Goal: Task Accomplishment & Management: Complete application form

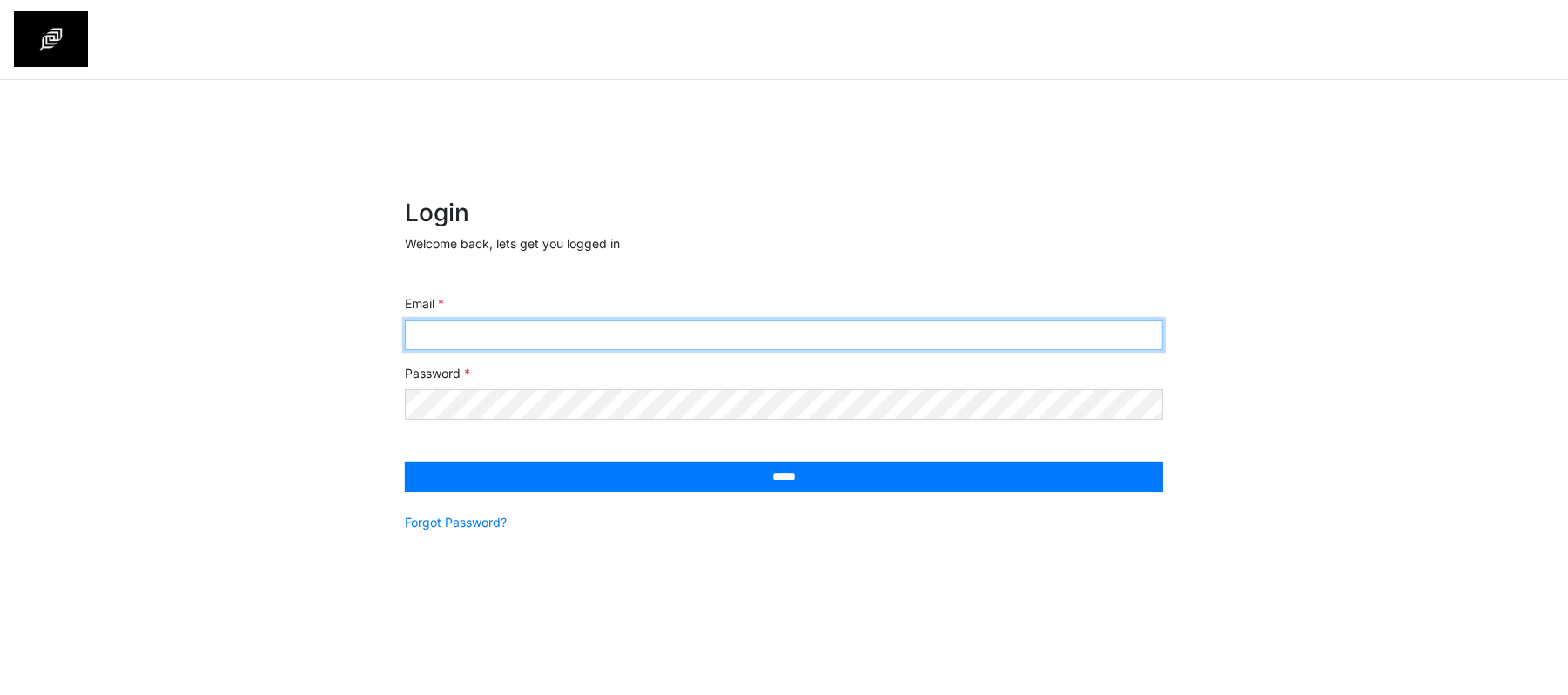
click at [610, 331] on input "Email" at bounding box center [783, 335] width 758 height 31
type input "**********"
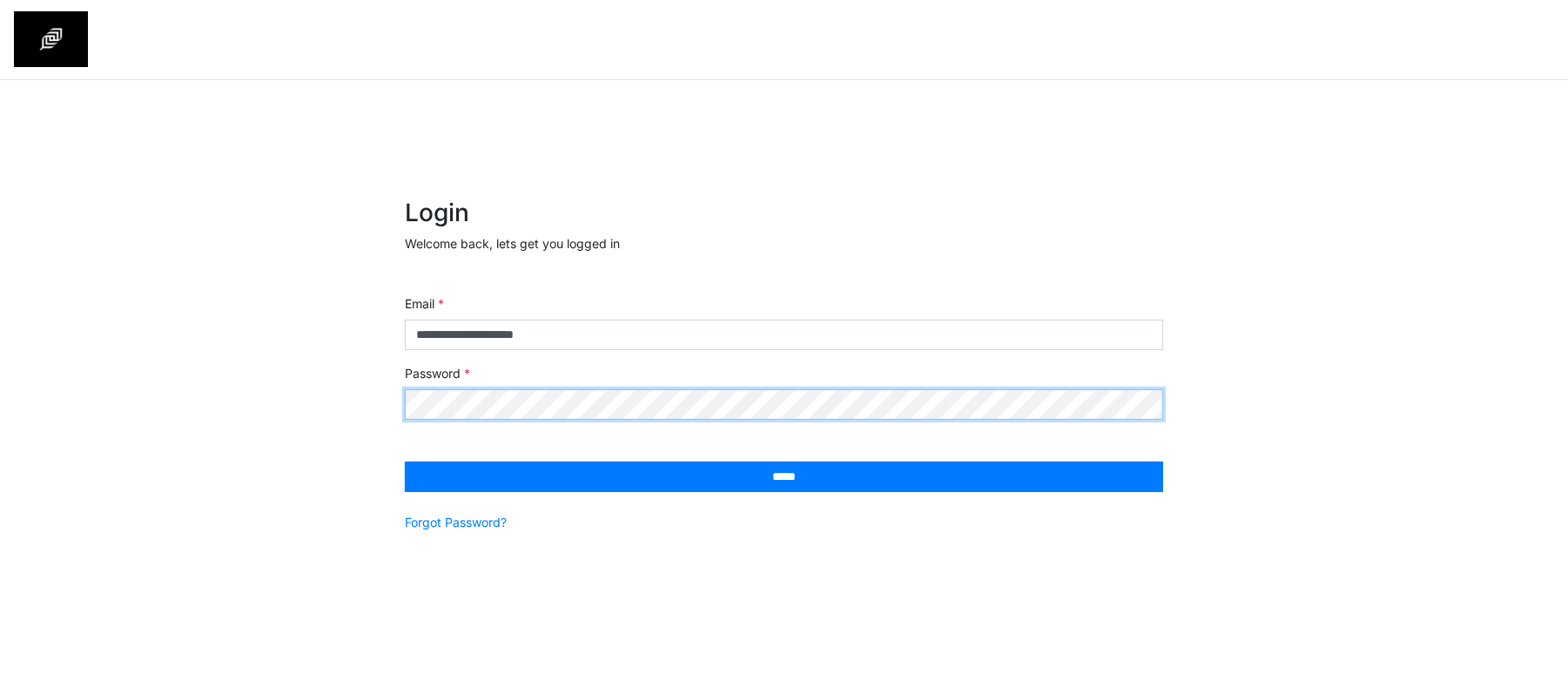
click at [404, 462] on input "*****" at bounding box center [783, 477] width 758 height 31
click at [277, 348] on div "× Login Welcome back, lets get you logged in Email Password ***** Forgot Passwo…" at bounding box center [784, 396] width 1568 height 632
click at [478, 530] on link "Forgot Password?" at bounding box center [455, 521] width 102 height 18
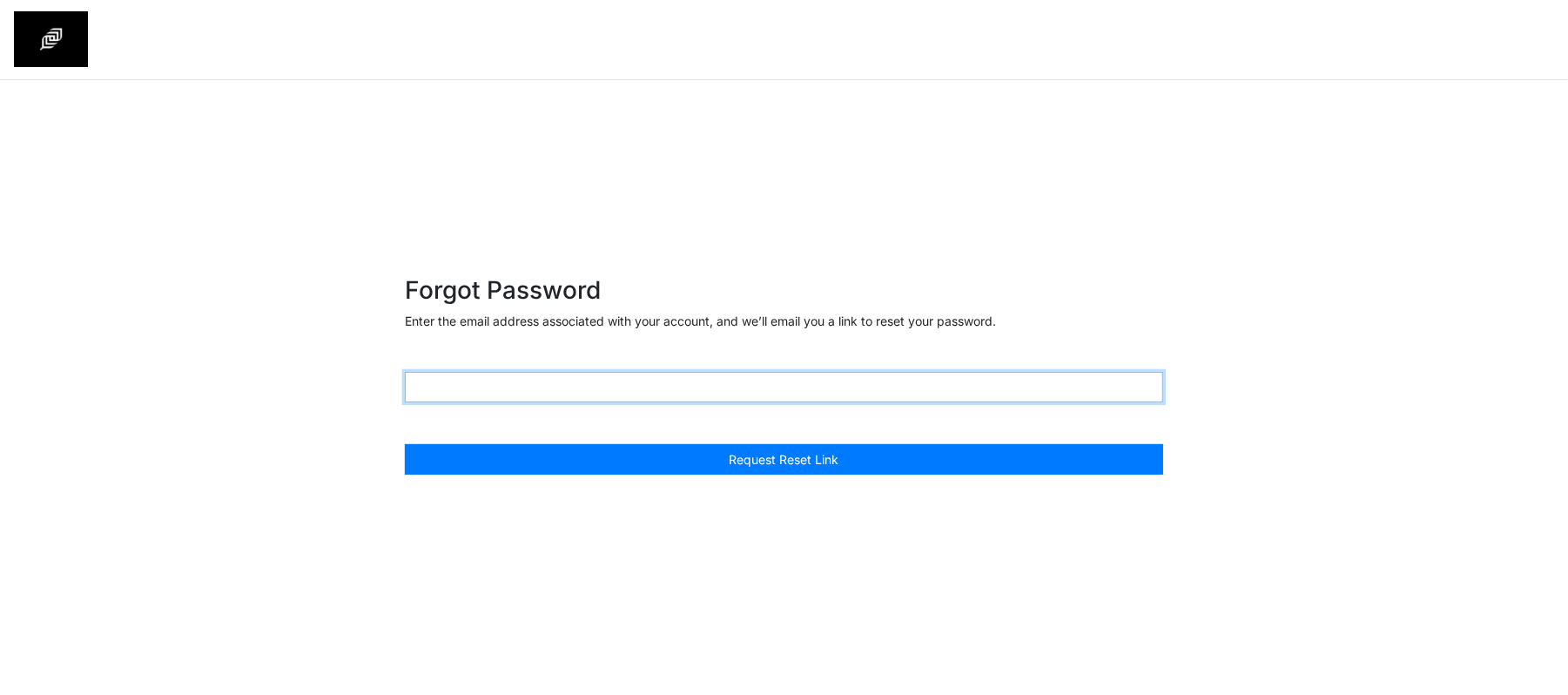
click at [492, 383] on input "text" at bounding box center [783, 387] width 758 height 31
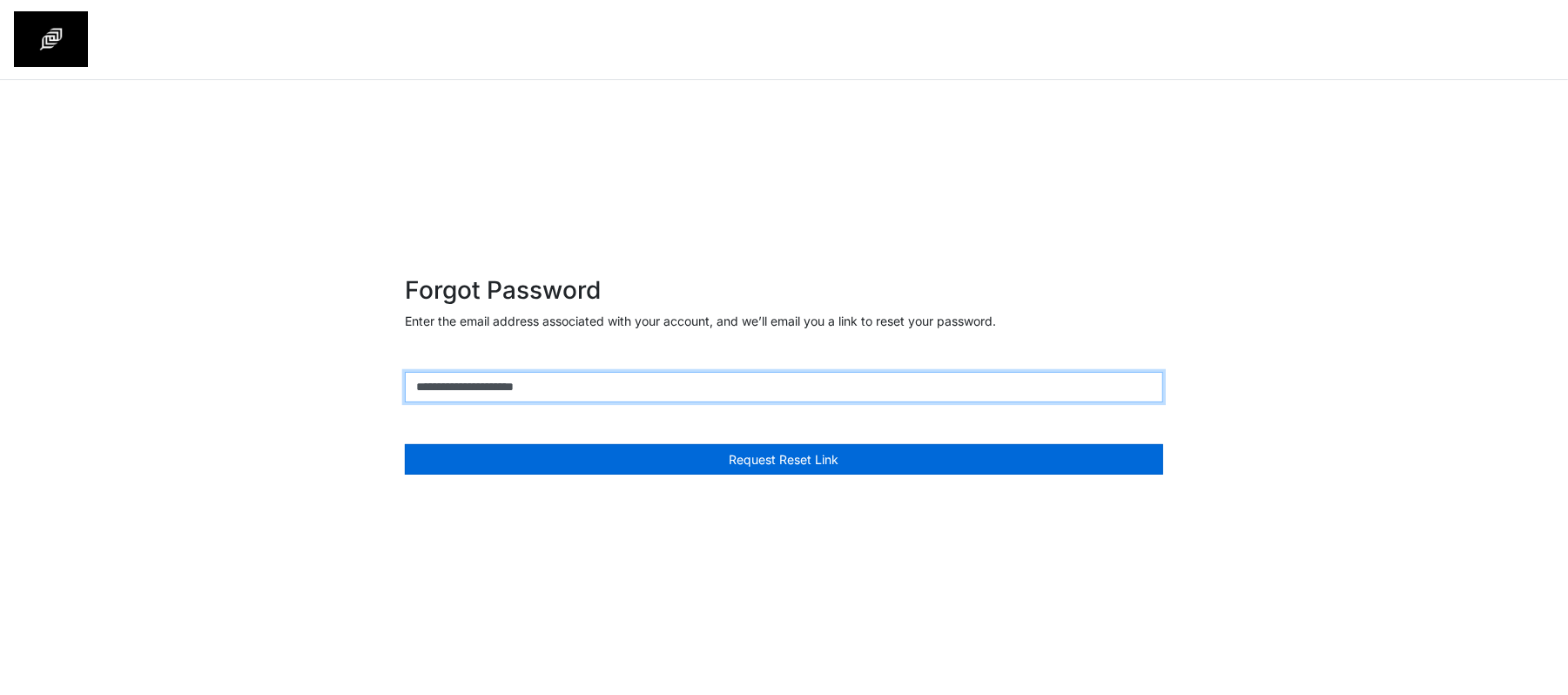
type input "**********"
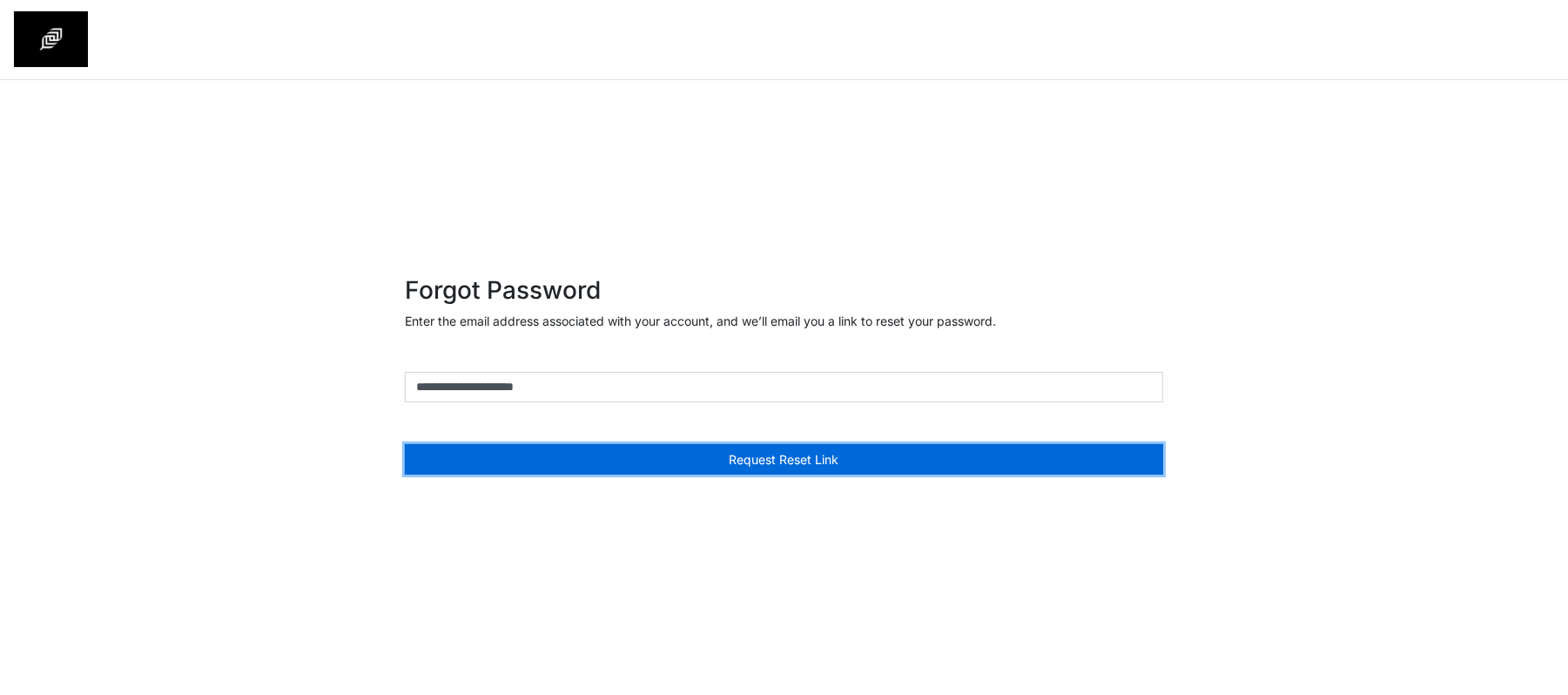
click at [477, 455] on button "Request Reset Link" at bounding box center [783, 459] width 758 height 31
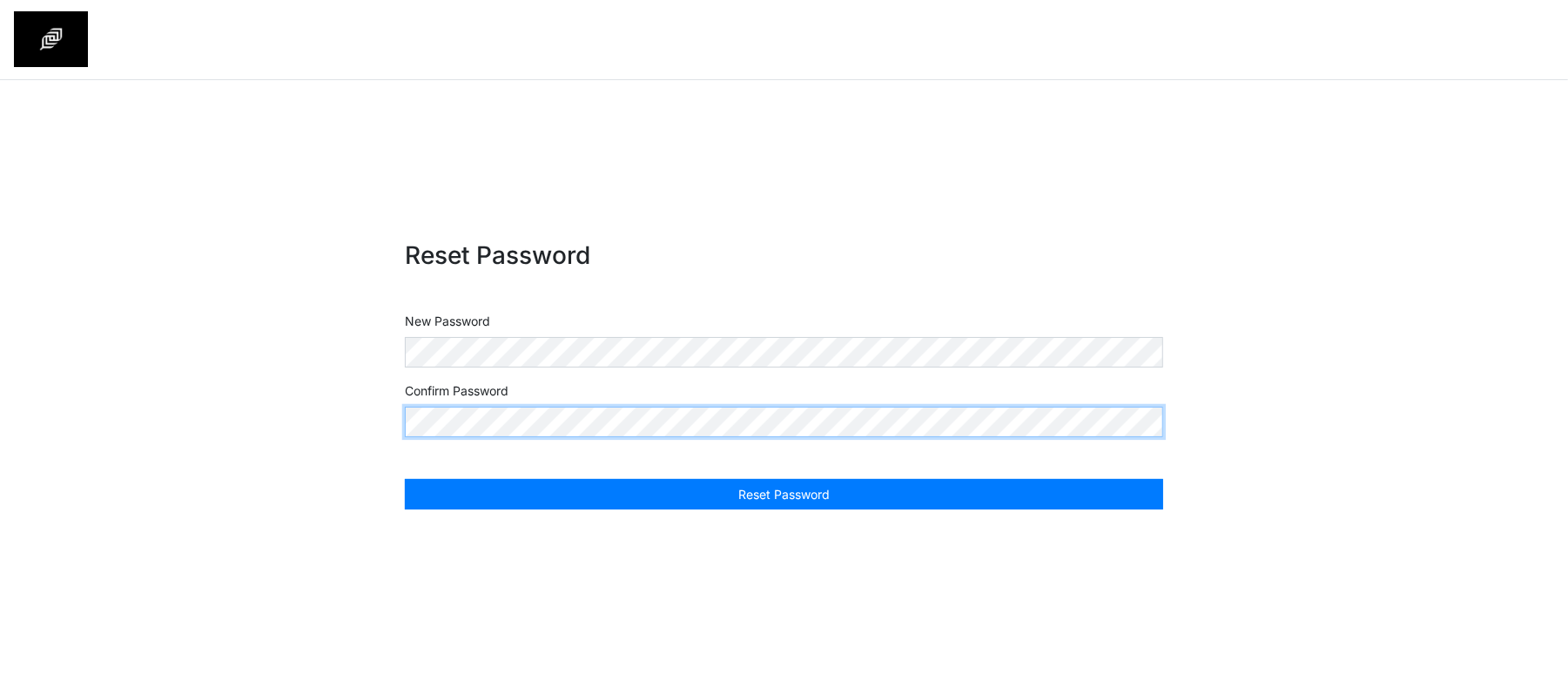
click at [404, 478] on button "Reset Password" at bounding box center [783, 493] width 758 height 31
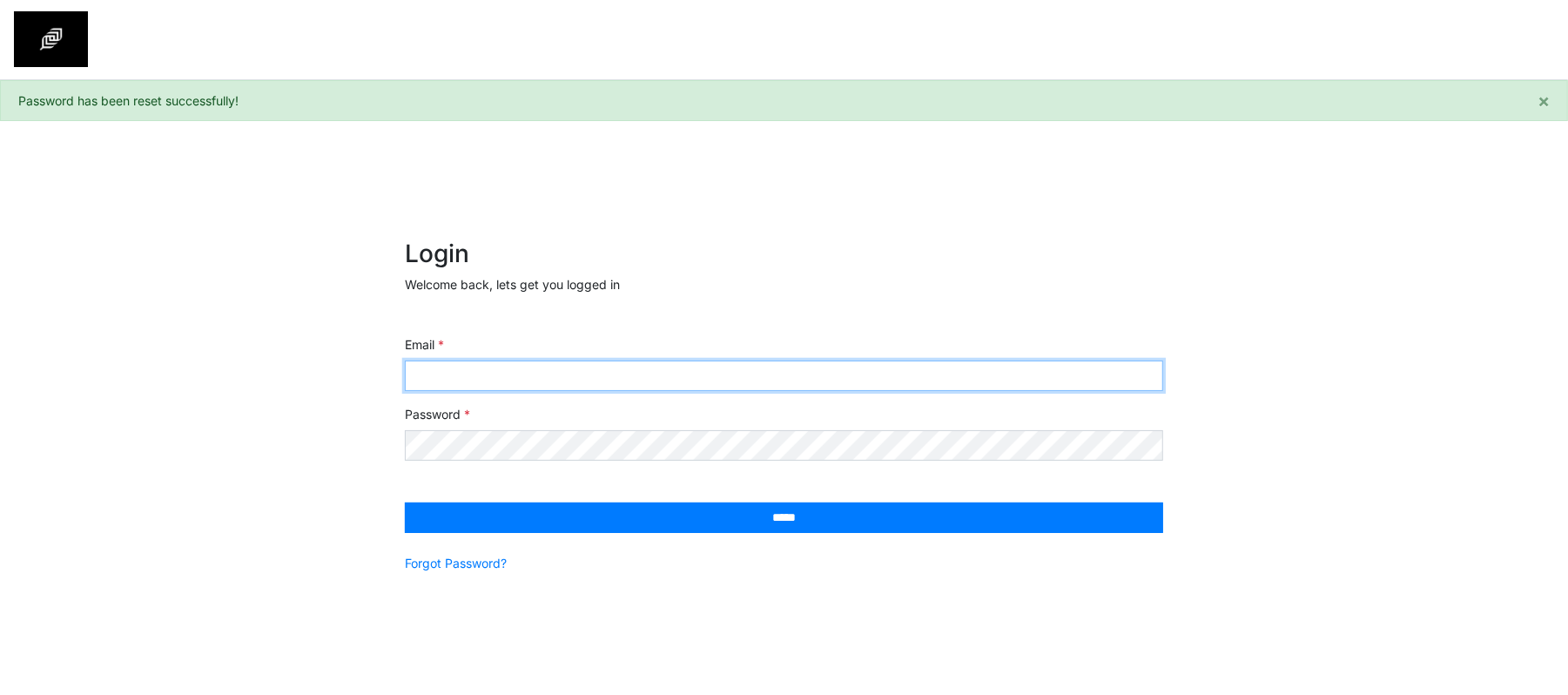
click at [520, 374] on input "Email" at bounding box center [783, 375] width 758 height 31
type input "**********"
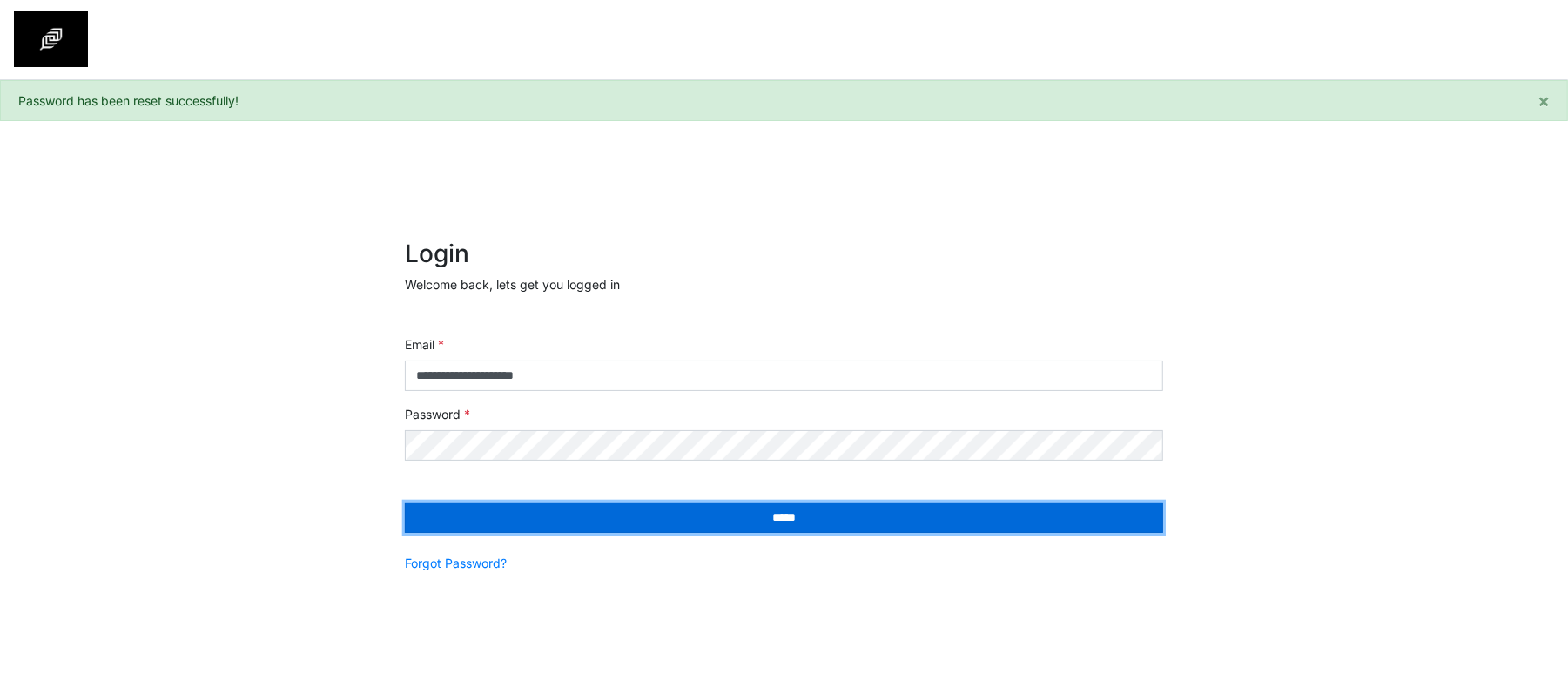
click at [797, 523] on input "*****" at bounding box center [783, 517] width 758 height 31
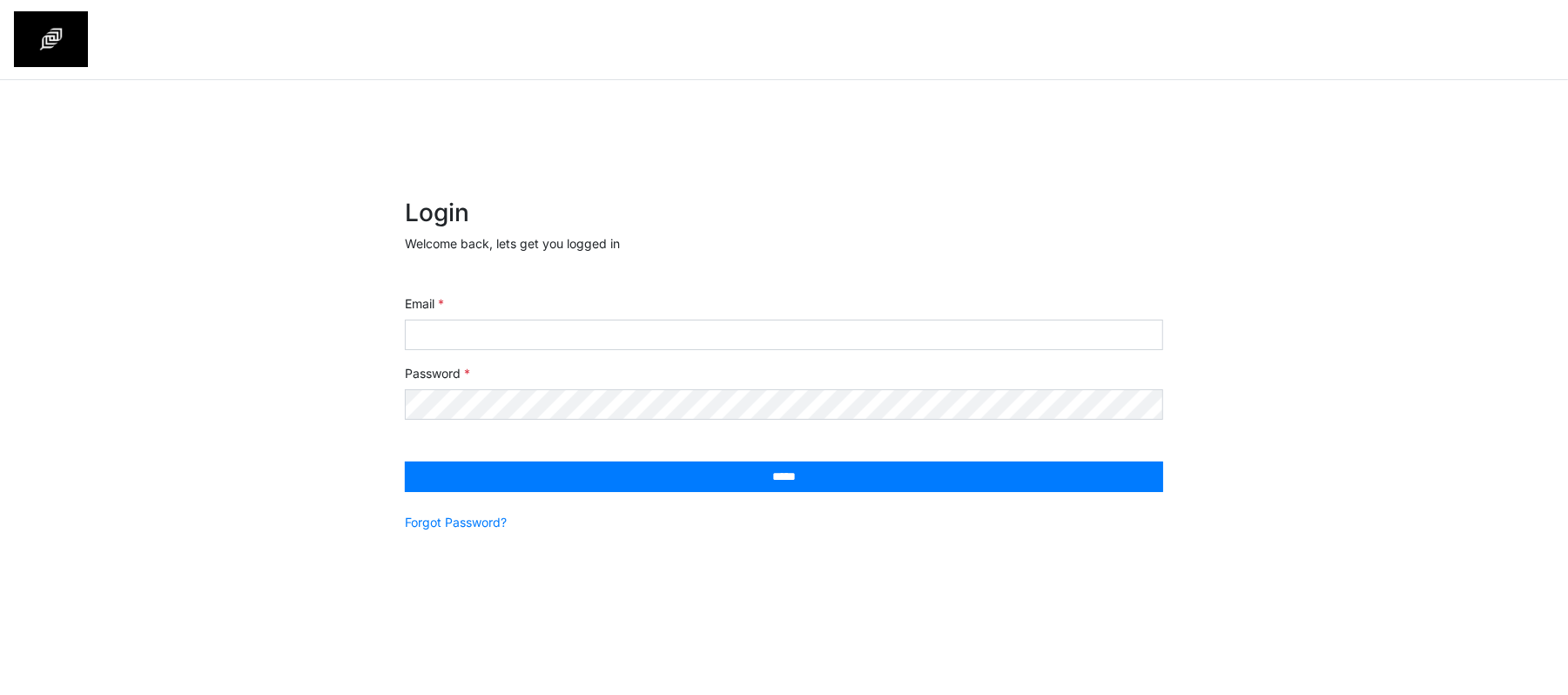
click at [1557, 269] on div "× Login Welcome back, lets get you logged in Email Password ***** Forgot Passwo…" at bounding box center [784, 396] width 1568 height 632
click at [1461, 380] on div "× Login Welcome back, lets get you logged in Email Password ***** Forgot Passwo…" at bounding box center [784, 396] width 1568 height 632
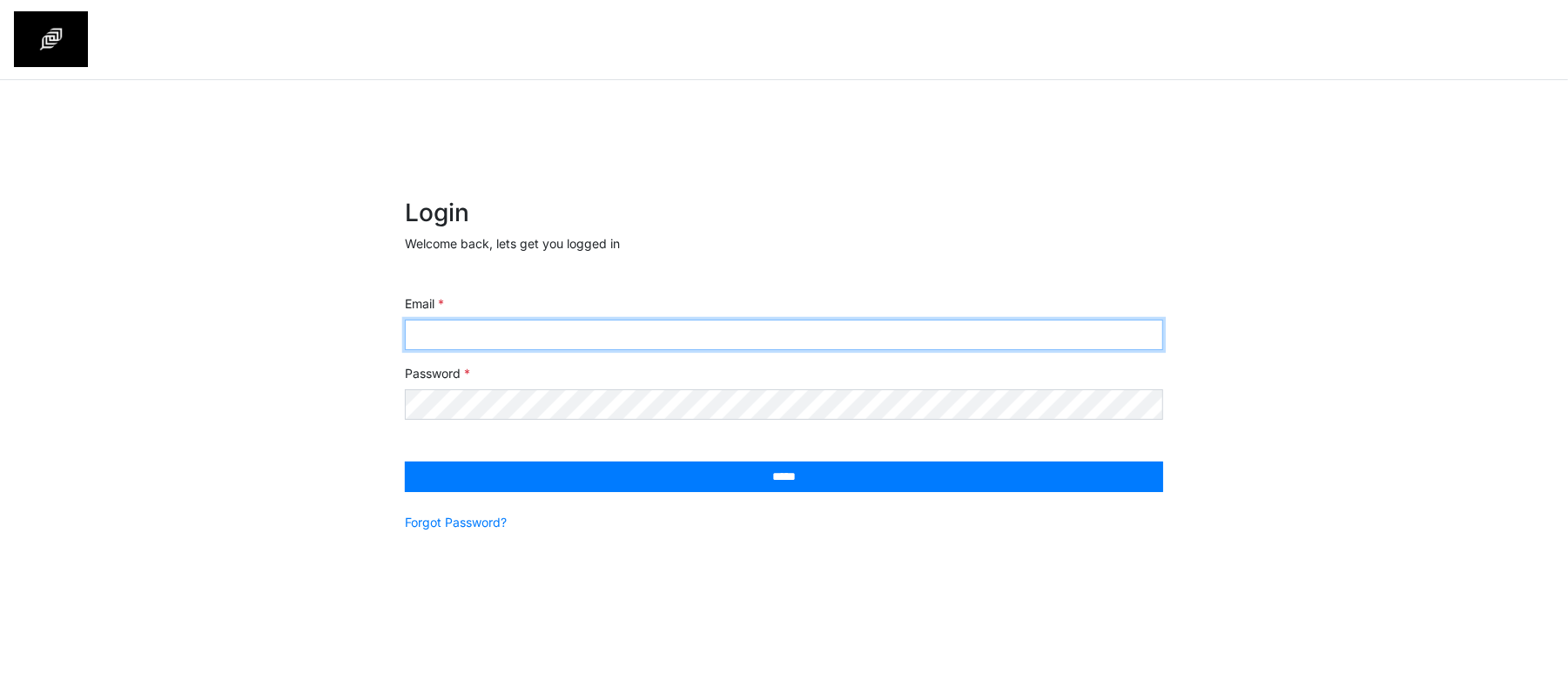
click at [458, 337] on input "Email" at bounding box center [783, 335] width 758 height 31
type input "**********"
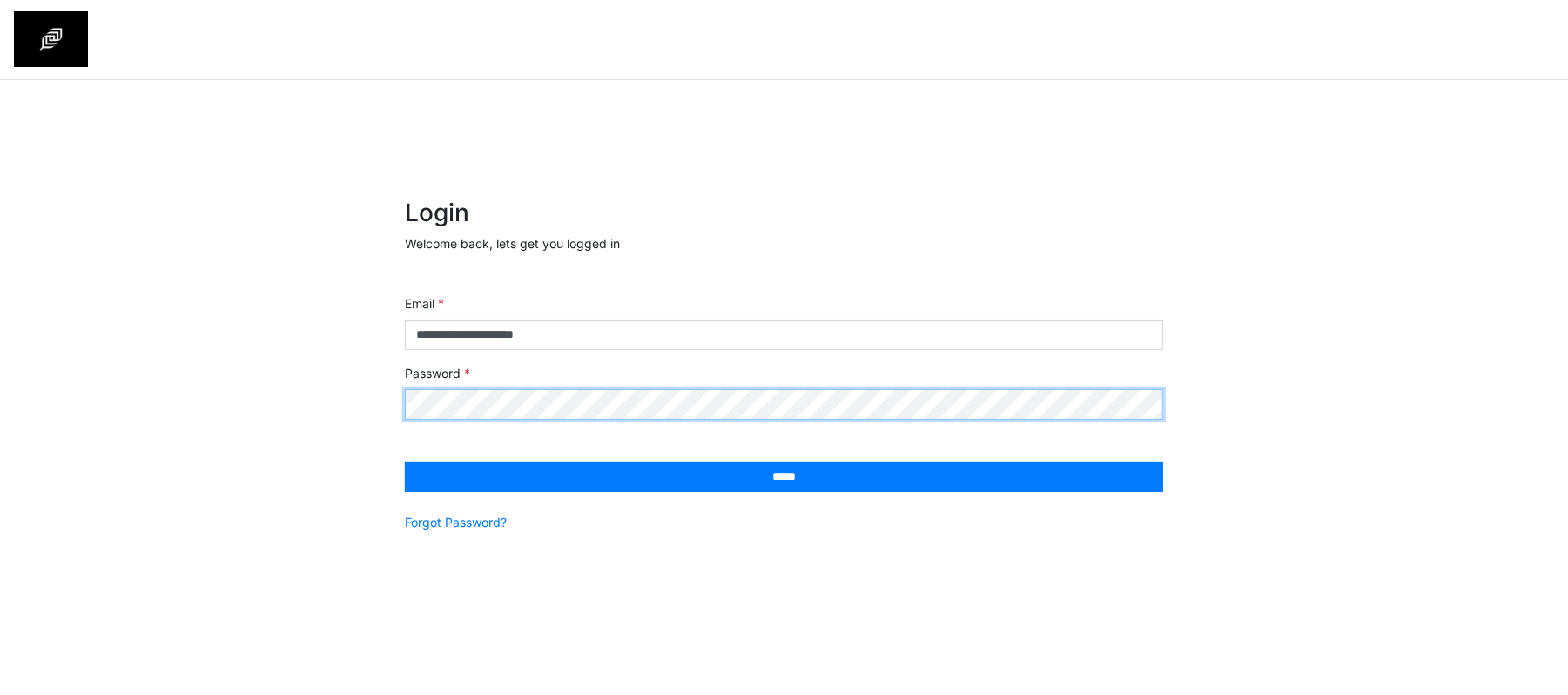
click at [404, 462] on input "*****" at bounding box center [783, 477] width 758 height 31
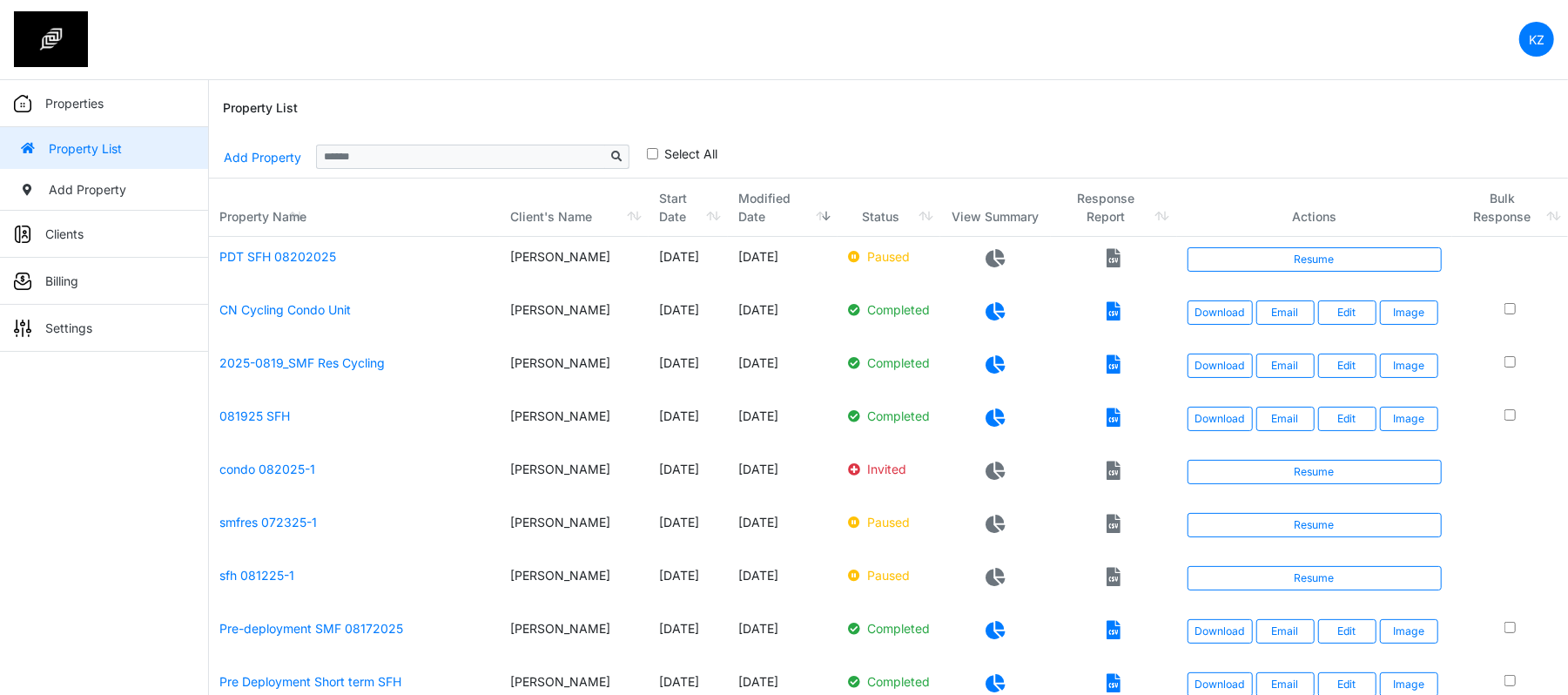
click at [1186, 92] on div "Property List" at bounding box center [888, 107] width 1331 height 55
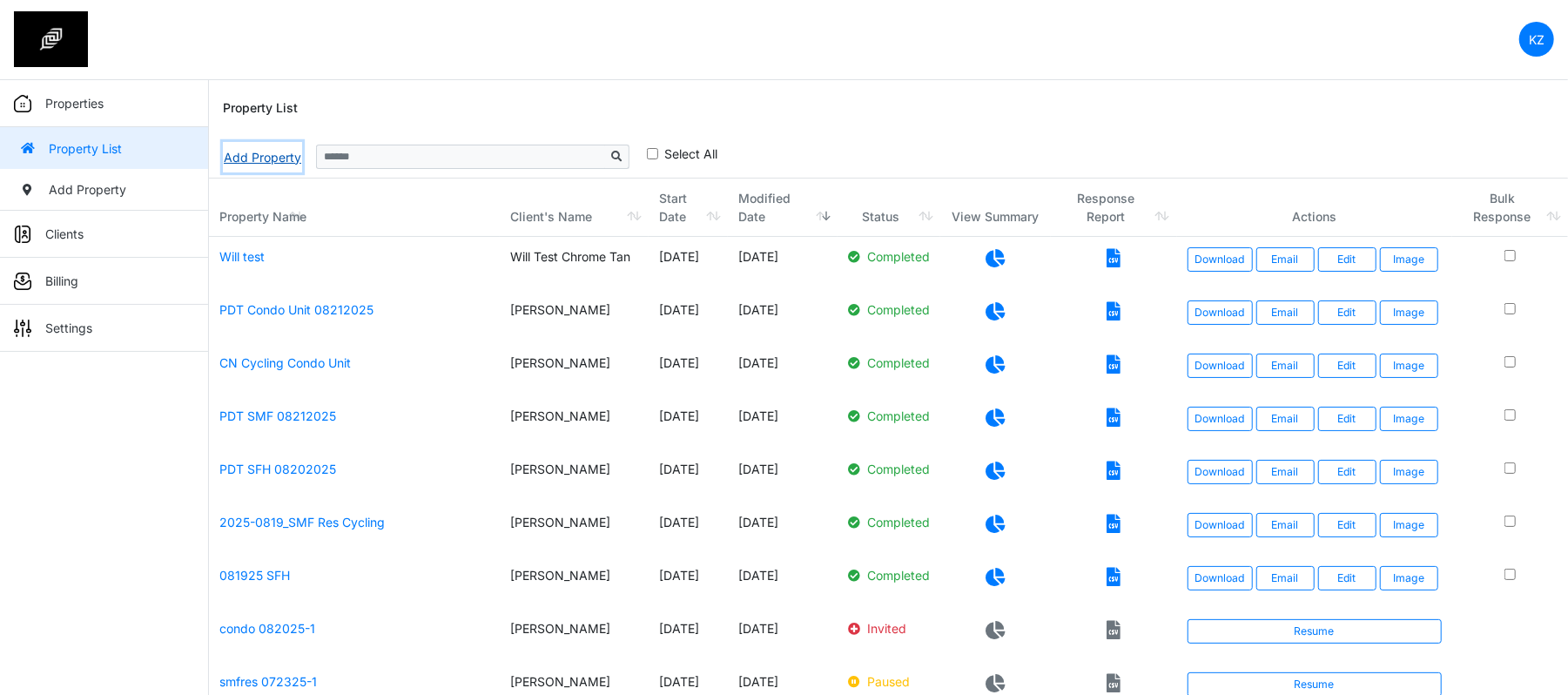
click at [285, 157] on link "Add Property" at bounding box center [263, 157] width 79 height 31
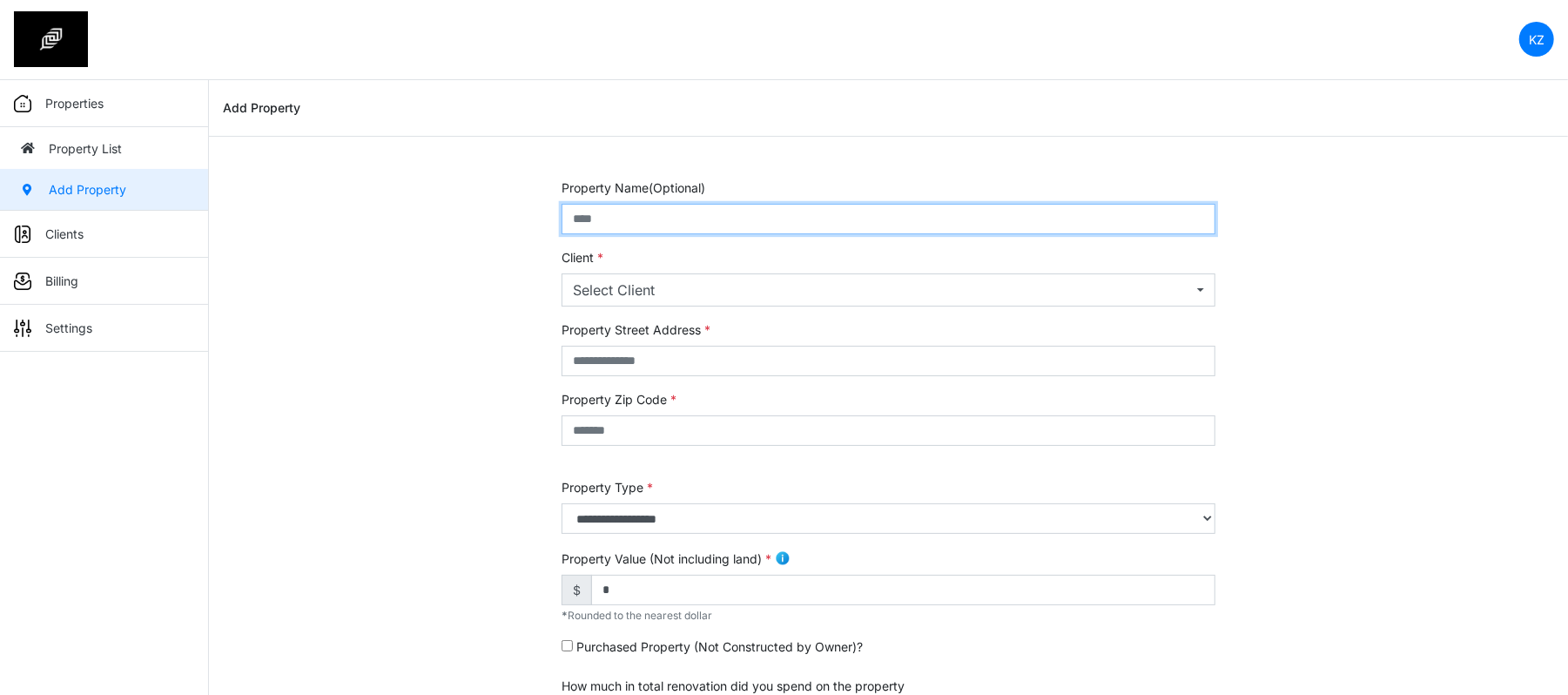
click at [610, 223] on input "text" at bounding box center [888, 218] width 654 height 31
type input "*********"
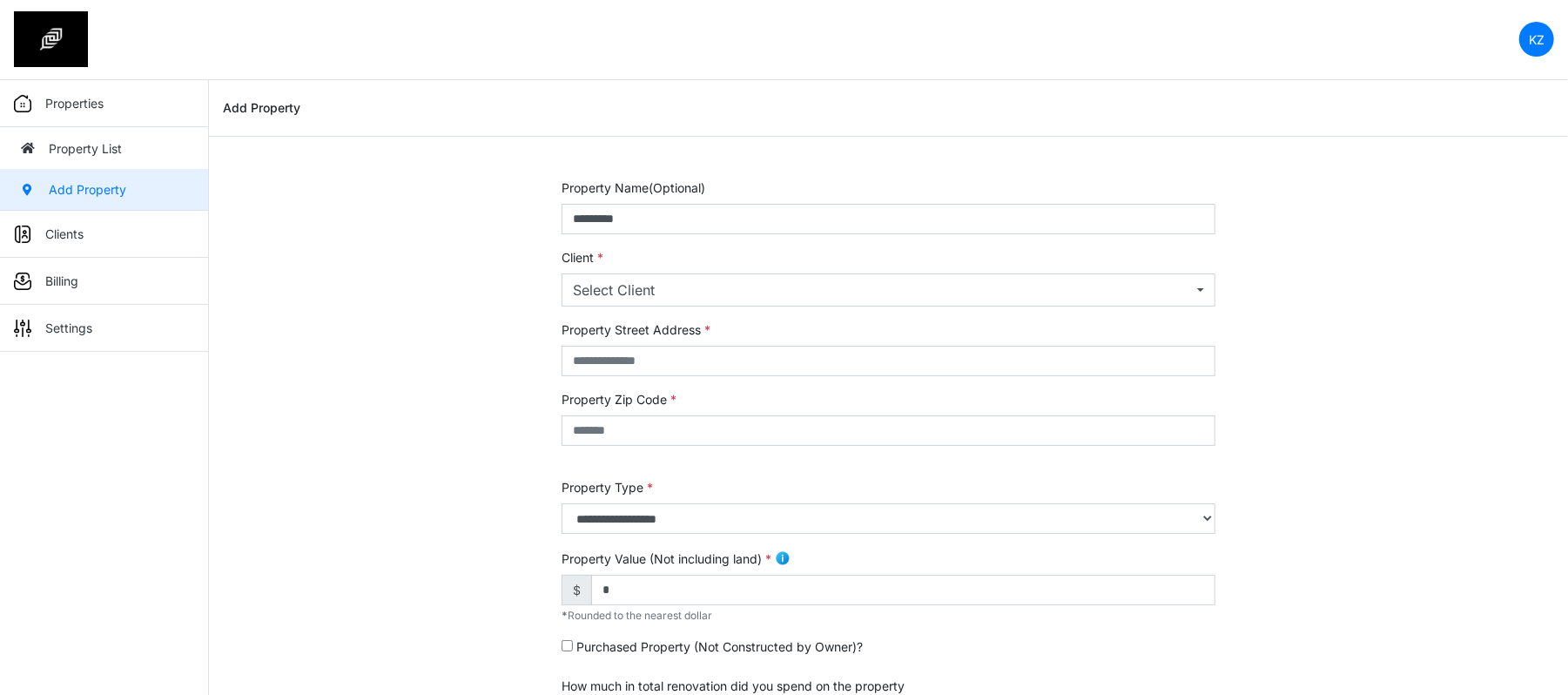
type input "***"
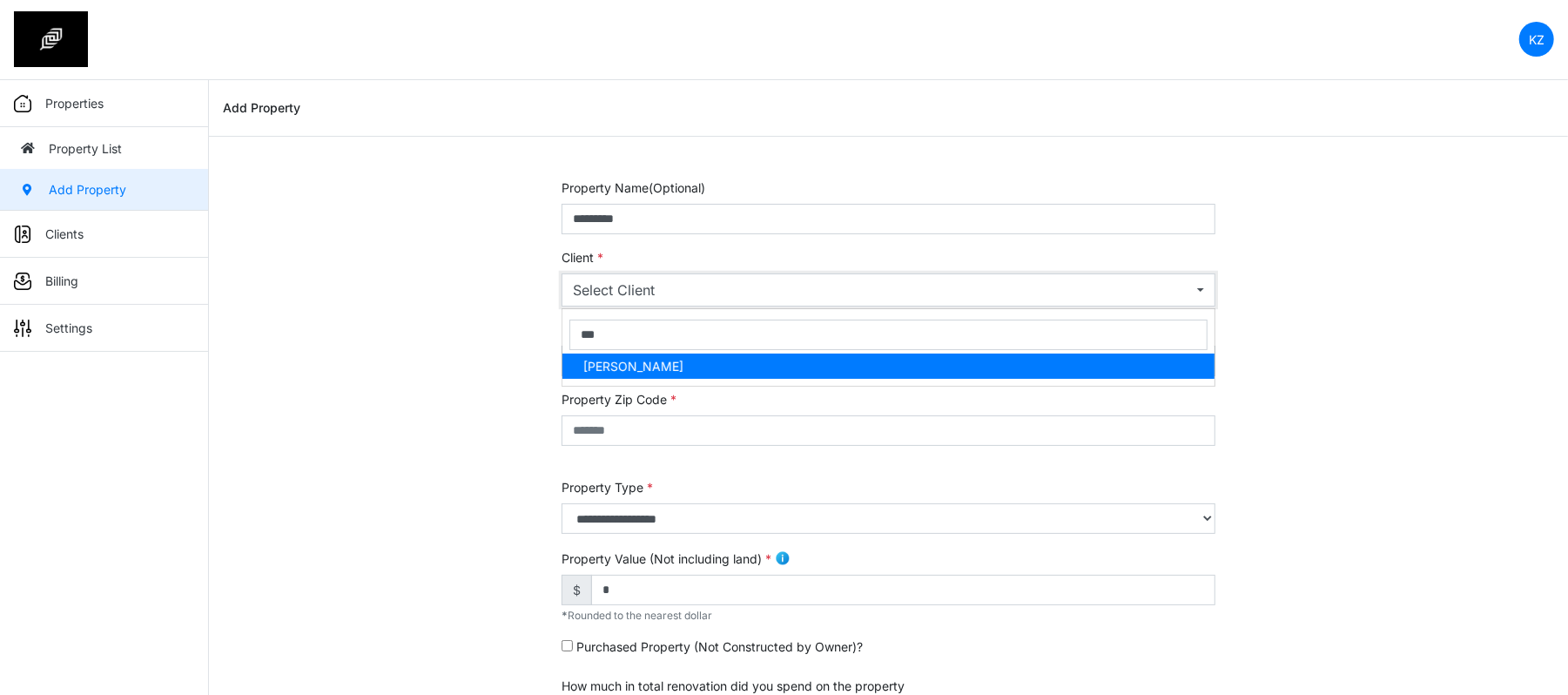
select select "***"
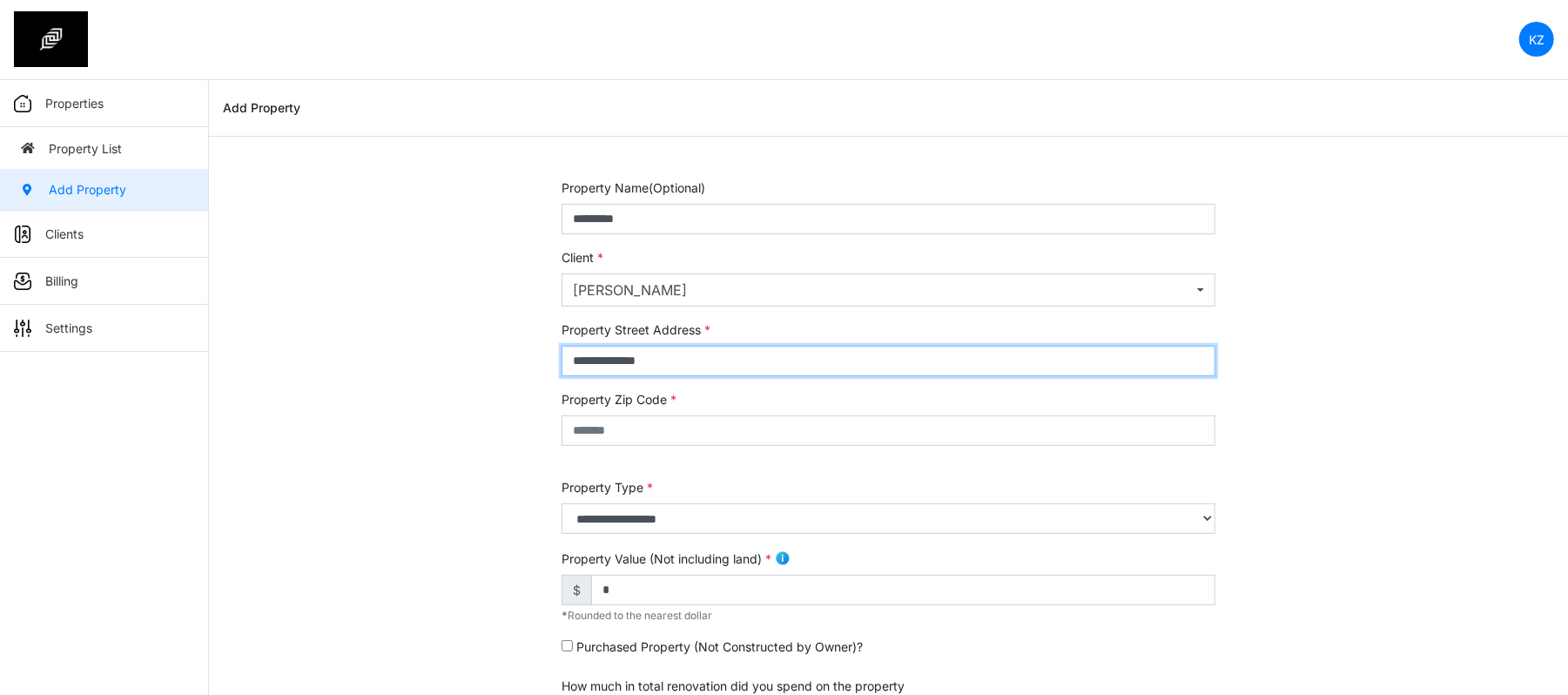
type input "**********"
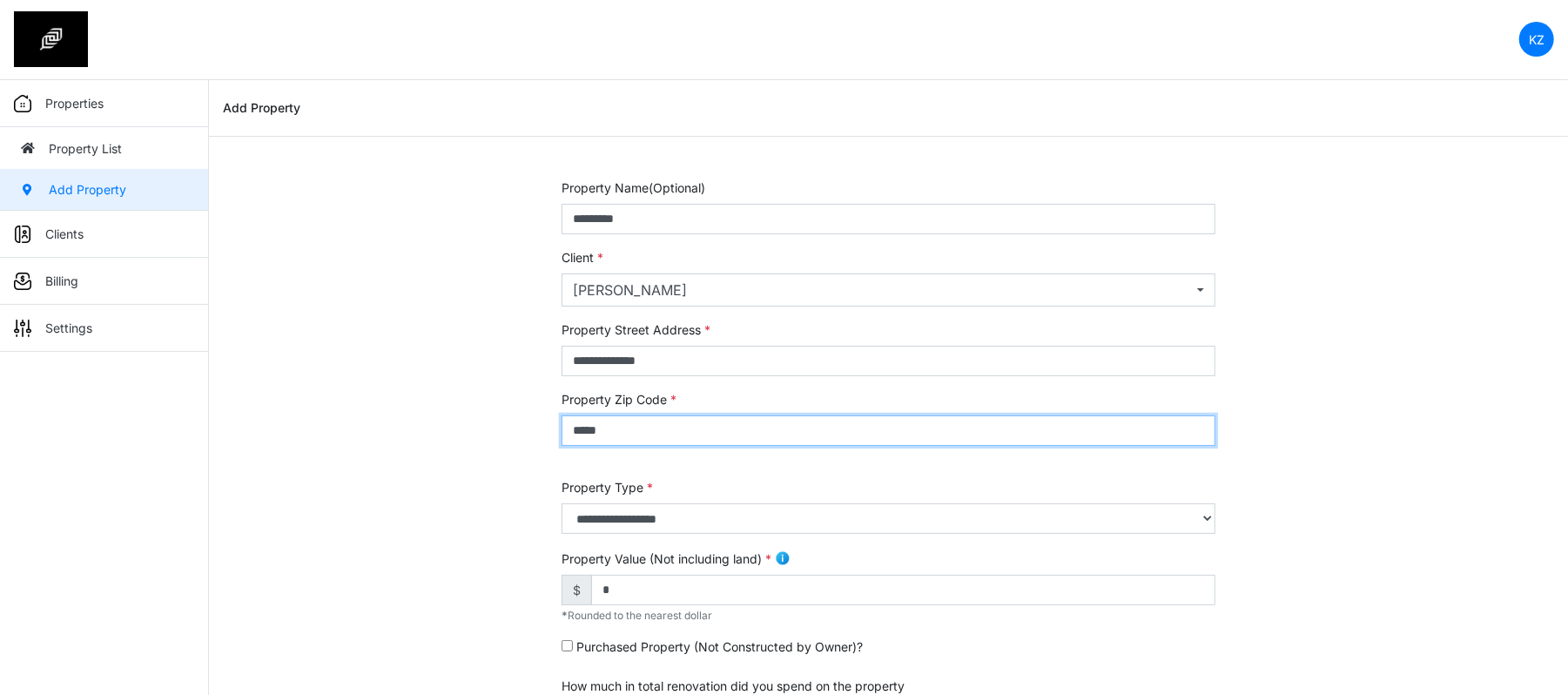
type input "*****"
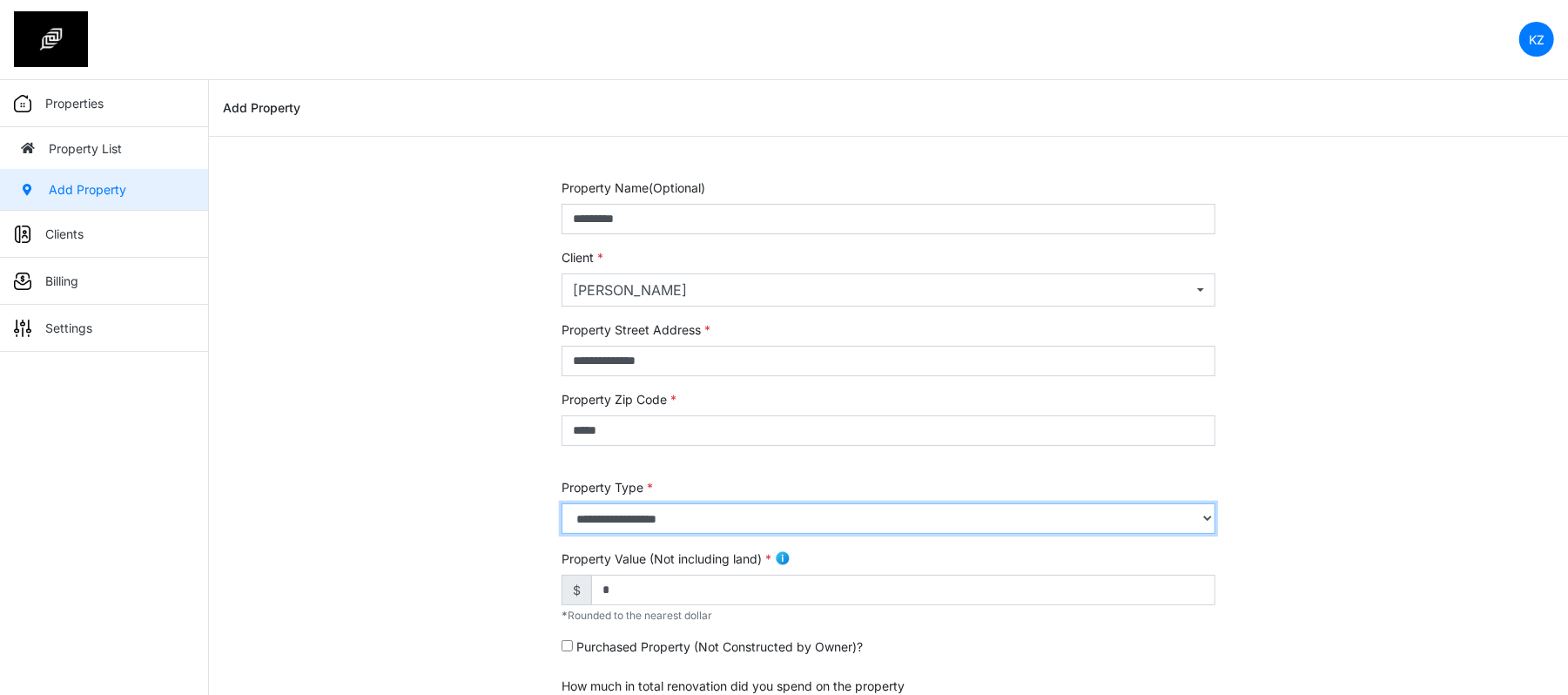
select select "*"
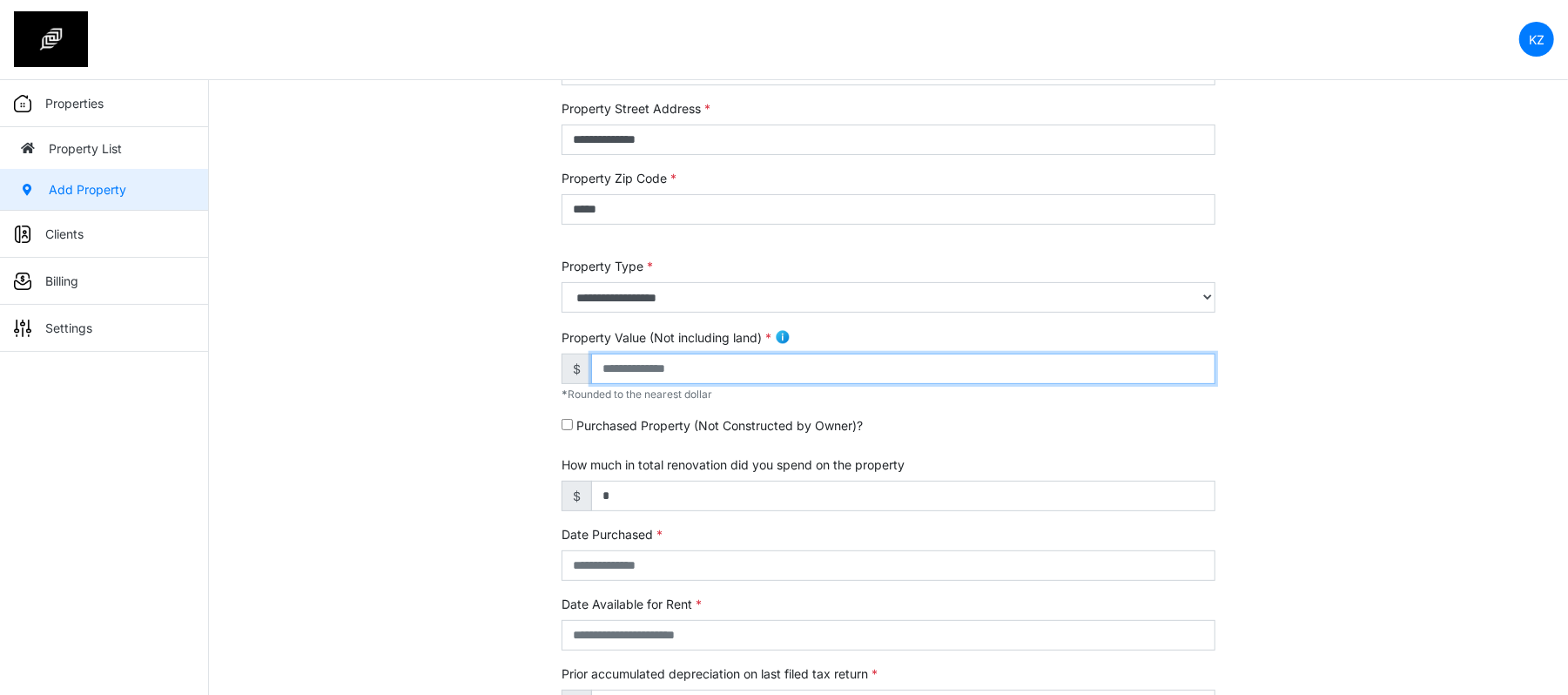
scroll to position [232, 0]
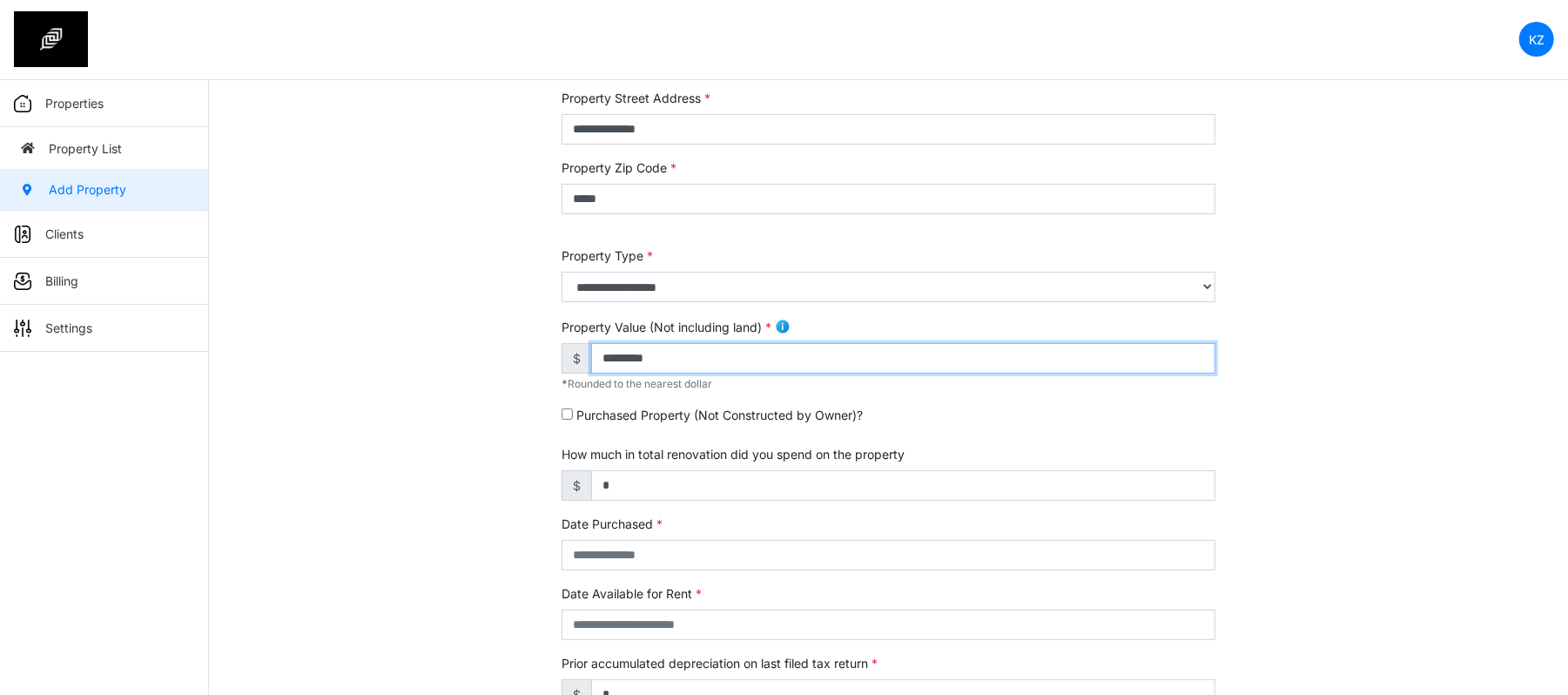
type input "*********"
click at [352, 456] on div "**********" at bounding box center [888, 473] width 1359 height 1052
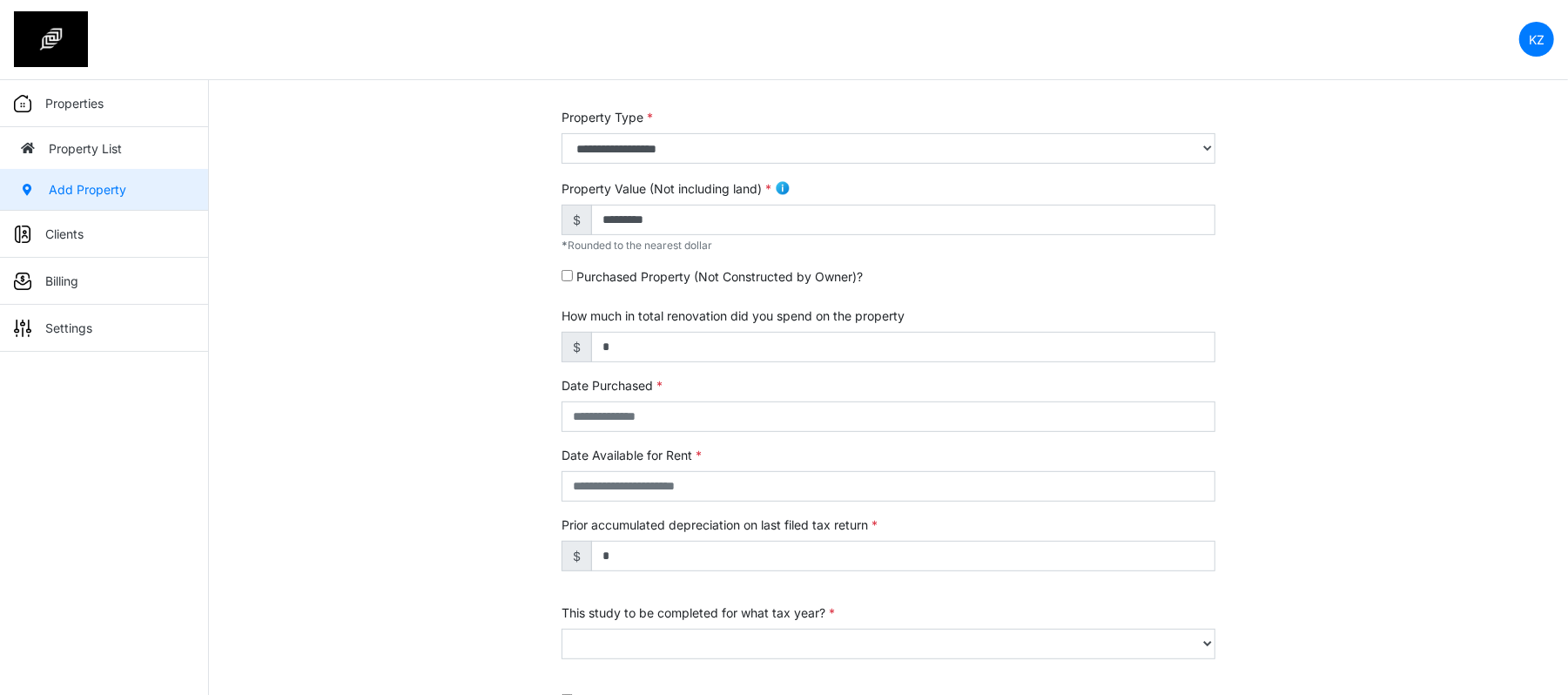
scroll to position [464, 0]
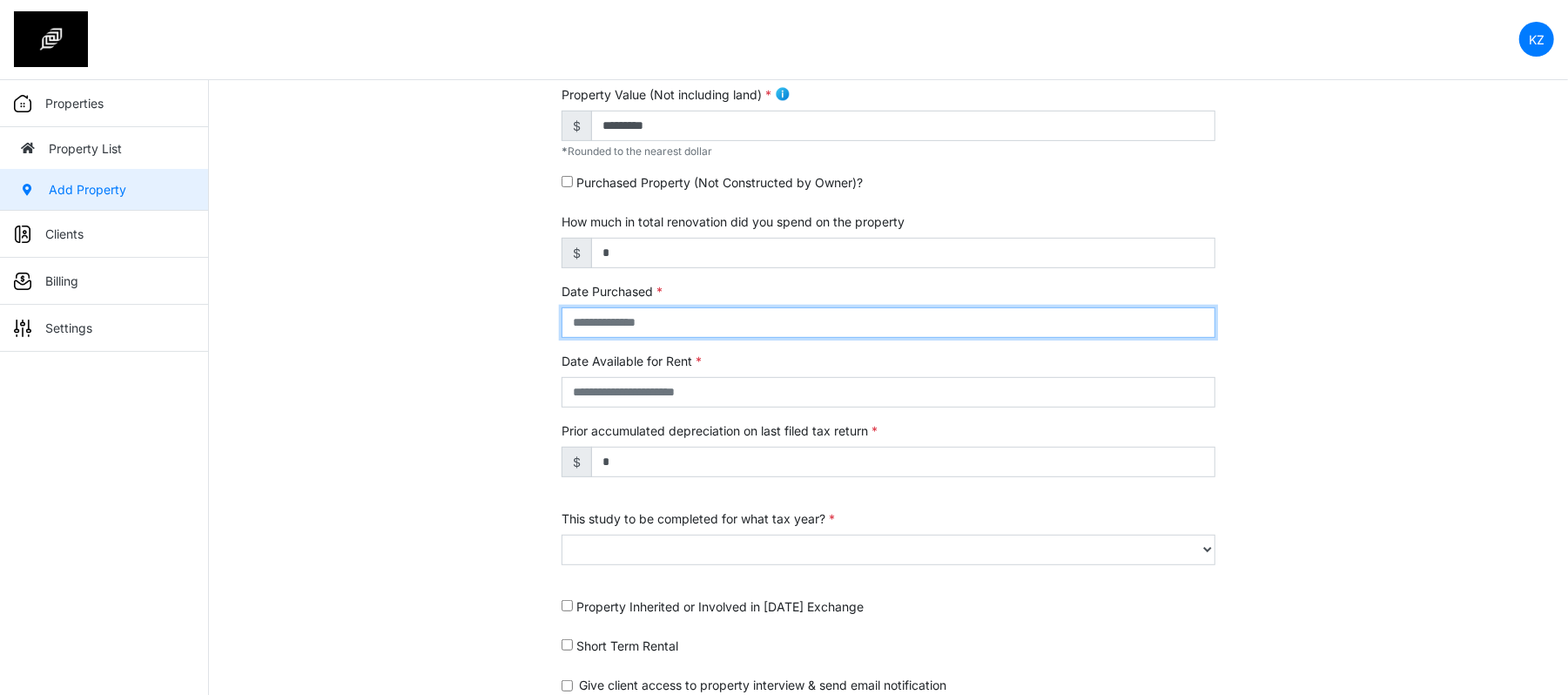
click at [587, 315] on input "text" at bounding box center [888, 322] width 654 height 31
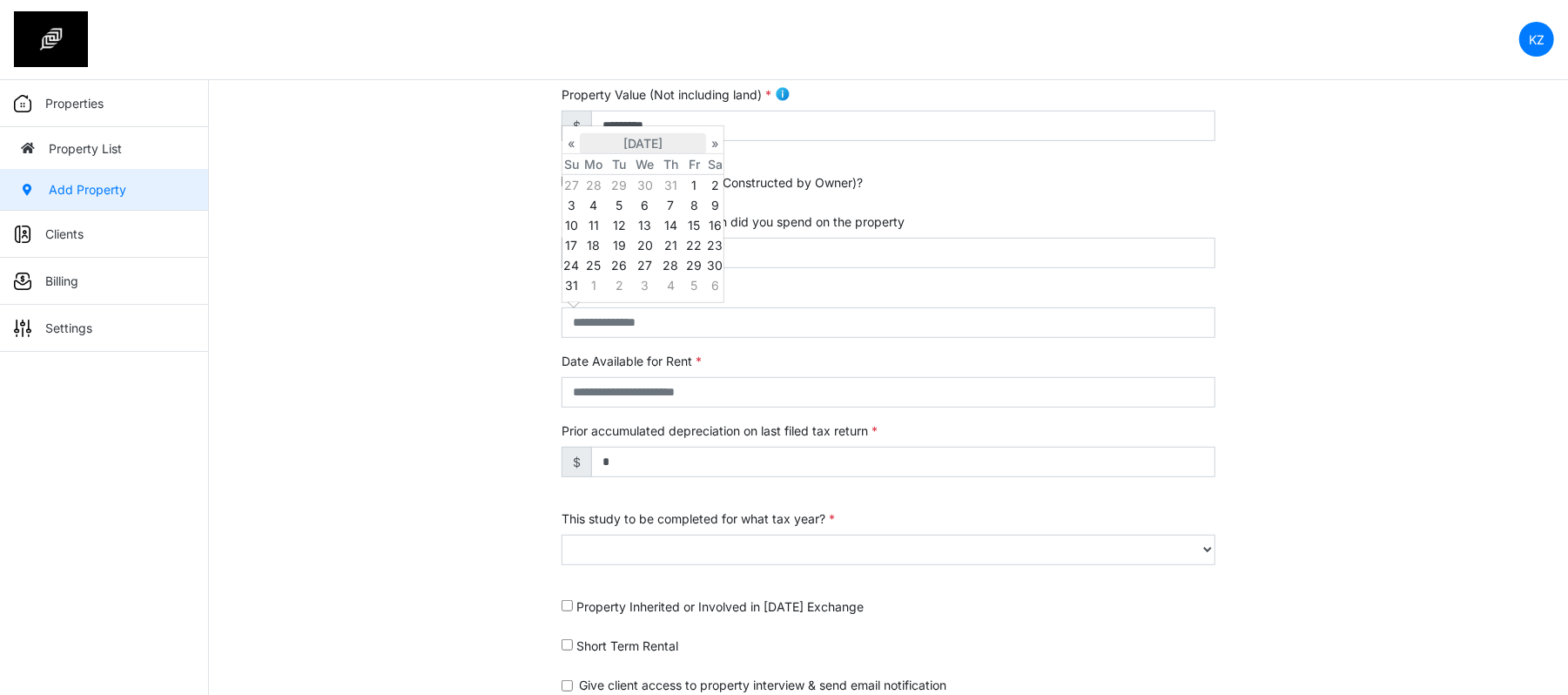
click at [656, 139] on th "August 2025" at bounding box center [642, 144] width 126 height 21
click at [0, 0] on th "2025" at bounding box center [0, 0] width 0 height 0
click at [626, 168] on span "2020" at bounding box center [624, 169] width 37 height 47
click at [633, 191] on span "Feb" at bounding box center [624, 169] width 37 height 47
click at [621, 230] on td "11" at bounding box center [619, 225] width 24 height 20
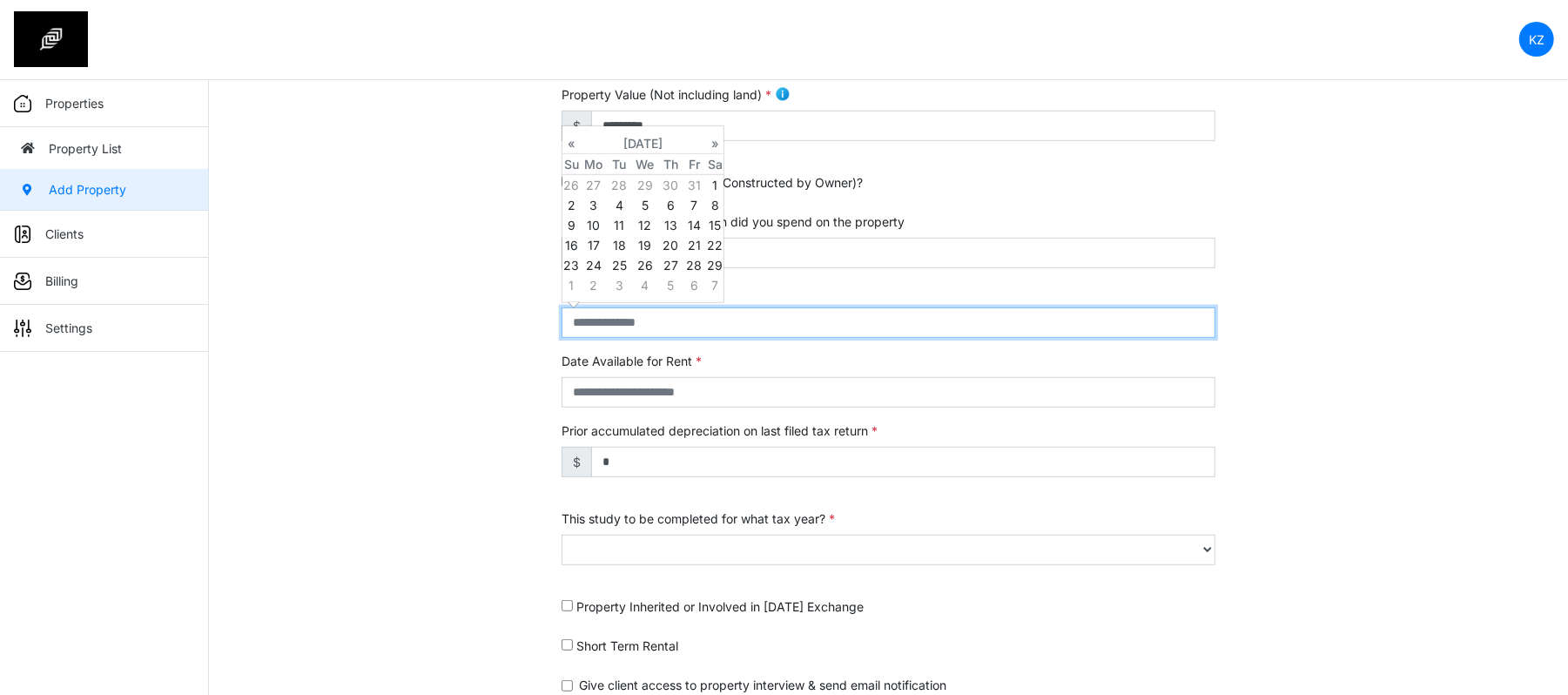
type input "**********"
select select "****"
click at [439, 506] on div "**********" at bounding box center [888, 240] width 1359 height 1052
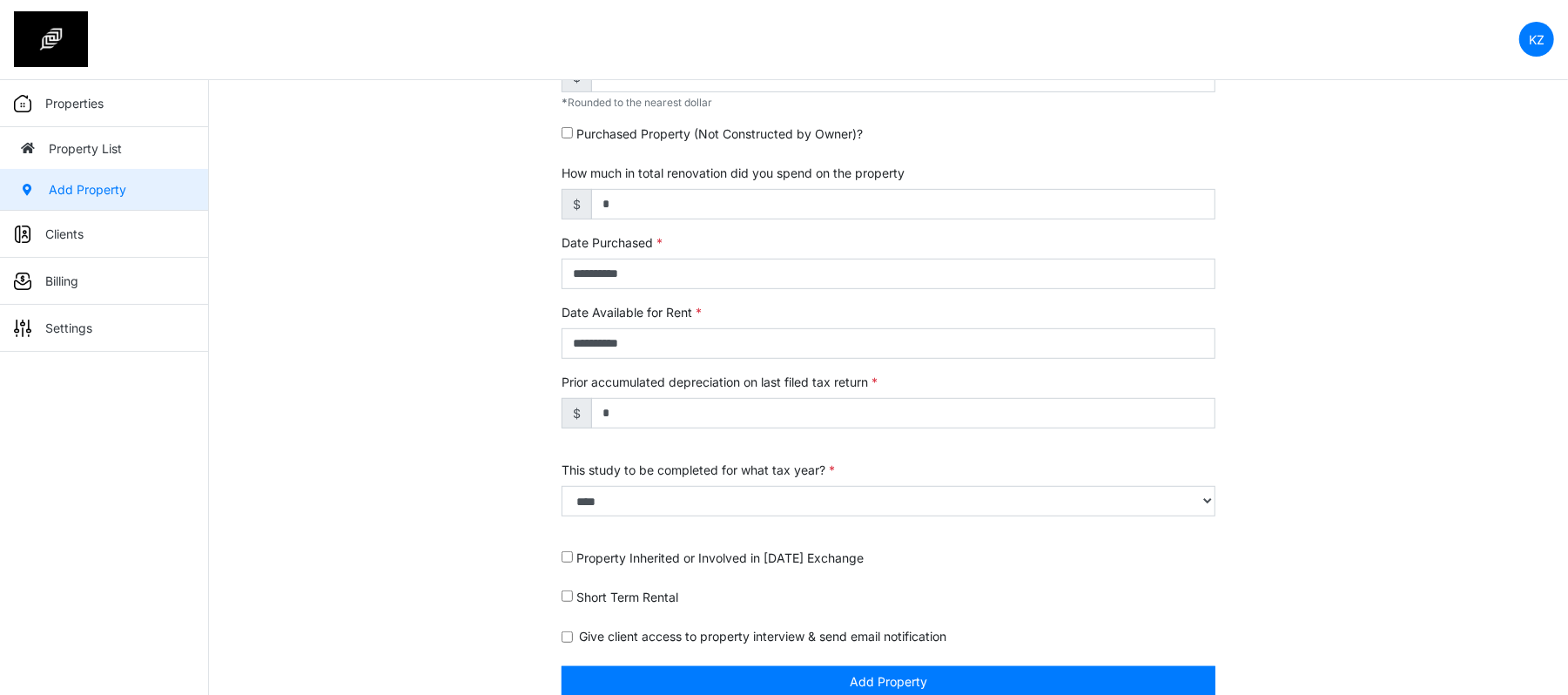
scroll to position [538, 0]
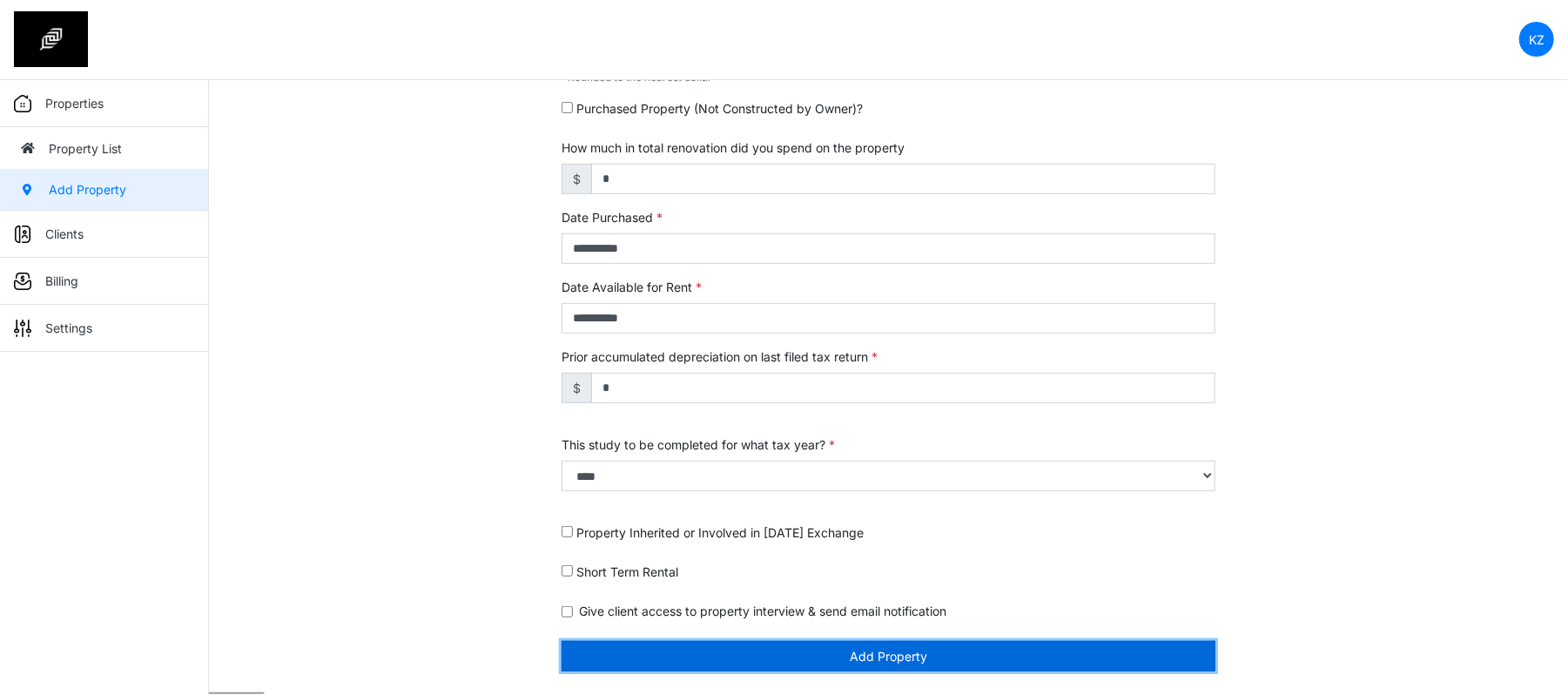
click at [731, 663] on button "Add Property" at bounding box center [888, 655] width 654 height 31
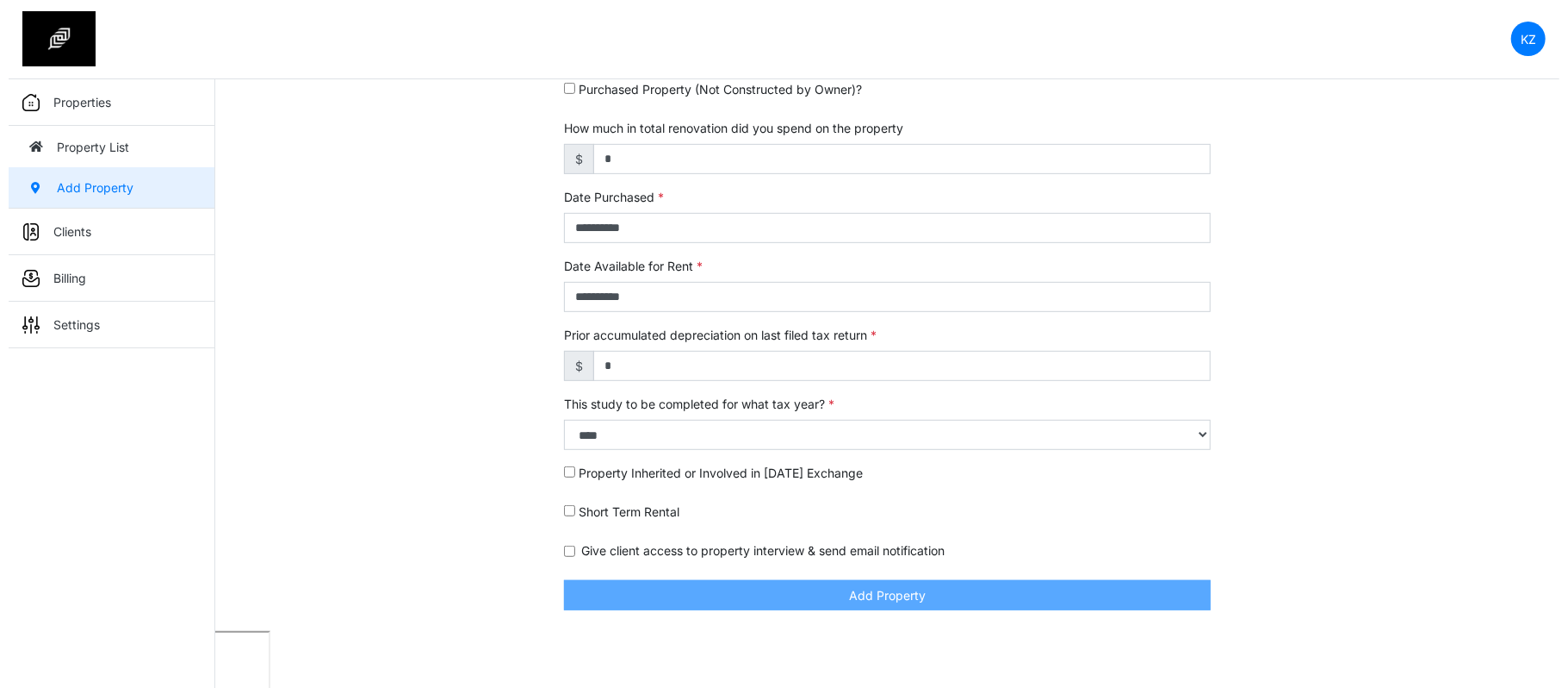
scroll to position [479, 0]
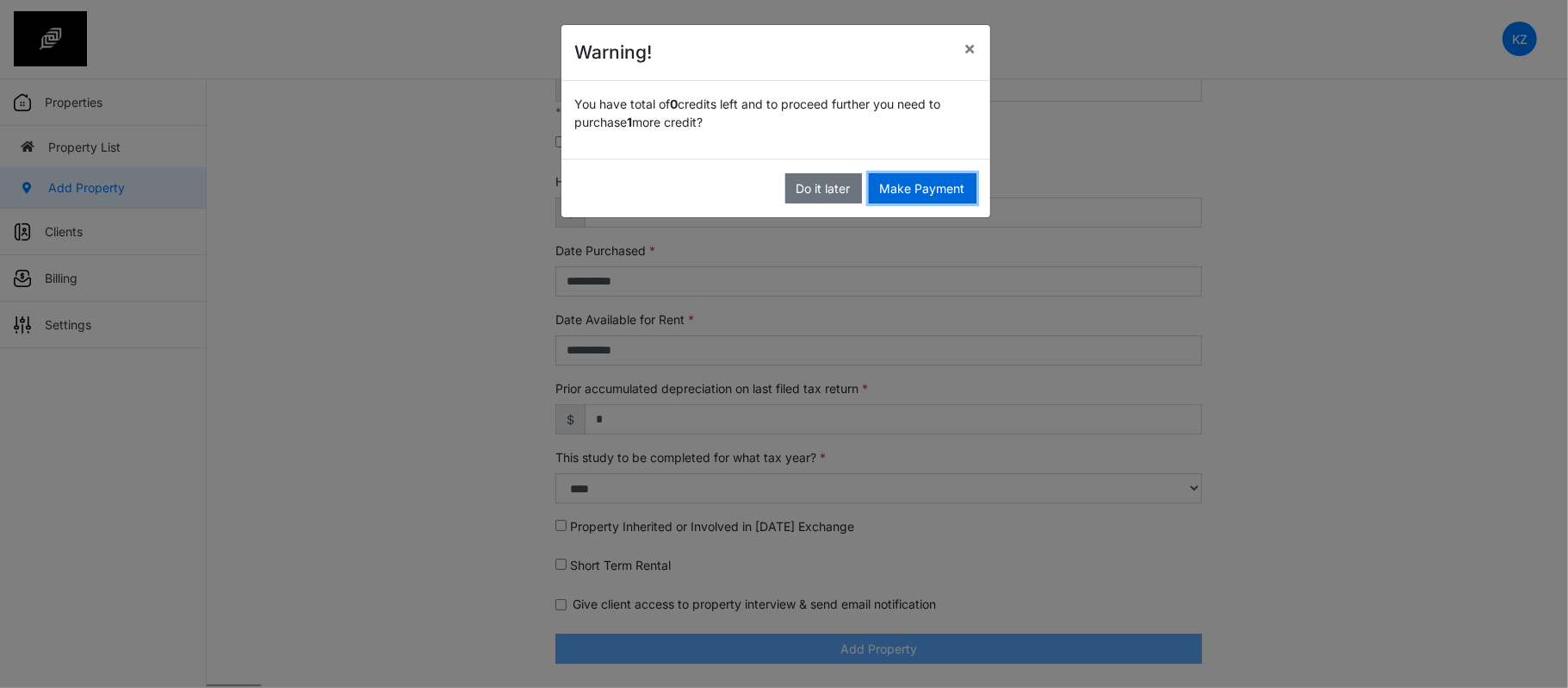
click at [913, 187] on button "Make Payment" at bounding box center [923, 188] width 108 height 31
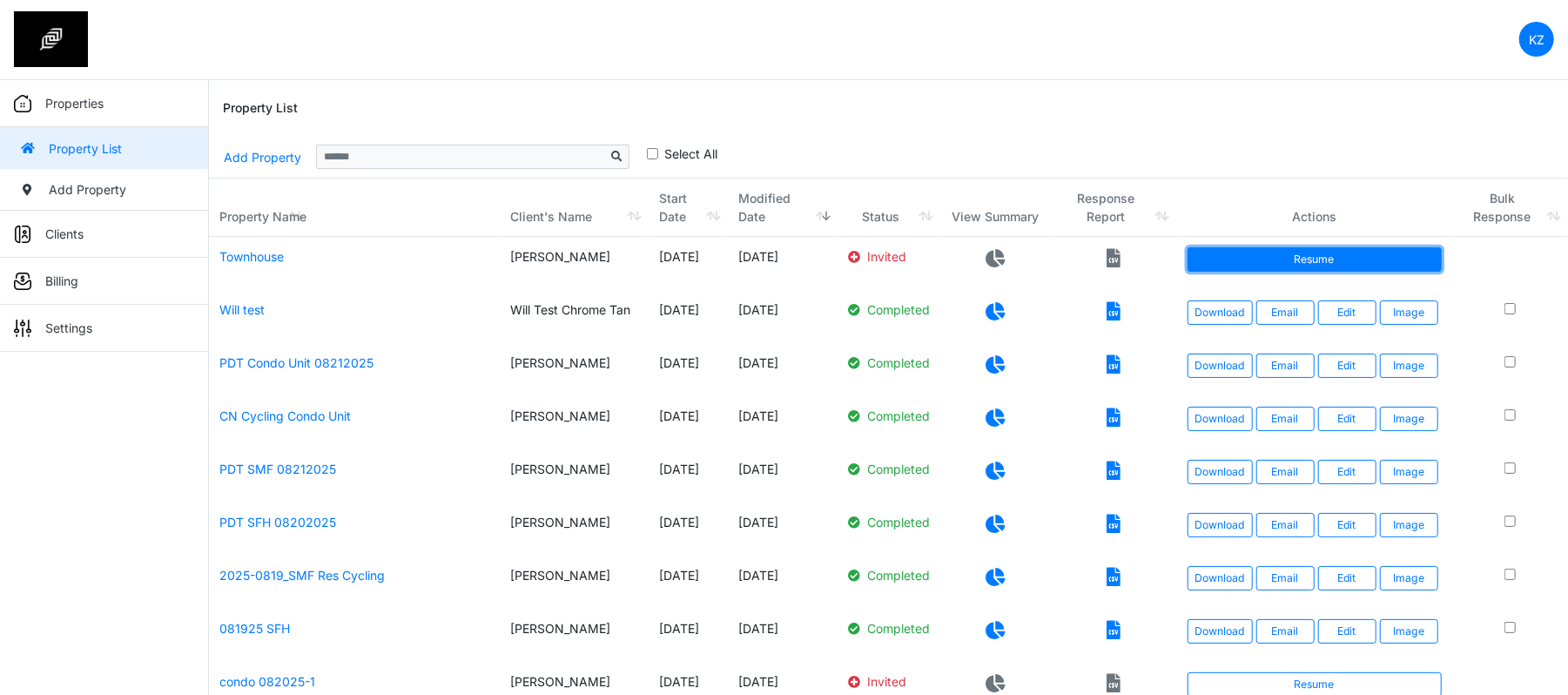
click at [1345, 251] on link "Resume" at bounding box center [1314, 260] width 255 height 25
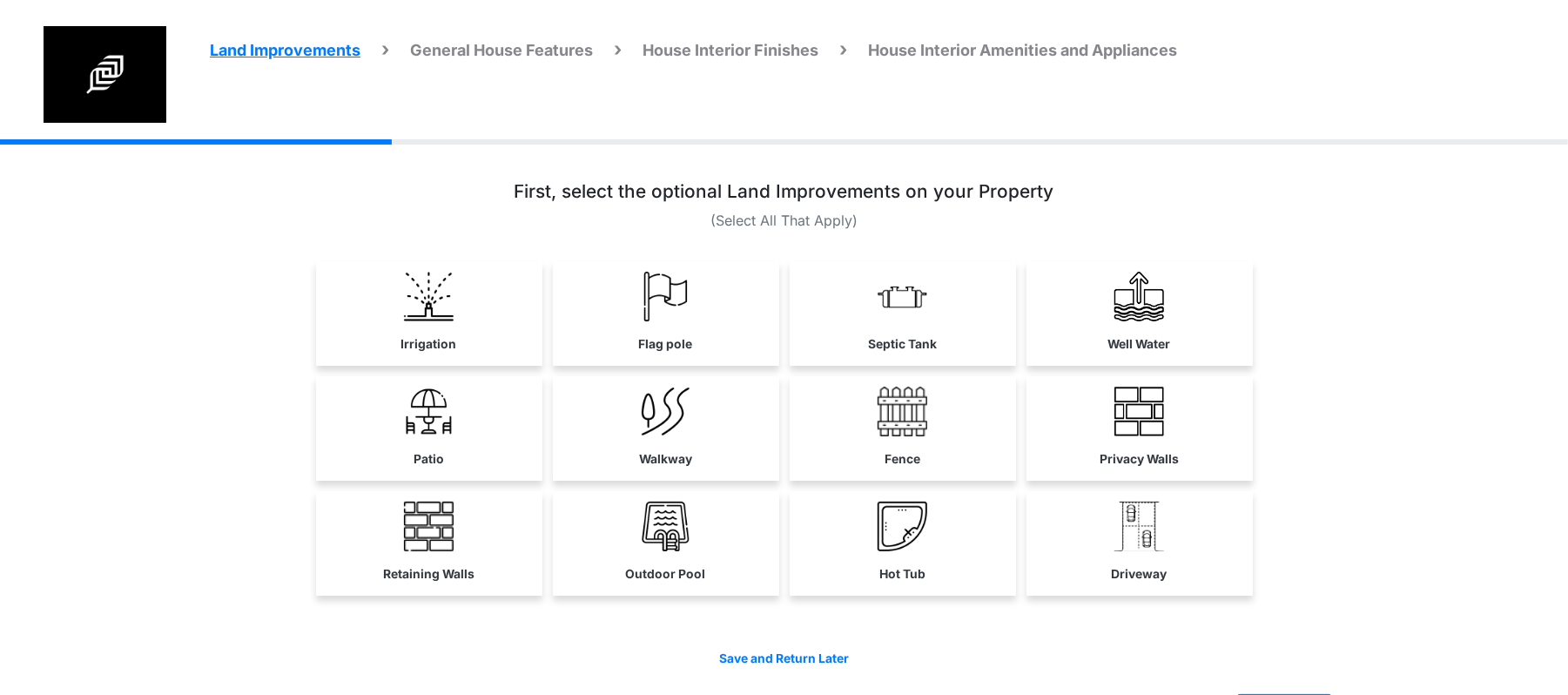
click at [1261, 227] on p "(Select All That Apply)" at bounding box center [784, 220] width 1098 height 21
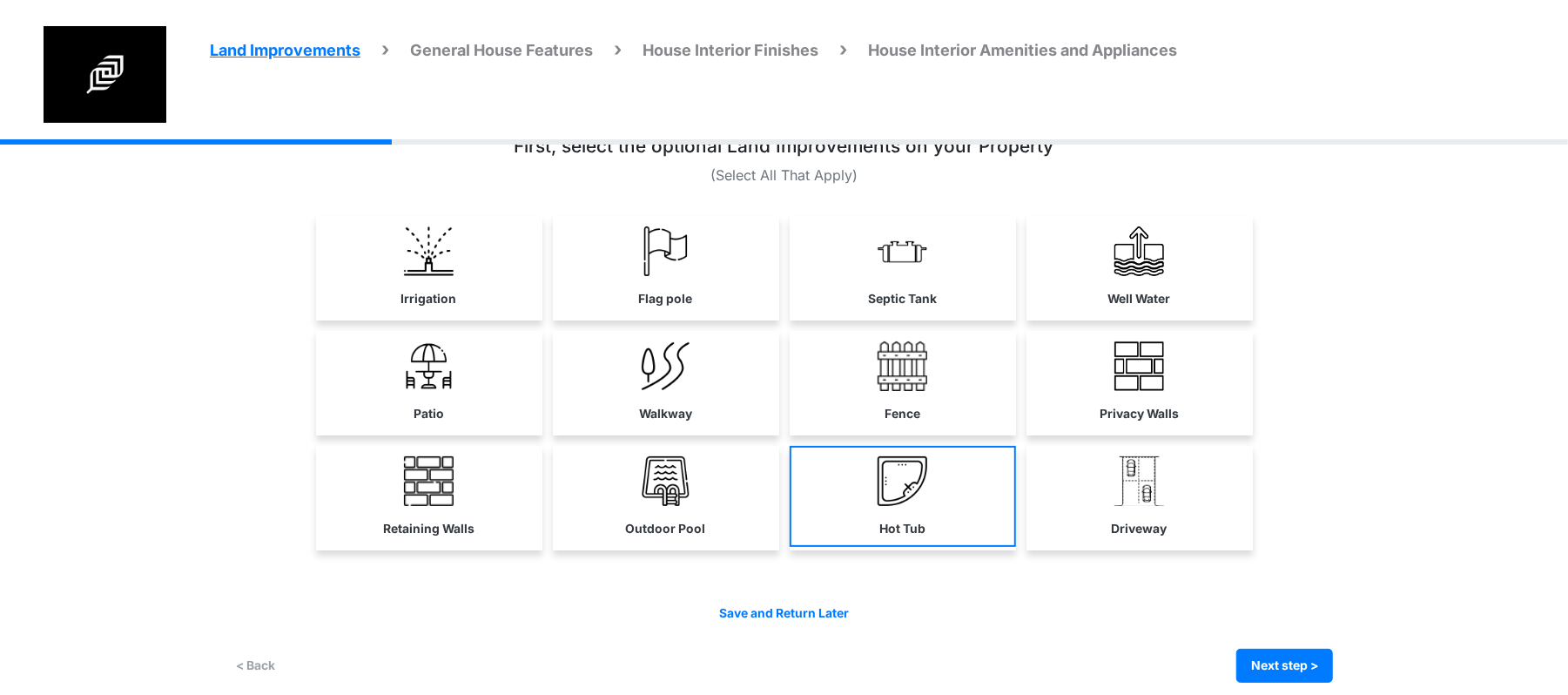
scroll to position [59, 0]
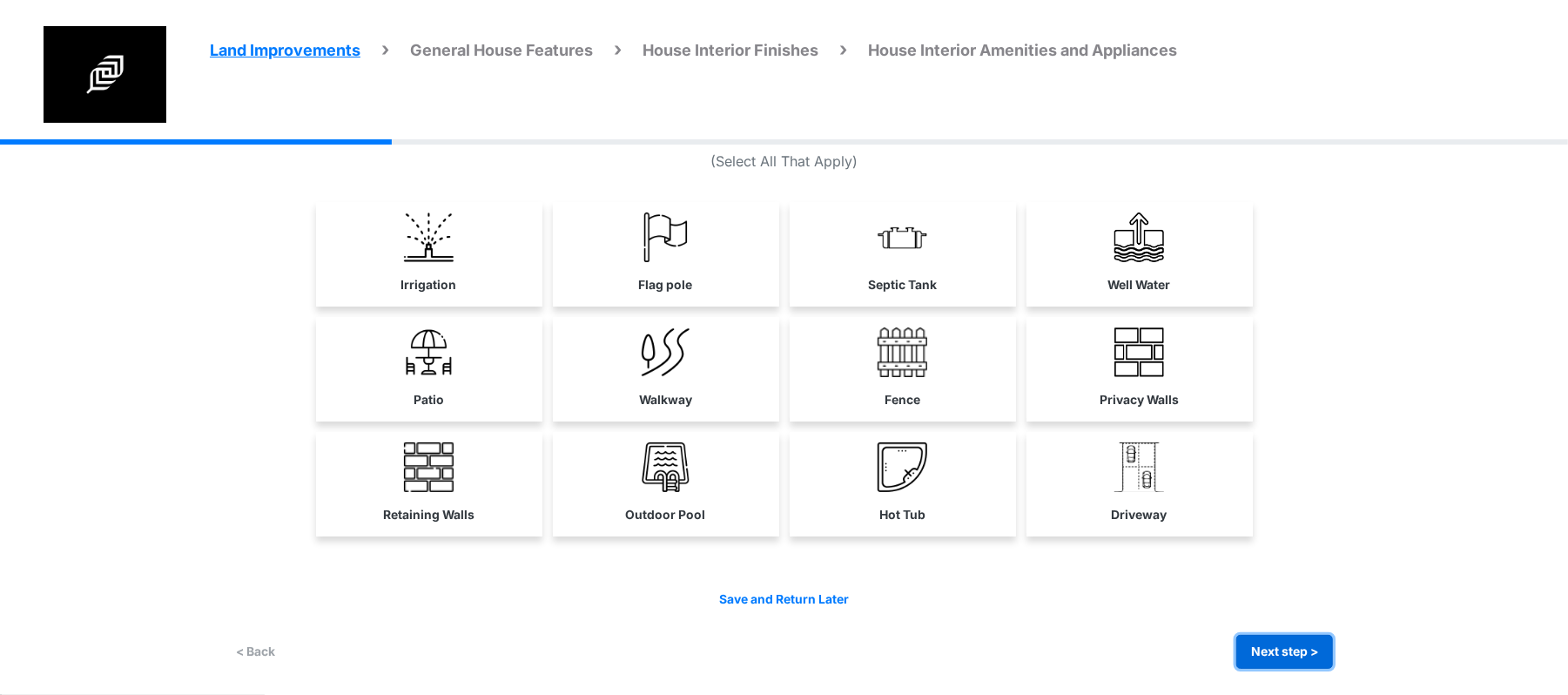
click at [1280, 652] on button "Next step >" at bounding box center [1284, 651] width 97 height 34
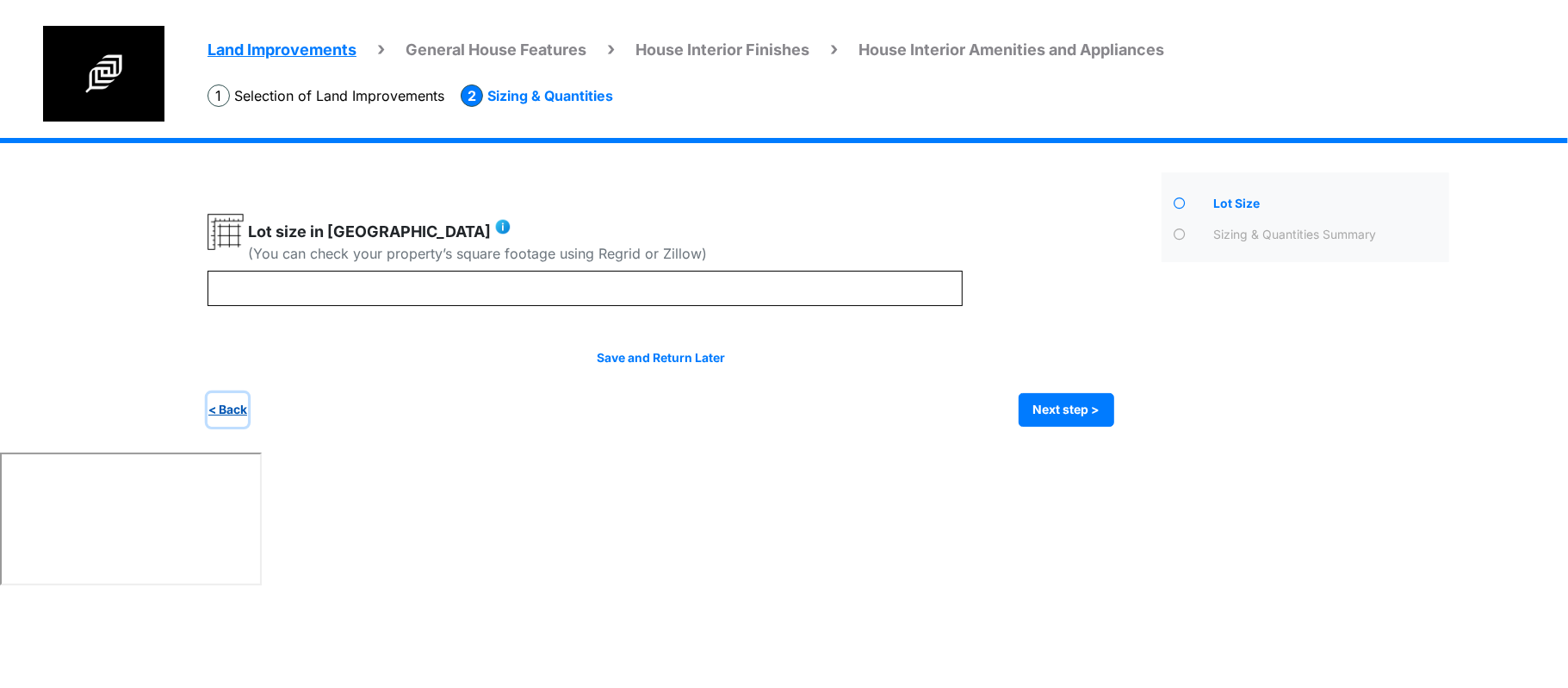
click at [214, 414] on button "< Back" at bounding box center [227, 410] width 40 height 34
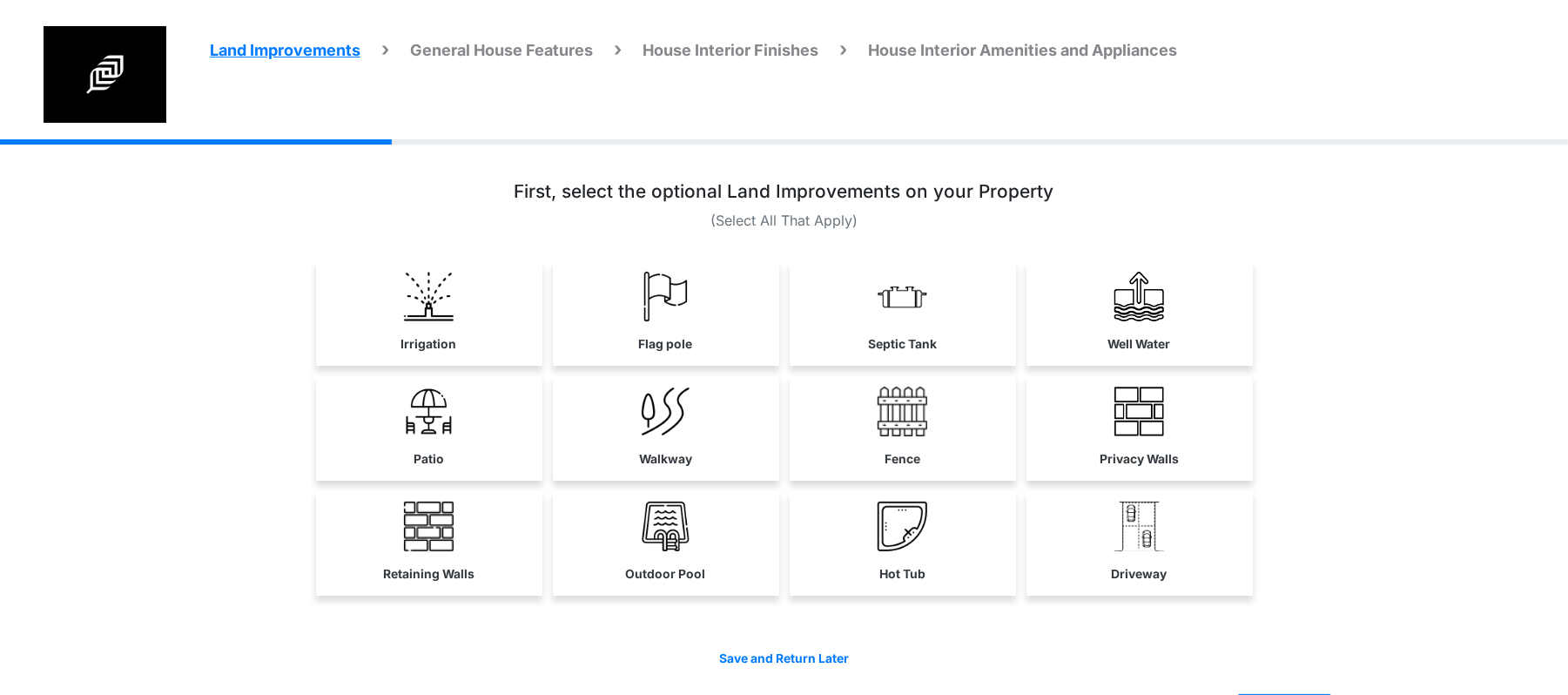
click at [449, 290] on img at bounding box center [429, 296] width 49 height 49
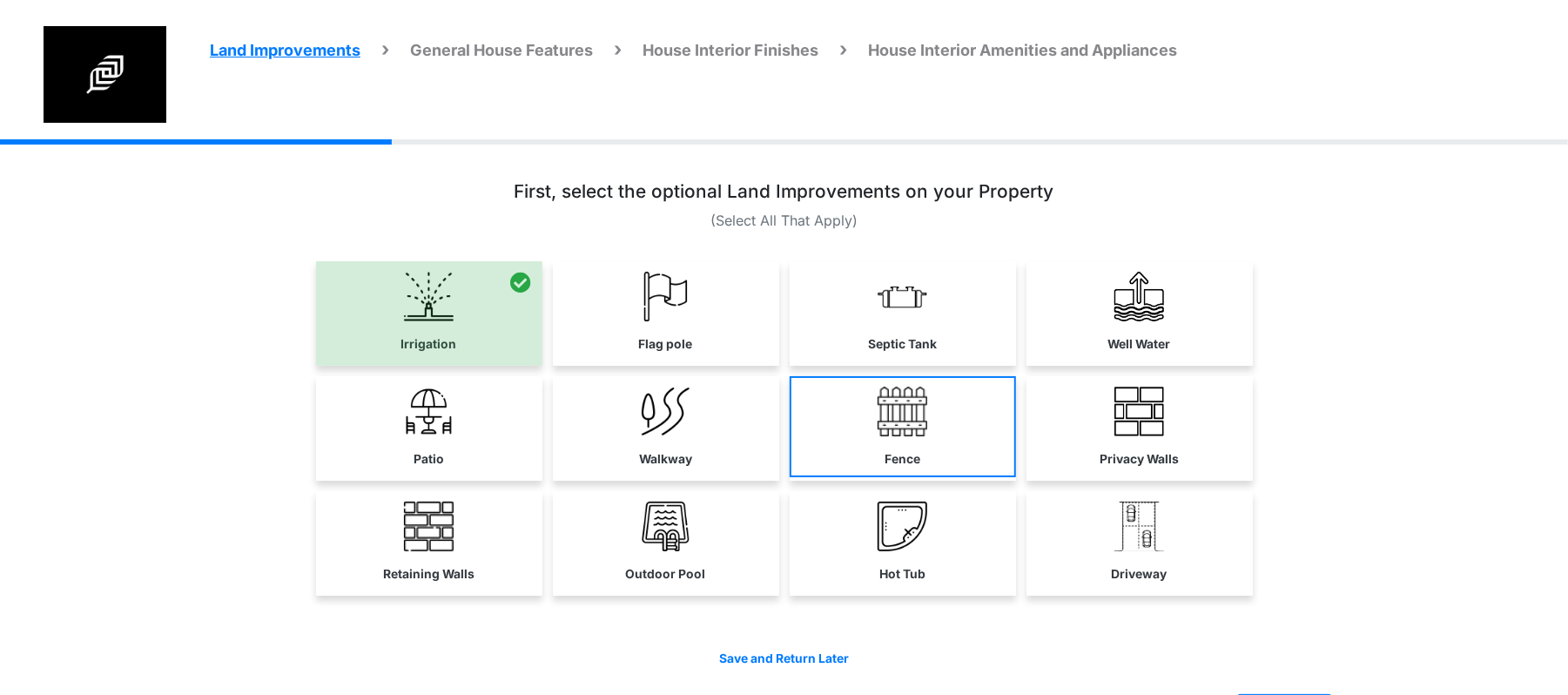
click at [963, 402] on link "Fence" at bounding box center [902, 426] width 226 height 101
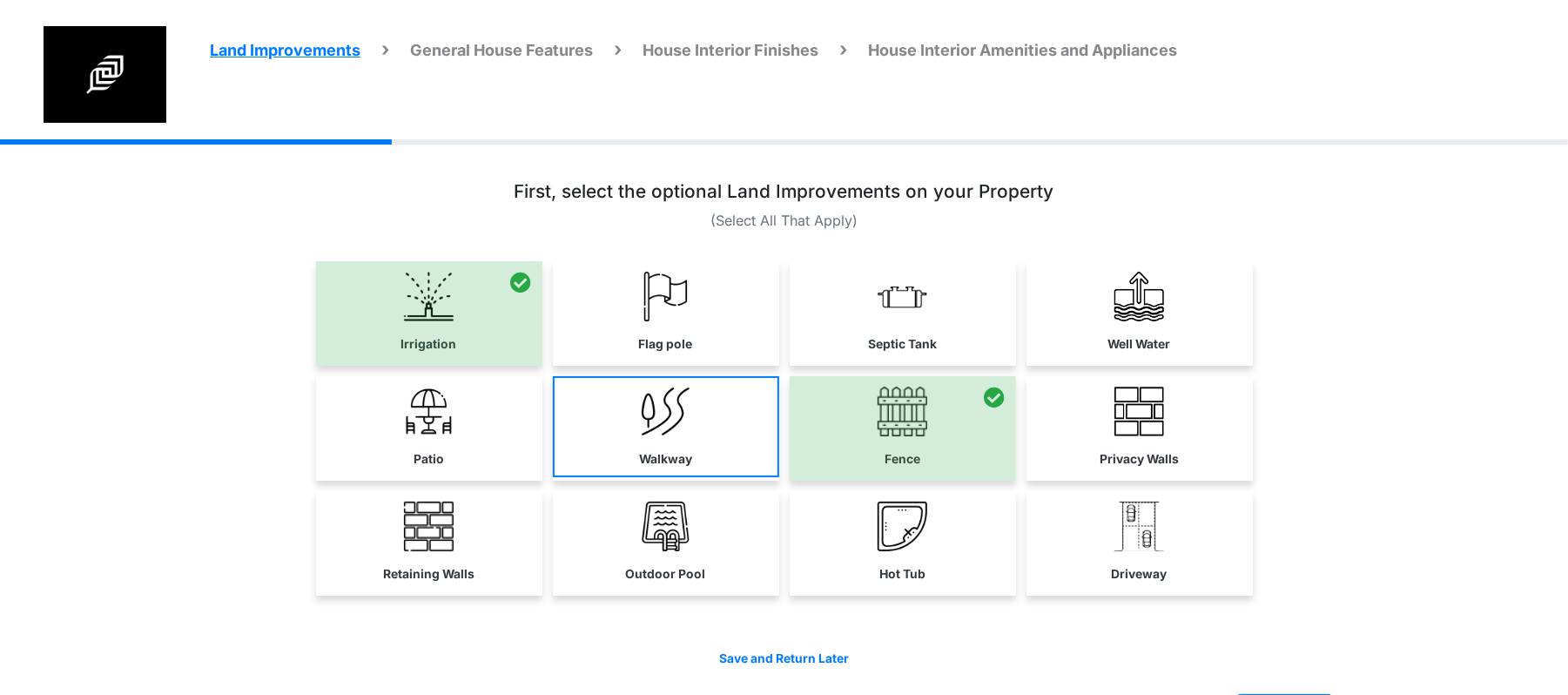
click at [705, 470] on link "Walkway" at bounding box center [665, 426] width 226 height 101
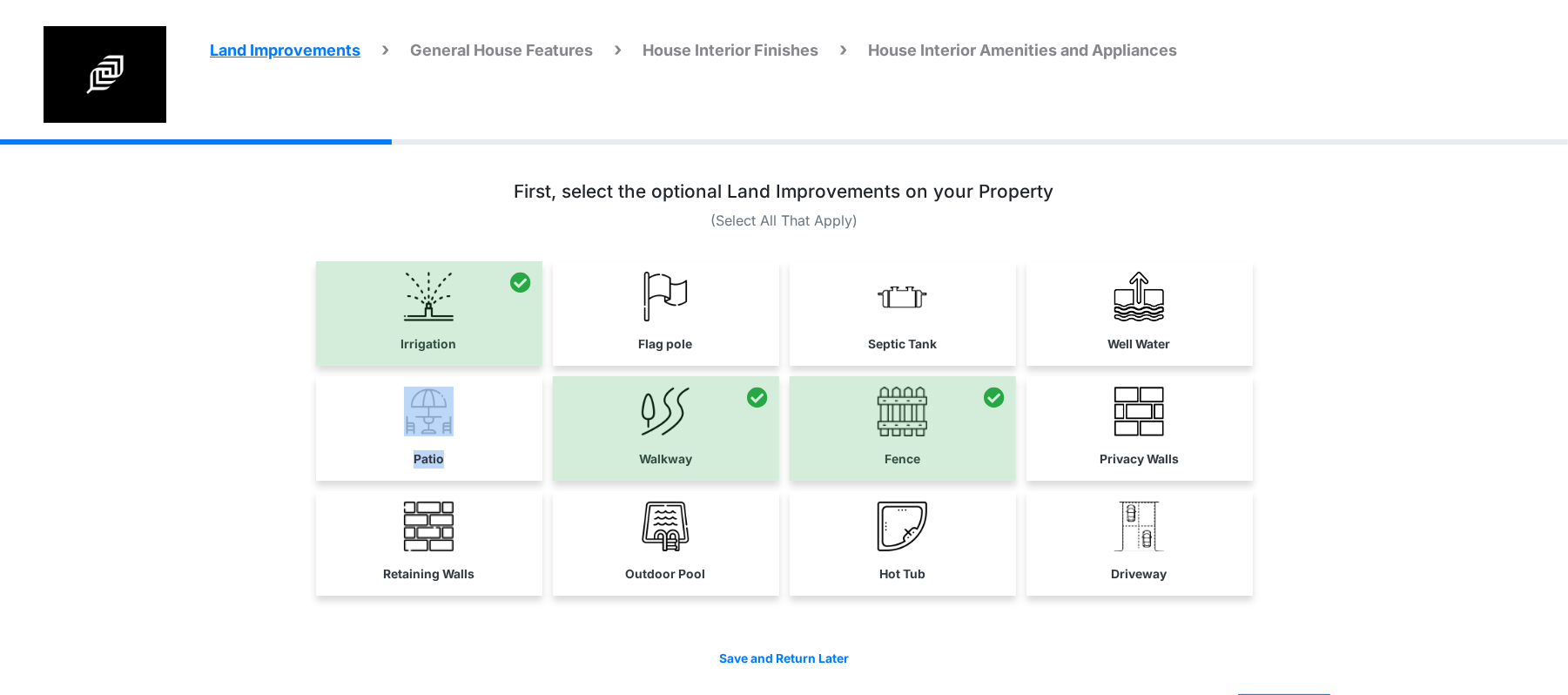
click at [470, 454] on link "Patio" at bounding box center [429, 426] width 226 height 101
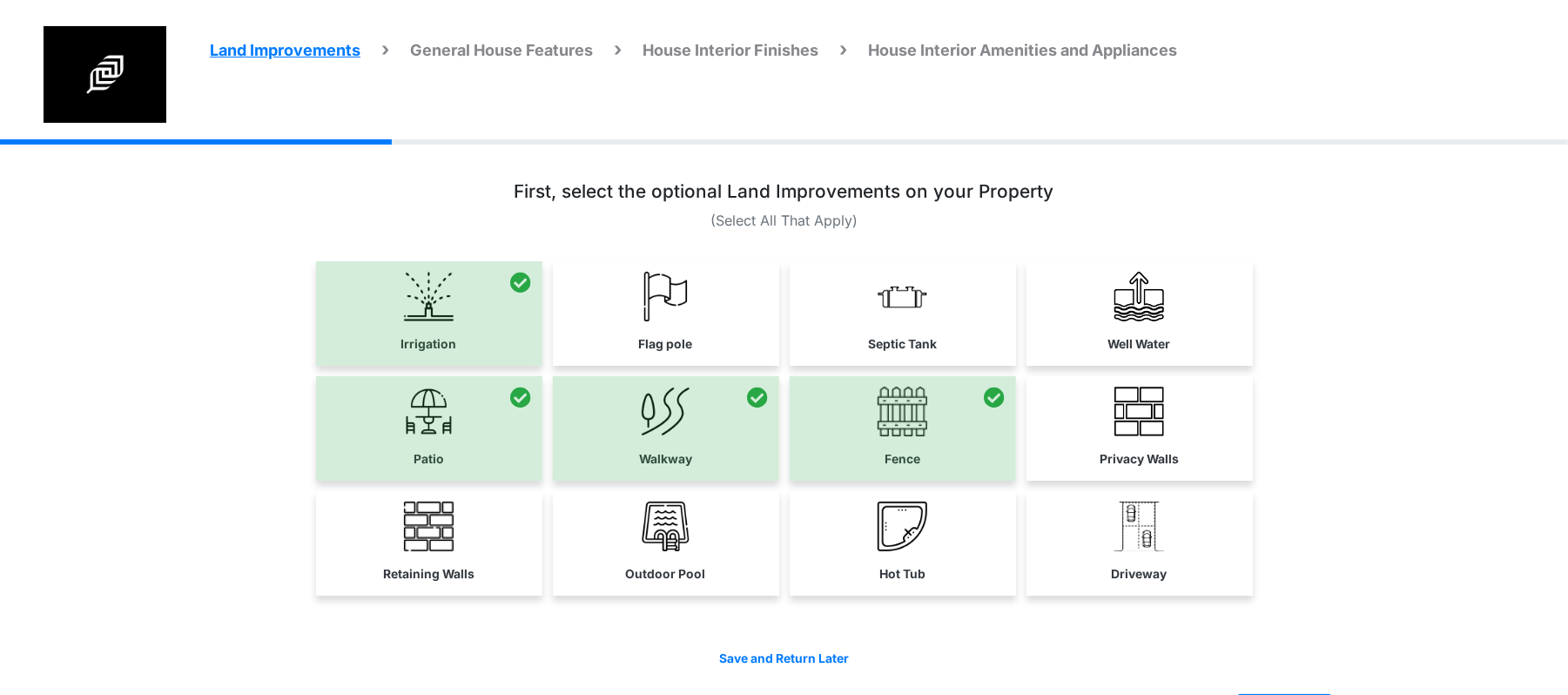
drag, startPoint x: 1171, startPoint y: 403, endPoint x: 924, endPoint y: 476, distance: 257.6
click at [1171, 402] on link "Privacy Walls" at bounding box center [1139, 426] width 226 height 101
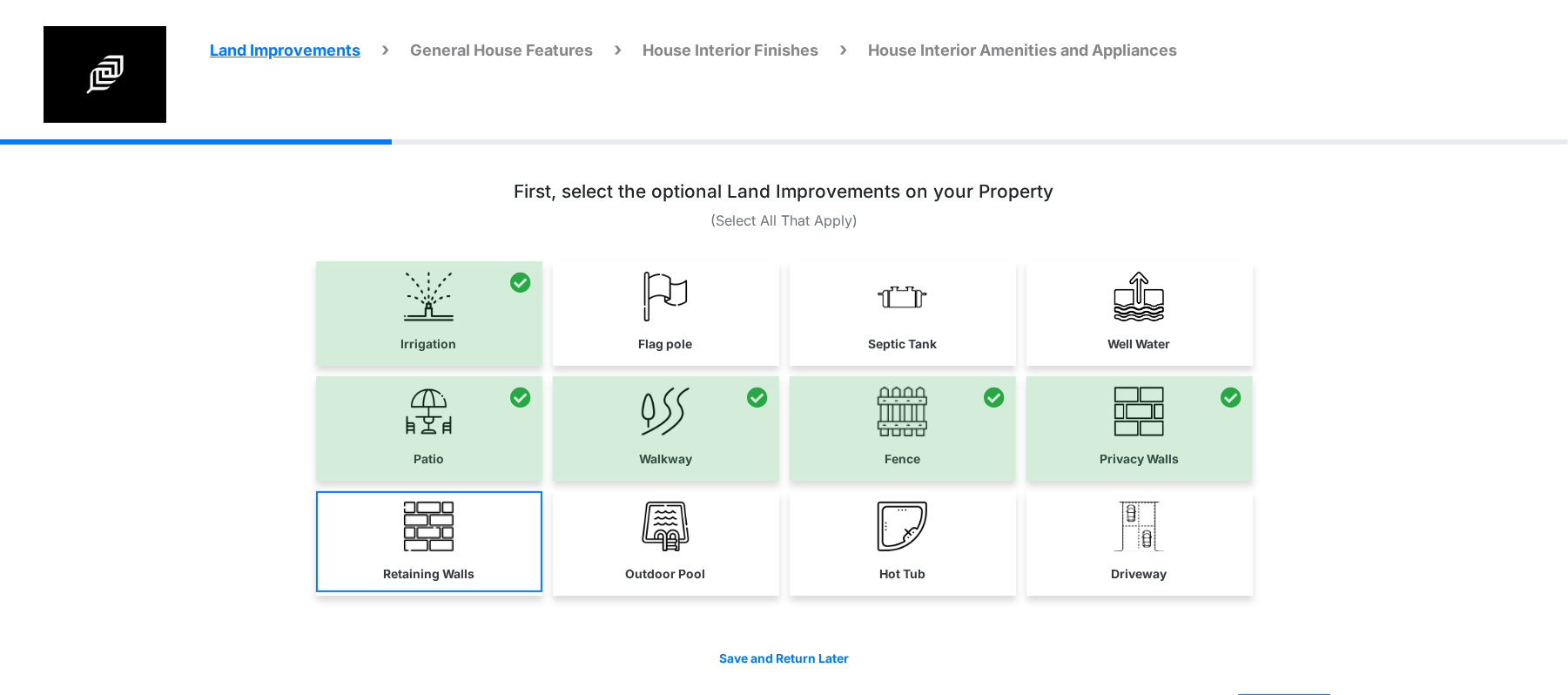
click at [447, 565] on label "Retaining Walls" at bounding box center [429, 573] width 92 height 18
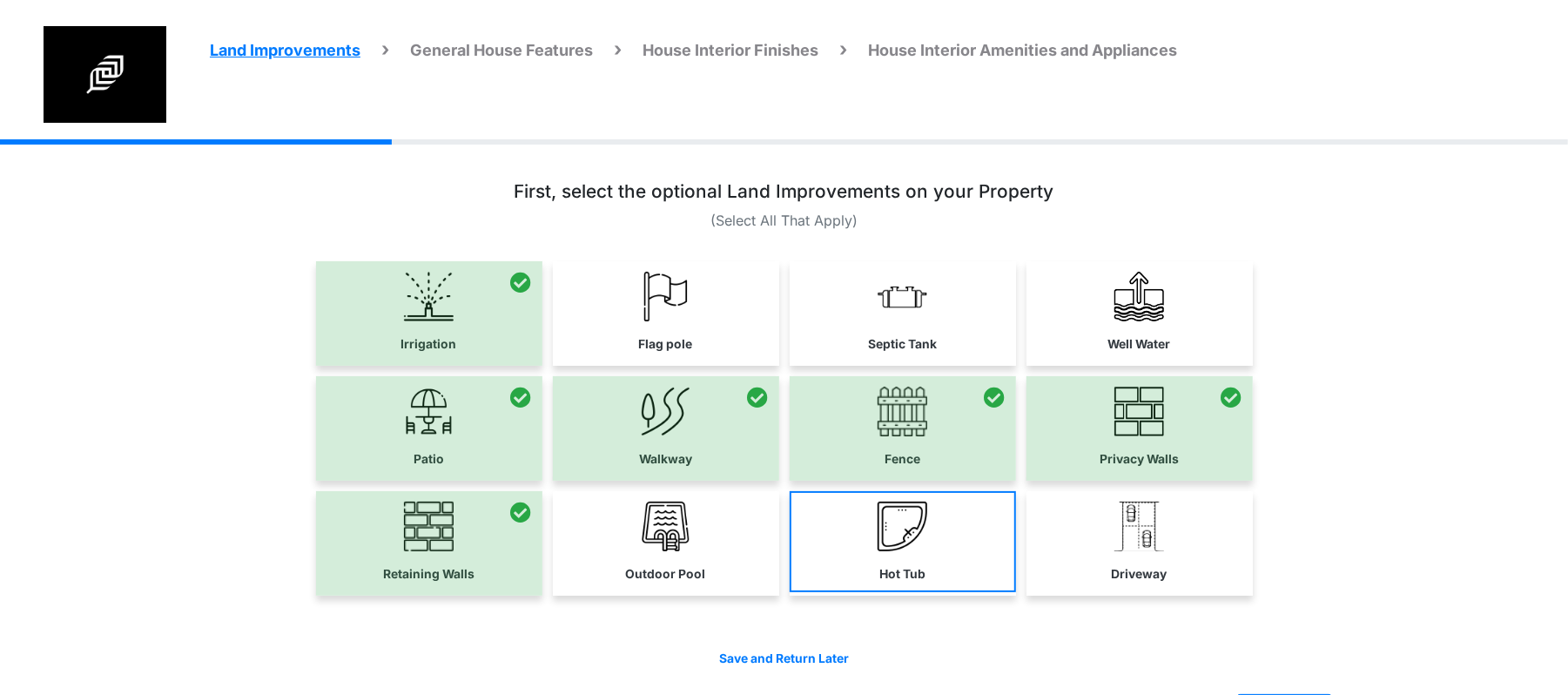
click at [914, 540] on img at bounding box center [902, 526] width 49 height 49
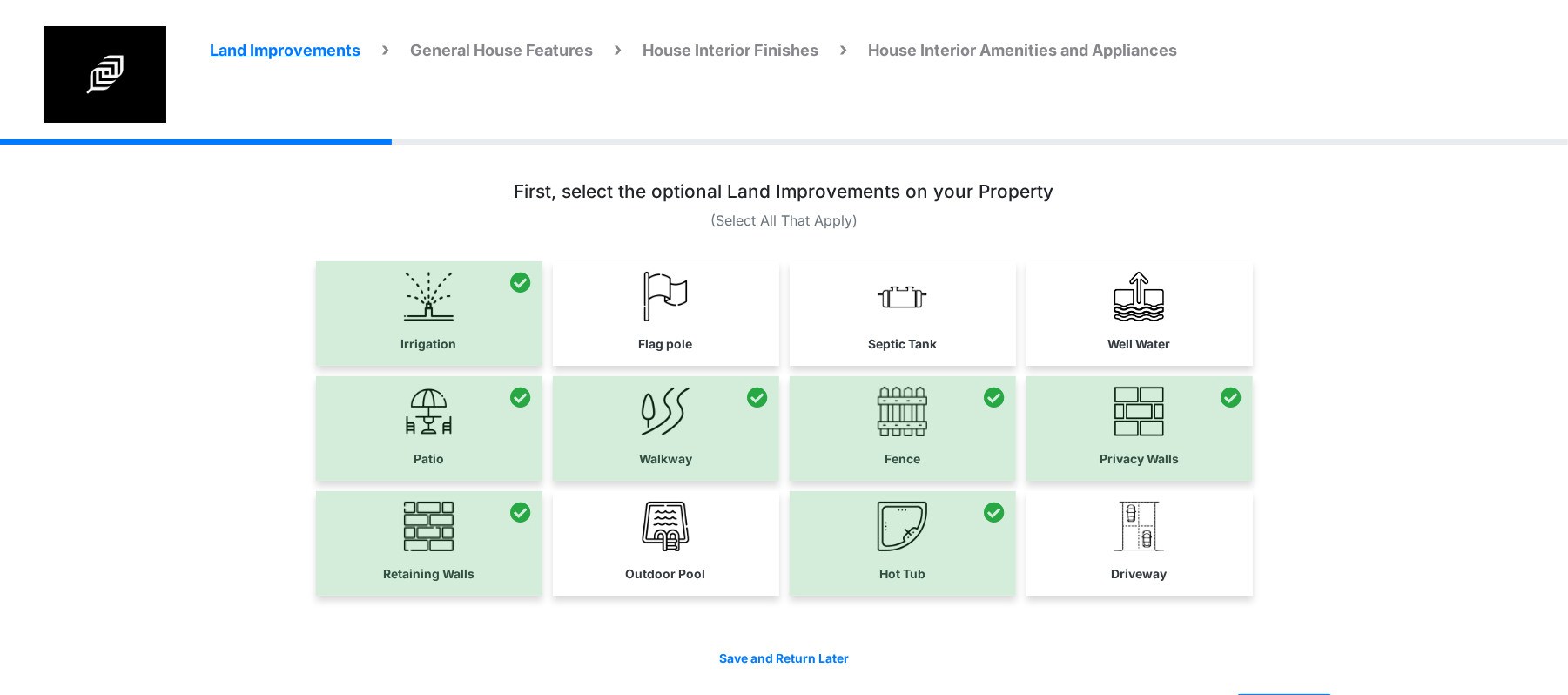
click at [942, 535] on div at bounding box center [902, 543] width 226 height 105
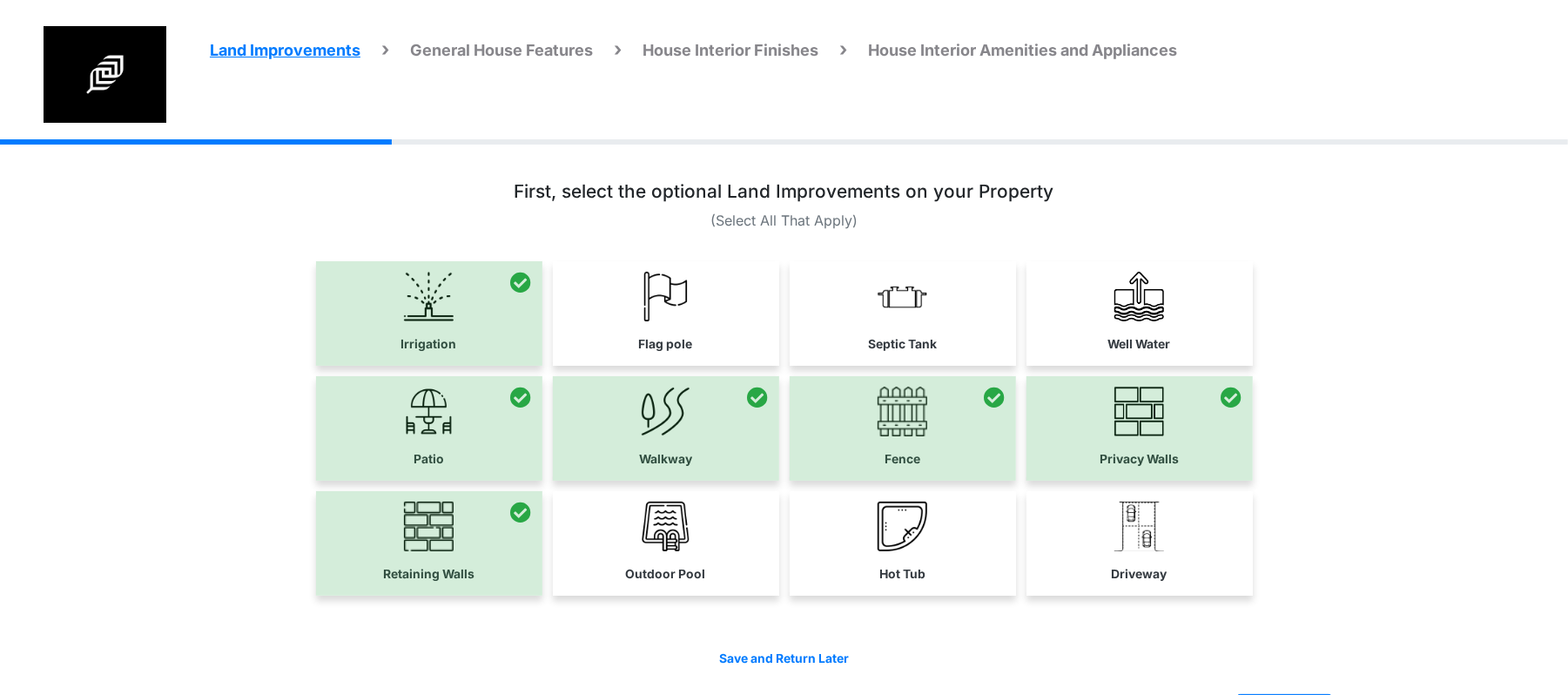
click at [1143, 542] on img at bounding box center [1139, 526] width 49 height 49
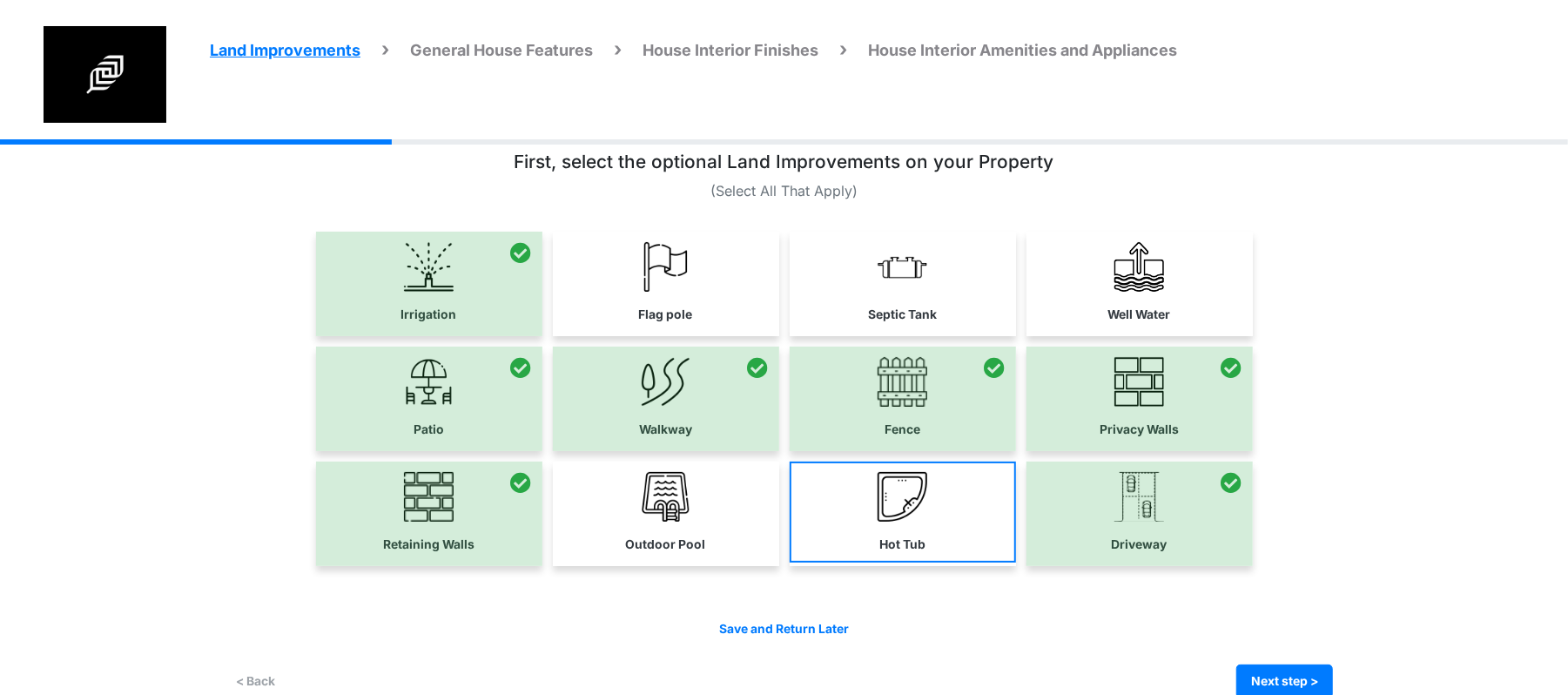
scroll to position [59, 0]
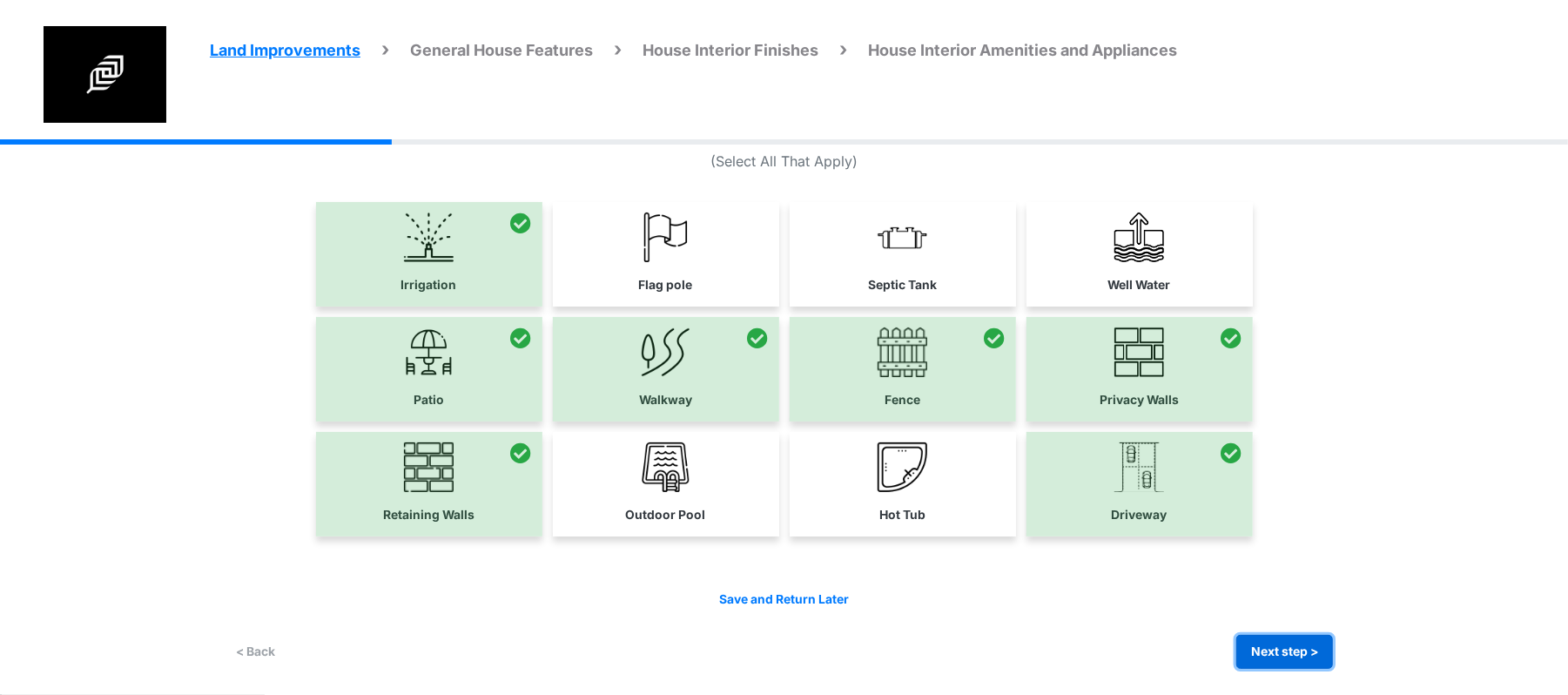
click at [1251, 651] on button "Next step >" at bounding box center [1284, 651] width 97 height 34
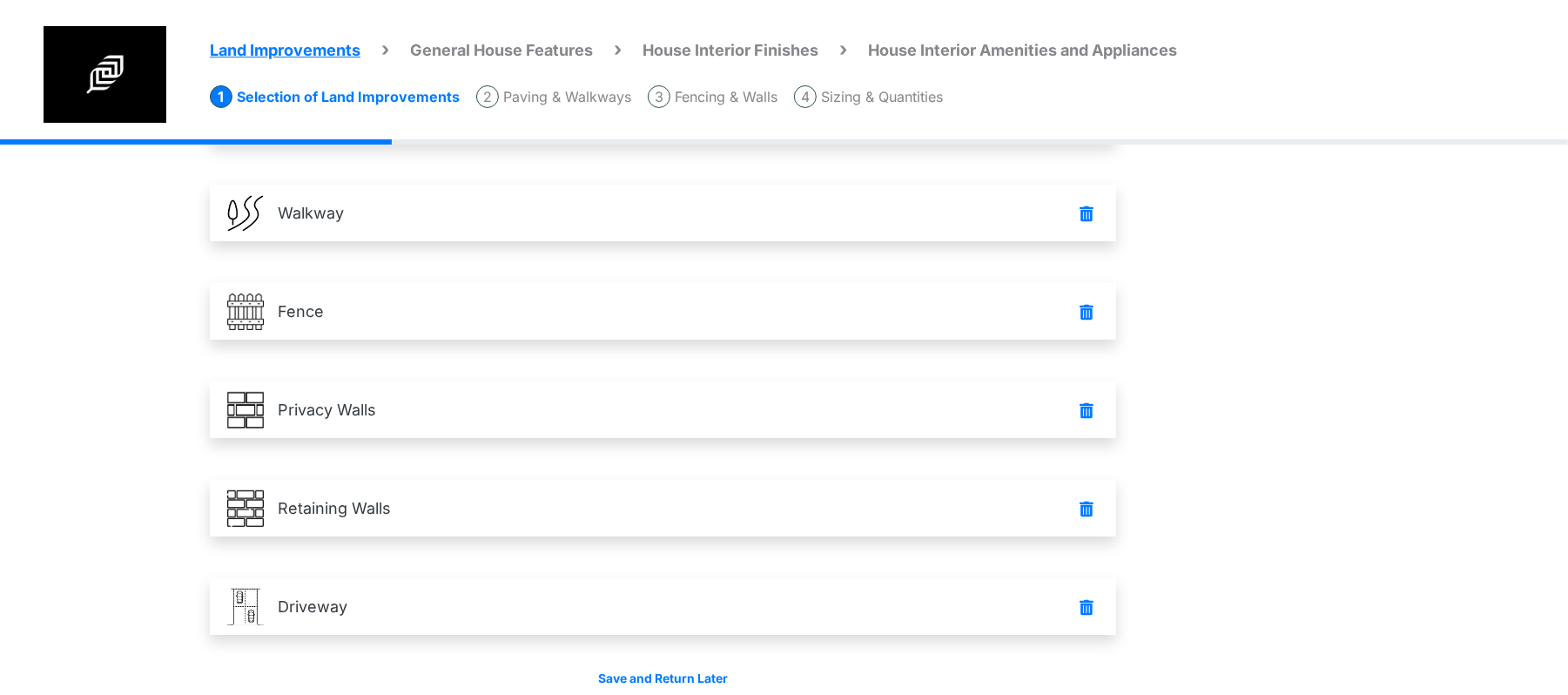
scroll to position [359, 0]
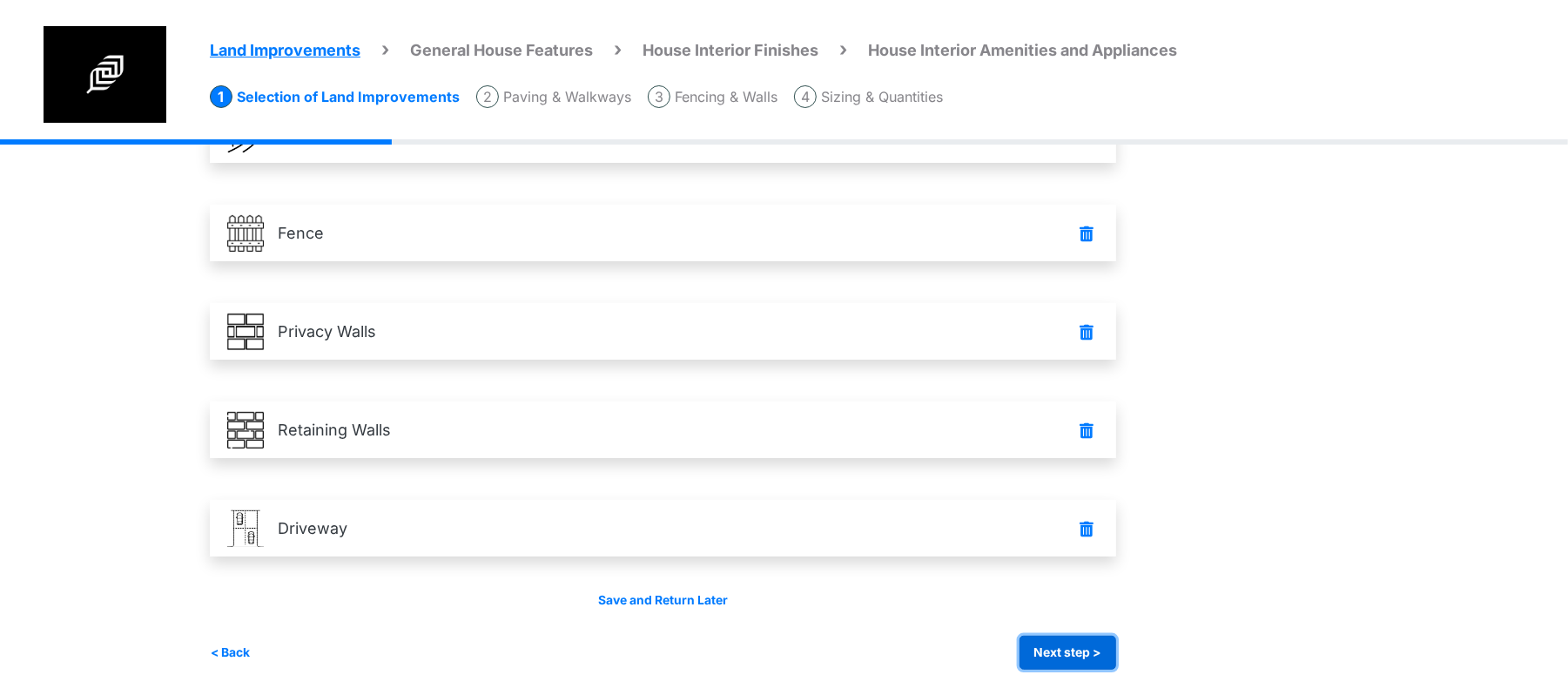
click at [1069, 637] on button "Next step >" at bounding box center [1068, 652] width 97 height 34
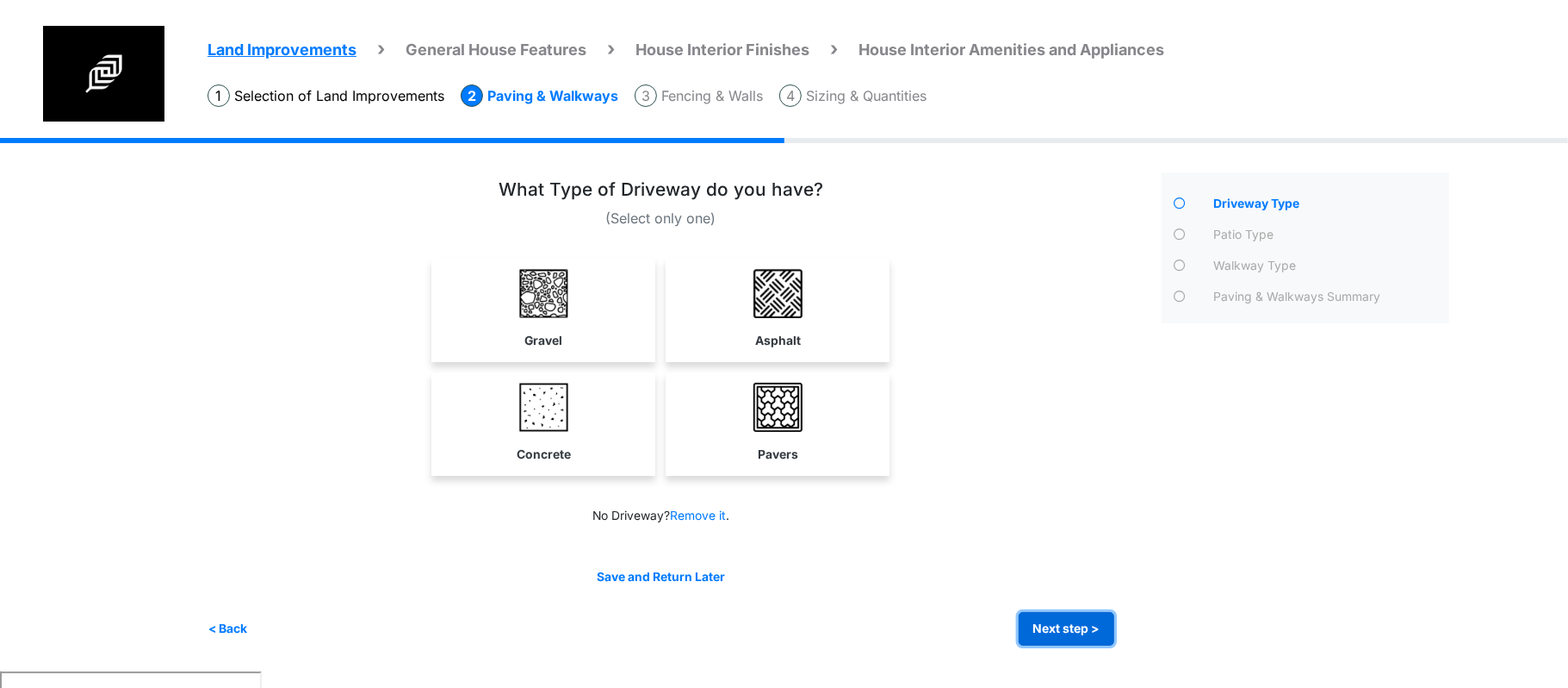
click at [1046, 623] on button "Next step >" at bounding box center [1067, 629] width 96 height 34
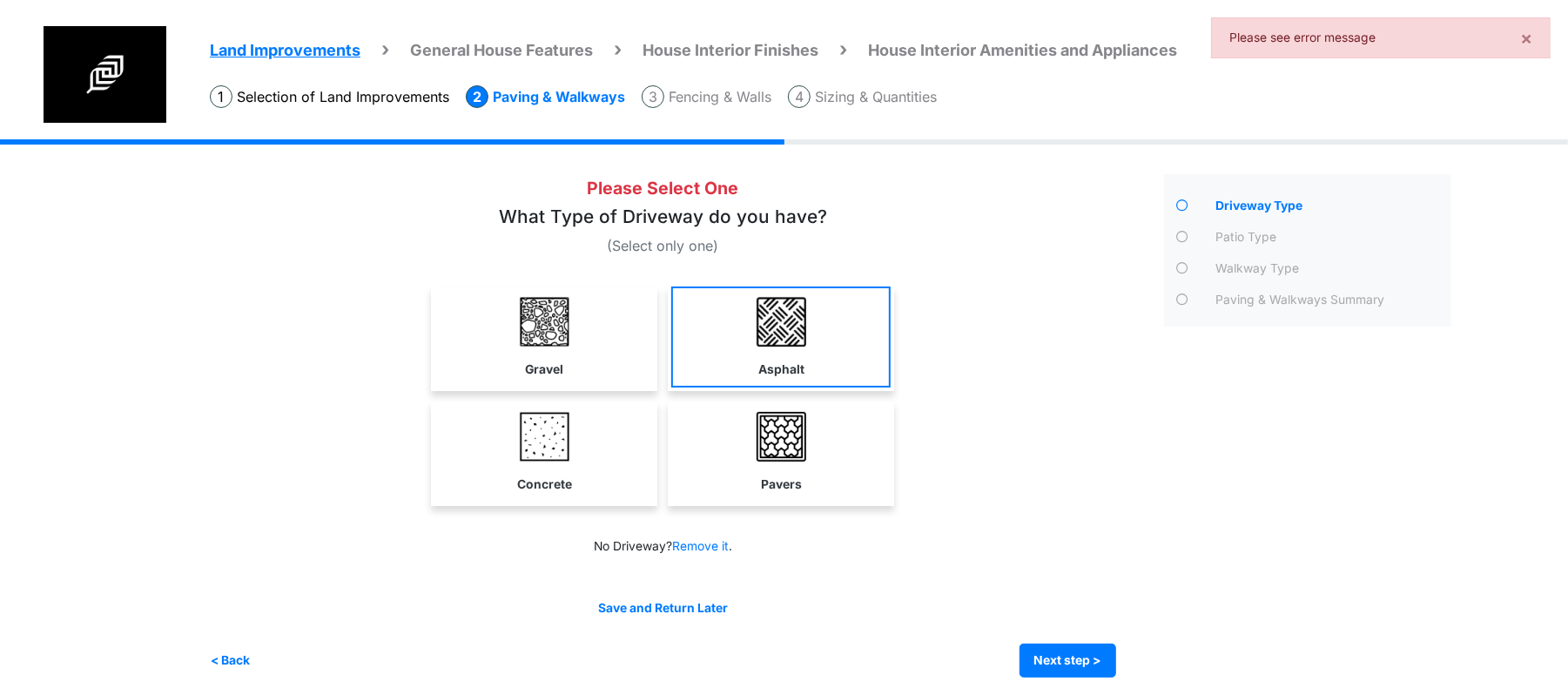
drag, startPoint x: 771, startPoint y: 432, endPoint x: 801, endPoint y: 319, distance: 116.9
click at [771, 430] on img at bounding box center [781, 436] width 49 height 49
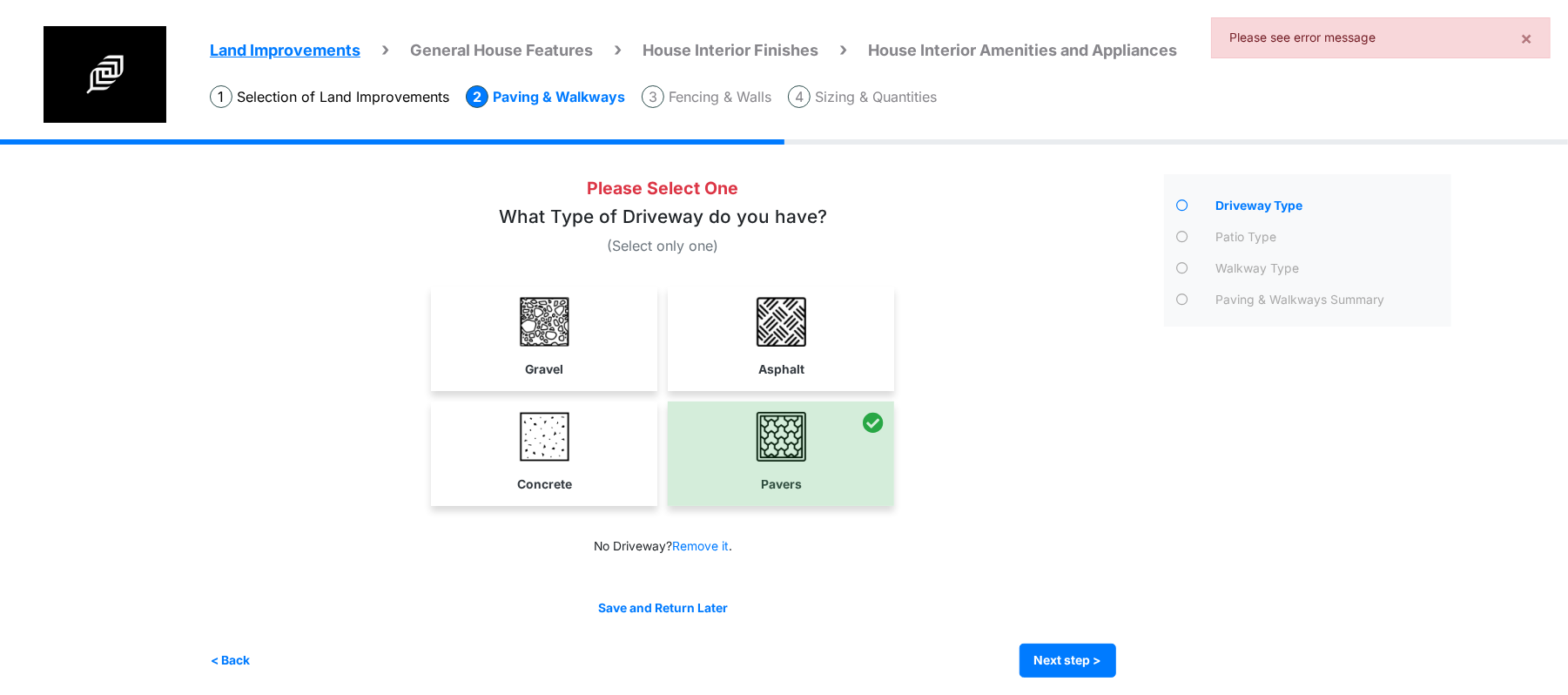
click at [802, 308] on img at bounding box center [781, 322] width 49 height 49
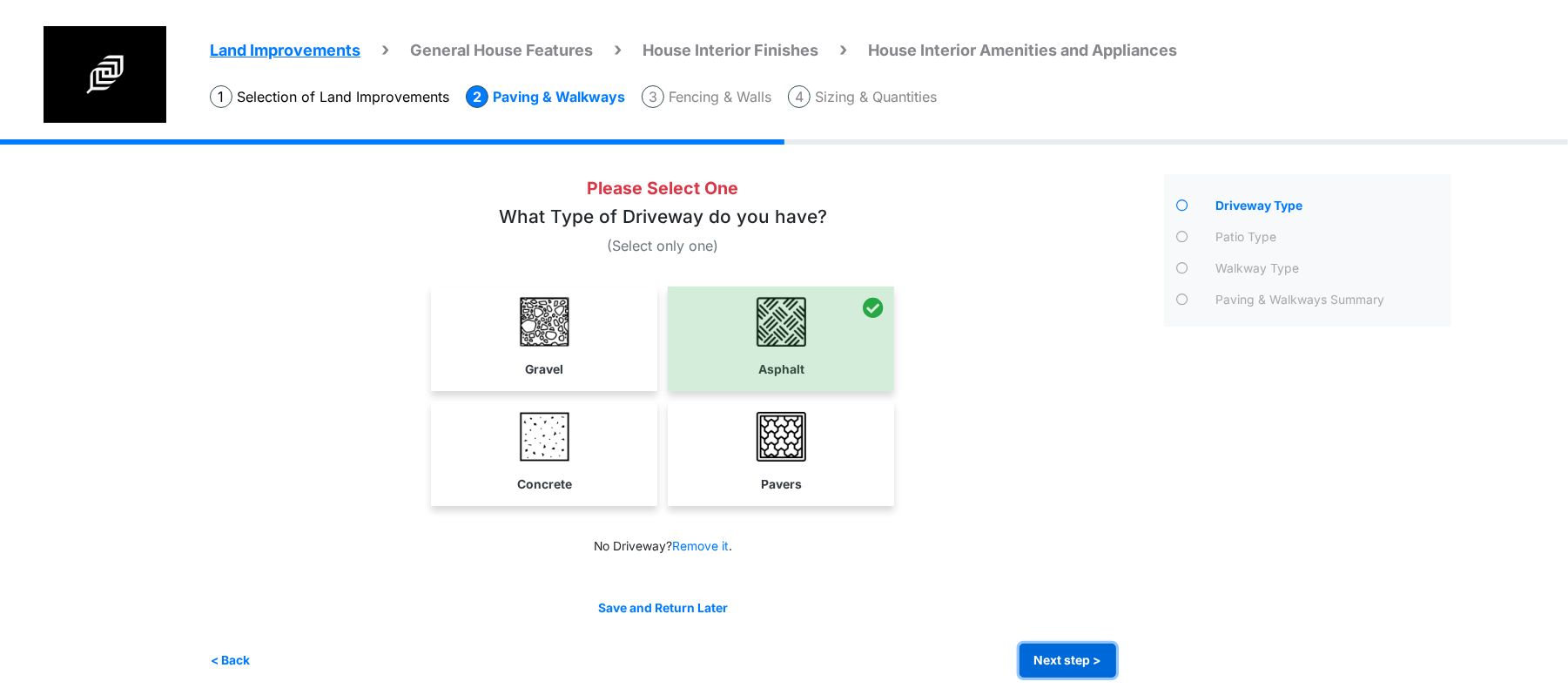
click at [1079, 649] on button "Next step >" at bounding box center [1068, 660] width 97 height 34
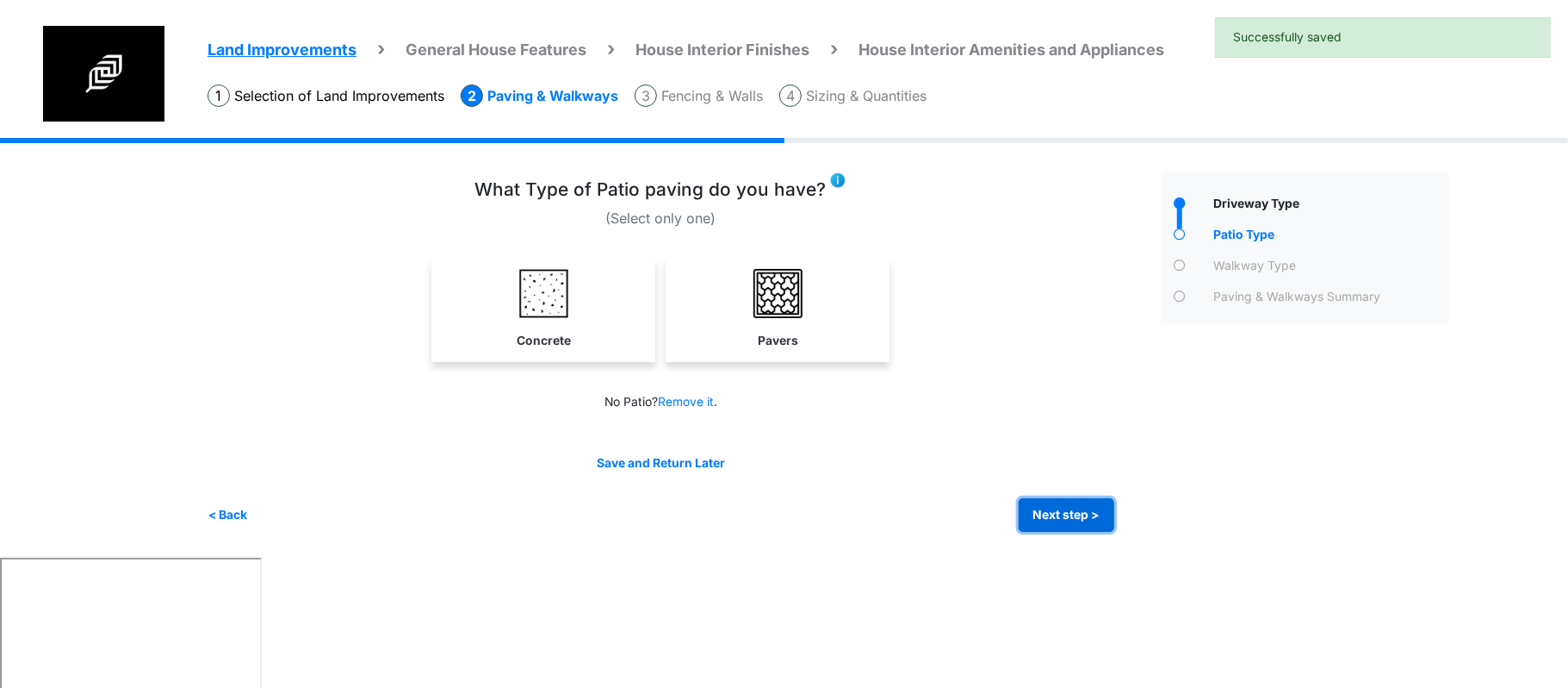
click at [1052, 526] on button "Next step >" at bounding box center [1067, 514] width 96 height 34
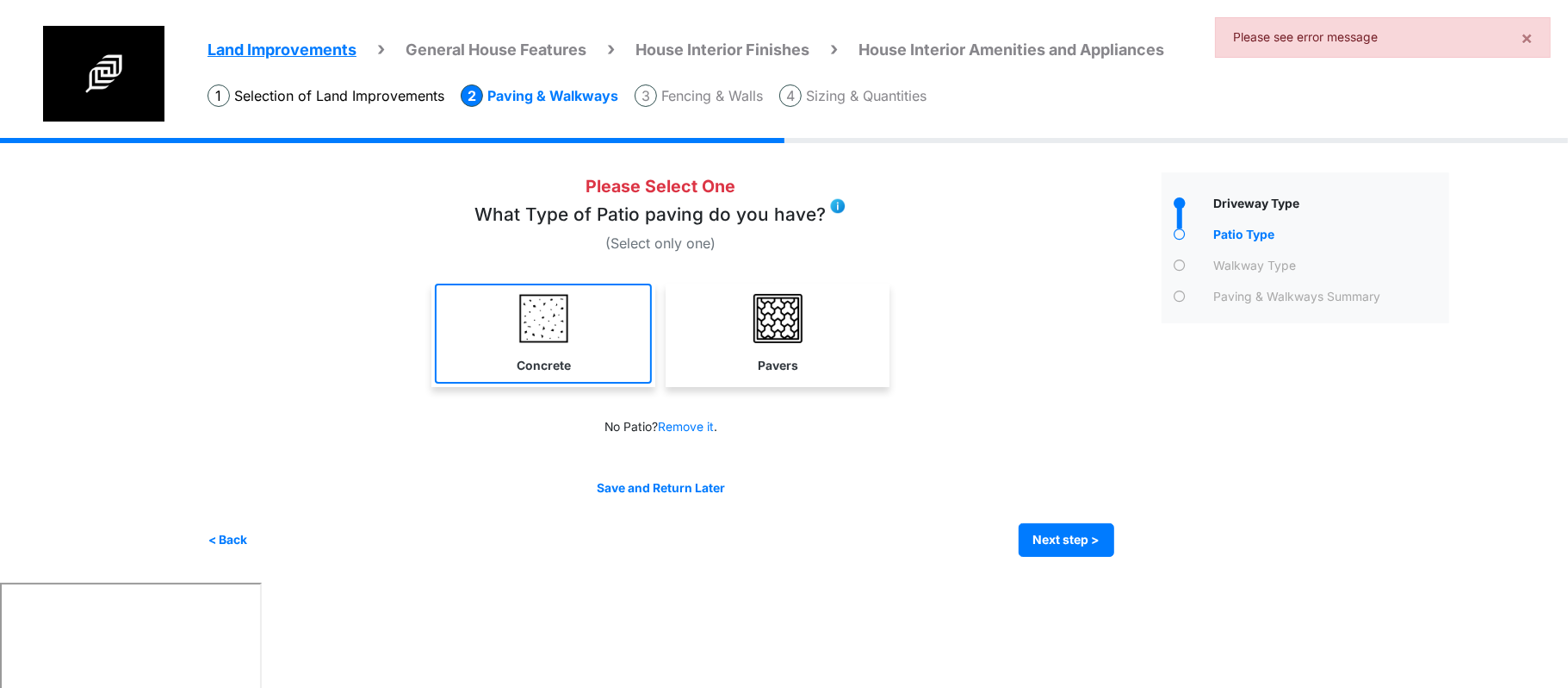
click at [608, 328] on link "Concrete" at bounding box center [543, 333] width 217 height 100
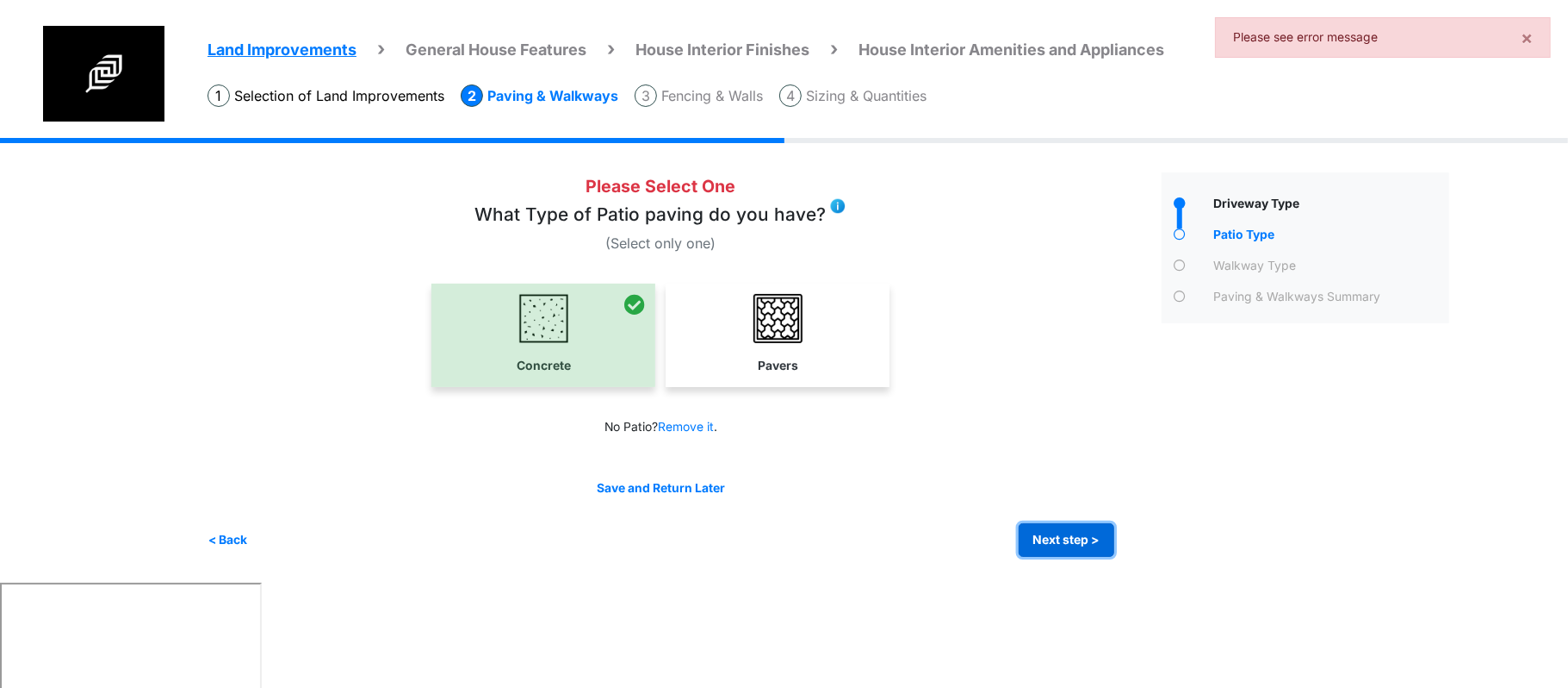
click at [1100, 543] on button "Next step >" at bounding box center [1067, 540] width 96 height 34
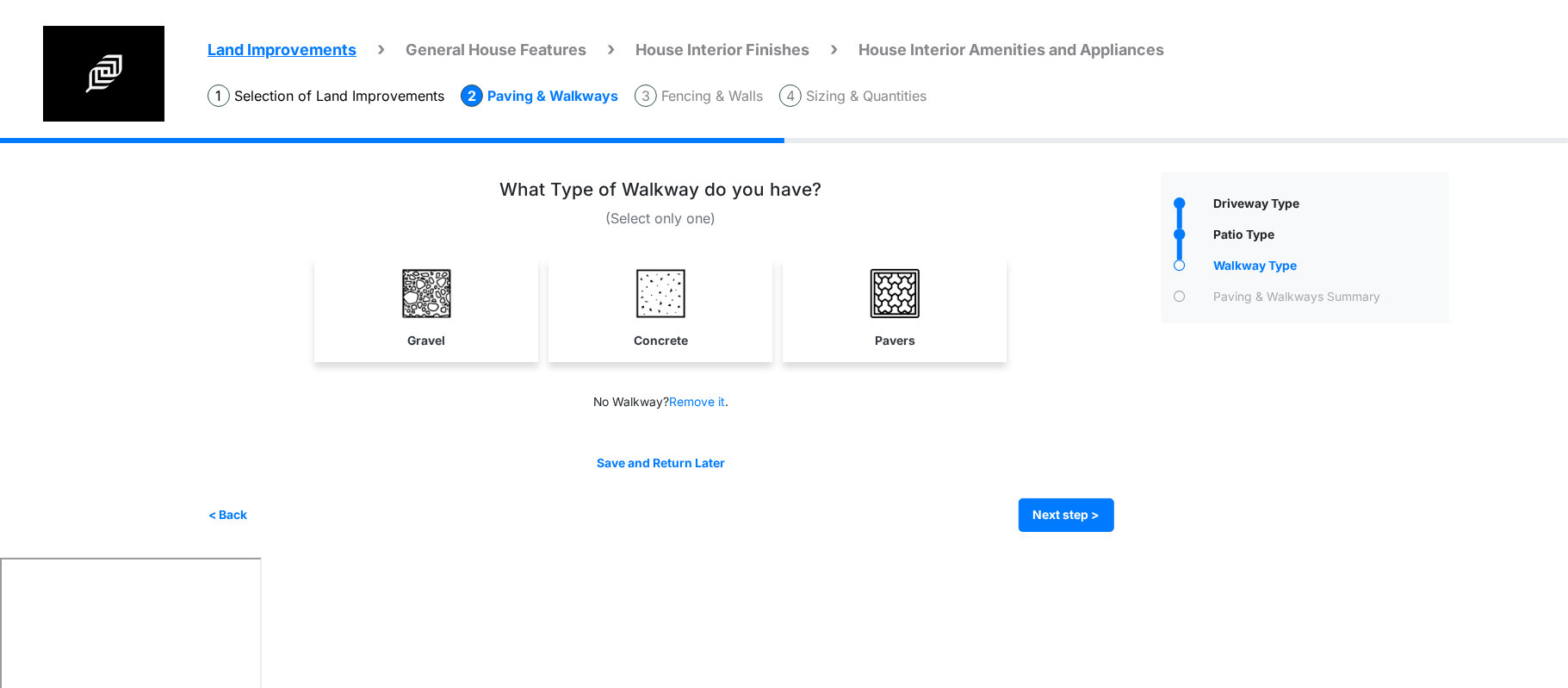
click at [1283, 511] on div "Driveway Type" at bounding box center [1306, 352] width 314 height 359
drag, startPoint x: 925, startPoint y: 331, endPoint x: 925, endPoint y: 366, distance: 35.0
click at [925, 330] on link "Pavers" at bounding box center [894, 308] width 217 height 100
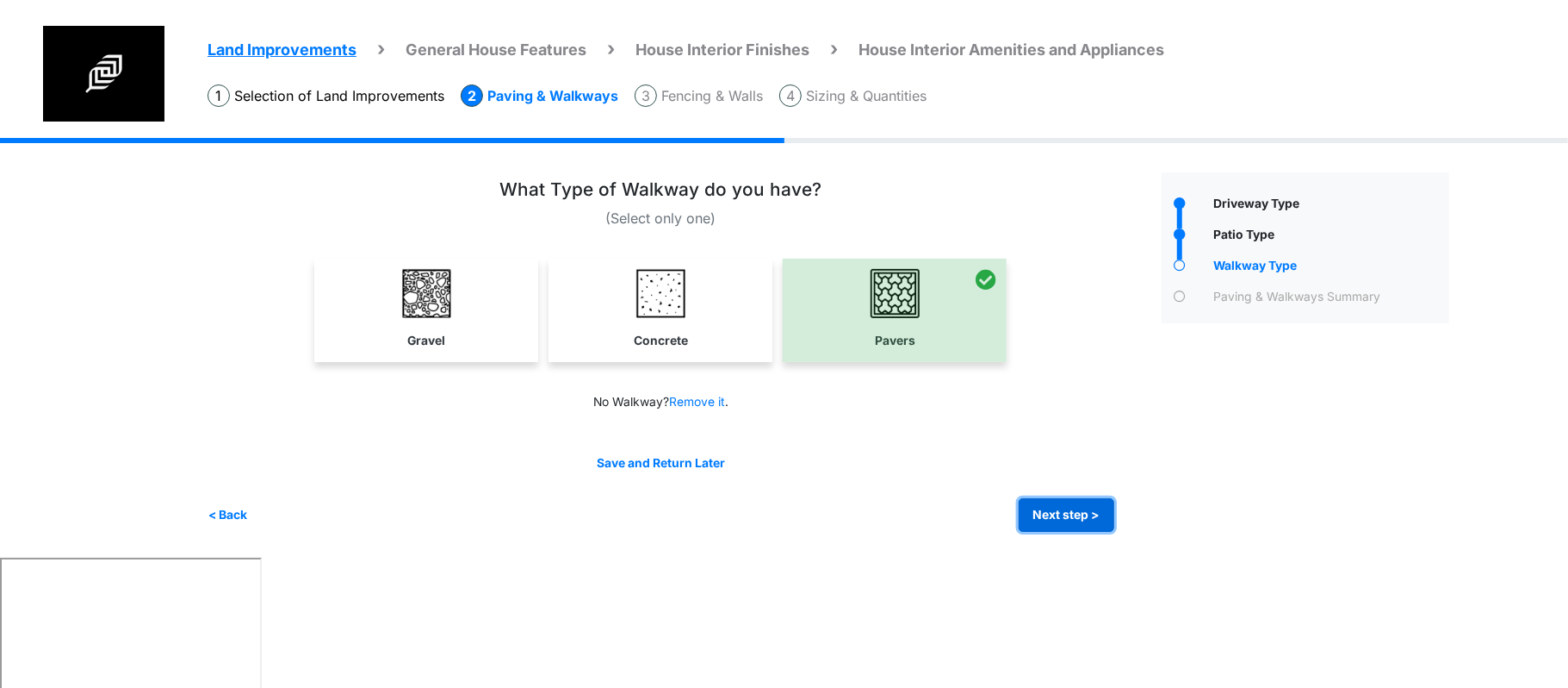
click at [1055, 505] on button "Next step >" at bounding box center [1067, 514] width 96 height 34
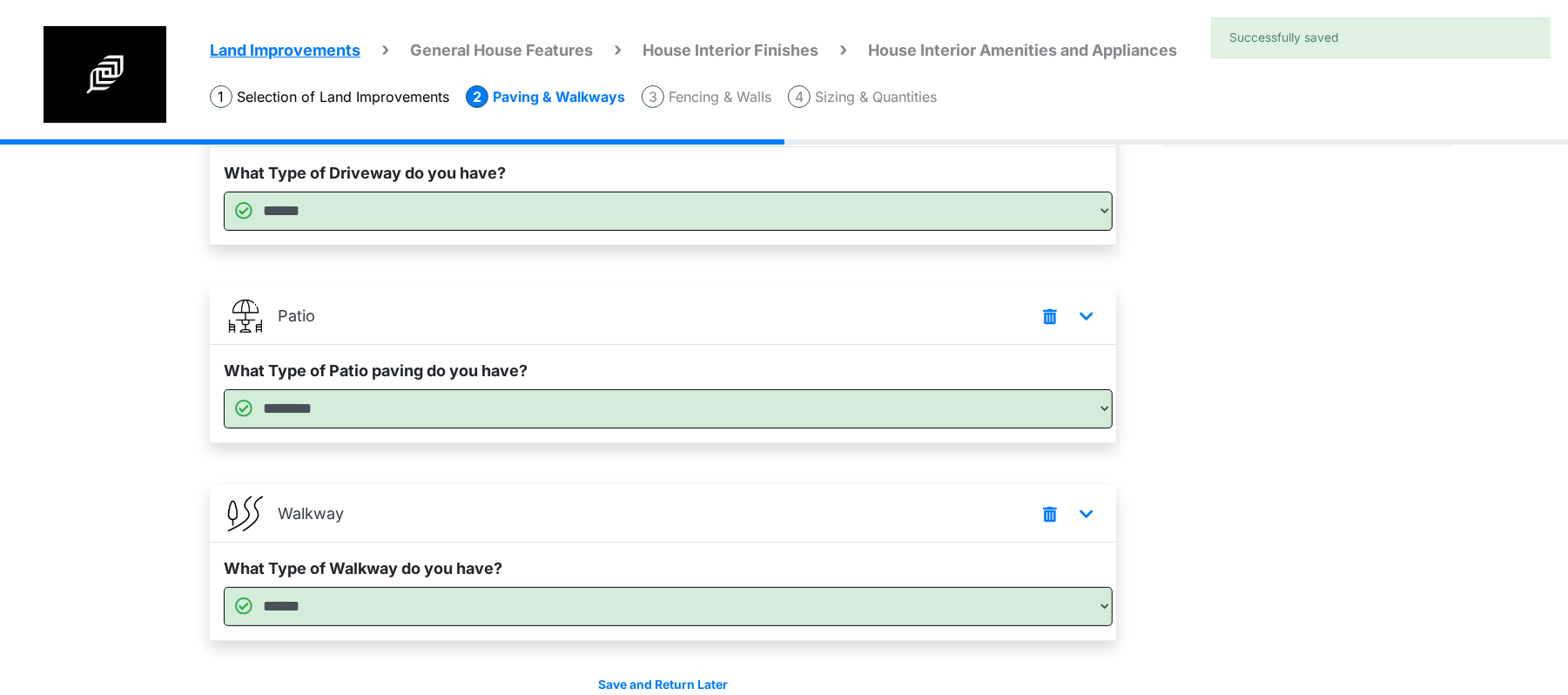
scroll to position [264, 0]
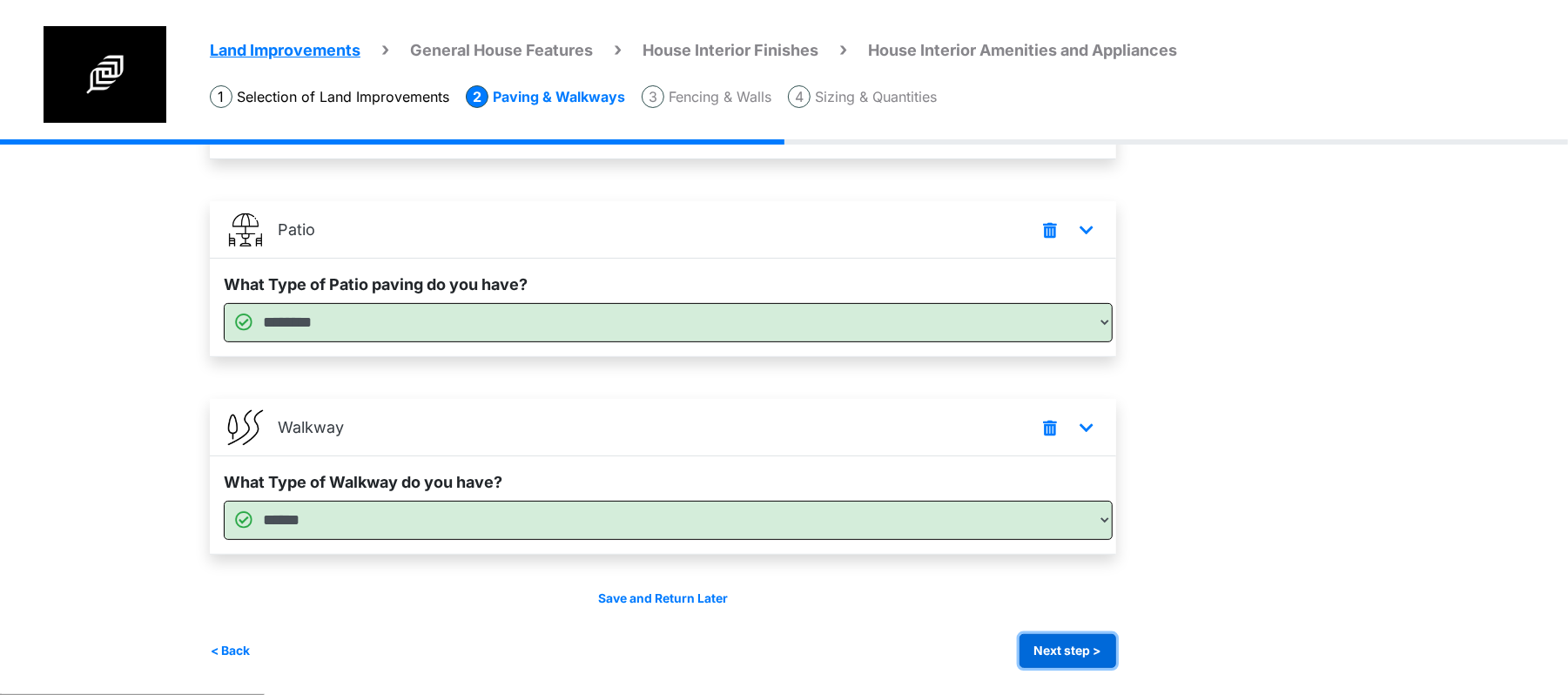
click at [1084, 656] on button "Next step >" at bounding box center [1068, 650] width 97 height 34
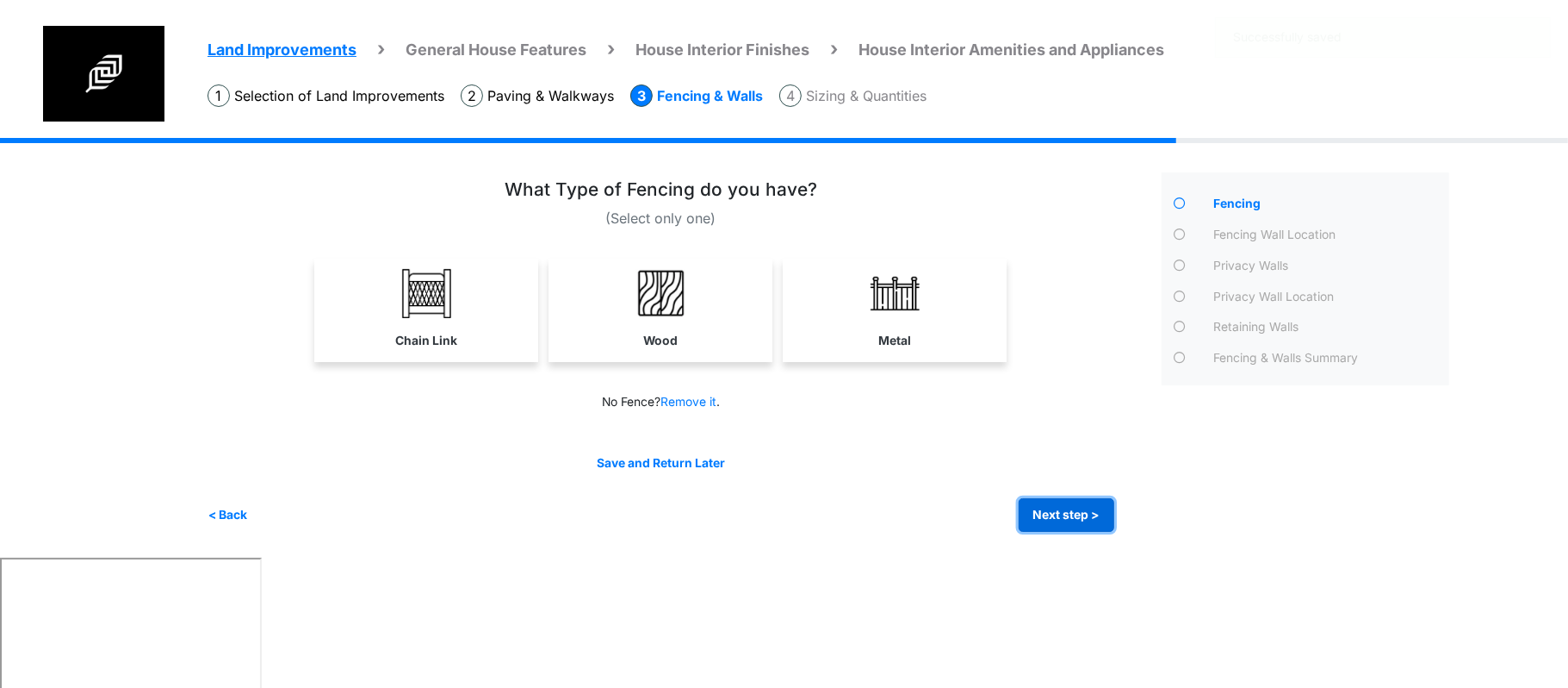
click at [1062, 511] on button "Next step >" at bounding box center [1067, 514] width 96 height 34
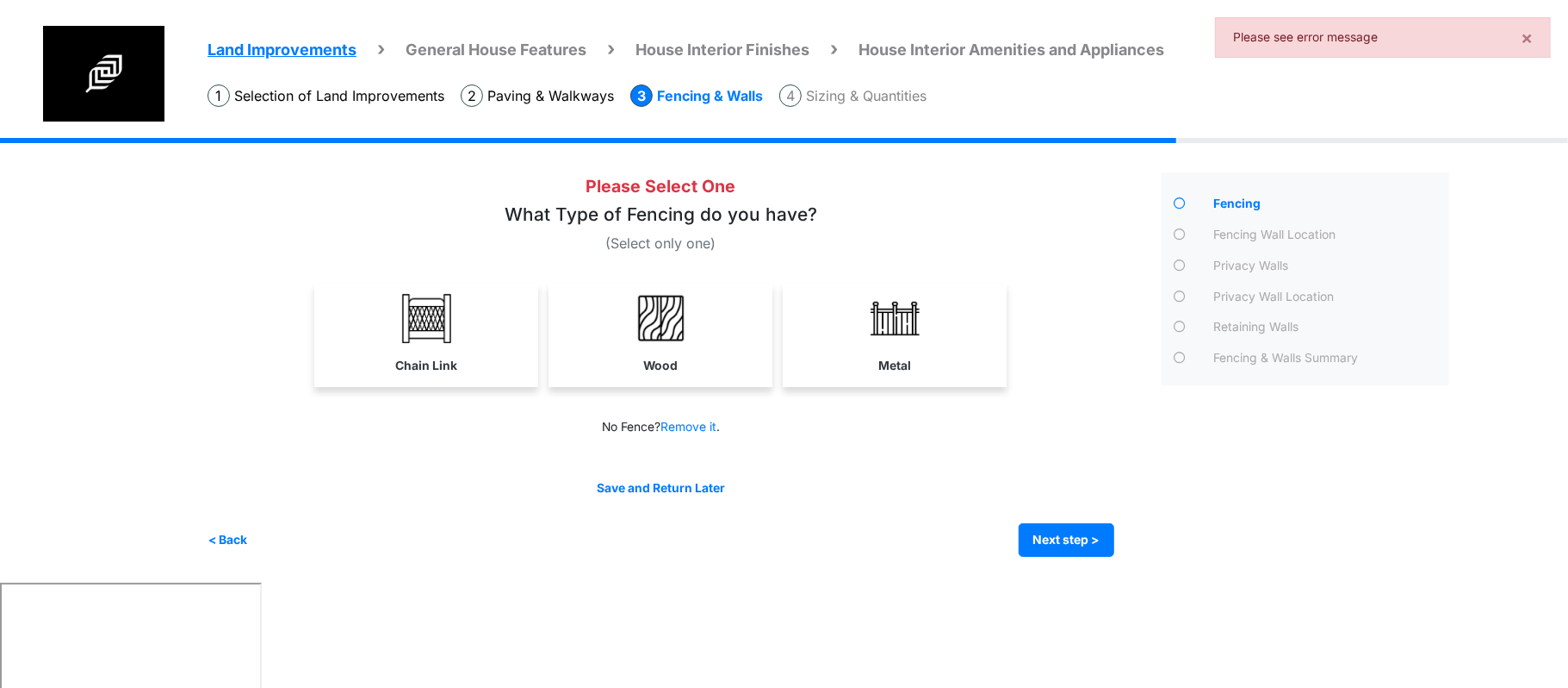
click at [949, 344] on link "Metal" at bounding box center [894, 333] width 217 height 100
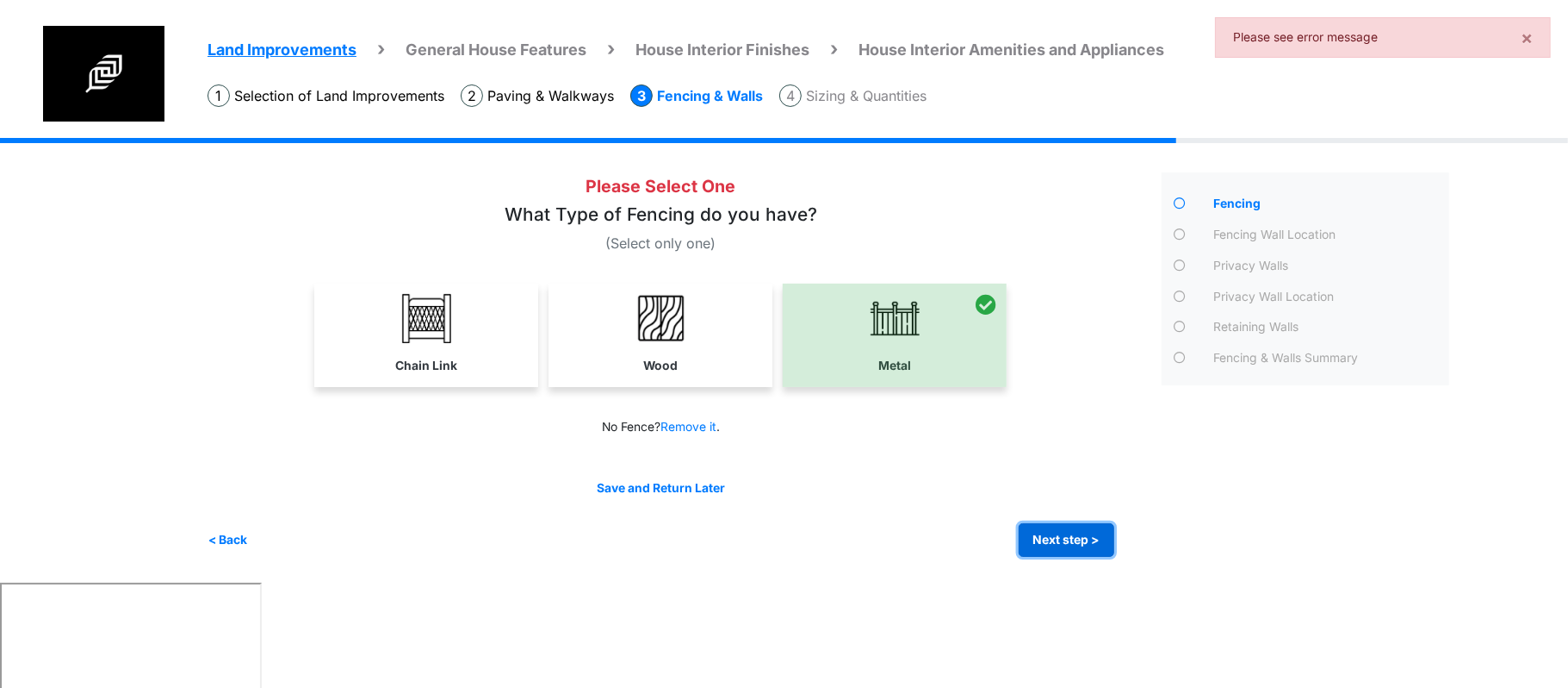
click at [1046, 531] on button "Next step >" at bounding box center [1067, 540] width 96 height 34
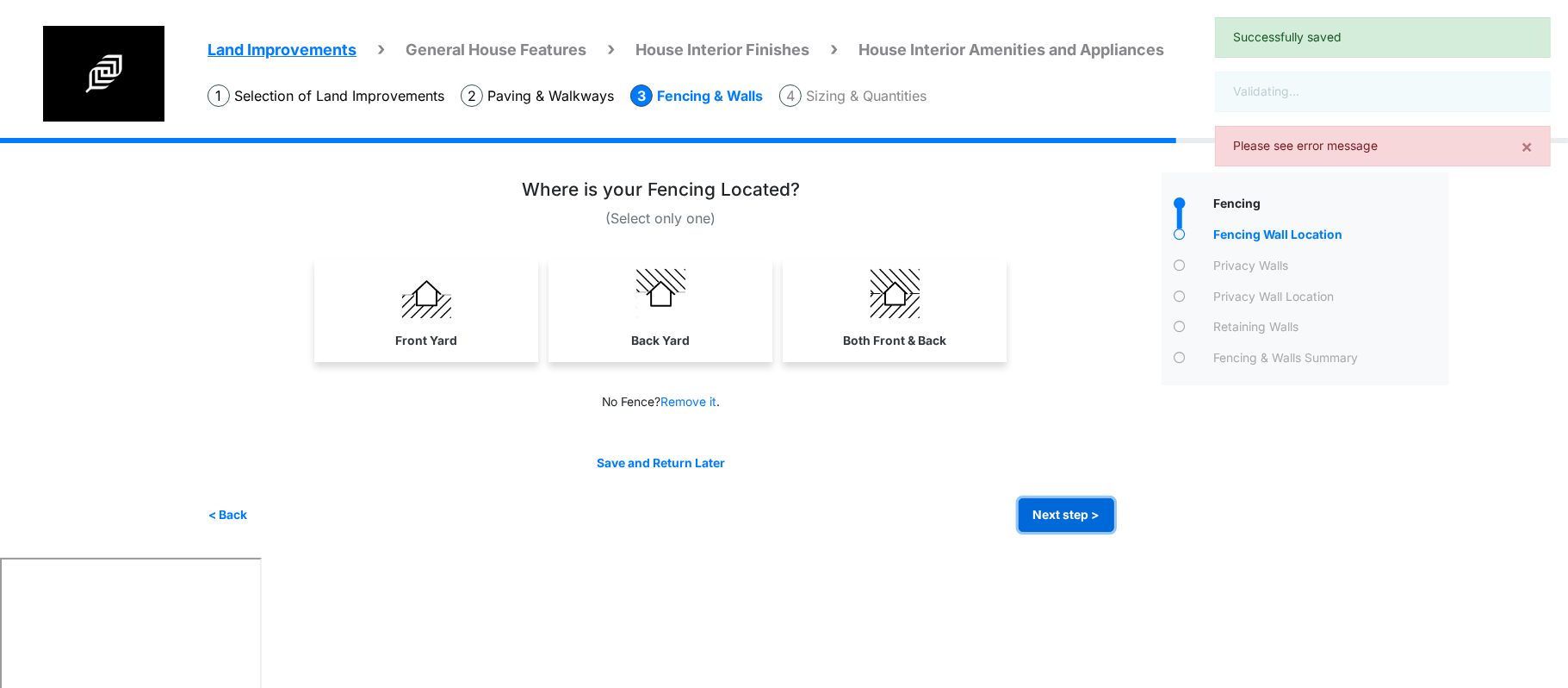
click at [1039, 503] on button "Next step >" at bounding box center [1067, 514] width 96 height 34
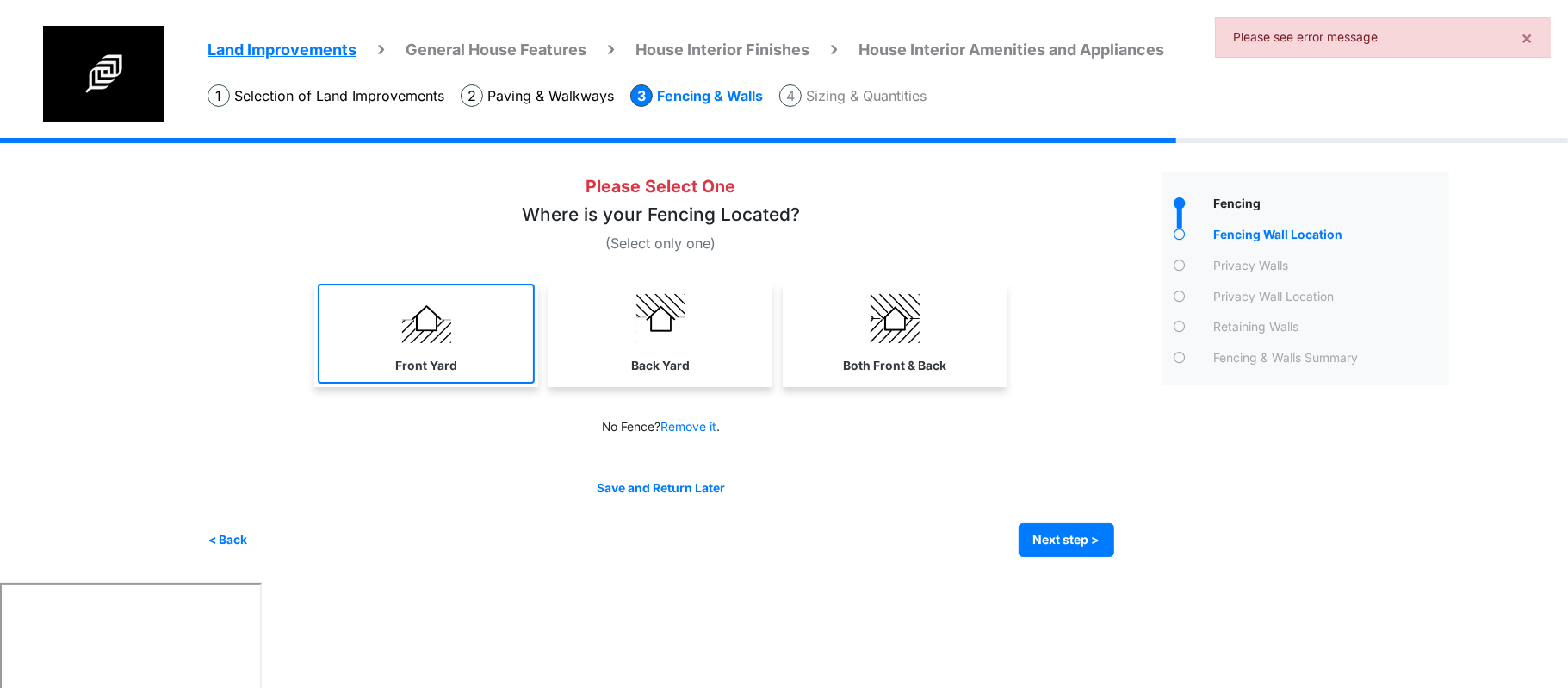
click at [438, 346] on link "Front Yard" at bounding box center [426, 333] width 217 height 100
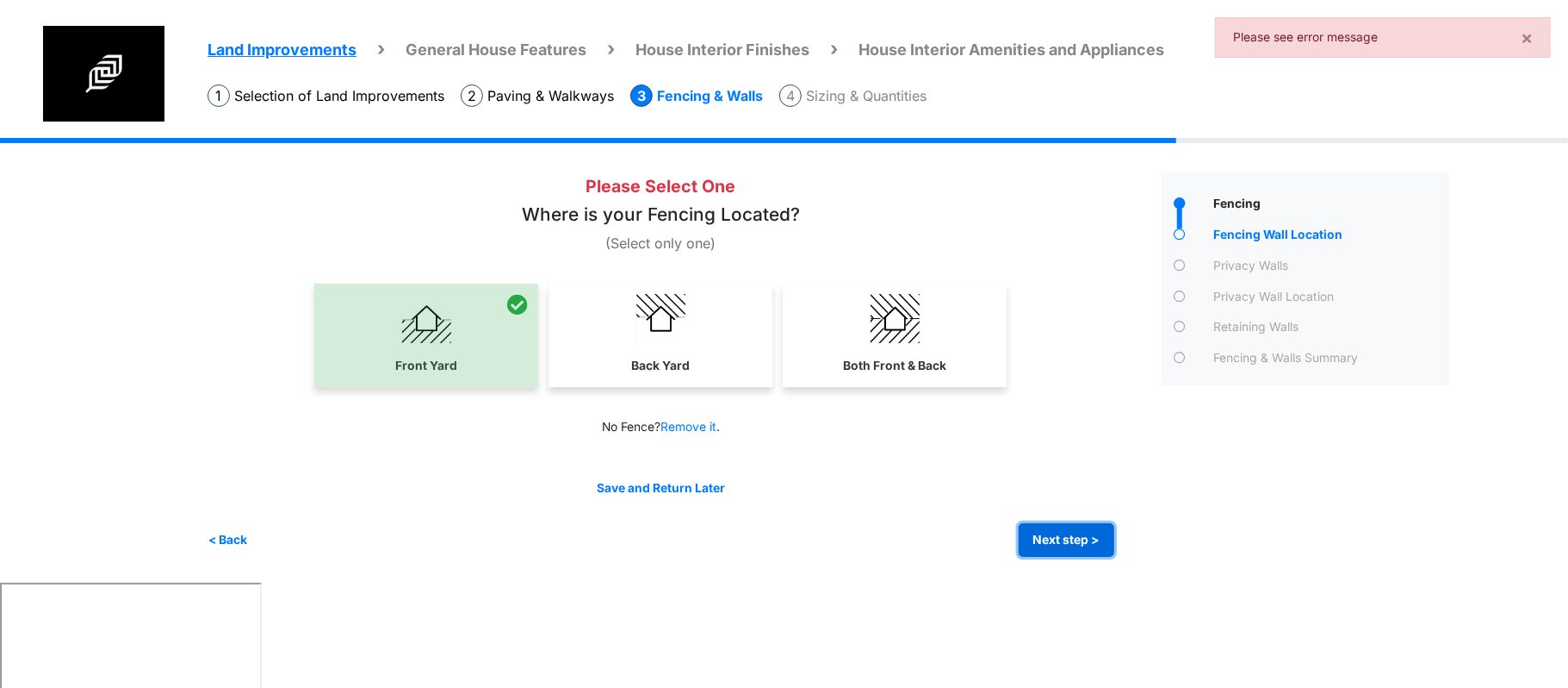
click at [1049, 542] on button "Next step >" at bounding box center [1067, 540] width 96 height 34
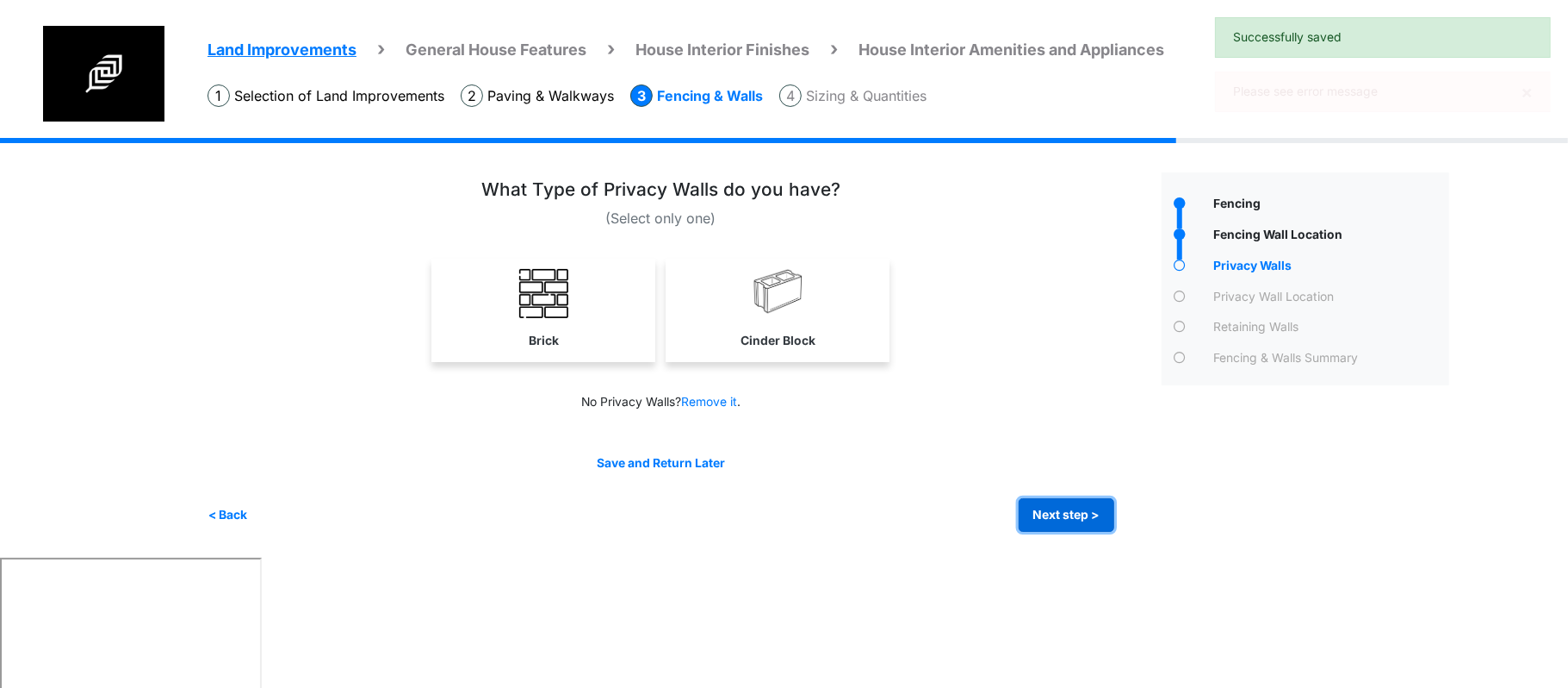
click at [1057, 498] on button "Next step >" at bounding box center [1067, 514] width 96 height 34
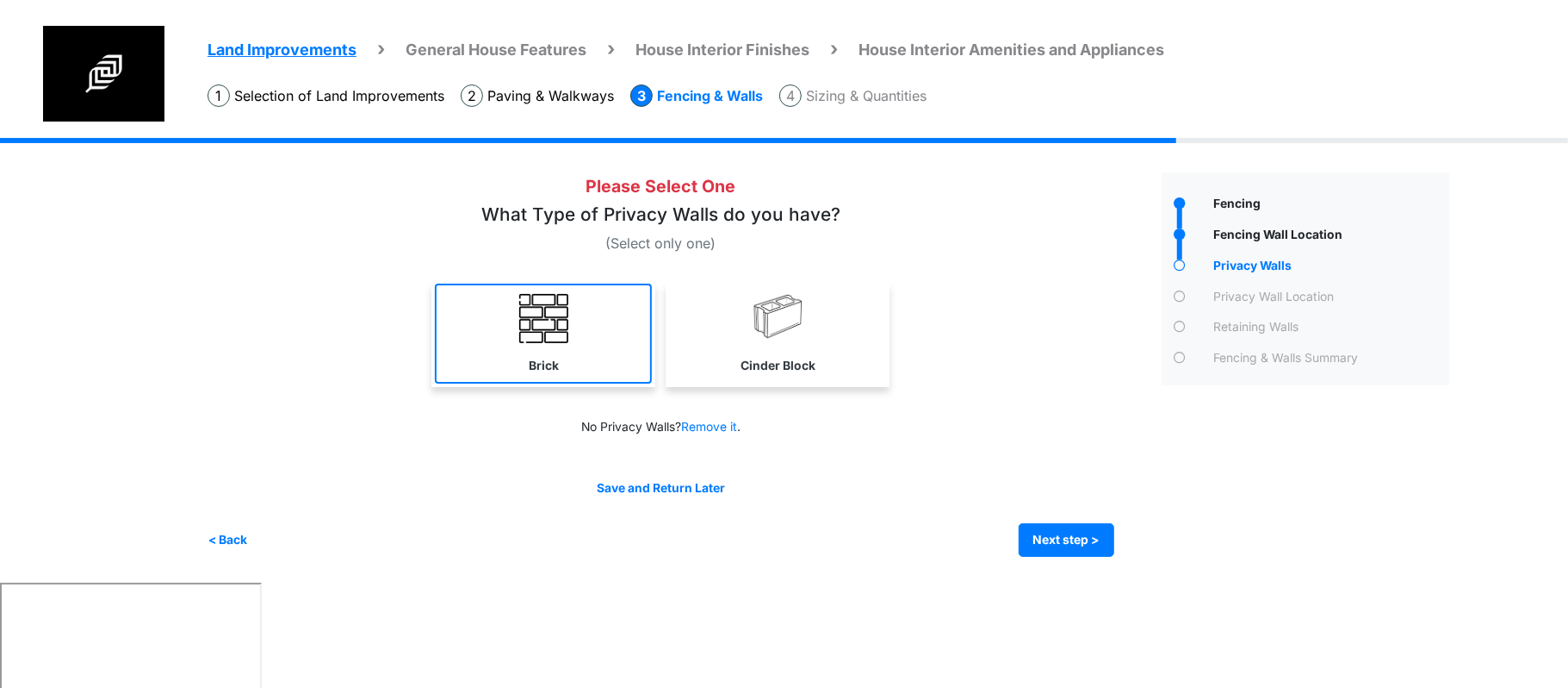
click at [608, 371] on link "Brick" at bounding box center [543, 333] width 217 height 100
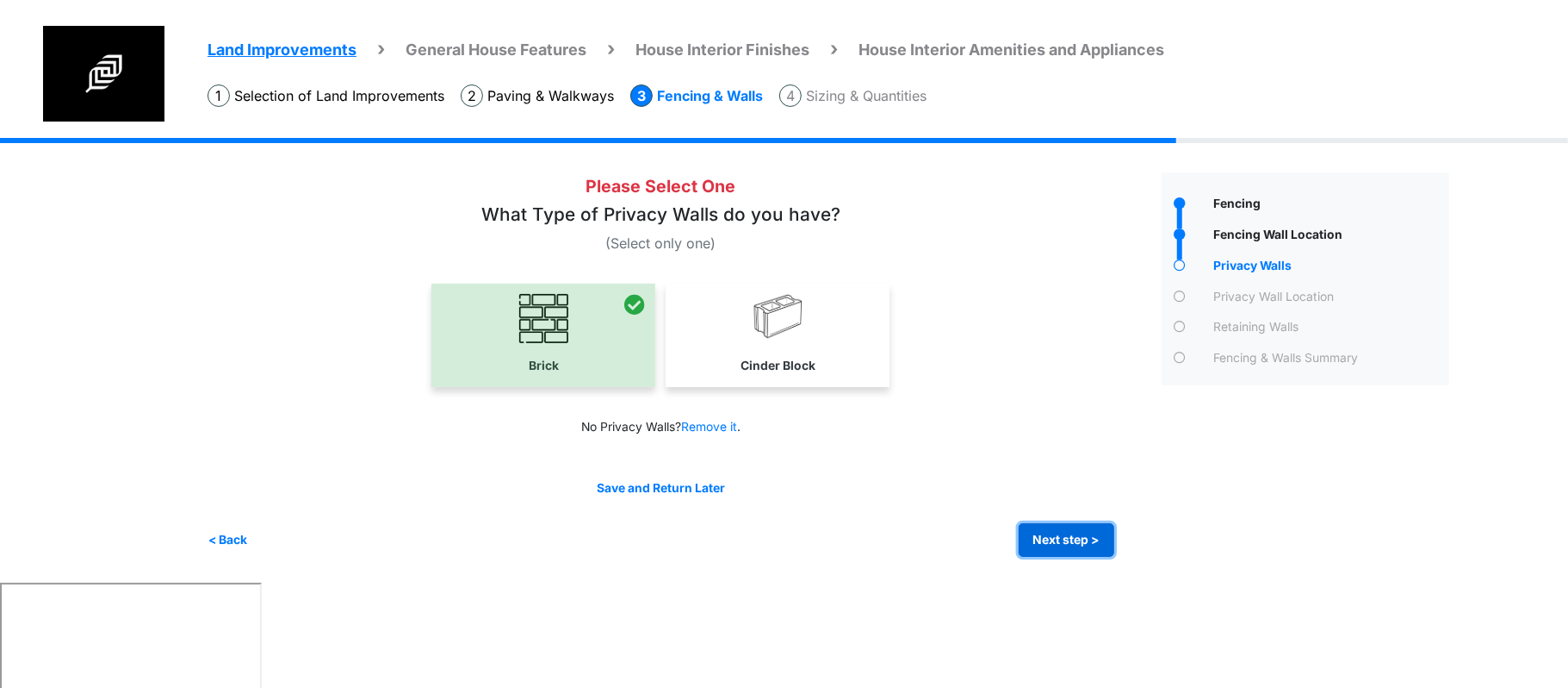
click at [1058, 546] on button "Next step >" at bounding box center [1067, 540] width 96 height 34
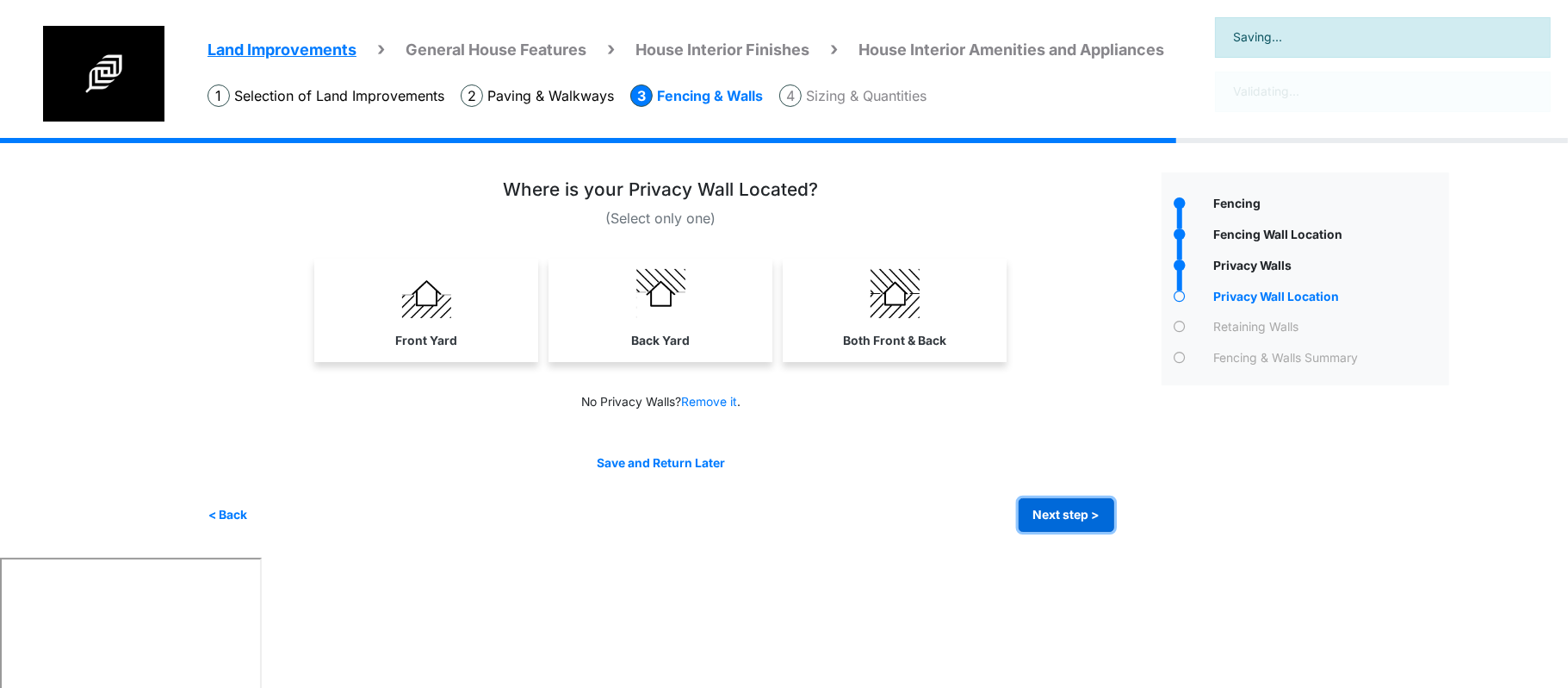
click at [1075, 512] on button "Next step >" at bounding box center [1067, 514] width 96 height 34
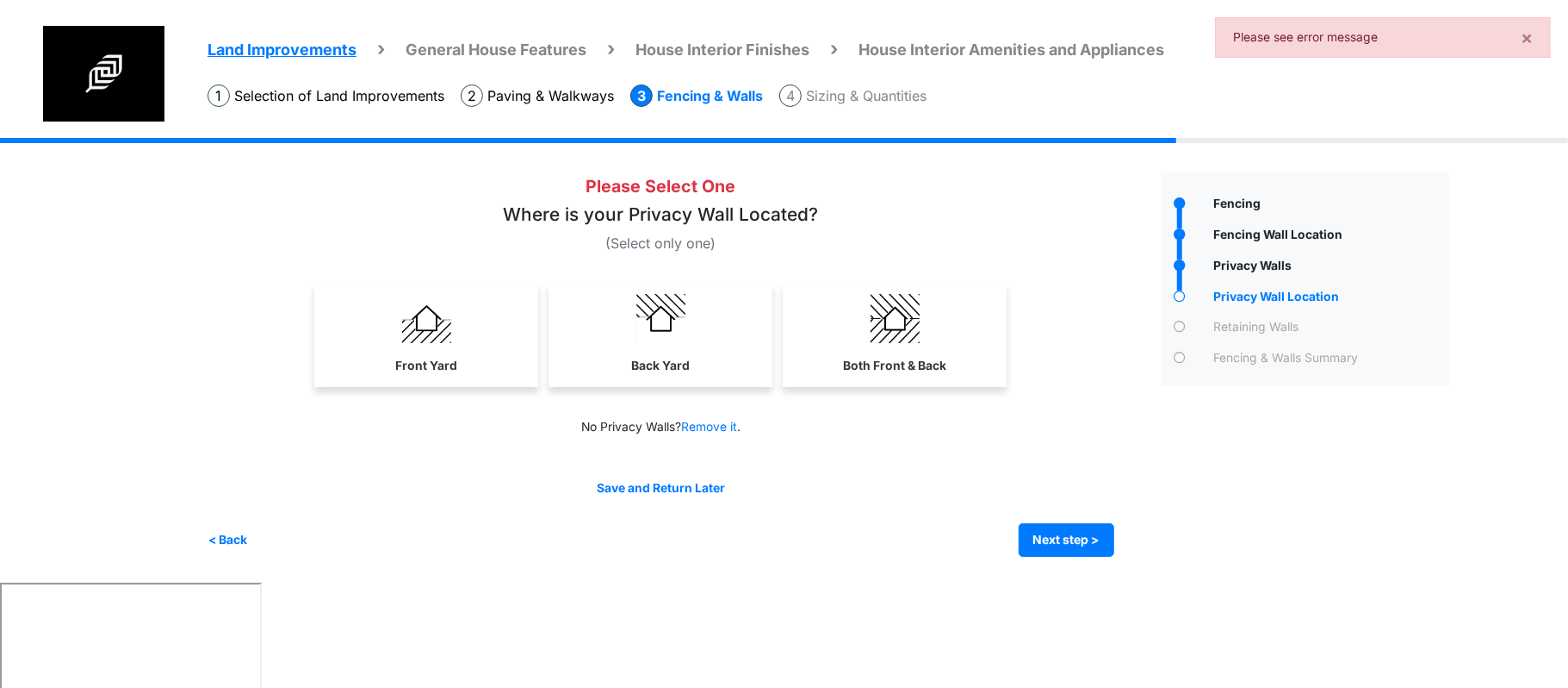
click at [625, 351] on link "Back Yard" at bounding box center [660, 333] width 217 height 100
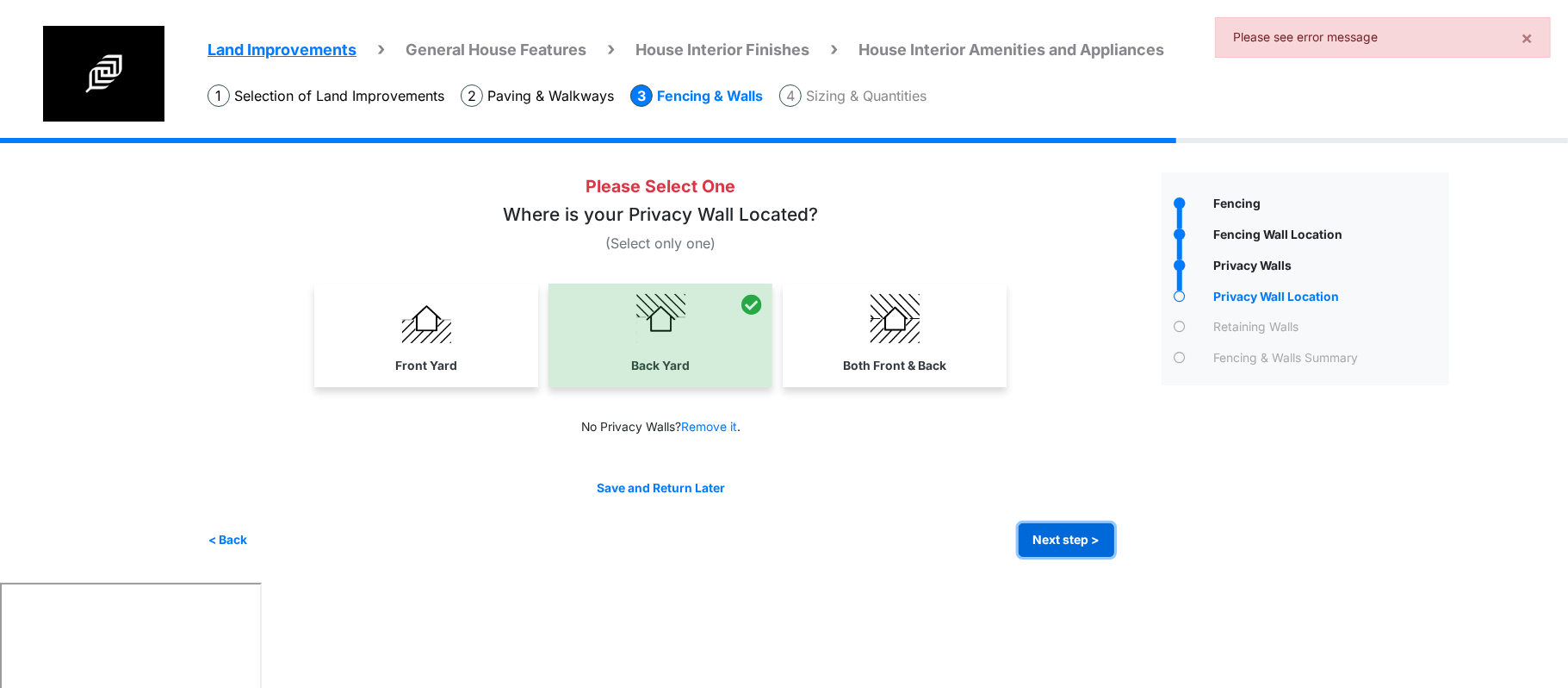
click at [1073, 542] on button "Next step >" at bounding box center [1067, 540] width 96 height 34
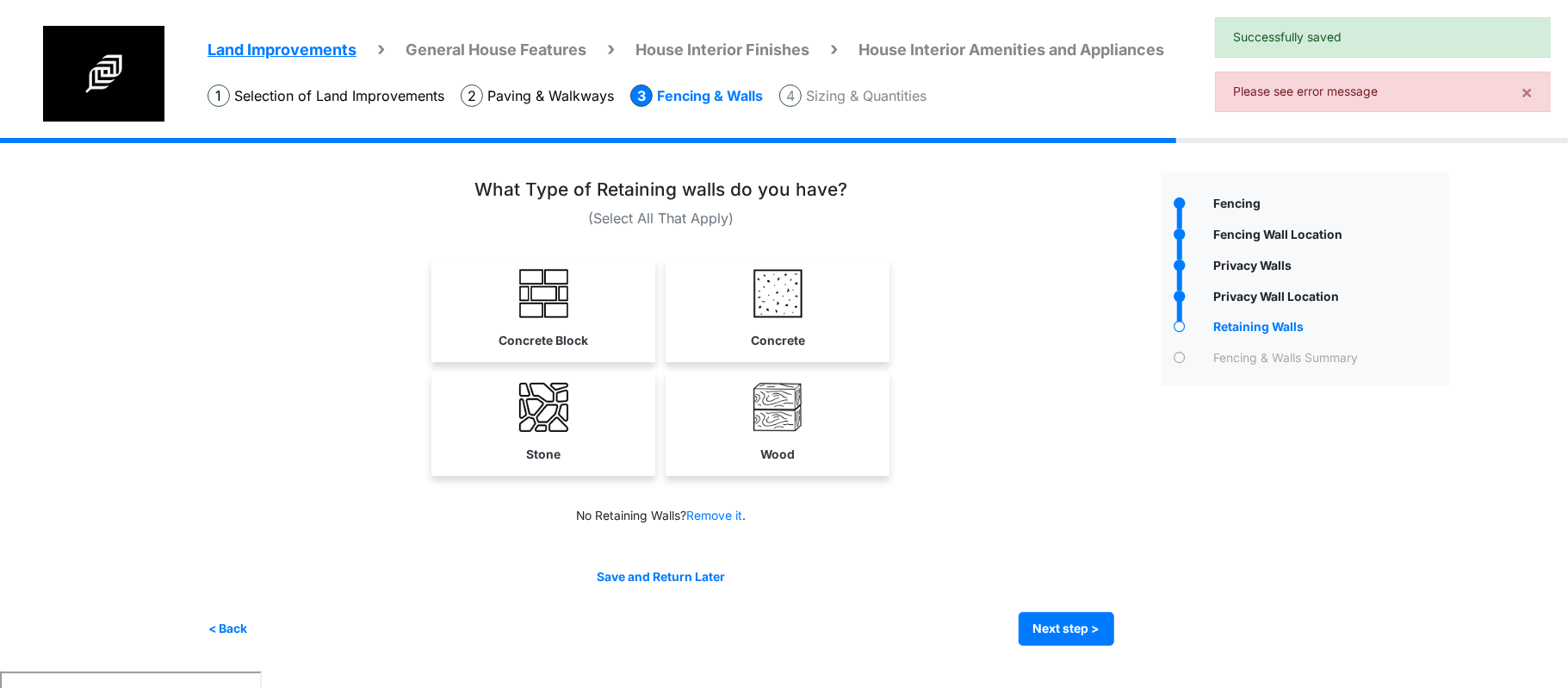
click at [1073, 595] on div "Save and Return Later < Back Next step > Save and submit" at bounding box center [661, 606] width 907 height 78
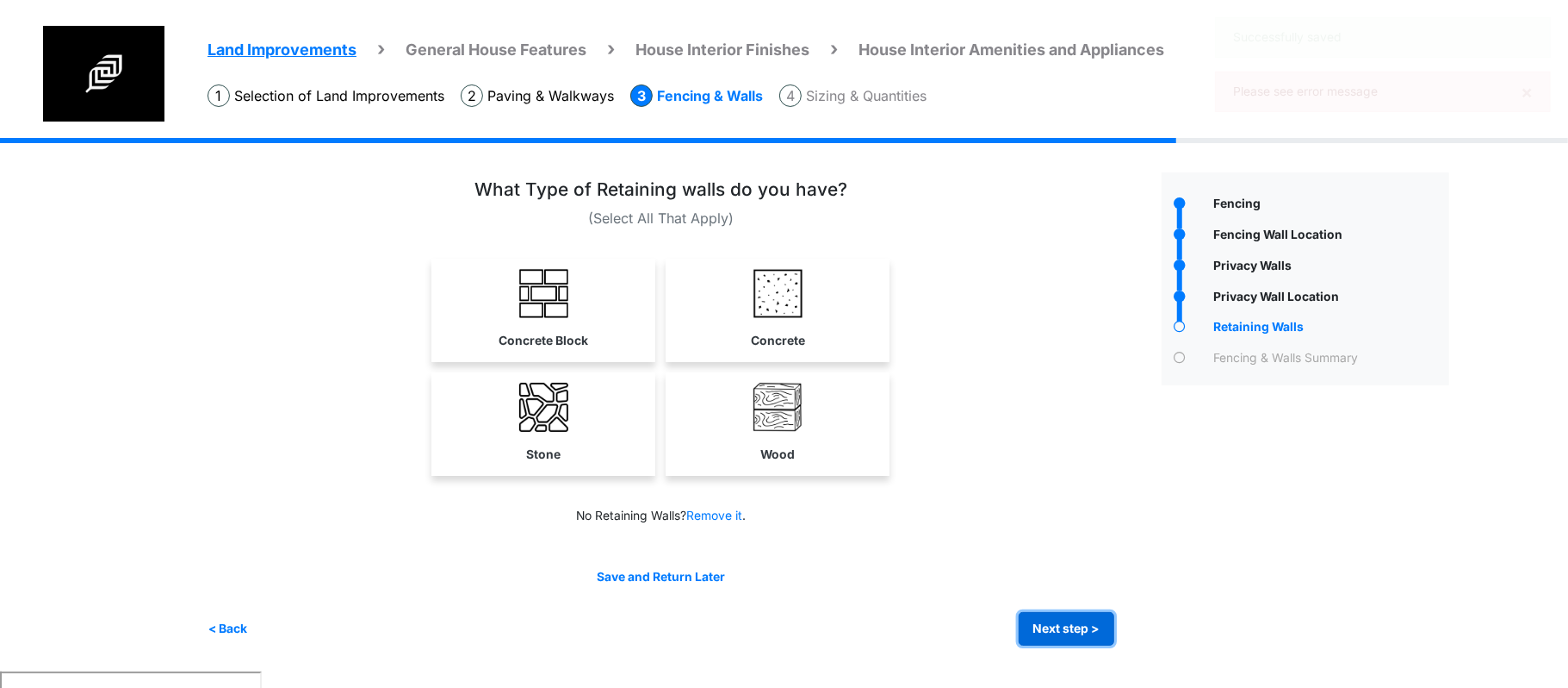
click at [1072, 621] on button "Next step >" at bounding box center [1067, 629] width 96 height 34
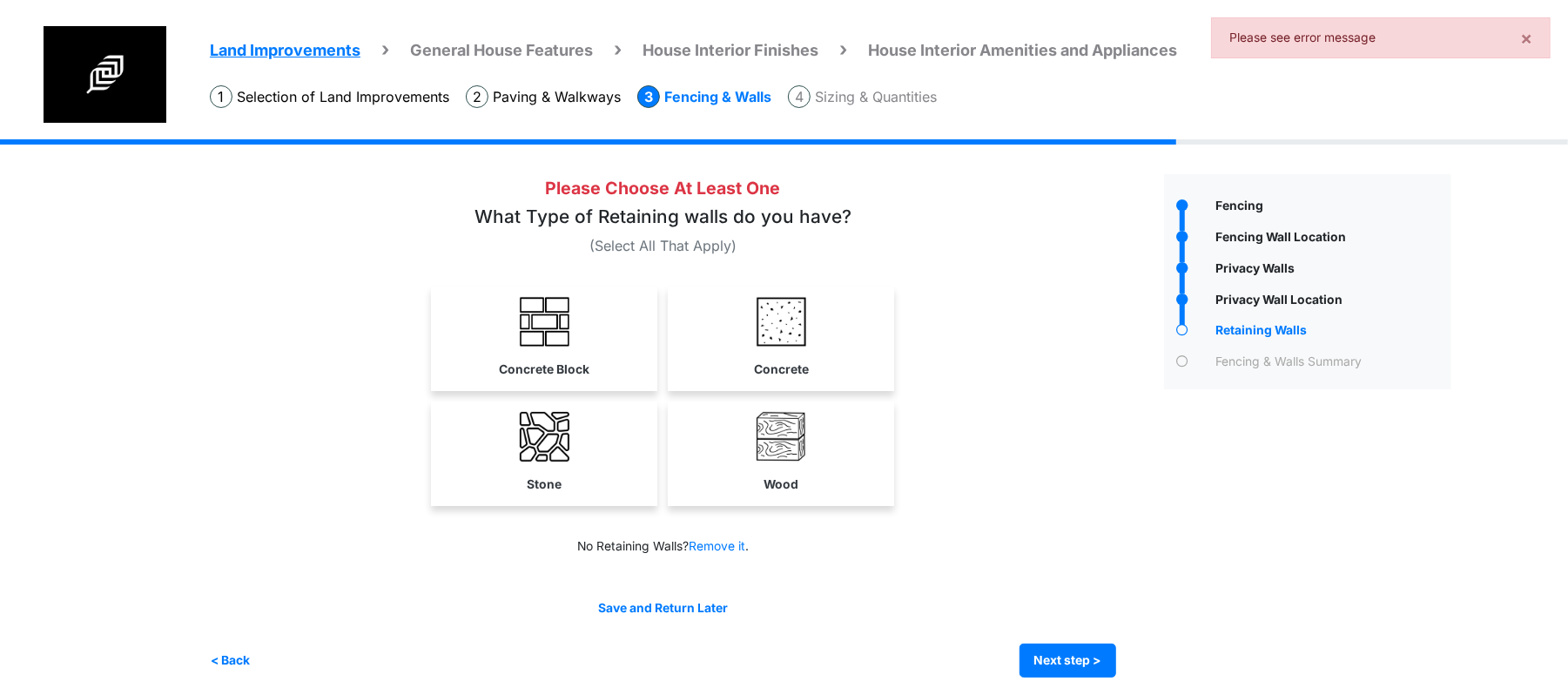
click at [791, 348] on link "Concrete" at bounding box center [780, 336] width 226 height 101
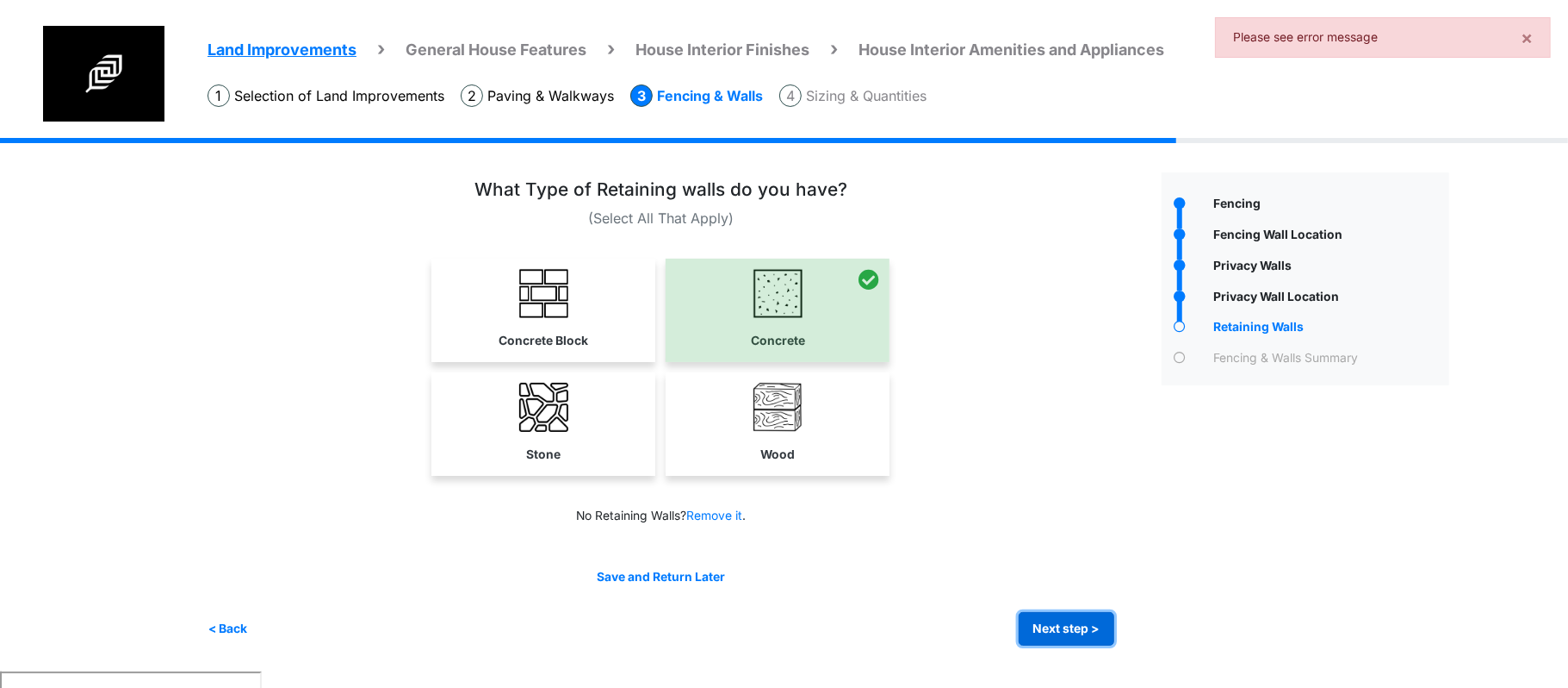
click at [1053, 608] on div "Save and Return Later < Back Next step > Save and submit" at bounding box center [661, 606] width 907 height 78
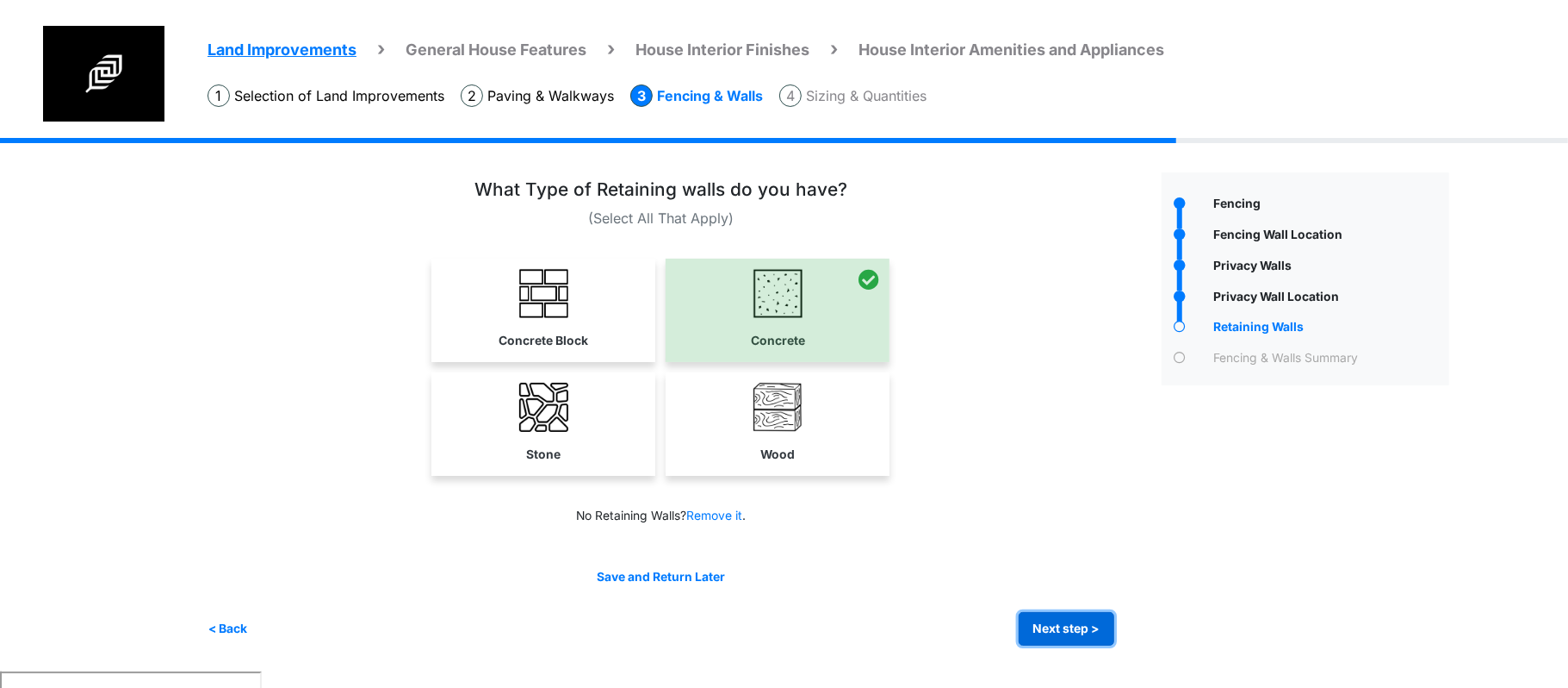
click at [1053, 614] on button "Next step >" at bounding box center [1067, 629] width 96 height 34
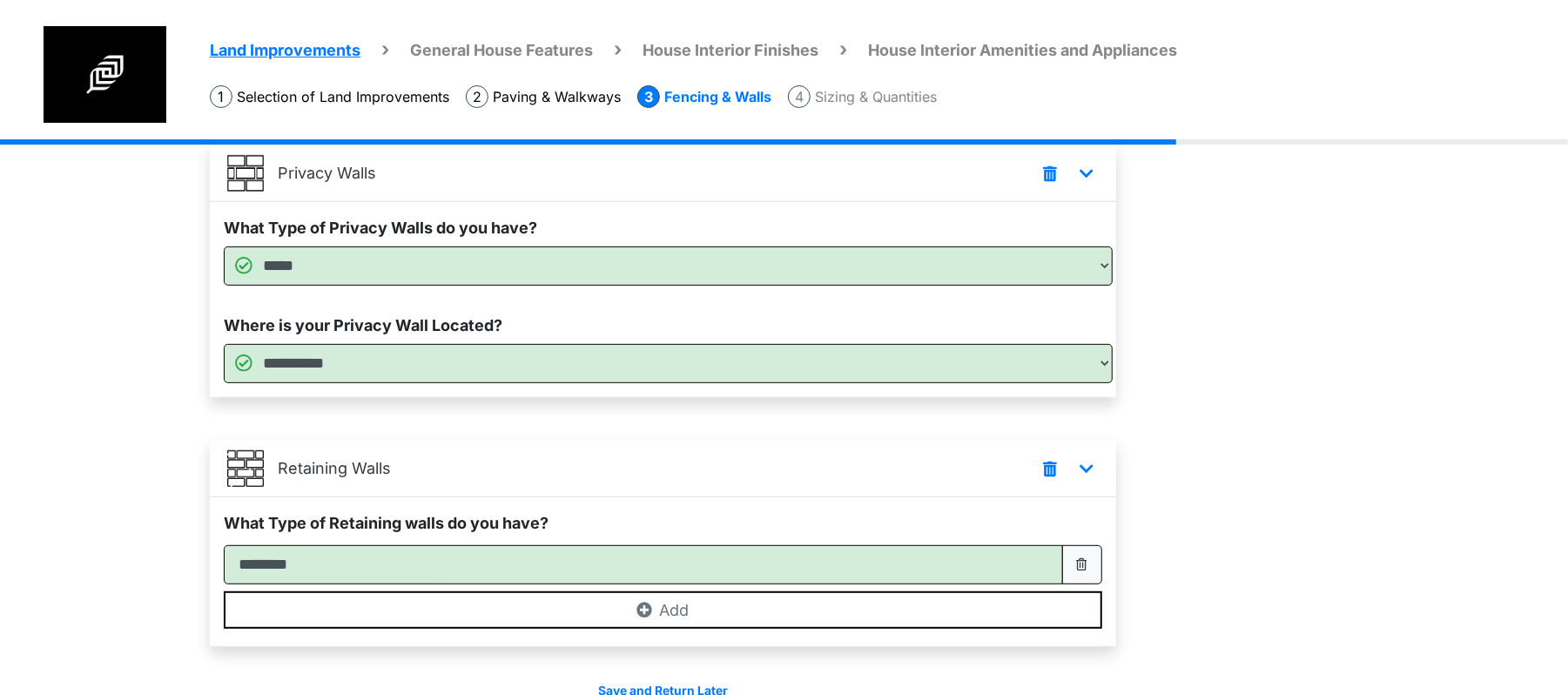
scroll to position [510, 0]
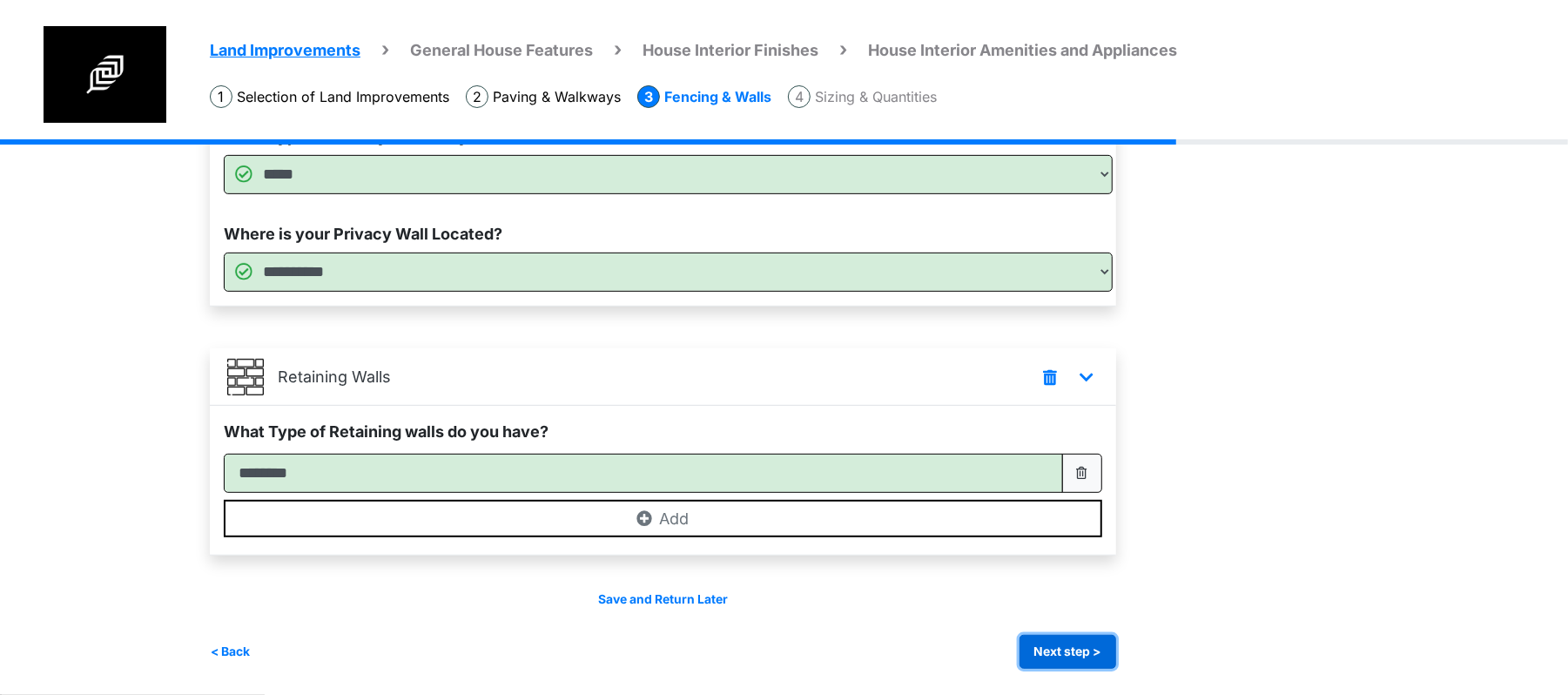
click at [1069, 641] on button "Next step >" at bounding box center [1068, 651] width 97 height 34
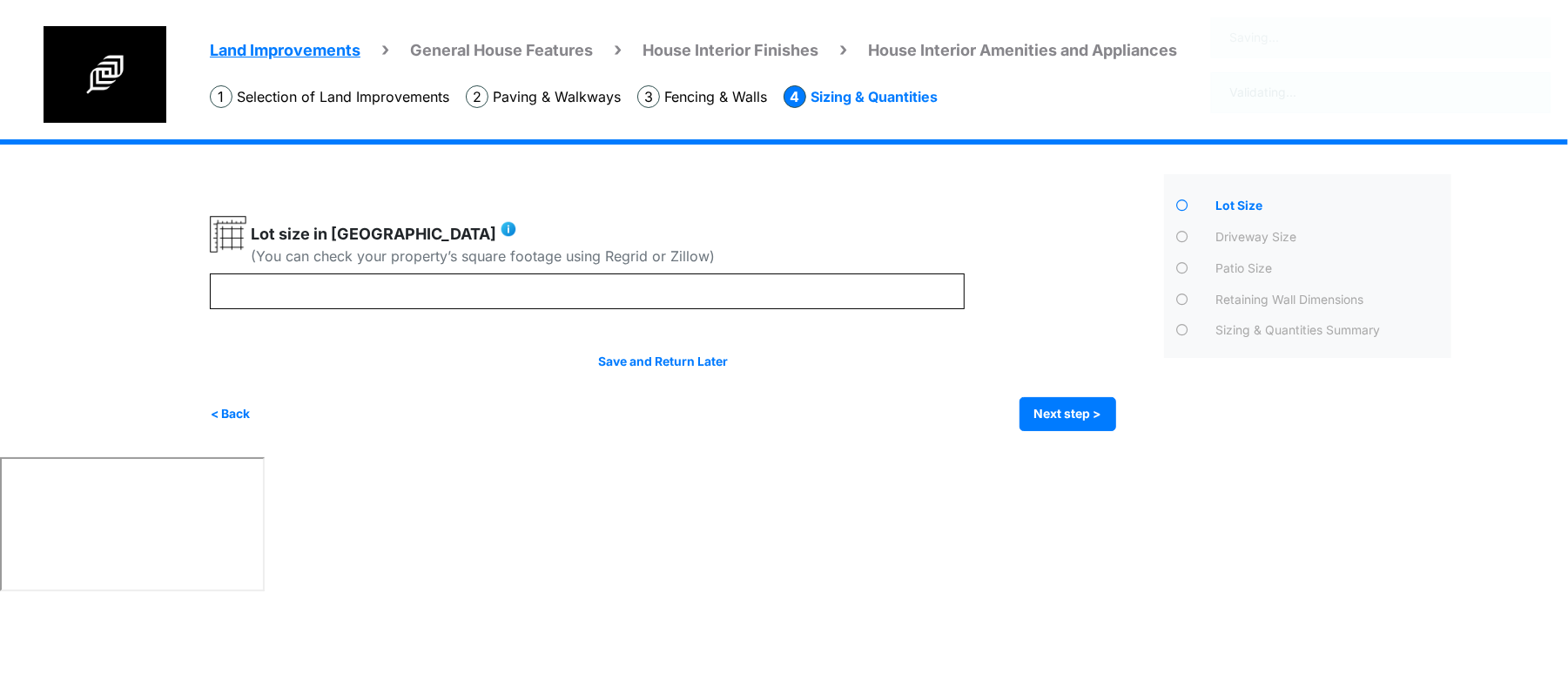
scroll to position [0, 0]
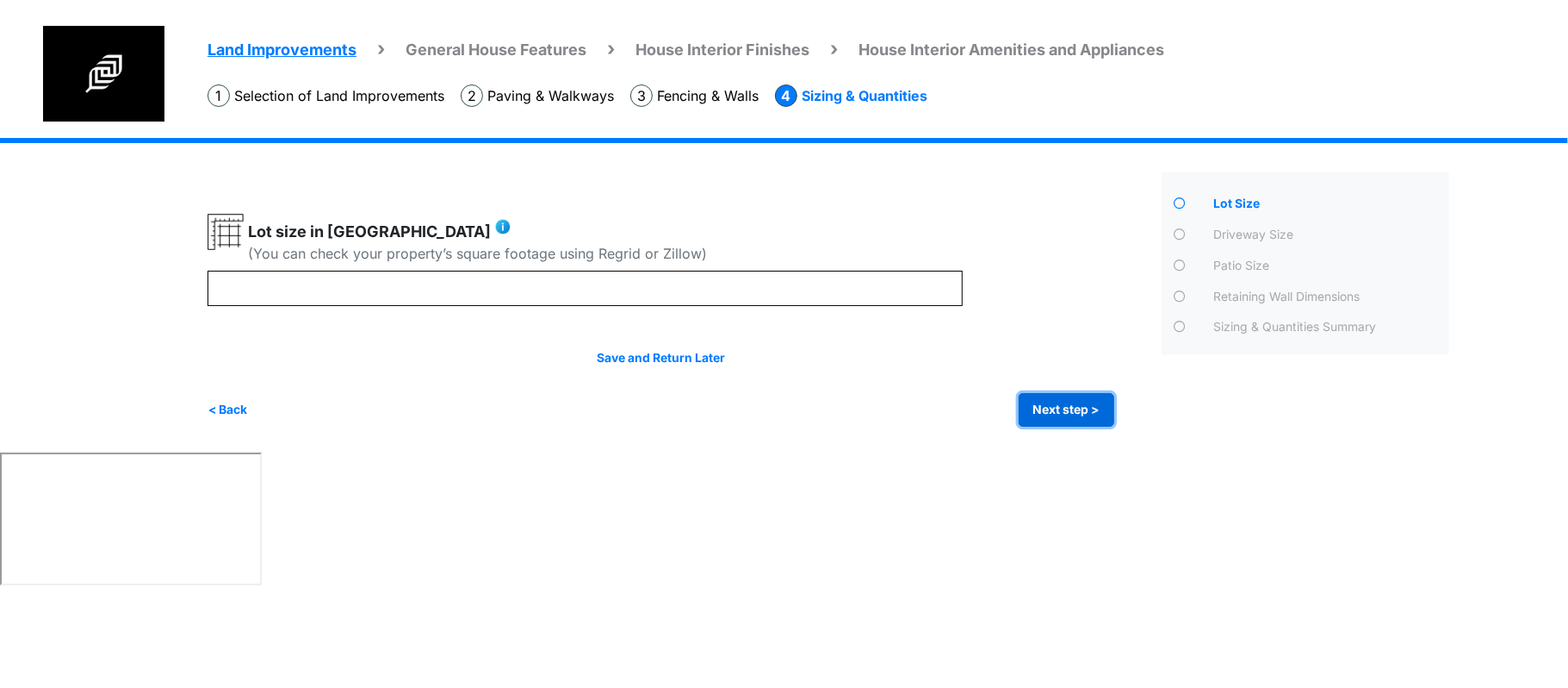
click at [1035, 401] on button "Next step >" at bounding box center [1067, 410] width 96 height 34
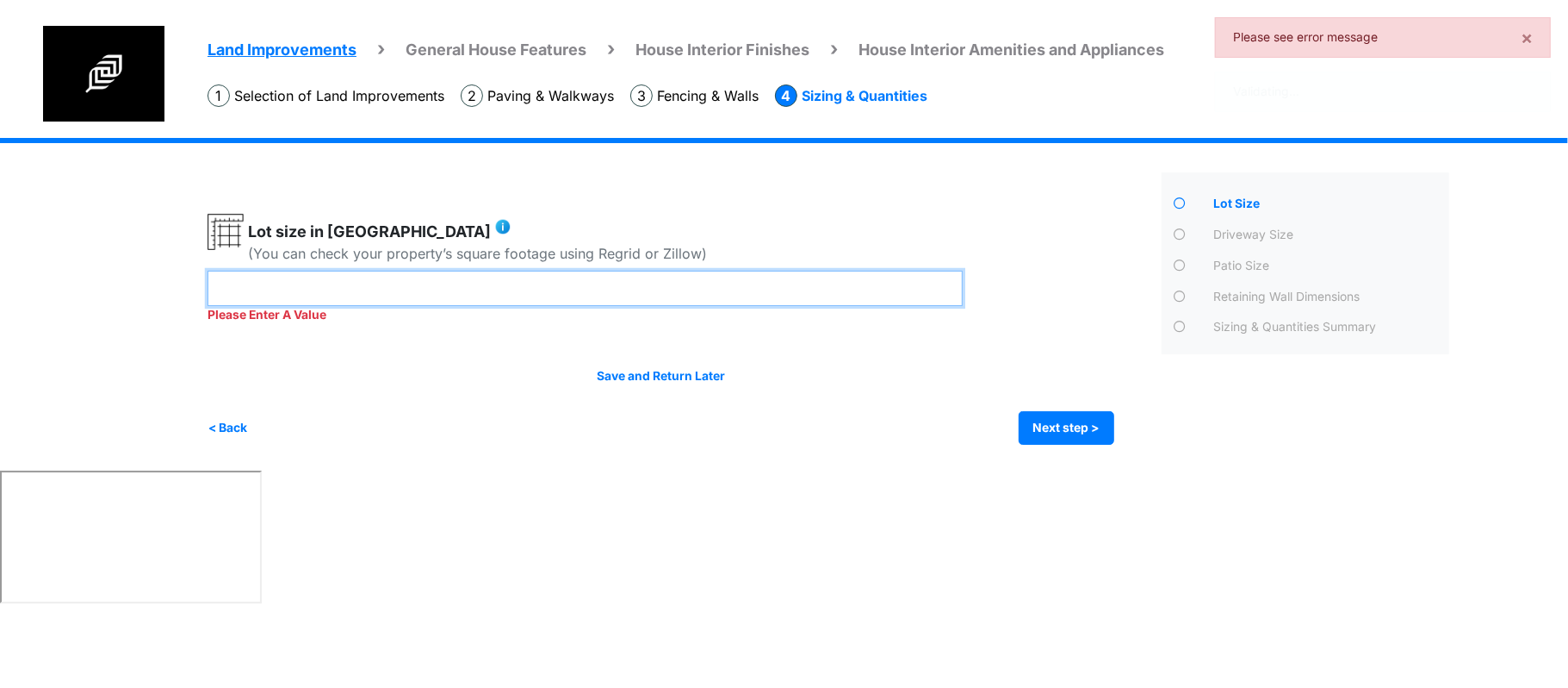
click at [845, 279] on input "number" at bounding box center [585, 288] width 756 height 36
type input "***"
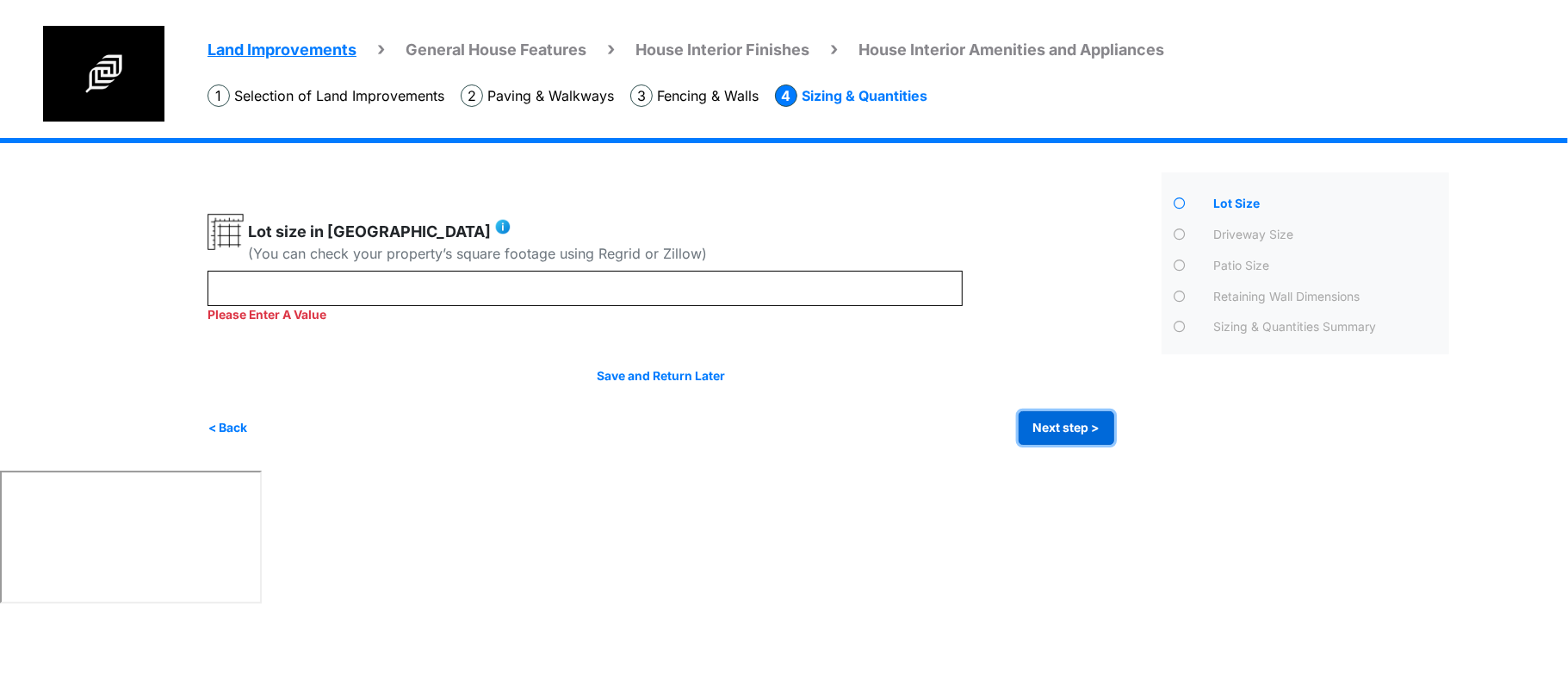
click at [1061, 413] on button "Next step >" at bounding box center [1067, 427] width 96 height 34
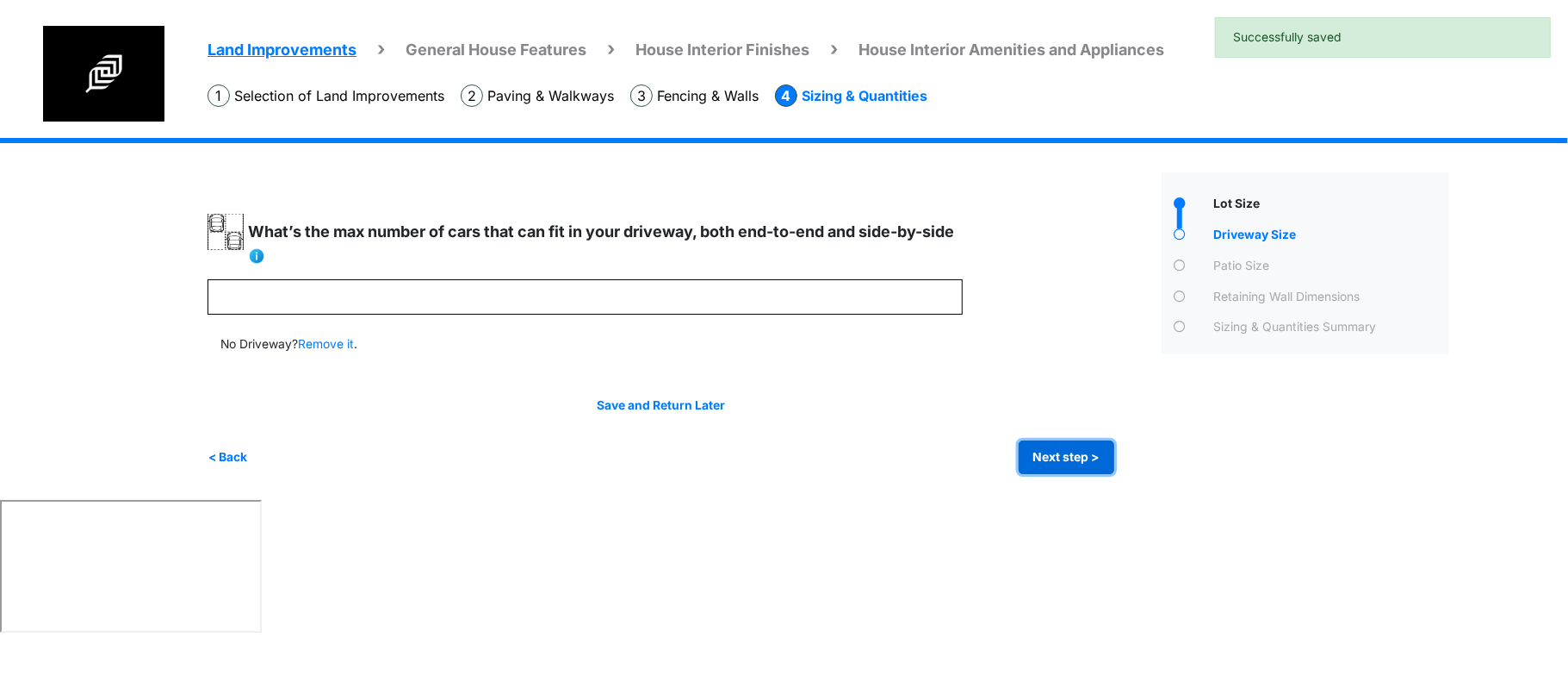
click at [1079, 448] on button "Next step >" at bounding box center [1067, 457] width 96 height 34
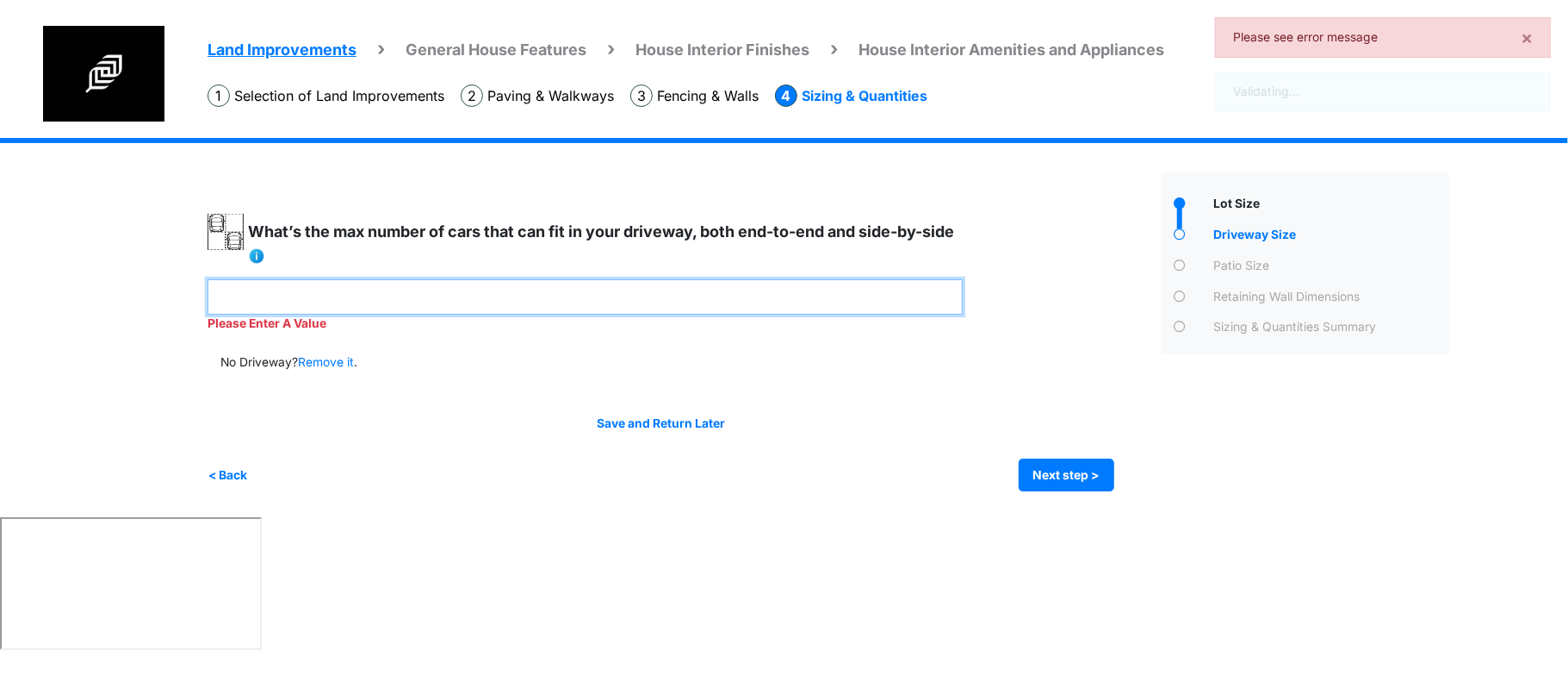
click at [837, 284] on input "number" at bounding box center [585, 296] width 756 height 36
type input "*"
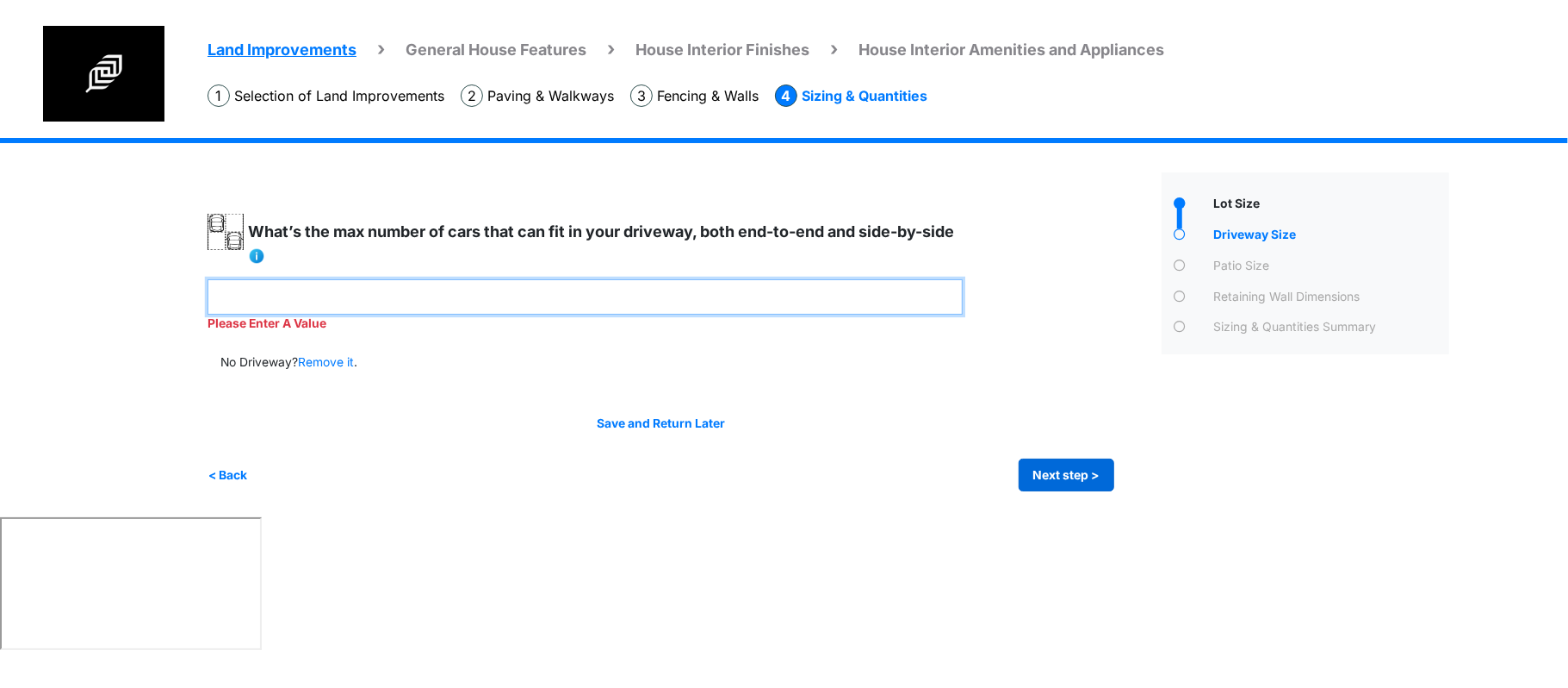
type input "*"
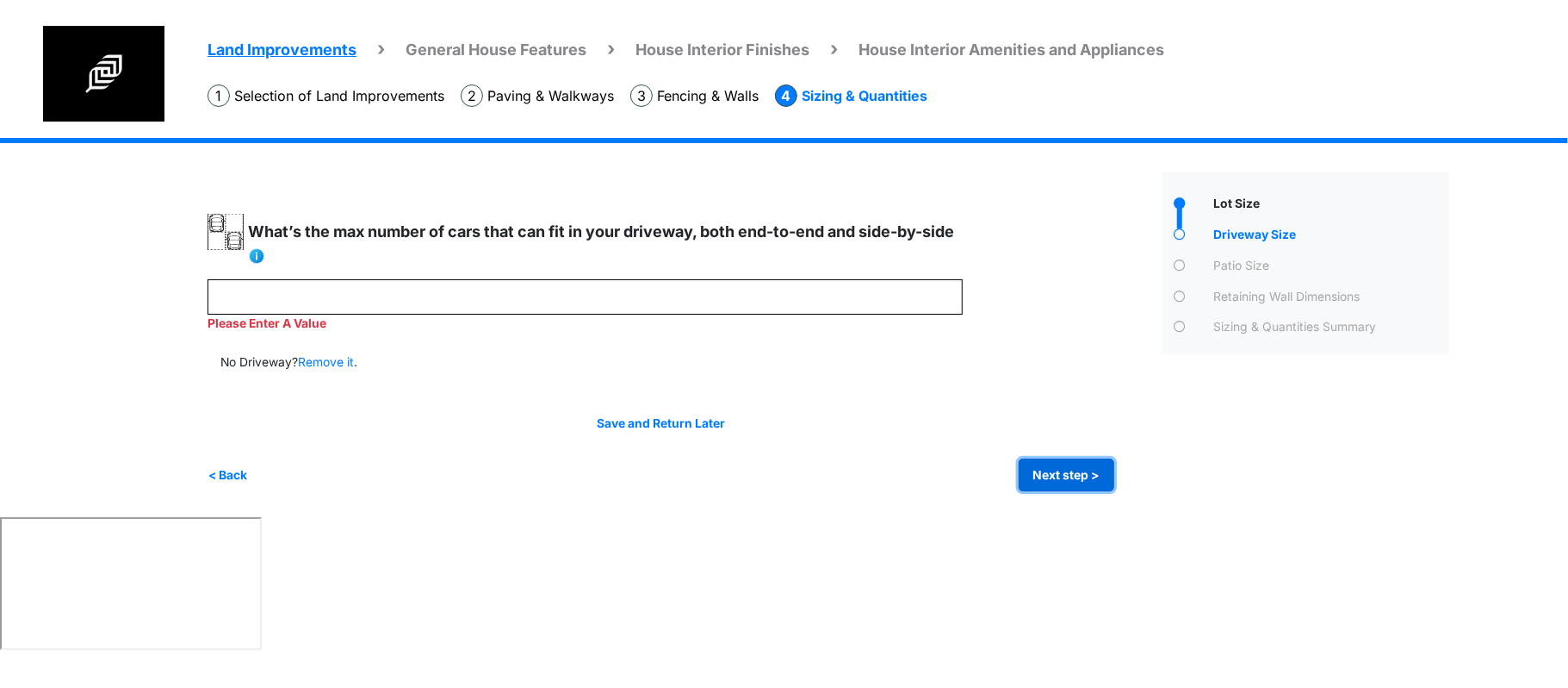
click at [1019, 459] on button "Next step >" at bounding box center [1067, 475] width 96 height 34
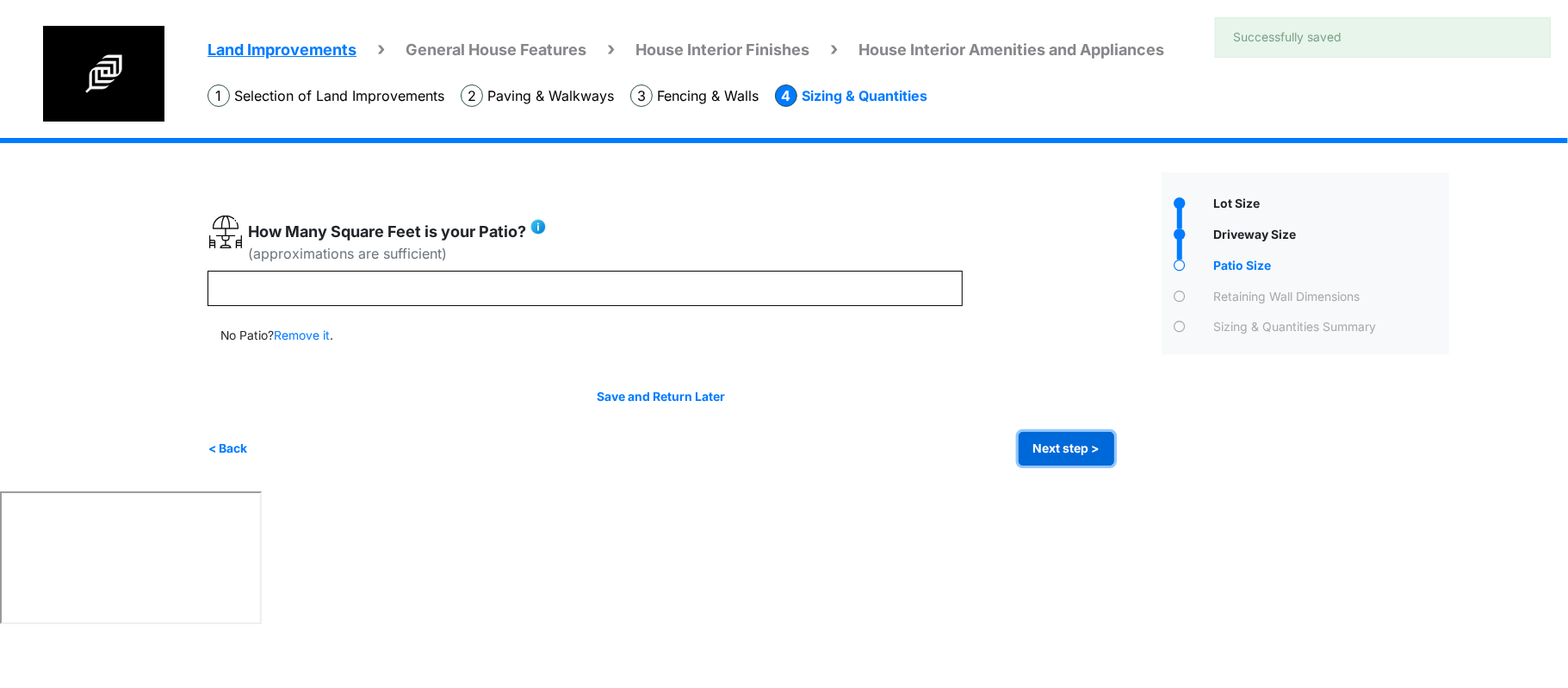
click at [1038, 443] on button "Next step >" at bounding box center [1067, 448] width 96 height 34
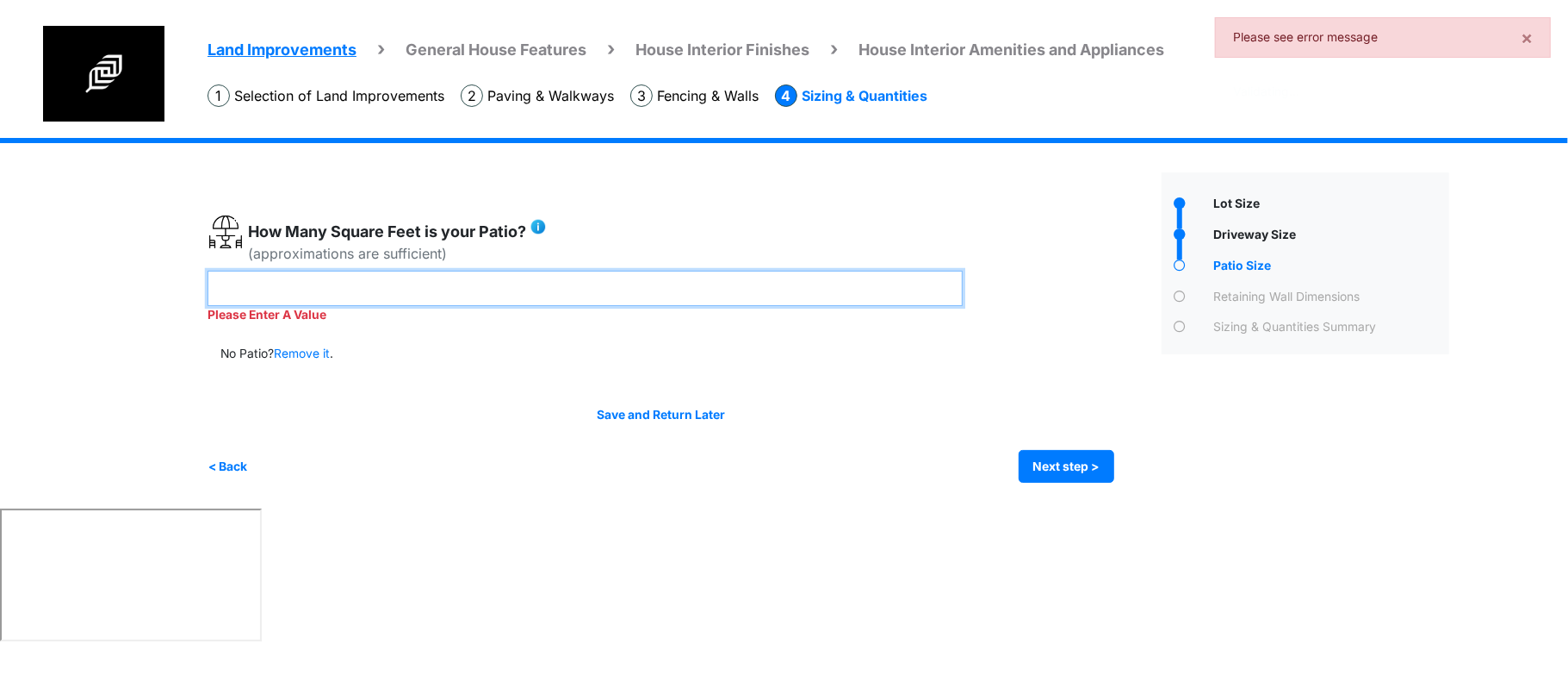
click at [801, 284] on input "number" at bounding box center [585, 288] width 756 height 36
type input "**"
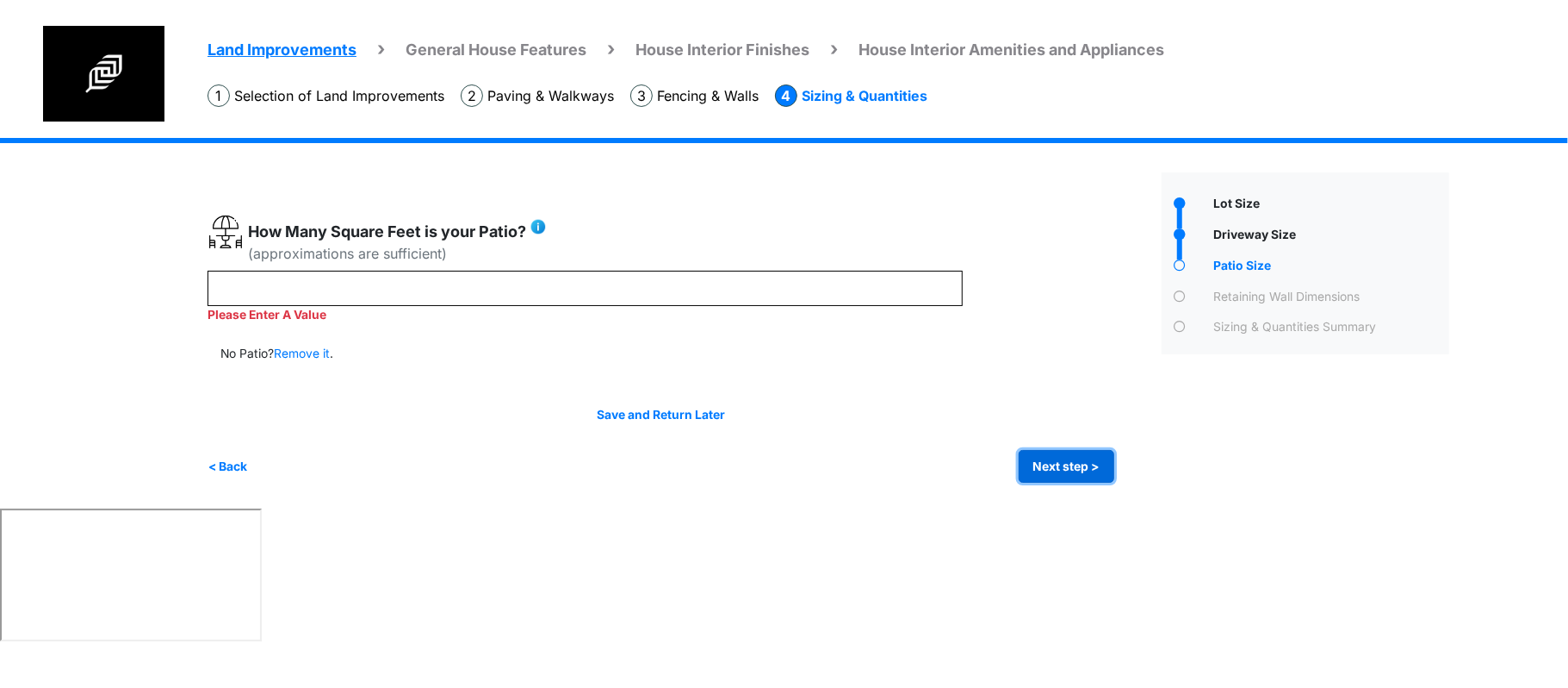
click at [1071, 460] on button "Next step >" at bounding box center [1067, 467] width 96 height 34
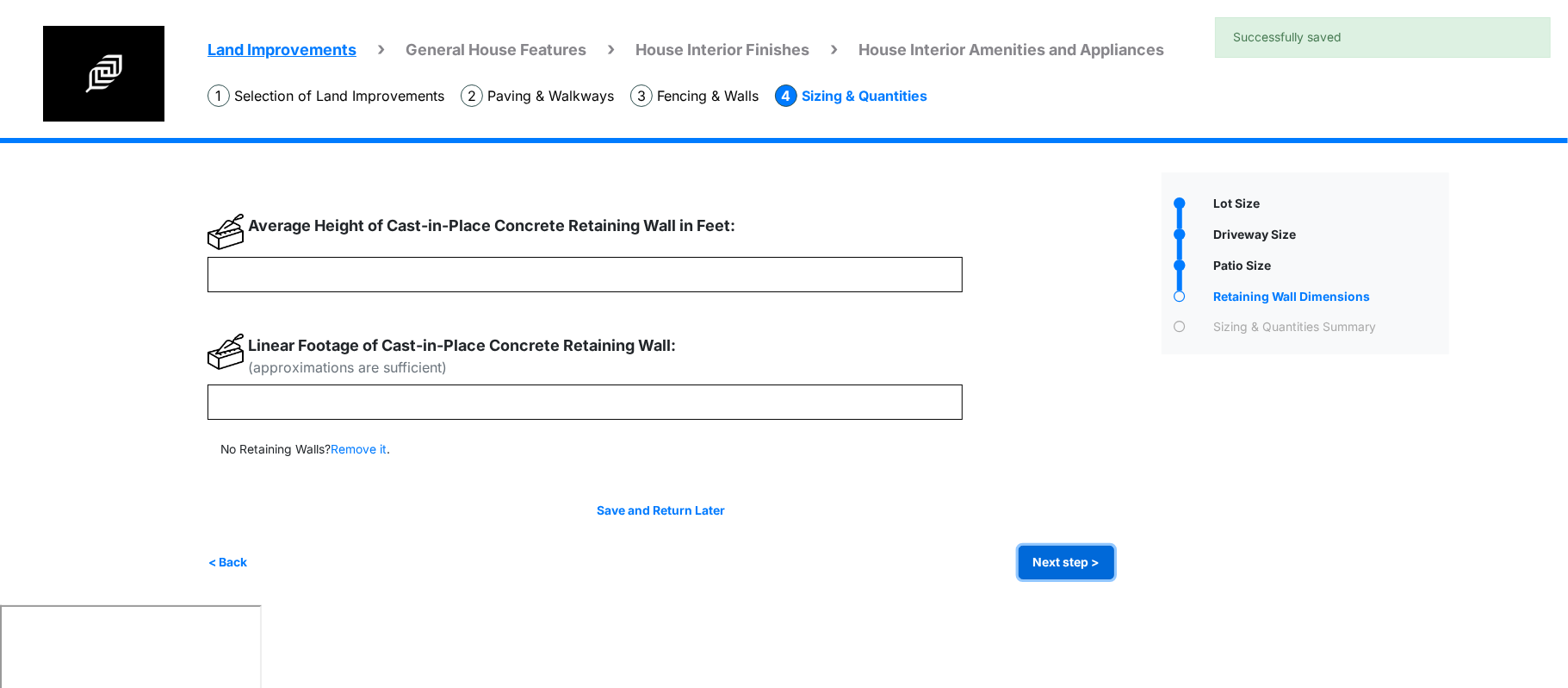
click at [1066, 555] on button "Next step >" at bounding box center [1067, 562] width 96 height 34
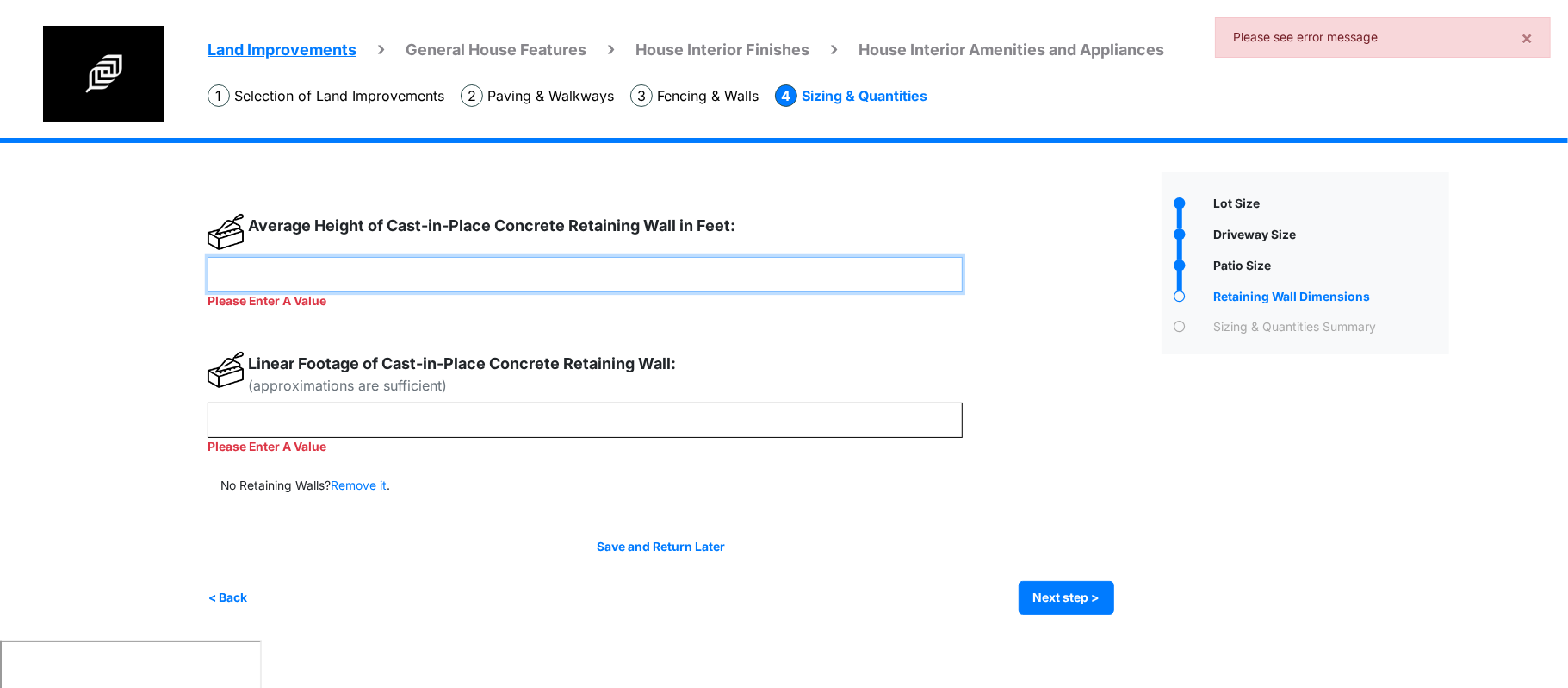
click at [580, 266] on input "number" at bounding box center [585, 274] width 756 height 36
type input "*"
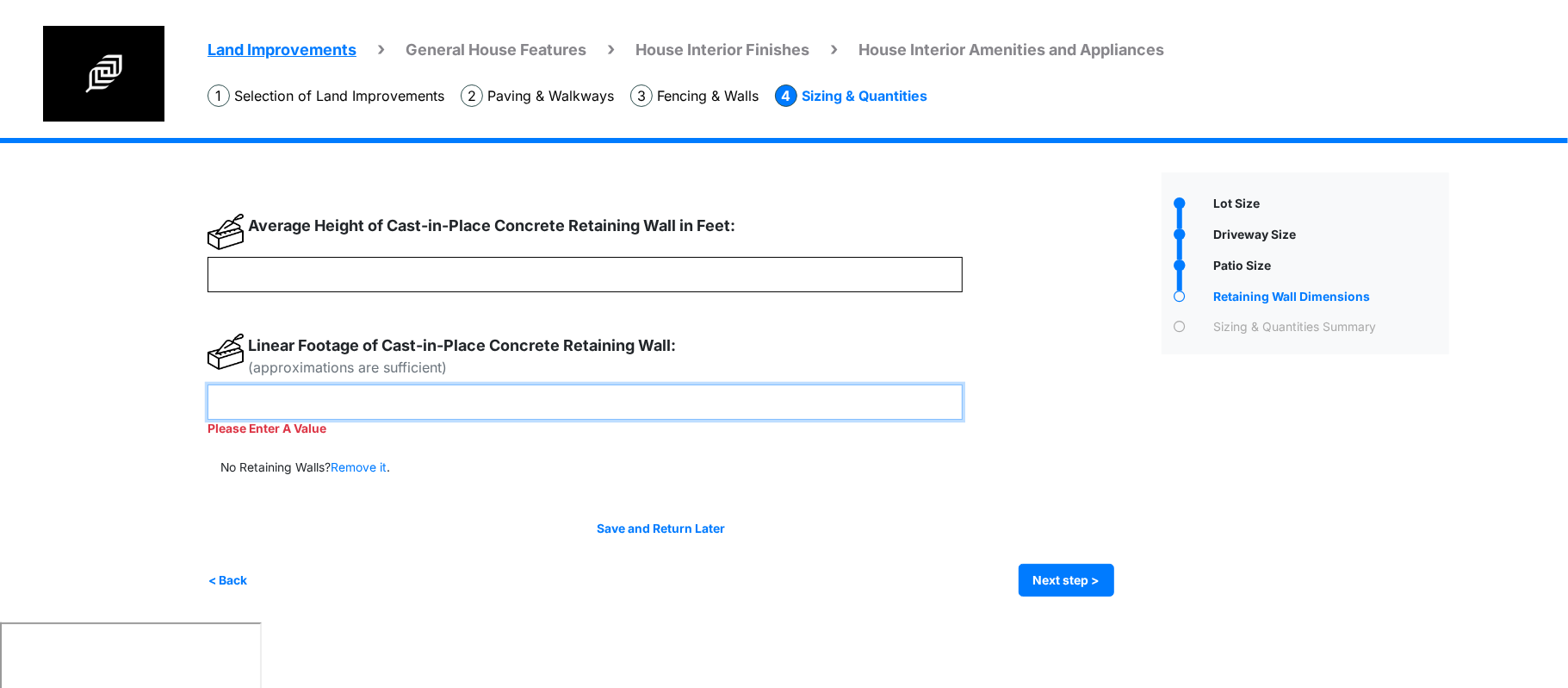
type input "**"
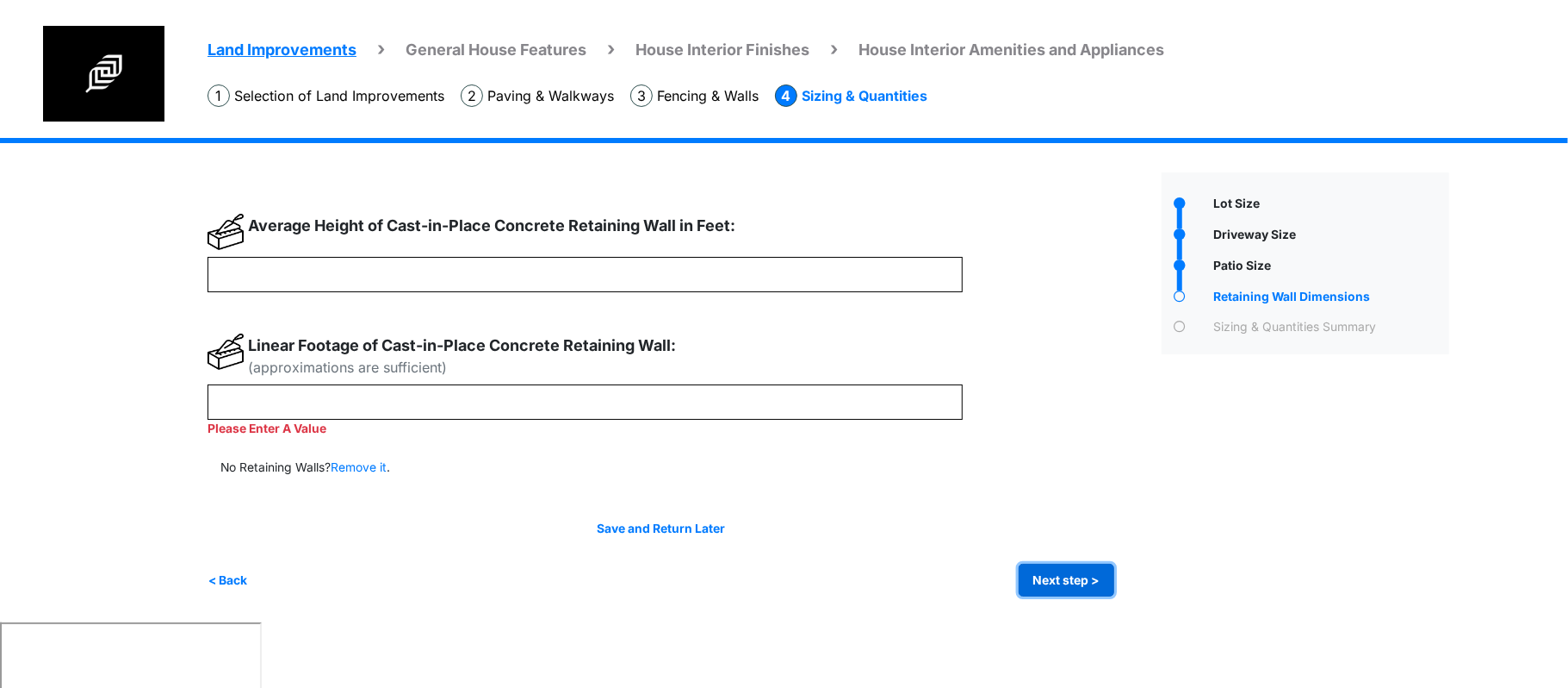
type input "**"
click at [1030, 574] on button "Next step >" at bounding box center [1067, 580] width 96 height 34
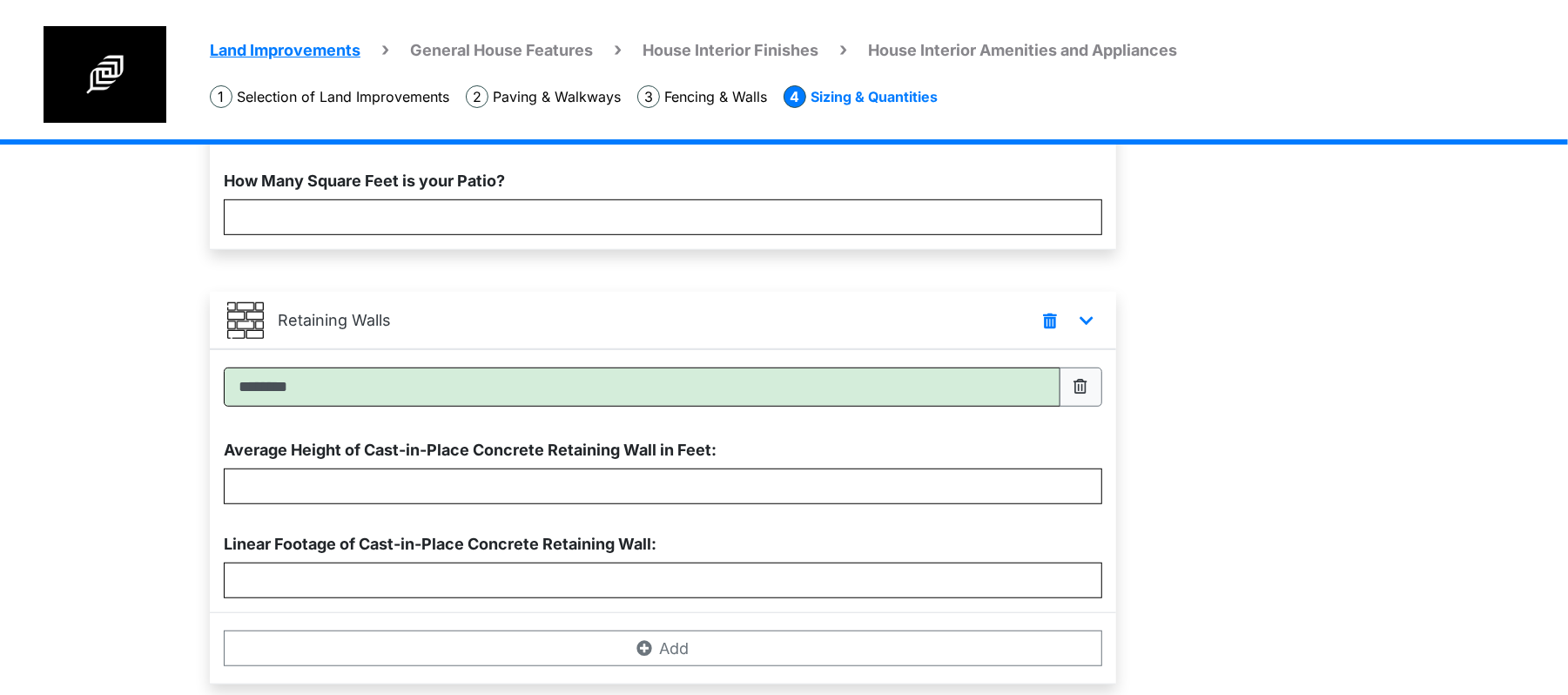
scroll to position [795, 0]
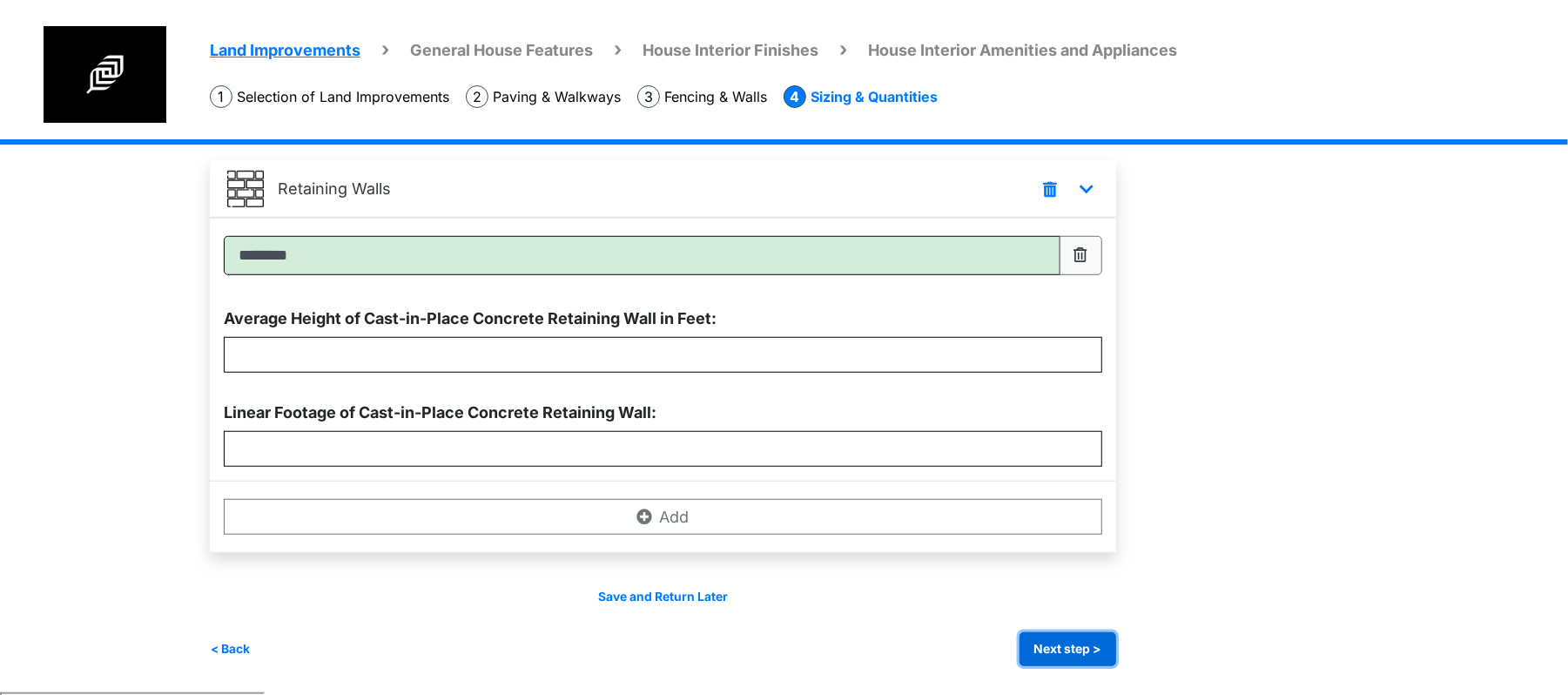
click at [1069, 649] on button "Next step >" at bounding box center [1068, 648] width 97 height 34
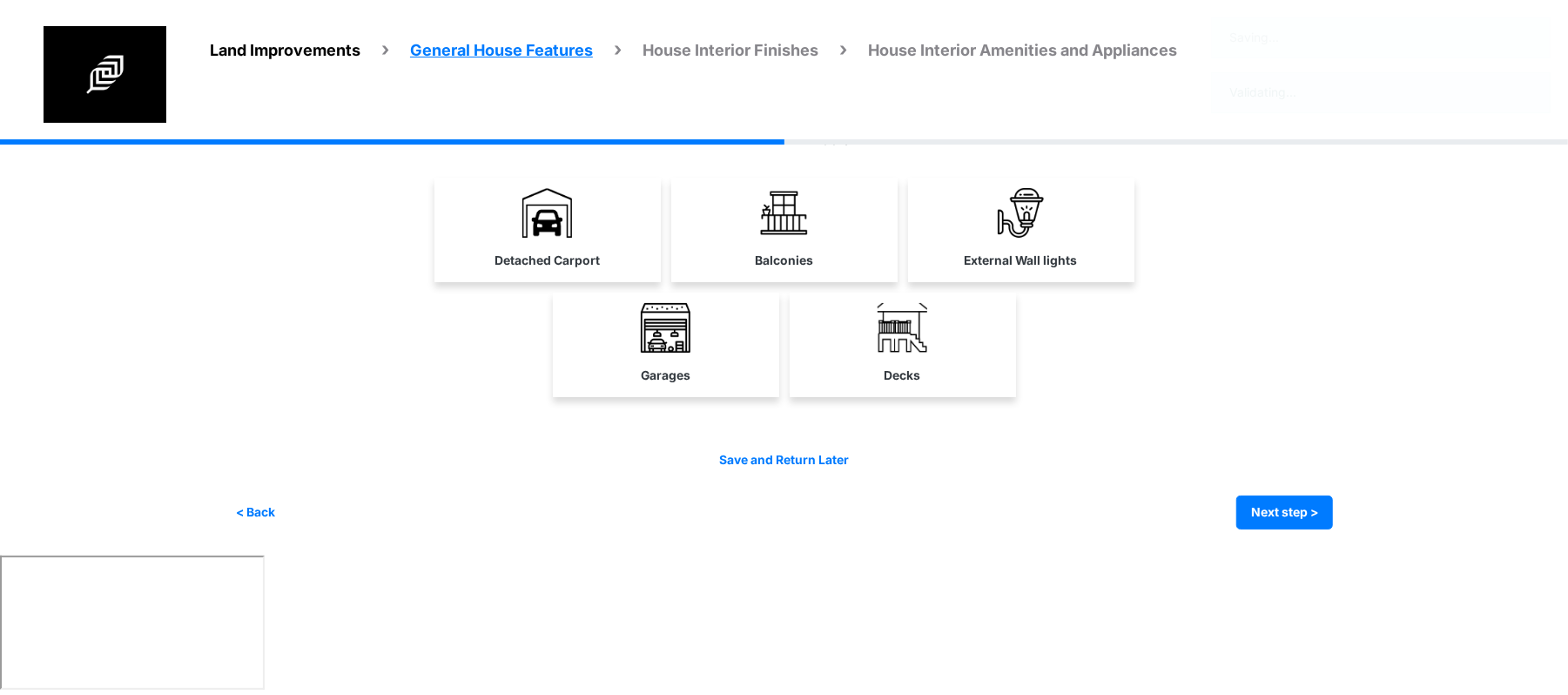
scroll to position [0, 0]
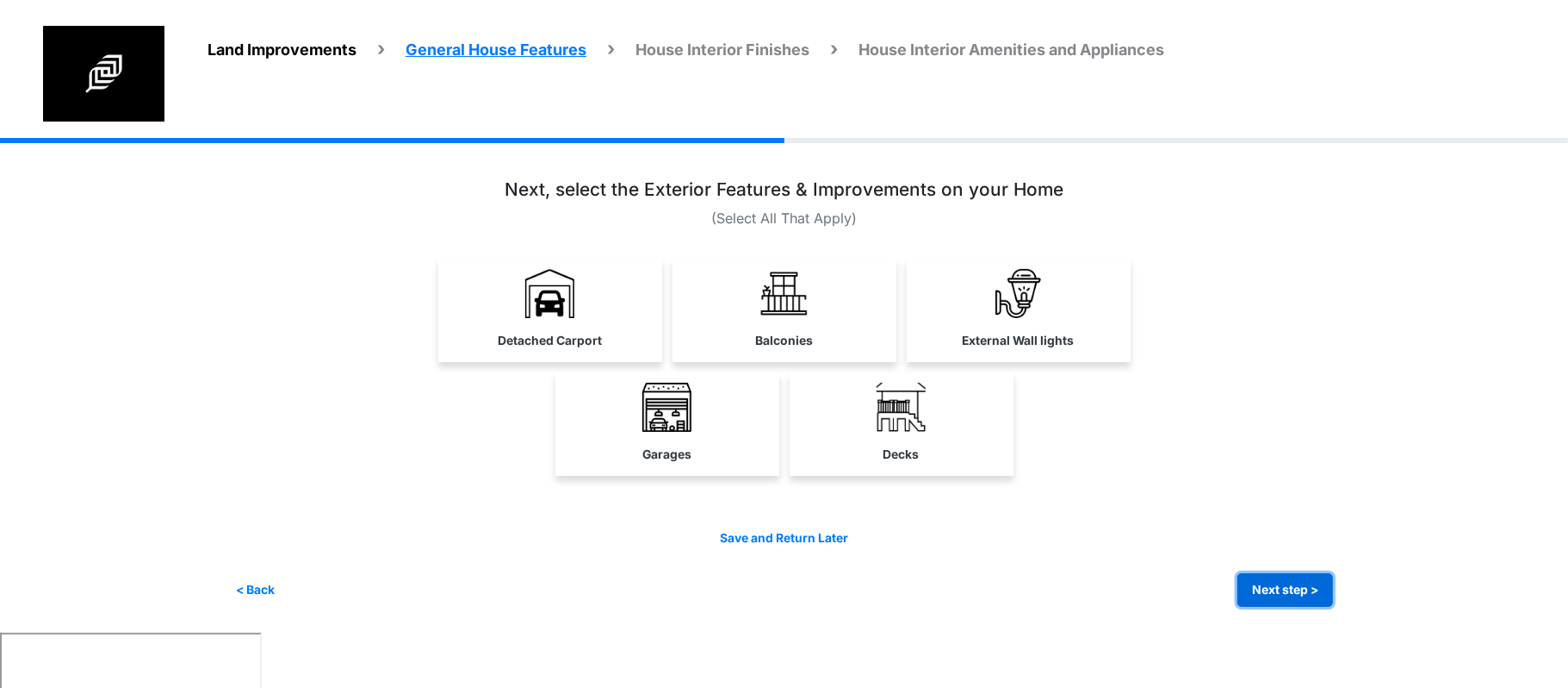
click at [1304, 581] on button "Next step >" at bounding box center [1286, 589] width 96 height 34
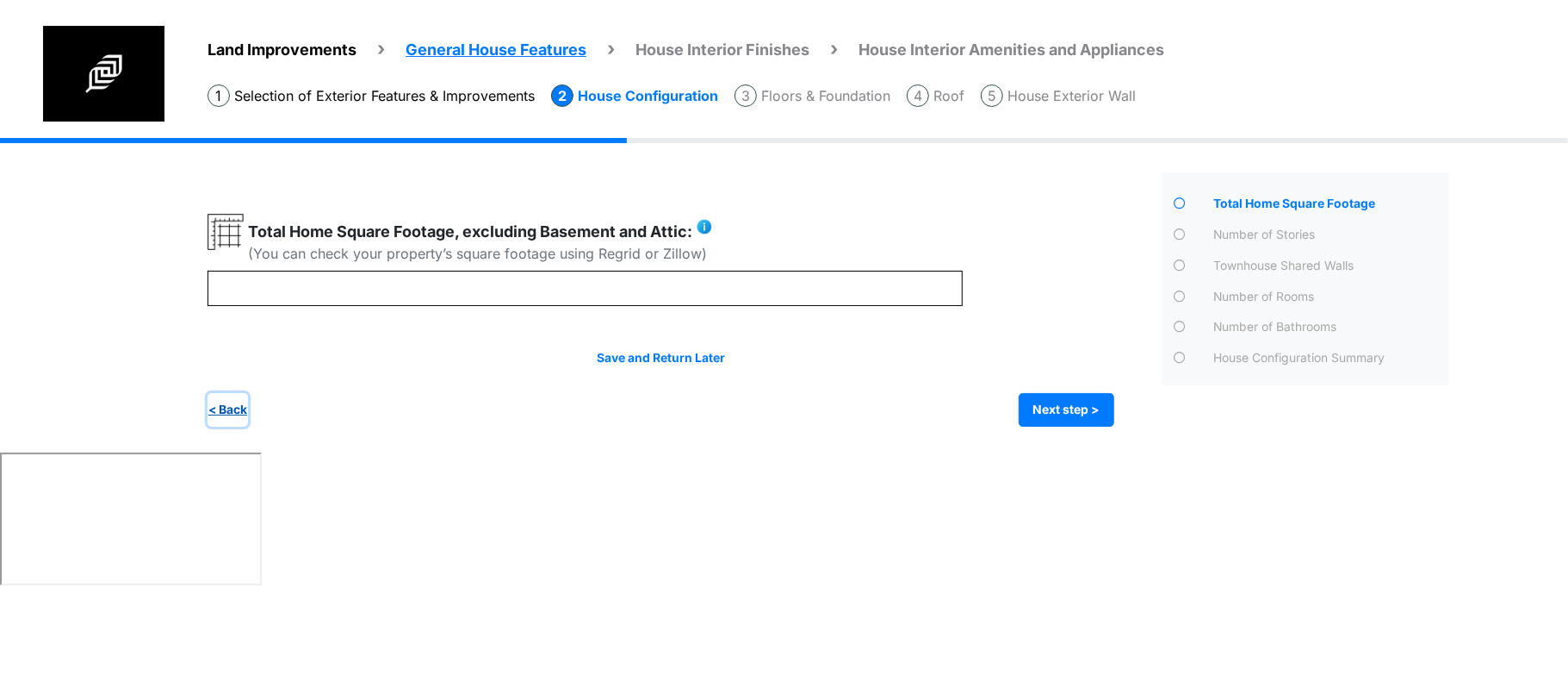
click at [240, 397] on button "< Back" at bounding box center [227, 410] width 40 height 34
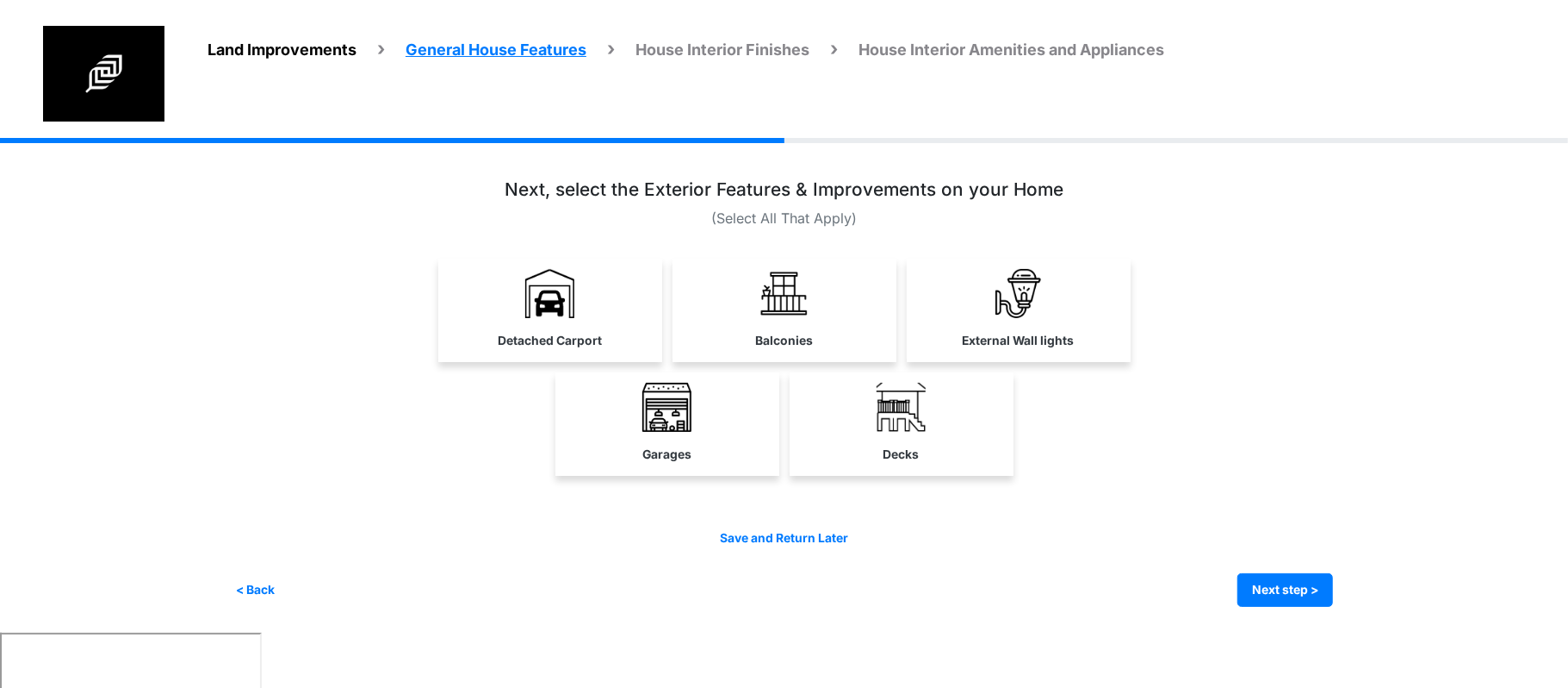
click at [1328, 356] on div "Detached Carport Balconies" at bounding box center [784, 310] width 1098 height 104
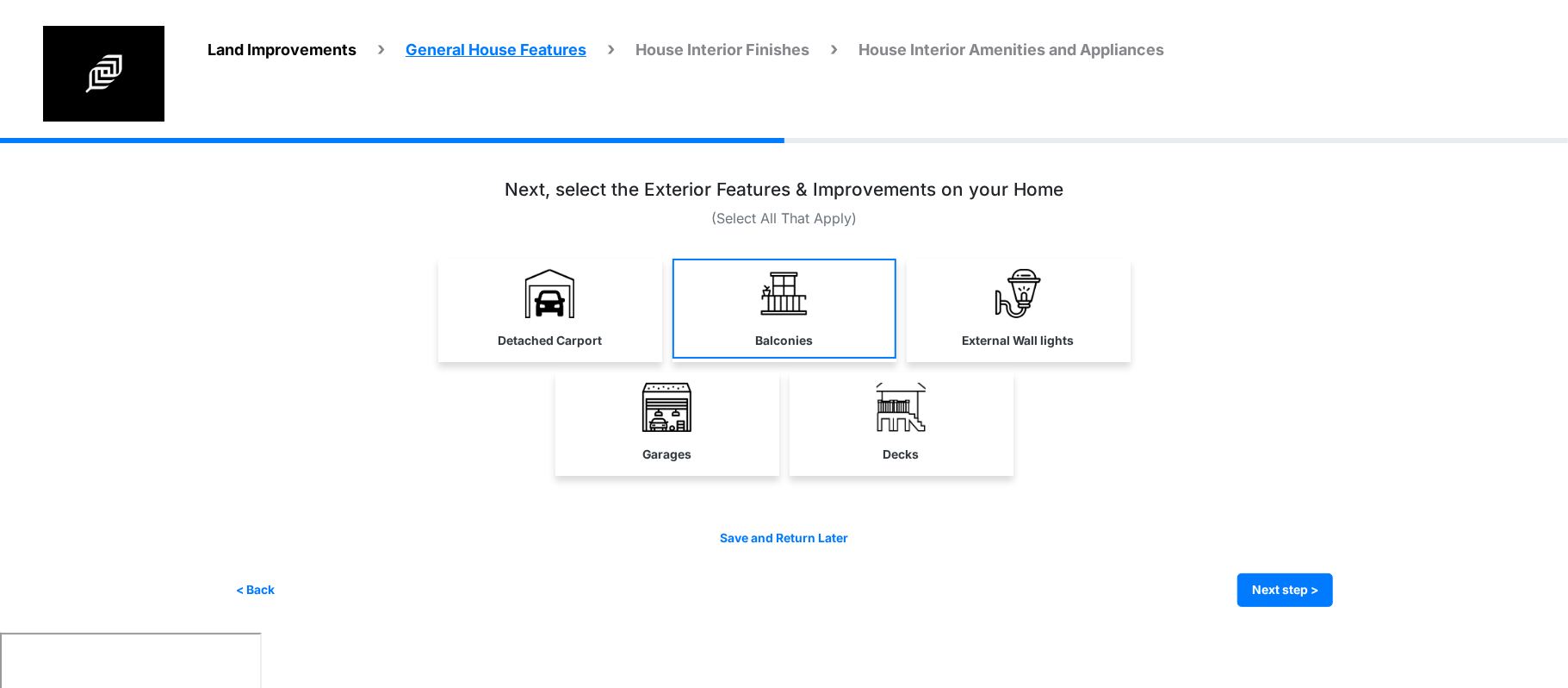
click at [808, 319] on link "Balconies" at bounding box center [784, 308] width 224 height 100
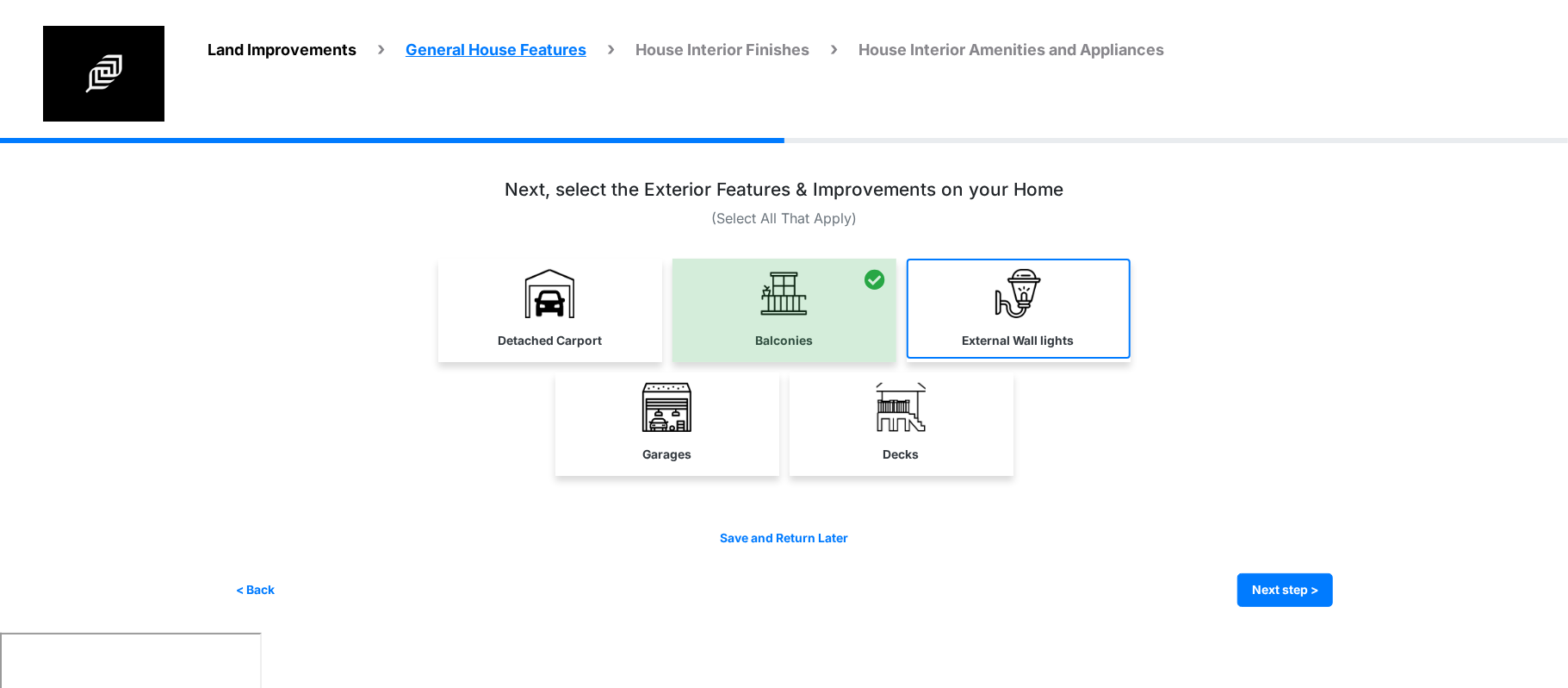
click at [1035, 290] on img at bounding box center [1018, 293] width 49 height 49
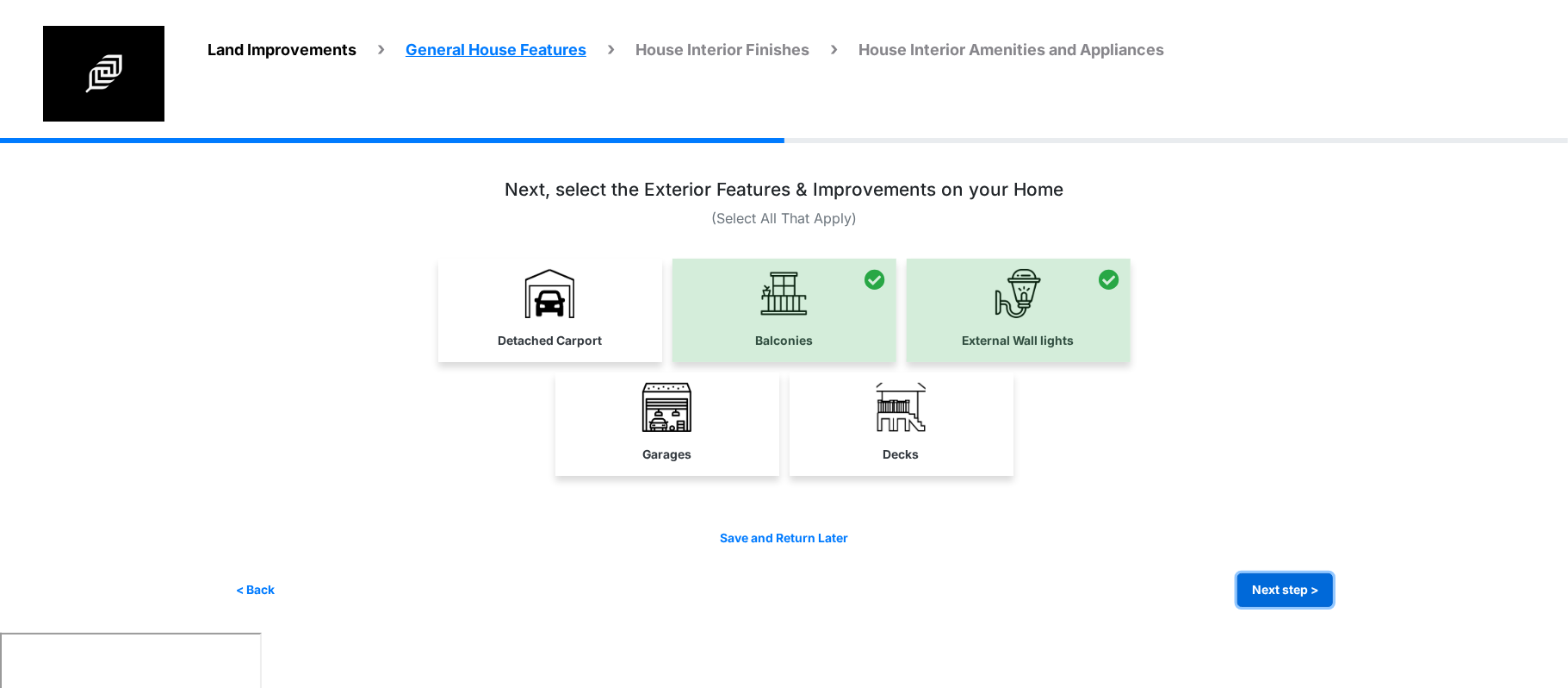
click at [1307, 593] on button "Next step >" at bounding box center [1286, 589] width 96 height 34
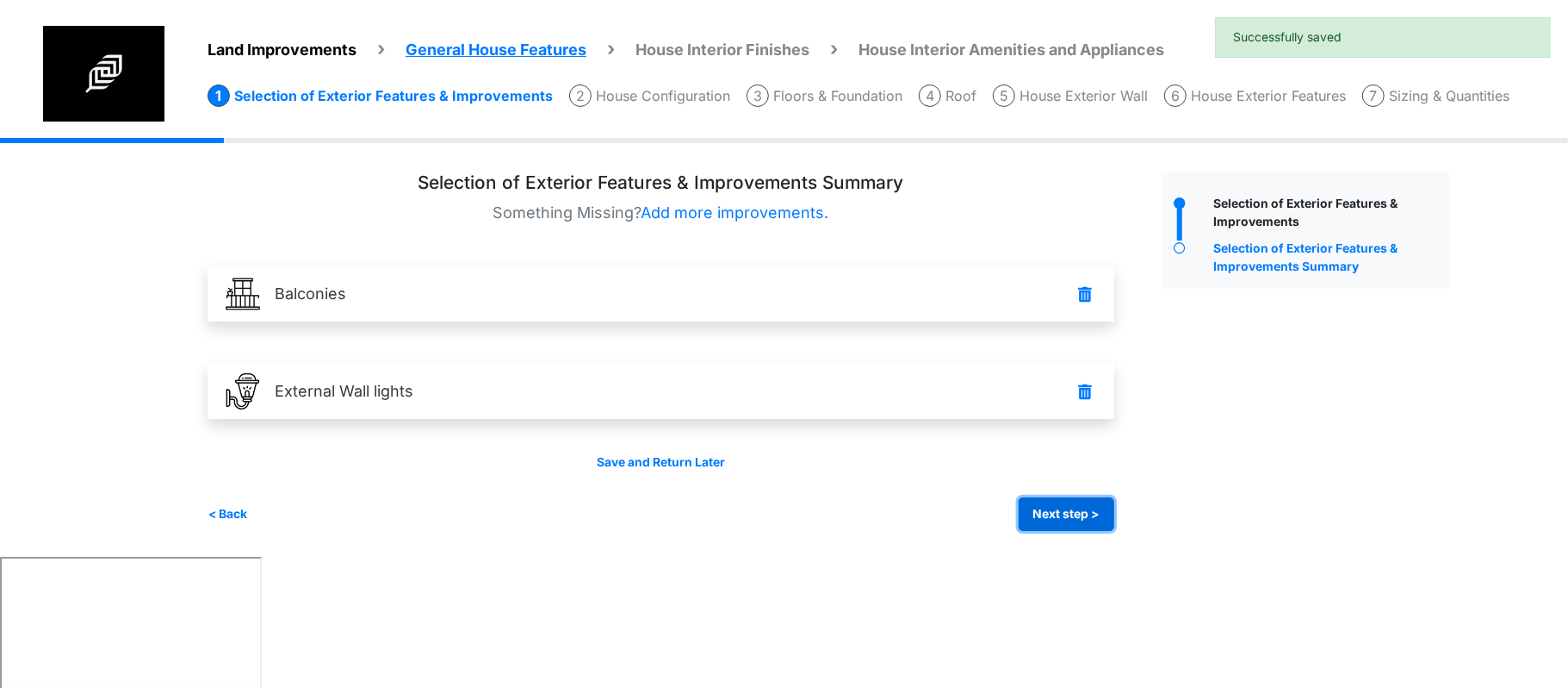
click at [1055, 518] on button "Next step >" at bounding box center [1067, 514] width 96 height 34
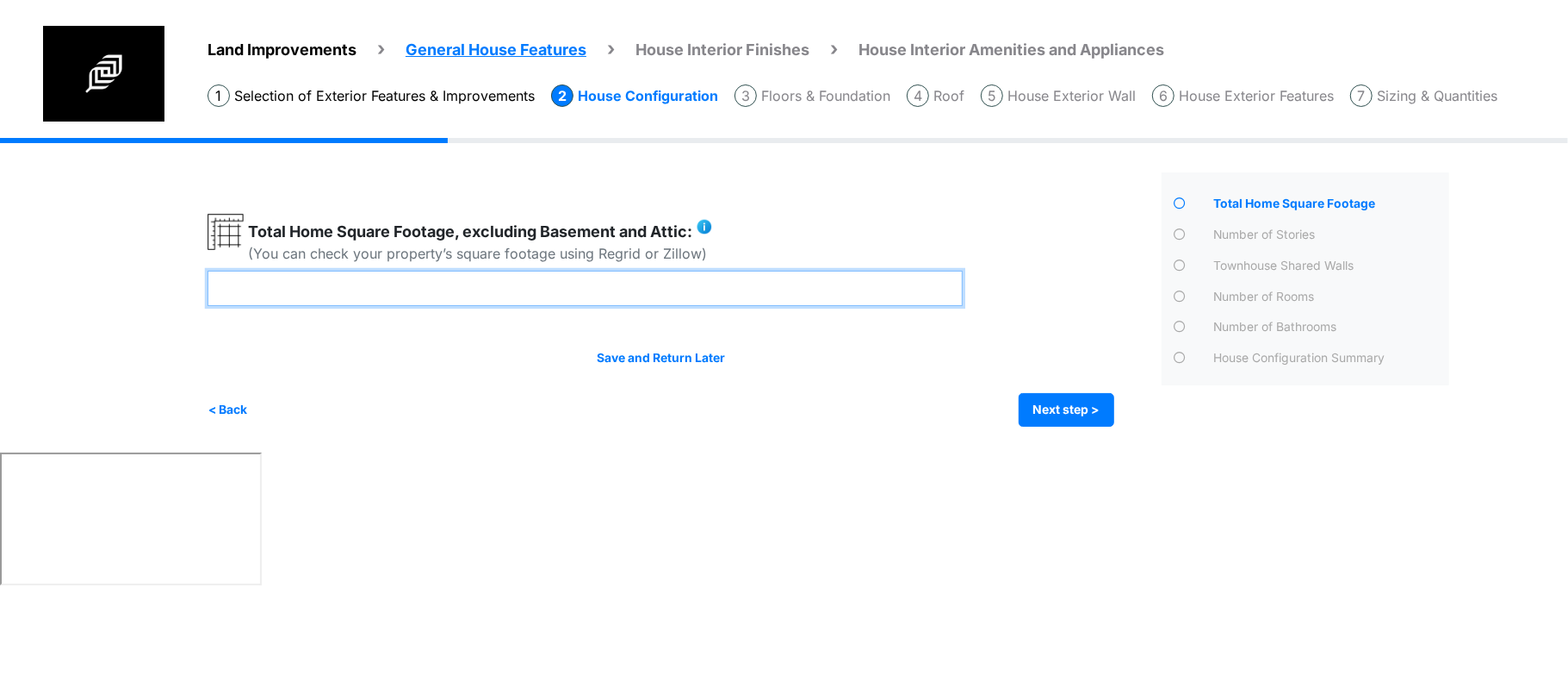
click at [724, 270] on input "number" at bounding box center [585, 288] width 756 height 36
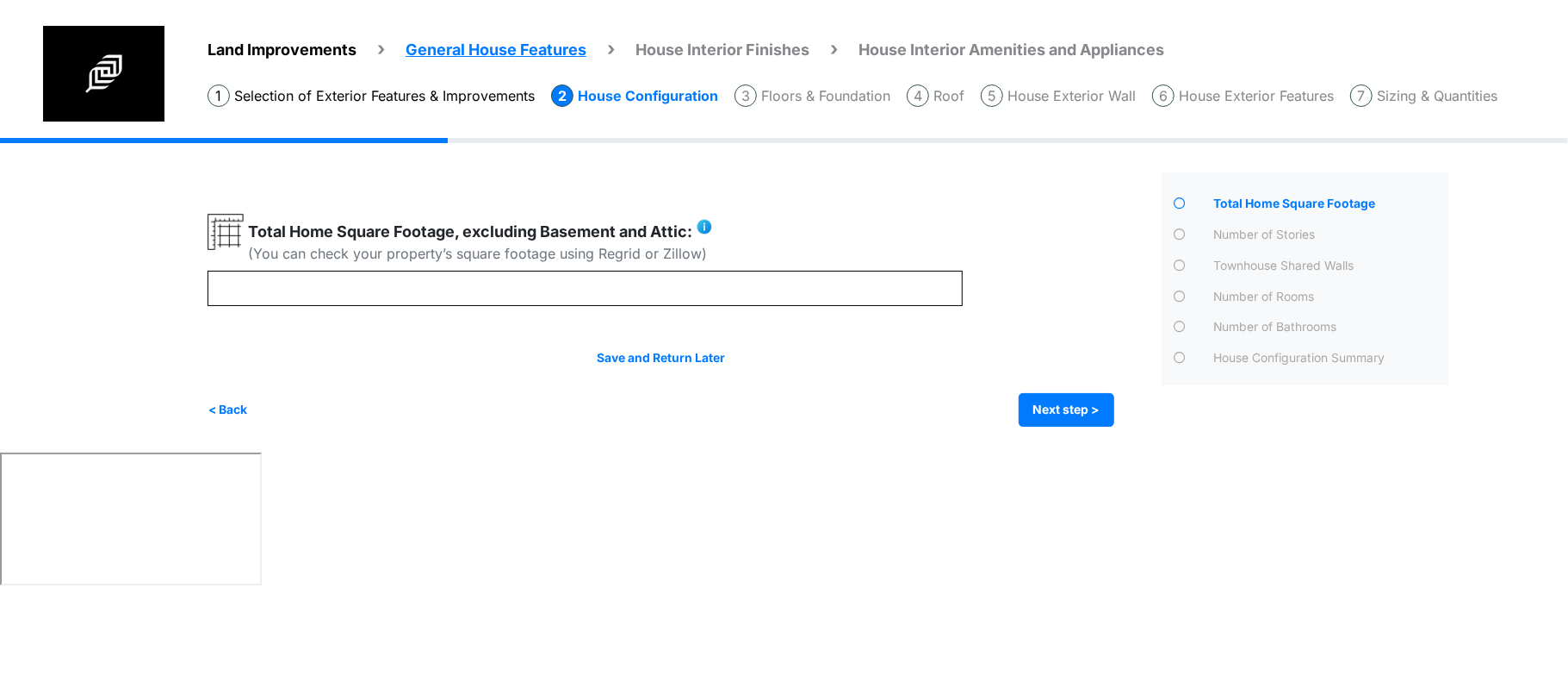
click at [669, 560] on html "Land Improvements General House Features House Interior Finishes House Interior…" at bounding box center [784, 295] width 1568 height 590
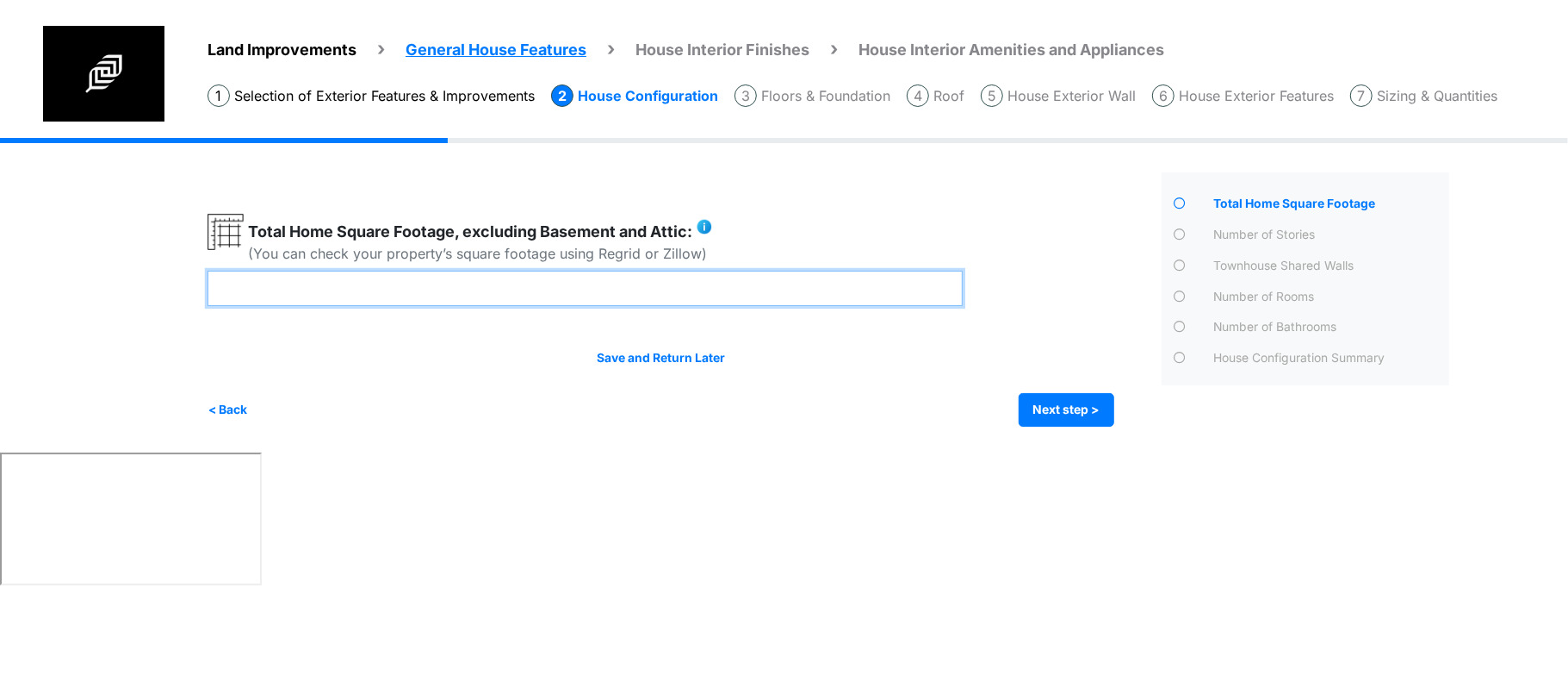
click at [704, 287] on input "number" at bounding box center [585, 288] width 756 height 36
type input "****"
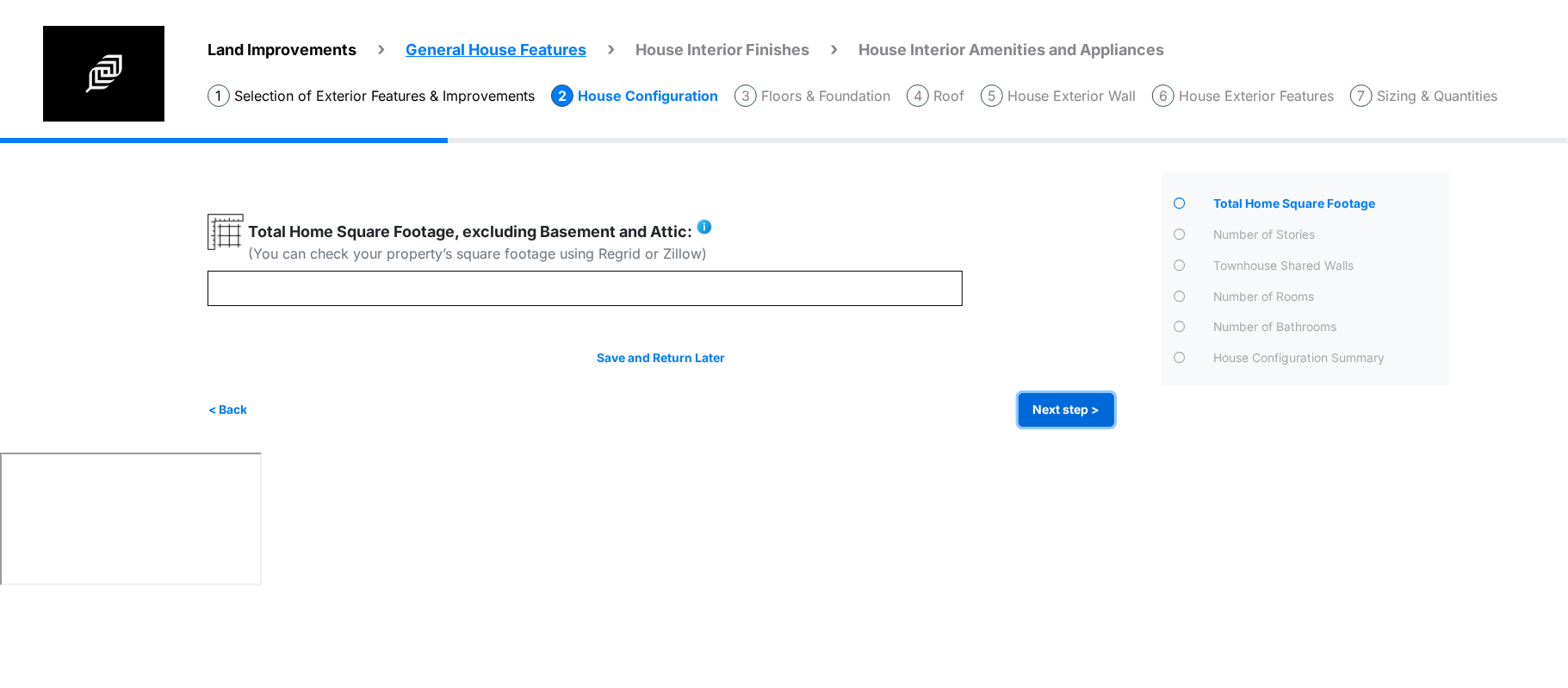
click at [1037, 387] on div "Save and Return Later < Back Next step > Save and submit" at bounding box center [661, 387] width 907 height 78
click at [1045, 400] on button "Next step >" at bounding box center [1067, 410] width 96 height 34
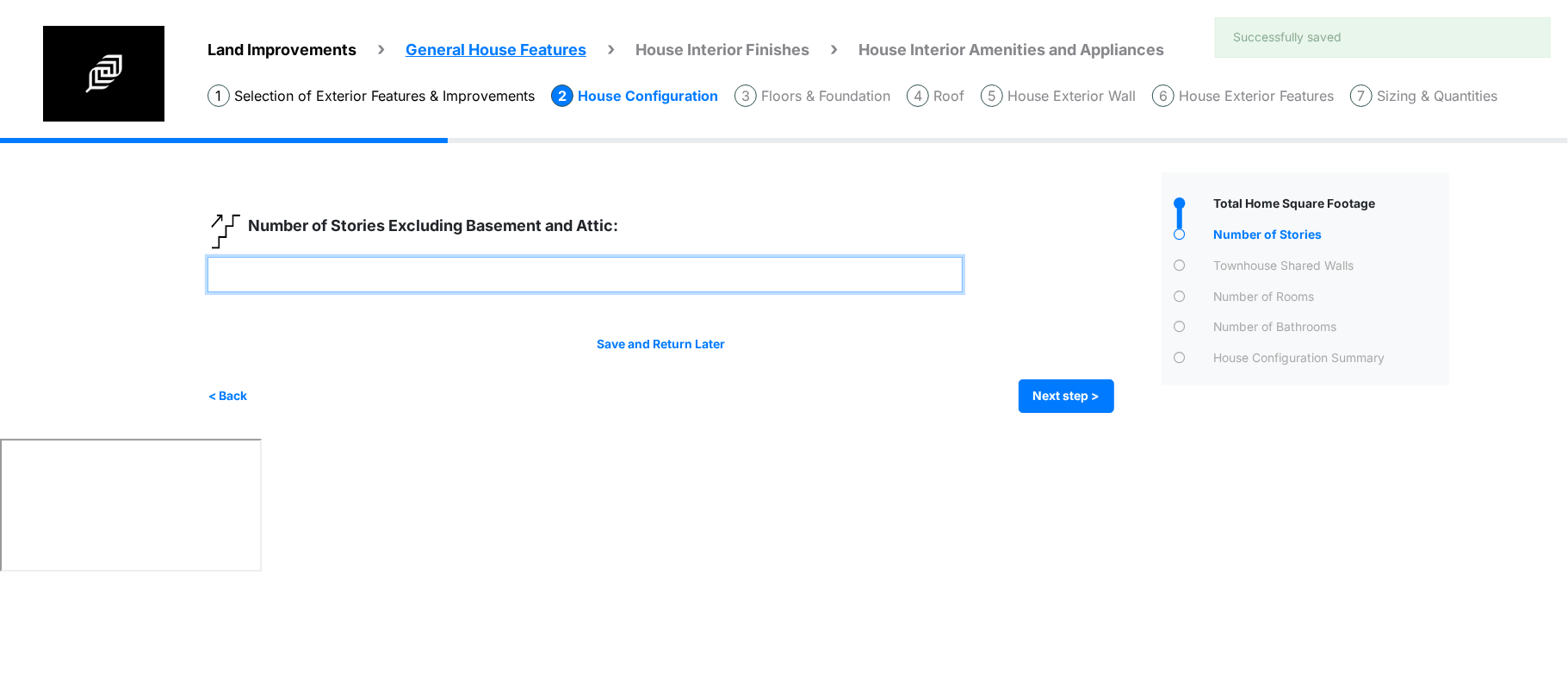
click at [841, 269] on input "number" at bounding box center [585, 274] width 756 height 36
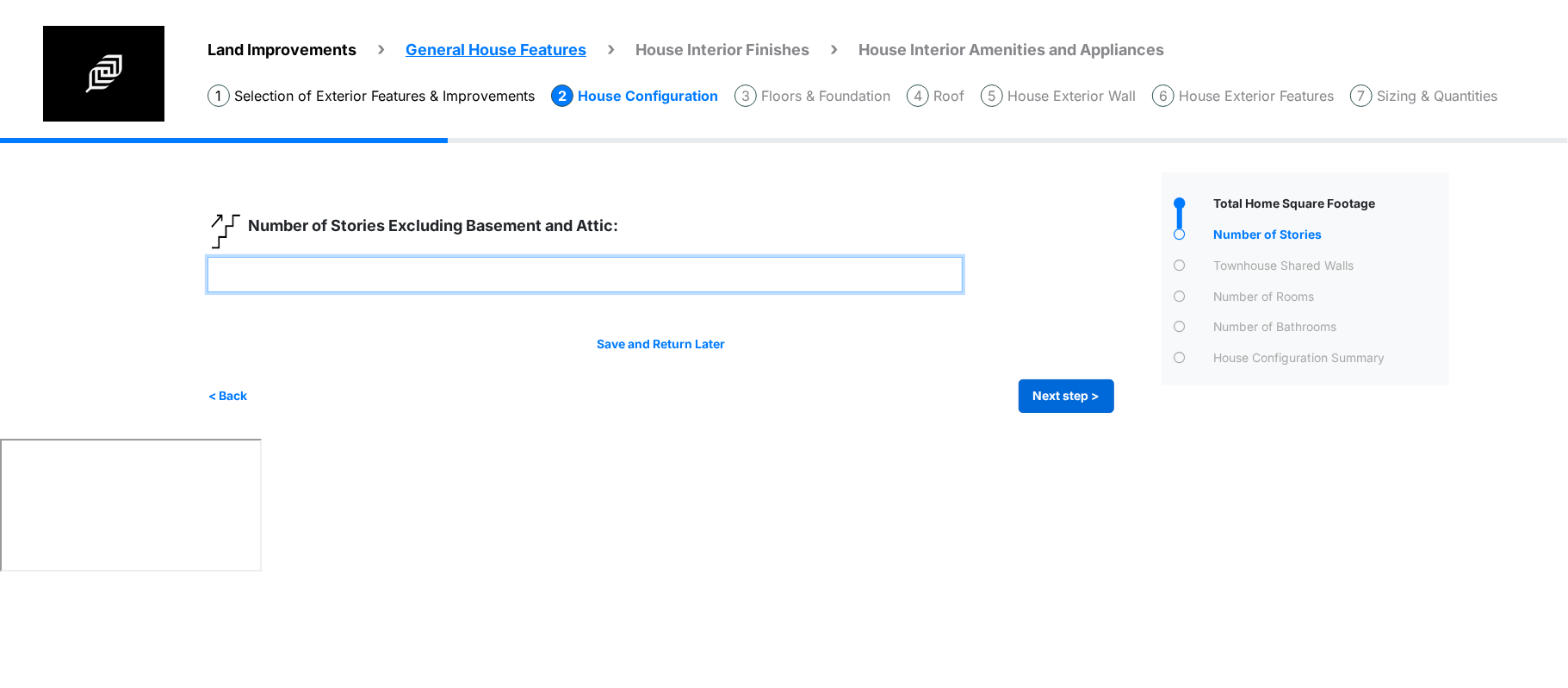
type input "*"
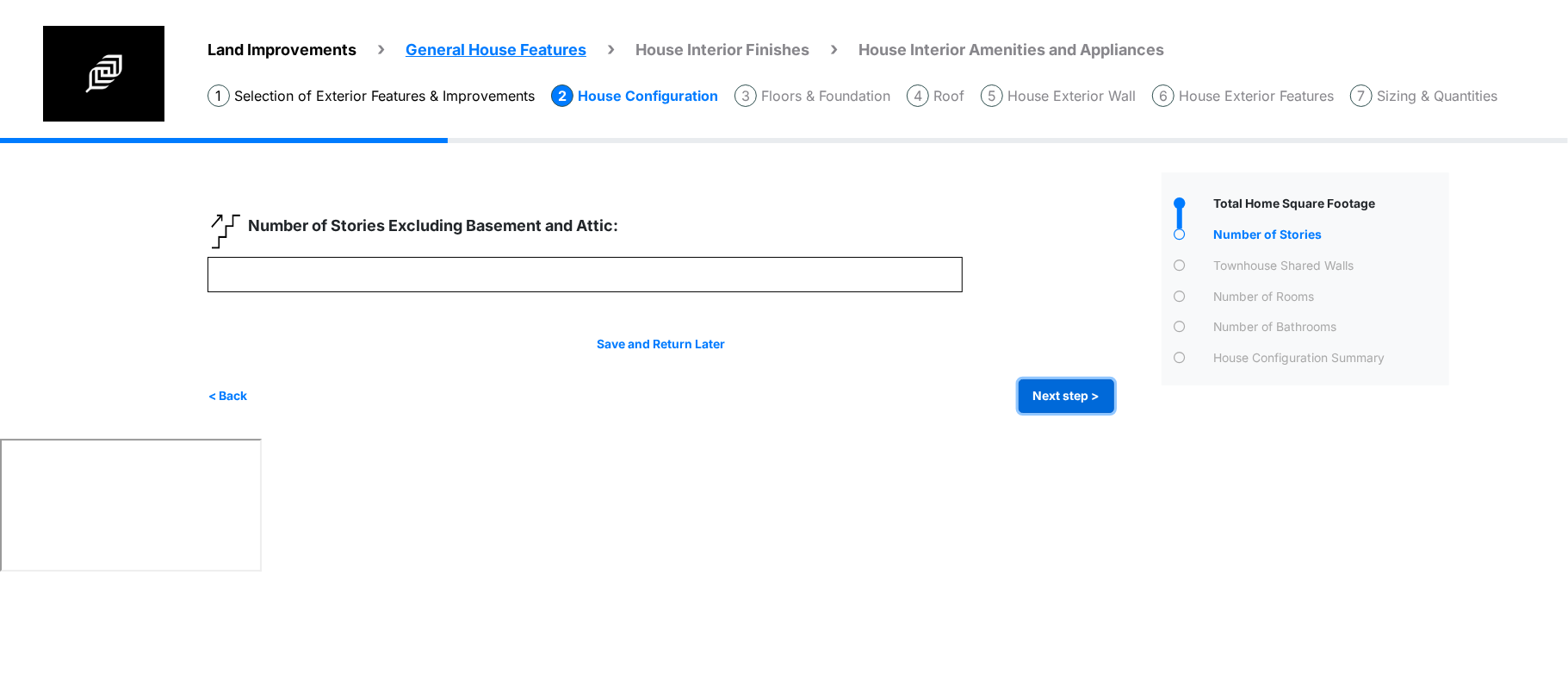
click at [1075, 400] on button "Next step >" at bounding box center [1067, 396] width 96 height 34
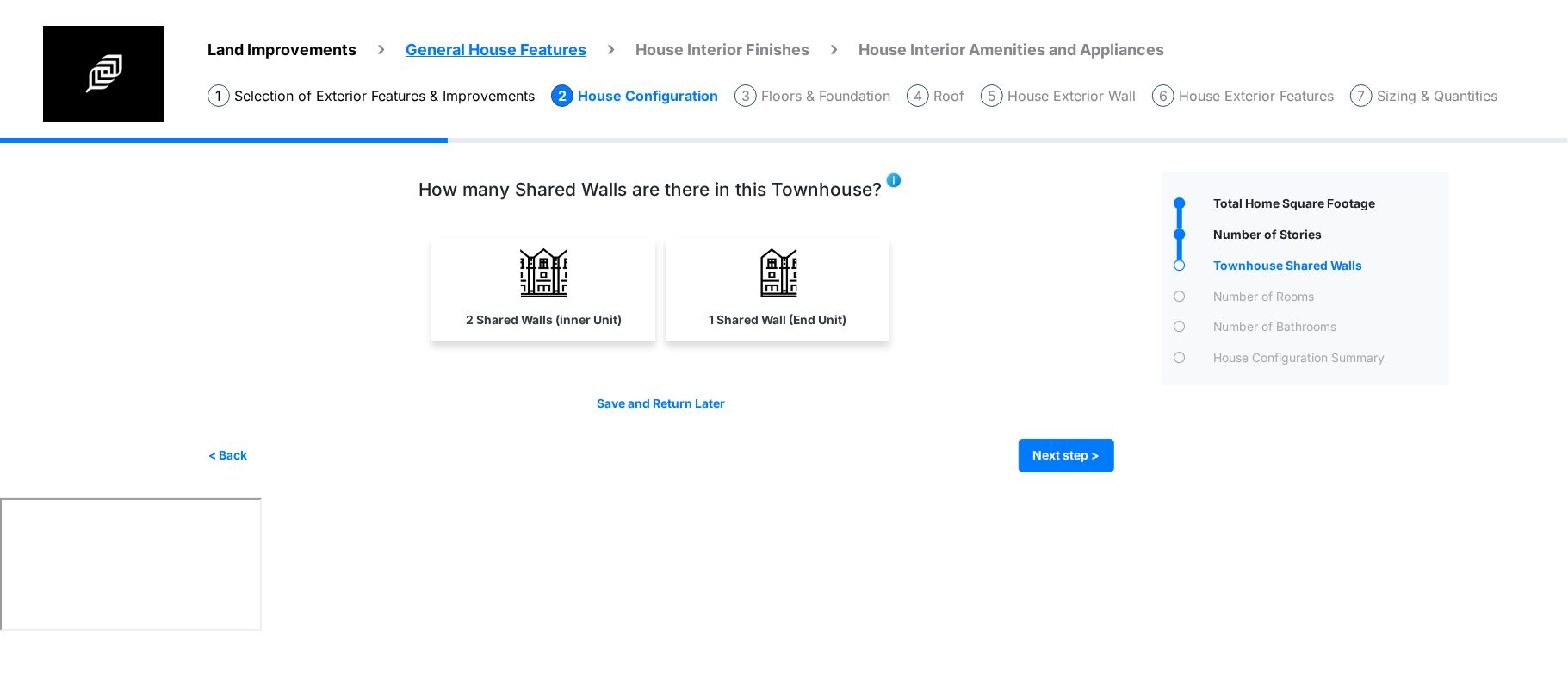
click at [775, 235] on div "How many Shared Walls are there in this Townhouse?" at bounding box center [661, 266] width 907 height 173
click at [838, 307] on link "1 Shared Wall (End Unit)" at bounding box center [777, 288] width 217 height 100
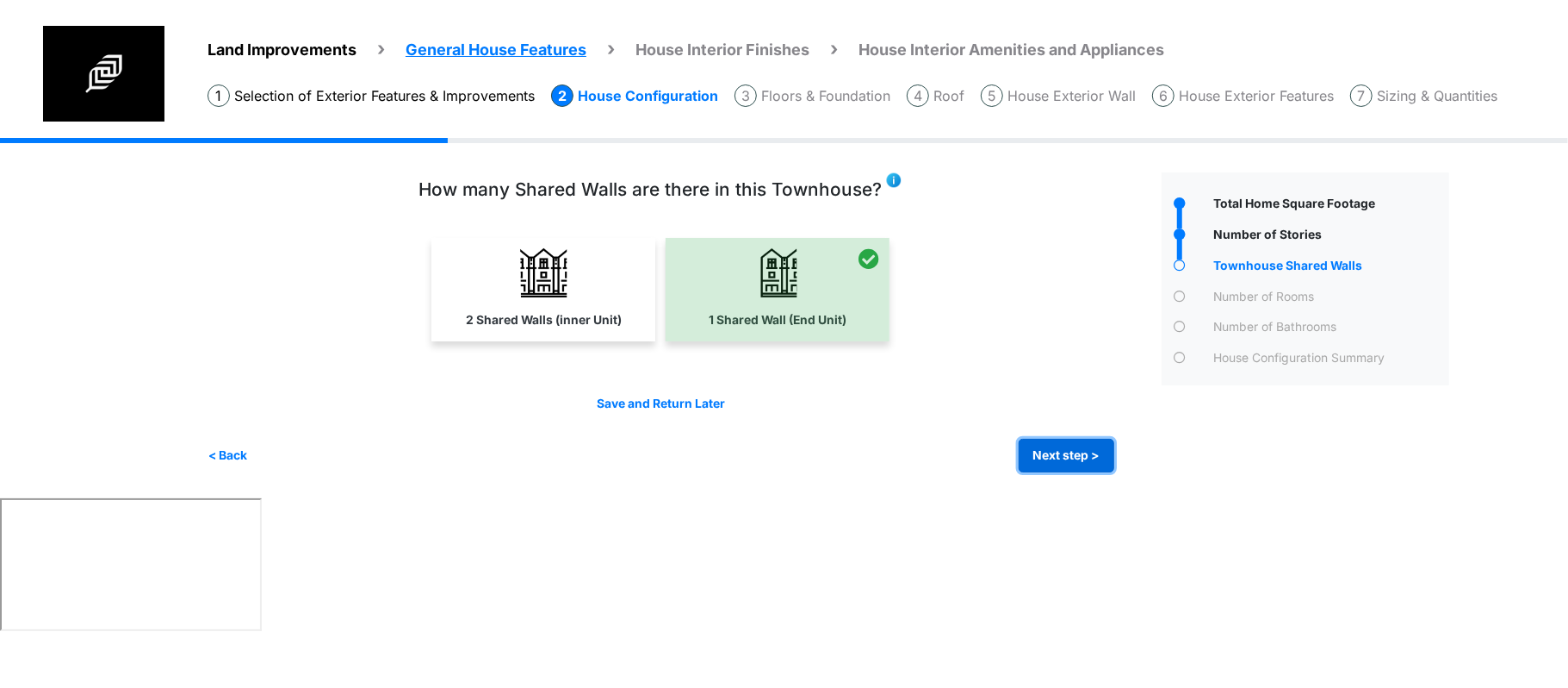
click at [1042, 453] on button "Next step >" at bounding box center [1067, 455] width 96 height 34
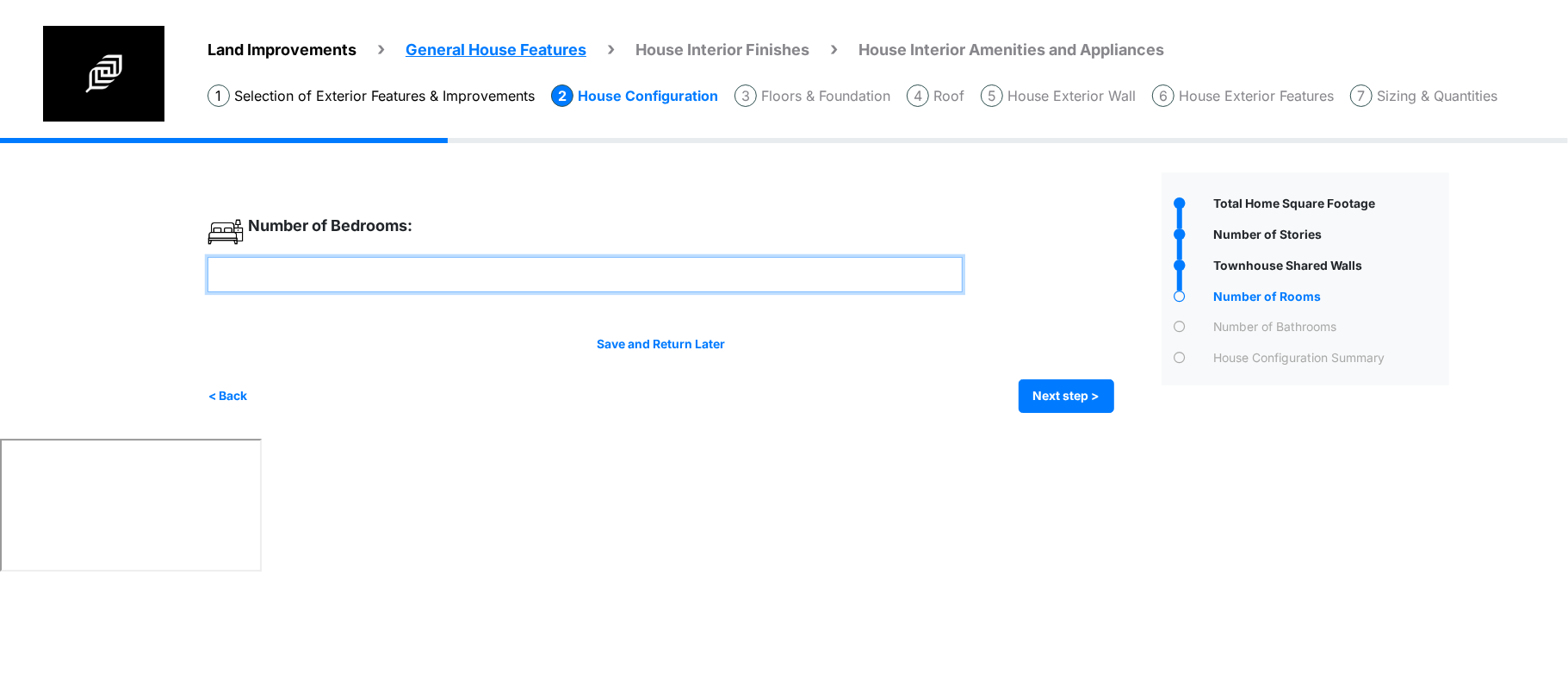
click at [913, 269] on input "number" at bounding box center [585, 274] width 756 height 36
click at [309, 490] on html "Land Improvements General House Features House Interior Finishes House Interior…" at bounding box center [784, 288] width 1568 height 576
click at [339, 274] on input "number" at bounding box center [585, 274] width 756 height 36
type input "*"
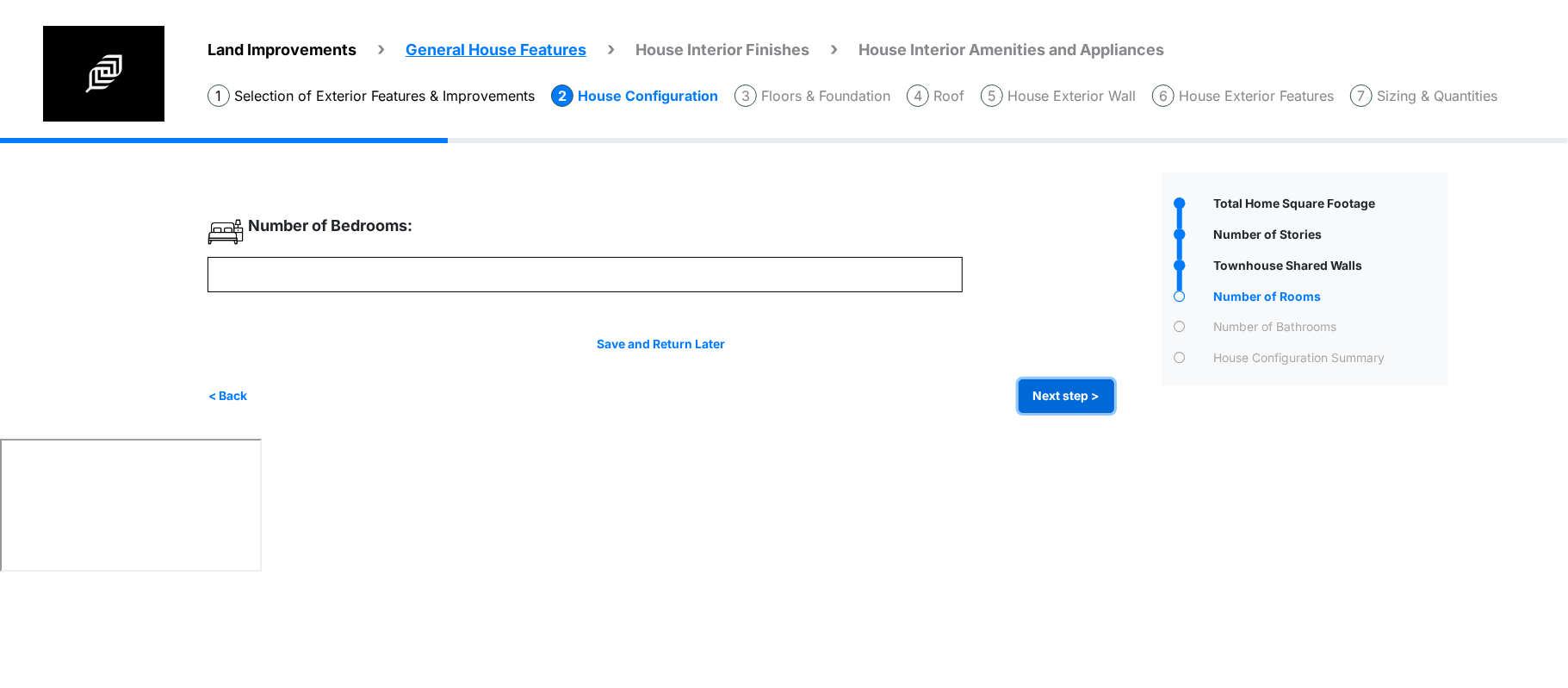
click at [1035, 383] on button "Next step >" at bounding box center [1067, 396] width 96 height 34
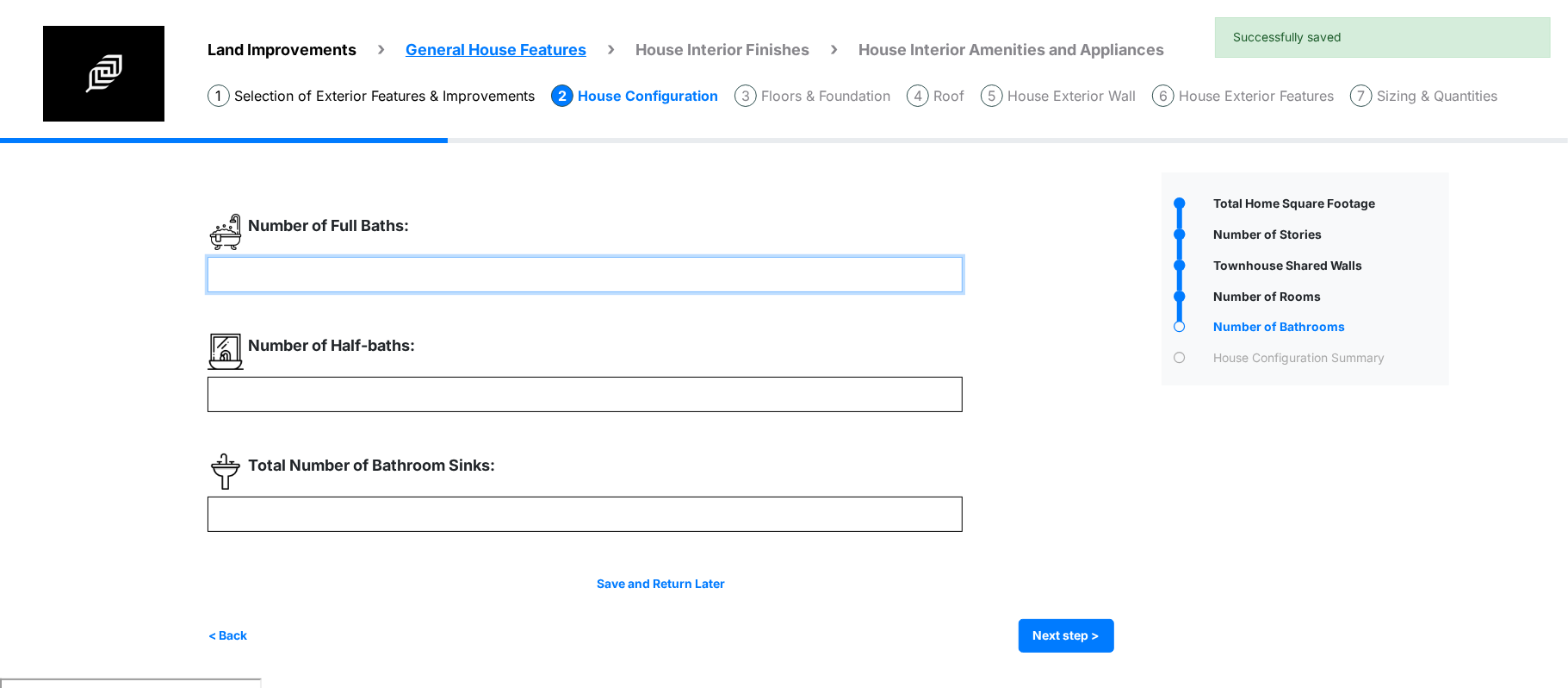
click at [659, 265] on input "number" at bounding box center [585, 274] width 756 height 36
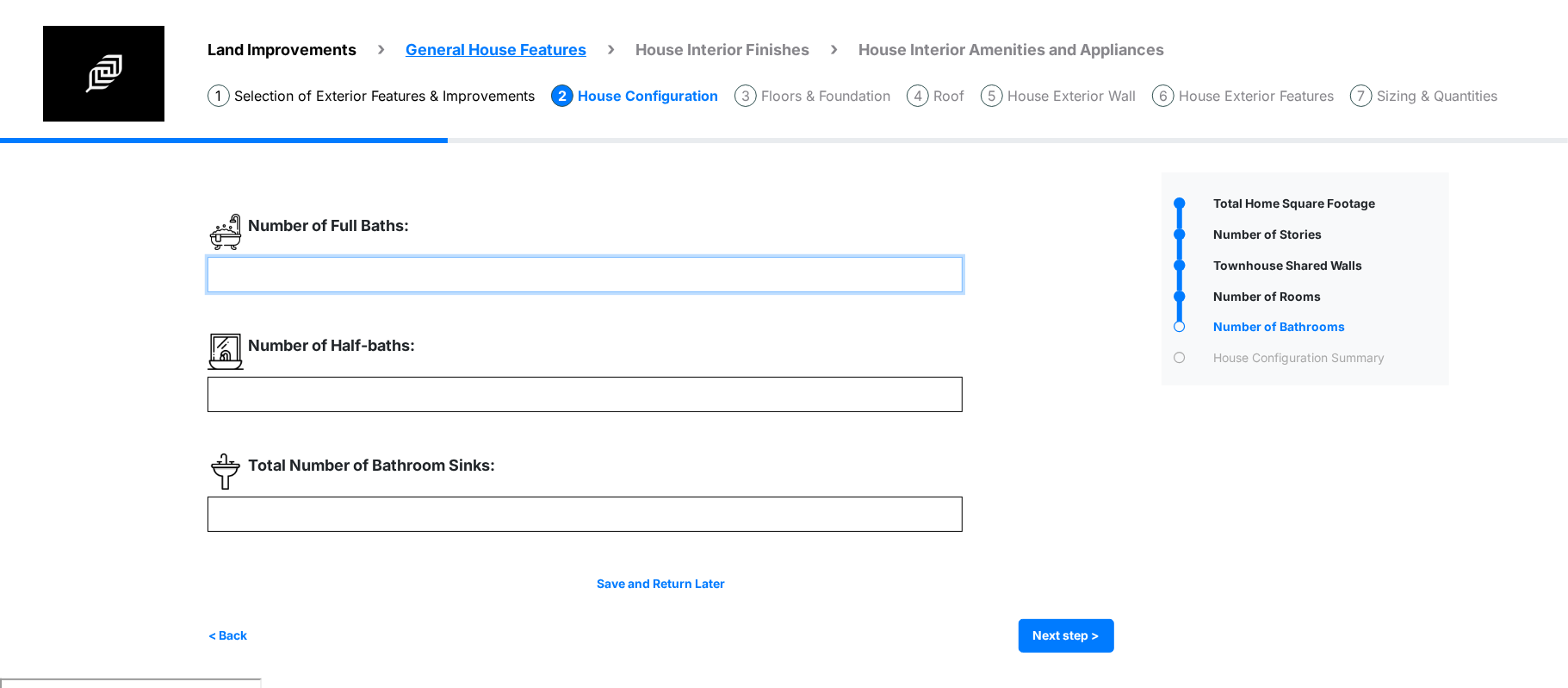
type input "*"
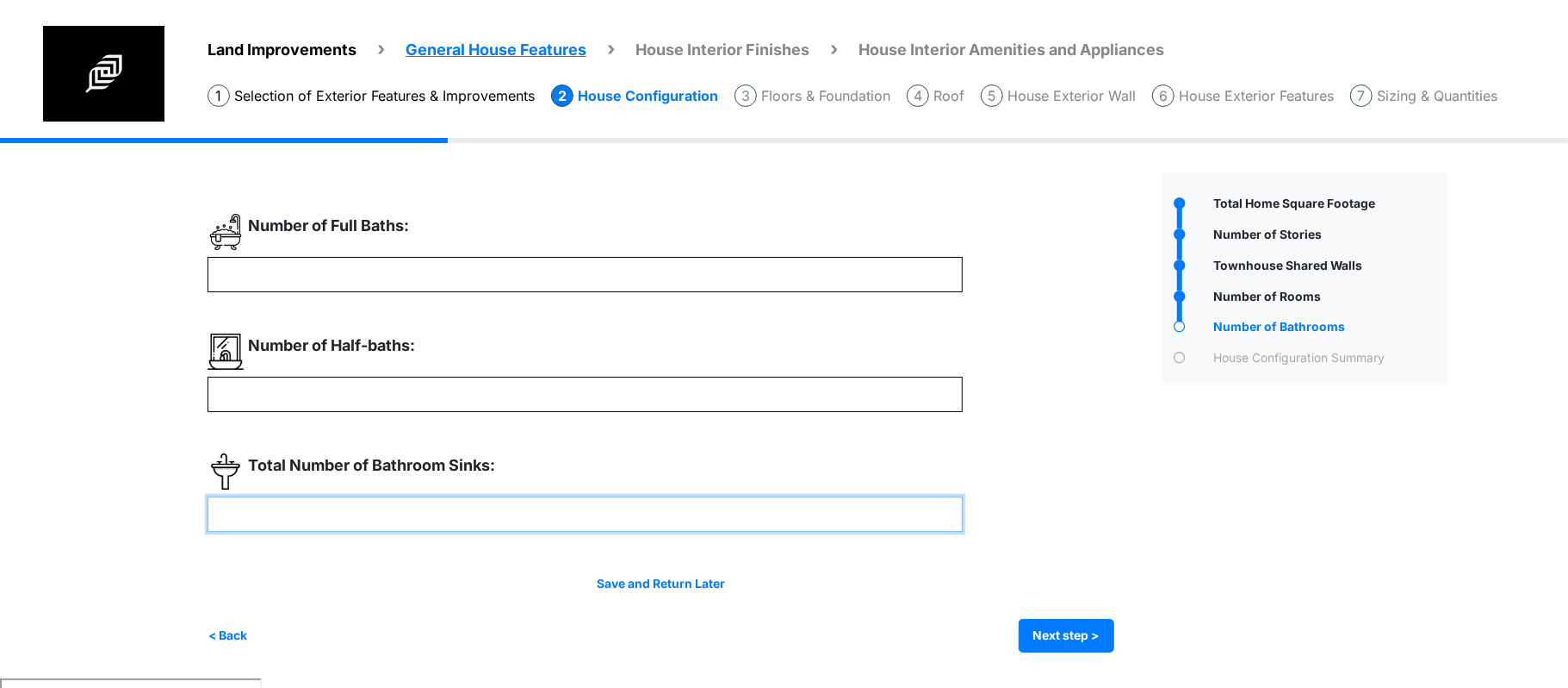
click at [645, 500] on input "number" at bounding box center [585, 514] width 756 height 36
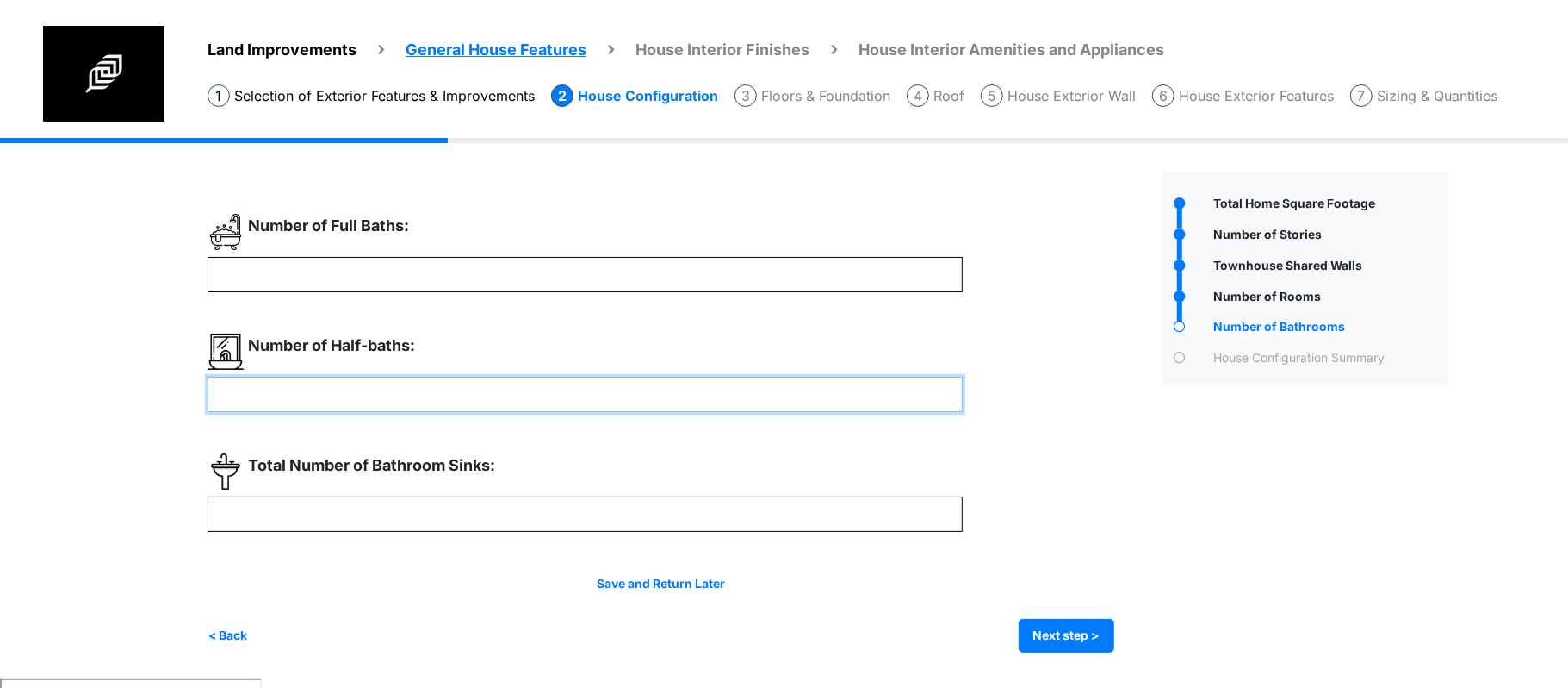
click at [648, 393] on input "number" at bounding box center [585, 394] width 756 height 36
type input "*"
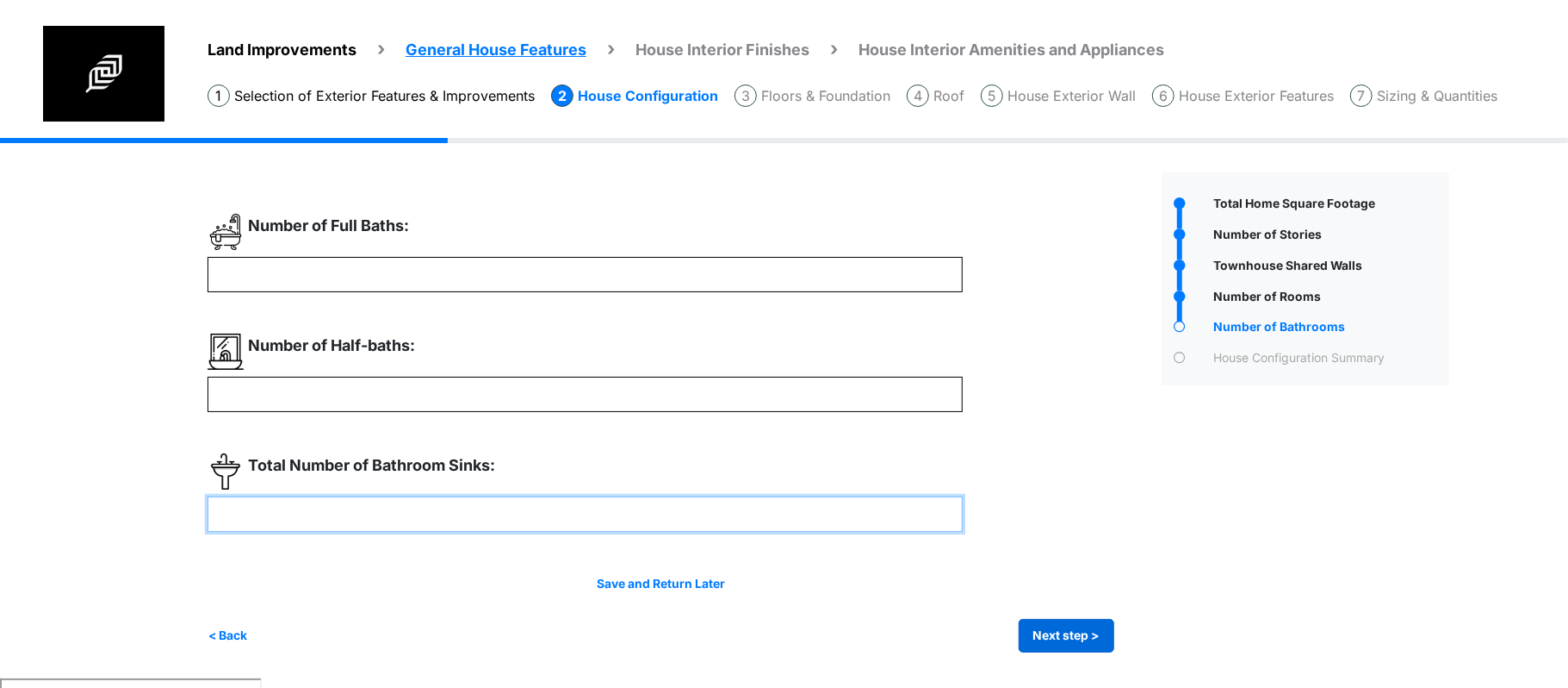
type input "*"
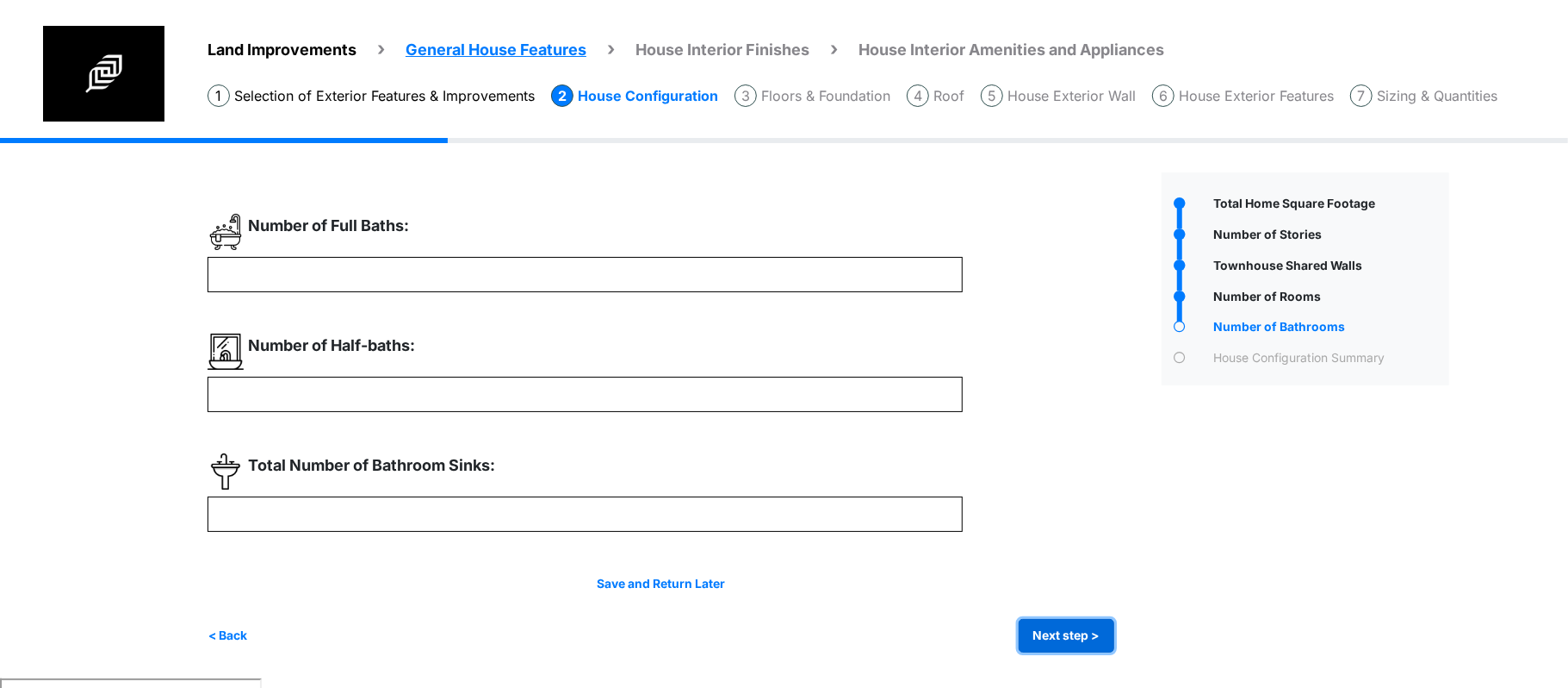
type input "*"
click at [1032, 621] on button "Next step >" at bounding box center [1067, 635] width 96 height 34
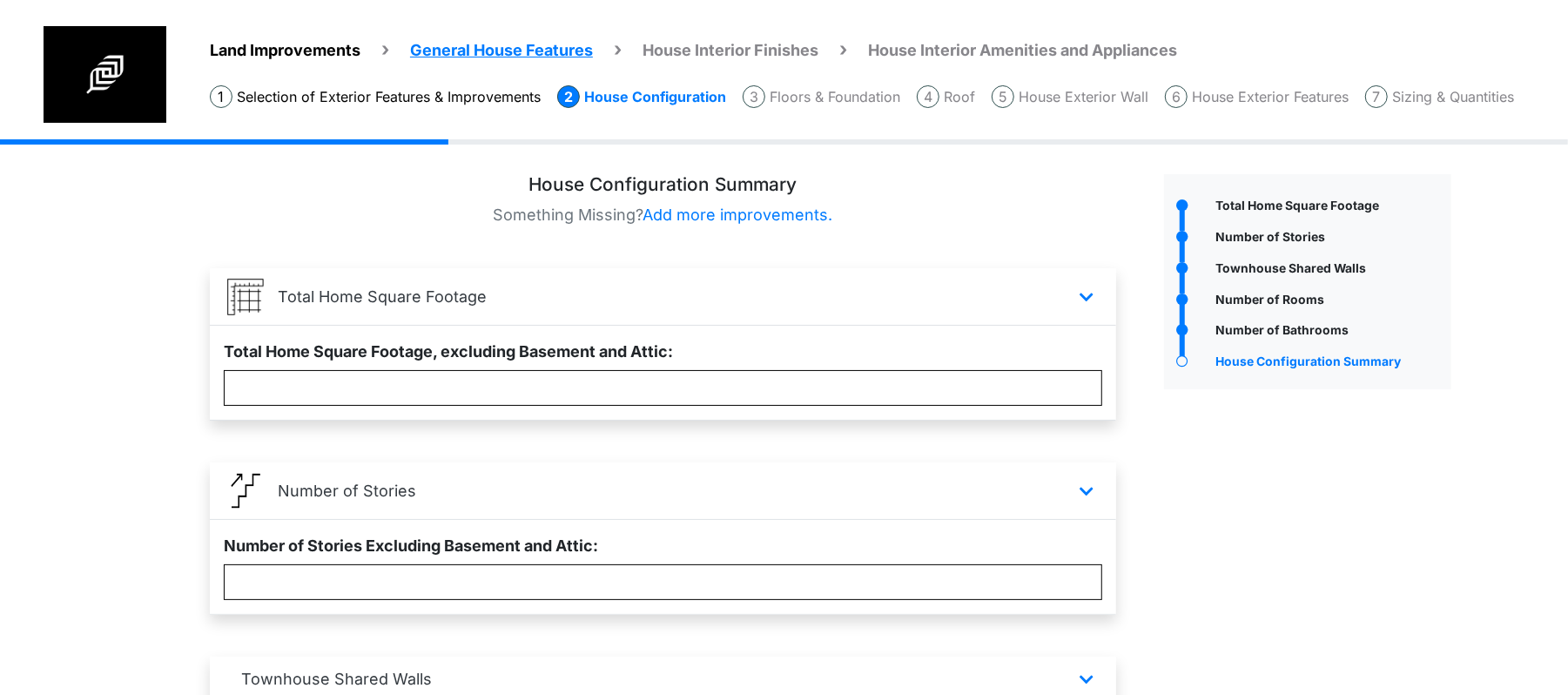
click at [933, 216] on p "Something Missing? Add more improvements." at bounding box center [662, 214] width 906 height 24
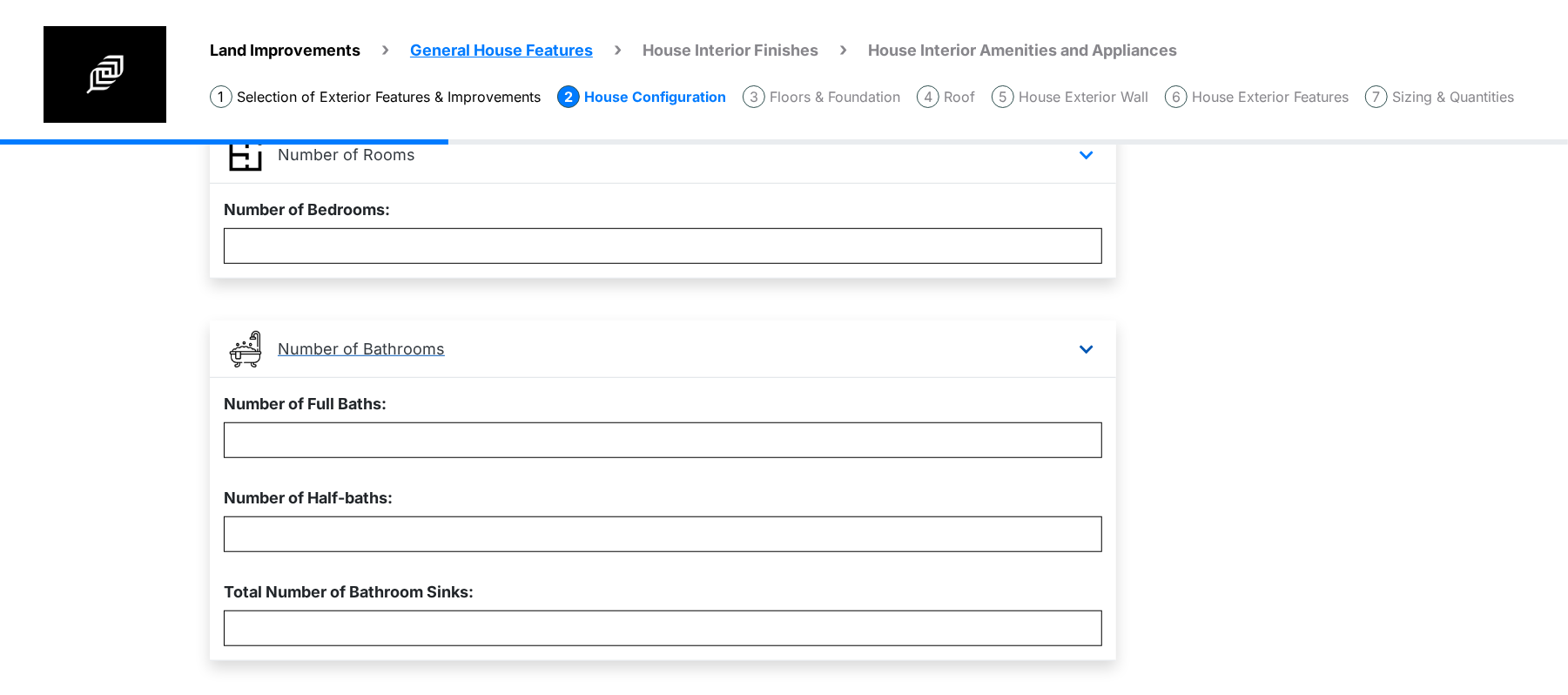
scroll to position [824, 0]
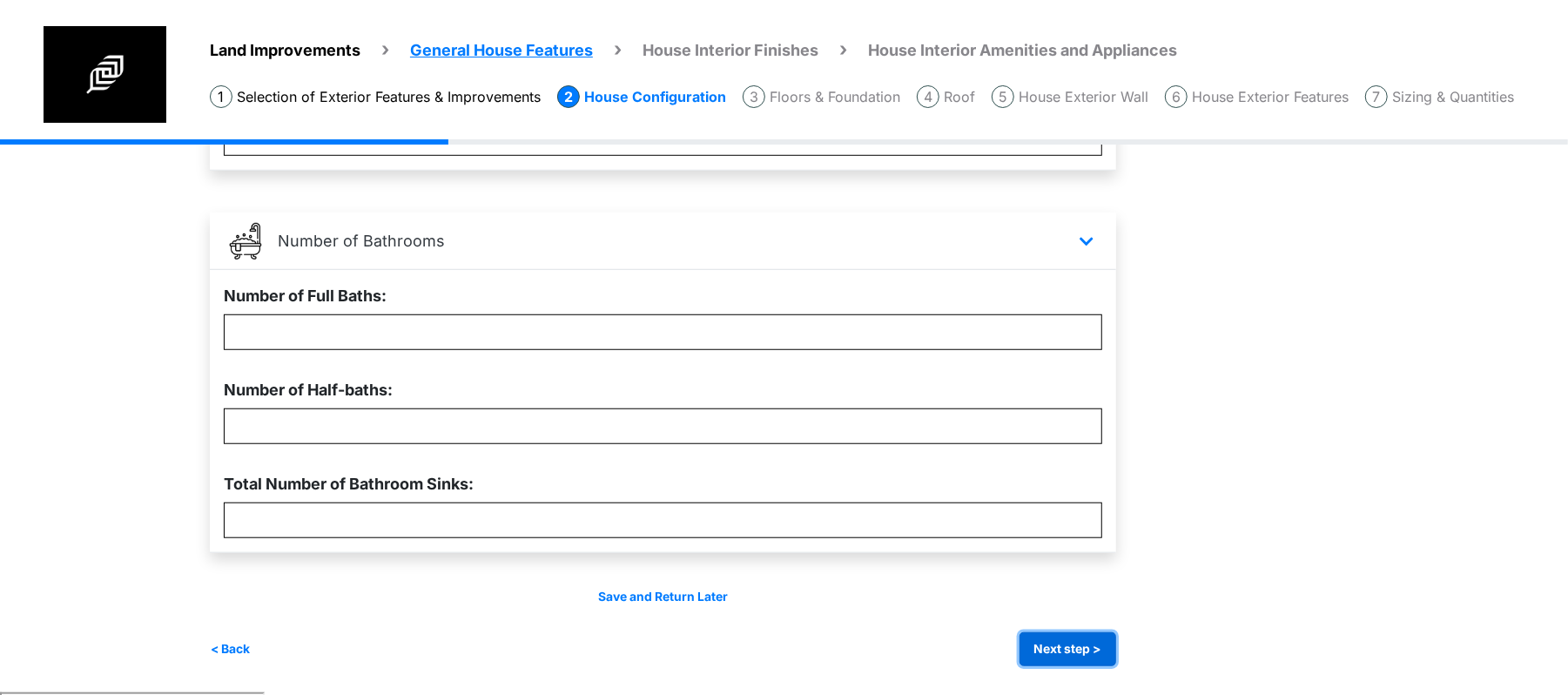
click at [1104, 637] on button "Next step >" at bounding box center [1068, 648] width 97 height 34
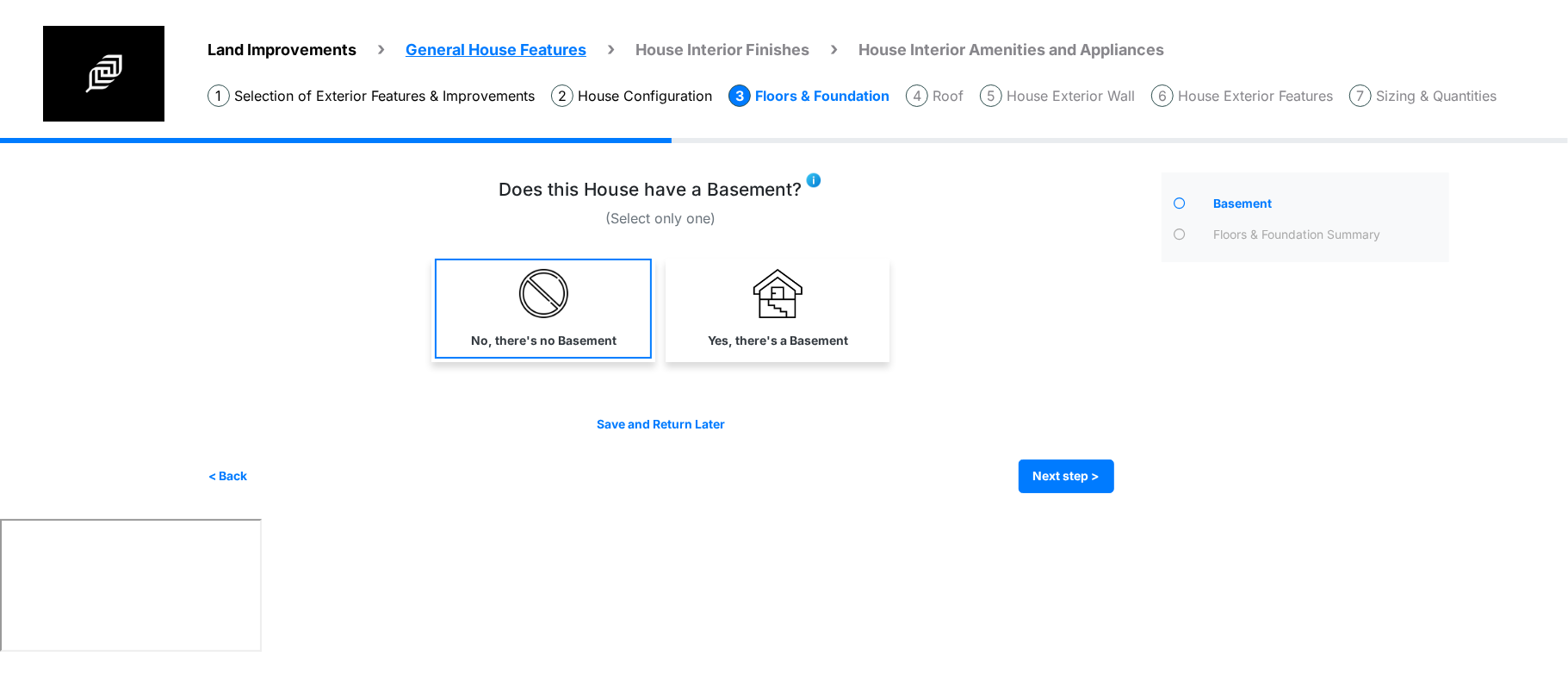
click at [567, 338] on label "No, there's no Basement" at bounding box center [544, 340] width 146 height 18
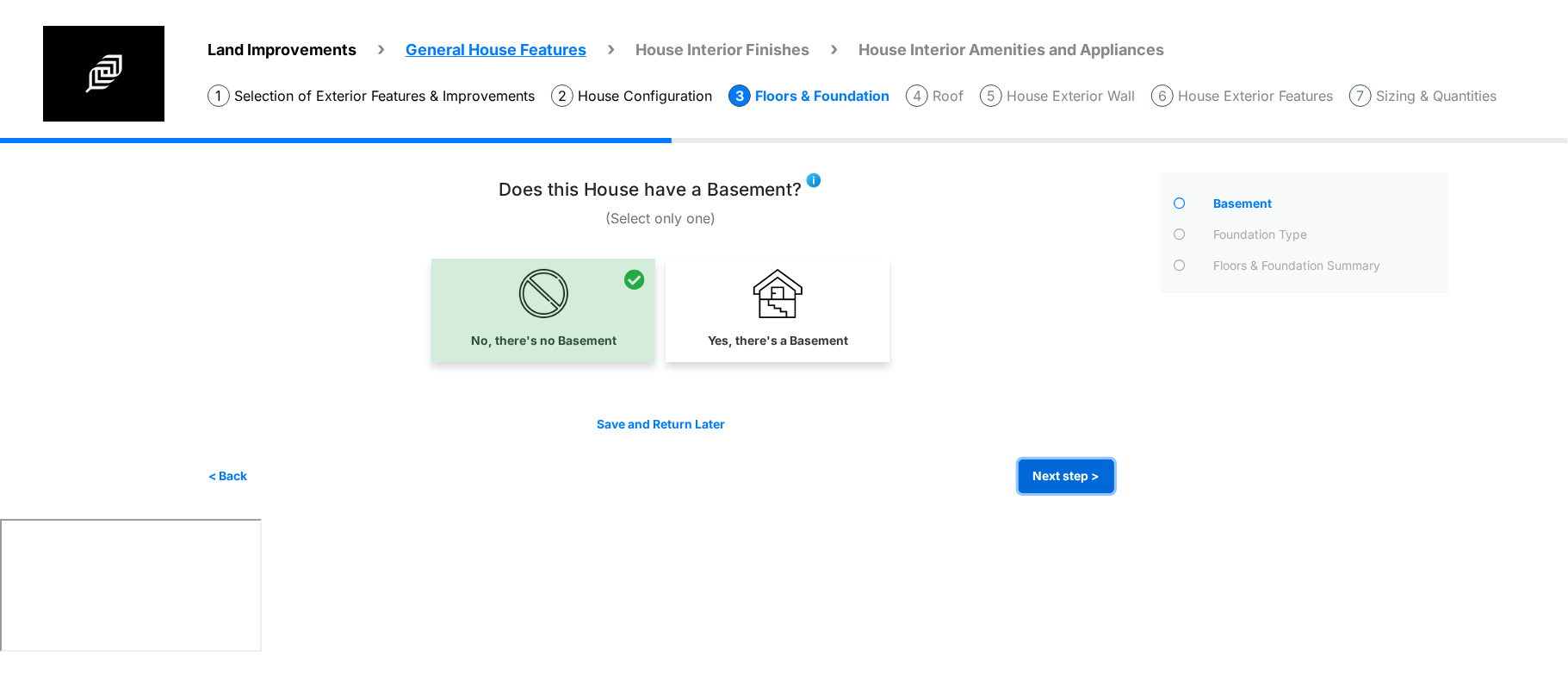
click at [1099, 470] on button "Next step >" at bounding box center [1067, 476] width 96 height 34
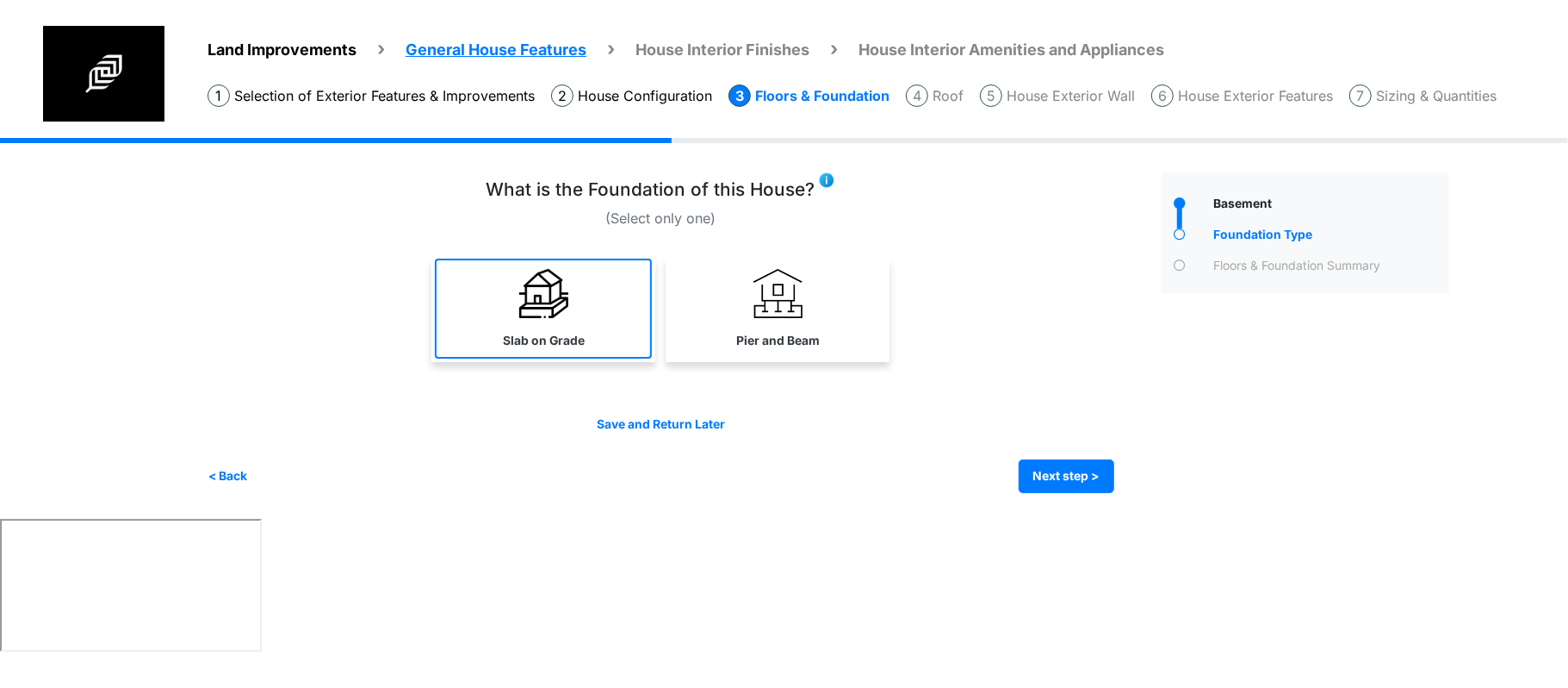
click at [560, 300] on img at bounding box center [544, 293] width 49 height 49
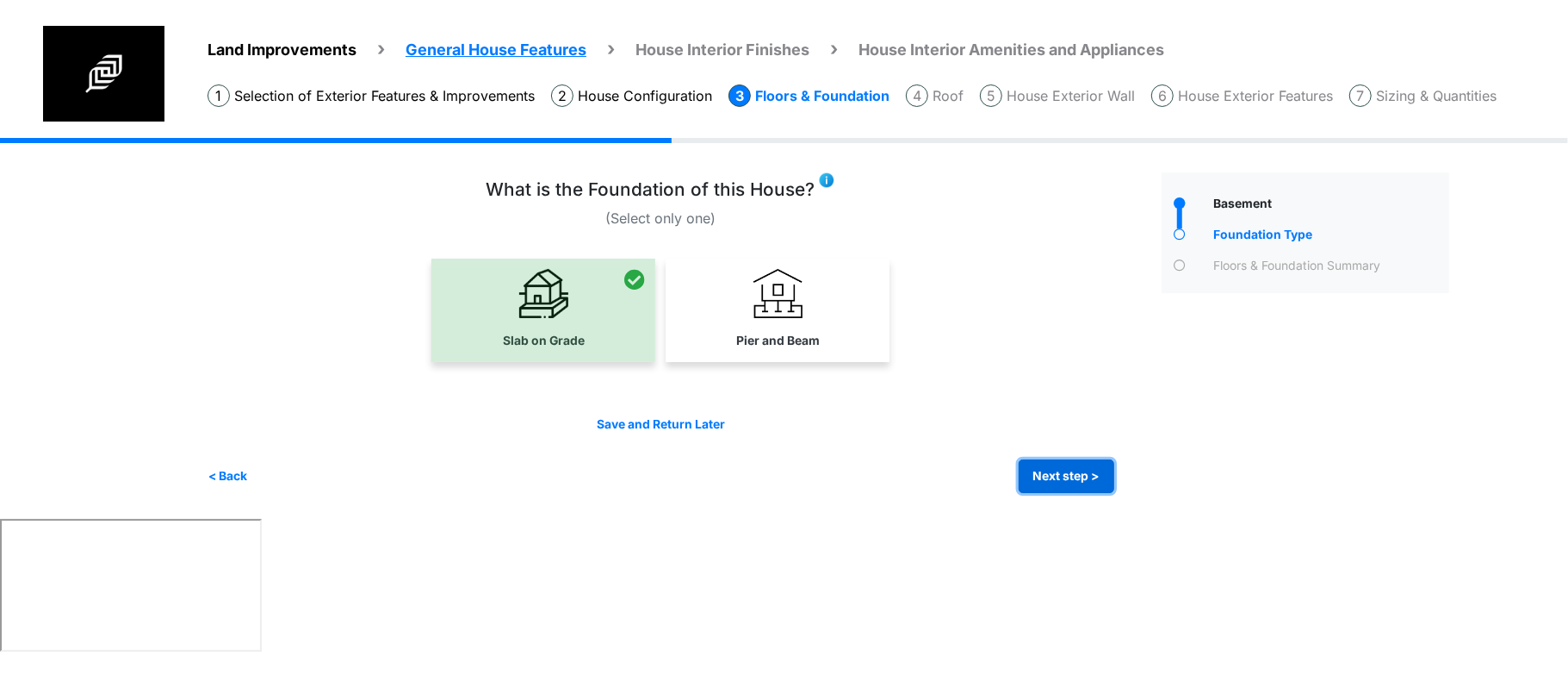
click at [1032, 460] on button "Next step >" at bounding box center [1067, 476] width 96 height 34
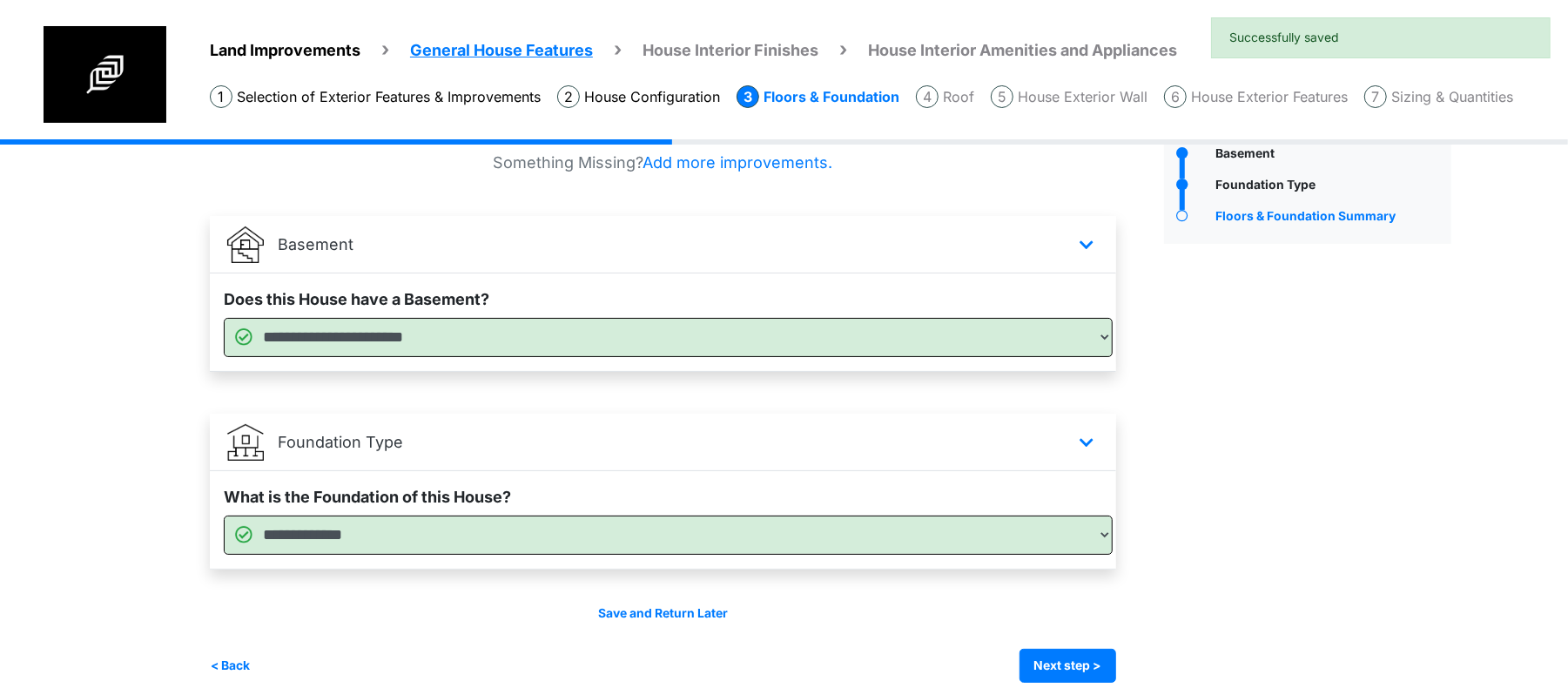
scroll to position [67, 0]
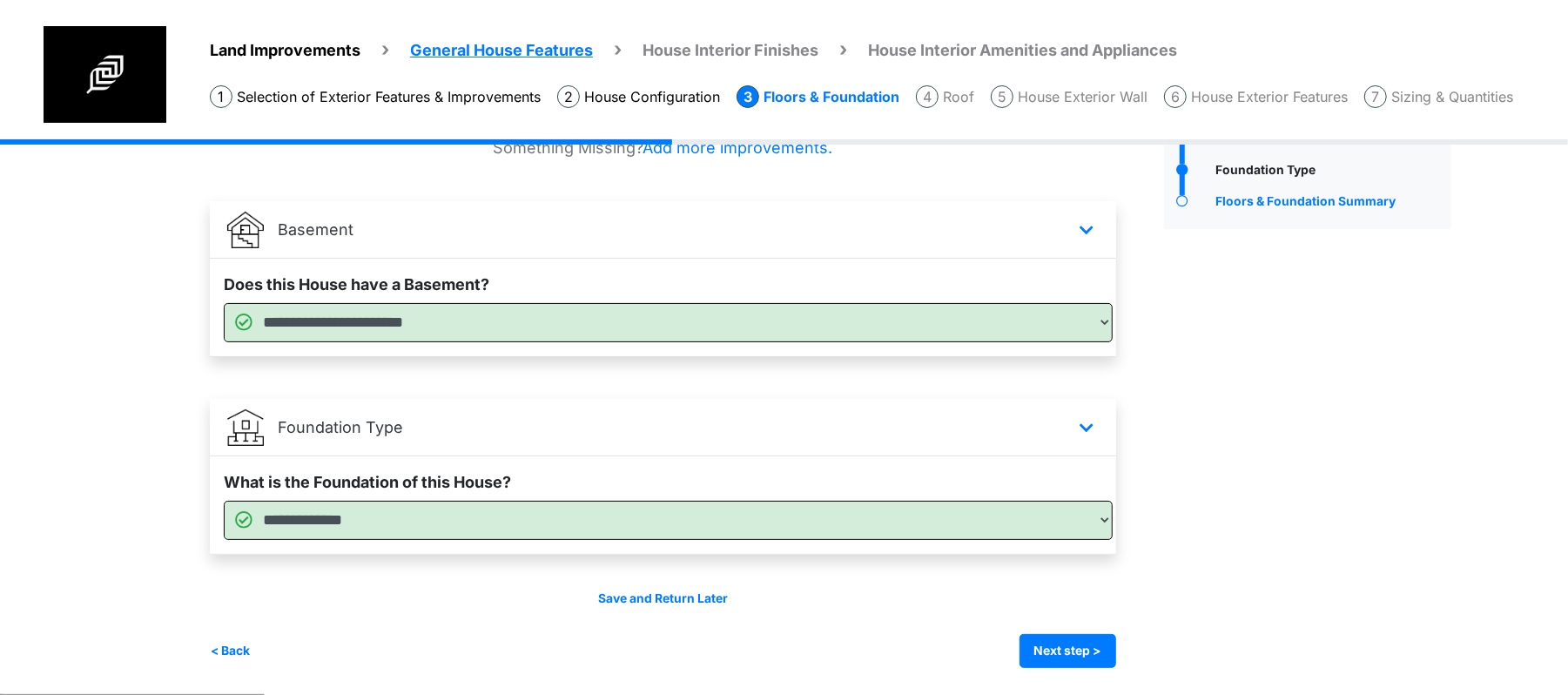
click at [1053, 630] on div "Save and Return Later < Back Next step > Save and submit" at bounding box center [662, 628] width 906 height 78
click at [1054, 641] on button "Next step >" at bounding box center [1068, 650] width 97 height 34
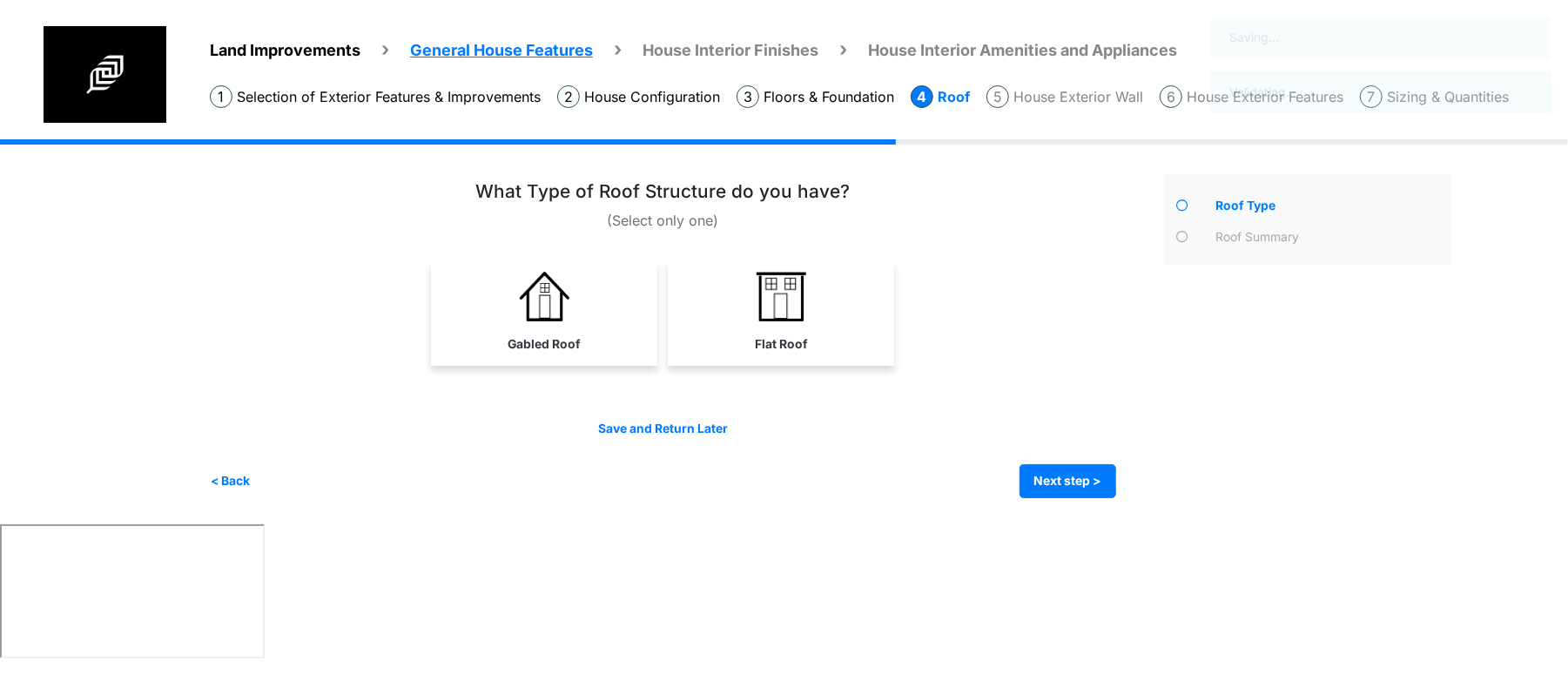
scroll to position [0, 0]
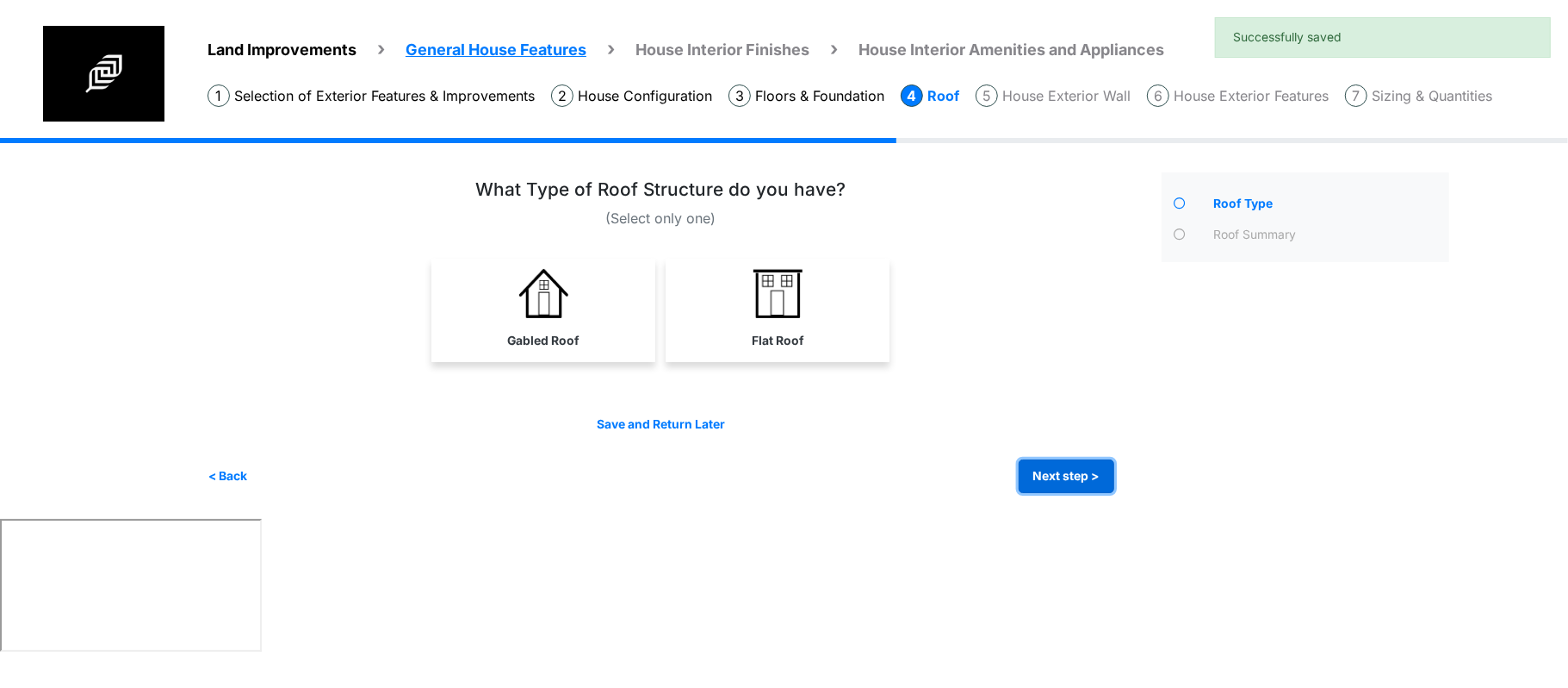
click at [1039, 476] on button "Next step >" at bounding box center [1067, 476] width 96 height 34
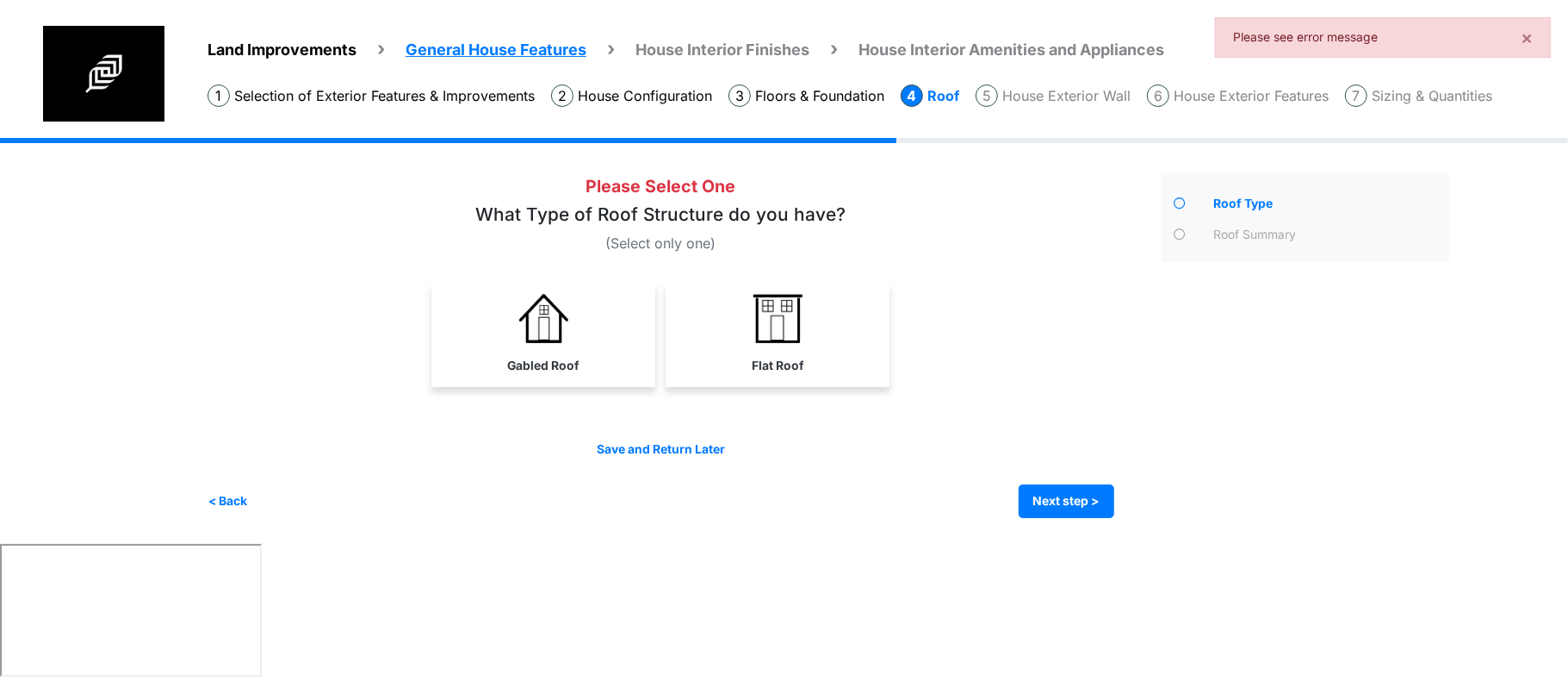
click at [570, 370] on label "Gabled Roof" at bounding box center [543, 365] width 72 height 18
select select "*"
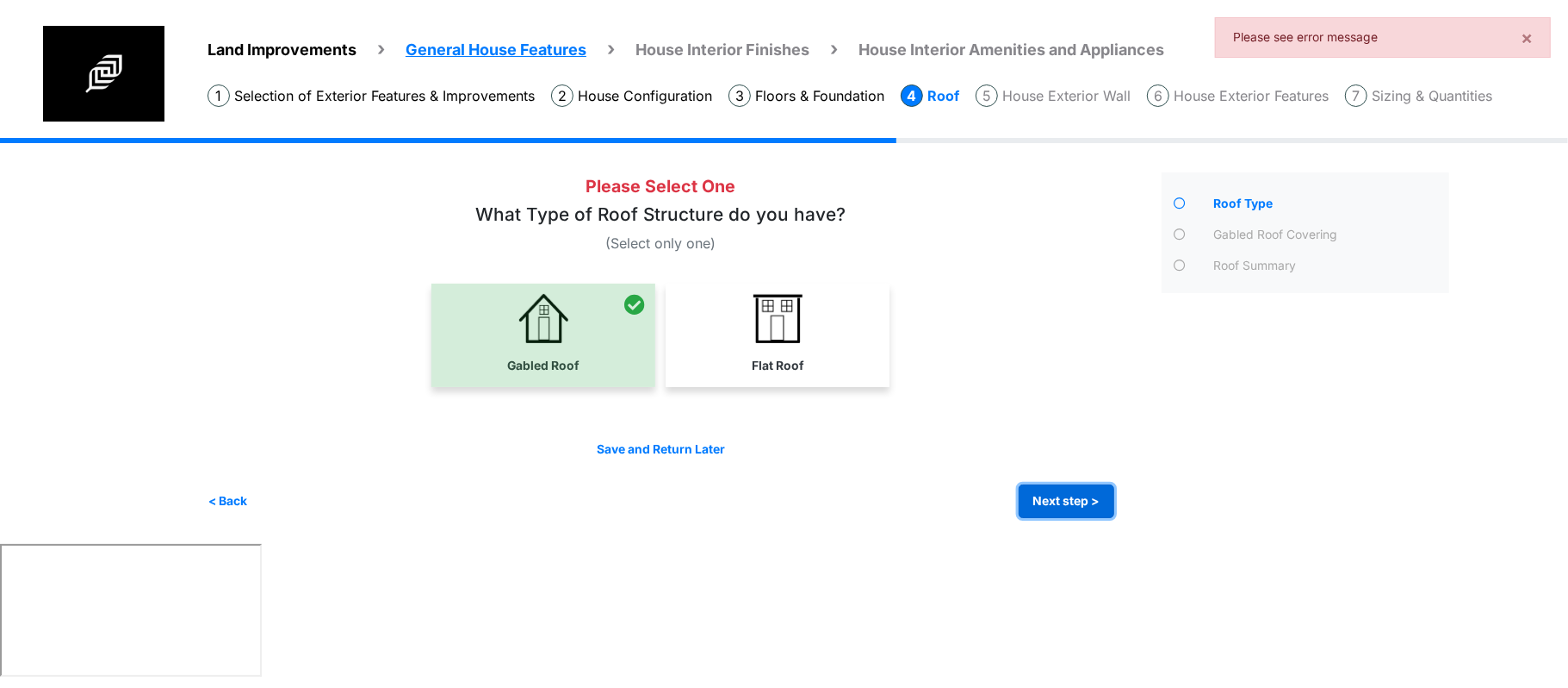
click at [1090, 487] on button "Next step >" at bounding box center [1067, 501] width 96 height 34
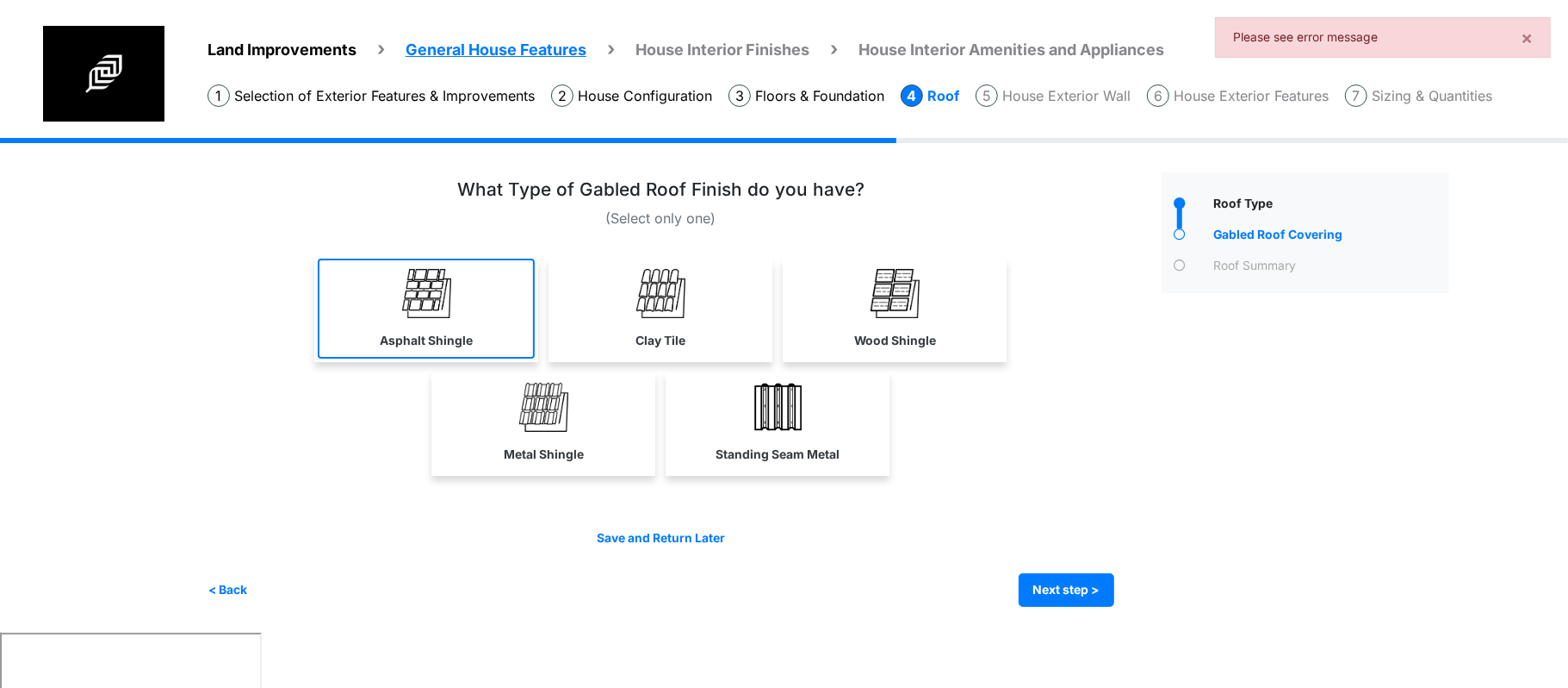
click at [425, 339] on label "Asphalt Shingle" at bounding box center [426, 340] width 93 height 18
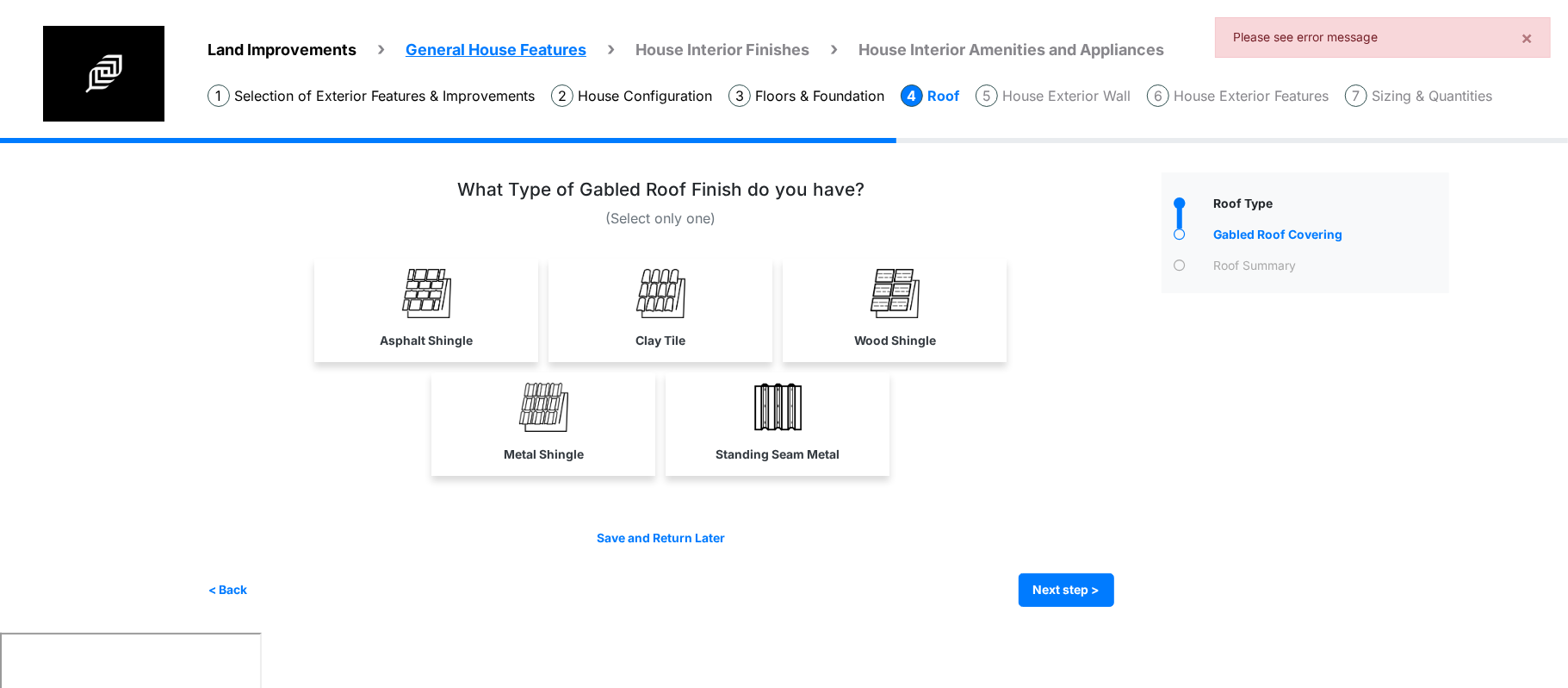
select select "*"
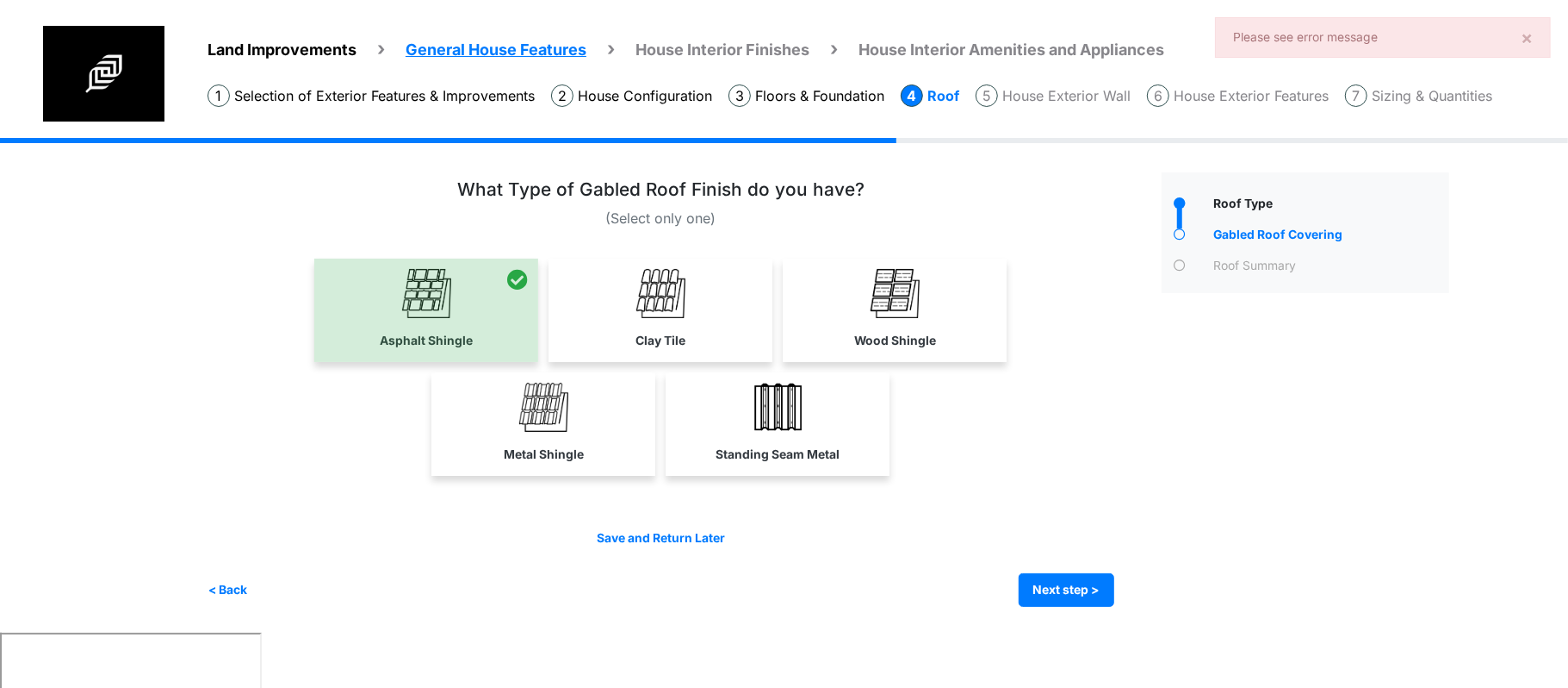
click at [1100, 608] on div "Irrigation Flag pole" at bounding box center [835, 385] width 1255 height 494
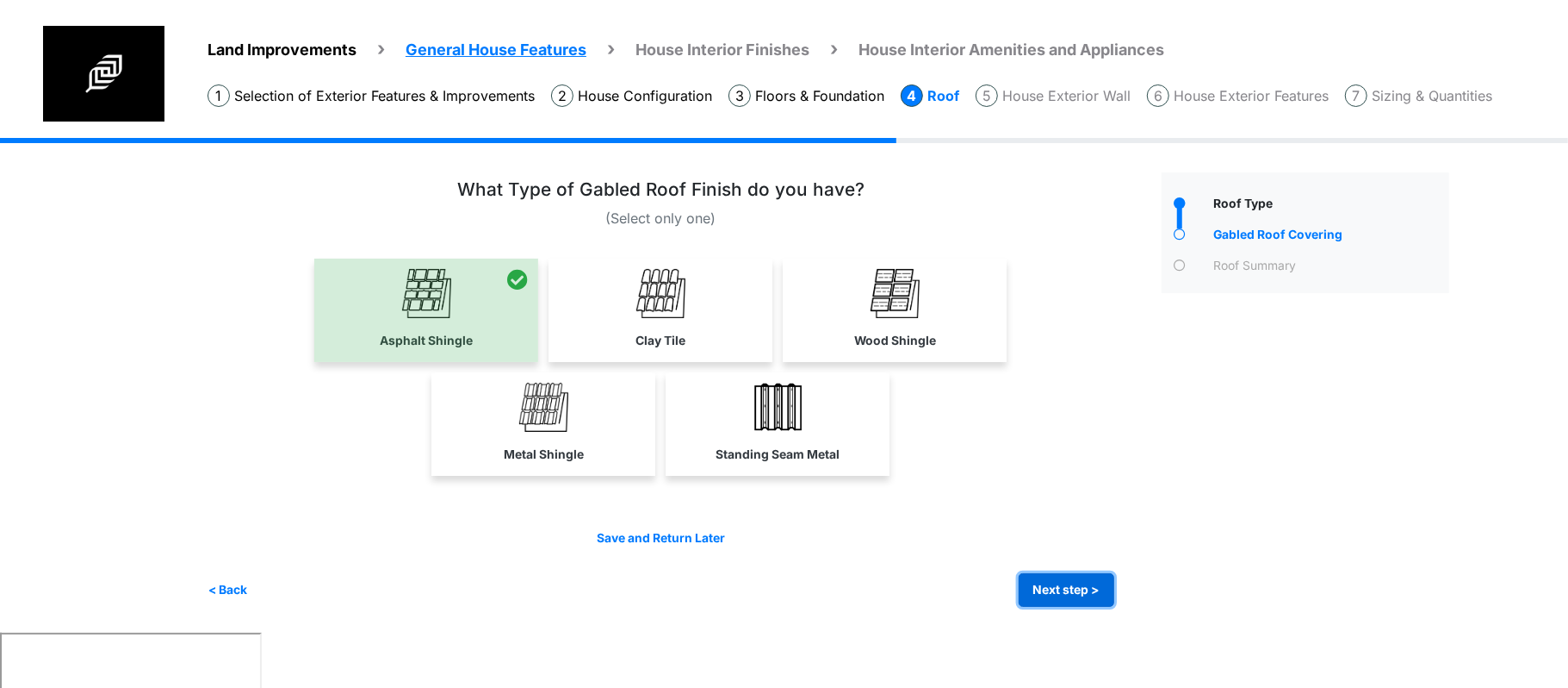
click at [1096, 598] on button "Next step >" at bounding box center [1067, 589] width 96 height 34
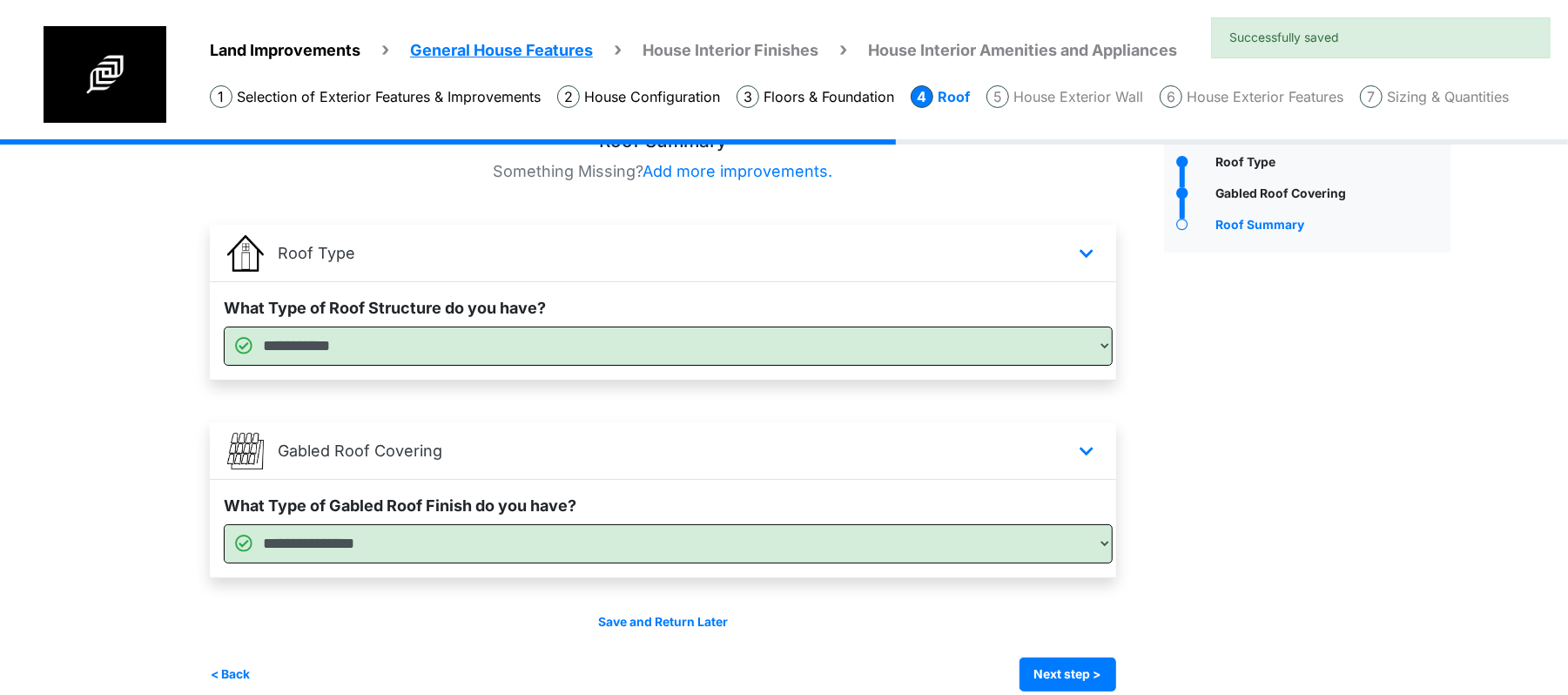
scroll to position [67, 0]
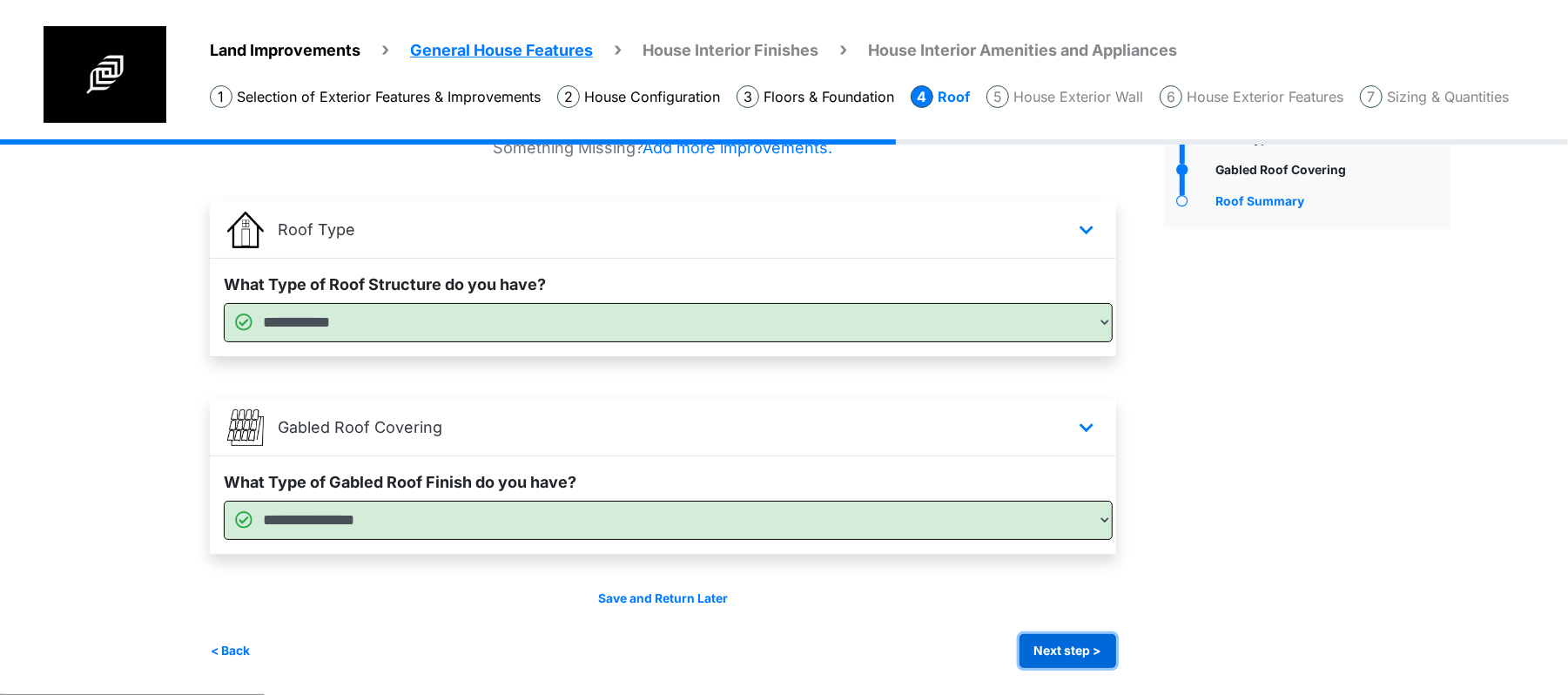
click at [1081, 646] on button "Next step >" at bounding box center [1068, 650] width 97 height 34
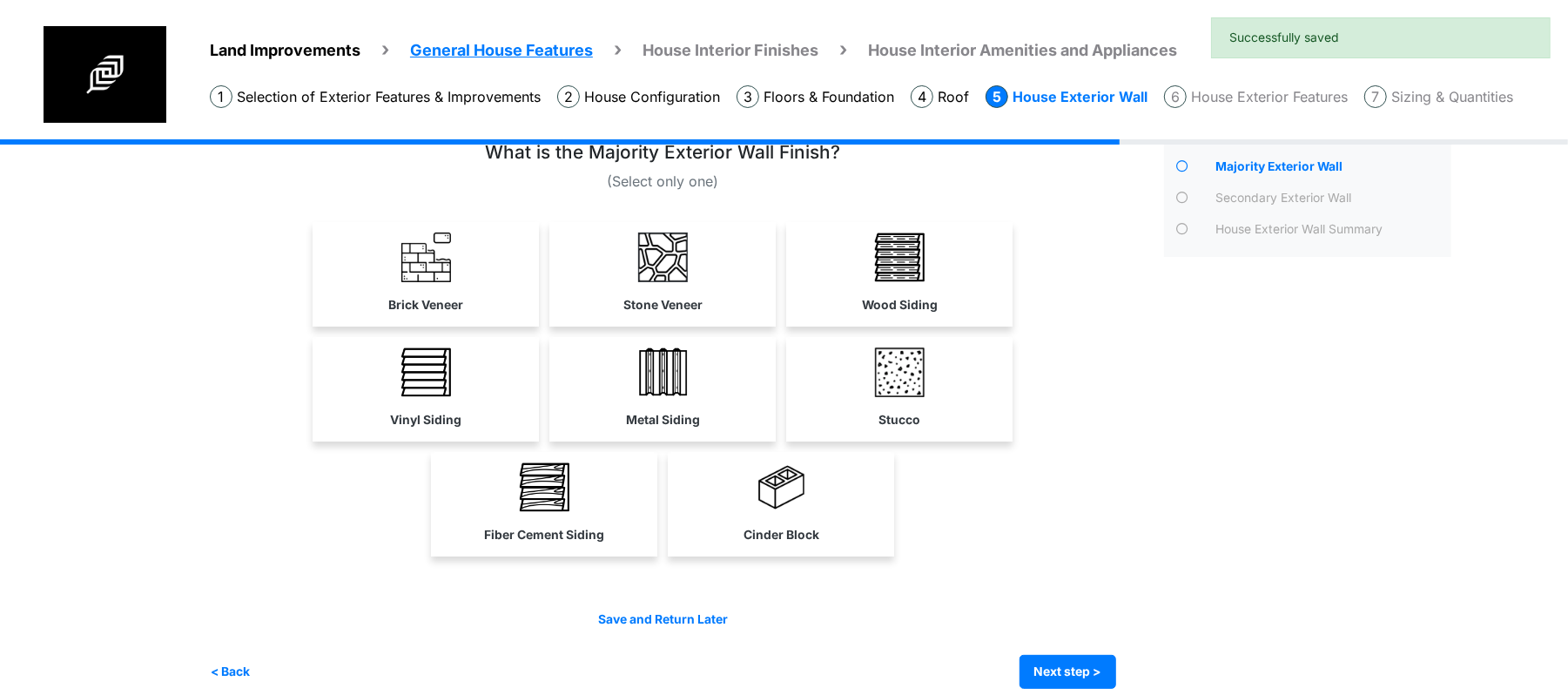
scroll to position [59, 0]
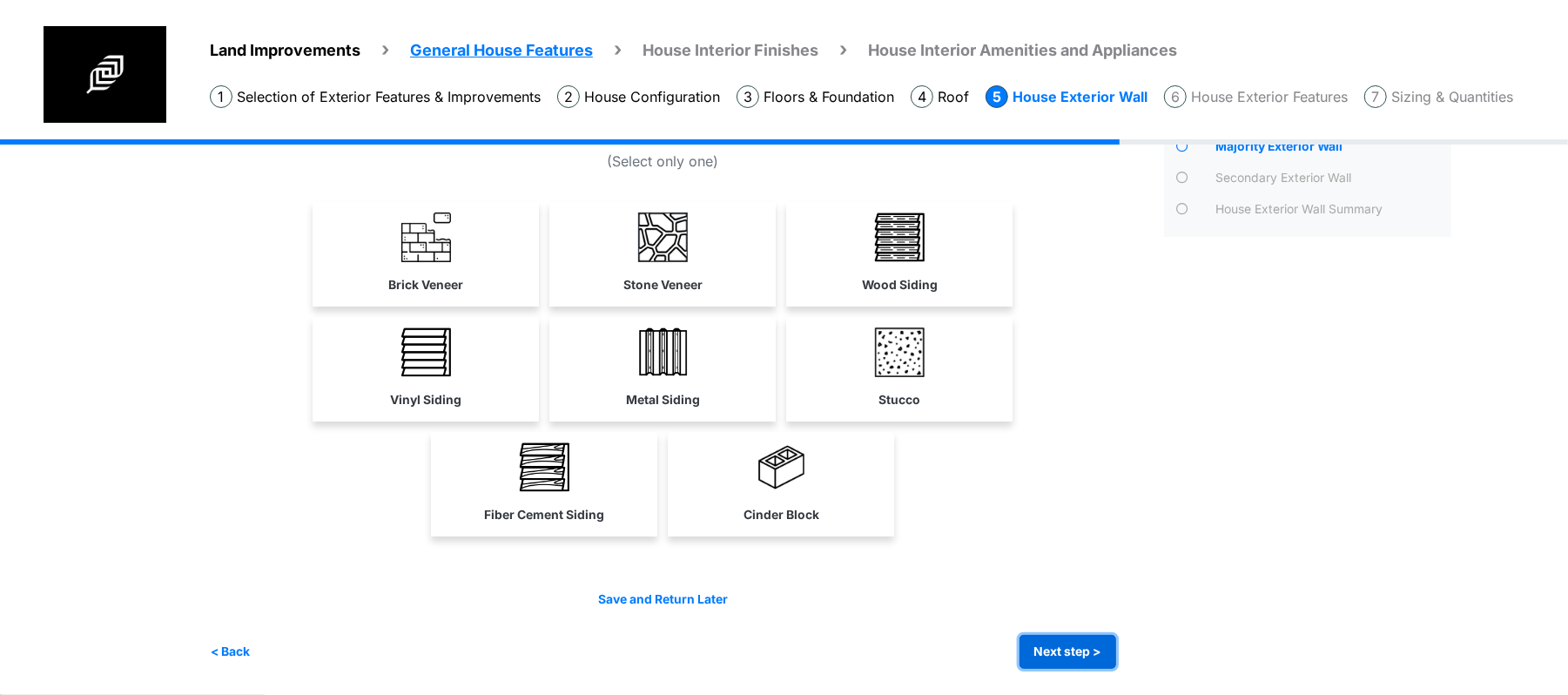
click at [1055, 654] on button "Next step >" at bounding box center [1068, 651] width 97 height 34
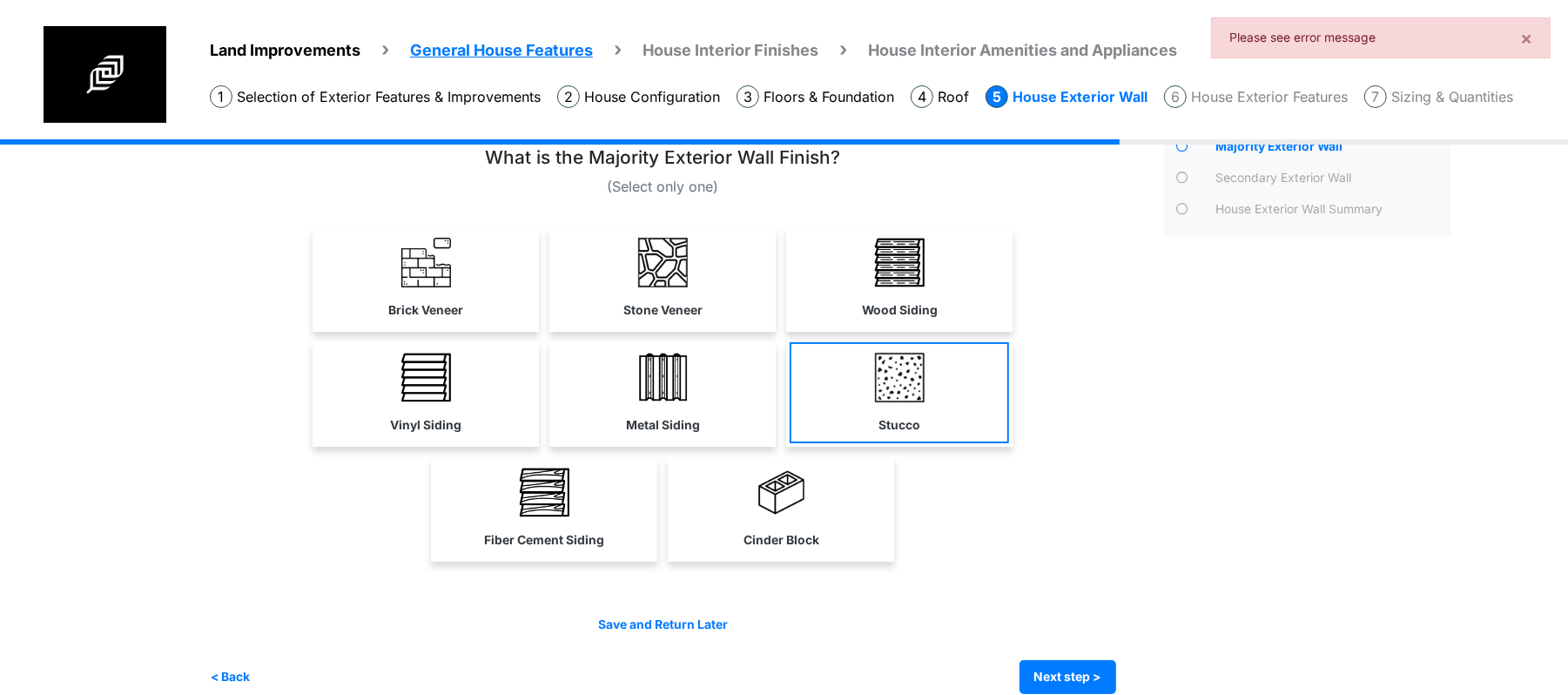
click at [862, 395] on link "Stucco" at bounding box center [899, 392] width 219 height 101
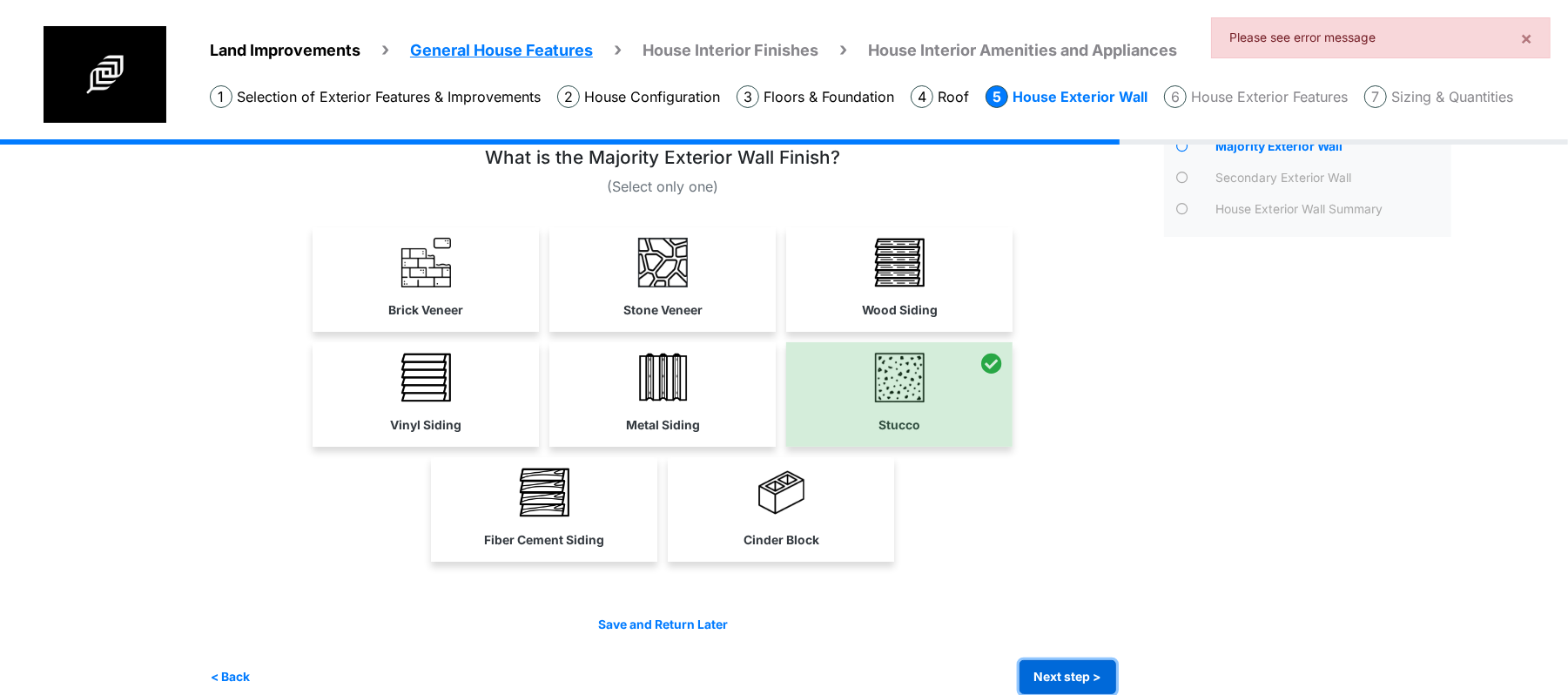
click at [1081, 669] on button "Next step >" at bounding box center [1068, 677] width 97 height 34
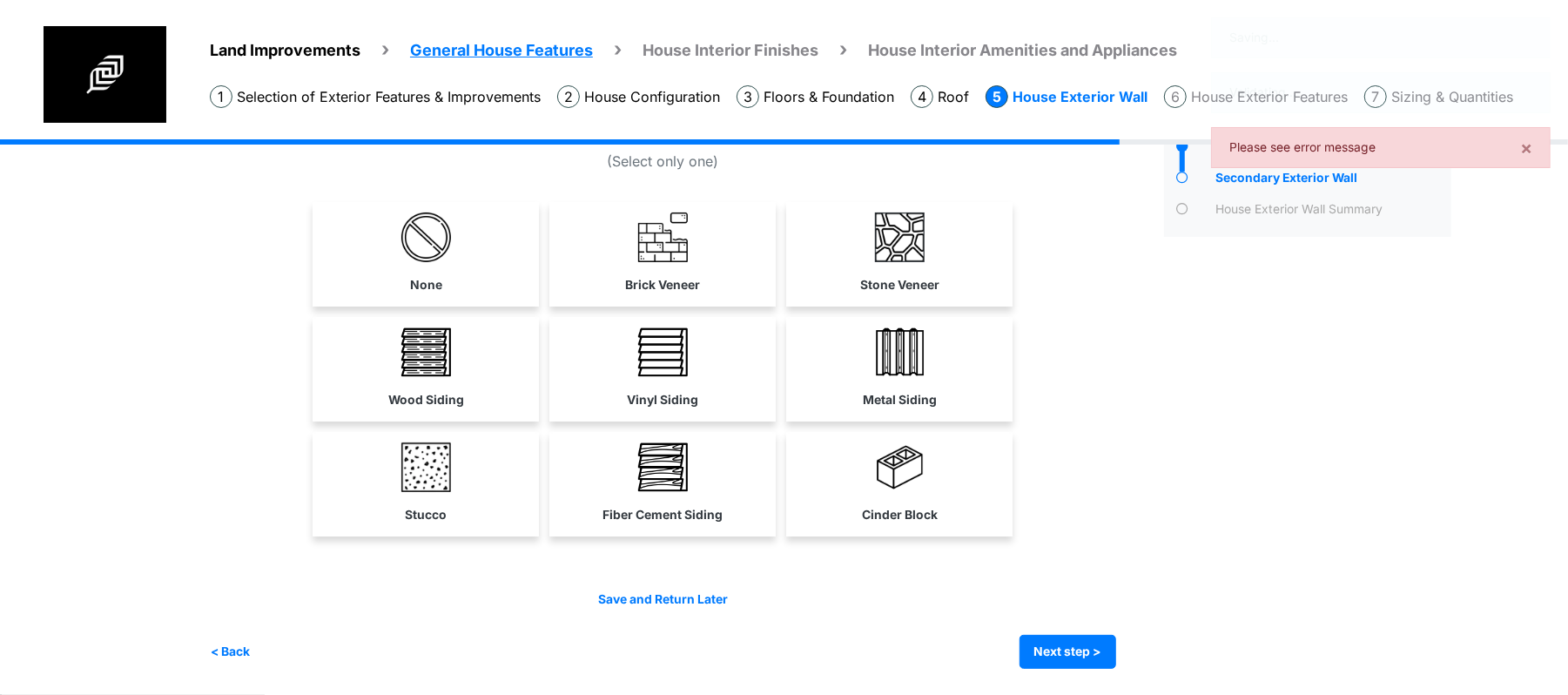
scroll to position [0, 0]
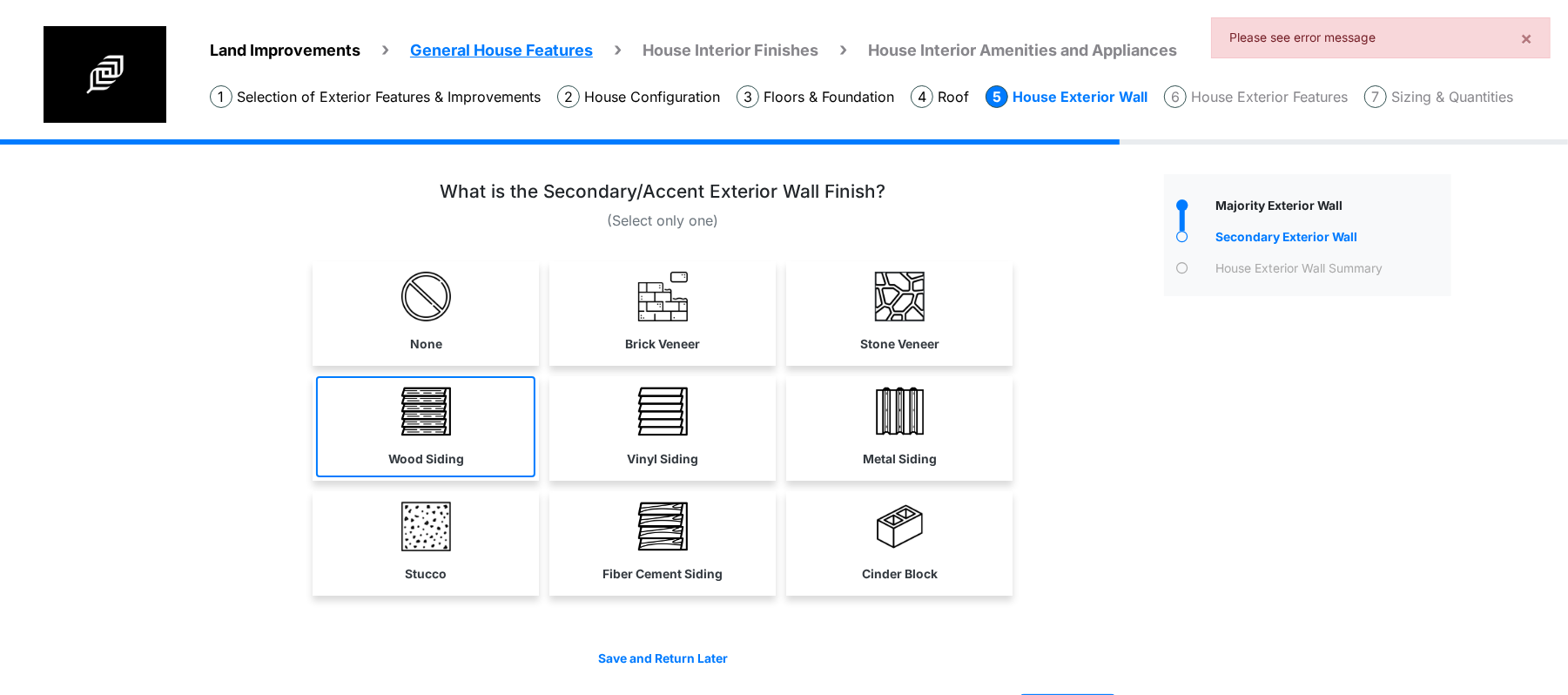
click at [492, 458] on link "Wood Siding" at bounding box center [425, 426] width 219 height 101
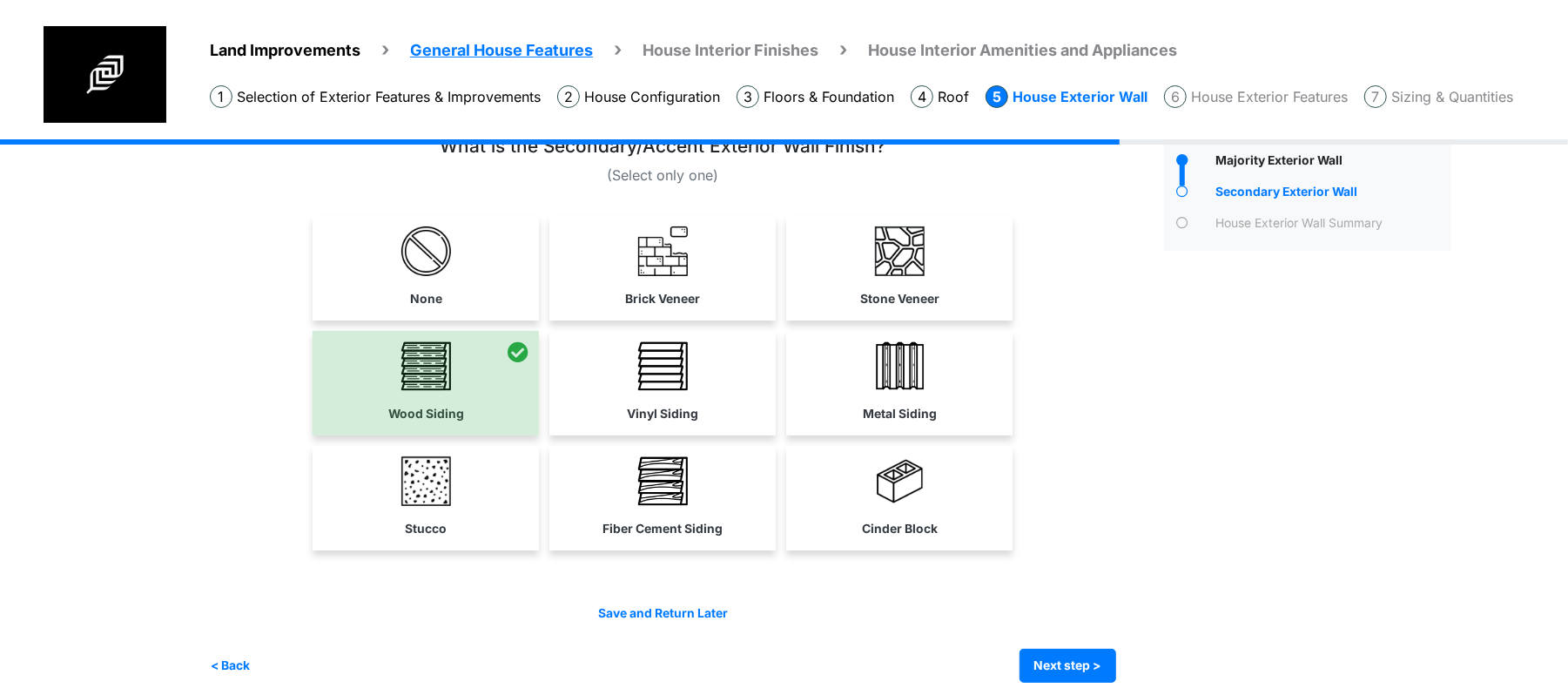
scroll to position [59, 0]
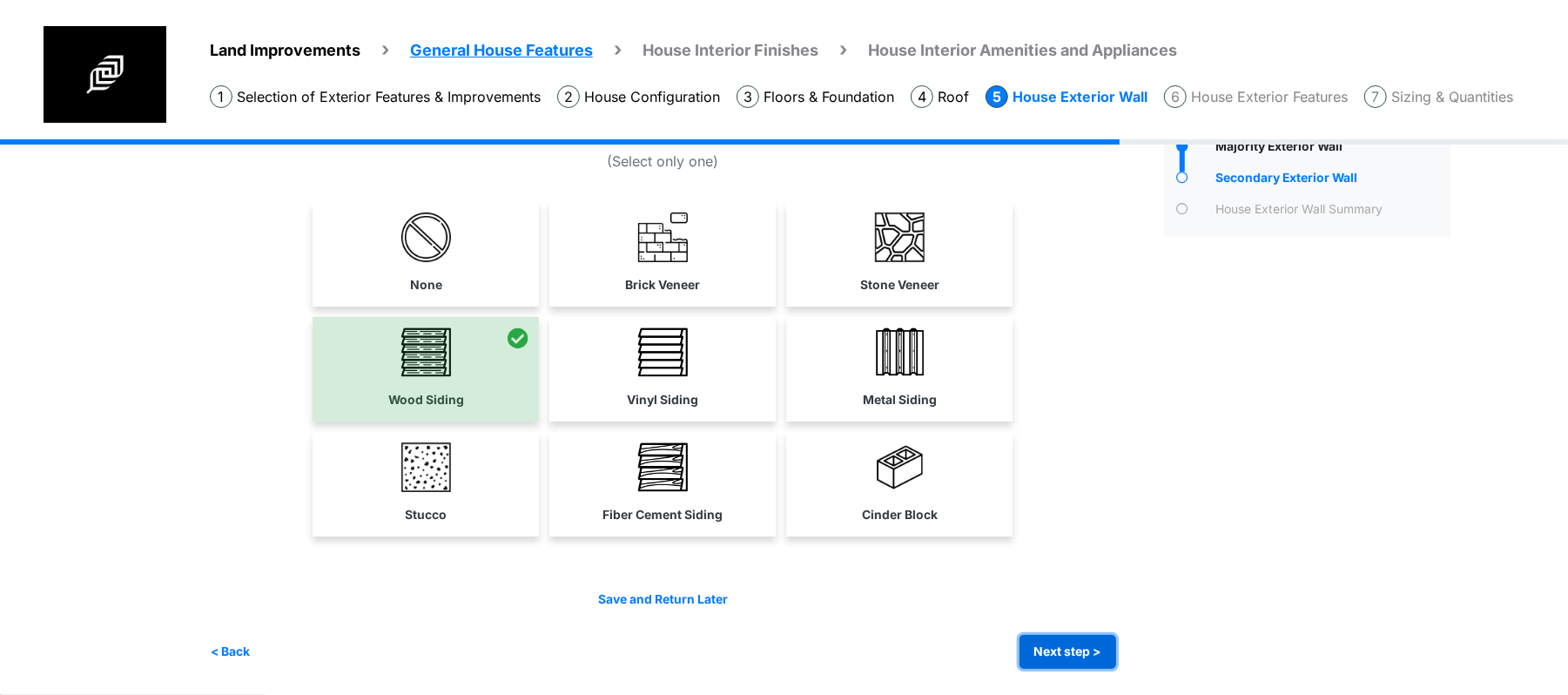
click at [1070, 656] on button "Next step >" at bounding box center [1068, 651] width 97 height 34
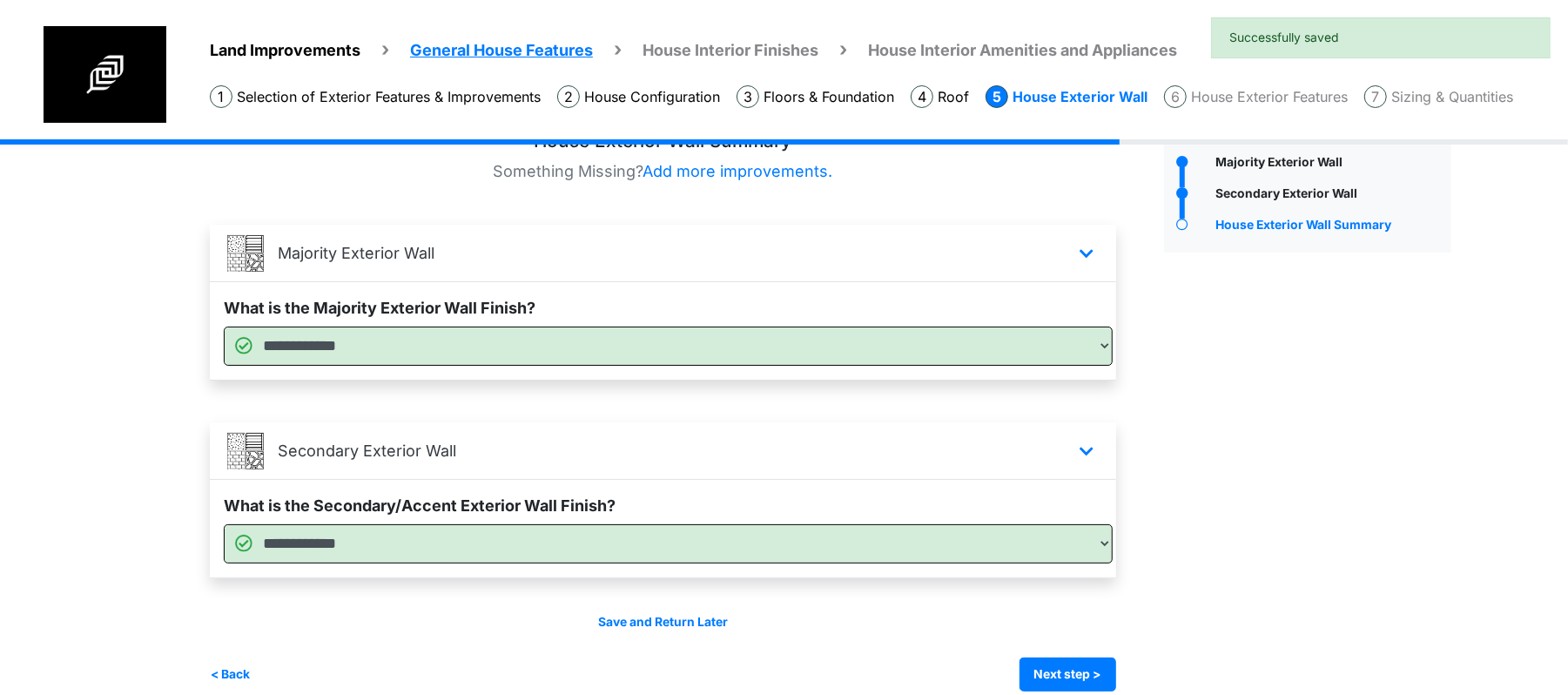
scroll to position [67, 0]
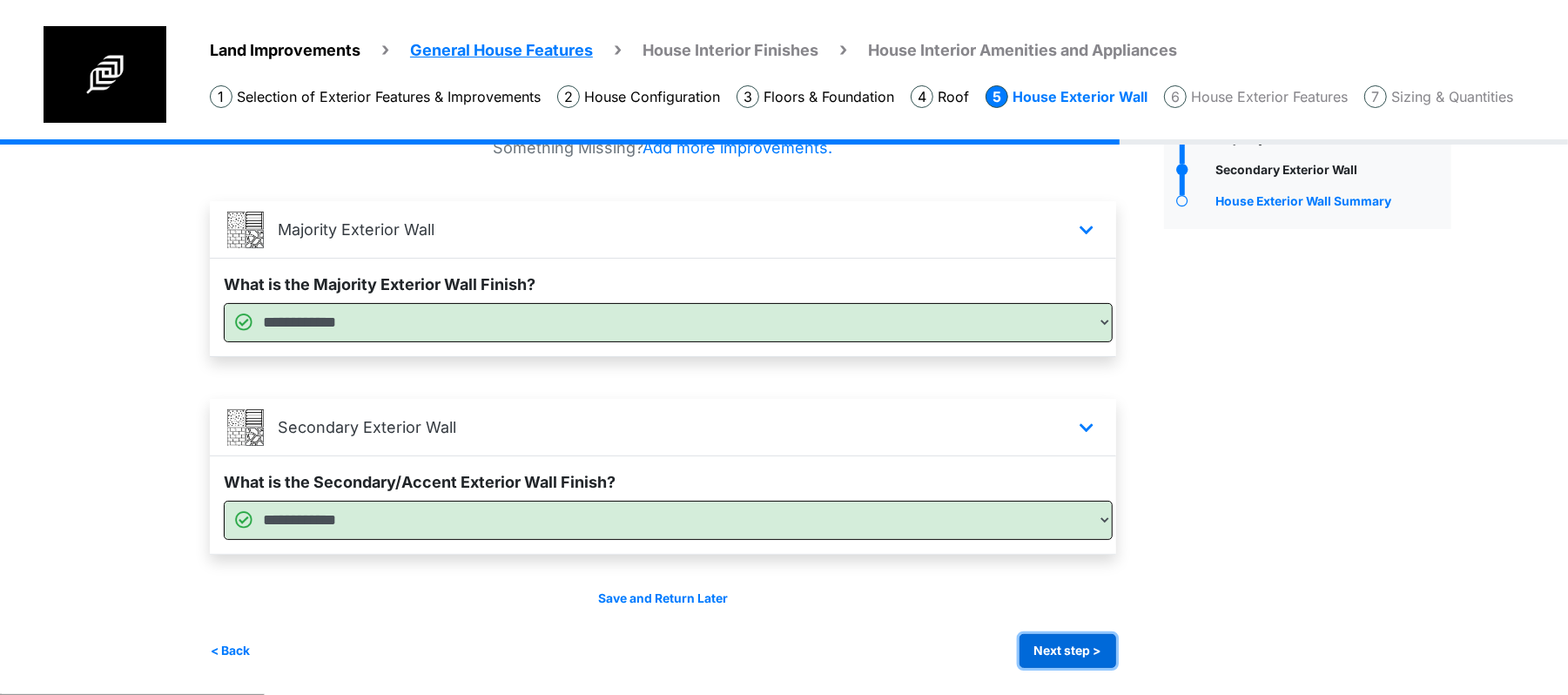
click at [1076, 644] on button "Next step >" at bounding box center [1068, 650] width 97 height 34
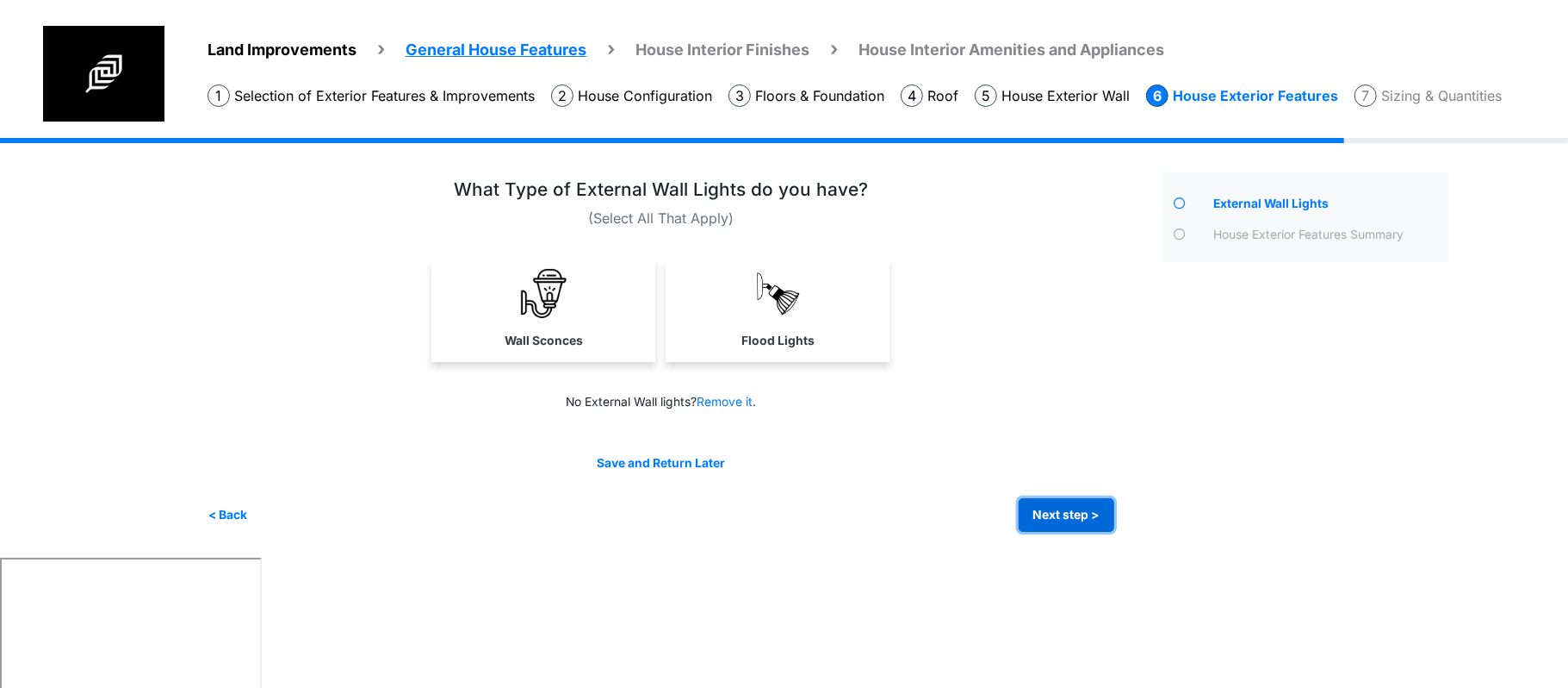
click at [1089, 518] on button "Next step >" at bounding box center [1067, 514] width 96 height 34
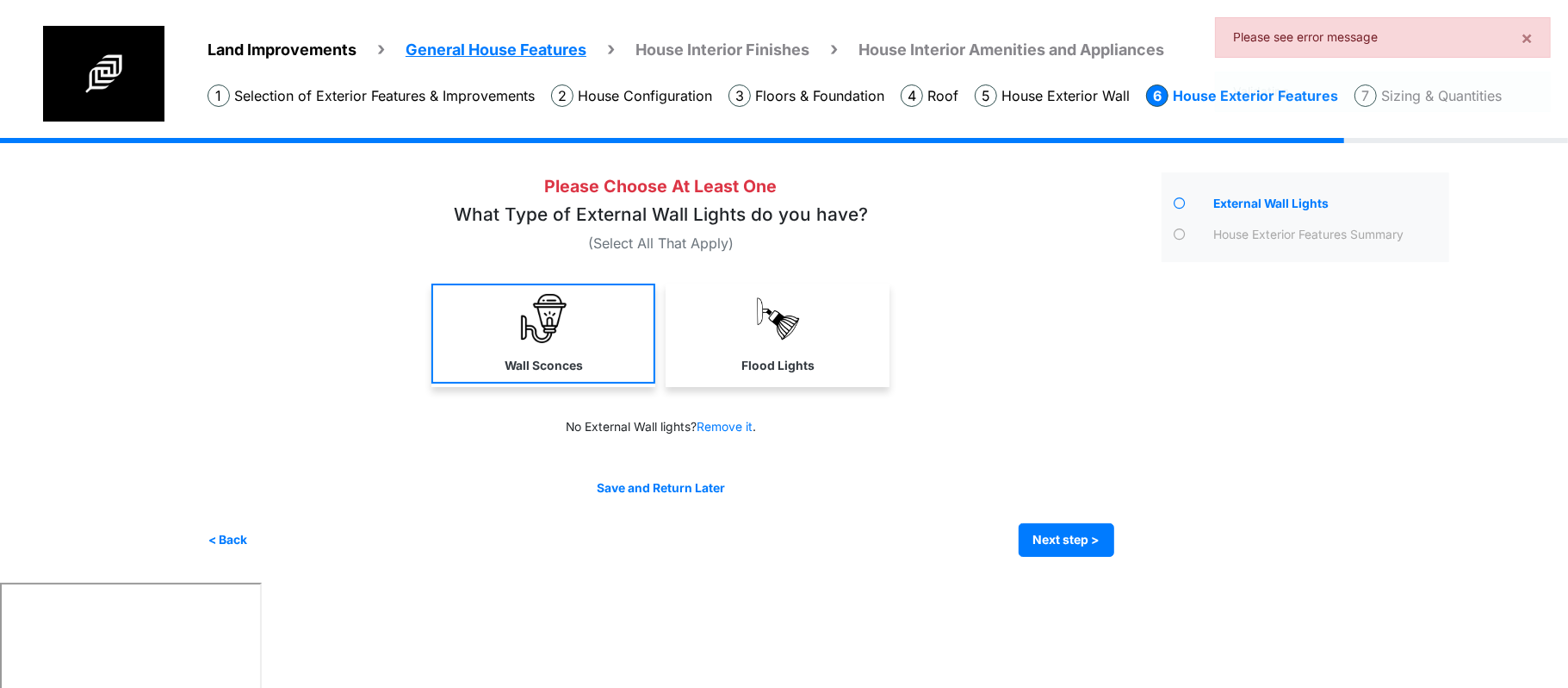
click at [614, 350] on link "Wall Sconces" at bounding box center [543, 333] width 224 height 100
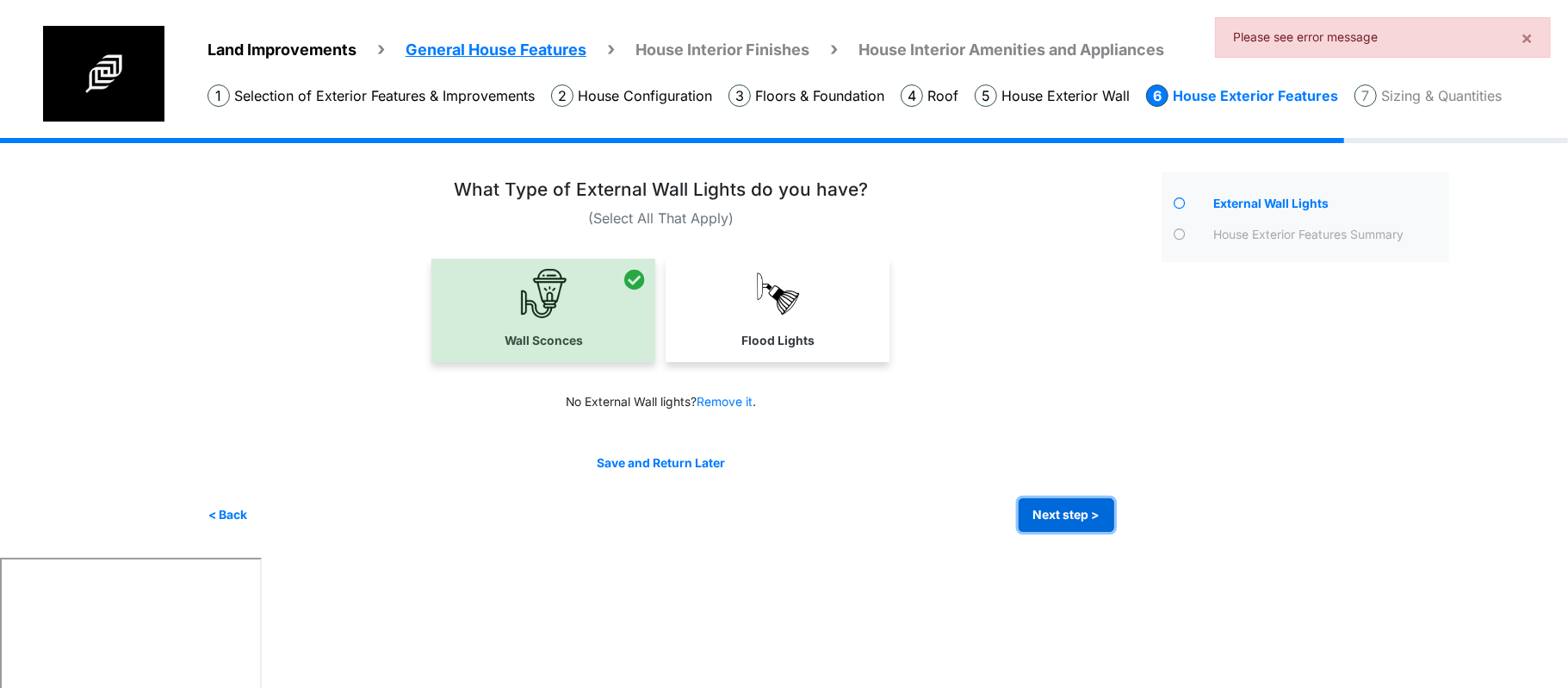
click at [1083, 505] on button "Next step >" at bounding box center [1067, 514] width 96 height 34
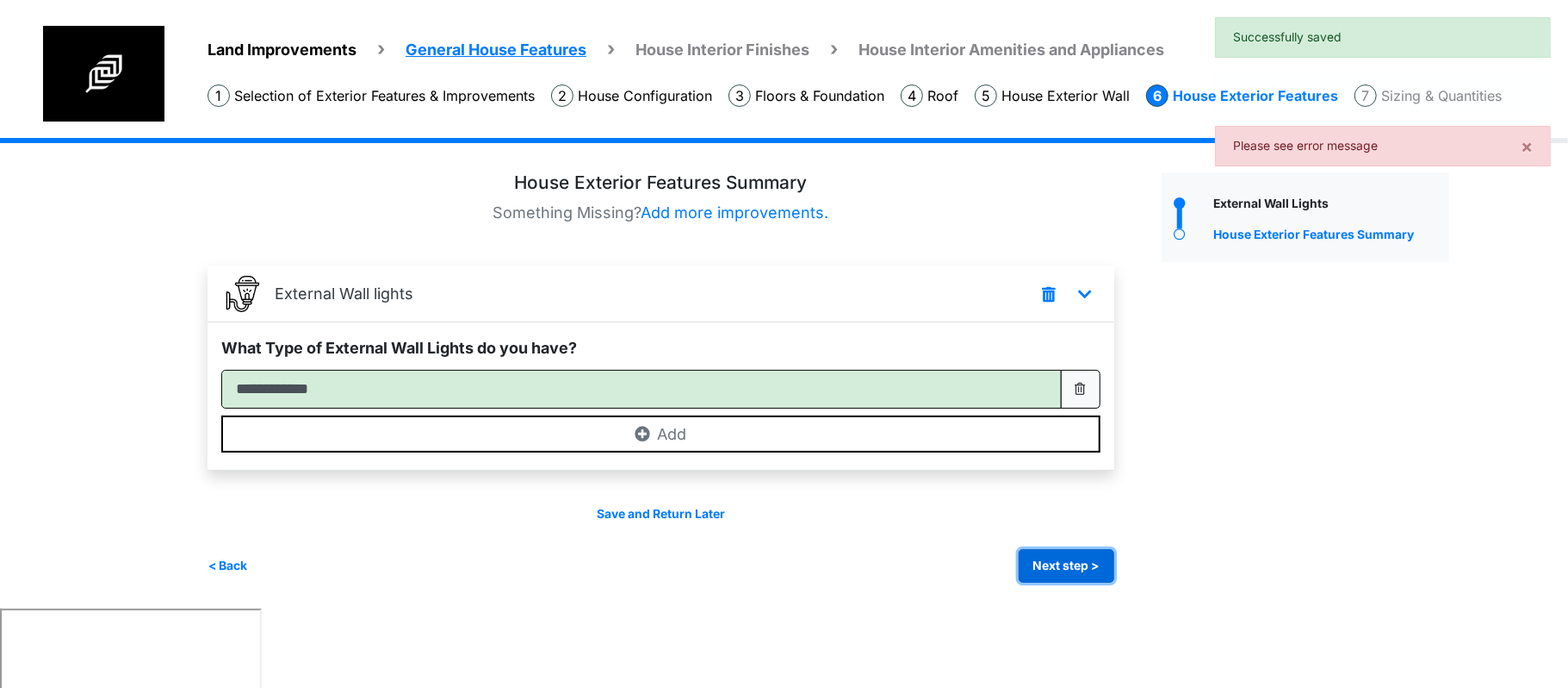
click at [1045, 577] on button "Next step >" at bounding box center [1067, 565] width 96 height 34
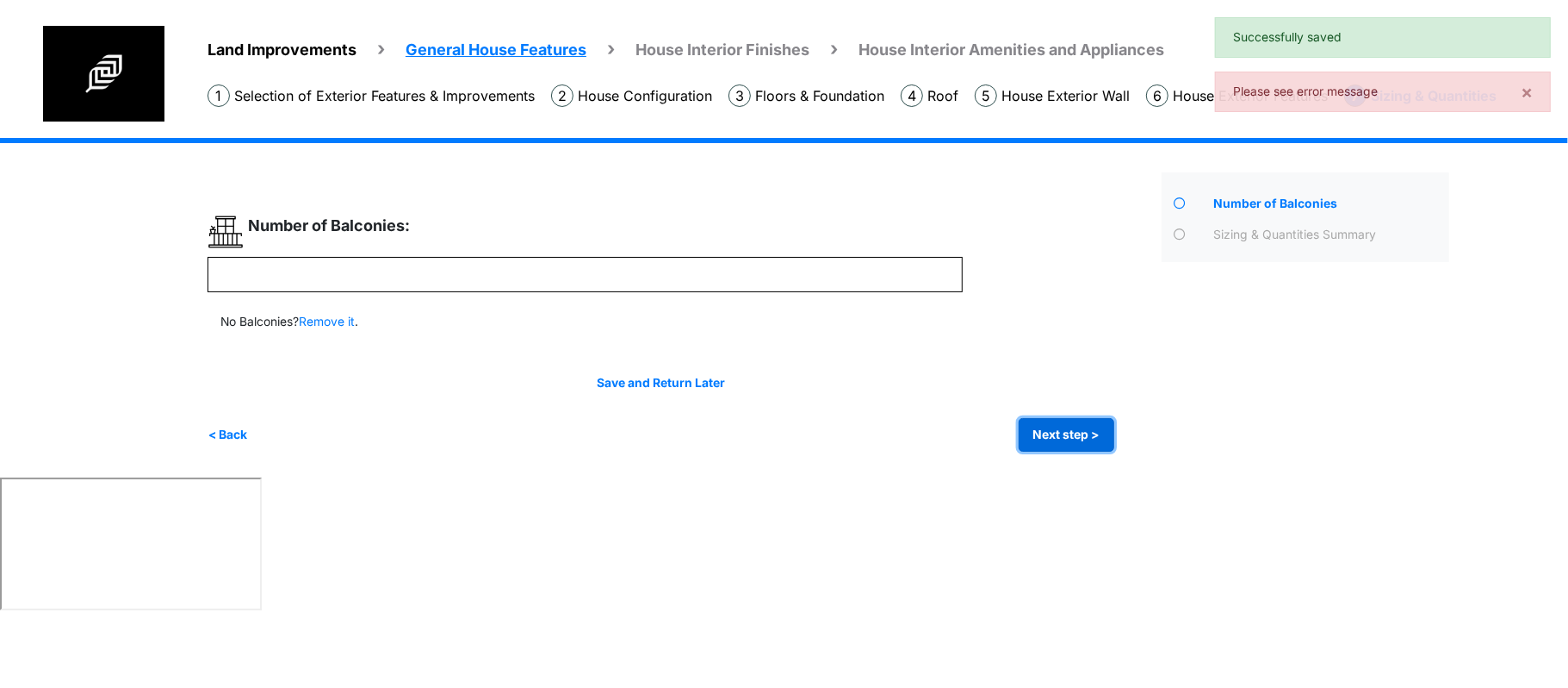
click at [1031, 426] on button "Next step >" at bounding box center [1067, 434] width 96 height 34
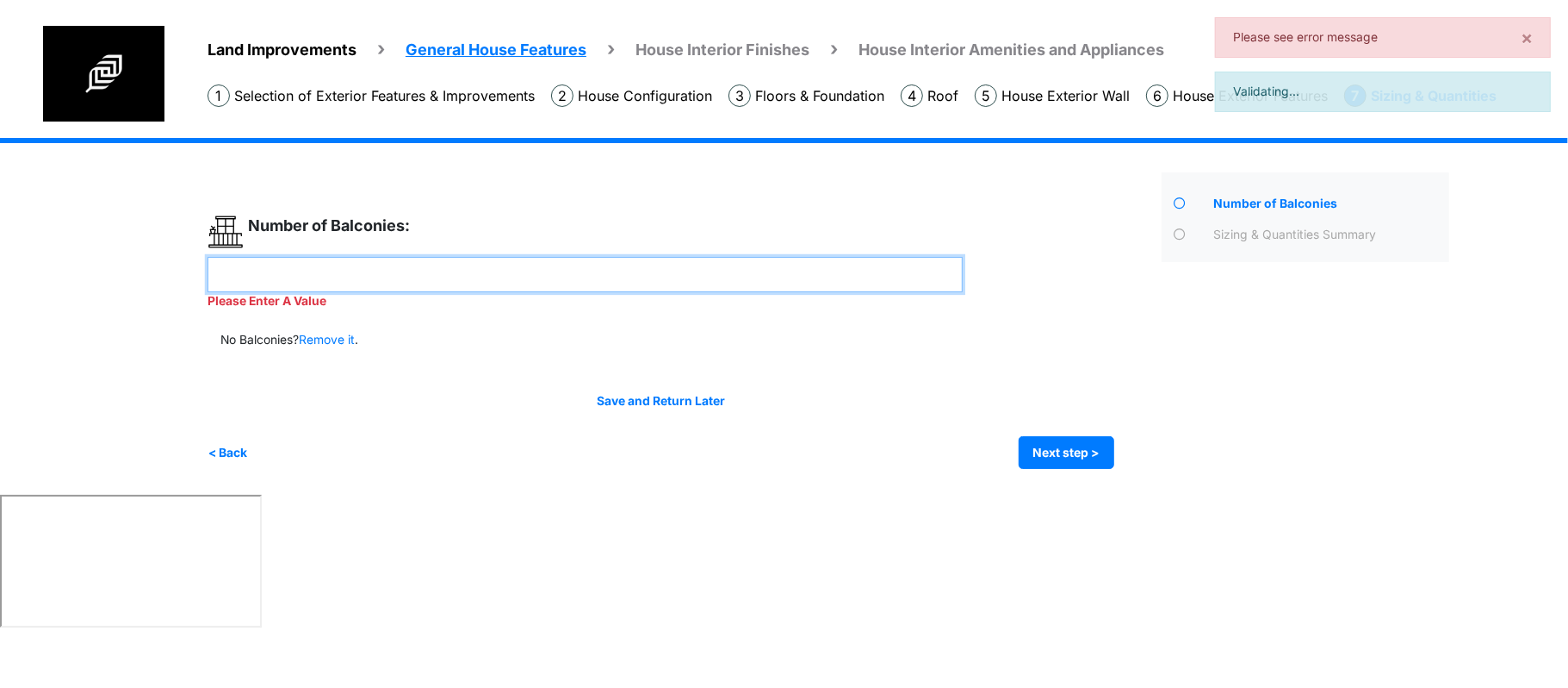
click at [865, 269] on input "number" at bounding box center [585, 274] width 756 height 36
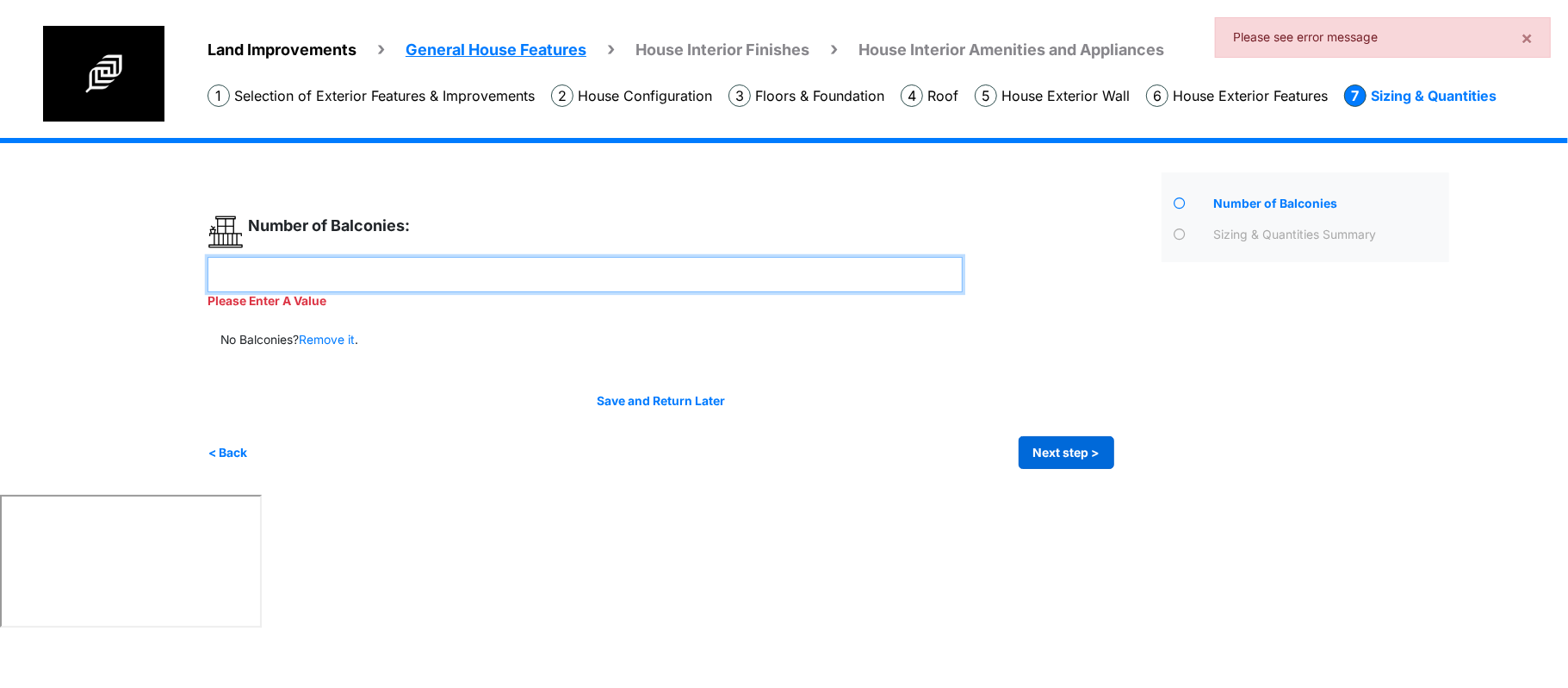
type input "*"
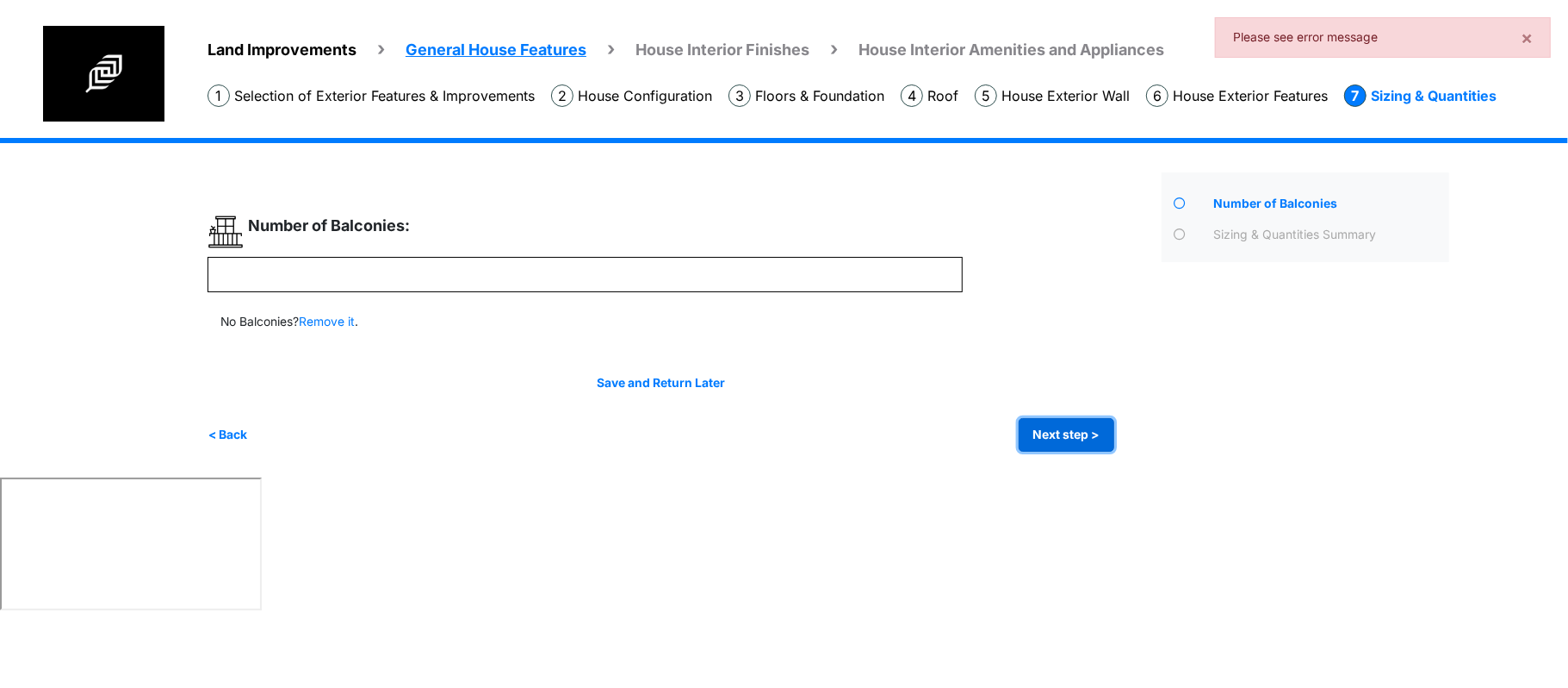
click at [1096, 449] on button "Next step >" at bounding box center [1067, 434] width 96 height 34
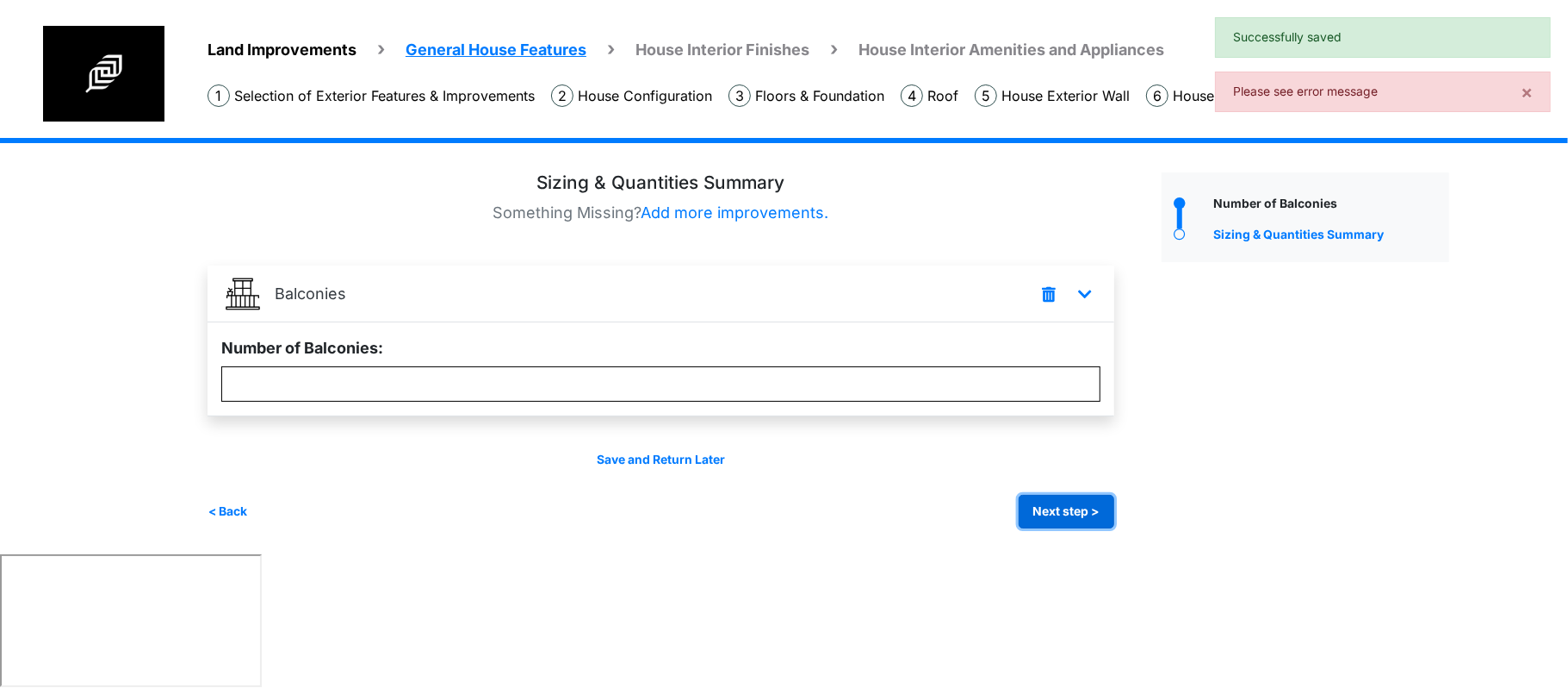
click at [1071, 494] on button "Next step >" at bounding box center [1067, 511] width 96 height 34
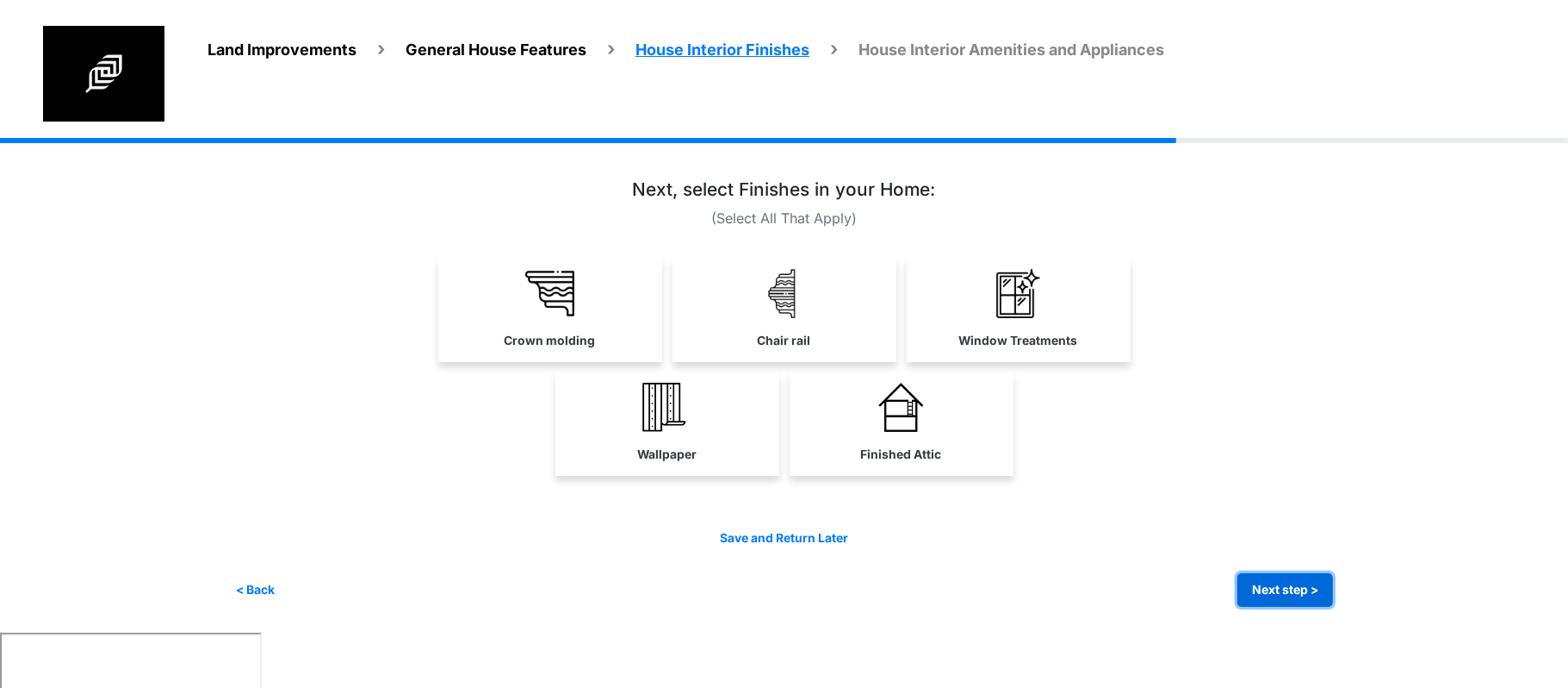
click at [1293, 600] on button "Next step >" at bounding box center [1286, 589] width 96 height 34
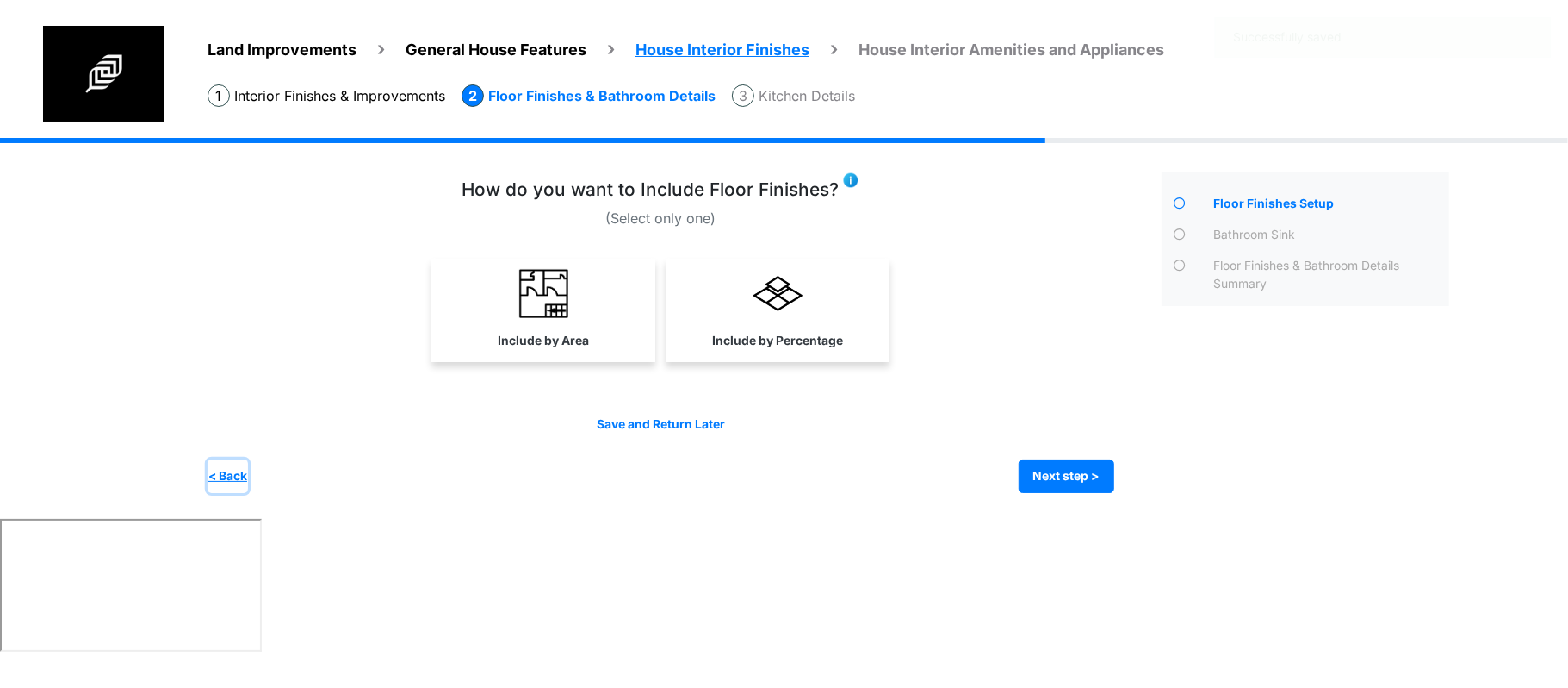
click at [247, 480] on button "< Back" at bounding box center [227, 476] width 40 height 34
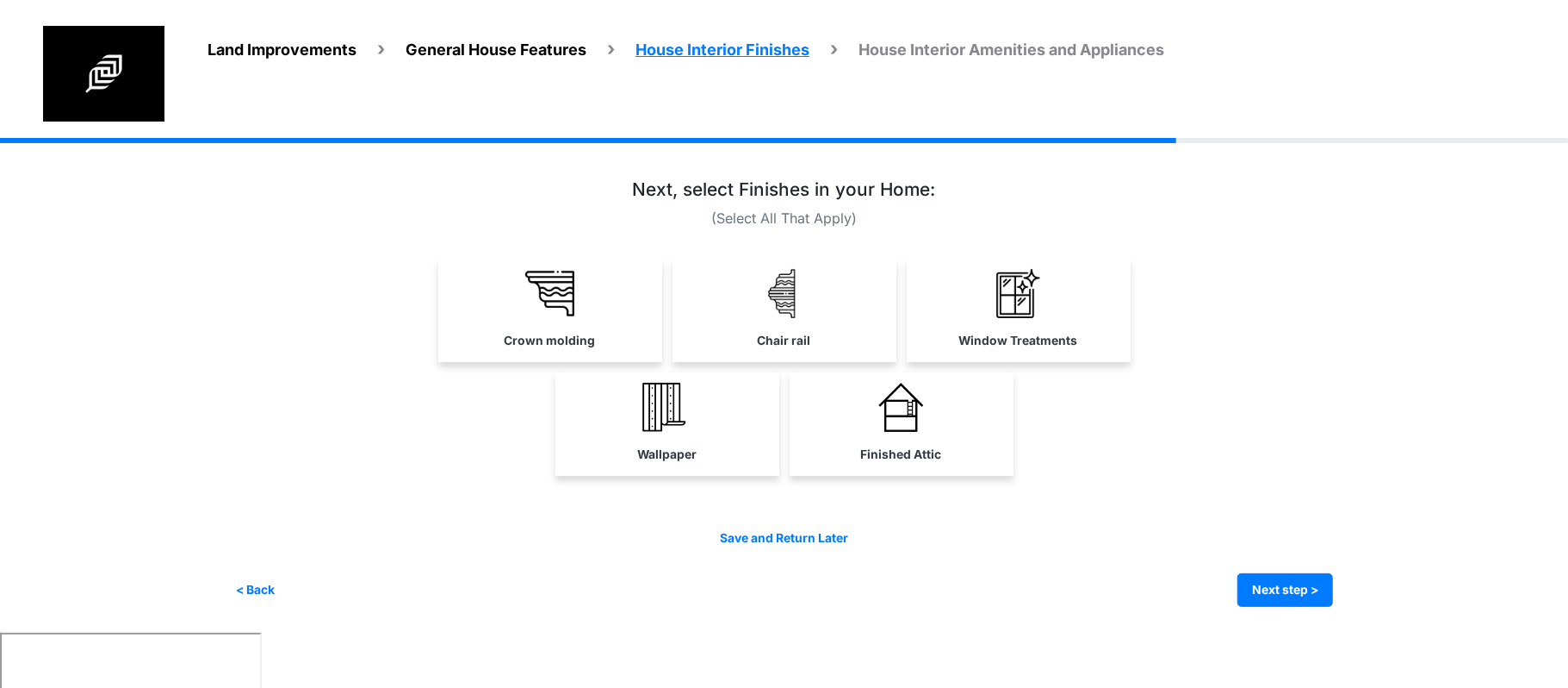
click at [443, 486] on div at bounding box center [784, 393] width 1098 height 427
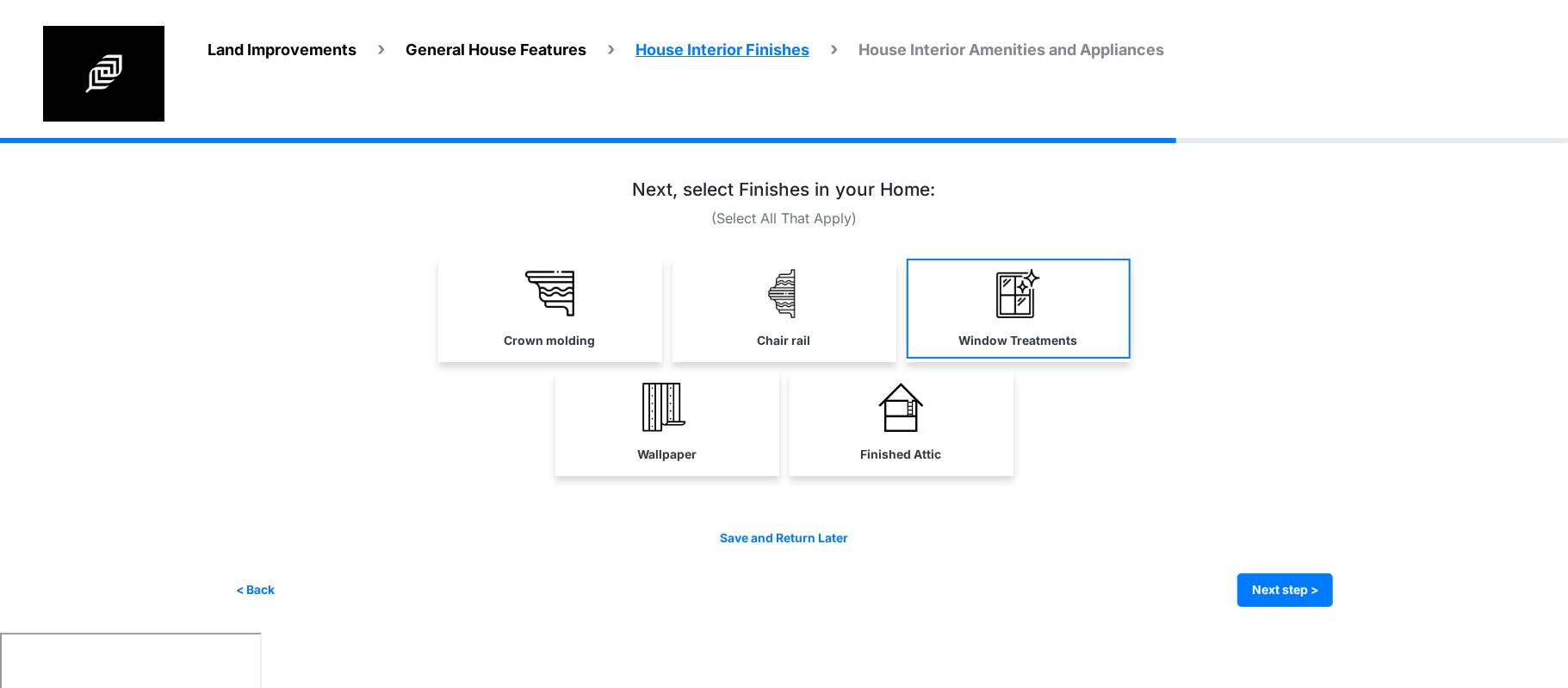
click at [1062, 316] on link "Window Treatments" at bounding box center [1019, 308] width 224 height 100
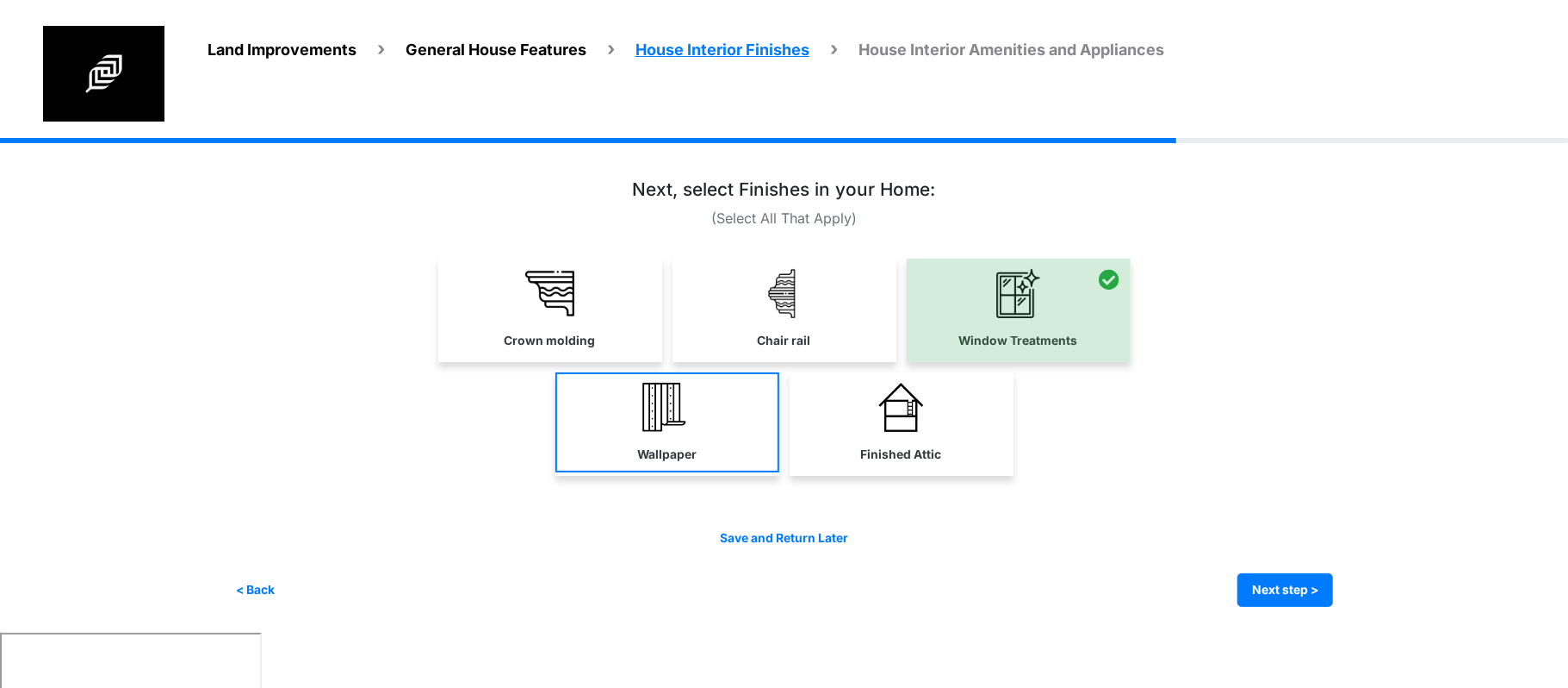
click at [725, 448] on link "Wallpaper" at bounding box center [667, 422] width 224 height 100
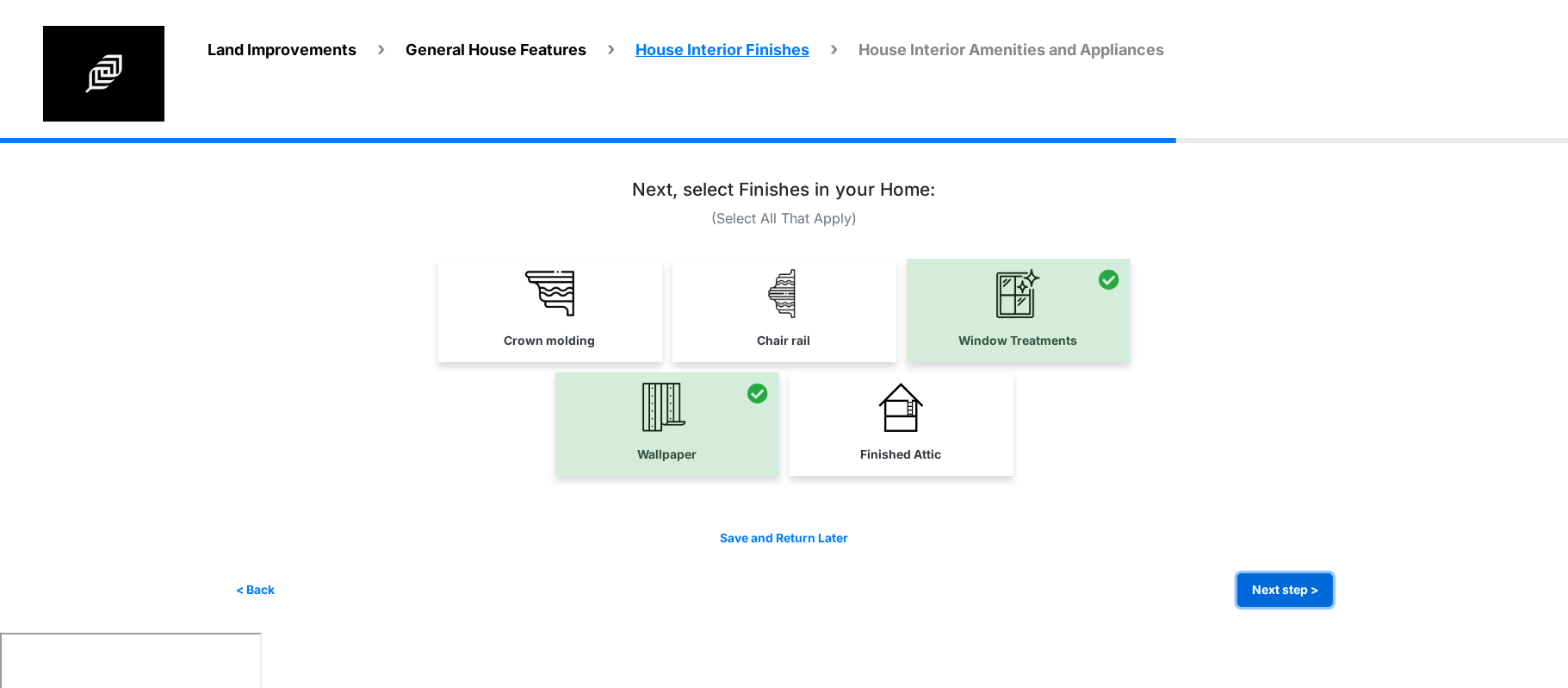
click at [1334, 579] on button "Next step >" at bounding box center [1286, 589] width 96 height 34
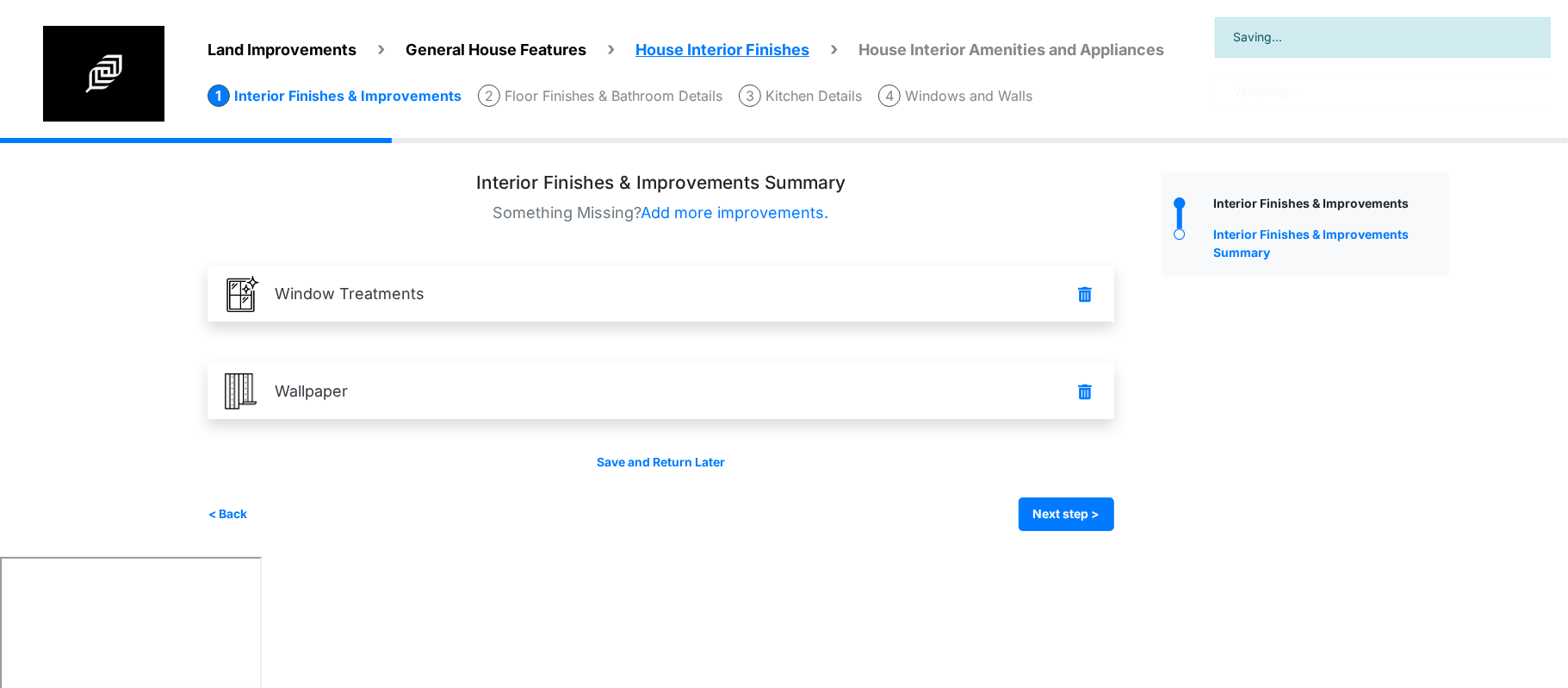
click at [1041, 493] on div "Save and Return Later < Back Next step > Save and submit" at bounding box center [661, 492] width 907 height 78
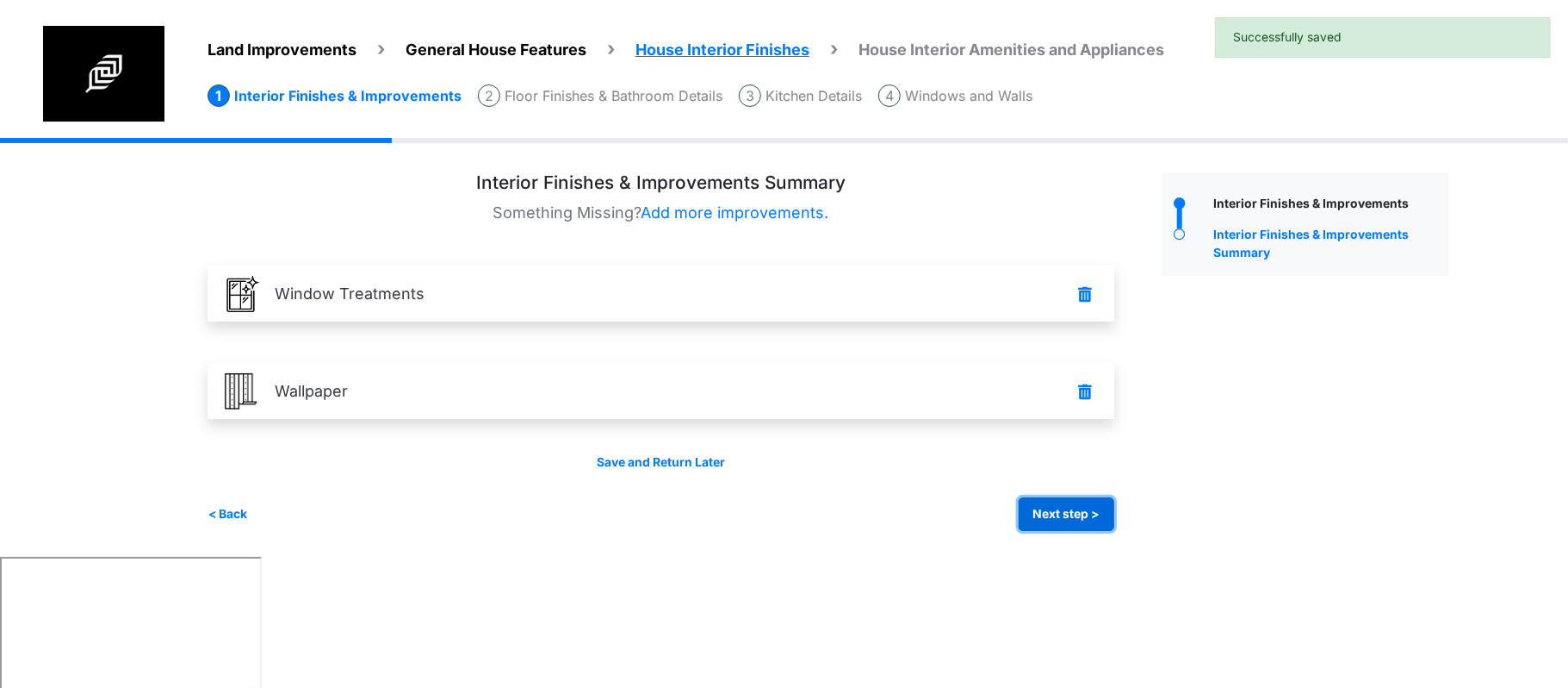
click at [1046, 514] on button "Next step >" at bounding box center [1067, 514] width 96 height 34
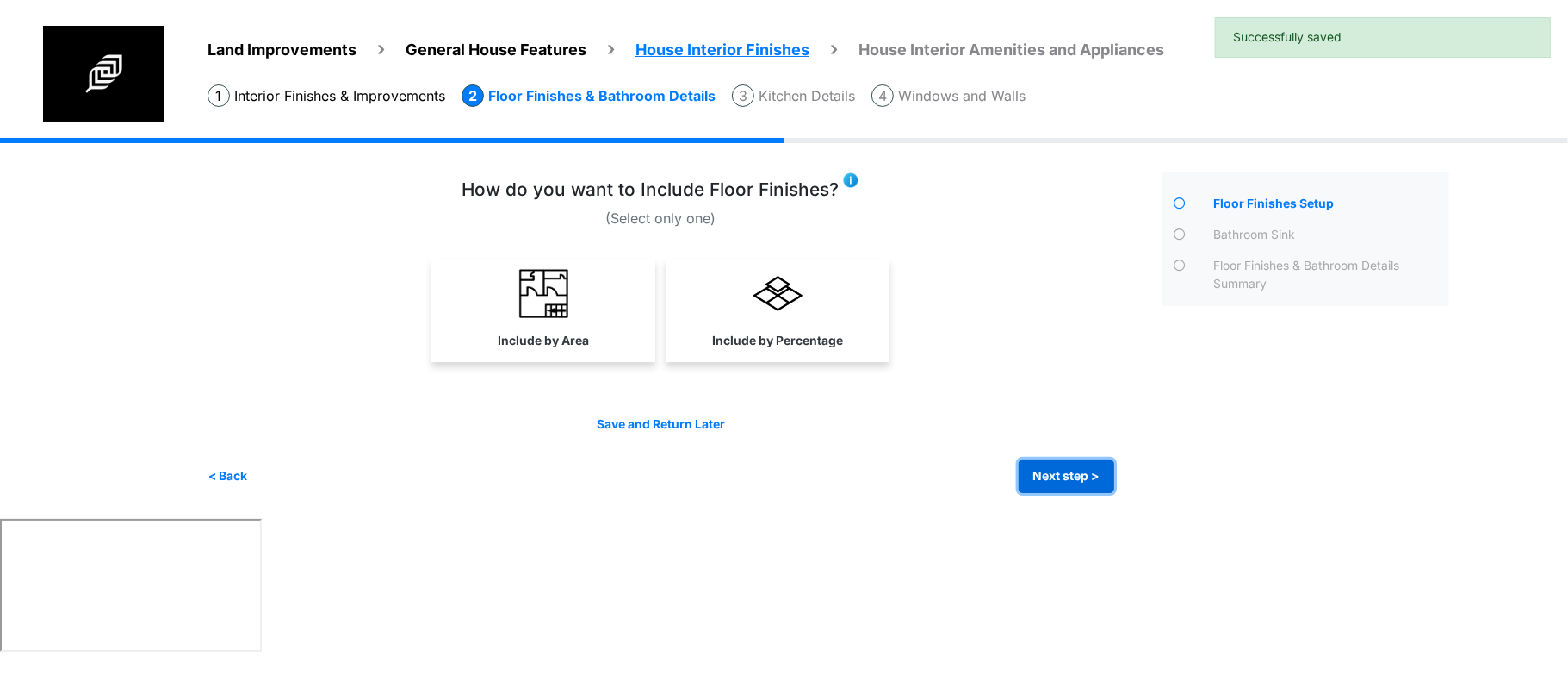
click at [1048, 467] on button "Next step >" at bounding box center [1067, 476] width 96 height 34
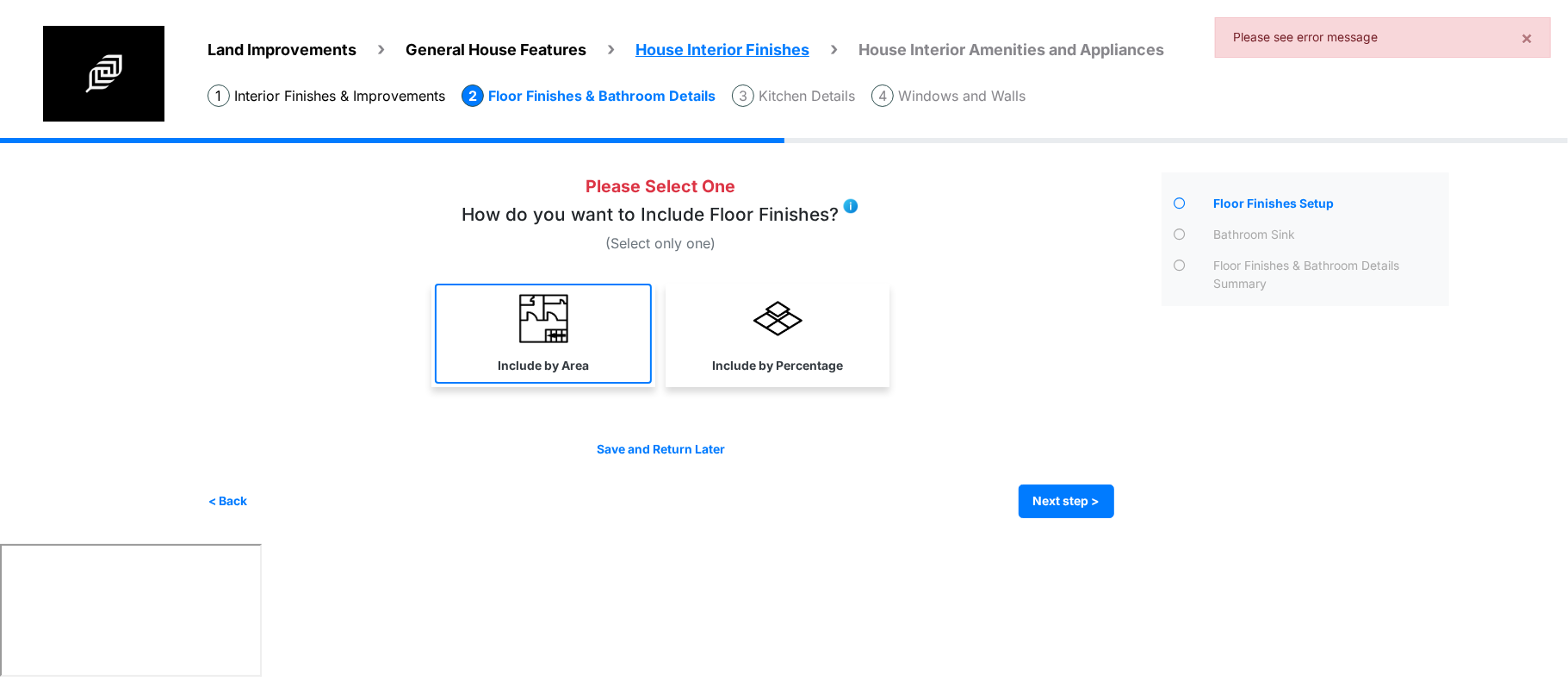
click at [501, 378] on link "Include by Area" at bounding box center [543, 333] width 217 height 100
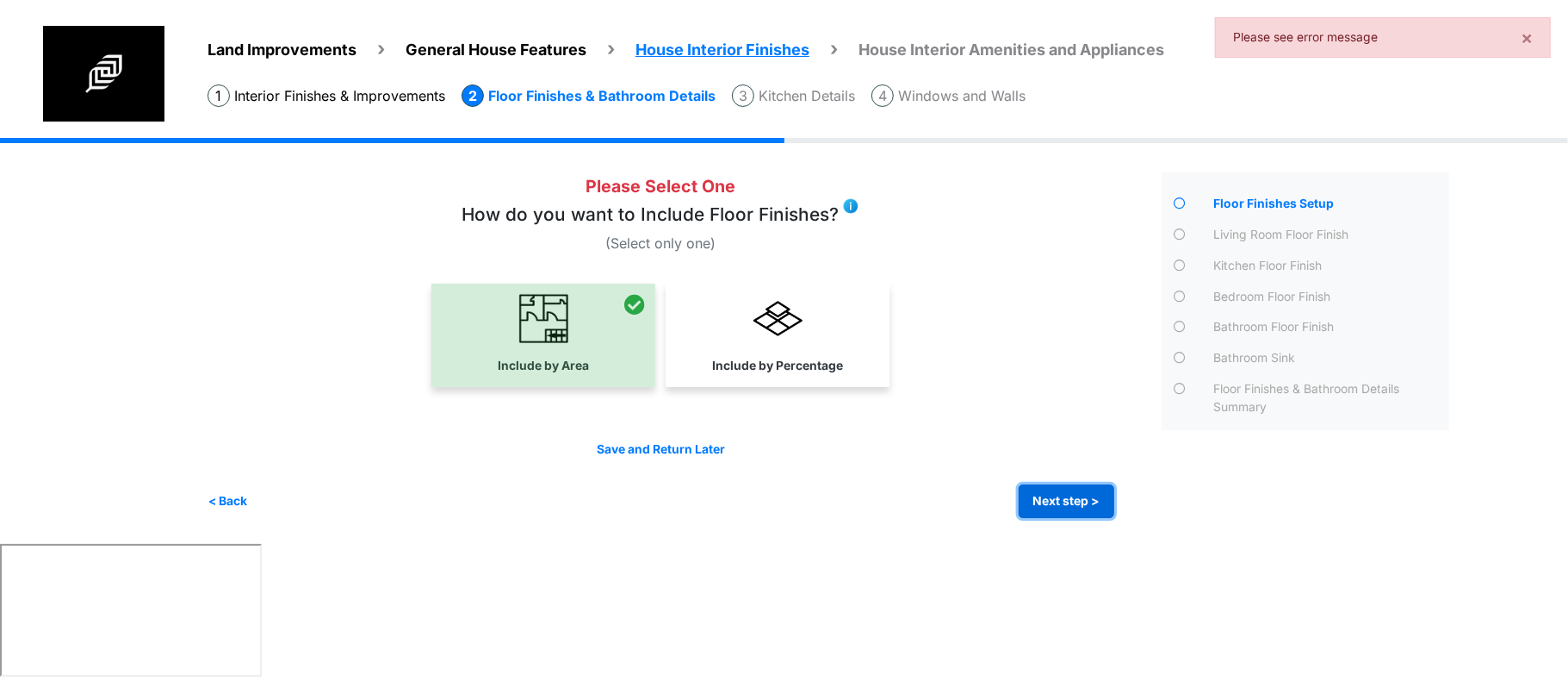
click at [1071, 507] on button "Next step >" at bounding box center [1067, 501] width 96 height 34
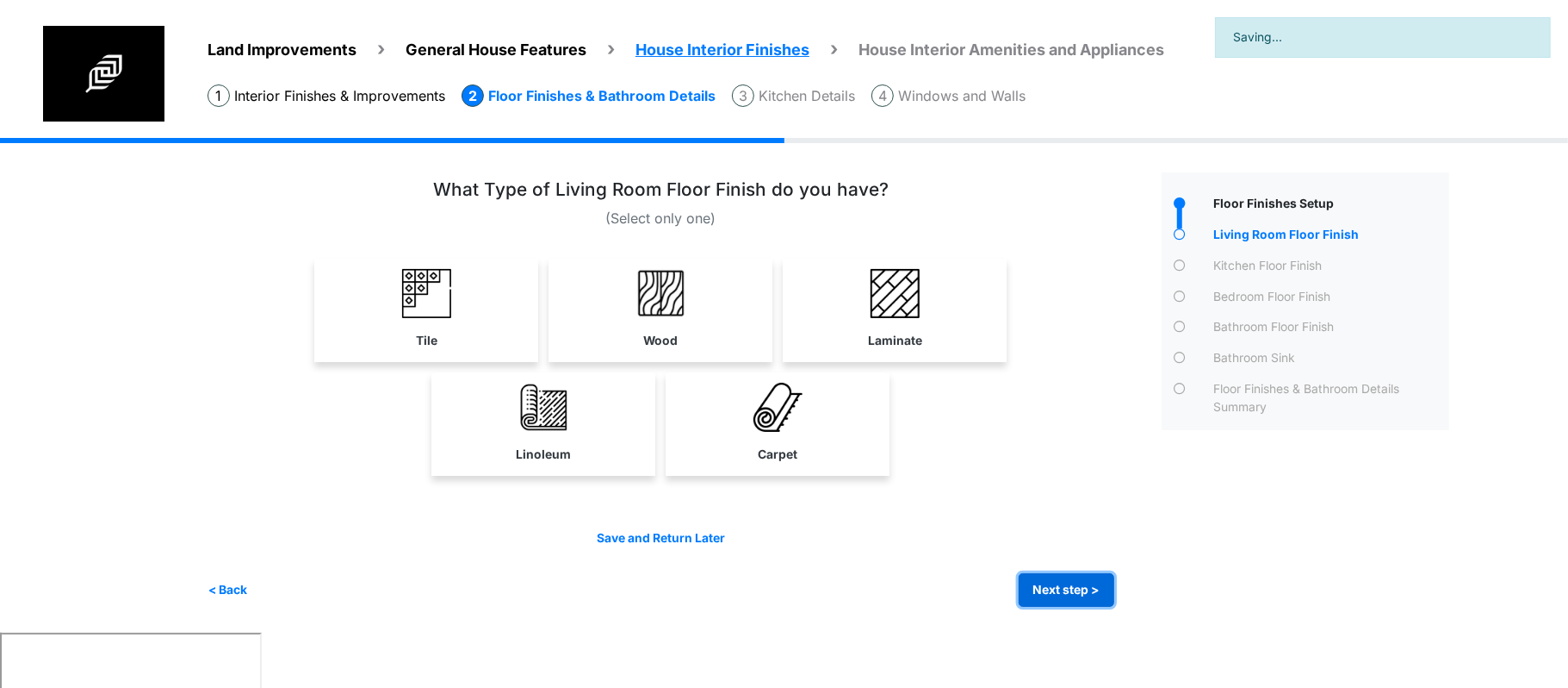
click at [1055, 590] on button "Next step >" at bounding box center [1067, 589] width 96 height 34
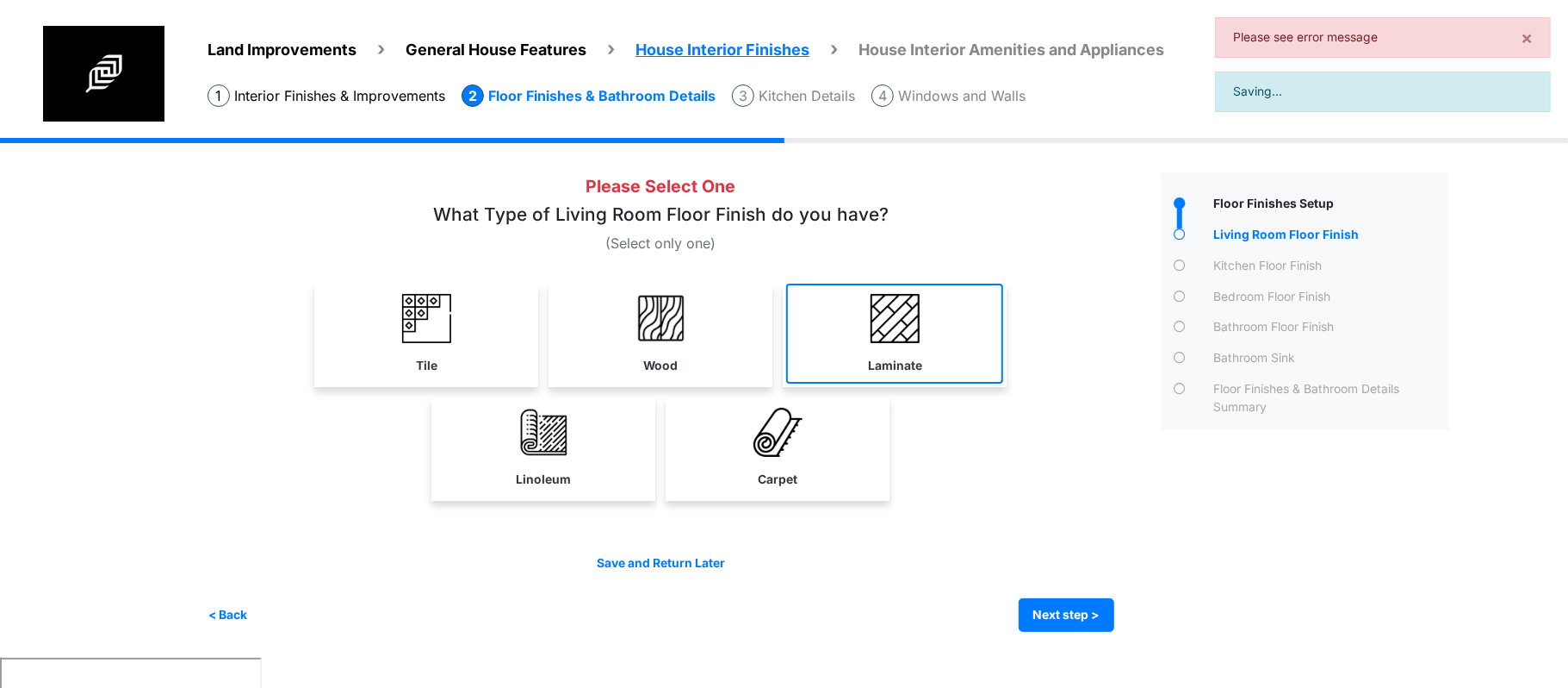
click at [906, 309] on img at bounding box center [895, 318] width 49 height 49
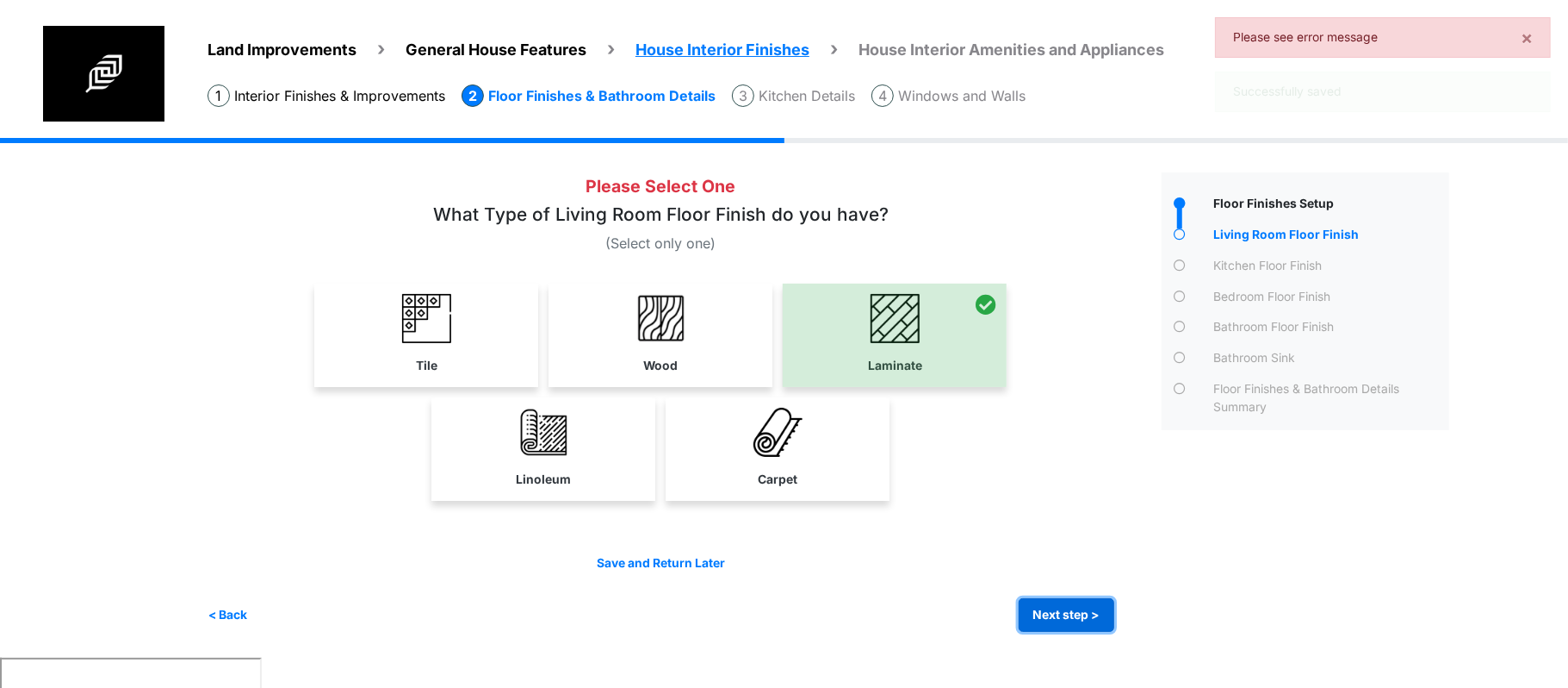
click at [1062, 601] on button "Next step >" at bounding box center [1067, 615] width 96 height 34
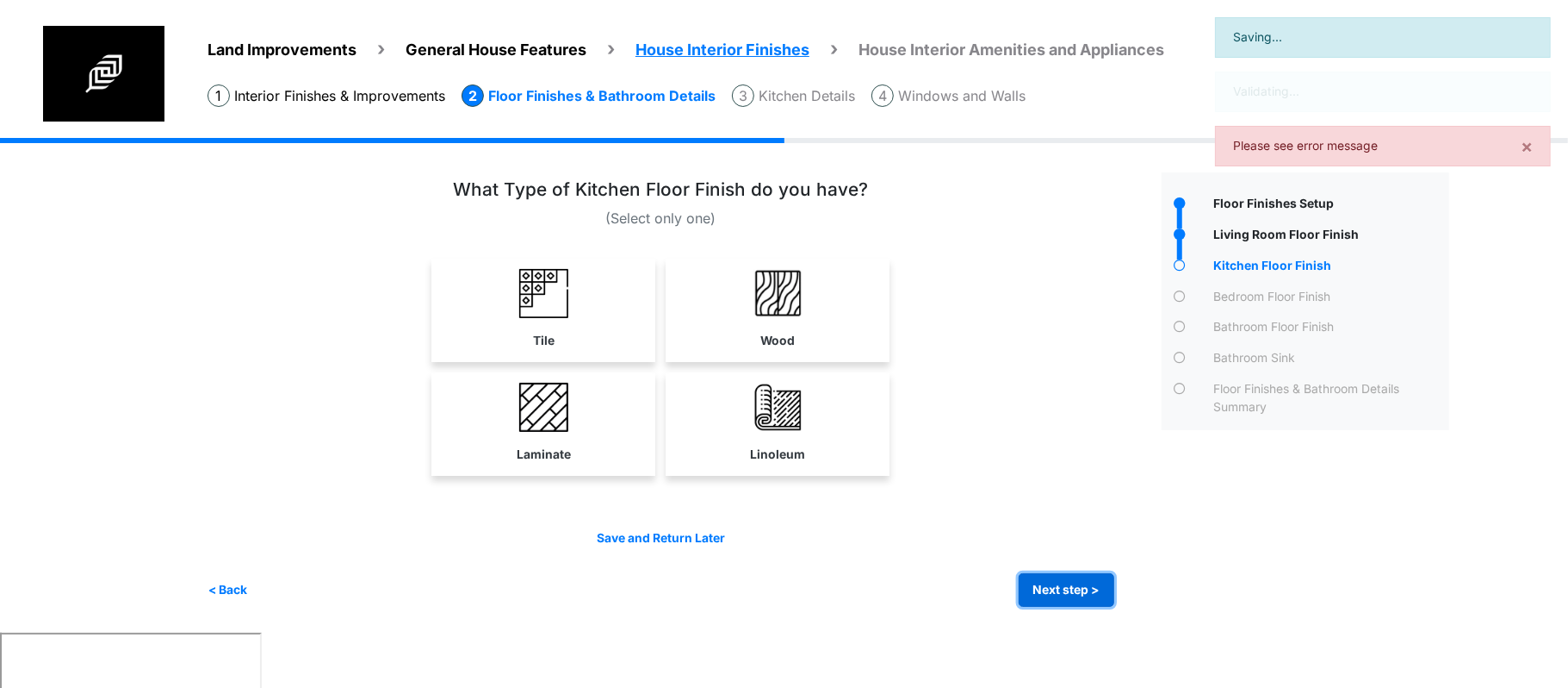
click at [1072, 588] on button "Next step >" at bounding box center [1067, 589] width 96 height 34
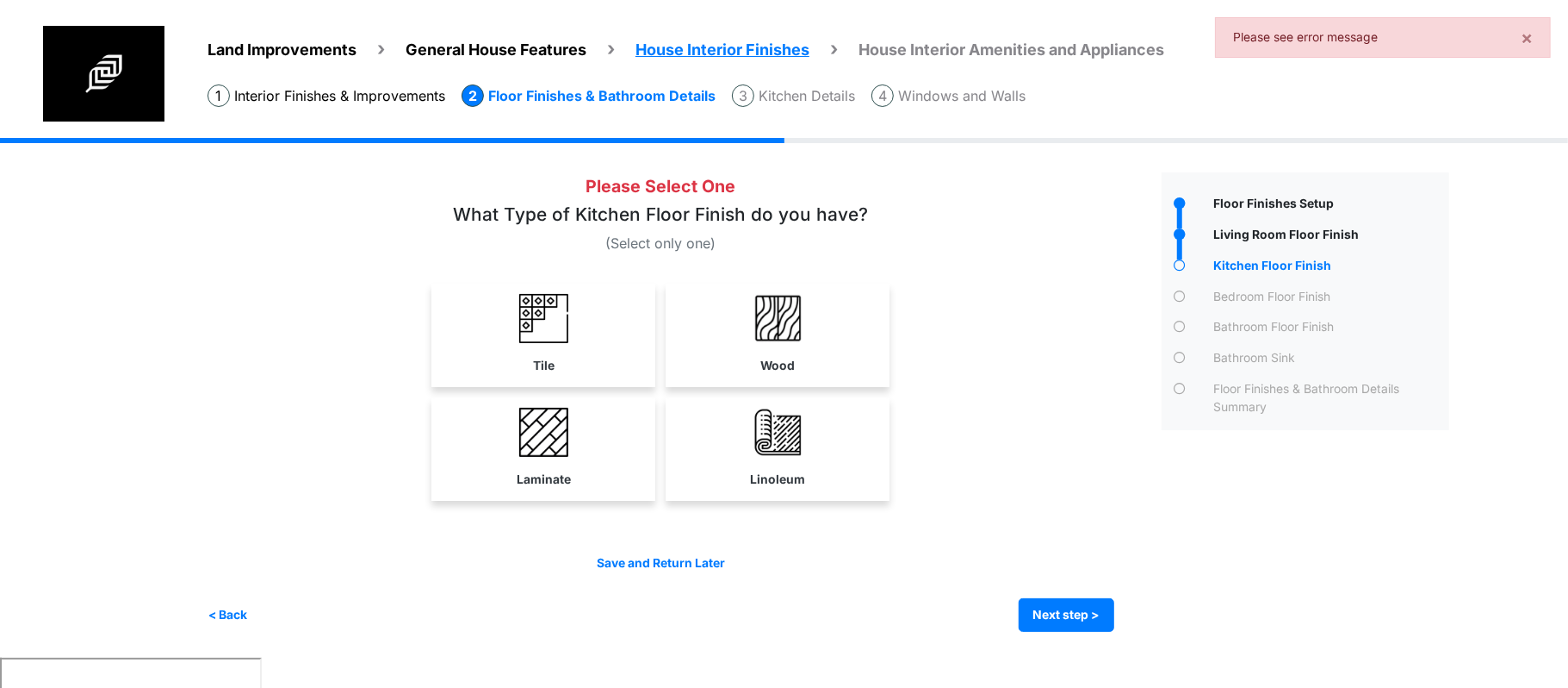
click at [573, 346] on link "Tile" at bounding box center [543, 333] width 217 height 100
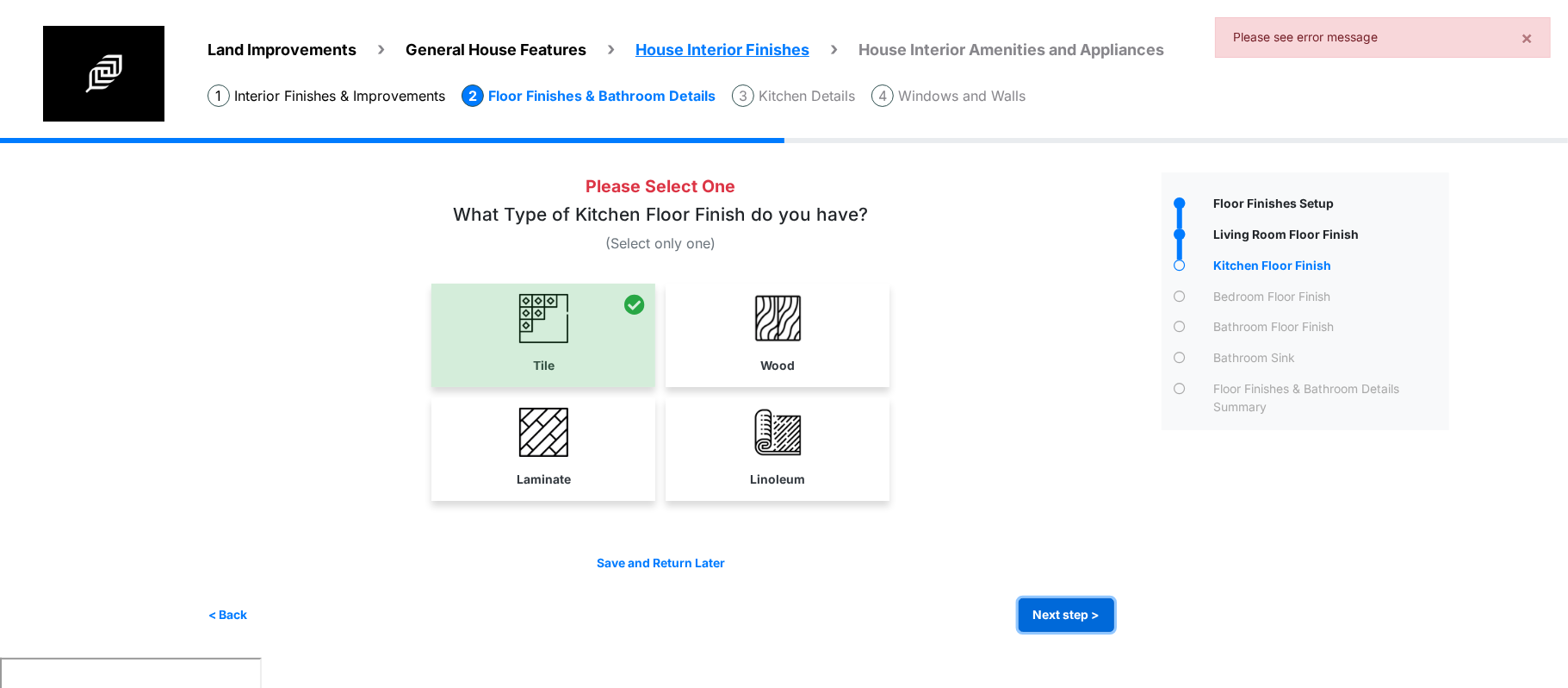
click at [1035, 609] on button "Next step >" at bounding box center [1067, 615] width 96 height 34
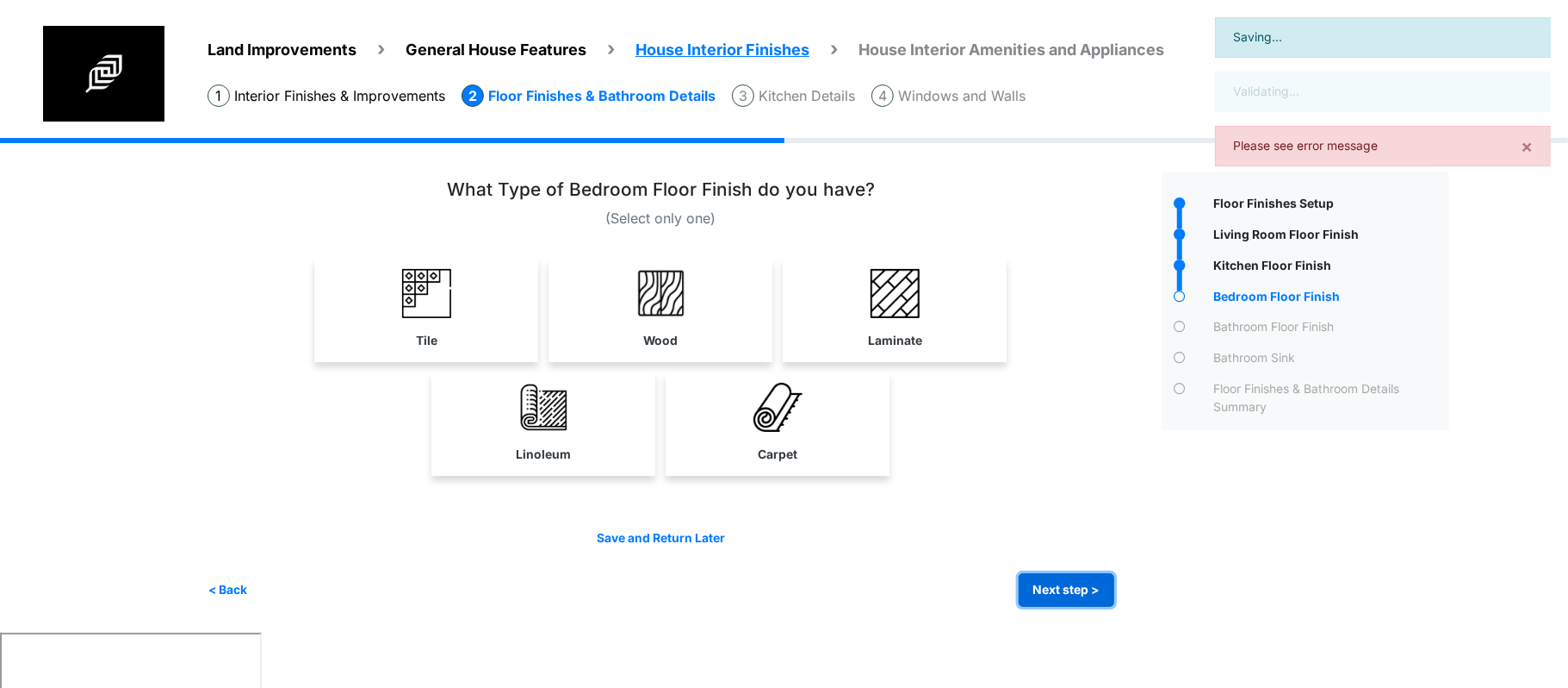
click at [1057, 573] on button "Next step >" at bounding box center [1067, 589] width 96 height 34
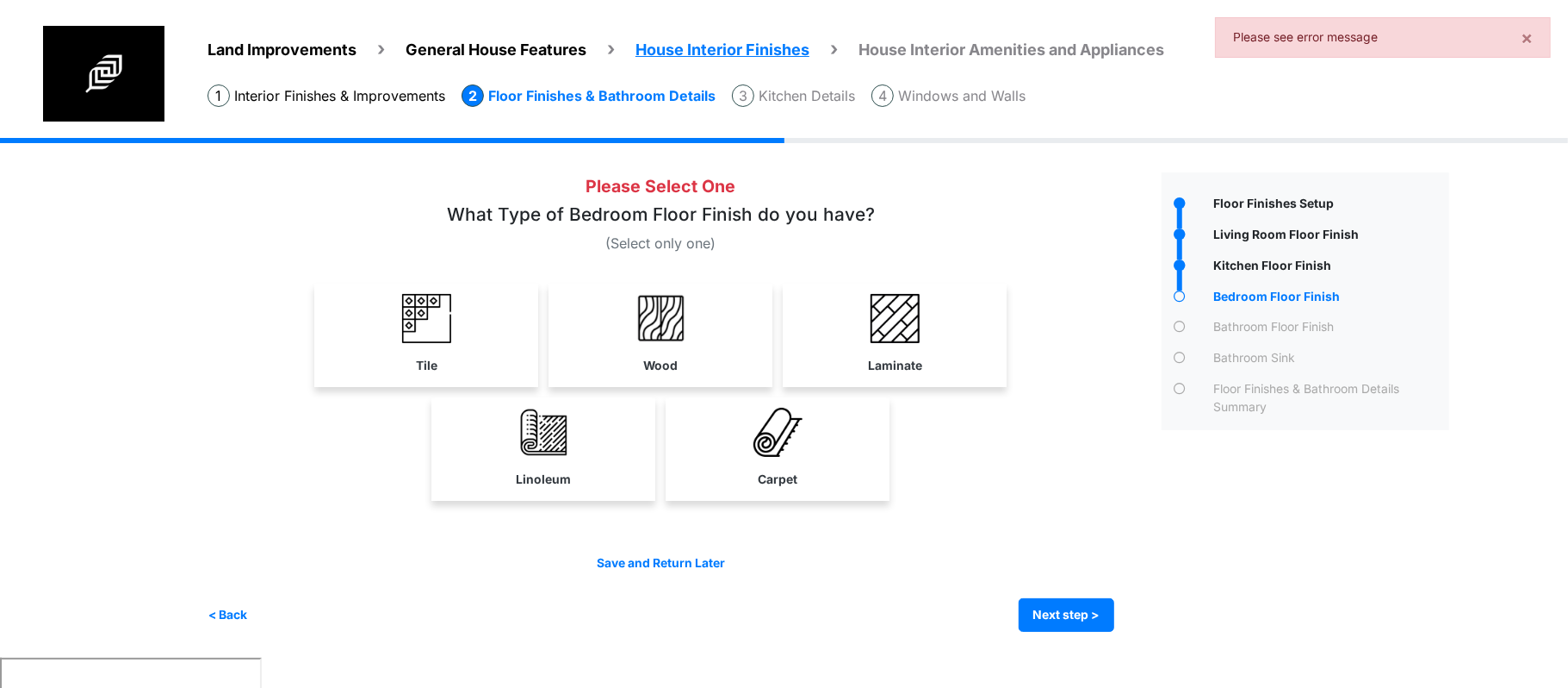
drag, startPoint x: 792, startPoint y: 477, endPoint x: 920, endPoint y: 558, distance: 151.5
click at [796, 480] on label "Carpet" at bounding box center [777, 480] width 39 height 18
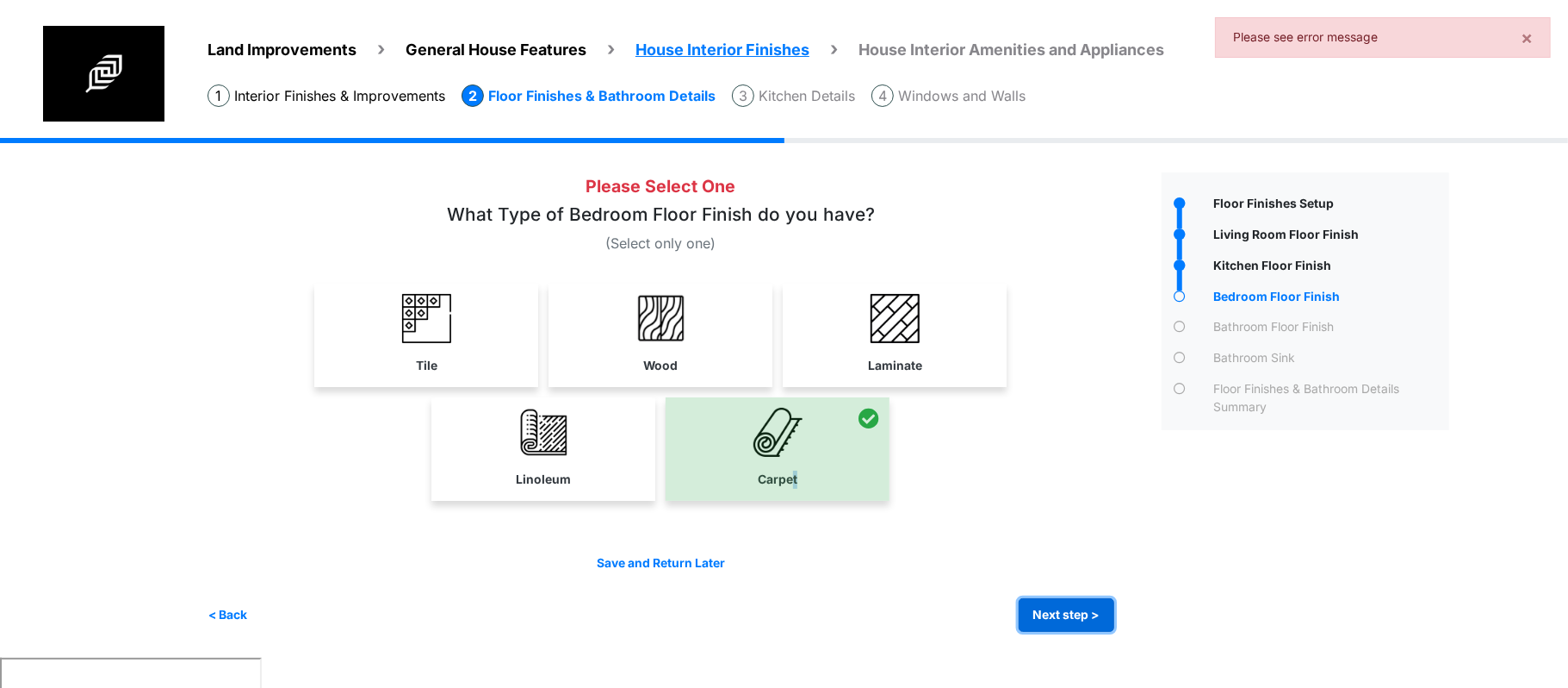
click at [1038, 617] on button "Next step >" at bounding box center [1067, 615] width 96 height 34
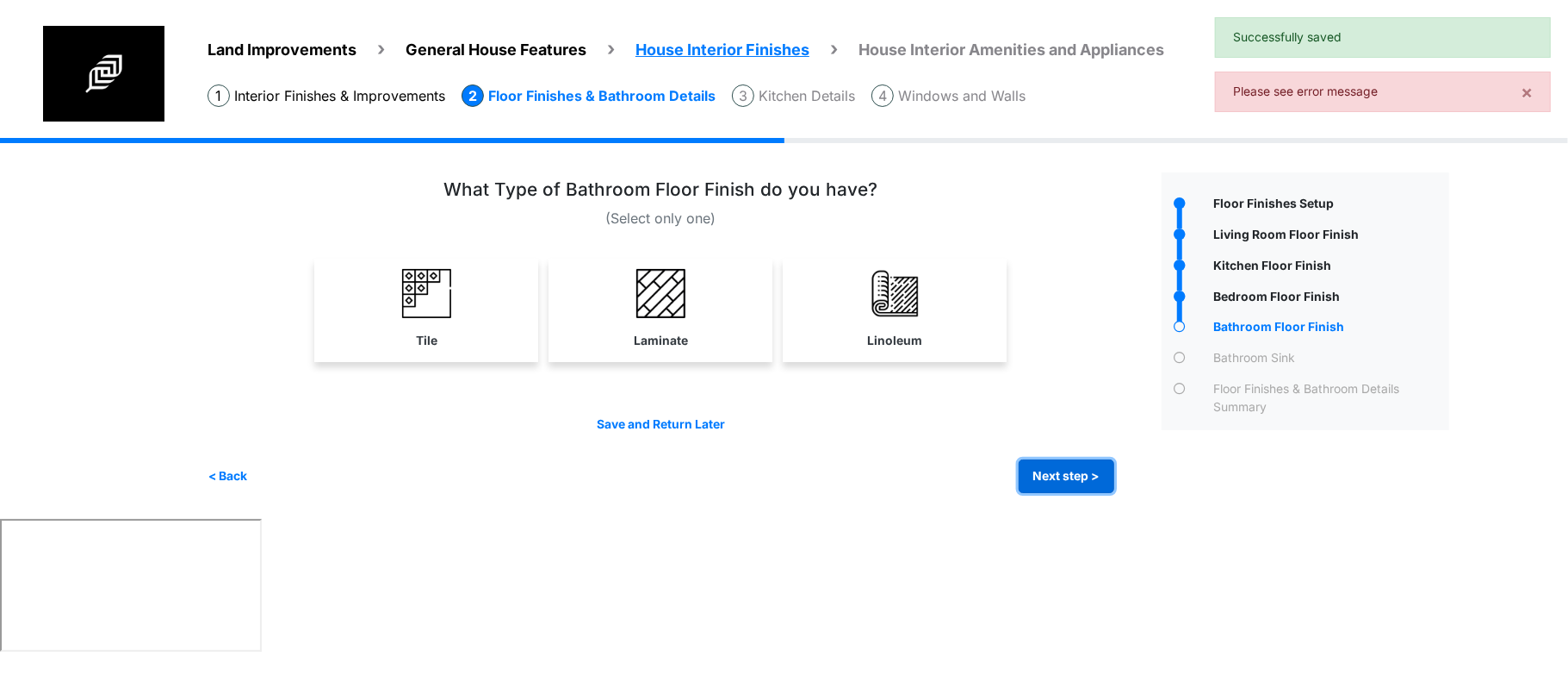
click at [1090, 487] on button "Next step >" at bounding box center [1067, 476] width 96 height 34
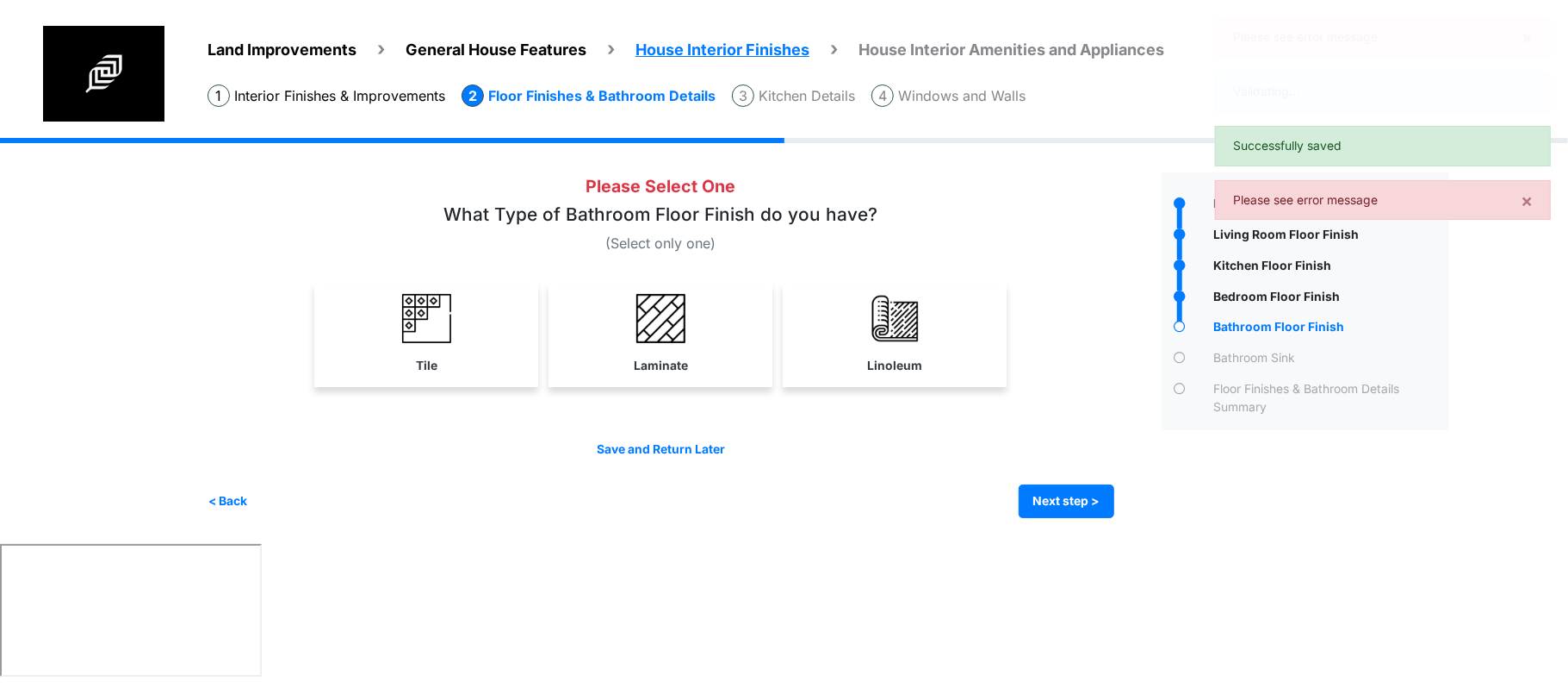
click at [1086, 469] on div "Save and Return Later < Back Next step > Save and submit" at bounding box center [661, 479] width 907 height 78
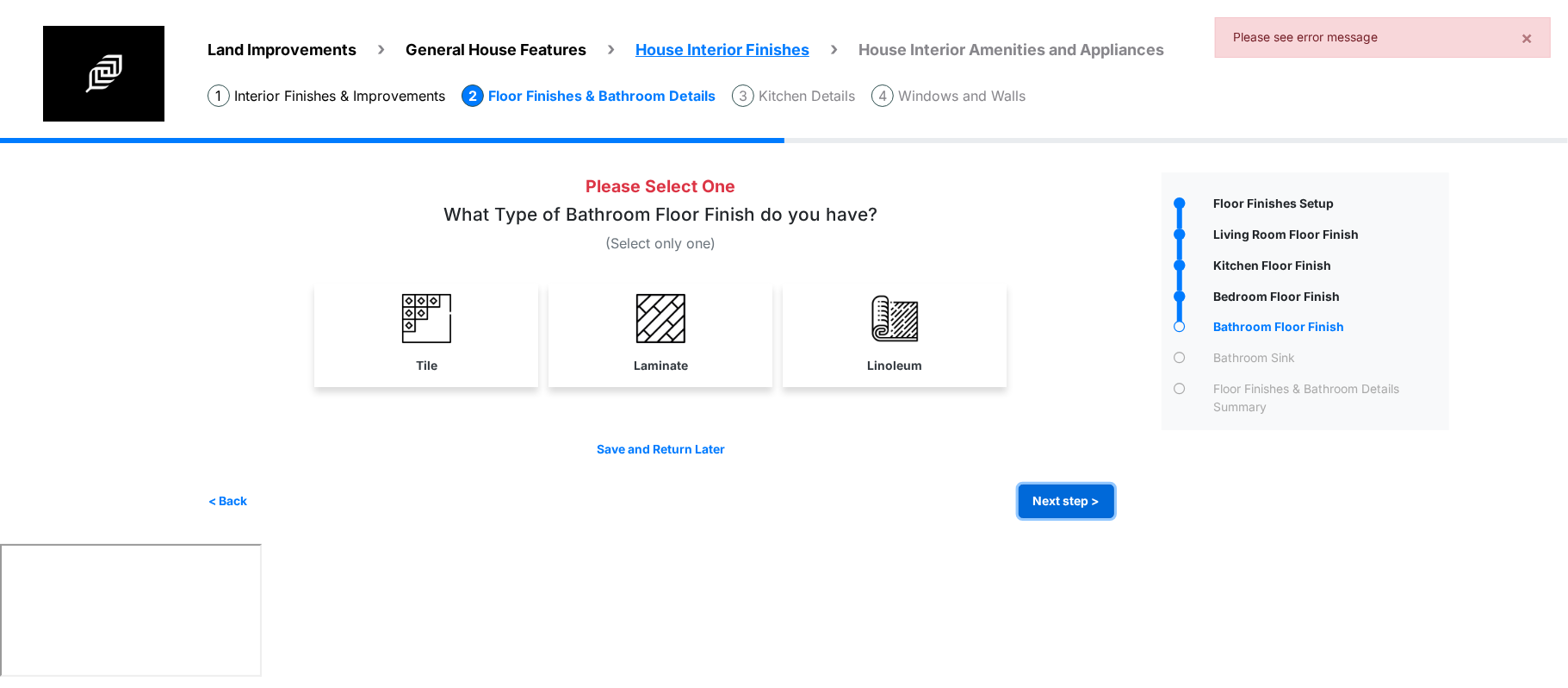
click at [1087, 490] on button "Next step >" at bounding box center [1067, 501] width 96 height 34
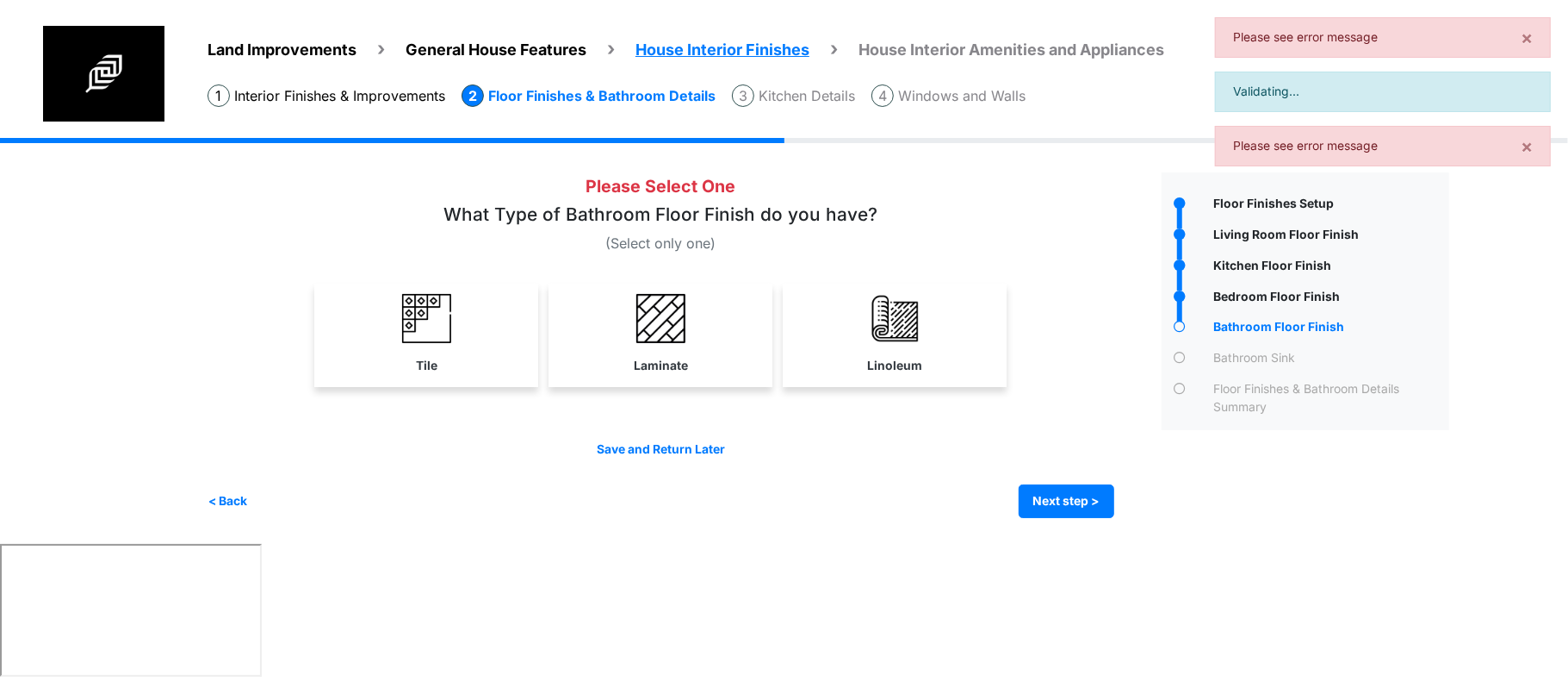
click at [465, 345] on link "Tile" at bounding box center [426, 333] width 217 height 100
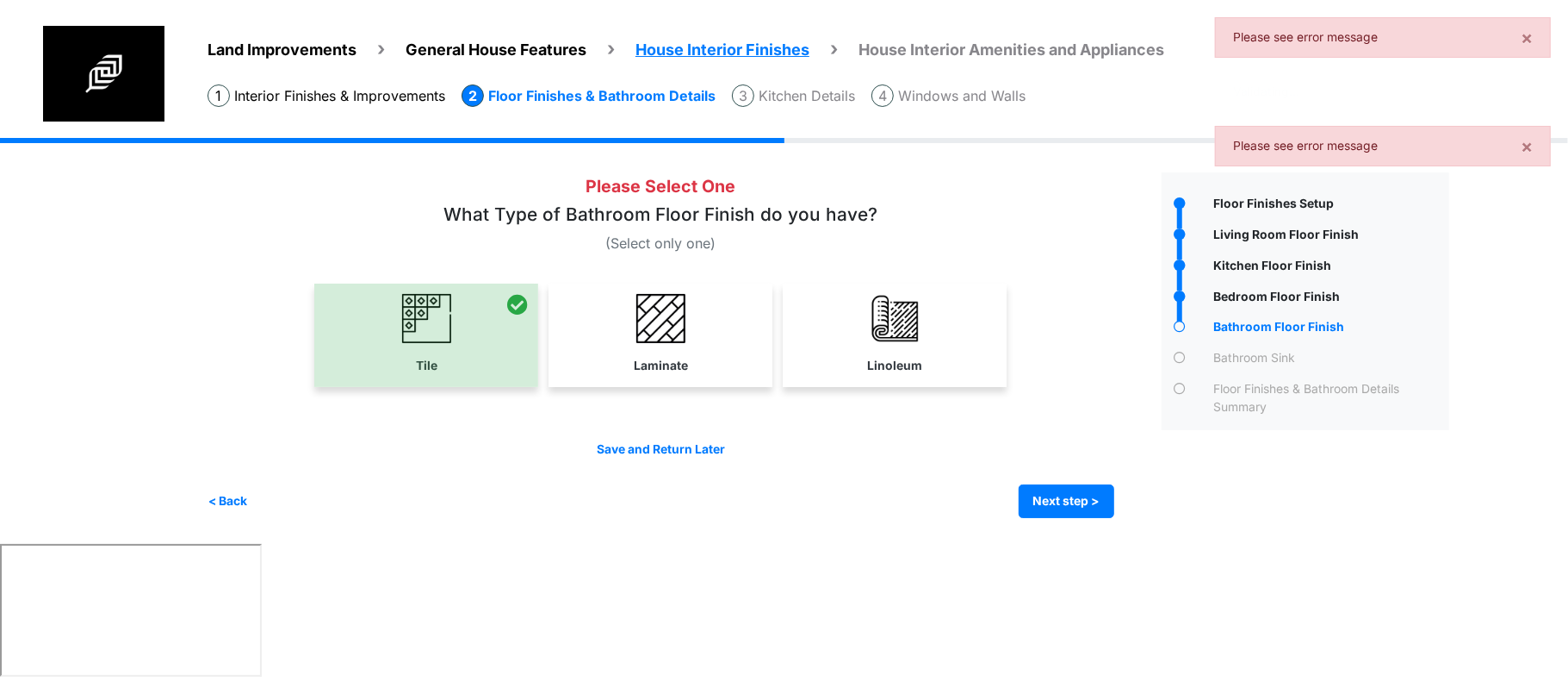
select select "*"
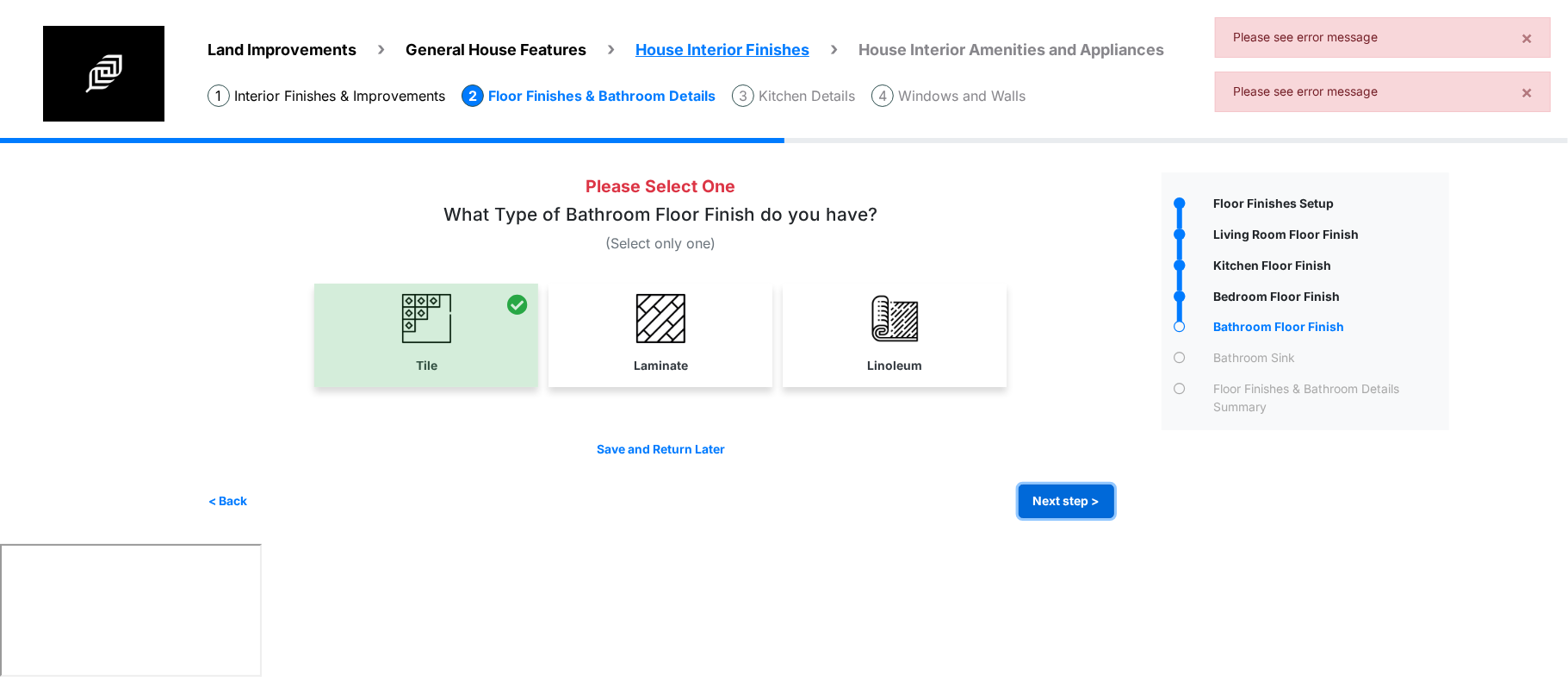
click at [1062, 505] on button "Next step >" at bounding box center [1067, 501] width 96 height 34
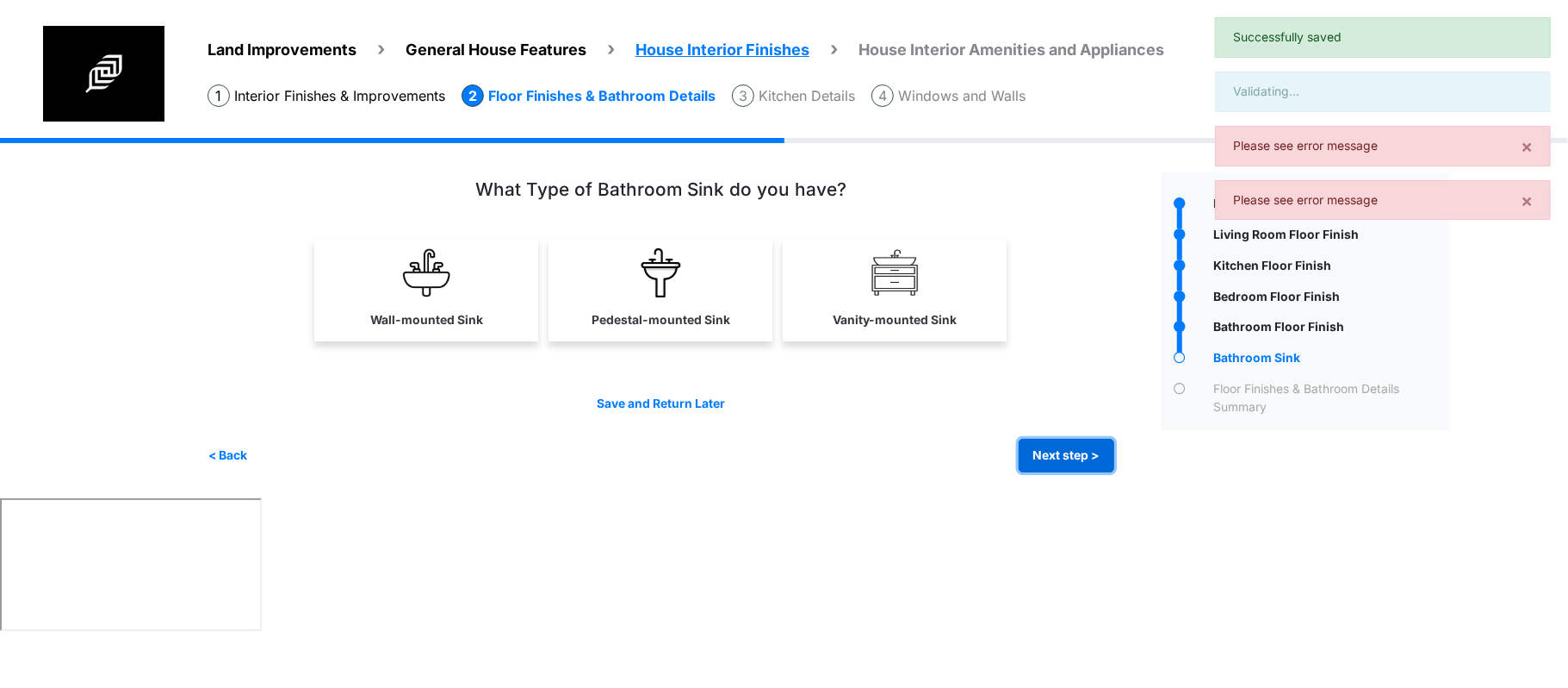
click at [1069, 464] on button "Next step >" at bounding box center [1067, 455] width 96 height 34
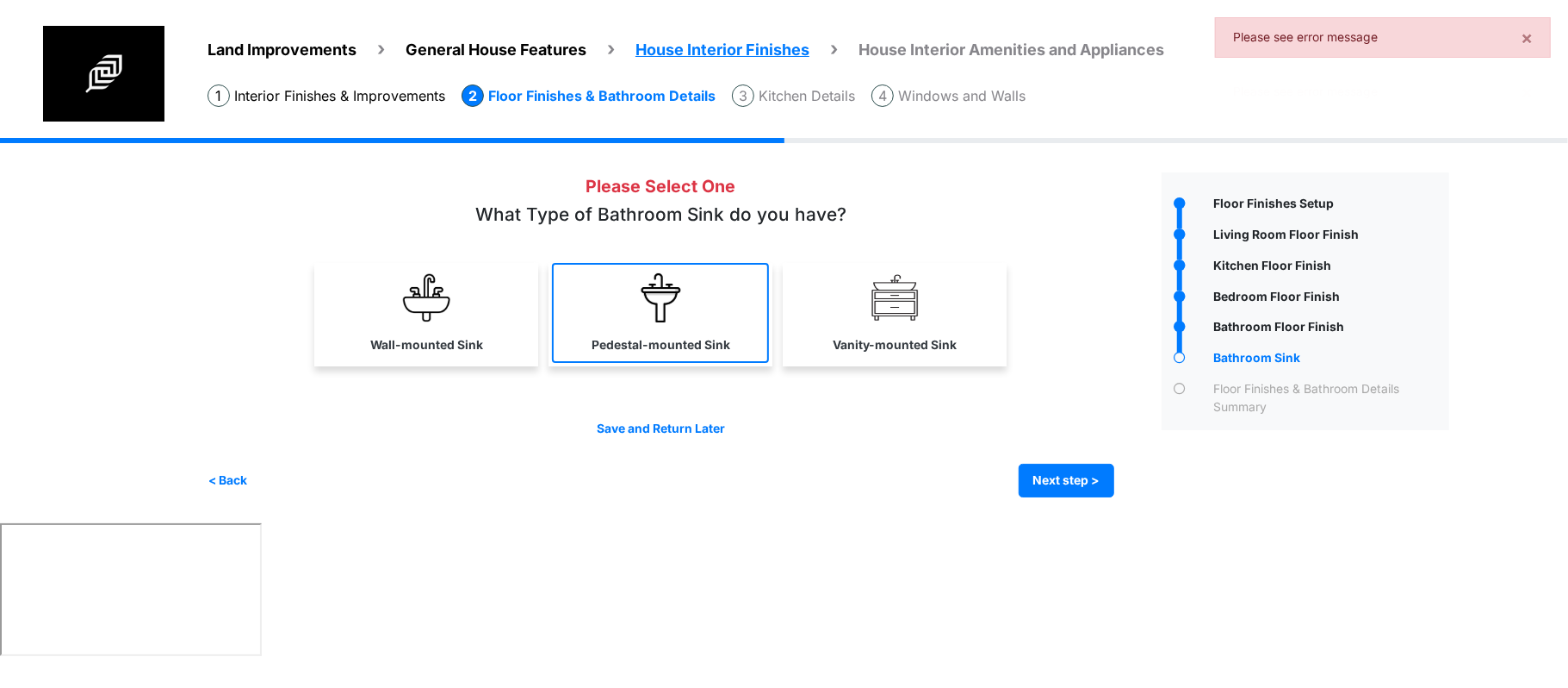
click at [648, 336] on label "Pedestal-mounted Sink" at bounding box center [661, 344] width 139 height 18
select select "*"
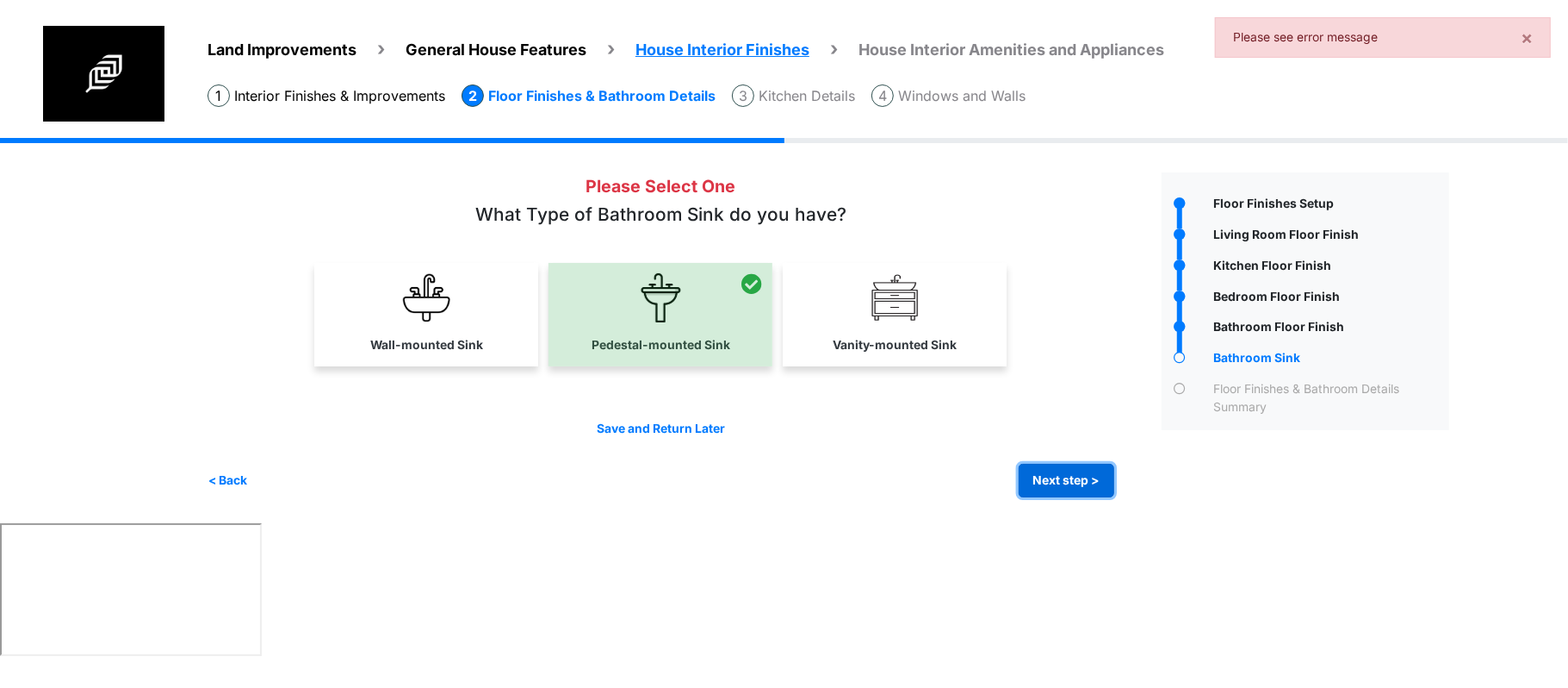
click at [1069, 470] on button "Next step >" at bounding box center [1067, 480] width 96 height 34
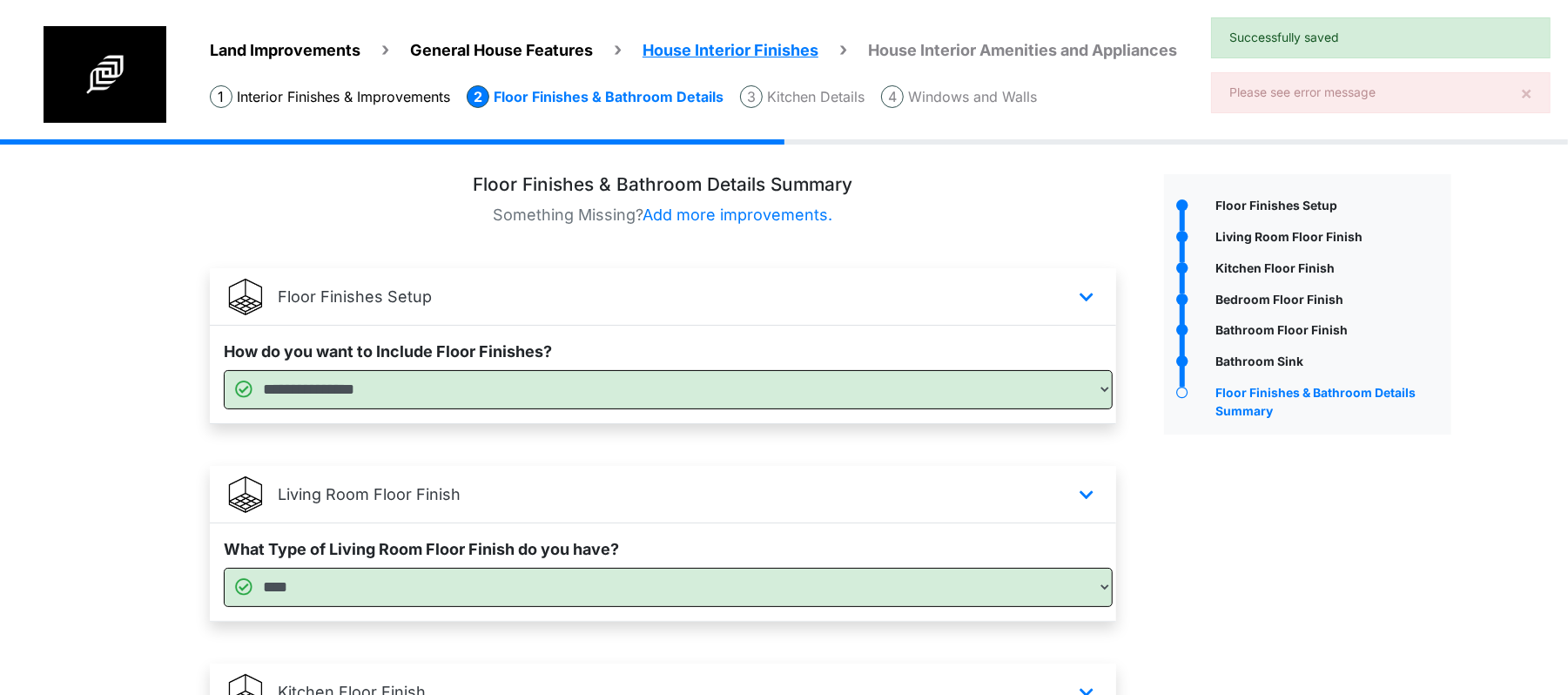
scroll to position [847, 0]
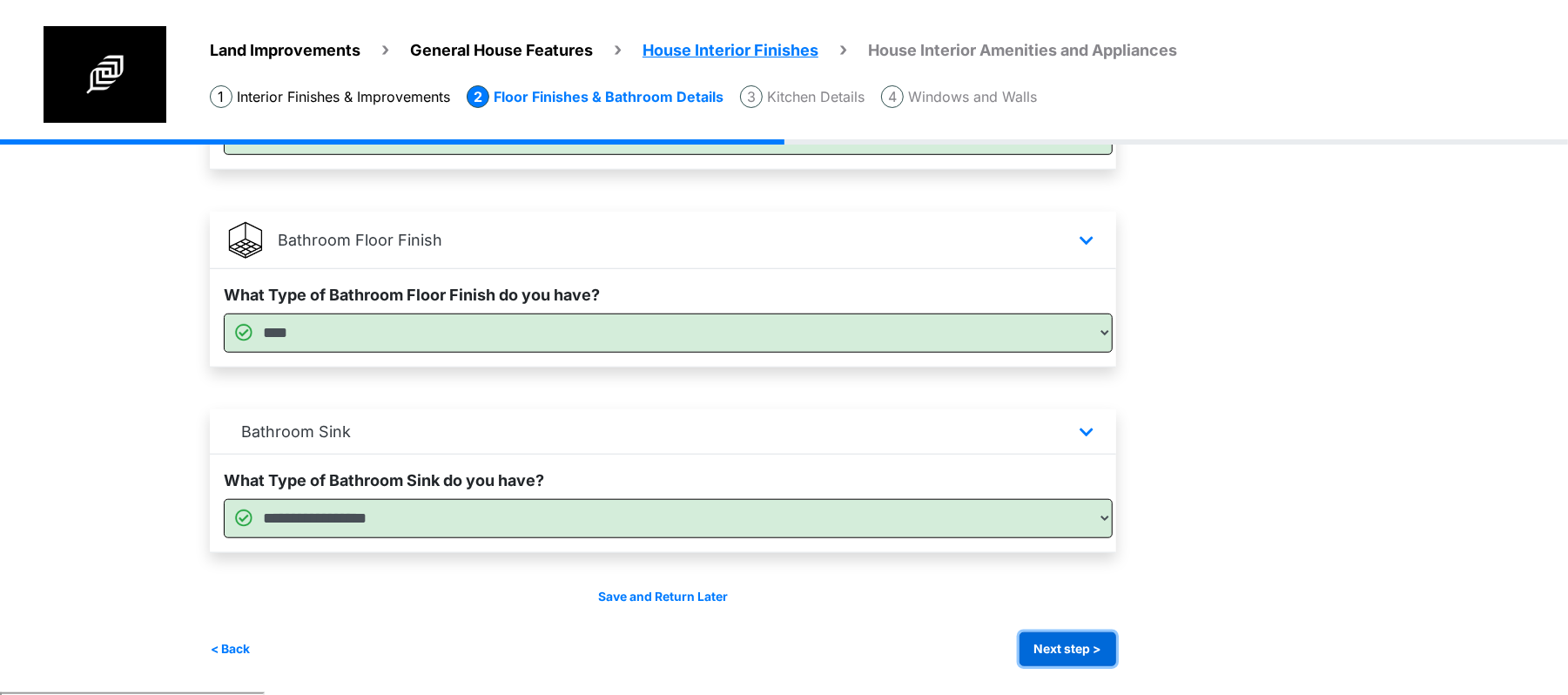
click at [1080, 640] on button "Next step >" at bounding box center [1068, 648] width 97 height 34
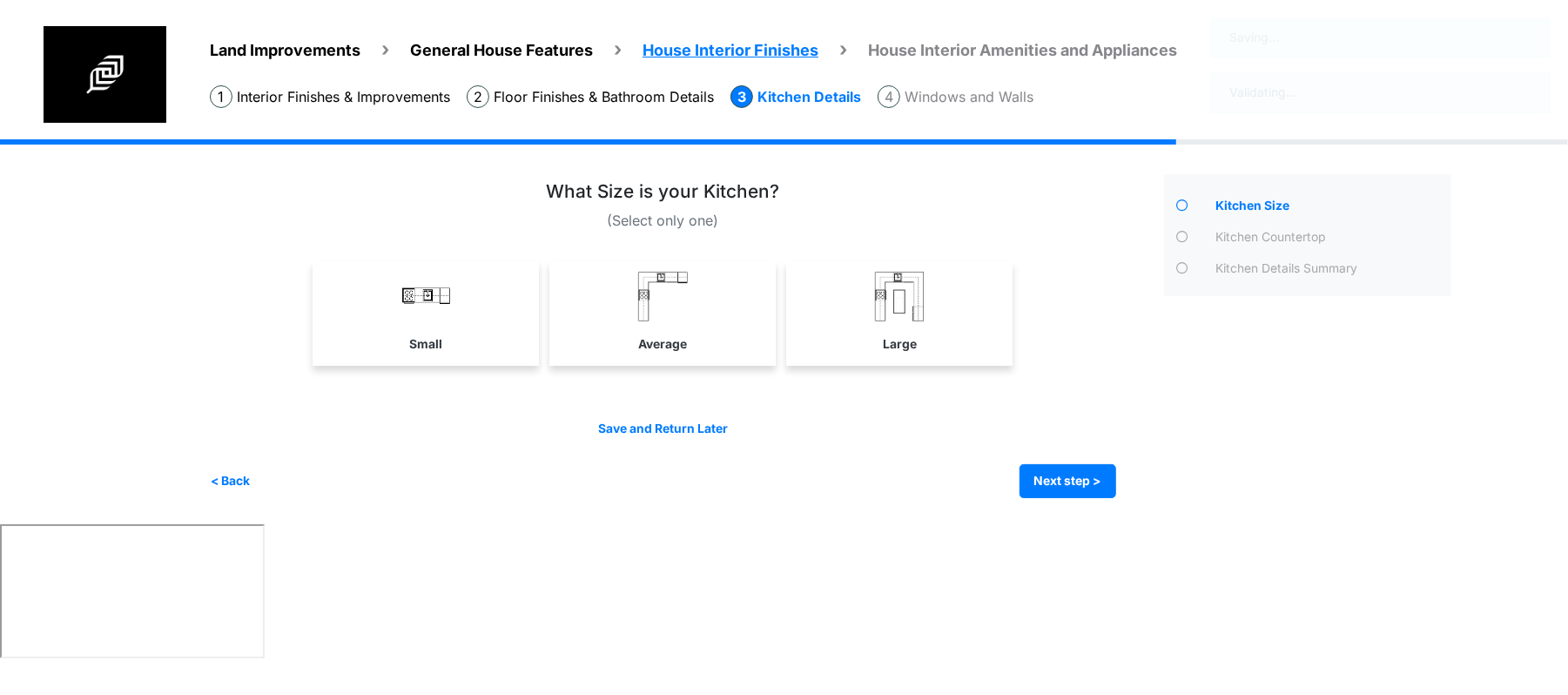
scroll to position [0, 0]
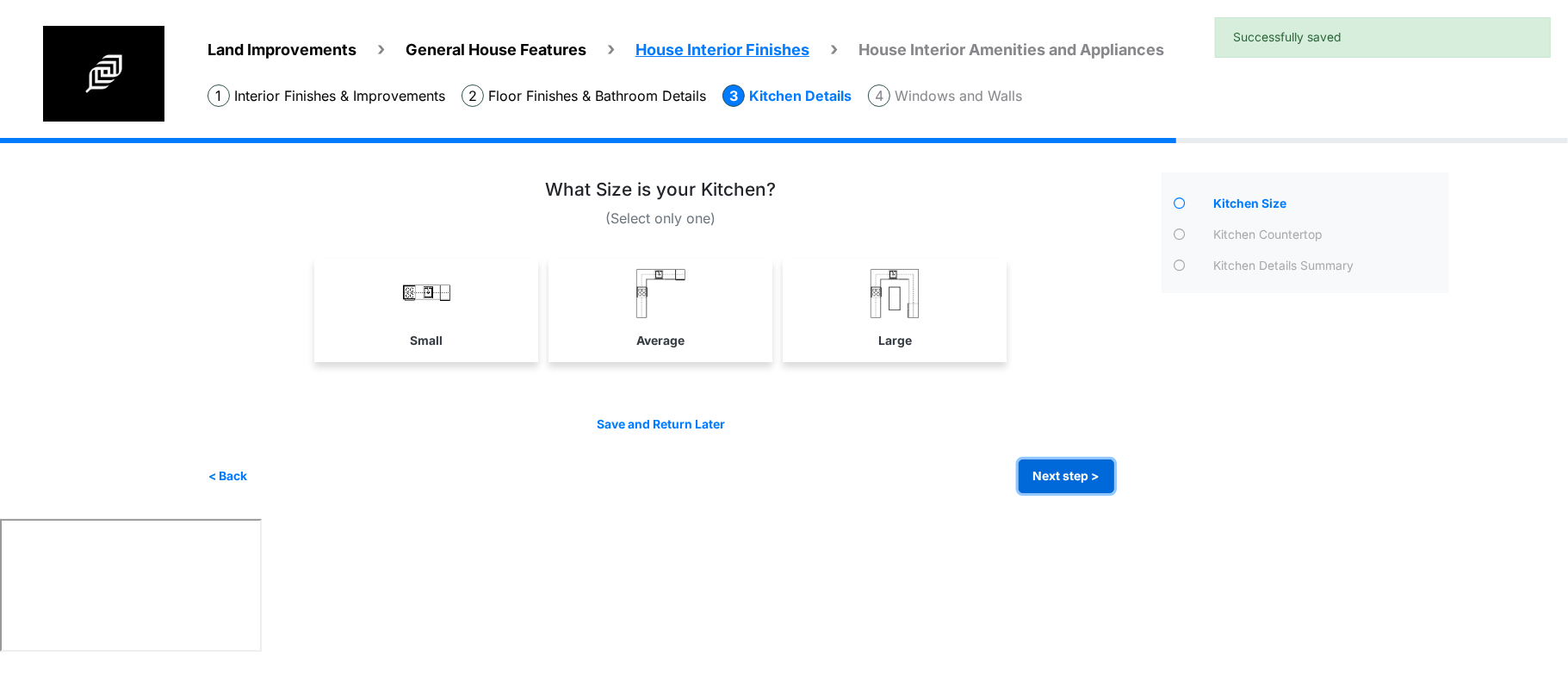
click at [1066, 483] on button "Next step >" at bounding box center [1067, 476] width 96 height 34
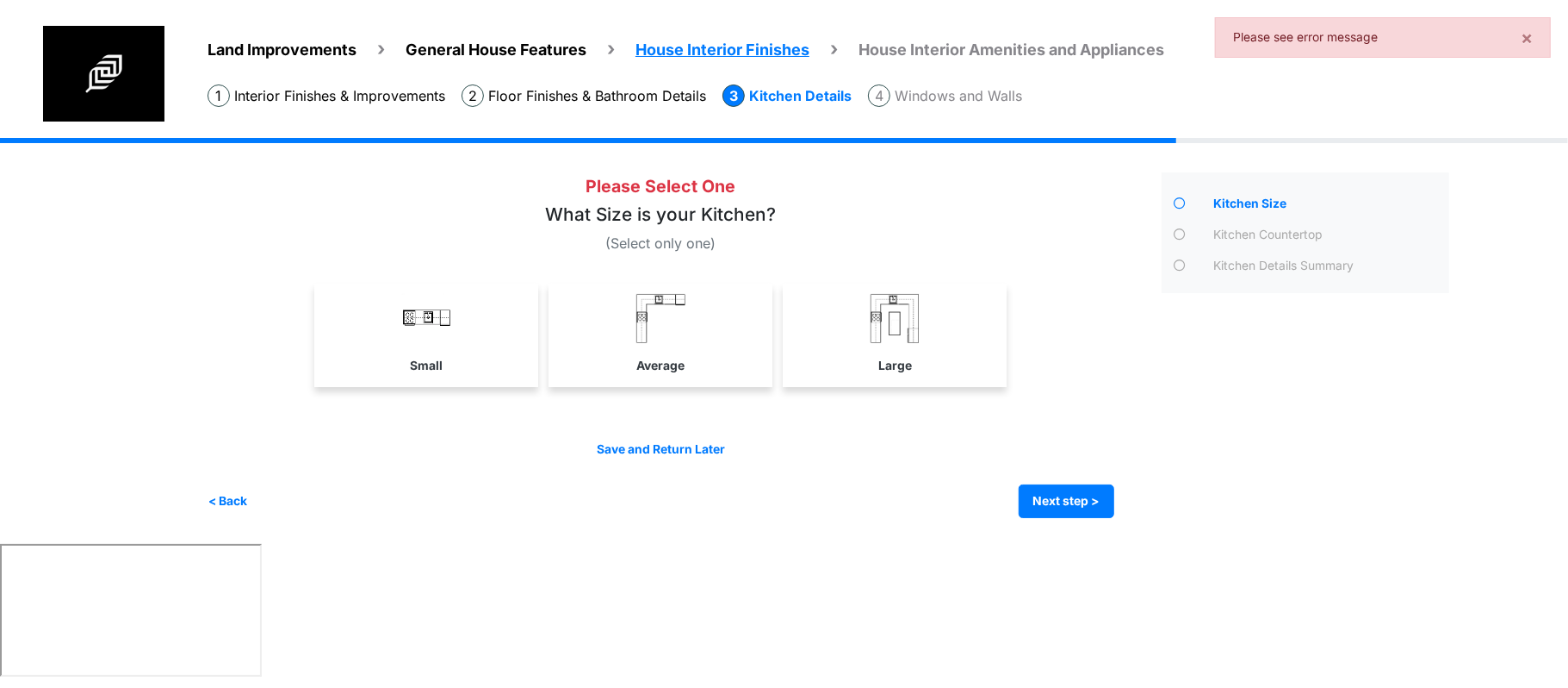
drag, startPoint x: 721, startPoint y: 362, endPoint x: 920, endPoint y: 445, distance: 215.6
click at [721, 360] on link "Average" at bounding box center [660, 333] width 217 height 100
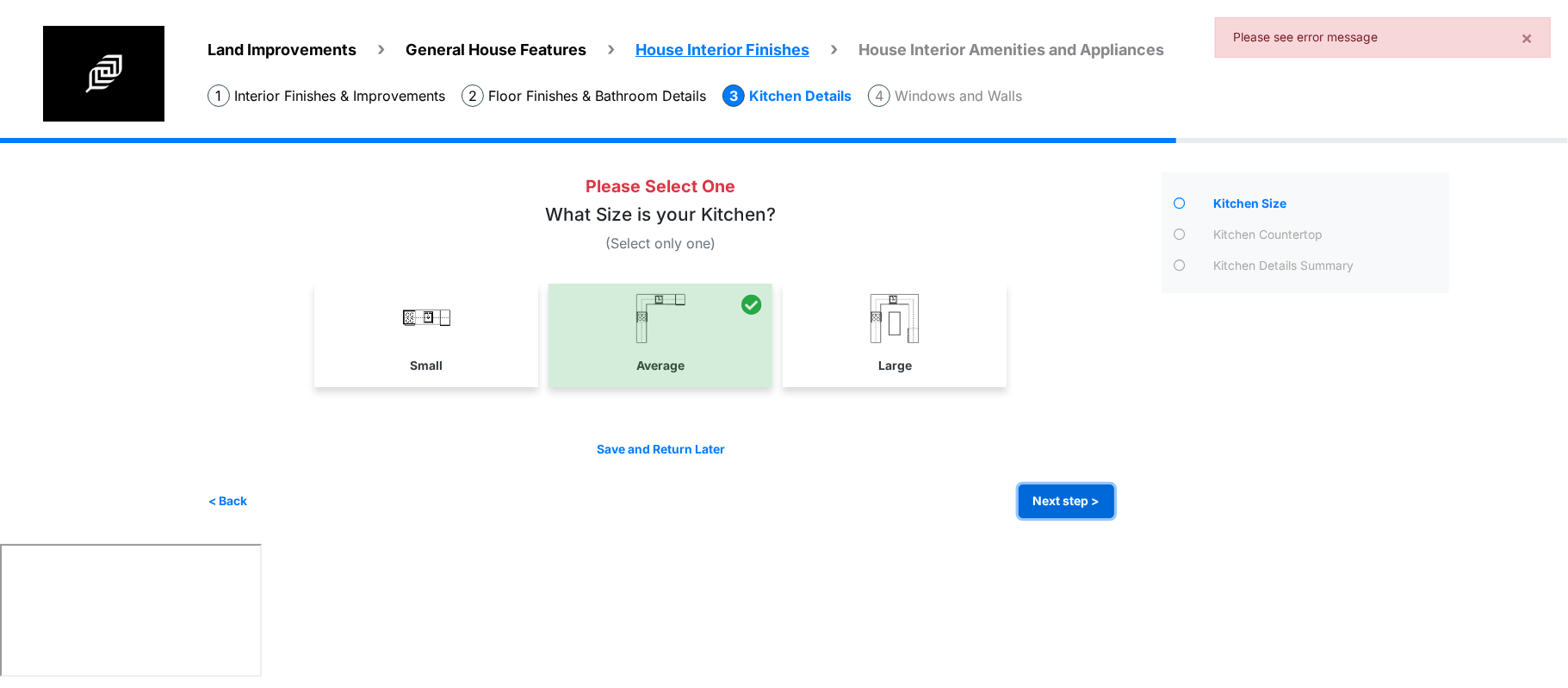
click at [1085, 511] on button "Next step >" at bounding box center [1067, 501] width 96 height 34
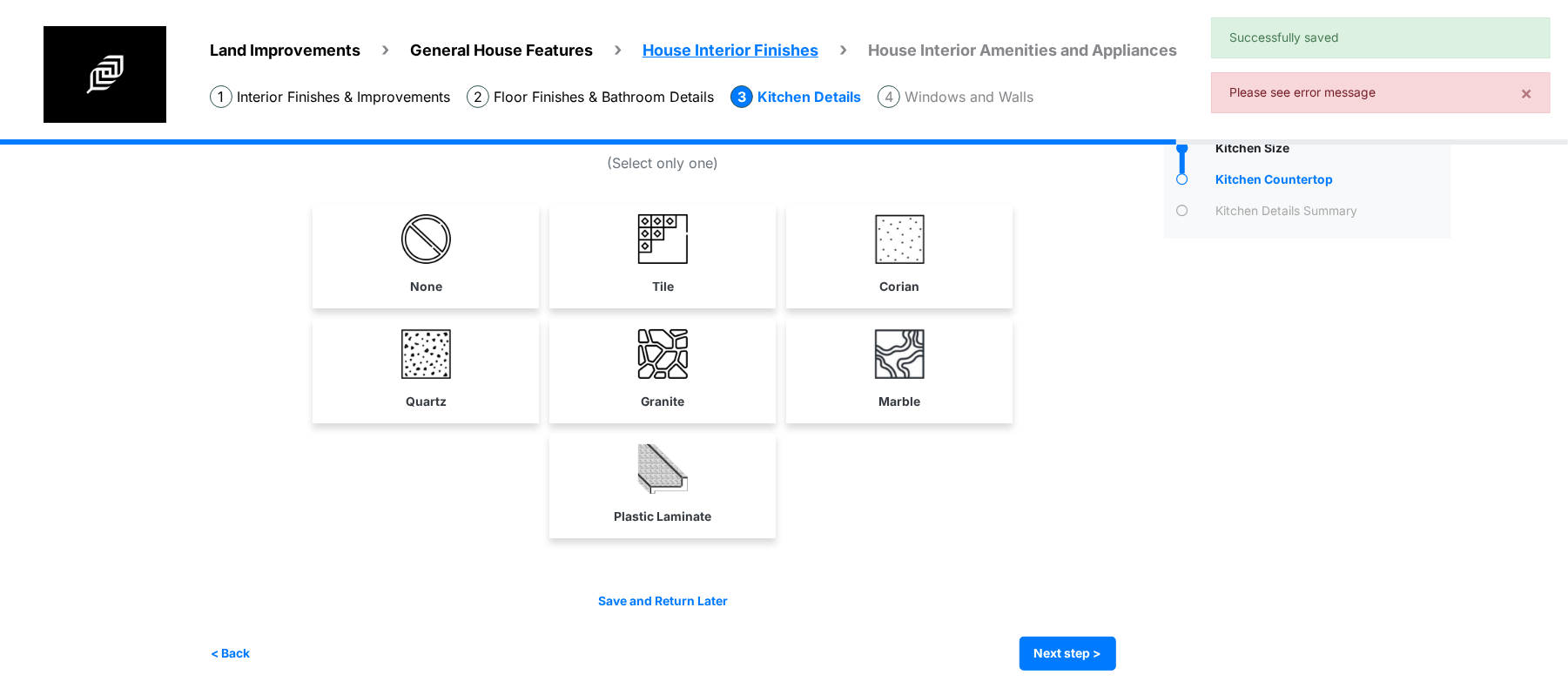
scroll to position [59, 0]
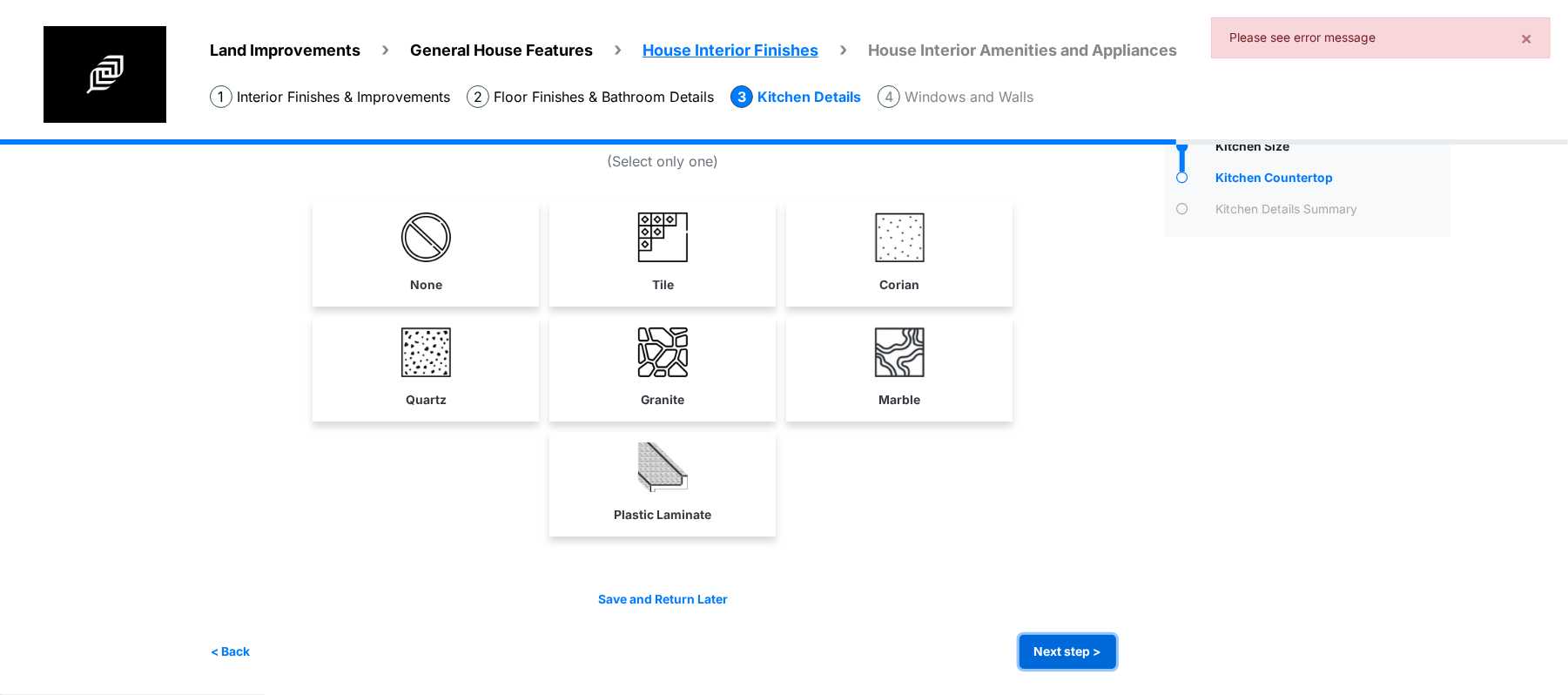
click at [1052, 641] on button "Next step >" at bounding box center [1068, 651] width 97 height 34
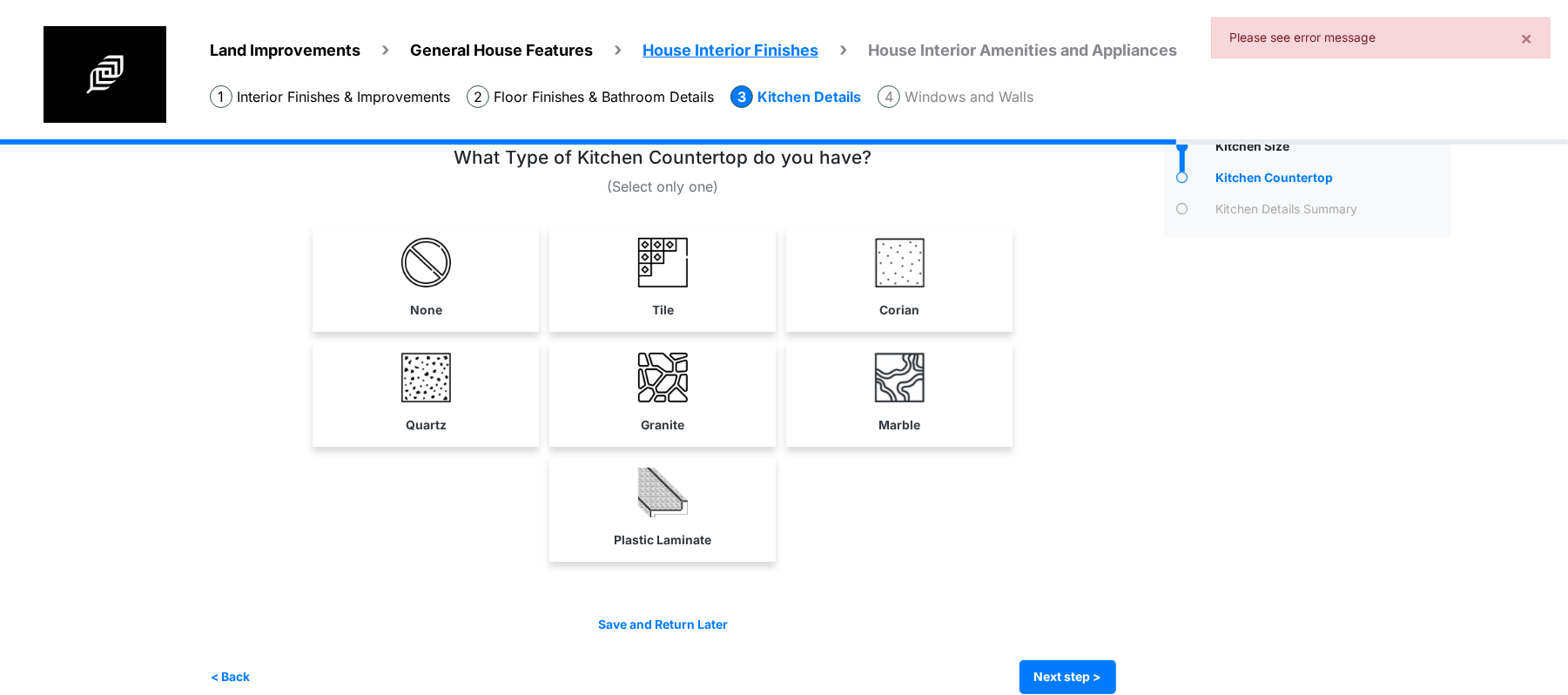
click at [888, 287] on link "Corian" at bounding box center [899, 277] width 219 height 101
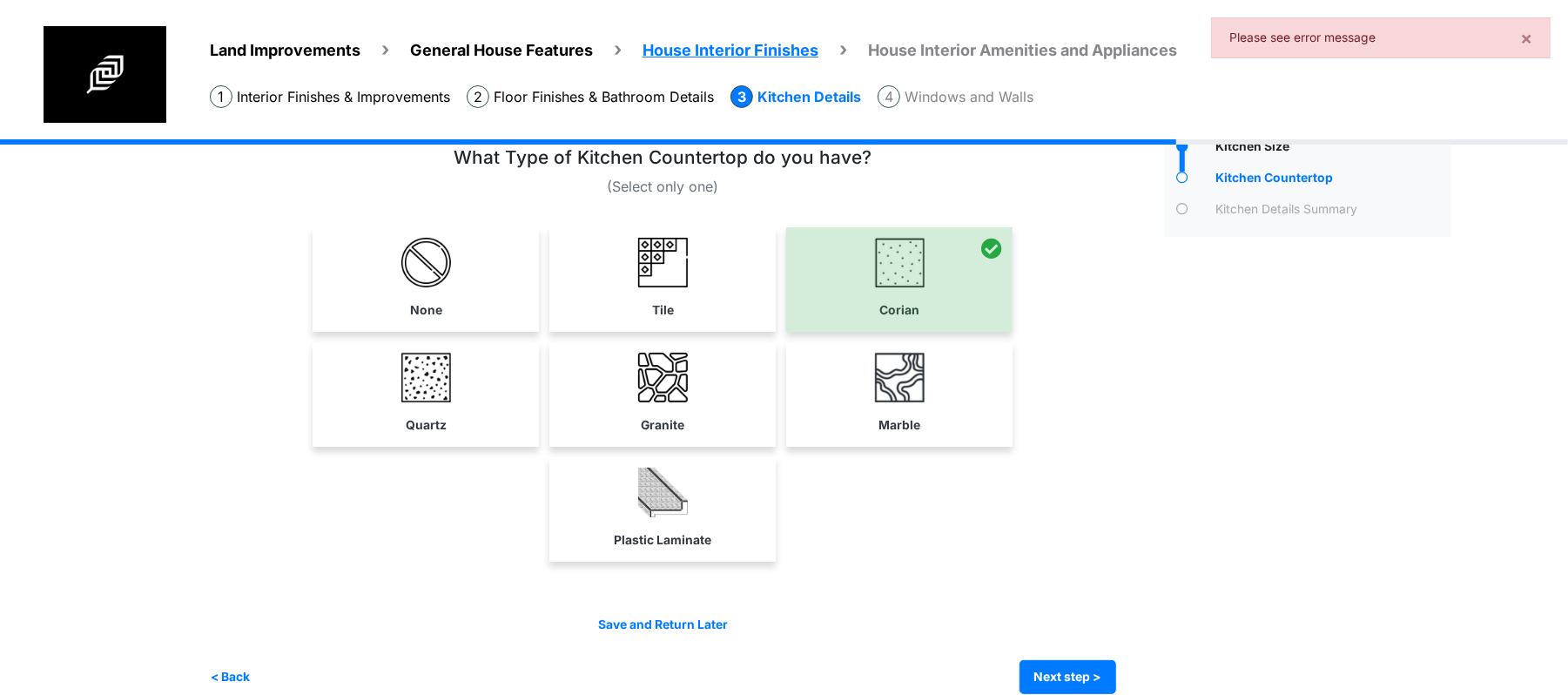
click at [923, 450] on div "None" at bounding box center [662, 399] width 906 height 344
click at [860, 432] on link "Marble" at bounding box center [899, 392] width 219 height 101
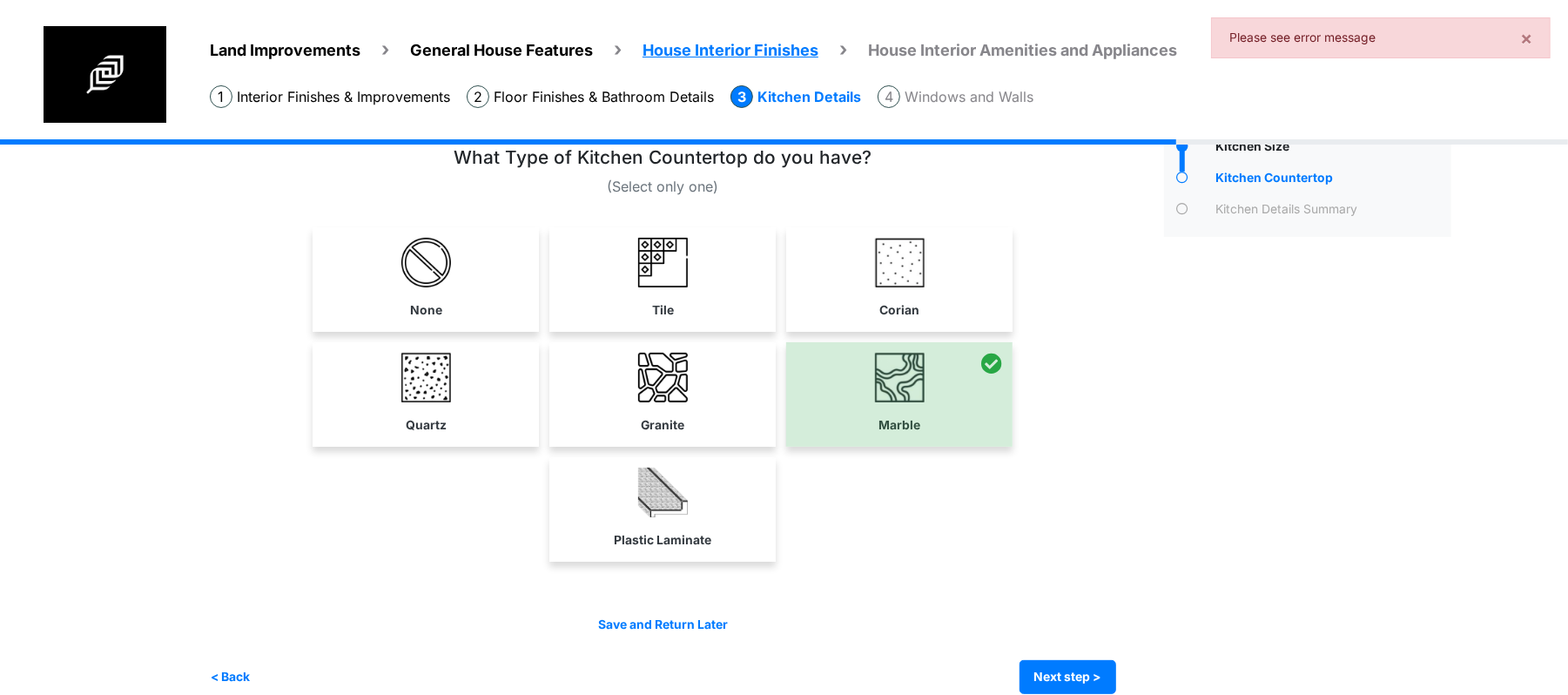
click at [705, 421] on link "Granite" at bounding box center [662, 392] width 219 height 101
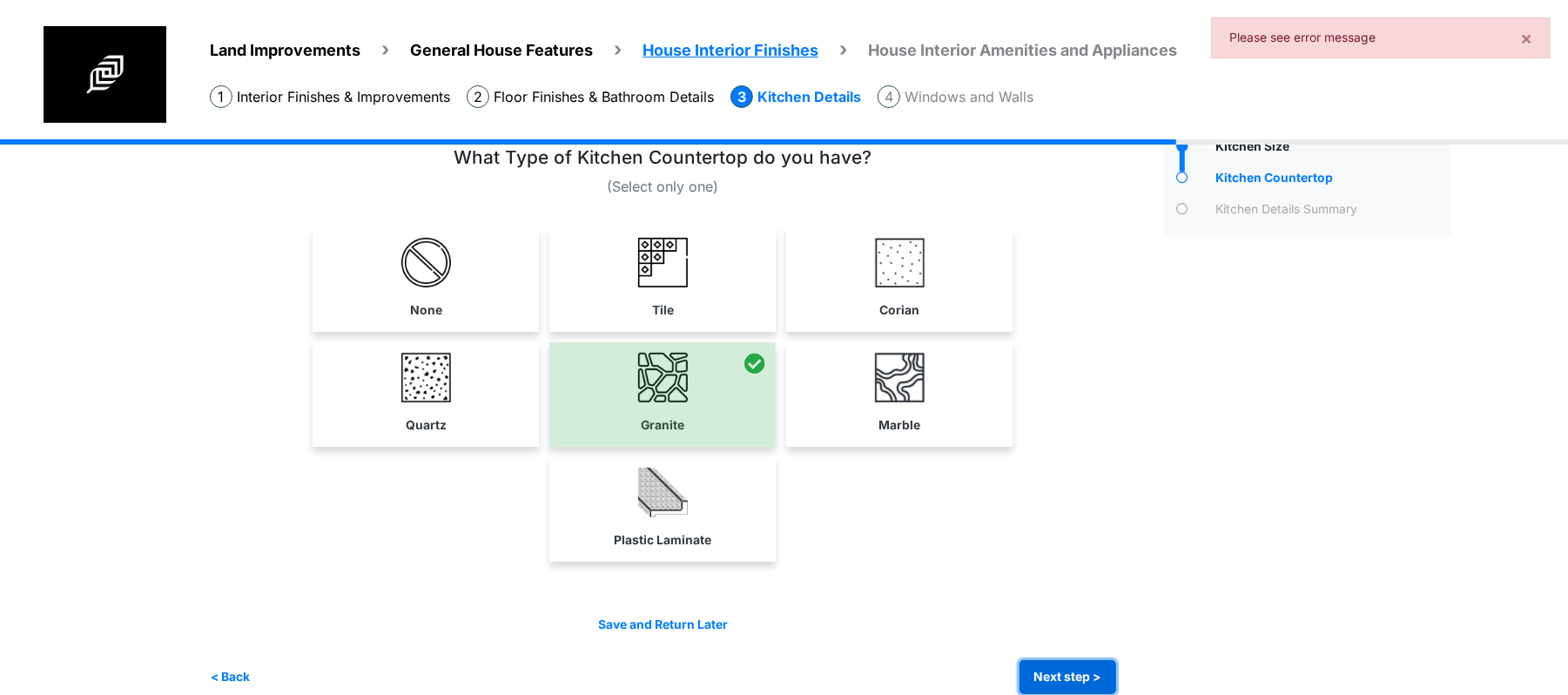
click at [1093, 673] on button "Next step >" at bounding box center [1068, 677] width 97 height 34
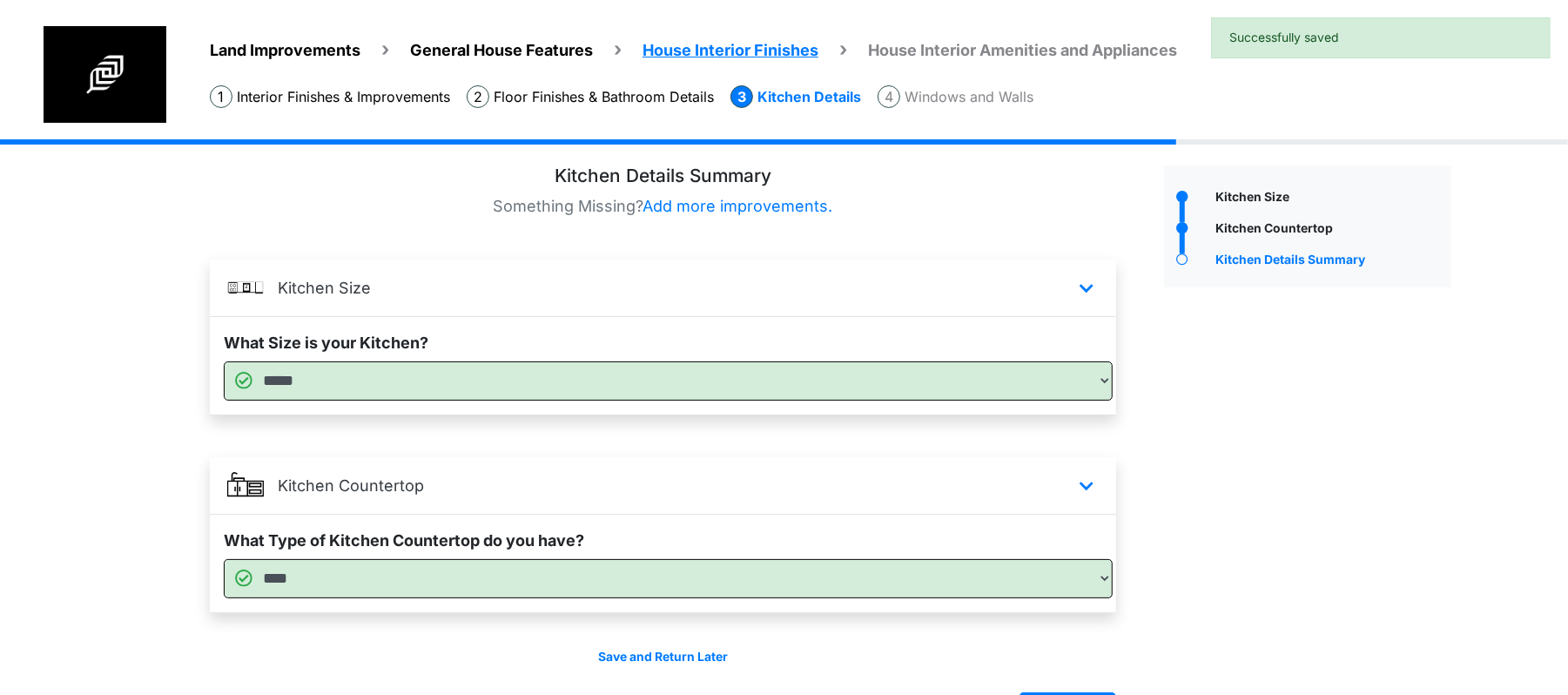
scroll to position [67, 0]
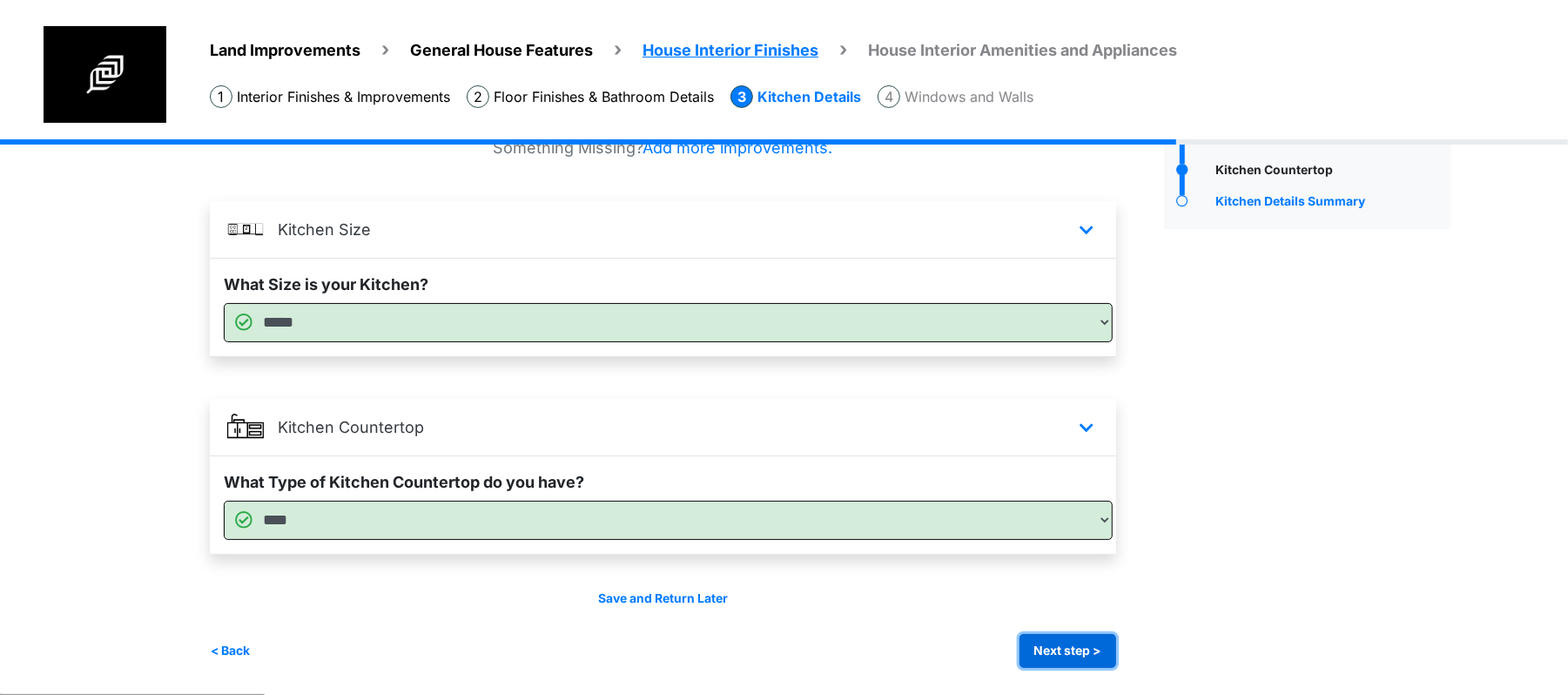
click at [1079, 637] on button "Next step >" at bounding box center [1068, 650] width 97 height 34
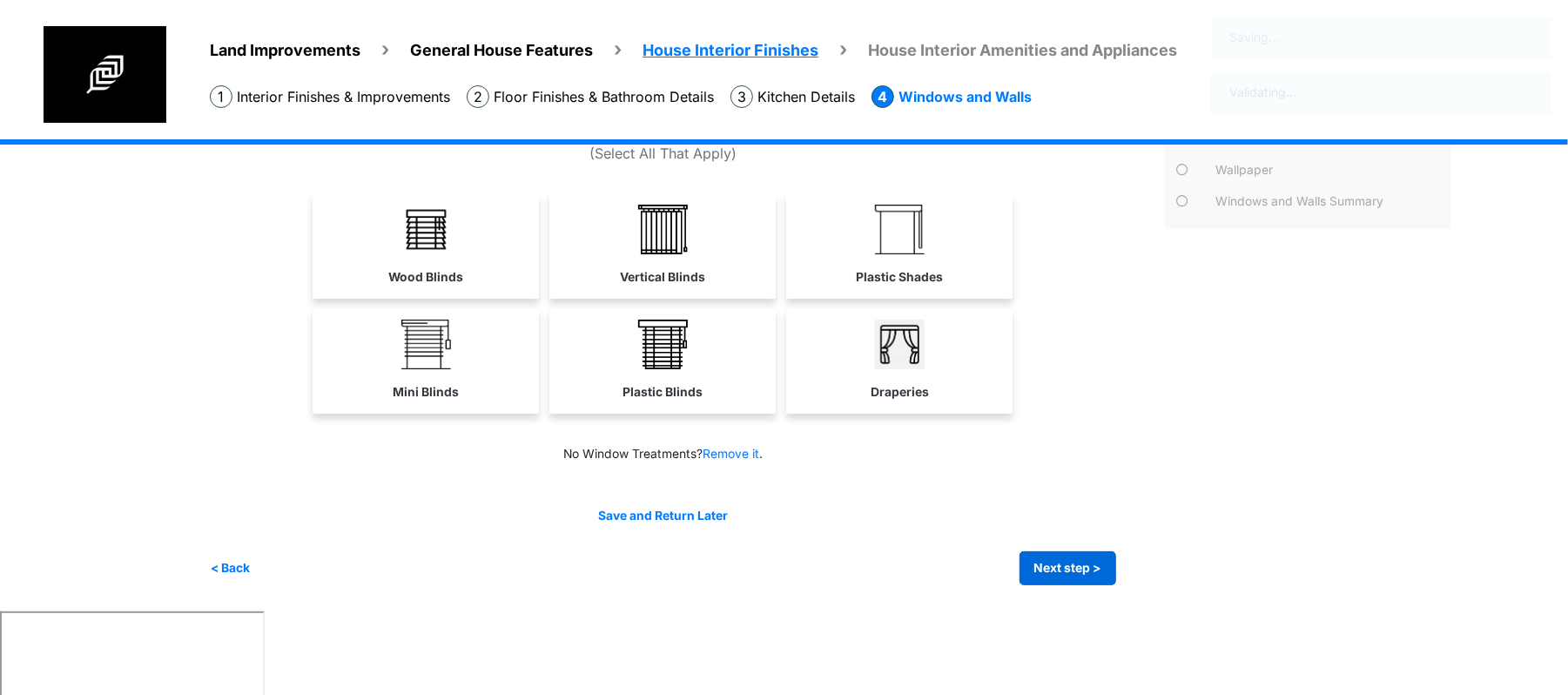
scroll to position [0, 0]
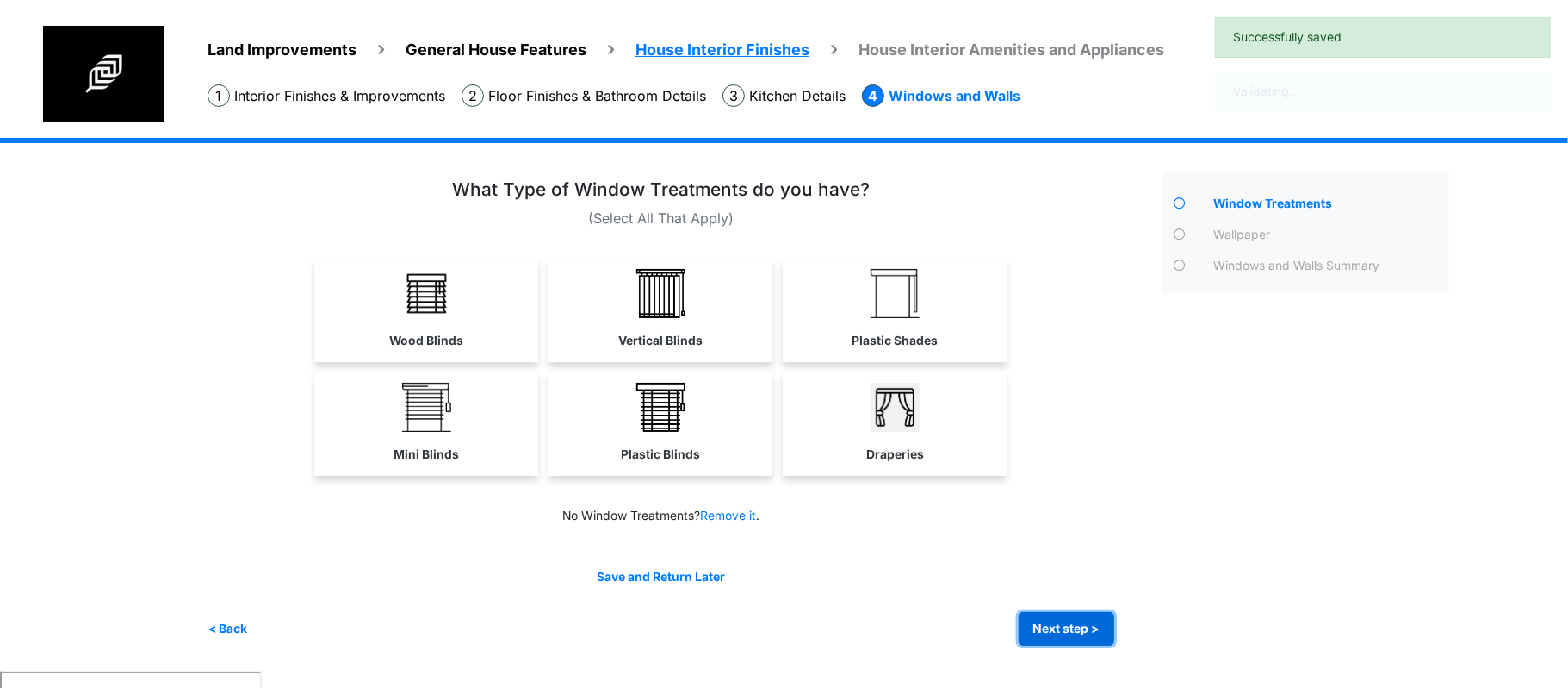
click at [1068, 630] on button "Next step >" at bounding box center [1067, 629] width 96 height 34
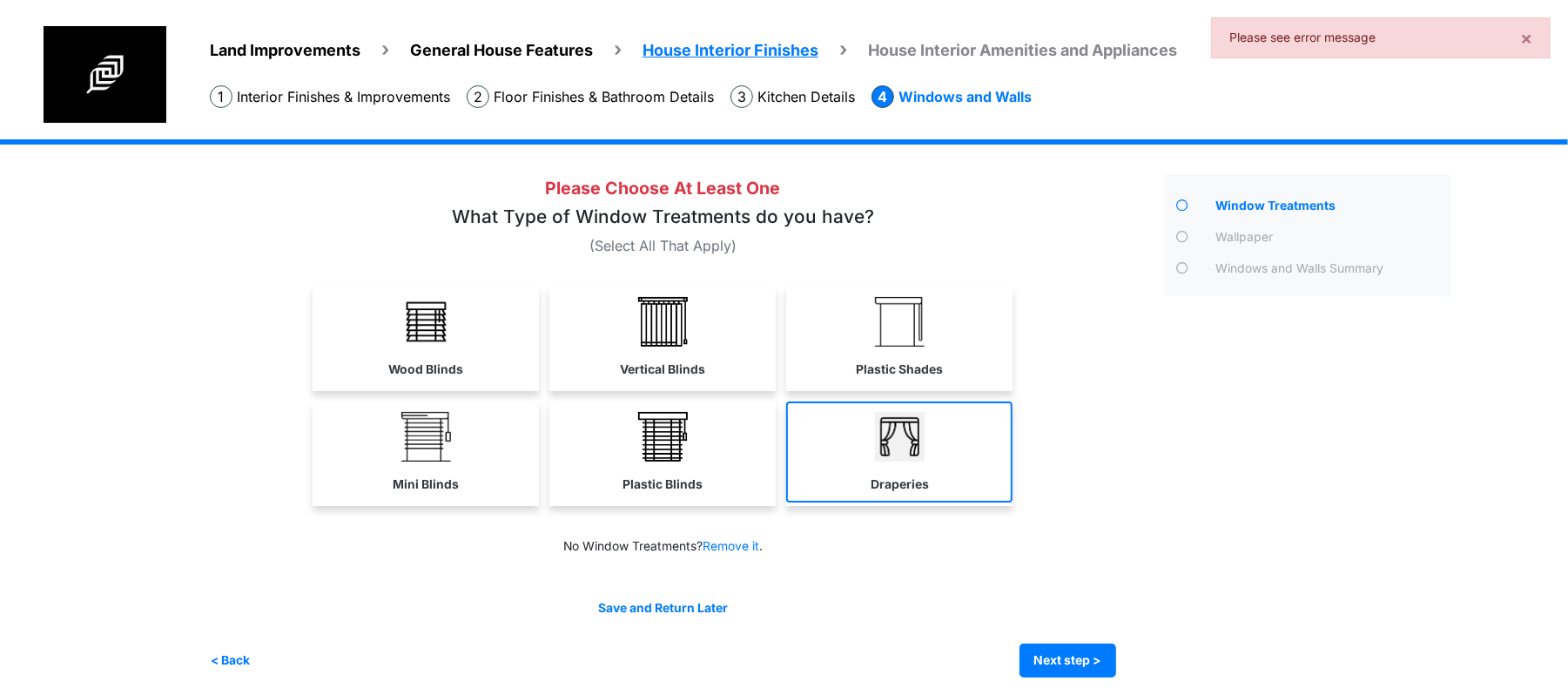
click at [861, 430] on link "Draperies" at bounding box center [899, 452] width 226 height 101
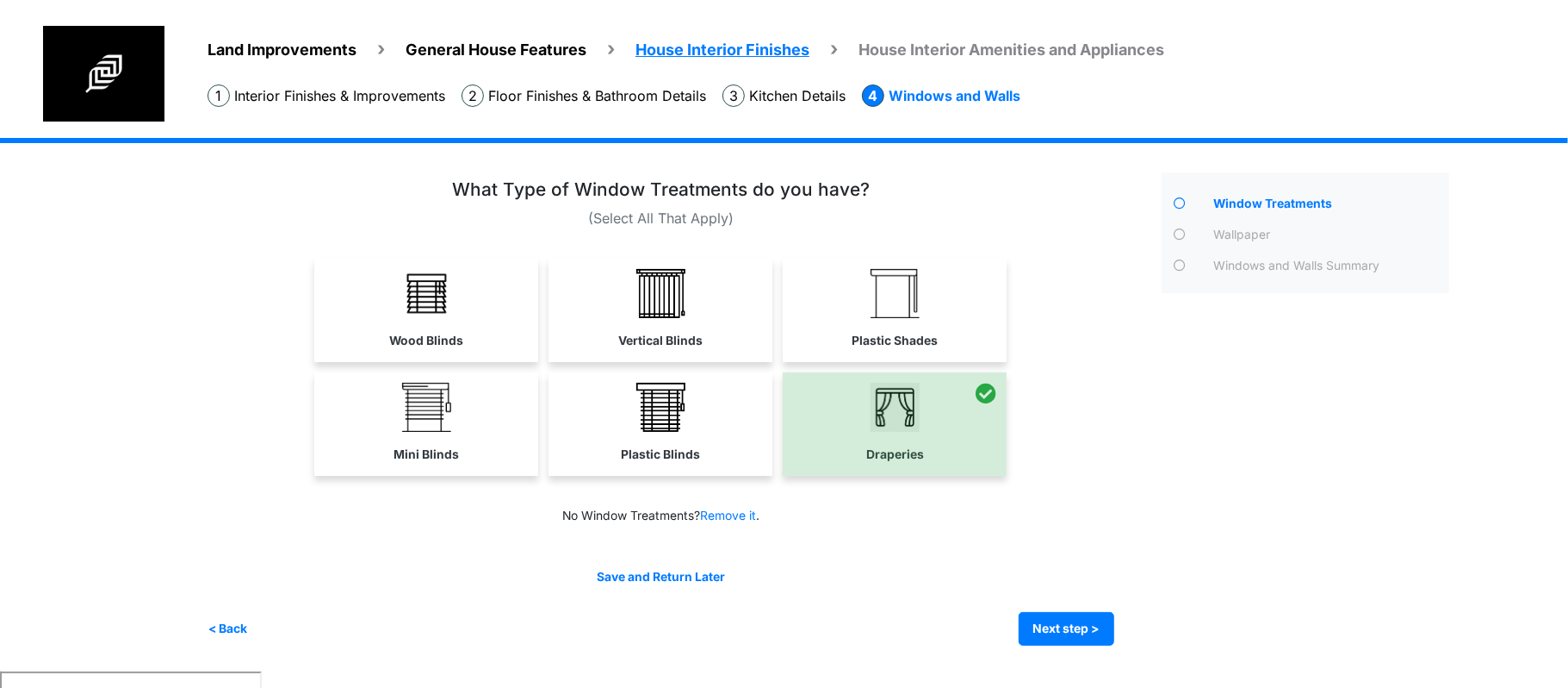
click at [634, 343] on label "Vertical Blinds" at bounding box center [660, 340] width 85 height 18
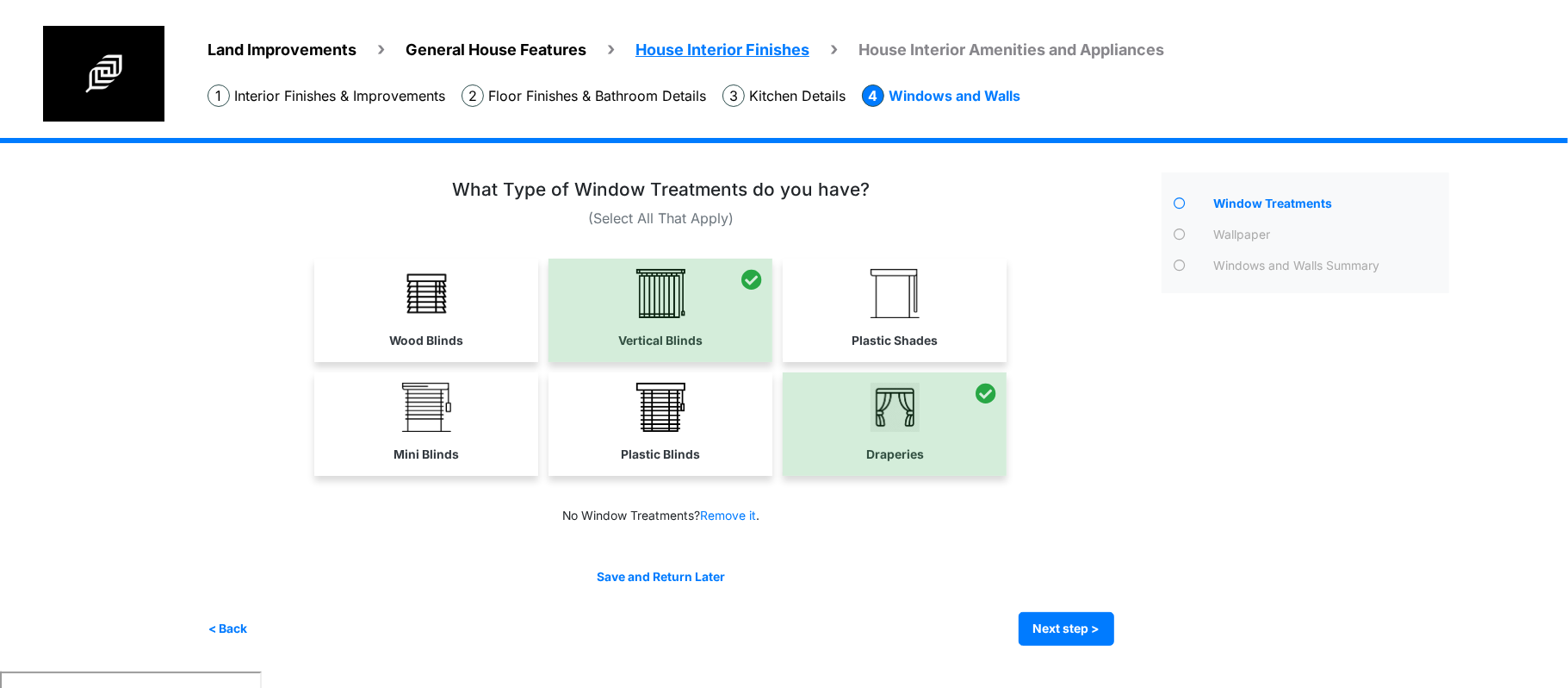
click at [634, 341] on div at bounding box center [660, 310] width 224 height 104
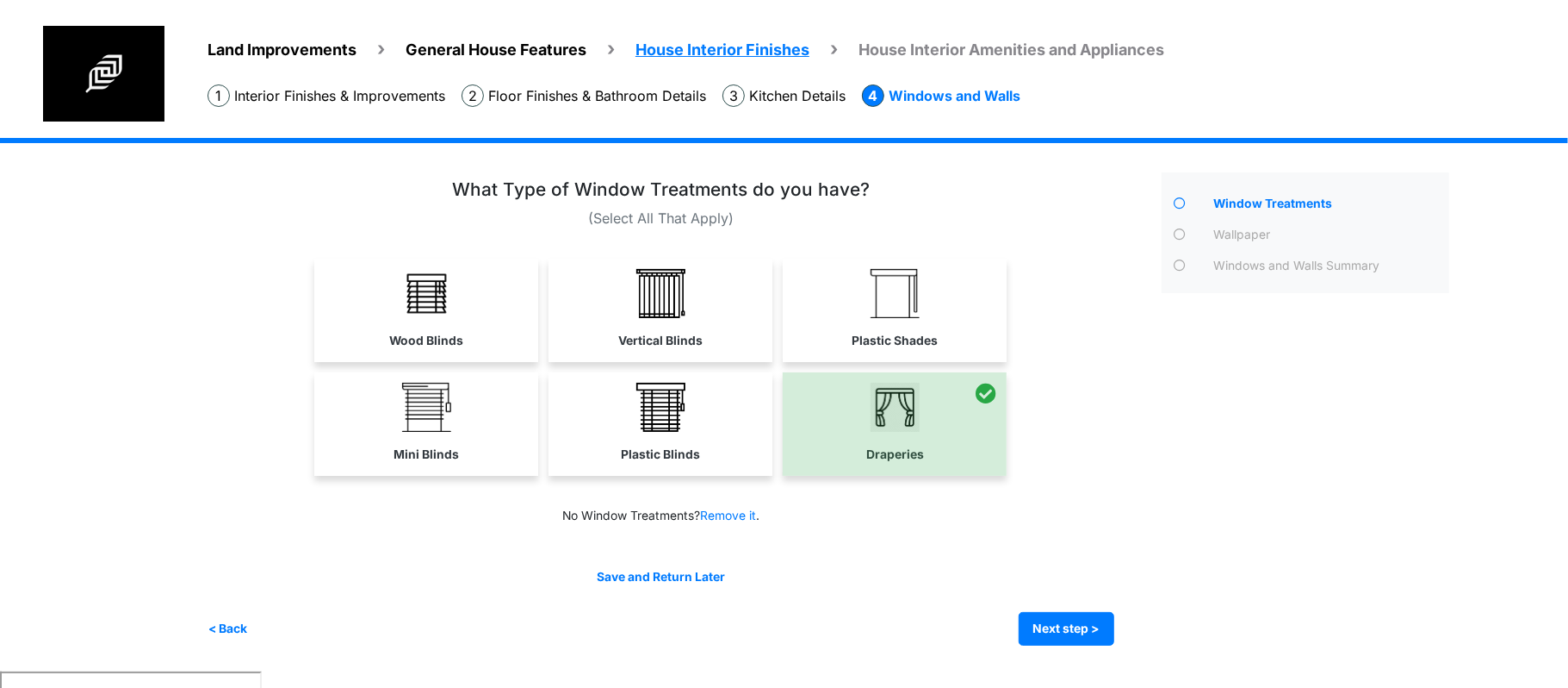
drag, startPoint x: 638, startPoint y: 406, endPoint x: 662, endPoint y: 443, distance: 44.1
click at [639, 408] on img at bounding box center [661, 407] width 49 height 49
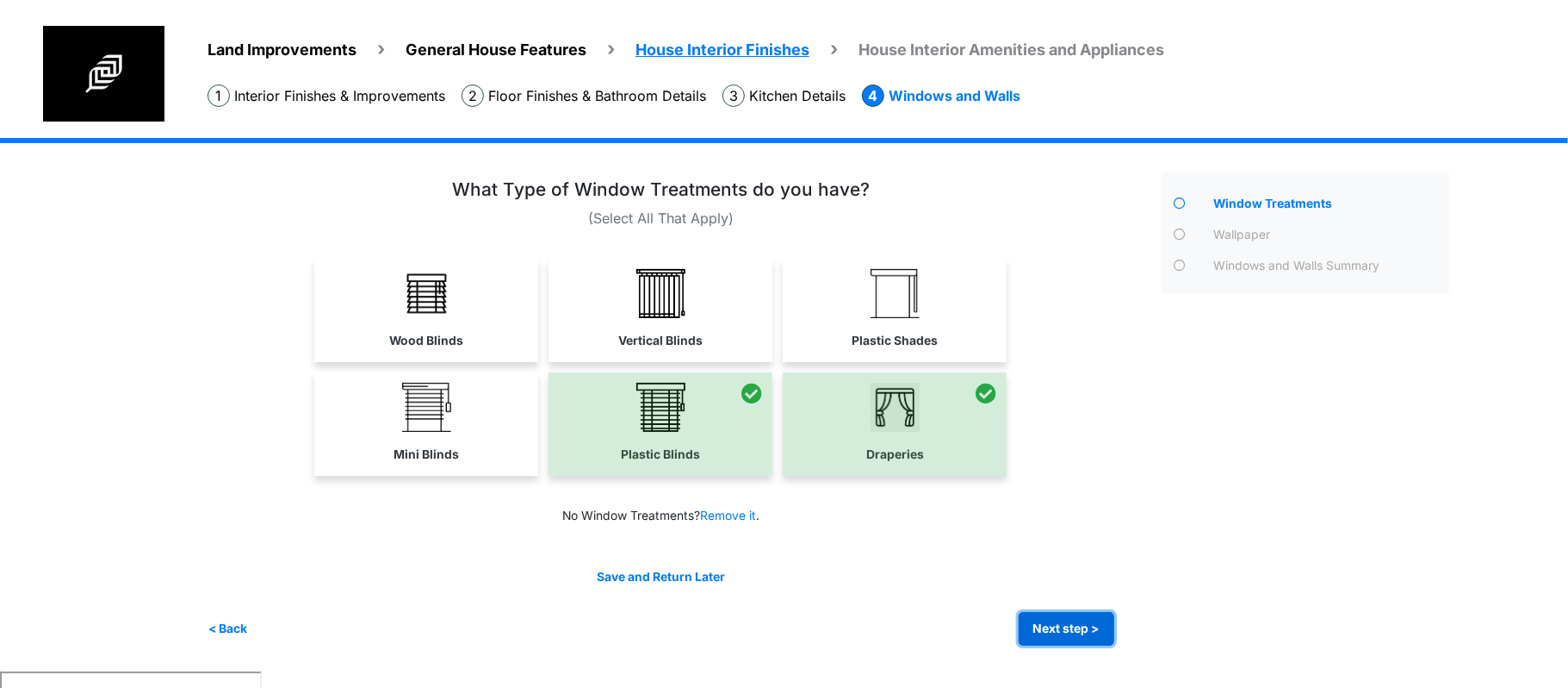
click at [1062, 628] on button "Next step >" at bounding box center [1067, 629] width 96 height 34
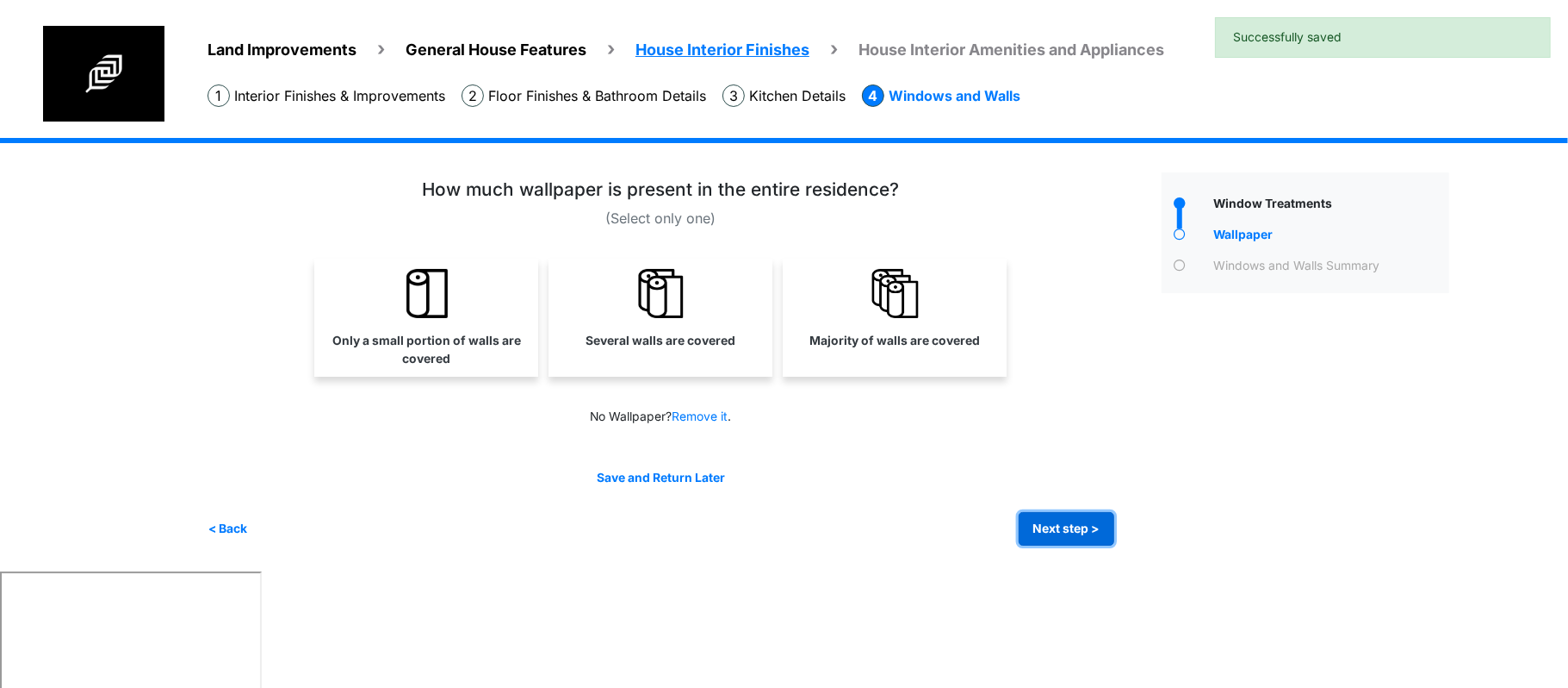
click at [1055, 529] on button "Next step >" at bounding box center [1067, 528] width 96 height 34
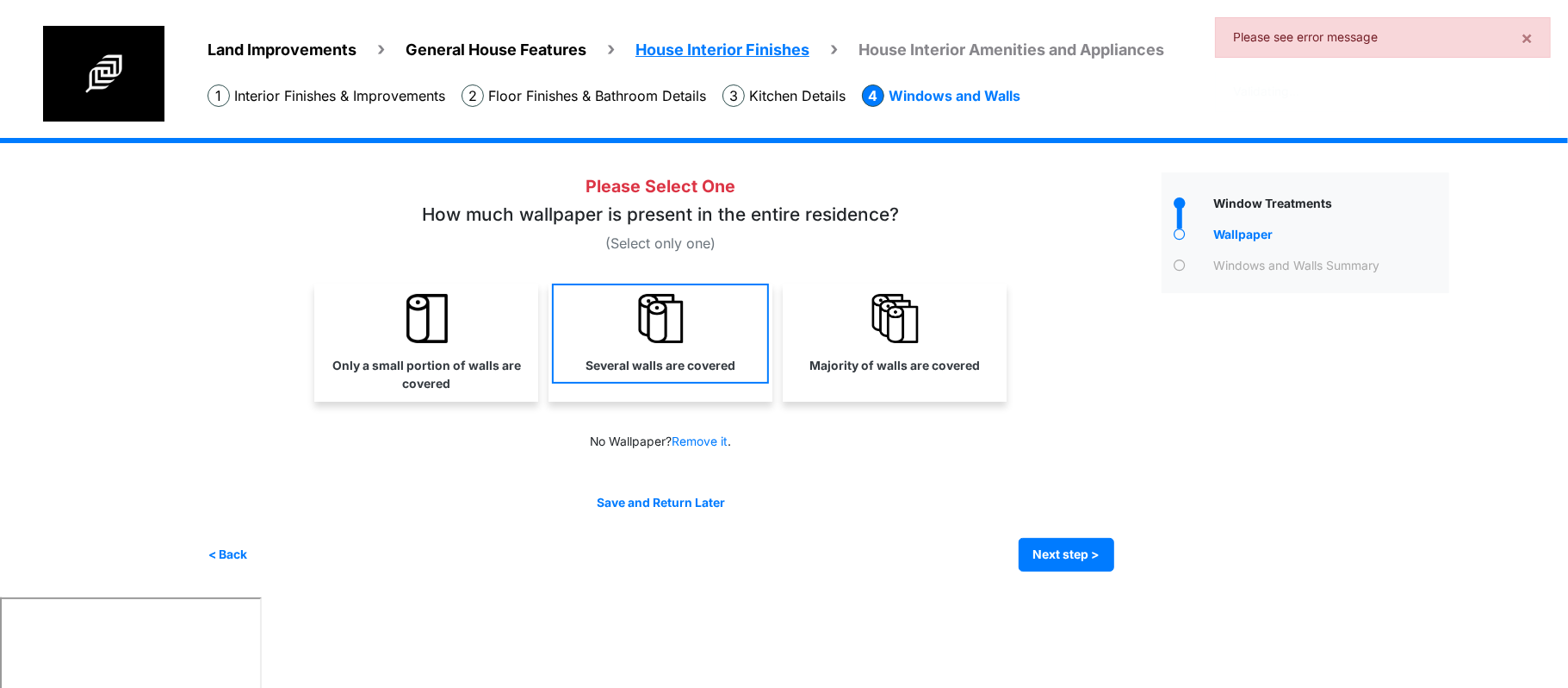
click at [608, 359] on label "Several walls are covered" at bounding box center [661, 365] width 150 height 18
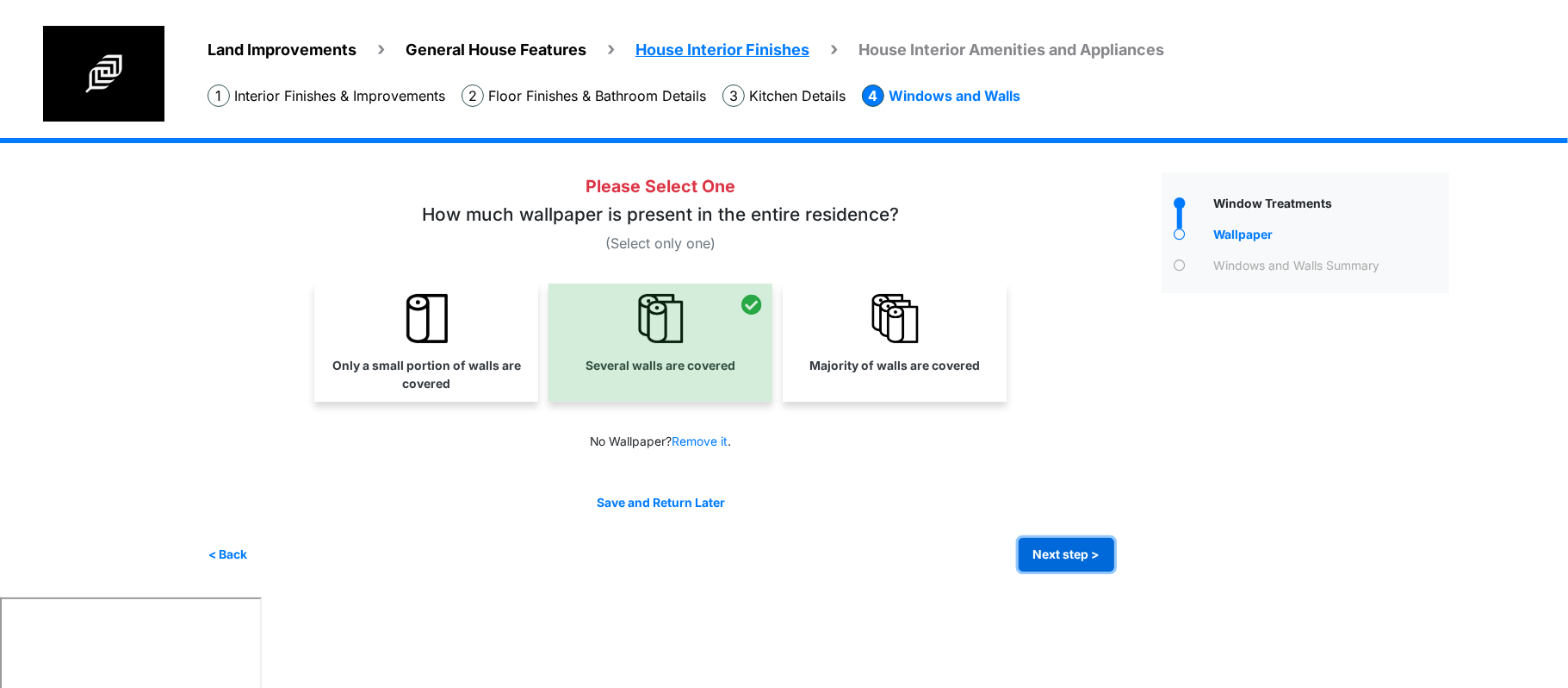
click at [1055, 556] on button "Next step >" at bounding box center [1067, 555] width 96 height 34
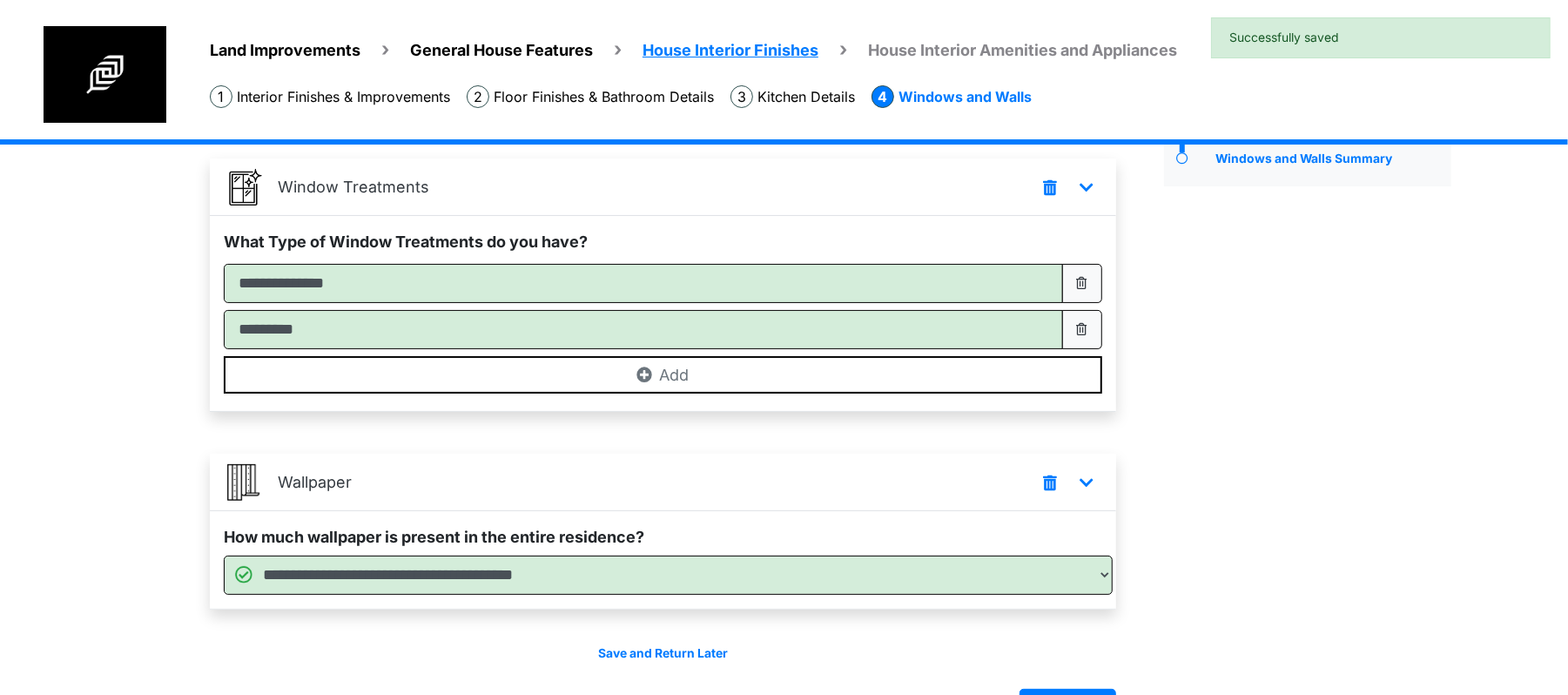
scroll to position [164, 0]
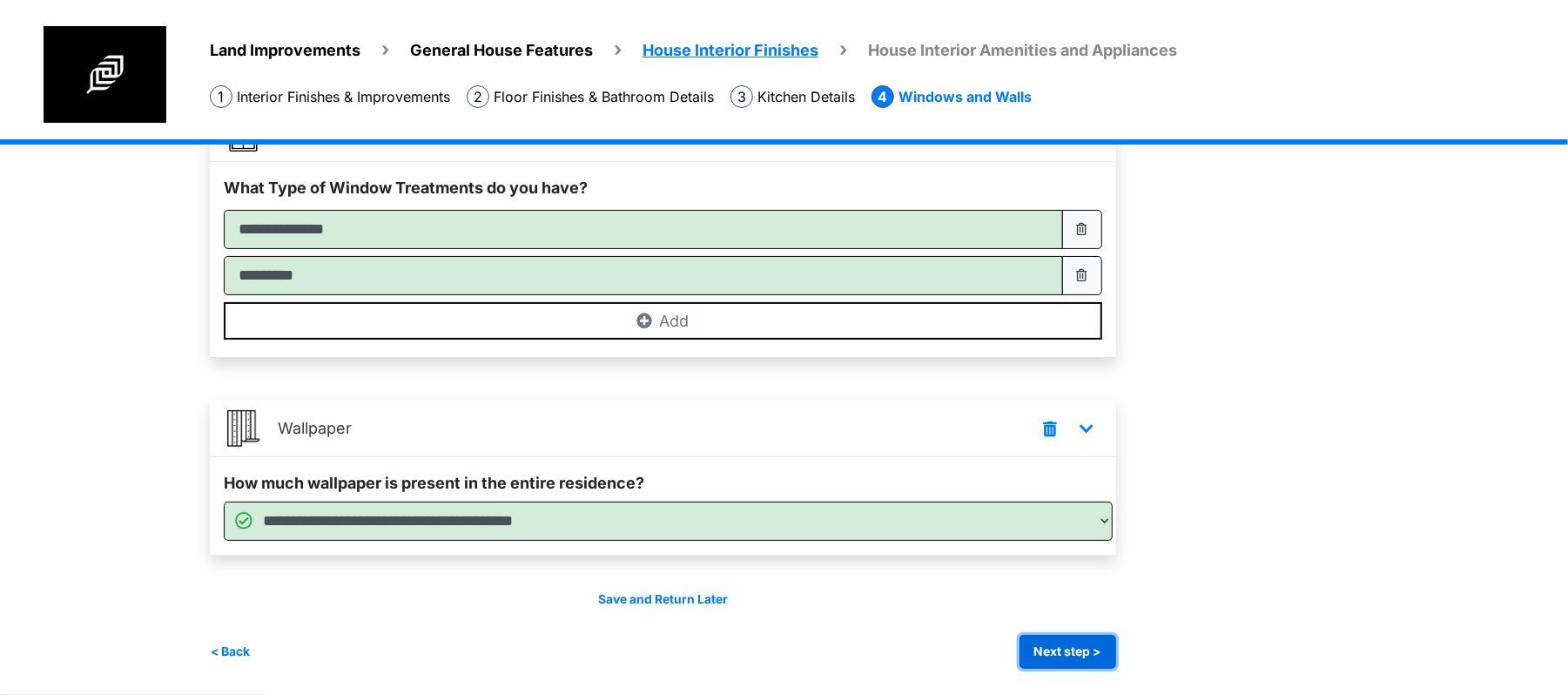
click at [1076, 634] on button "Next step >" at bounding box center [1068, 651] width 97 height 34
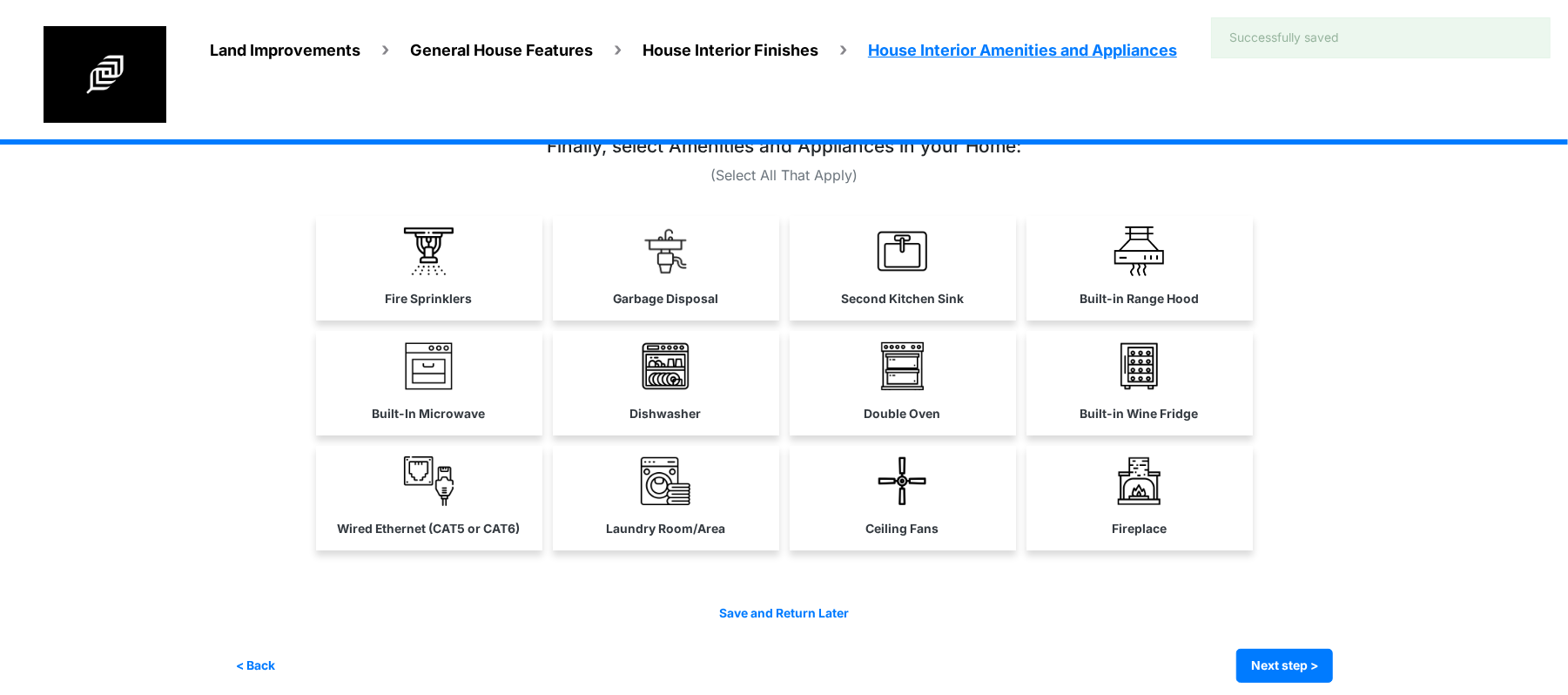
scroll to position [59, 0]
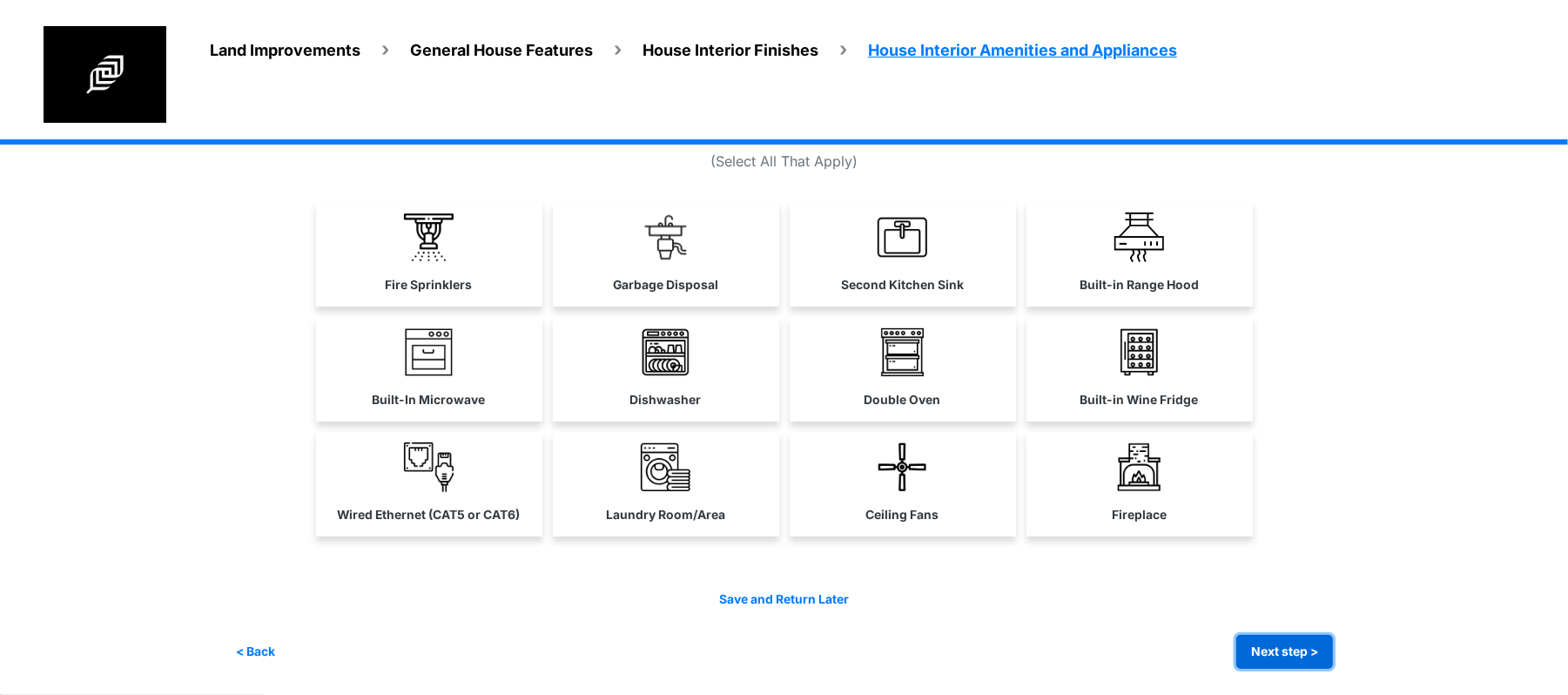
click at [1254, 651] on button "Next step >" at bounding box center [1284, 651] width 97 height 34
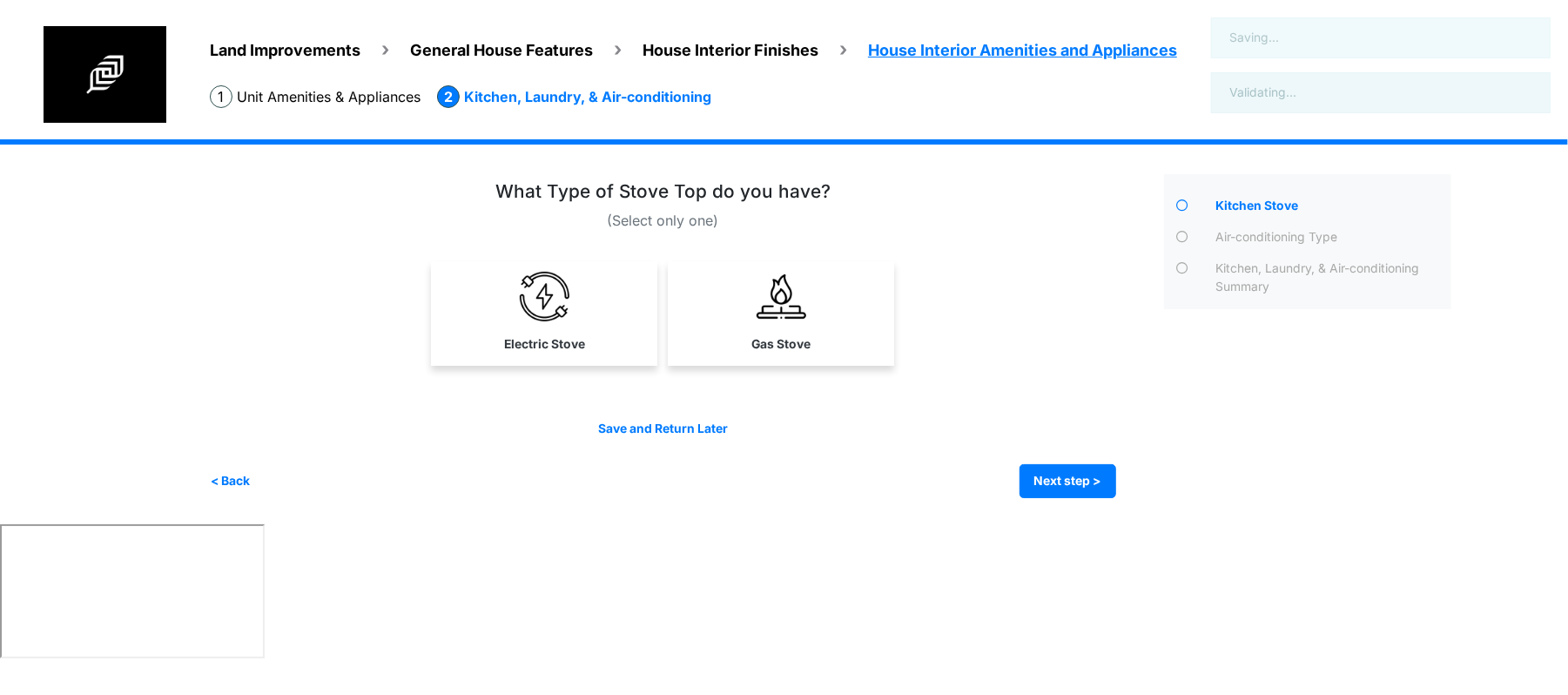
scroll to position [0, 0]
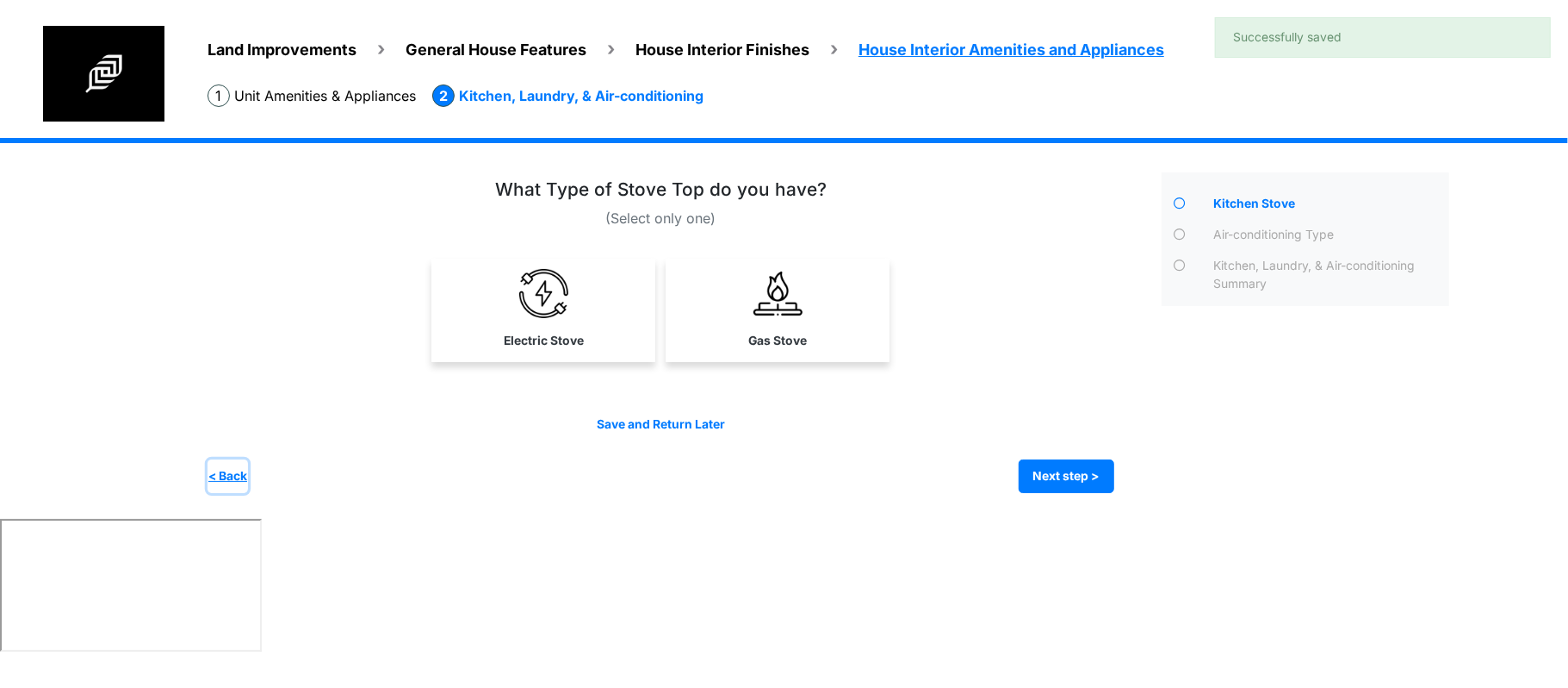
click at [211, 475] on button "< Back" at bounding box center [227, 476] width 40 height 34
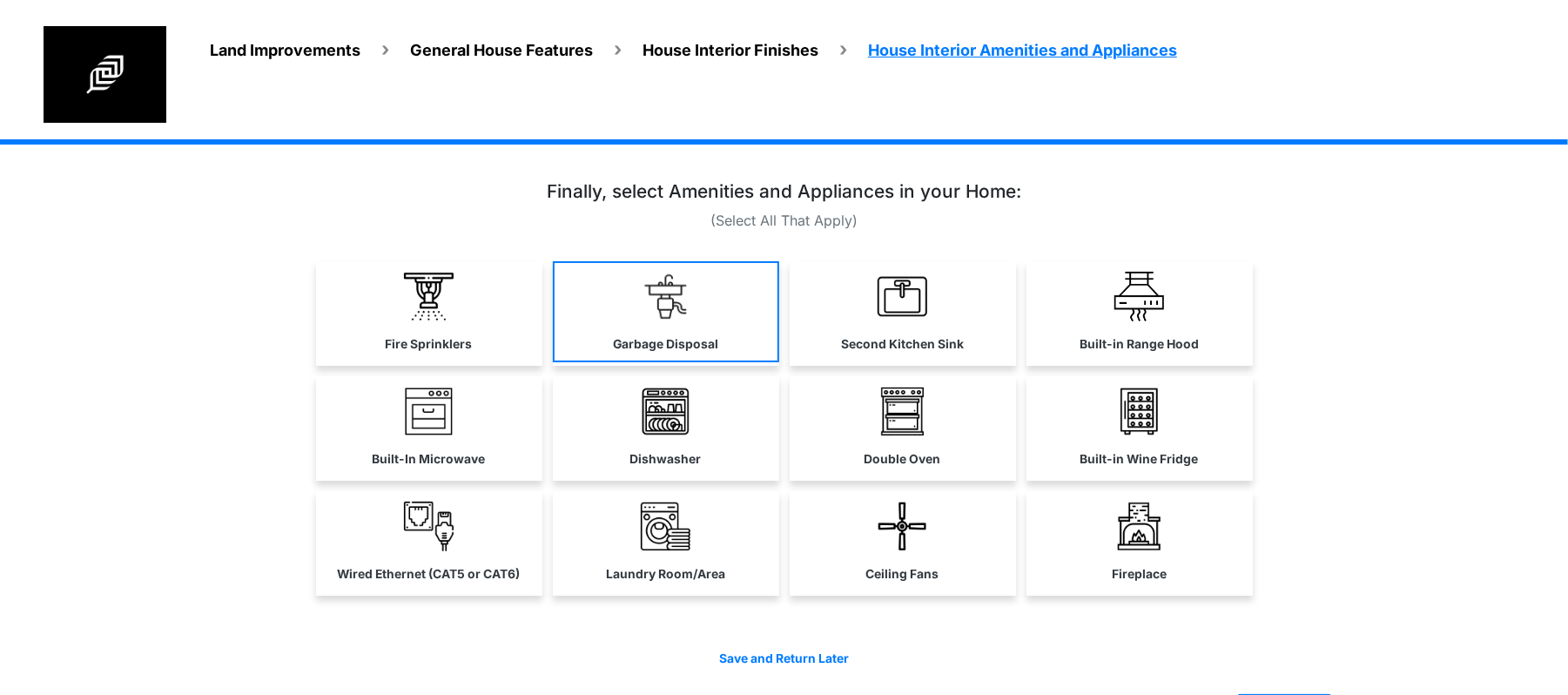
click at [615, 343] on label "Garbage Disposal" at bounding box center [666, 344] width 106 height 18
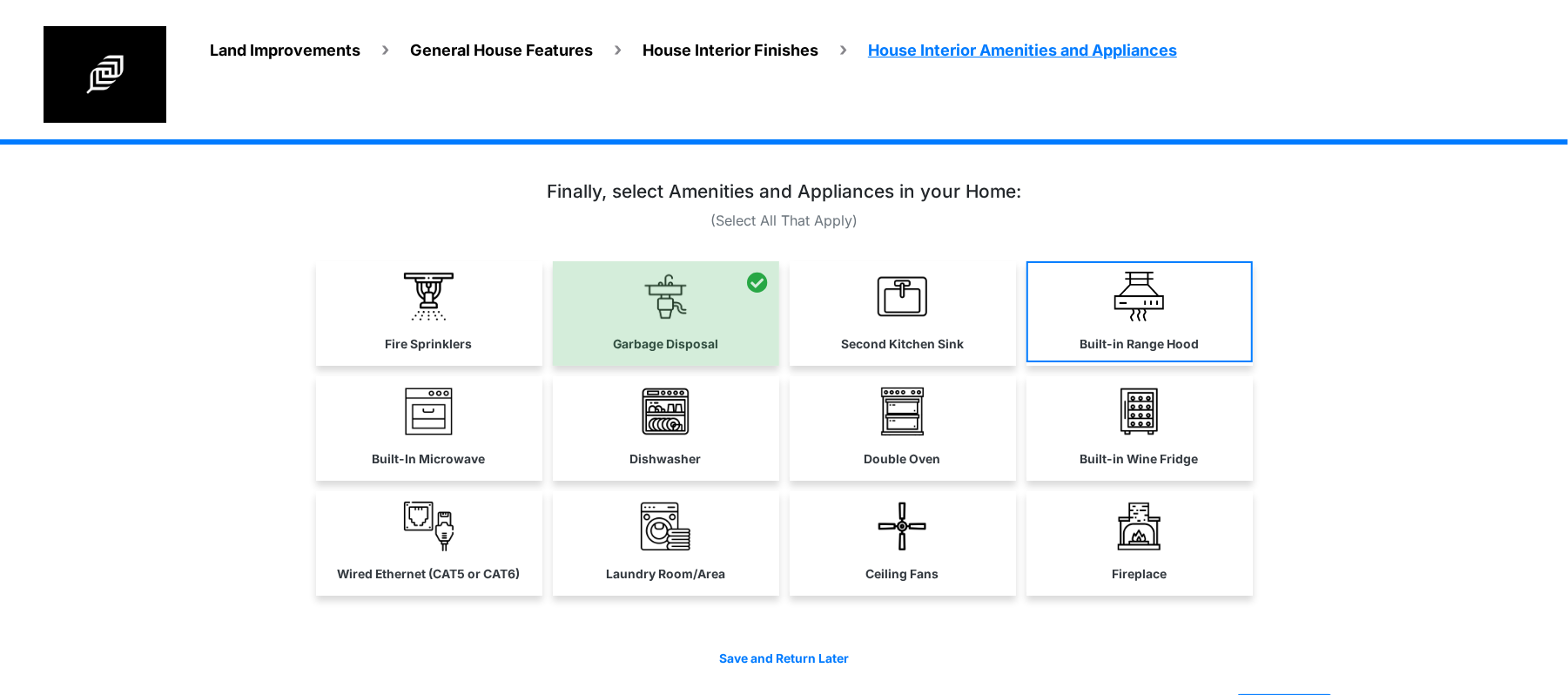
click at [1137, 338] on label "Built-in Range Hood" at bounding box center [1138, 344] width 119 height 18
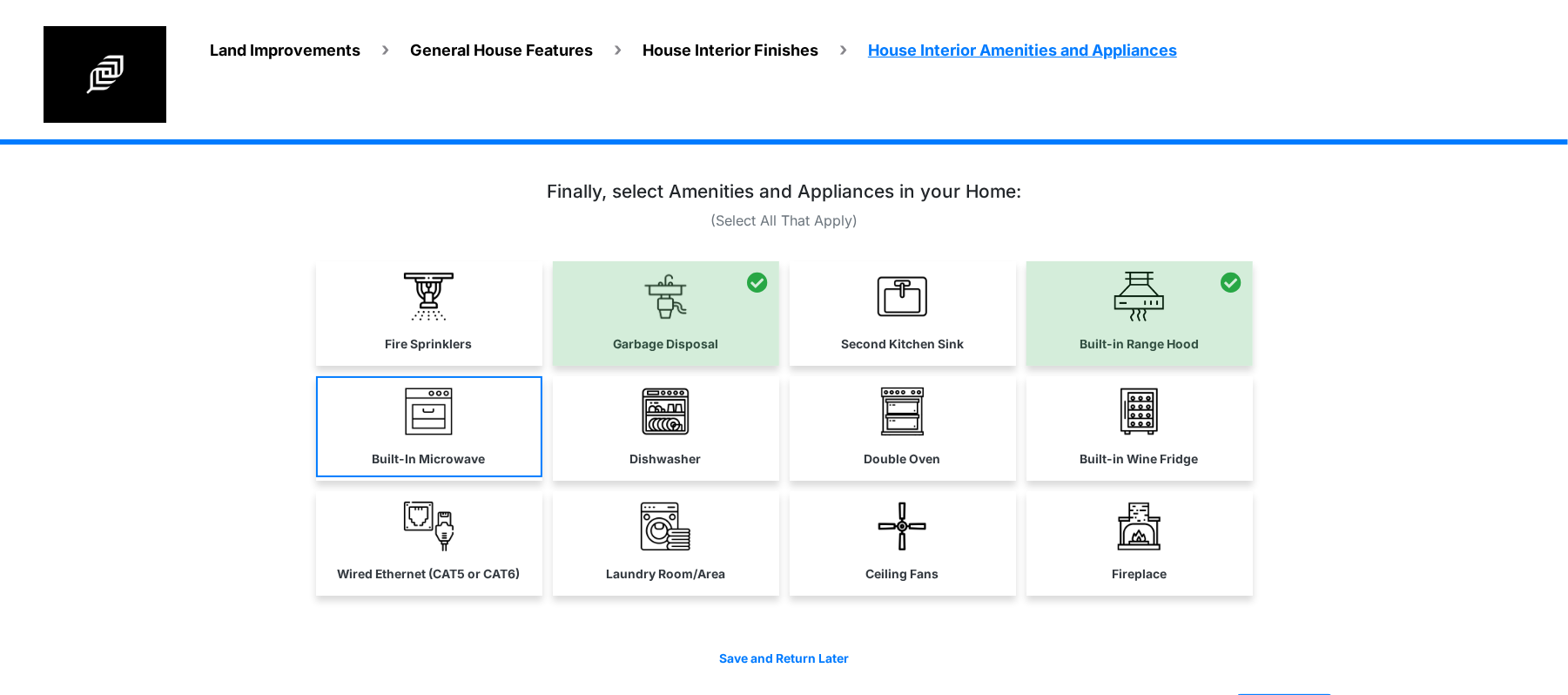
click at [491, 419] on link "Built-In Microwave" at bounding box center [429, 426] width 226 height 101
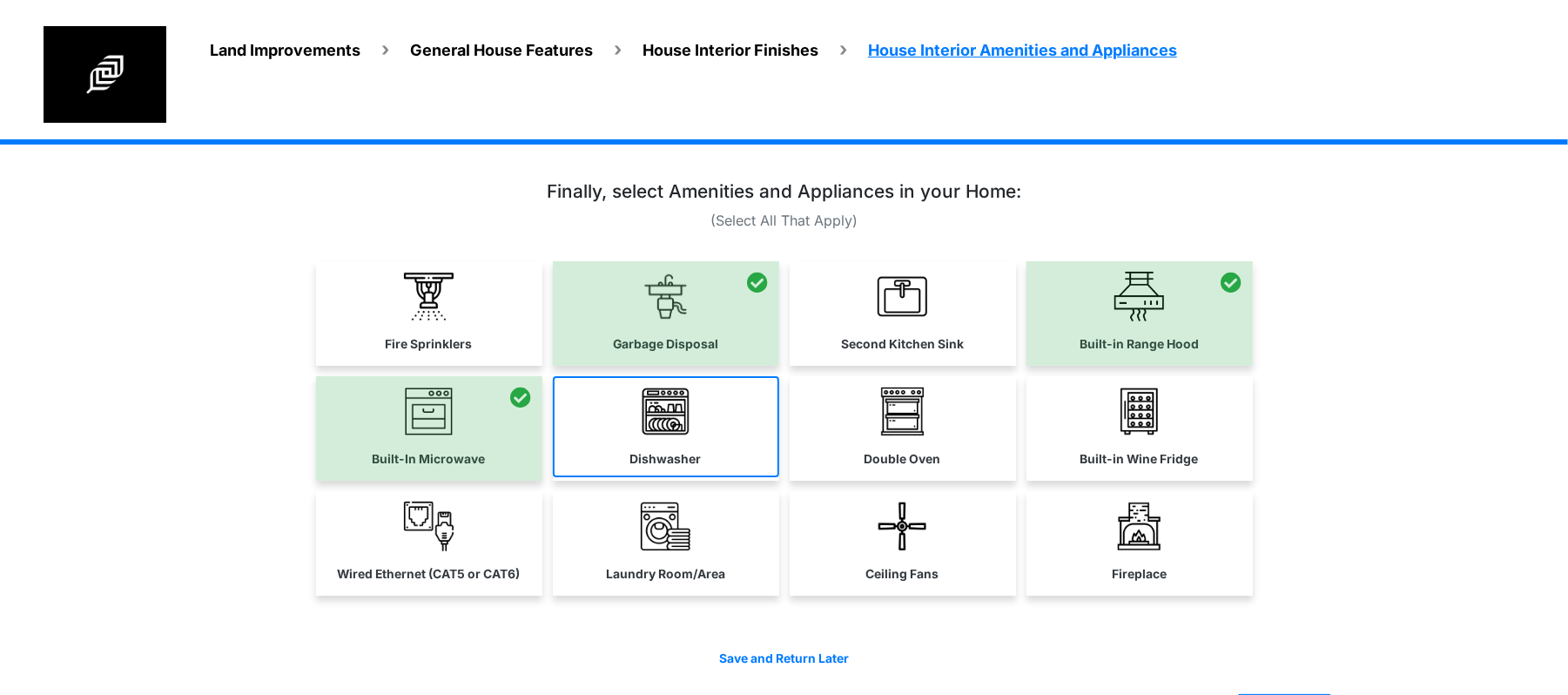
click at [639, 425] on link "Dishwasher" at bounding box center [665, 426] width 226 height 101
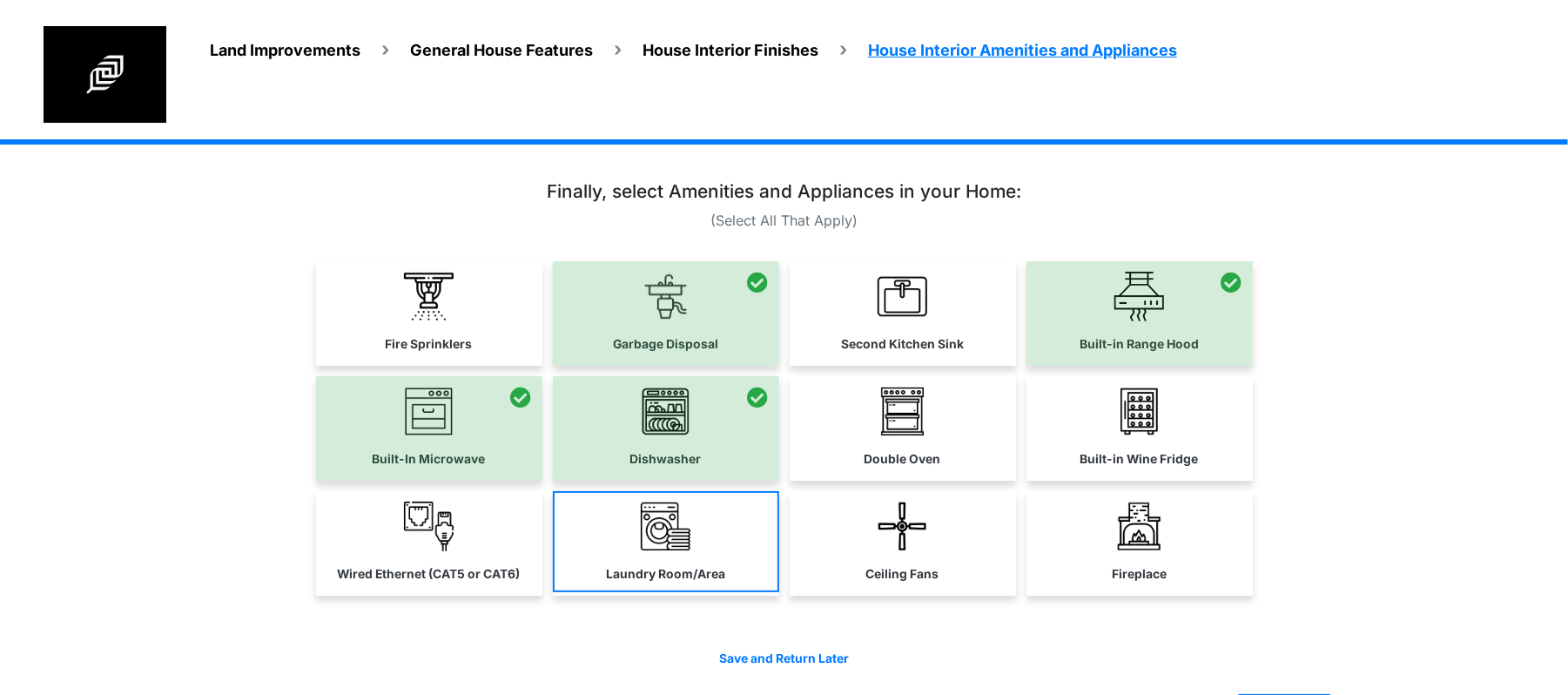
drag, startPoint x: 503, startPoint y: 557, endPoint x: 642, endPoint y: 565, distance: 139.2
click at [506, 555] on link "Wired Ethernet (CAT5 or CAT6)" at bounding box center [429, 541] width 226 height 101
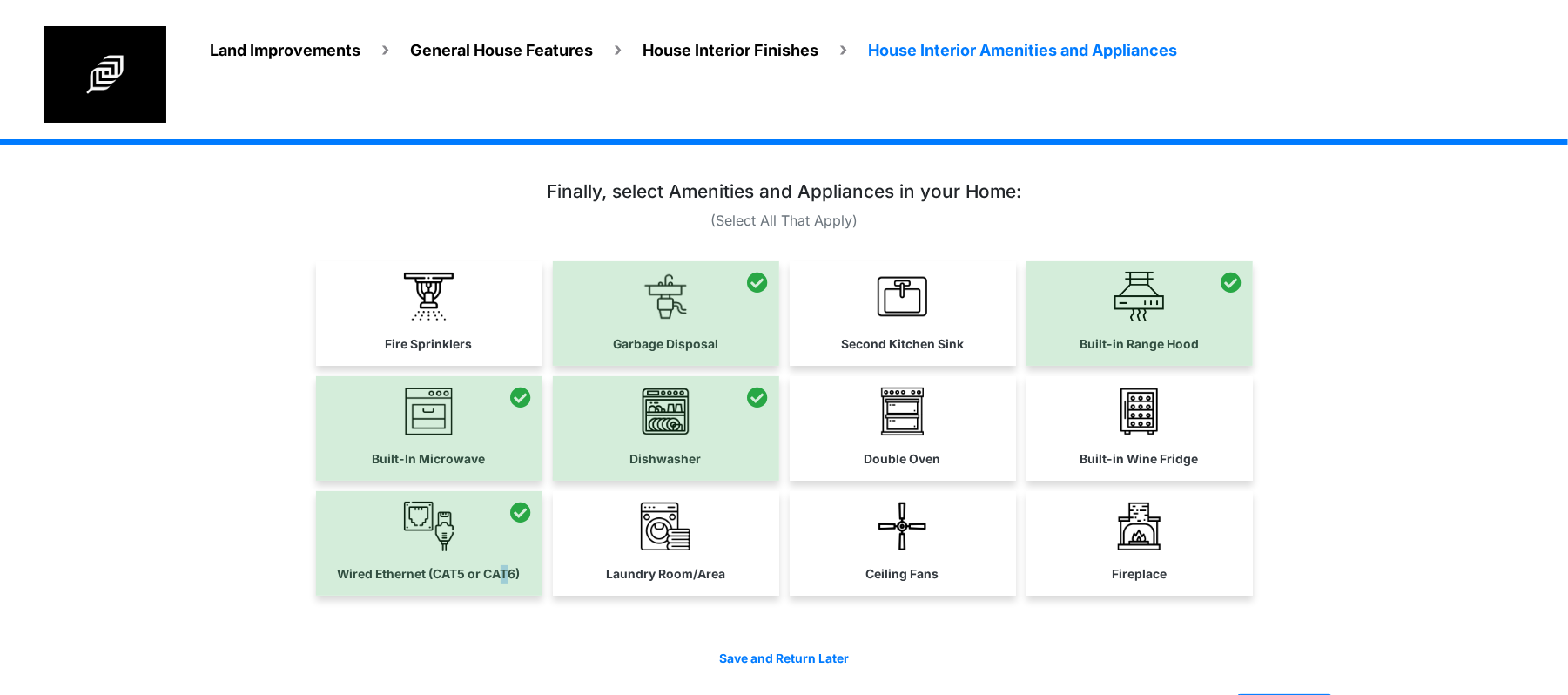
click at [669, 565] on label "Laundry Room/Area" at bounding box center [665, 573] width 119 height 18
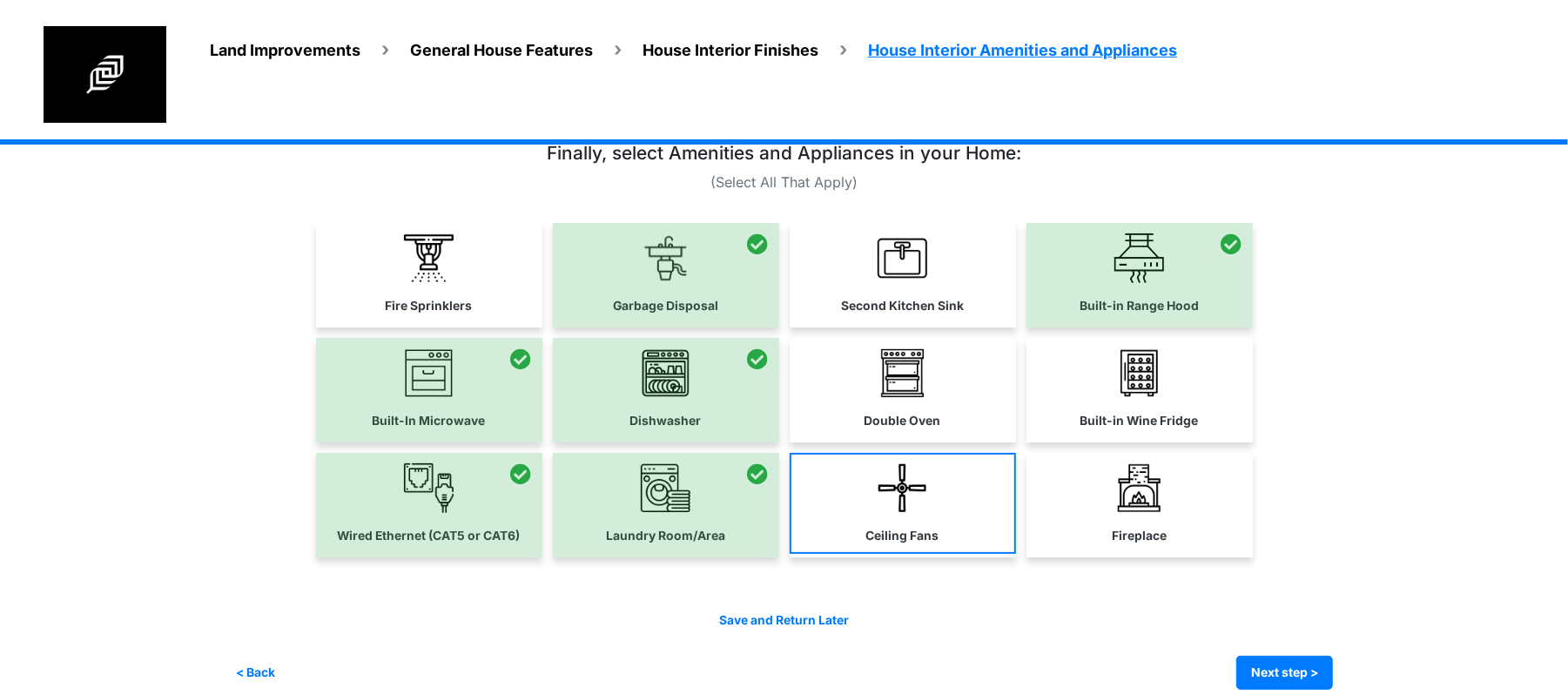
scroll to position [59, 0]
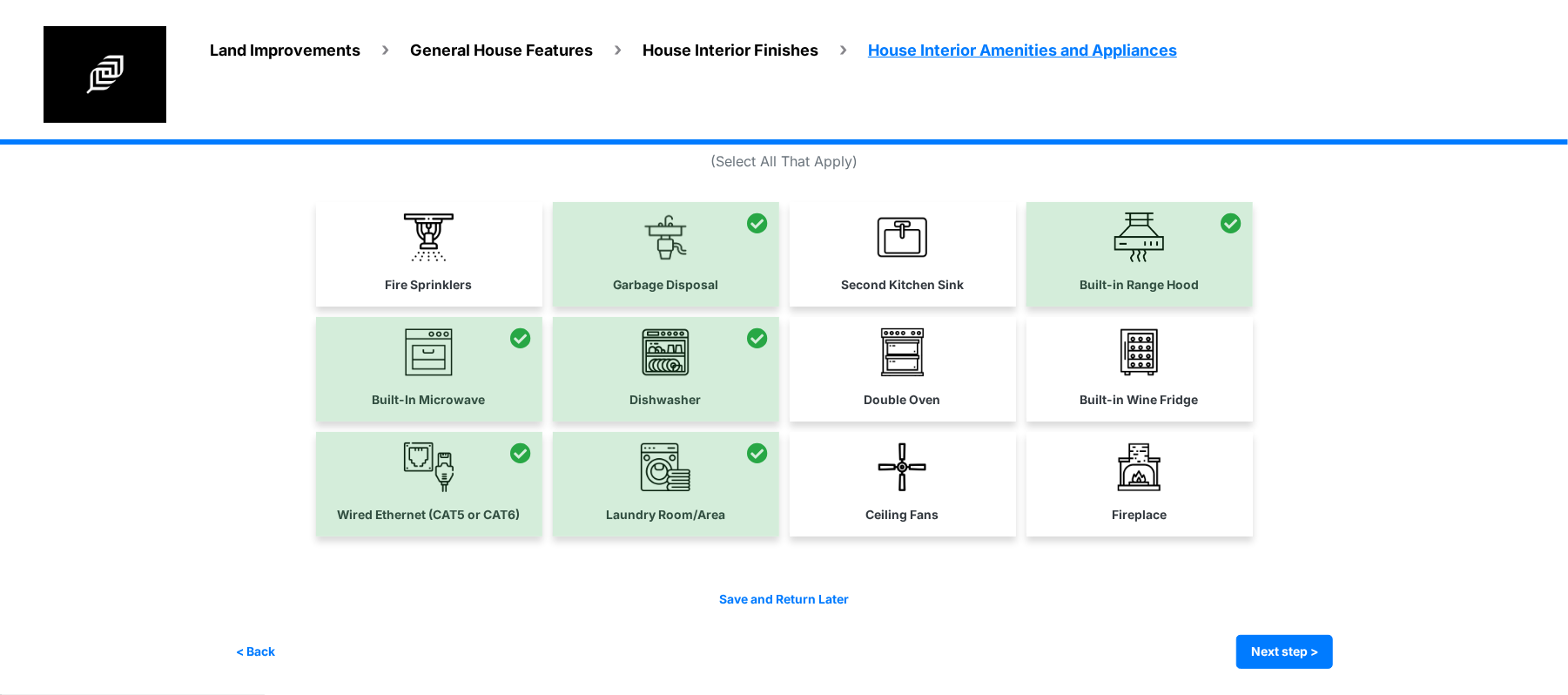
click at [924, 506] on label "Ceiling Fans" at bounding box center [902, 514] width 73 height 18
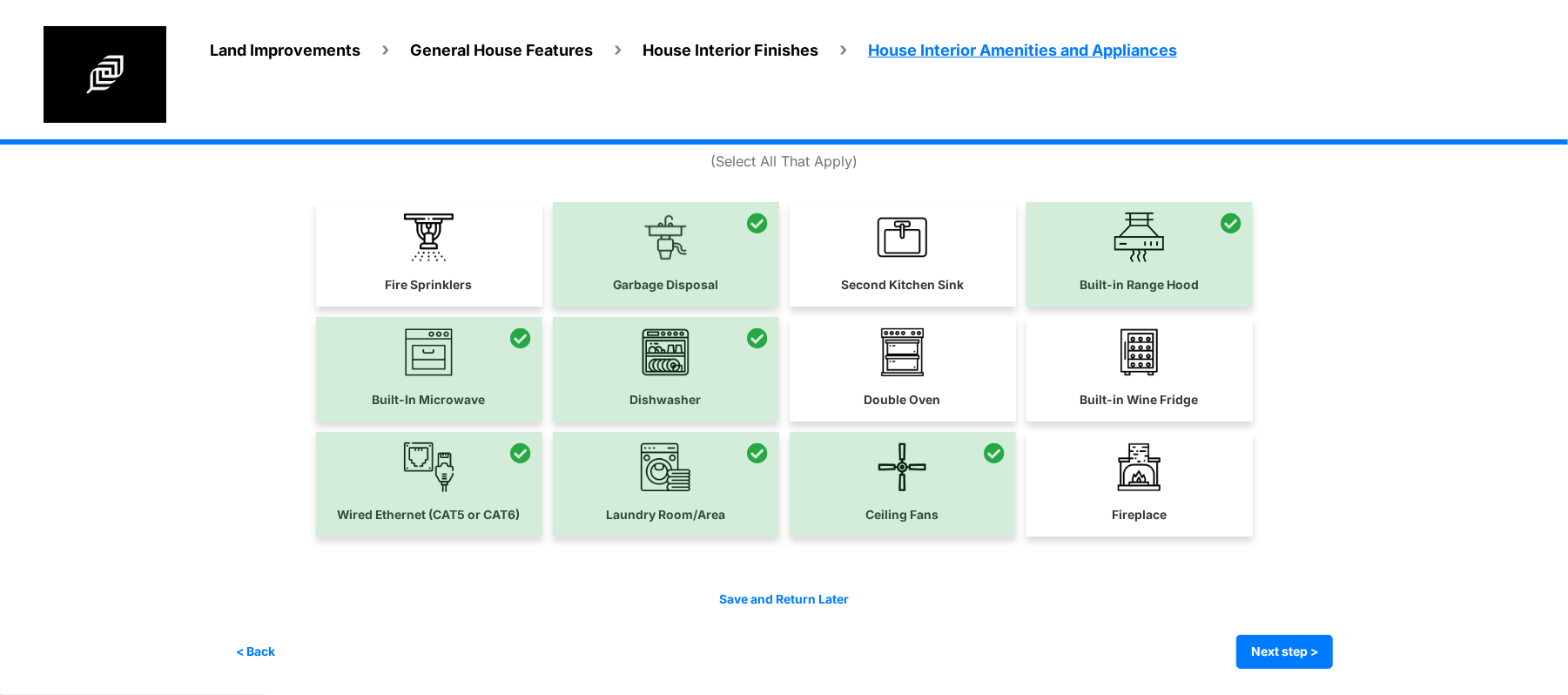
click at [1241, 631] on div "Save and Return Later < Back Next step > Save and submit" at bounding box center [784, 629] width 1098 height 78
click at [1261, 647] on button "Next step >" at bounding box center [1284, 651] width 97 height 34
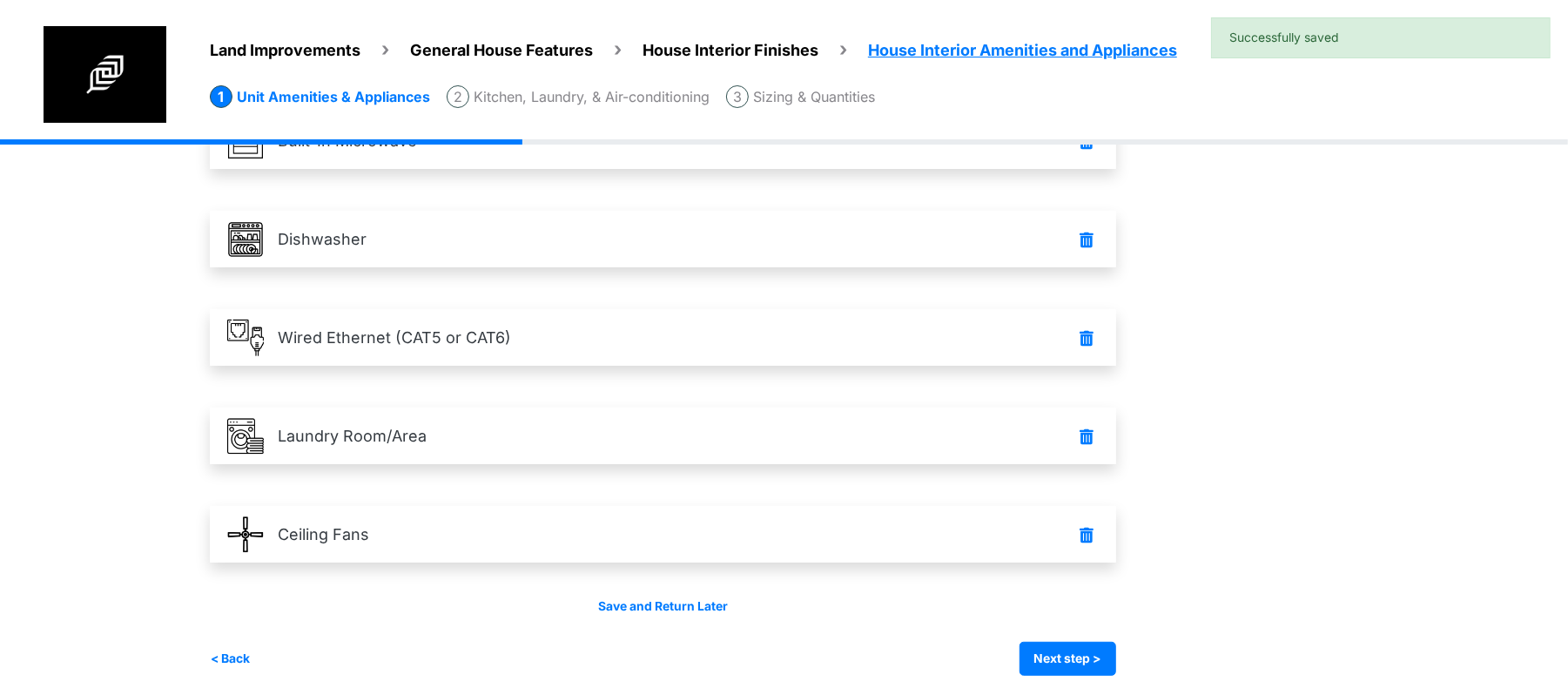
scroll to position [359, 0]
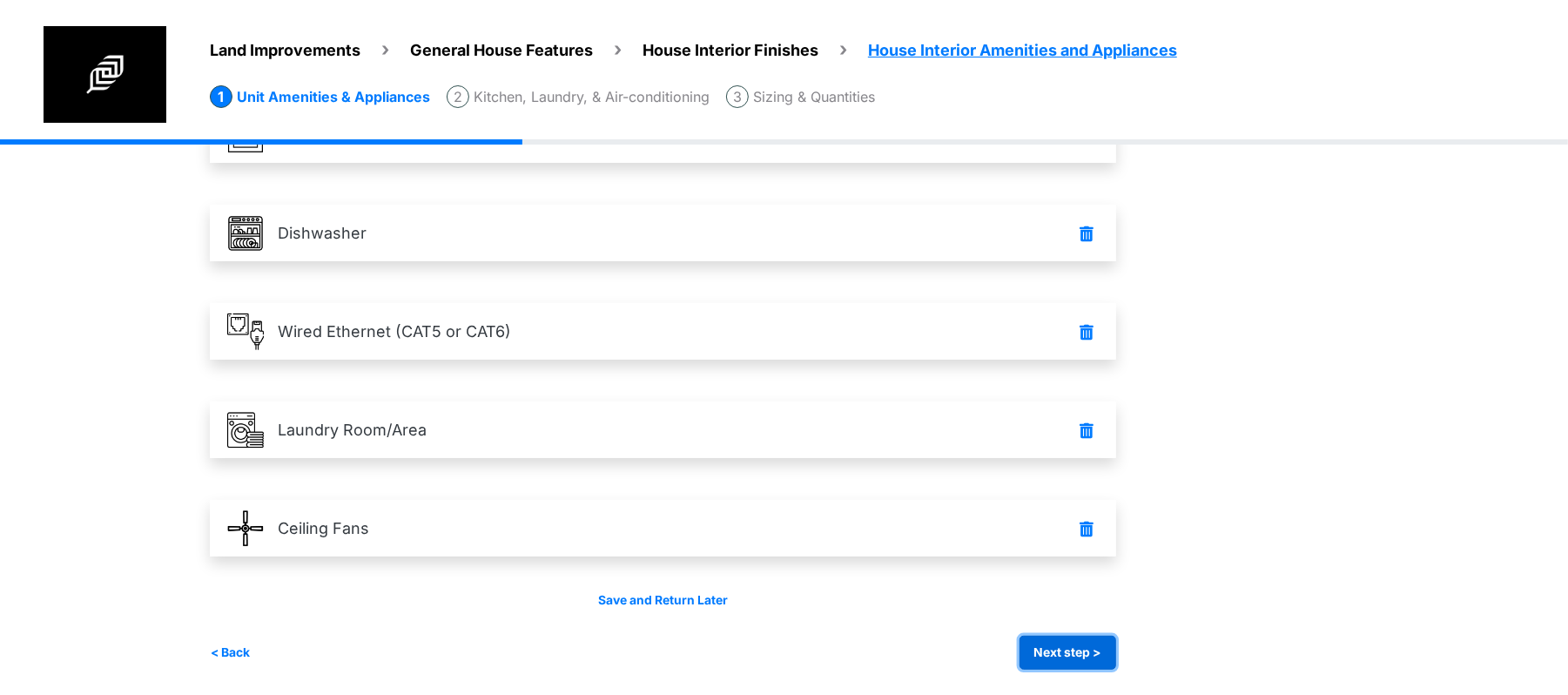
click at [1083, 638] on button "Next step >" at bounding box center [1068, 652] width 97 height 34
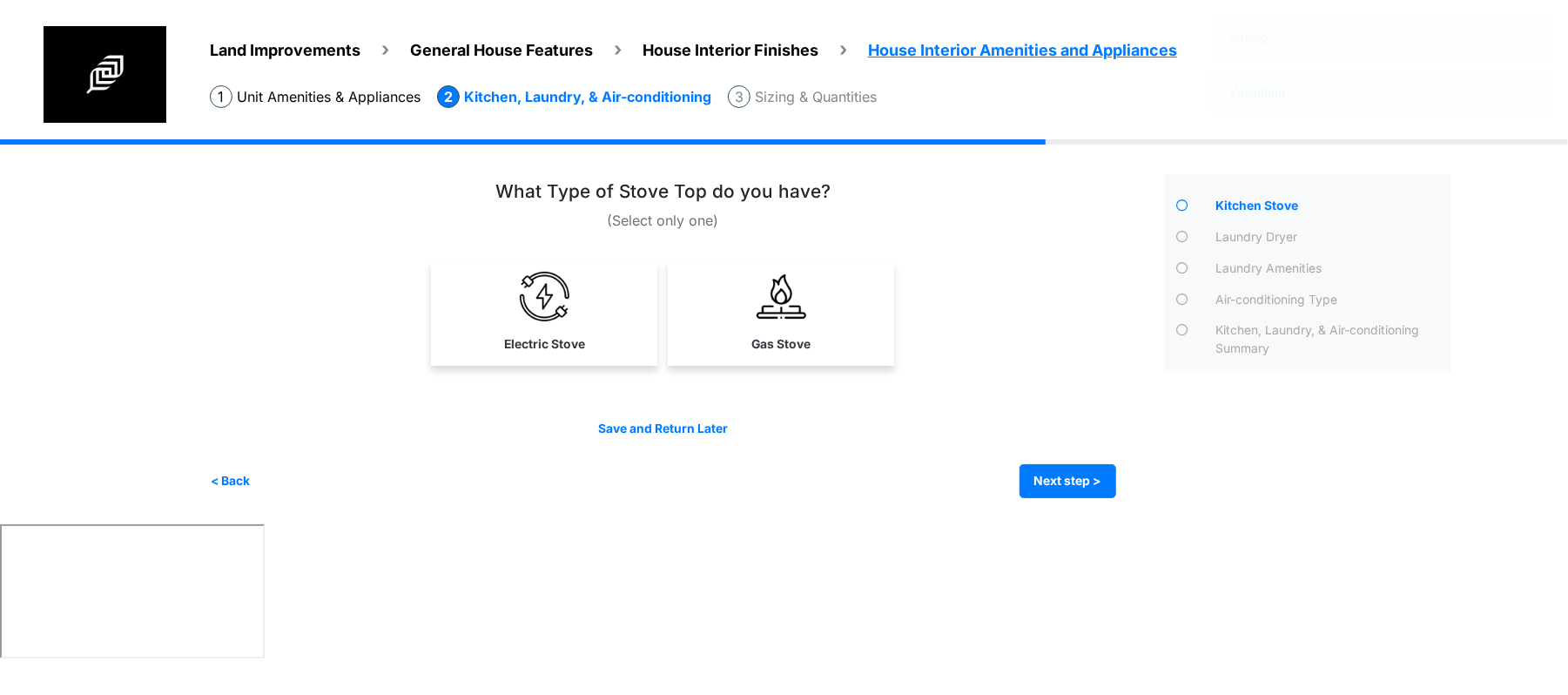
scroll to position [0, 0]
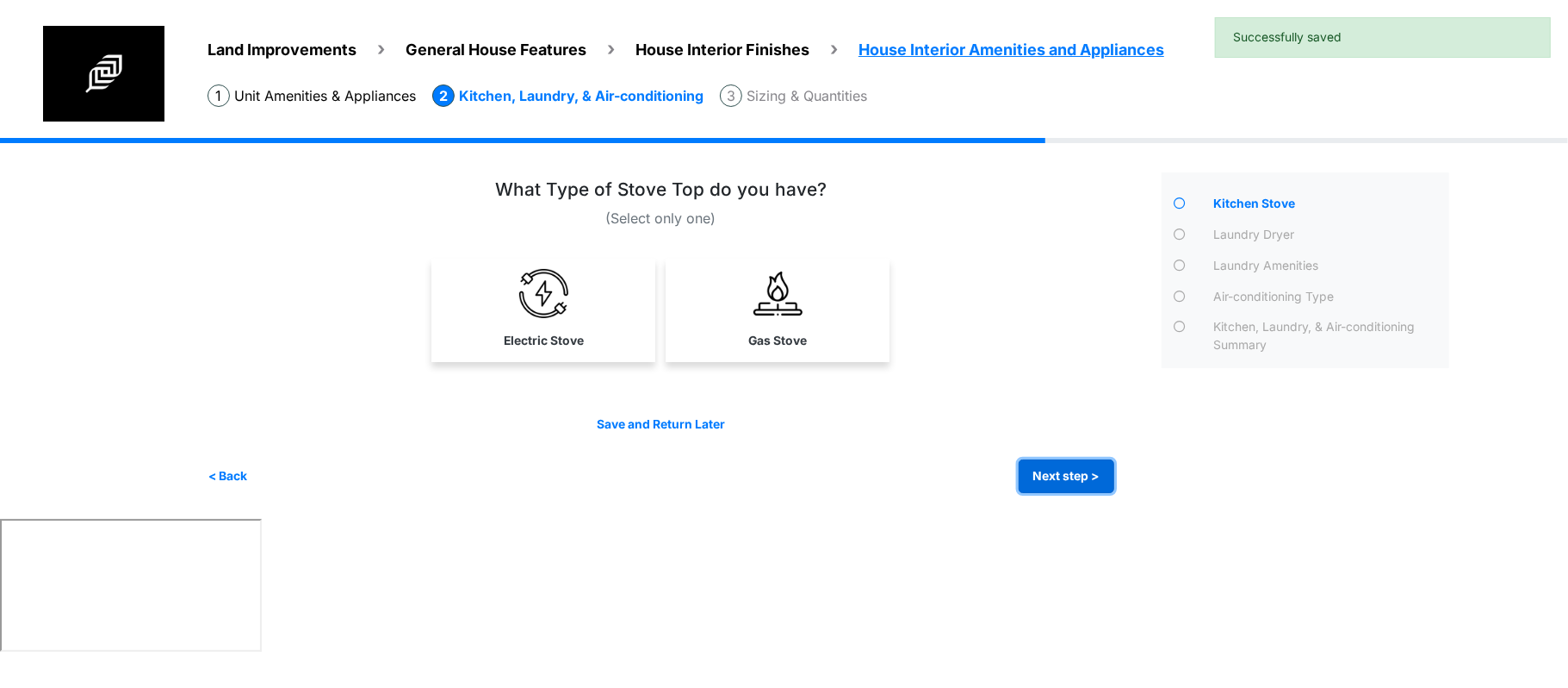
click at [1064, 475] on button "Next step >" at bounding box center [1067, 476] width 96 height 34
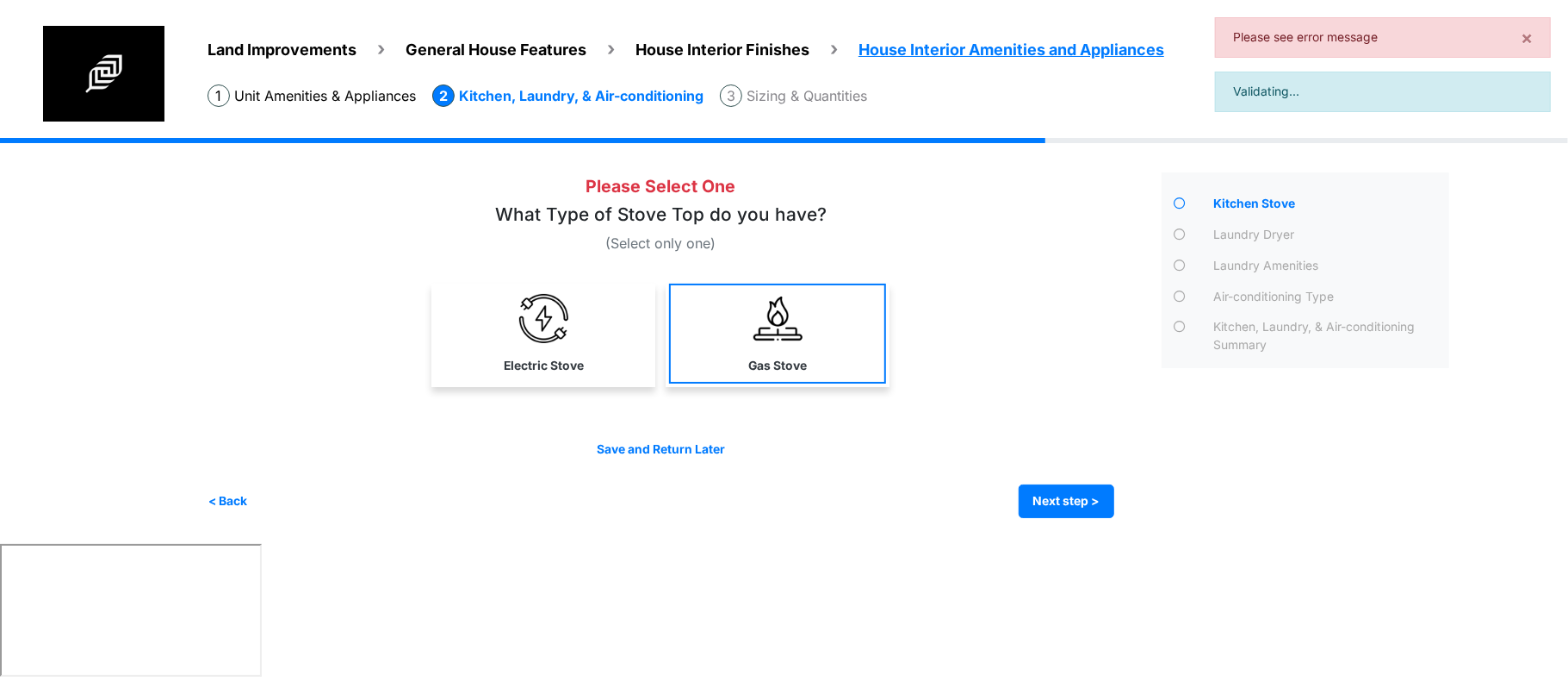
click at [837, 359] on link "Gas Stove" at bounding box center [777, 333] width 217 height 100
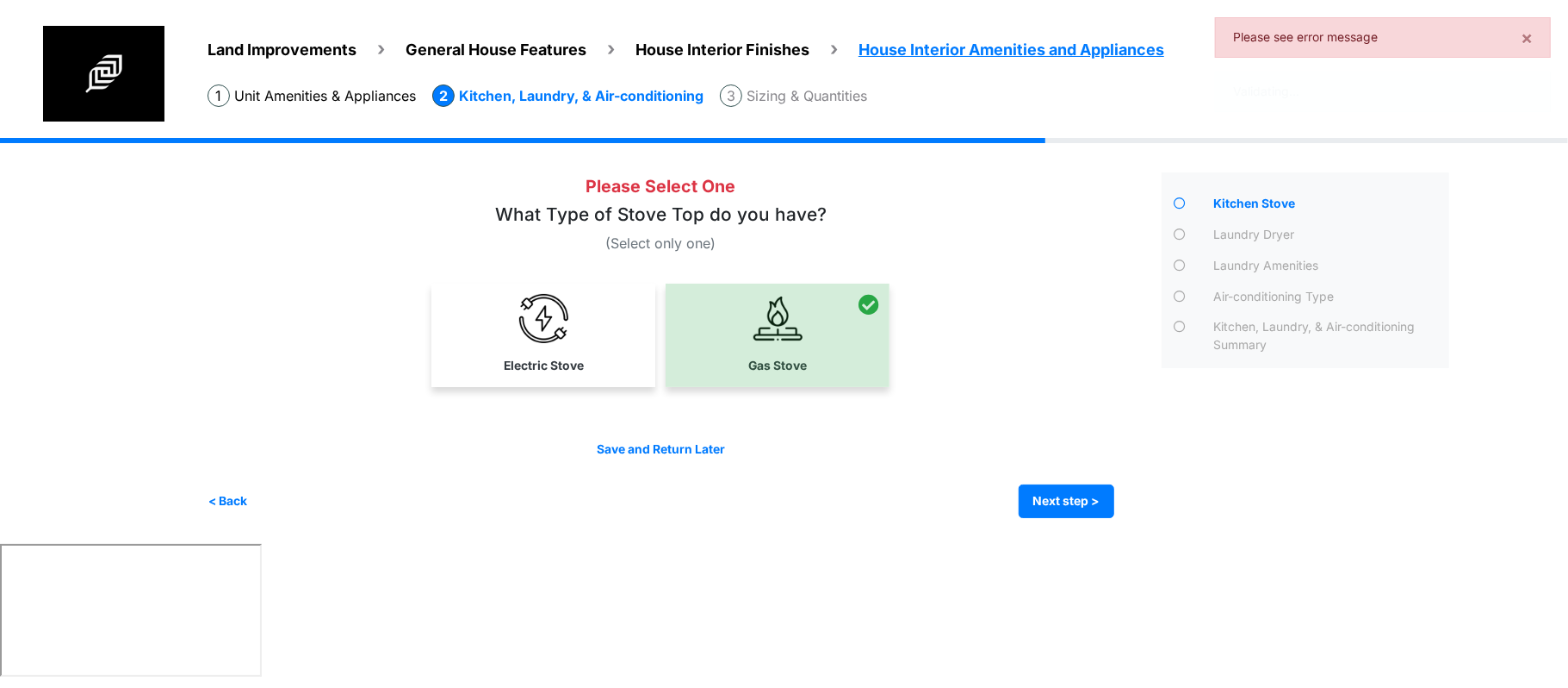
click at [556, 369] on label "Electric Stove" at bounding box center [544, 365] width 80 height 18
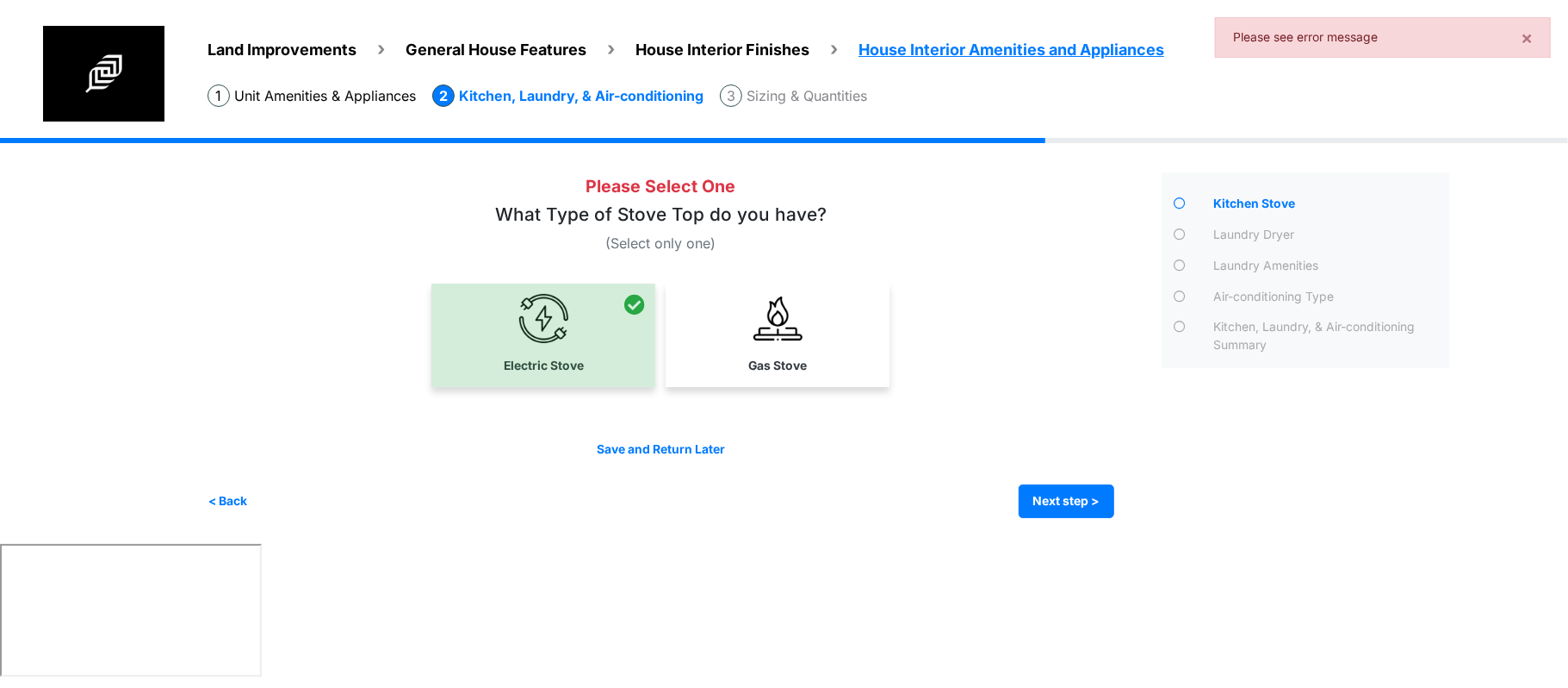
drag, startPoint x: 723, startPoint y: 351, endPoint x: 875, endPoint y: 442, distance: 177.2
click at [723, 353] on link "Gas Stove" at bounding box center [777, 333] width 217 height 100
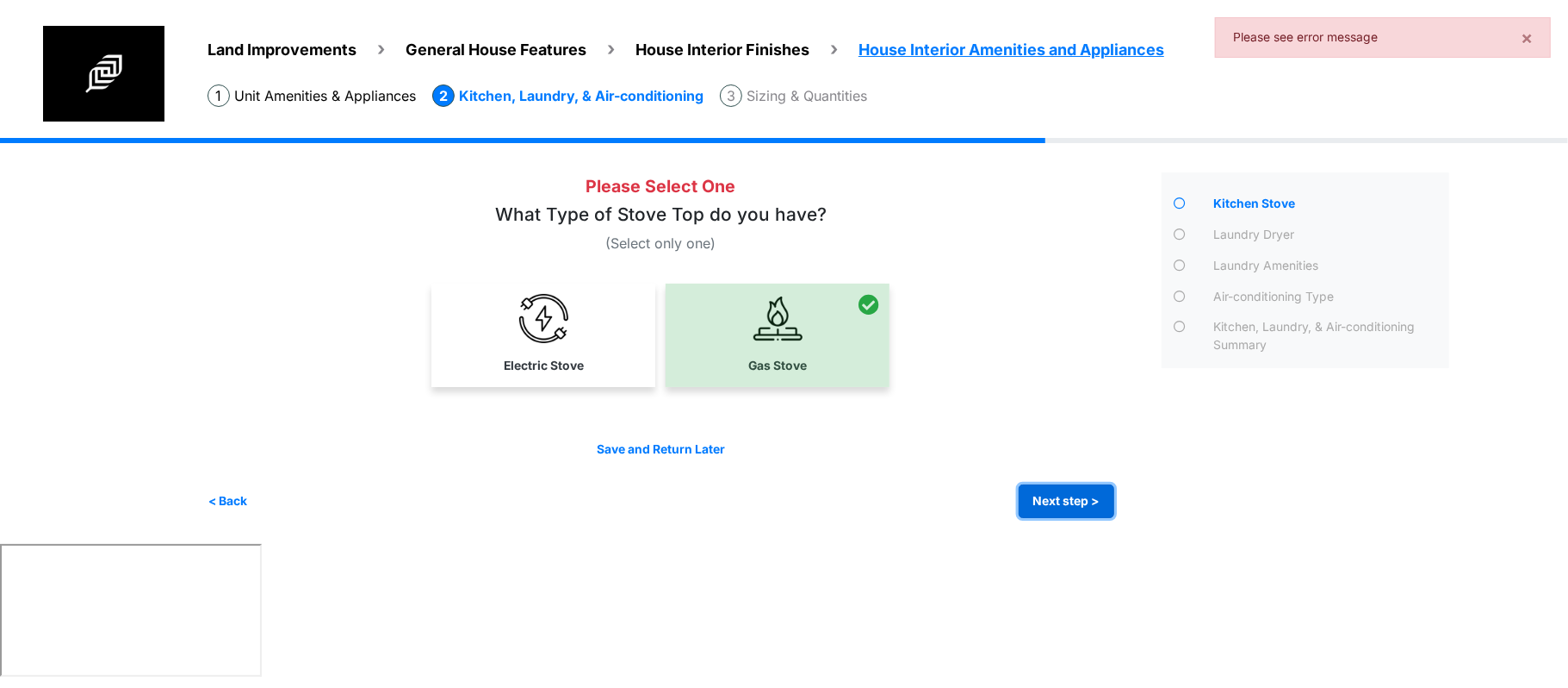
click at [1075, 487] on button "Next step >" at bounding box center [1067, 501] width 96 height 34
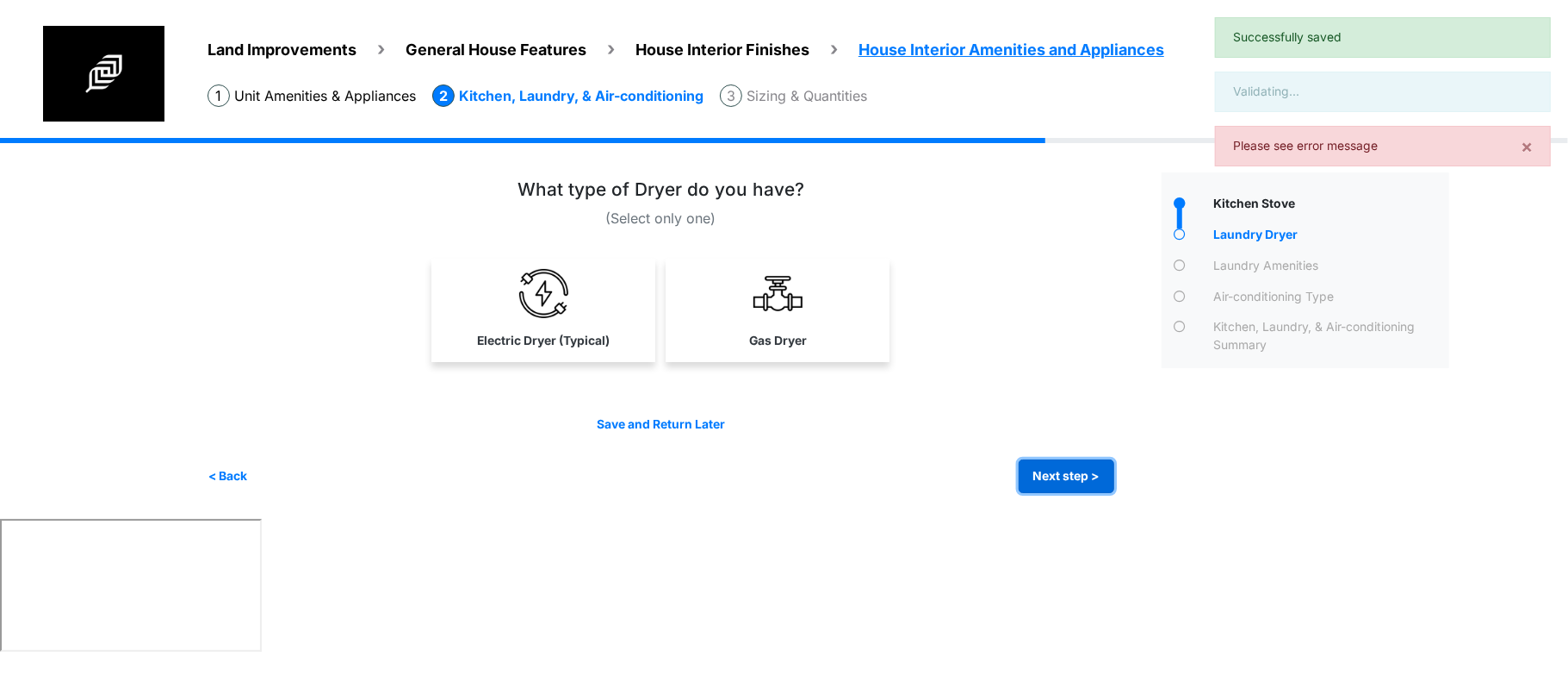
click at [1075, 491] on button "Next step >" at bounding box center [1067, 476] width 96 height 34
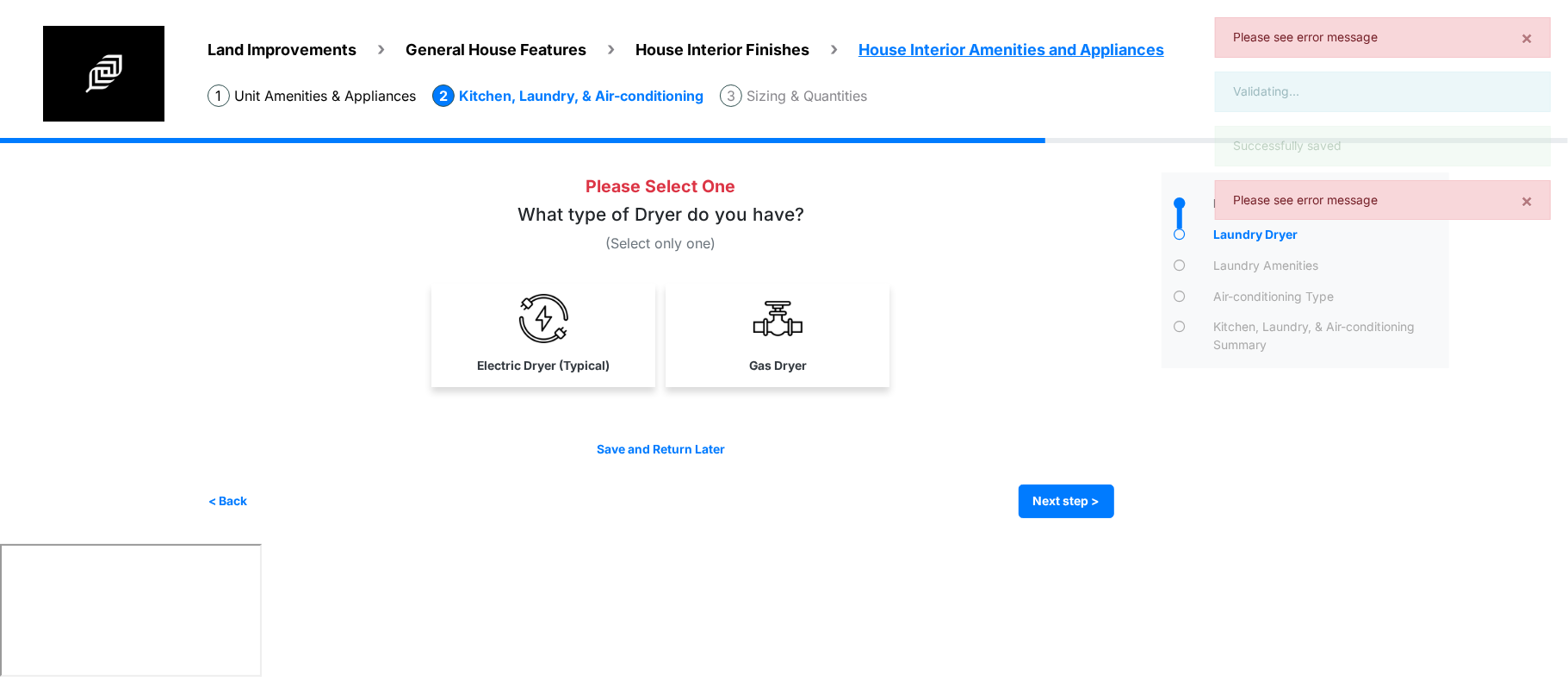
drag, startPoint x: 825, startPoint y: 388, endPoint x: 801, endPoint y: 390, distance: 24.1
click at [825, 386] on div at bounding box center [661, 340] width 907 height 113
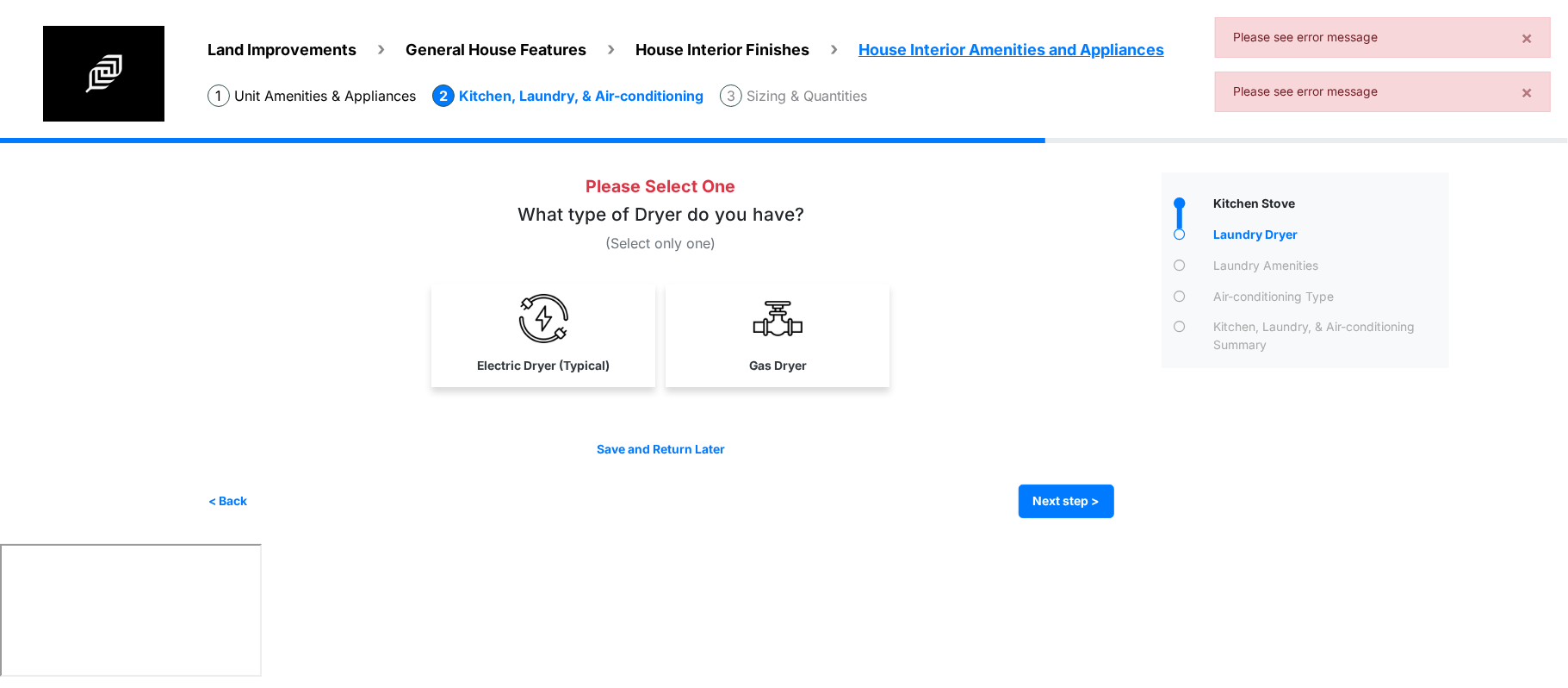
click at [575, 344] on link "Electric Dryer (Typical)" at bounding box center [543, 333] width 217 height 100
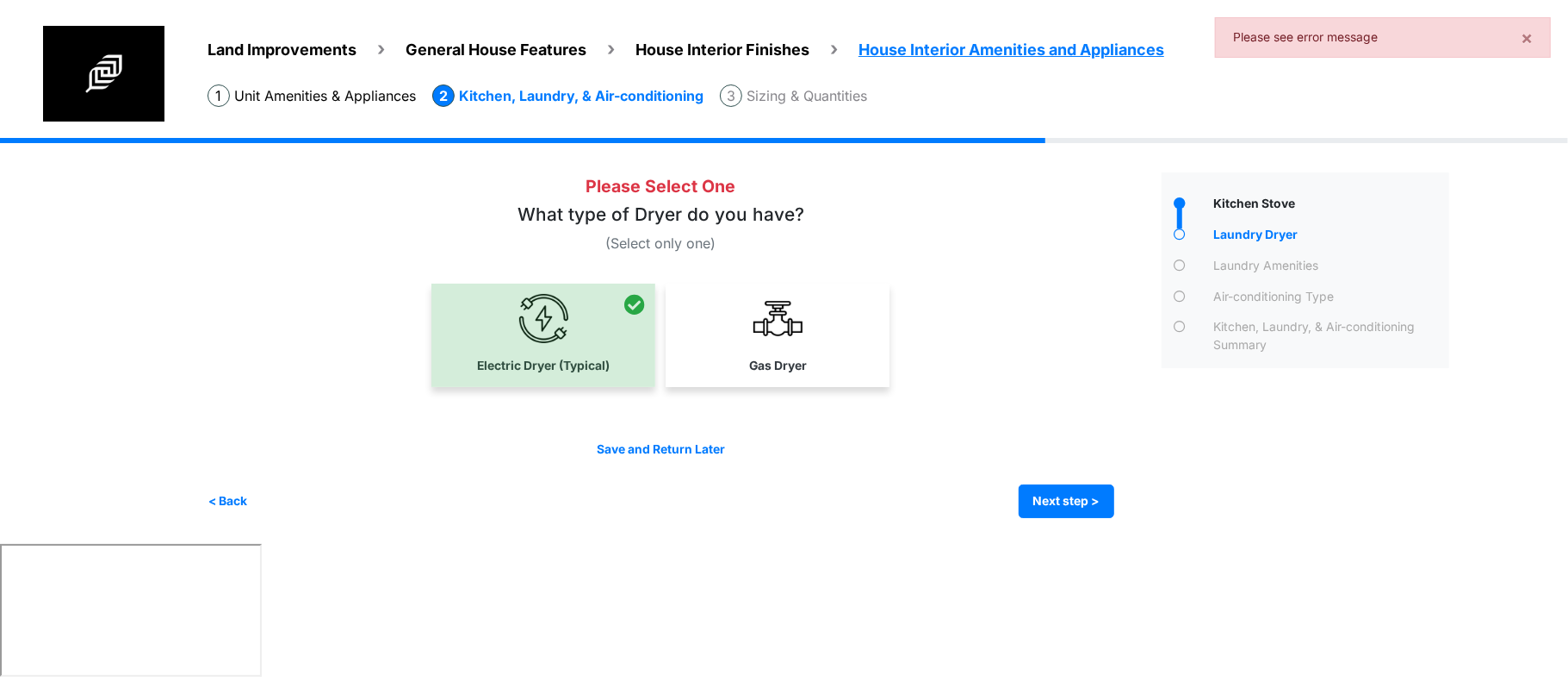
click at [1127, 496] on div "Please Select One" at bounding box center [678, 345] width 941 height 345
click at [1058, 508] on button "Next step >" at bounding box center [1067, 501] width 96 height 34
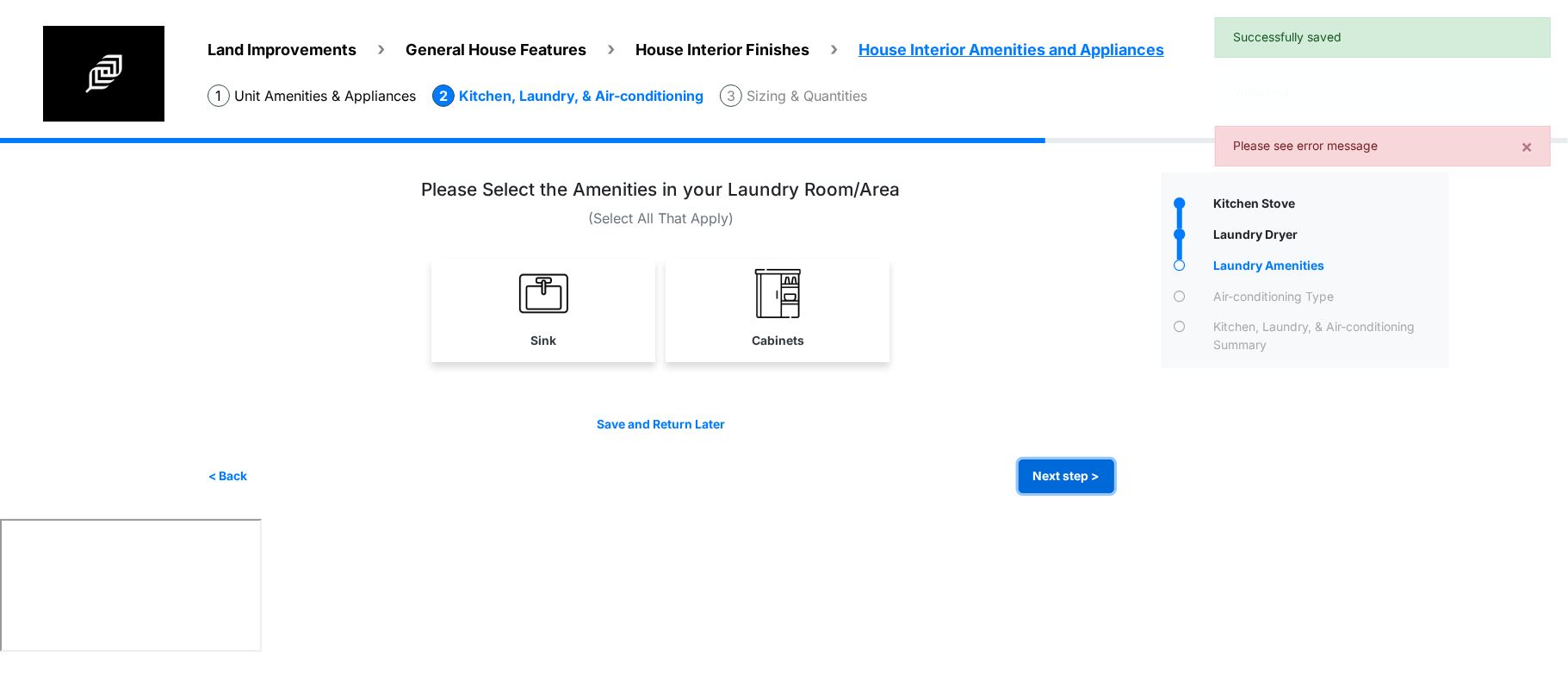
click at [1065, 475] on button "Next step >" at bounding box center [1067, 476] width 96 height 34
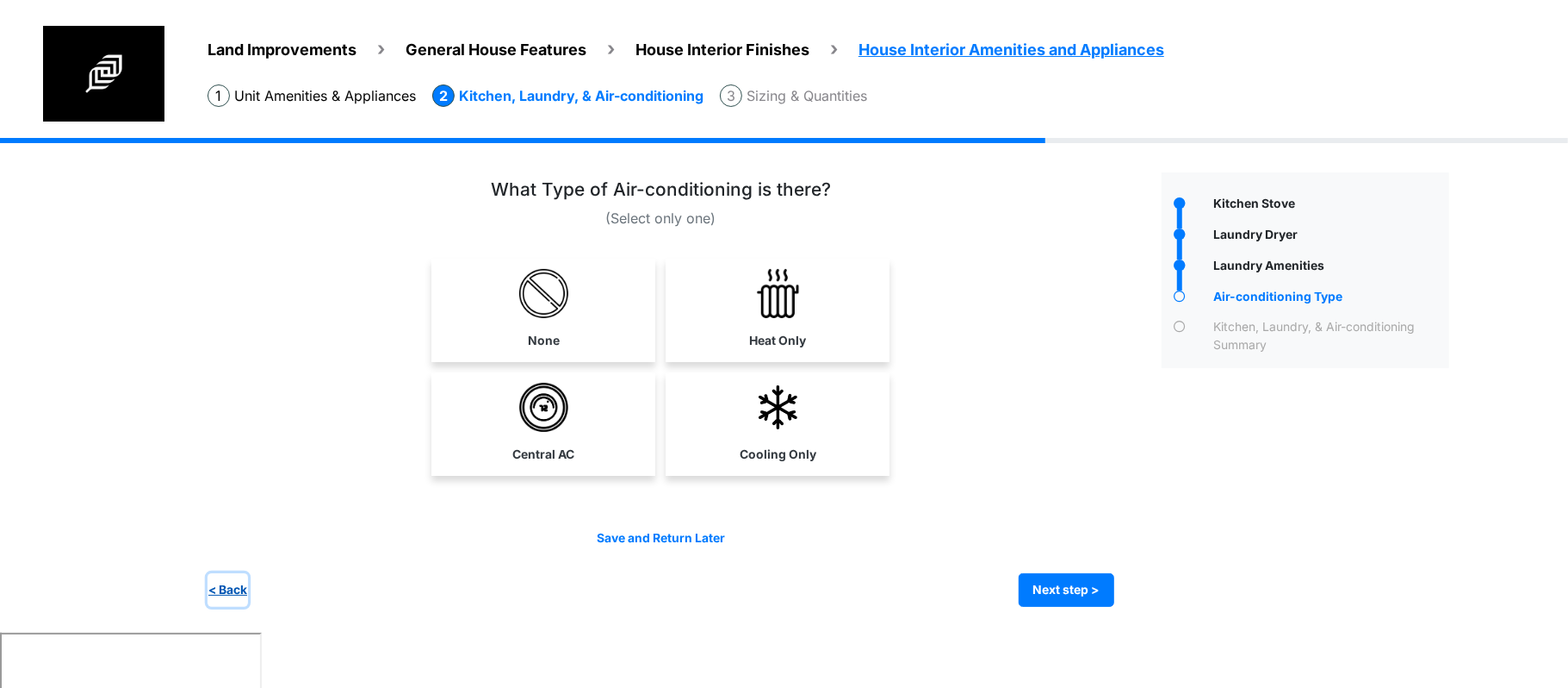
click at [228, 587] on button "< Back" at bounding box center [227, 589] width 40 height 34
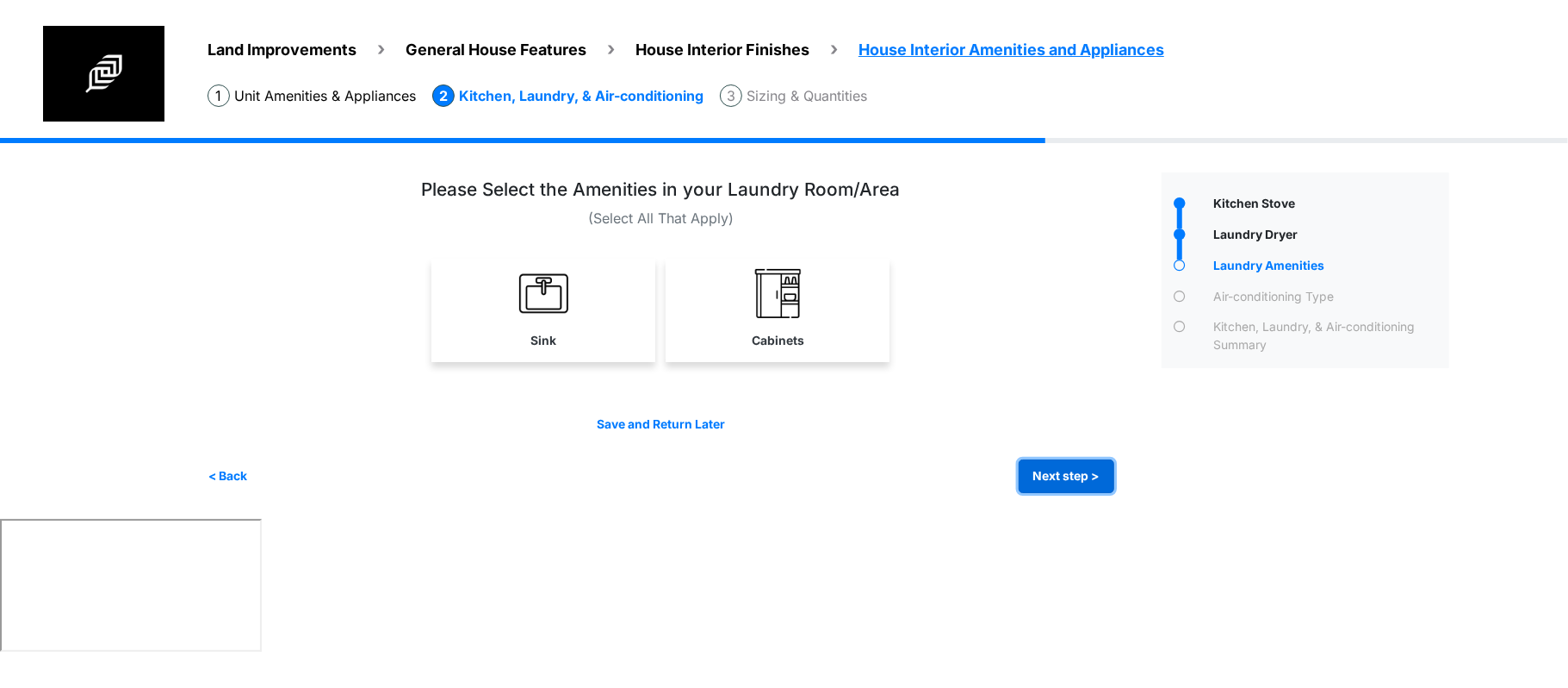
click at [1031, 460] on button "Next step >" at bounding box center [1067, 476] width 96 height 34
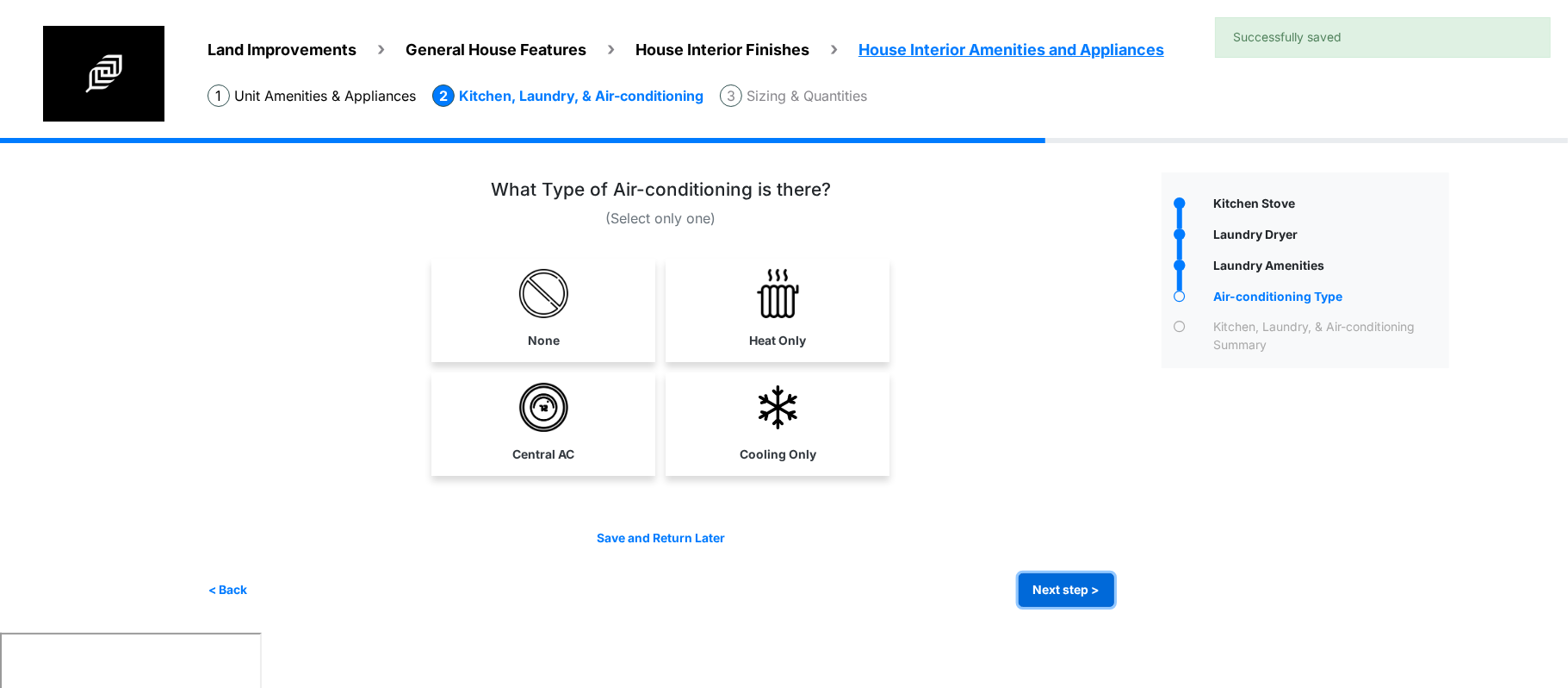
click at [1073, 576] on button "Next step >" at bounding box center [1067, 589] width 96 height 34
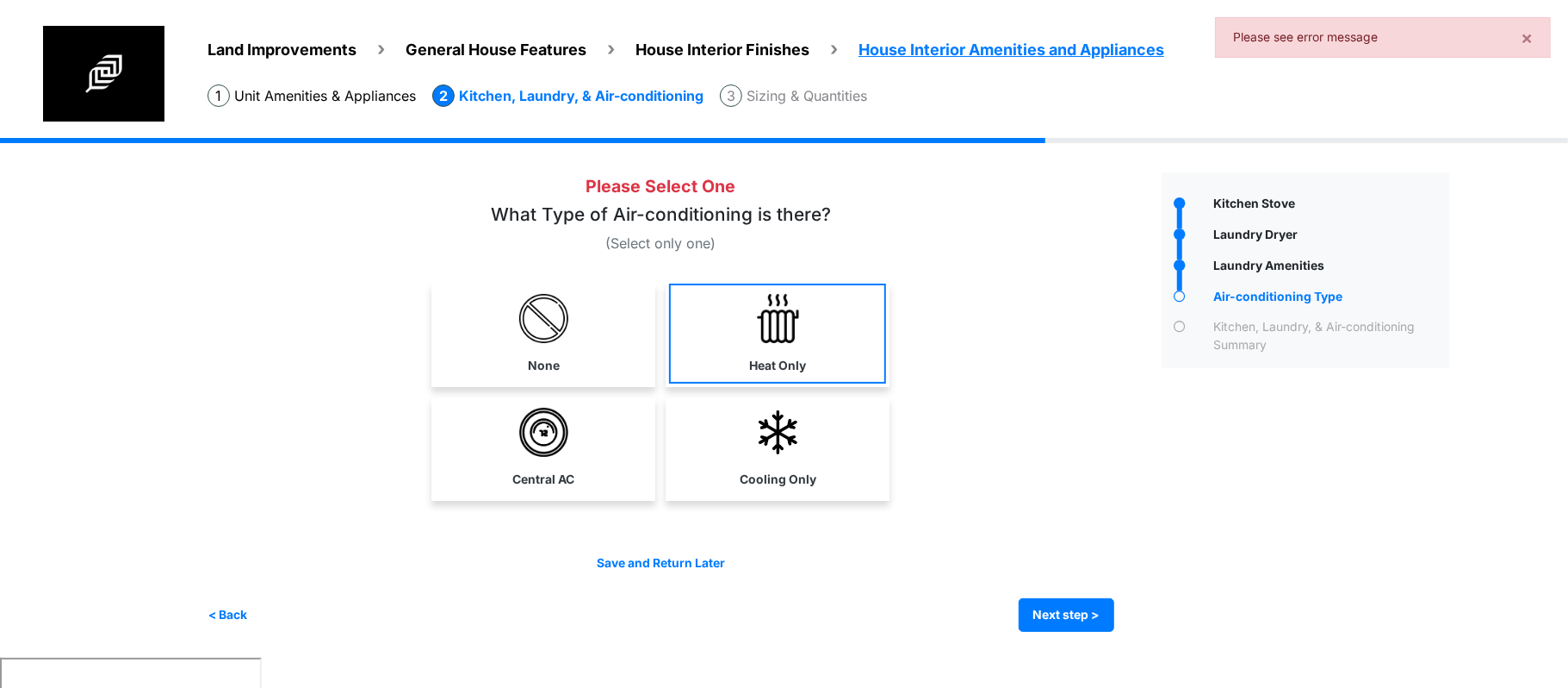
click at [779, 366] on label "Heat Only" at bounding box center [777, 365] width 57 height 18
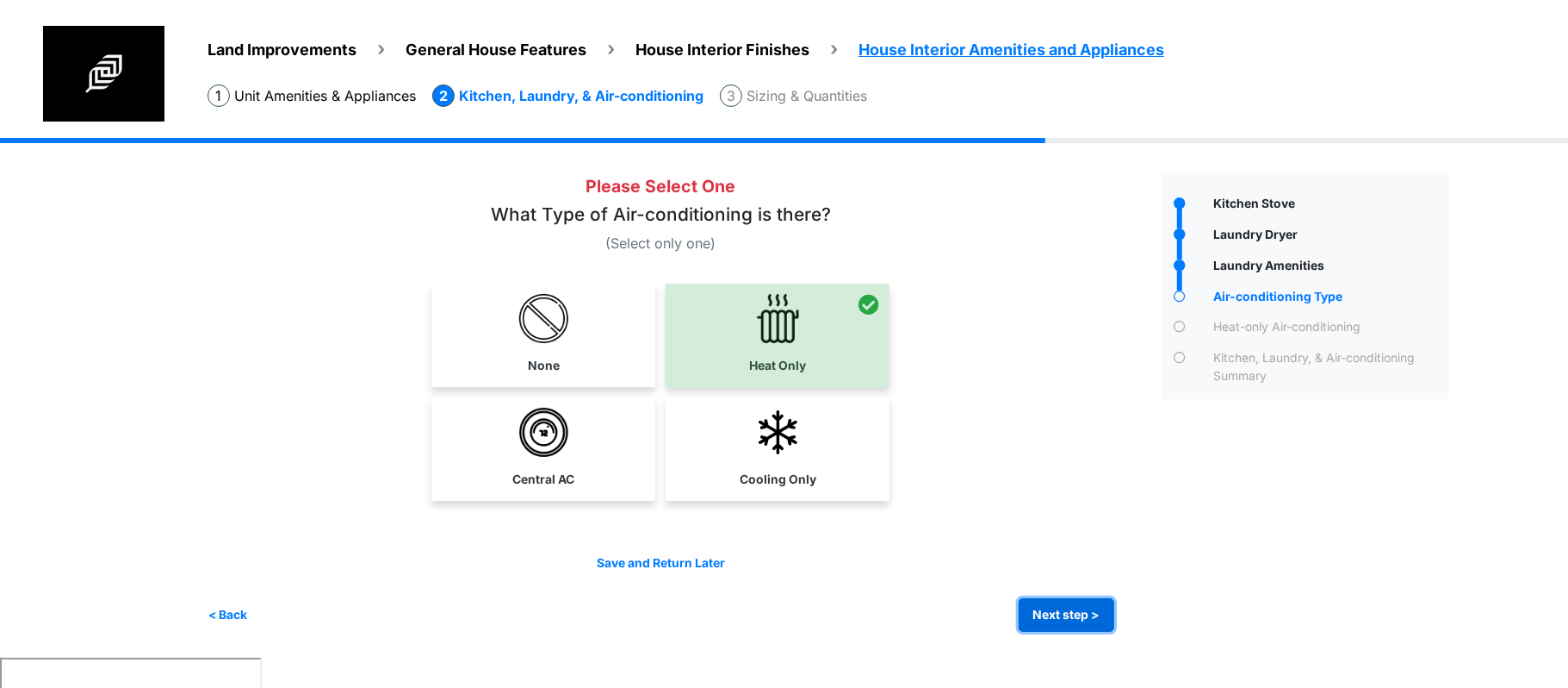
click at [1064, 605] on button "Next step >" at bounding box center [1067, 615] width 96 height 34
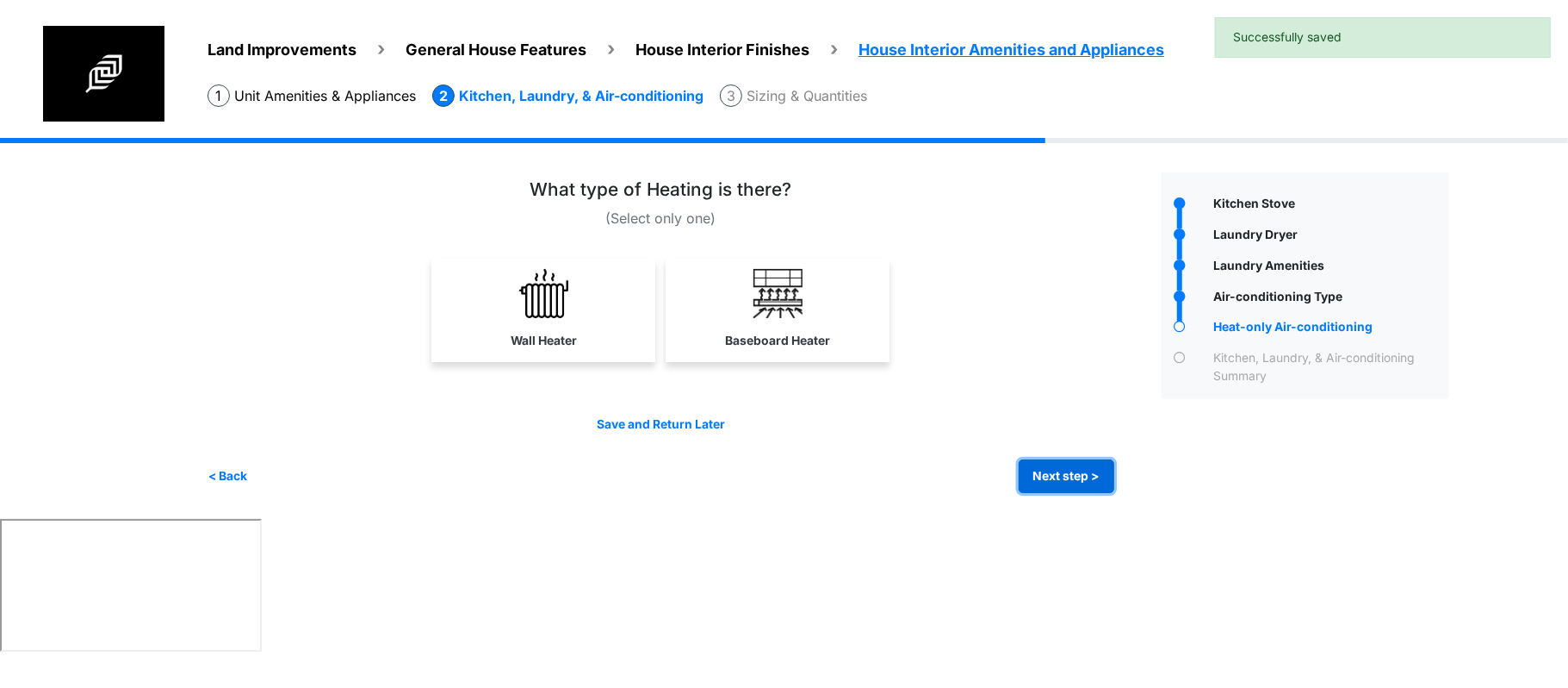
click at [1064, 483] on button "Next step >" at bounding box center [1067, 476] width 96 height 34
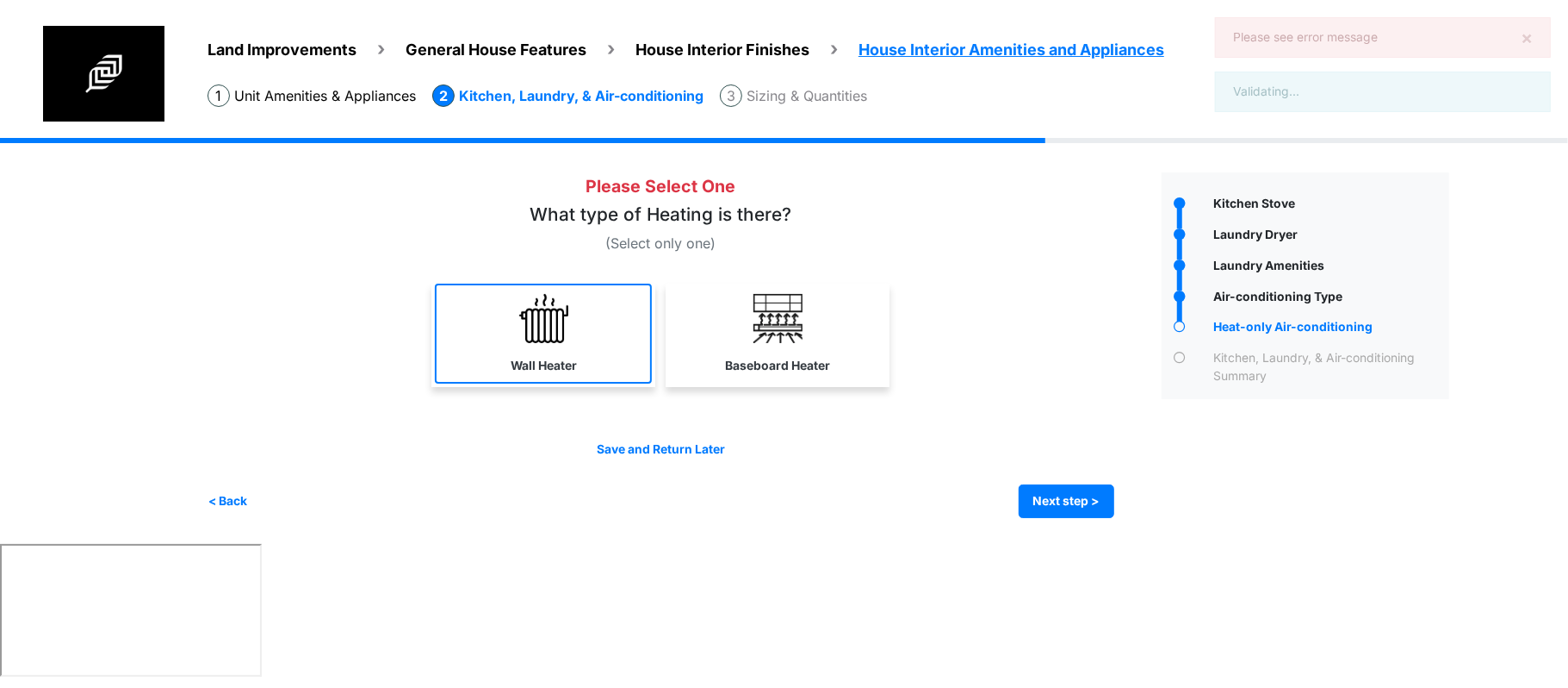
click at [630, 353] on link "Wall Heater" at bounding box center [543, 333] width 217 height 100
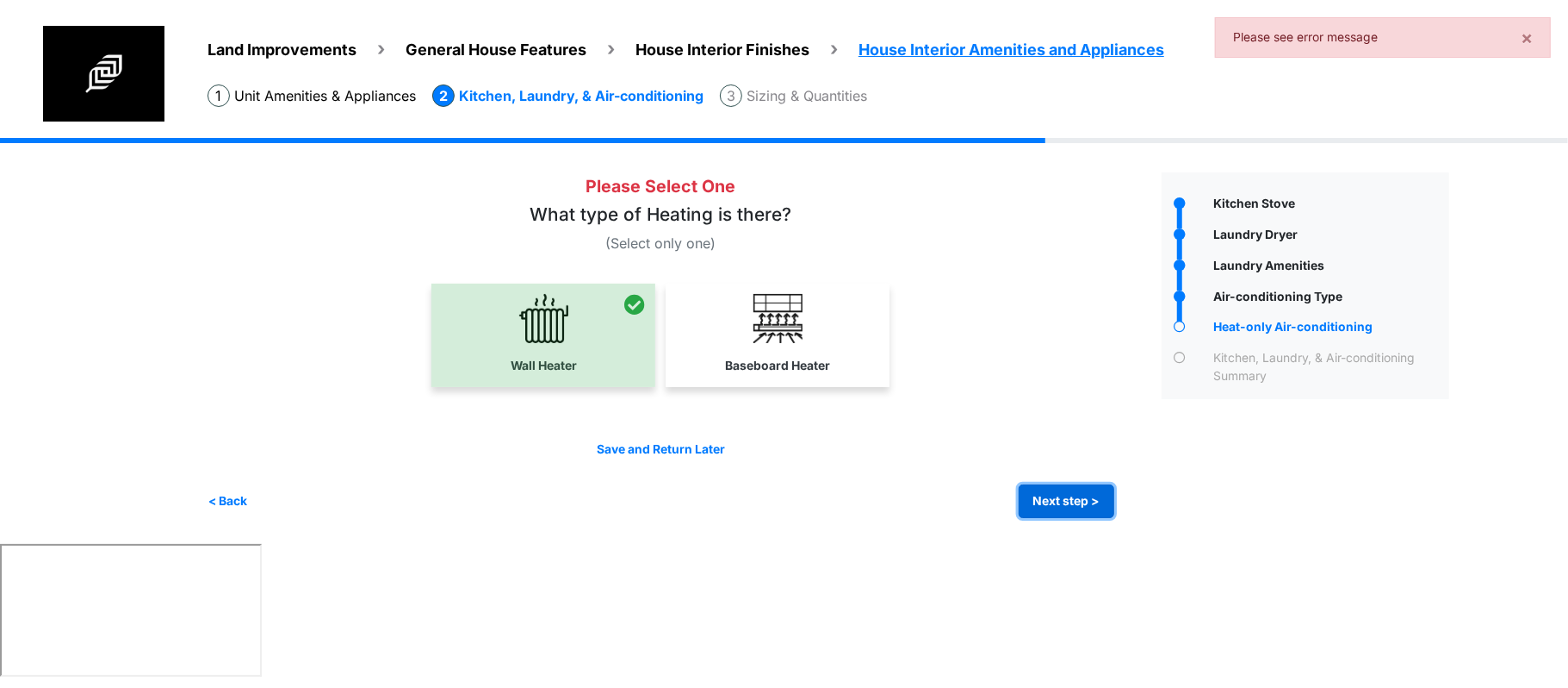
click at [1055, 503] on button "Next step >" at bounding box center [1067, 501] width 96 height 34
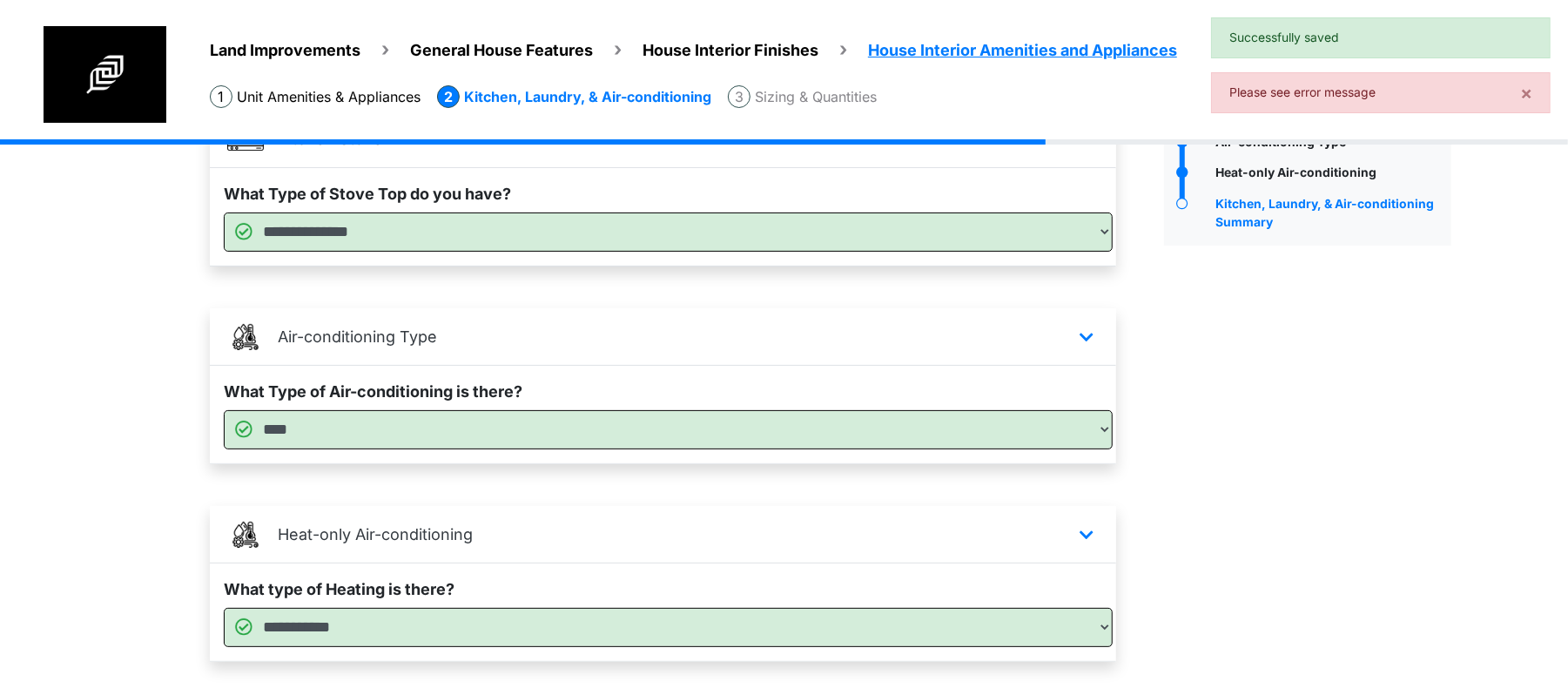
scroll to position [565, 0]
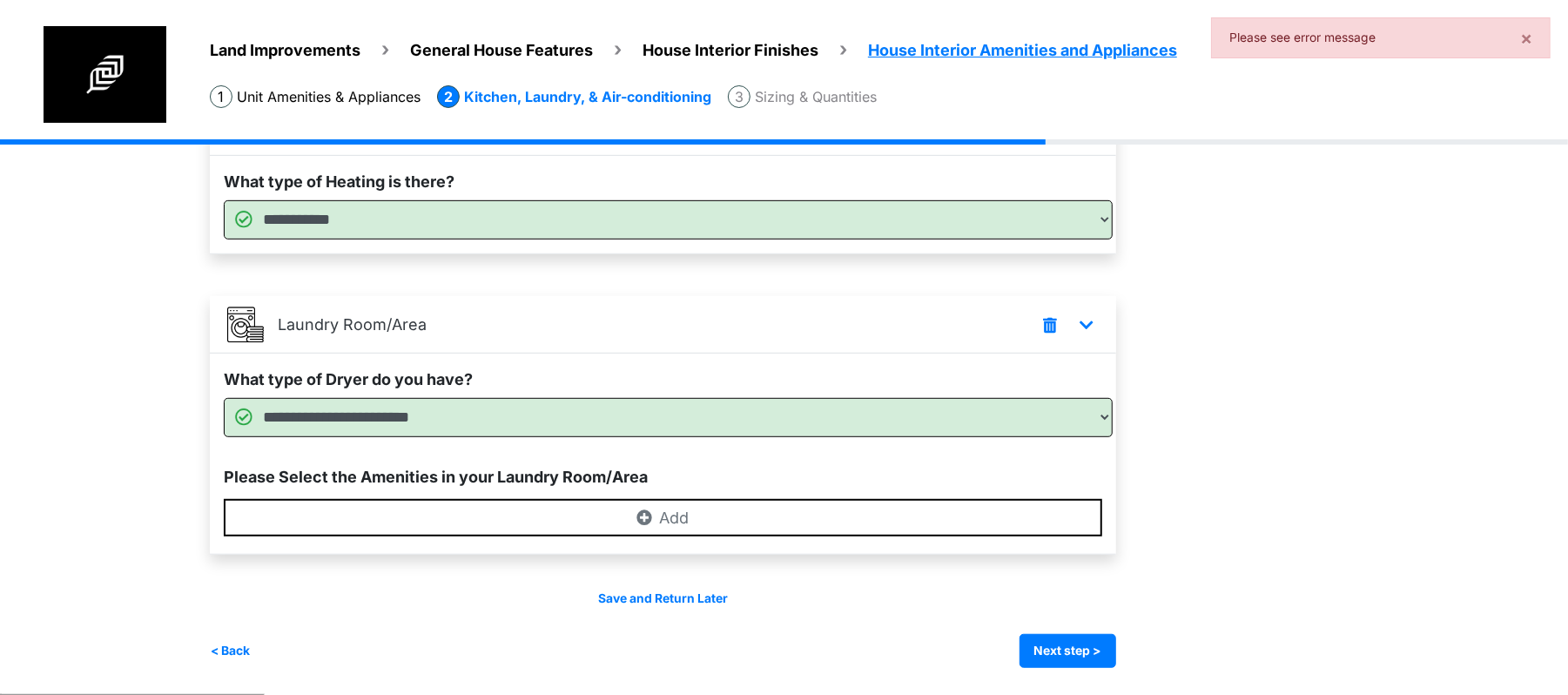
click at [1077, 625] on div "Save and Return Later < Back Next step > Save and submit" at bounding box center [662, 628] width 906 height 78
click at [1079, 644] on button "Next step >" at bounding box center [1068, 650] width 97 height 34
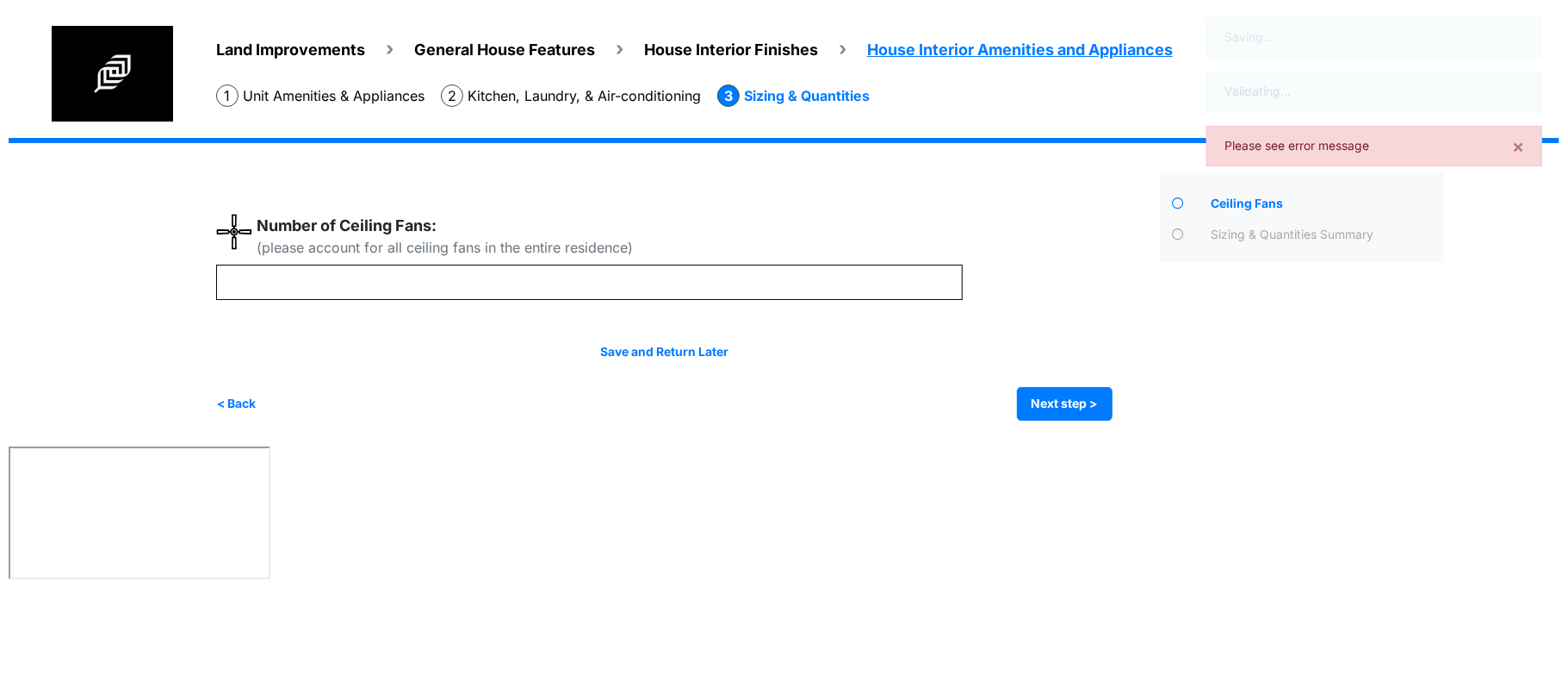
scroll to position [0, 0]
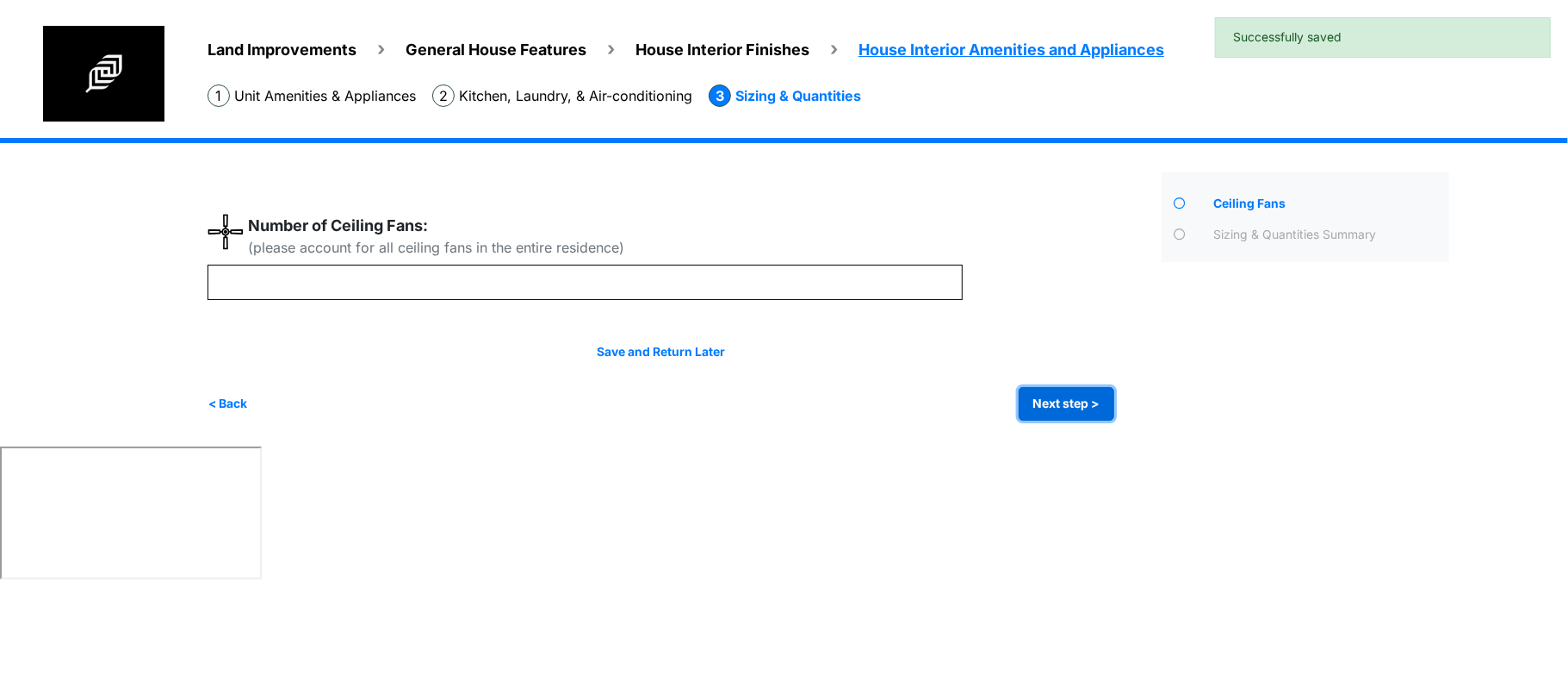
drag, startPoint x: 1041, startPoint y: 400, endPoint x: 937, endPoint y: 376, distance: 106.7
click at [1041, 398] on button "Next step >" at bounding box center [1067, 404] width 96 height 34
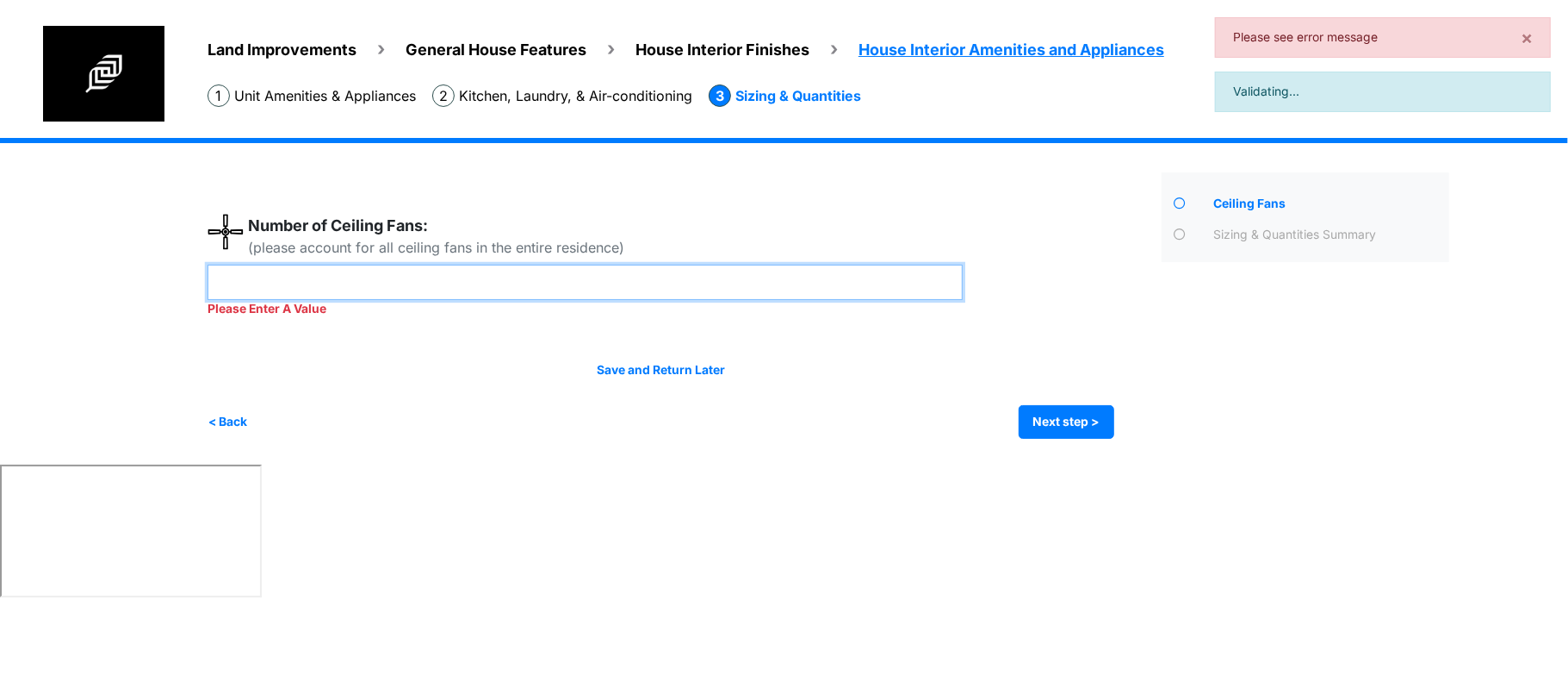
click at [749, 270] on input "number" at bounding box center [585, 282] width 756 height 36
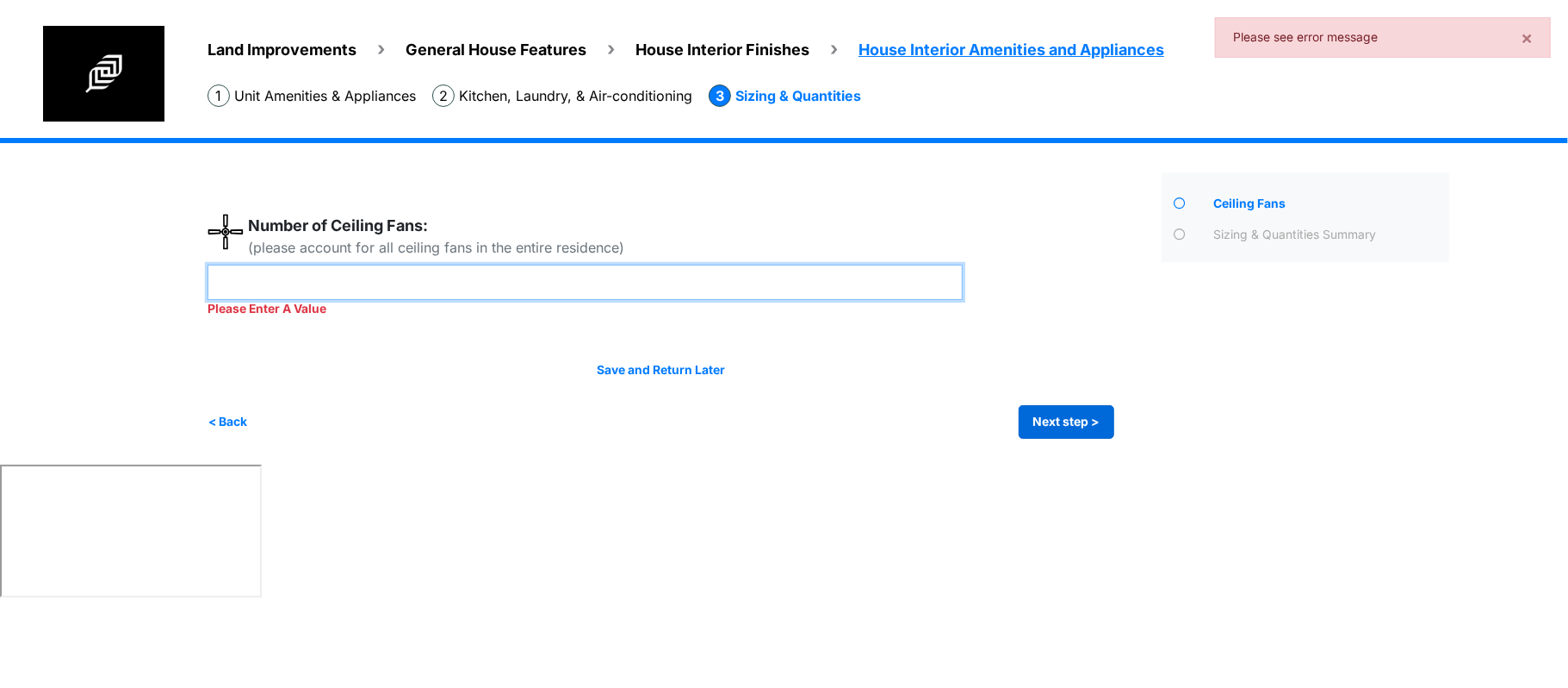
type input "*"
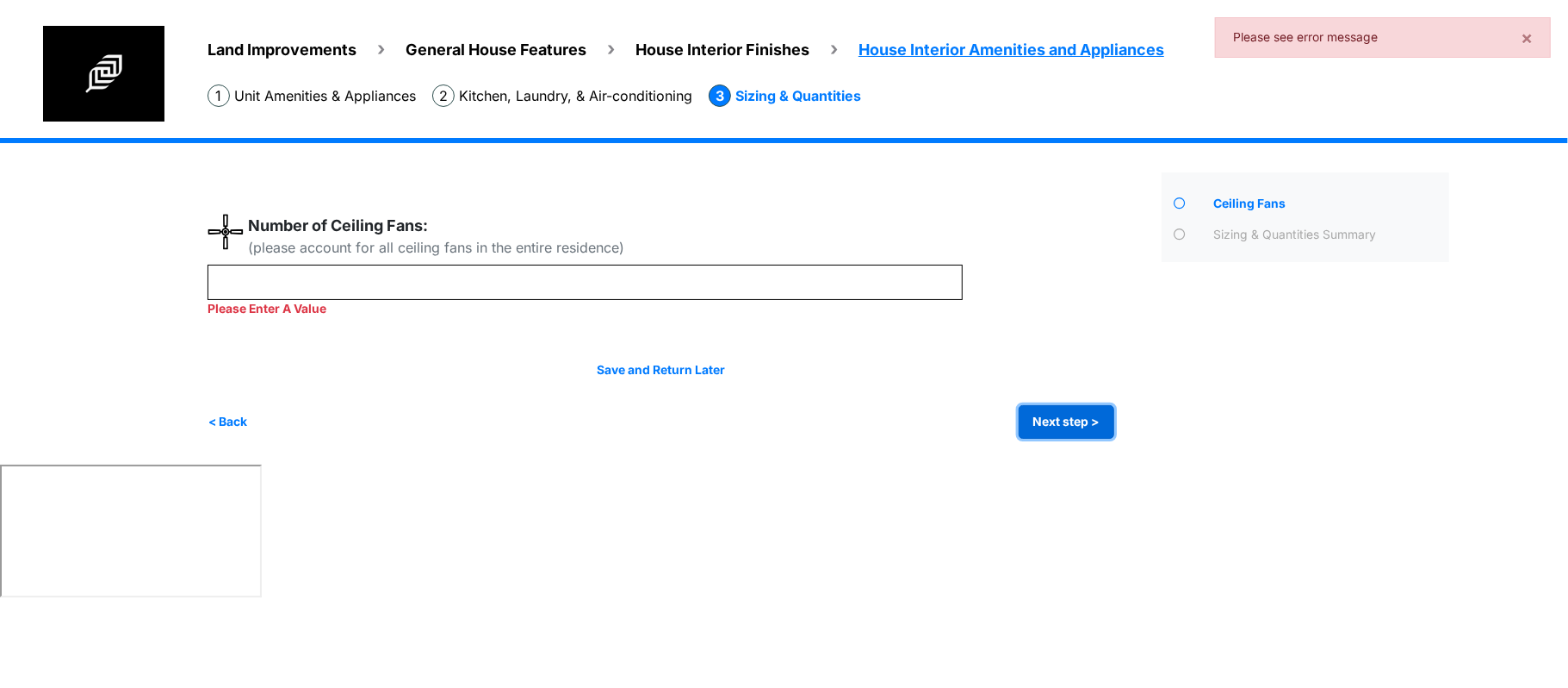
type input "*"
click at [1034, 417] on button "Next step >" at bounding box center [1067, 421] width 96 height 34
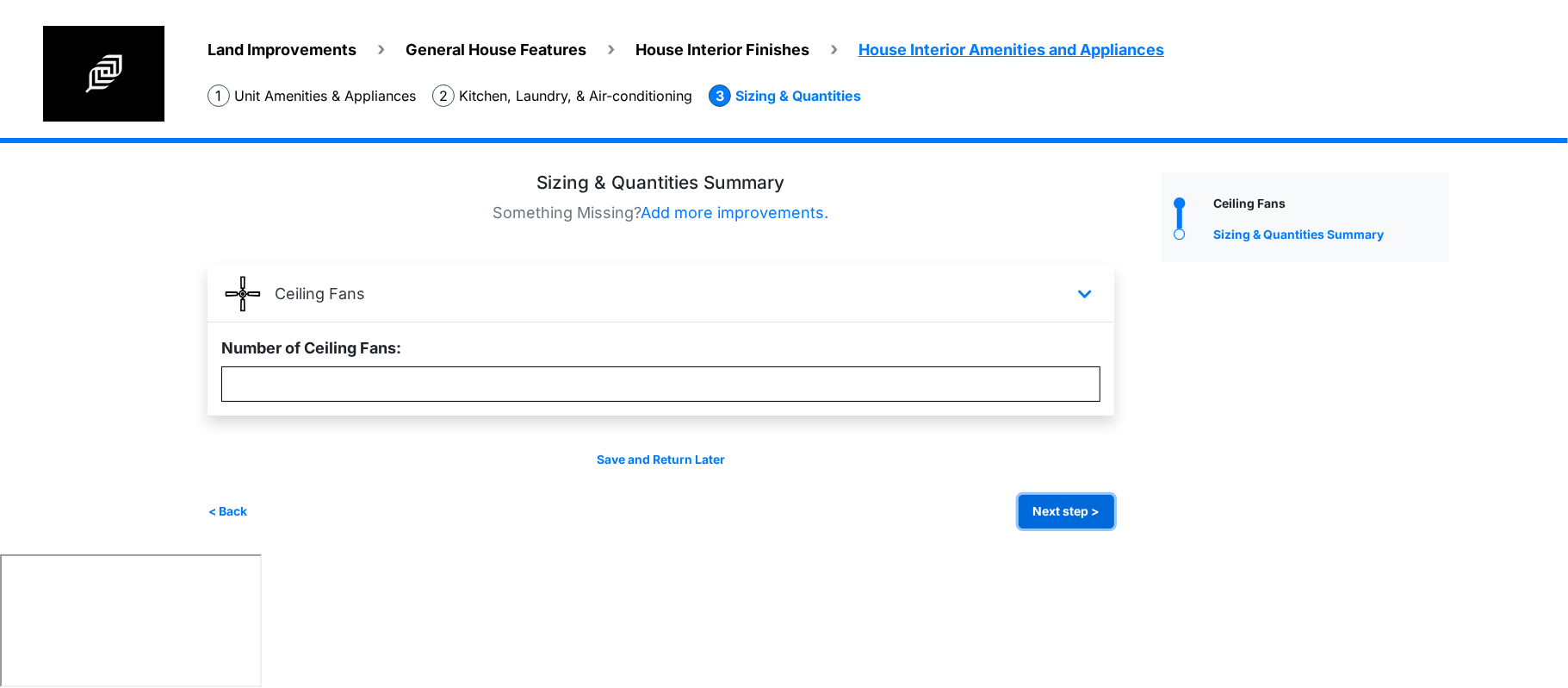
click at [1055, 507] on button "Next step >" at bounding box center [1067, 511] width 96 height 34
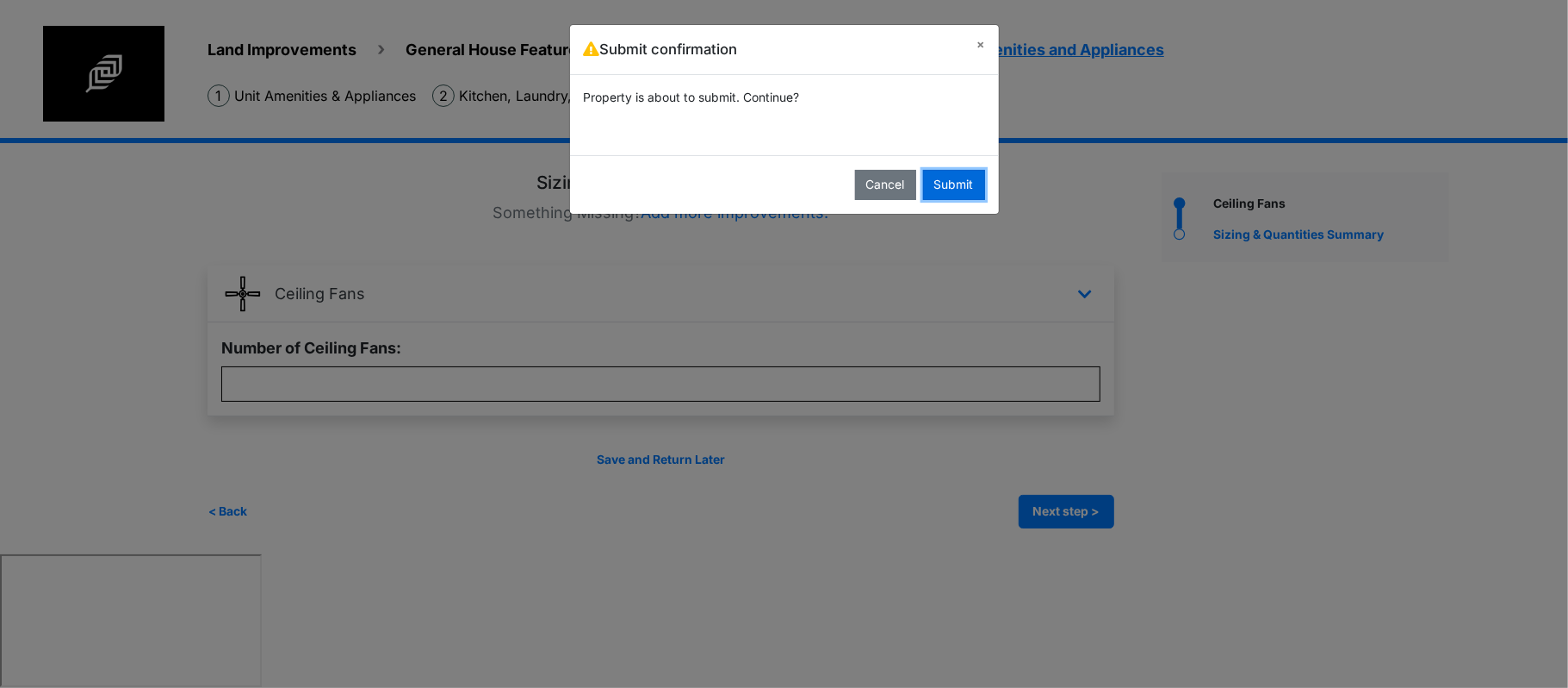
click at [937, 198] on button "Submit" at bounding box center [954, 185] width 62 height 31
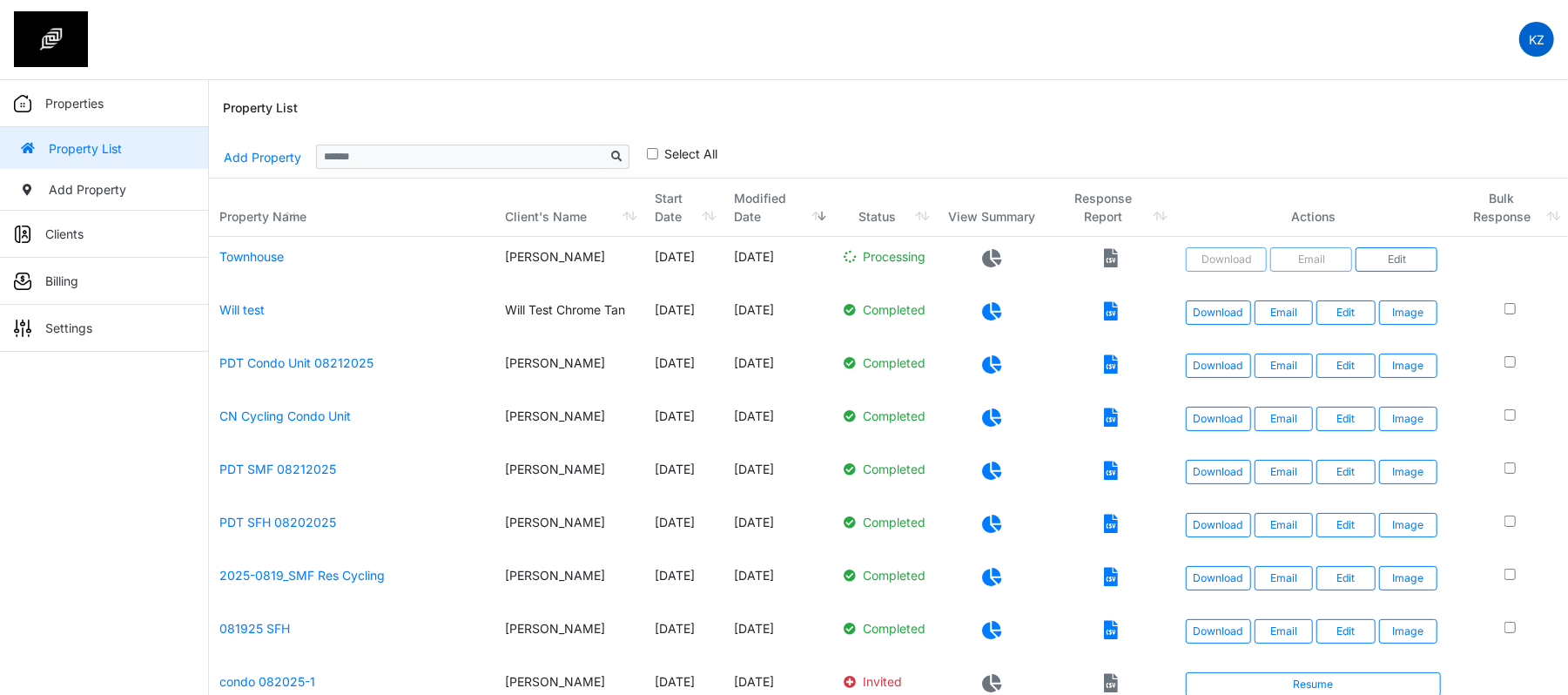
click at [1541, 45] on p "KZ" at bounding box center [1536, 40] width 16 height 18
click at [1537, 41] on p "KZ" at bounding box center [1536, 40] width 16 height 18
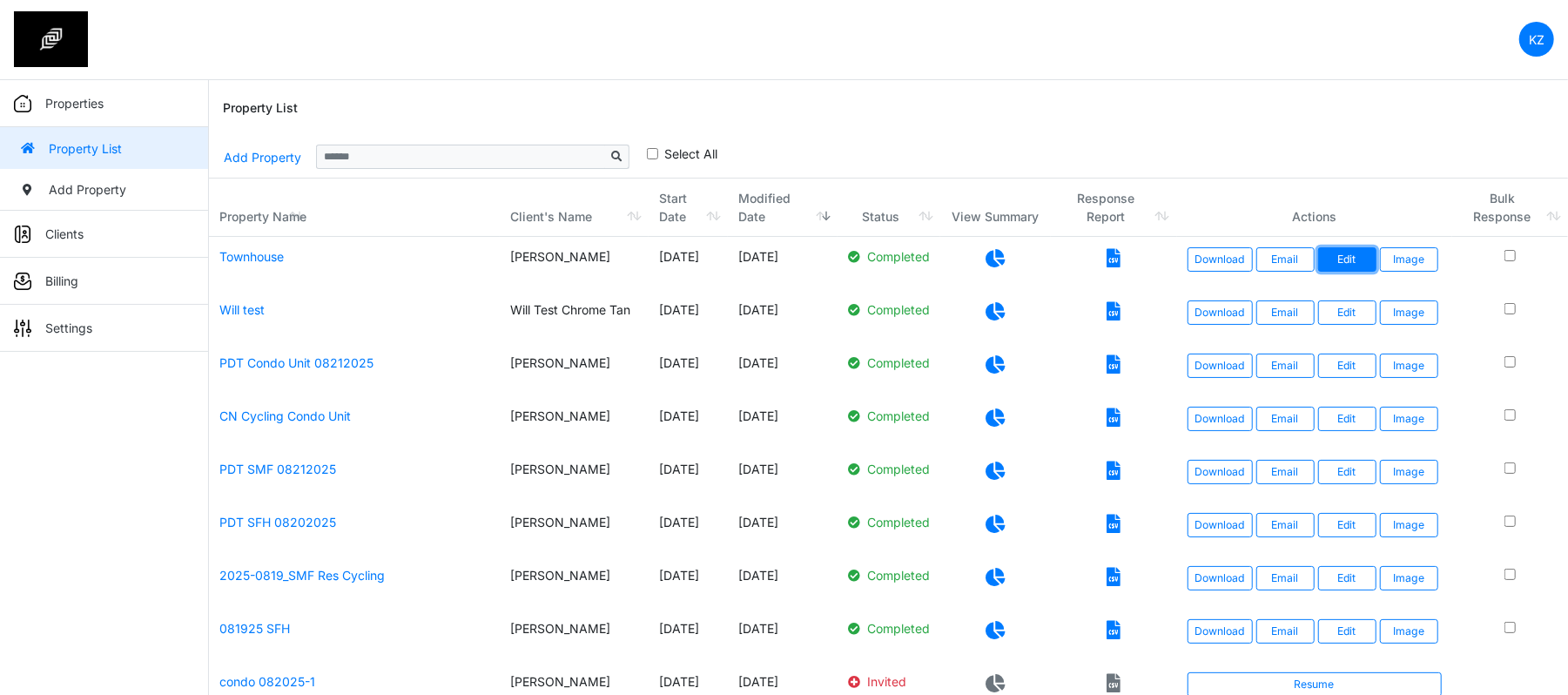
click at [1348, 257] on link "Edit" at bounding box center [1347, 260] width 58 height 25
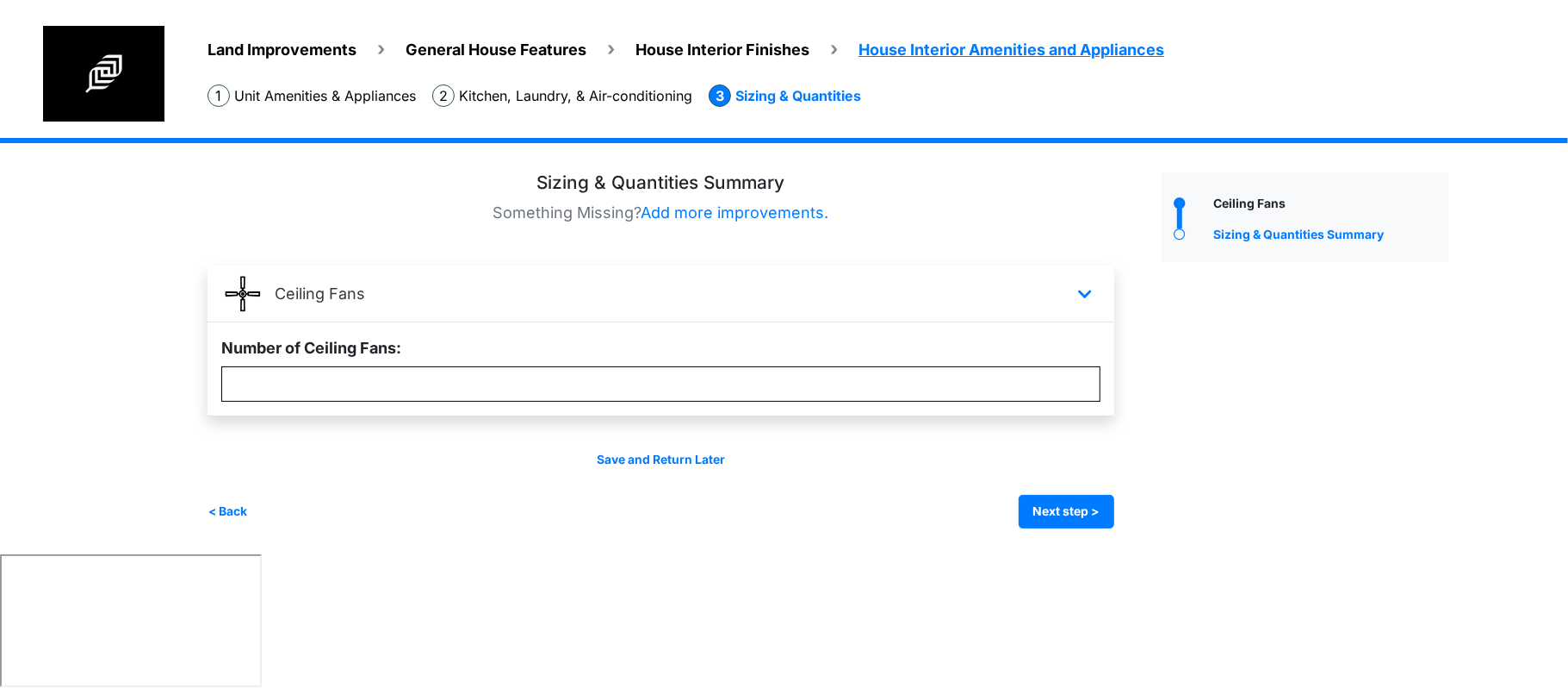
click at [482, 50] on span "General House Features" at bounding box center [496, 49] width 181 height 18
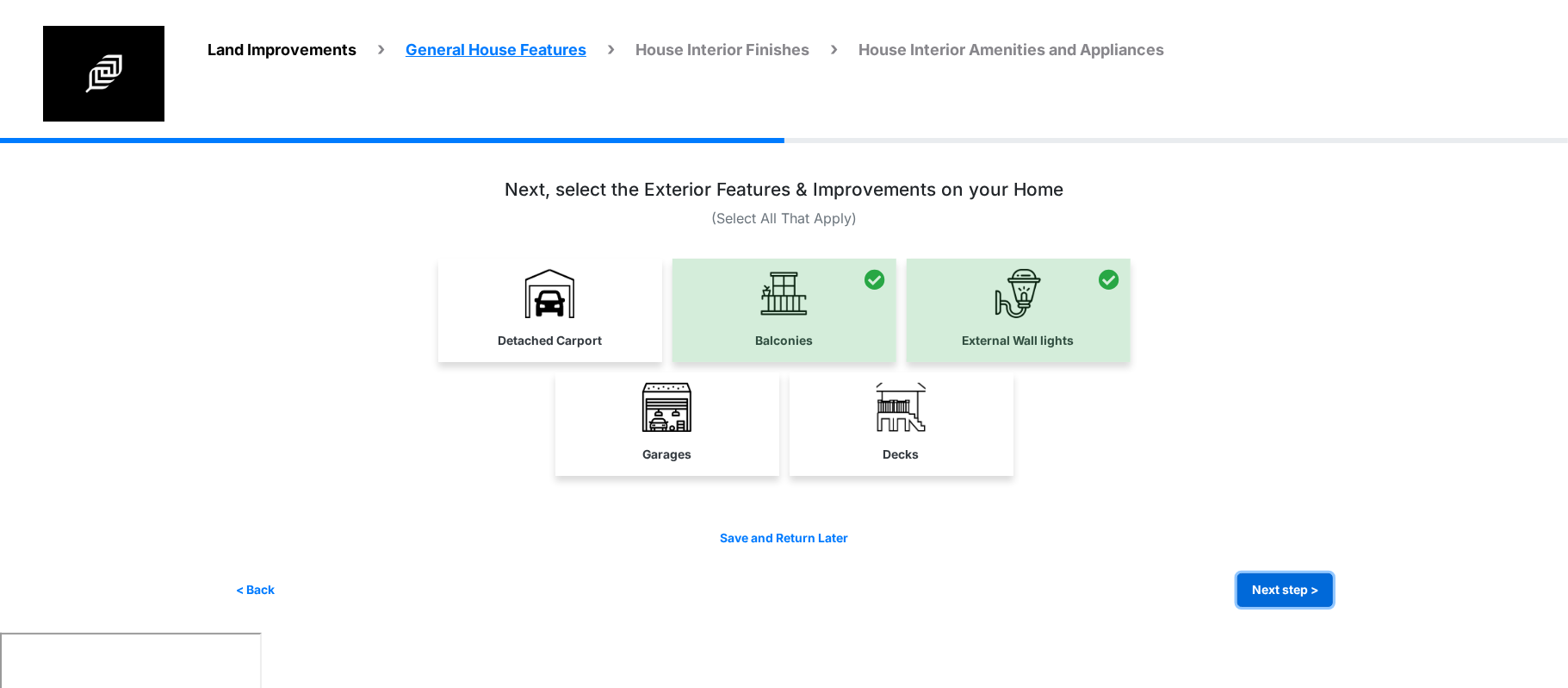
click at [1280, 581] on button "Next step >" at bounding box center [1286, 589] width 96 height 34
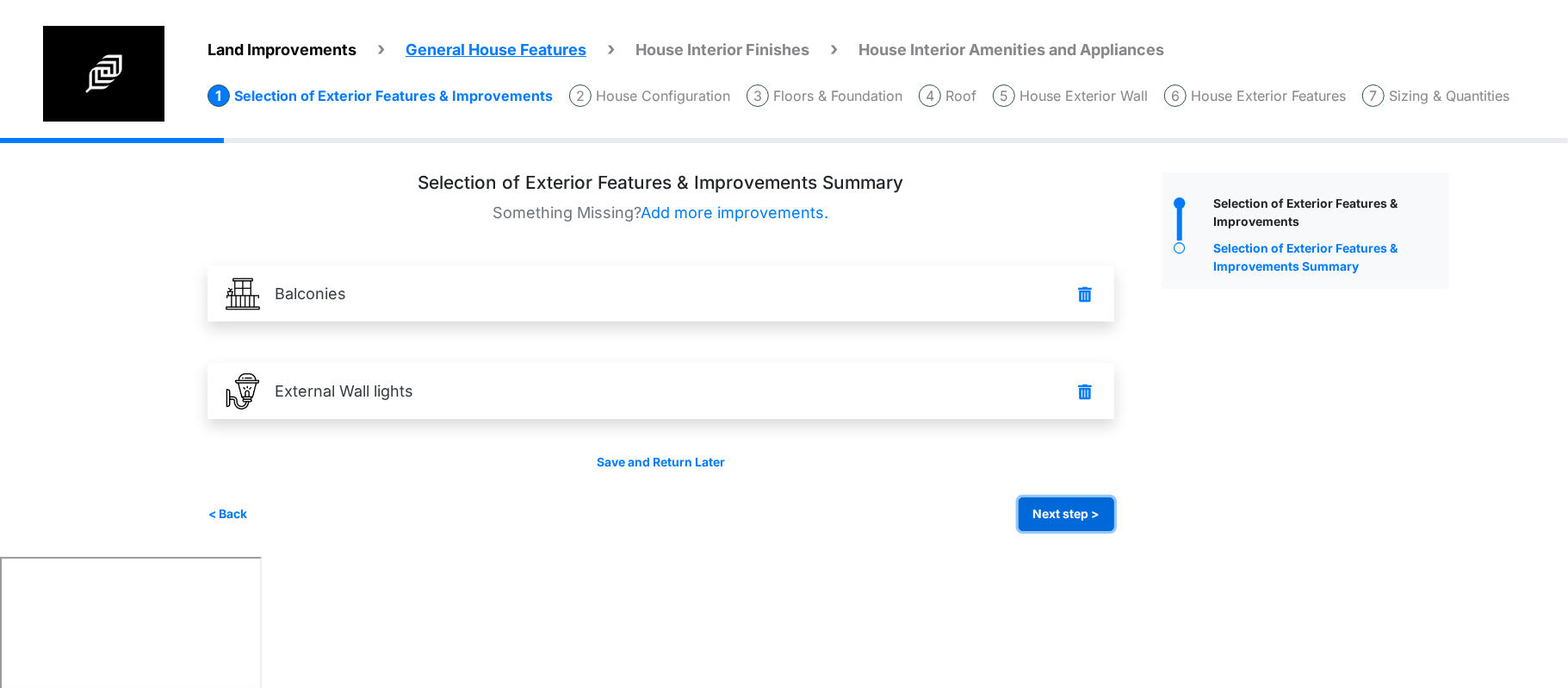
click at [1042, 524] on button "Next step >" at bounding box center [1067, 514] width 96 height 34
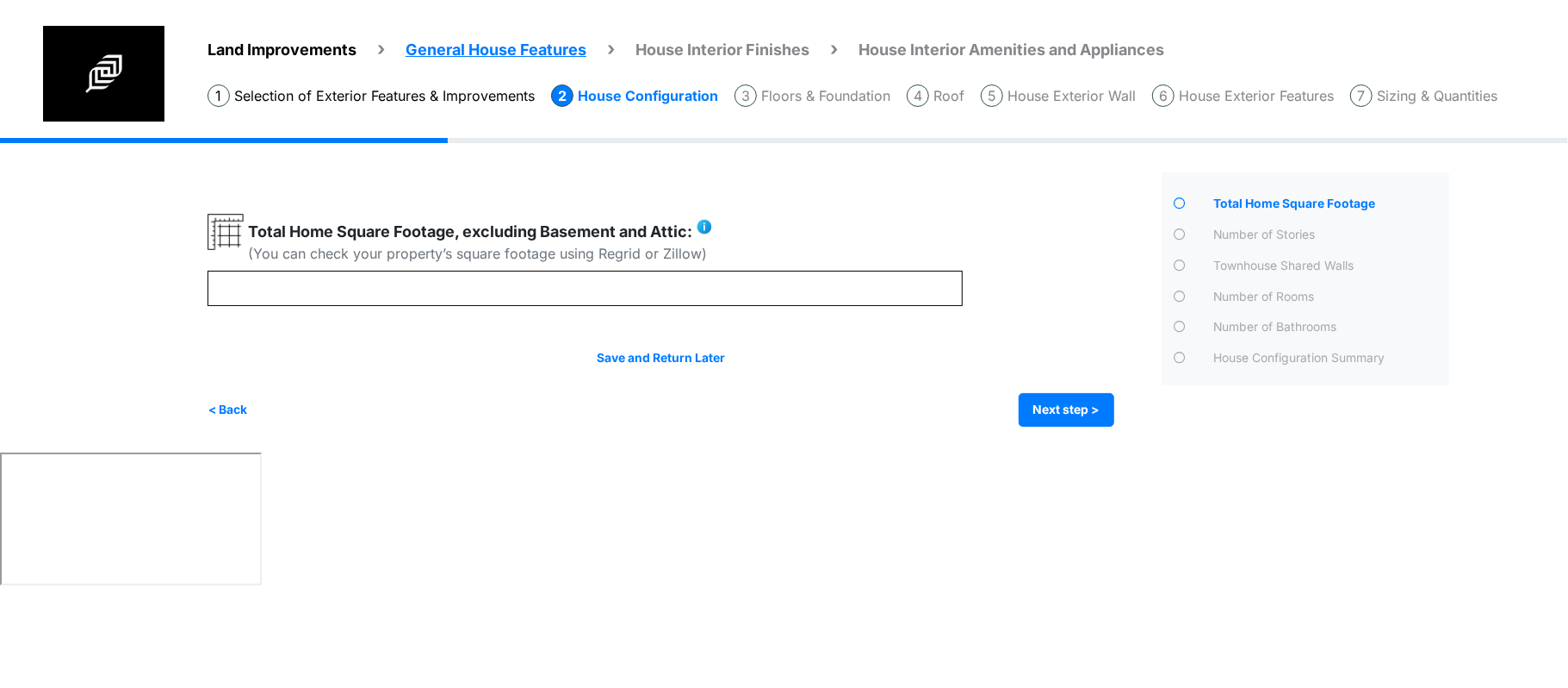
click at [837, 108] on div "Land Improvements General House Features House Interior Finishes House Interior…" at bounding box center [871, 82] width 1395 height 112
click at [954, 97] on li "Roof" at bounding box center [936, 96] width 58 height 23
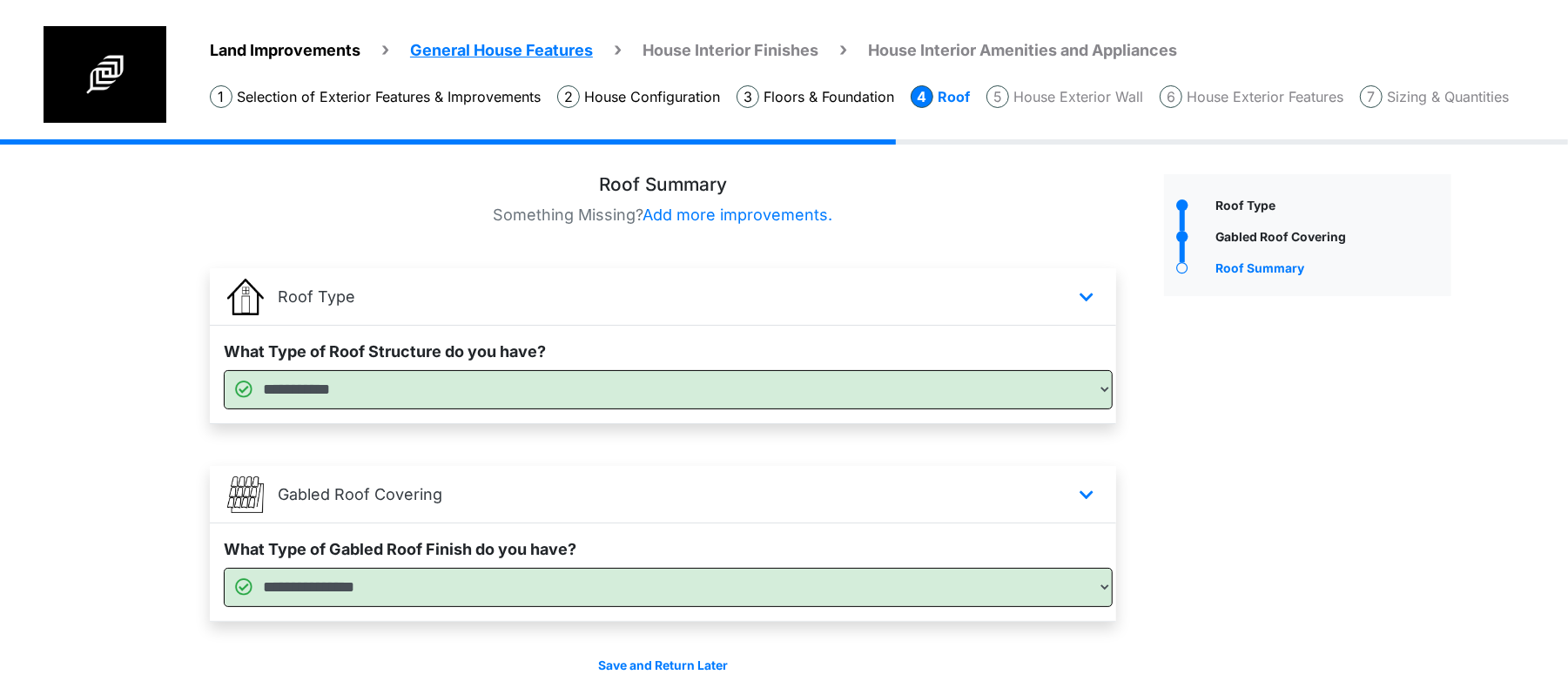
click at [1073, 87] on li "House Exterior Wall" at bounding box center [1065, 97] width 157 height 23
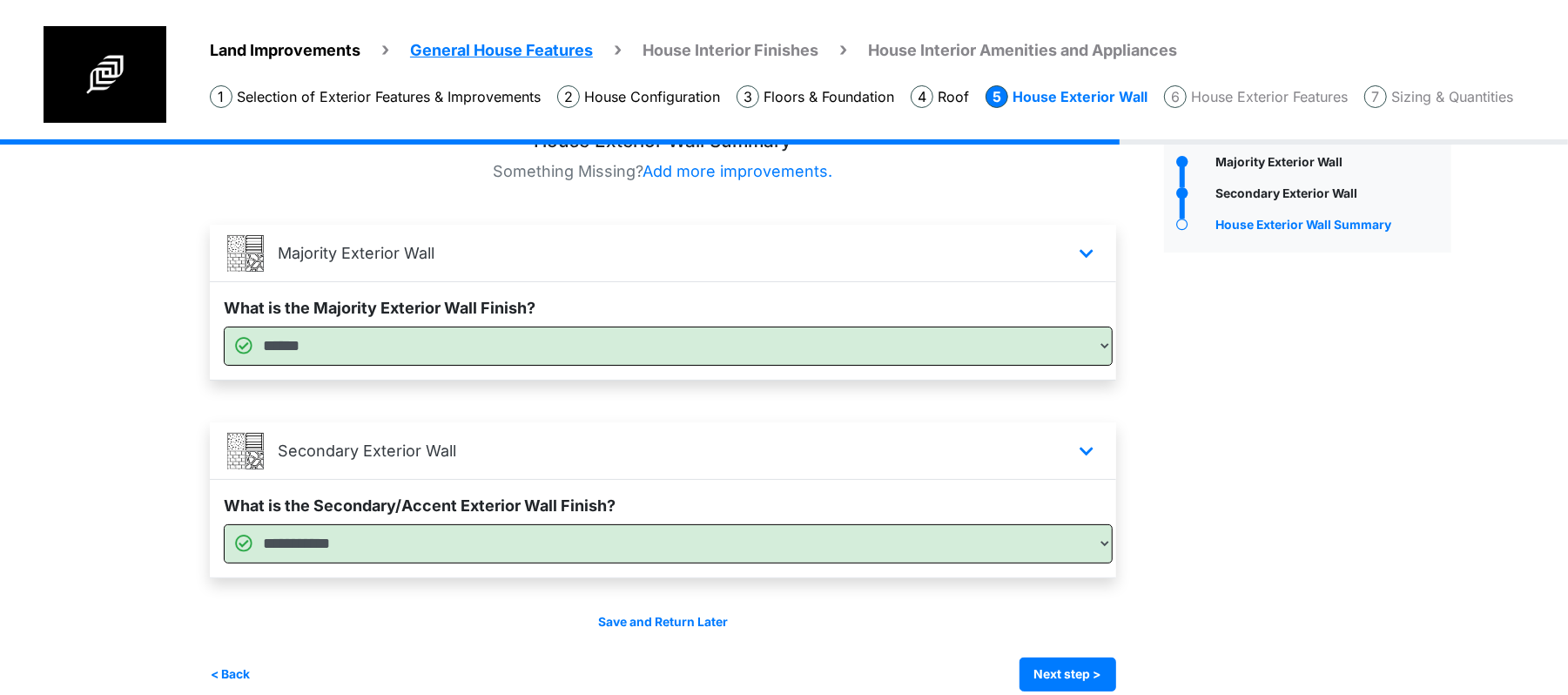
scroll to position [67, 0]
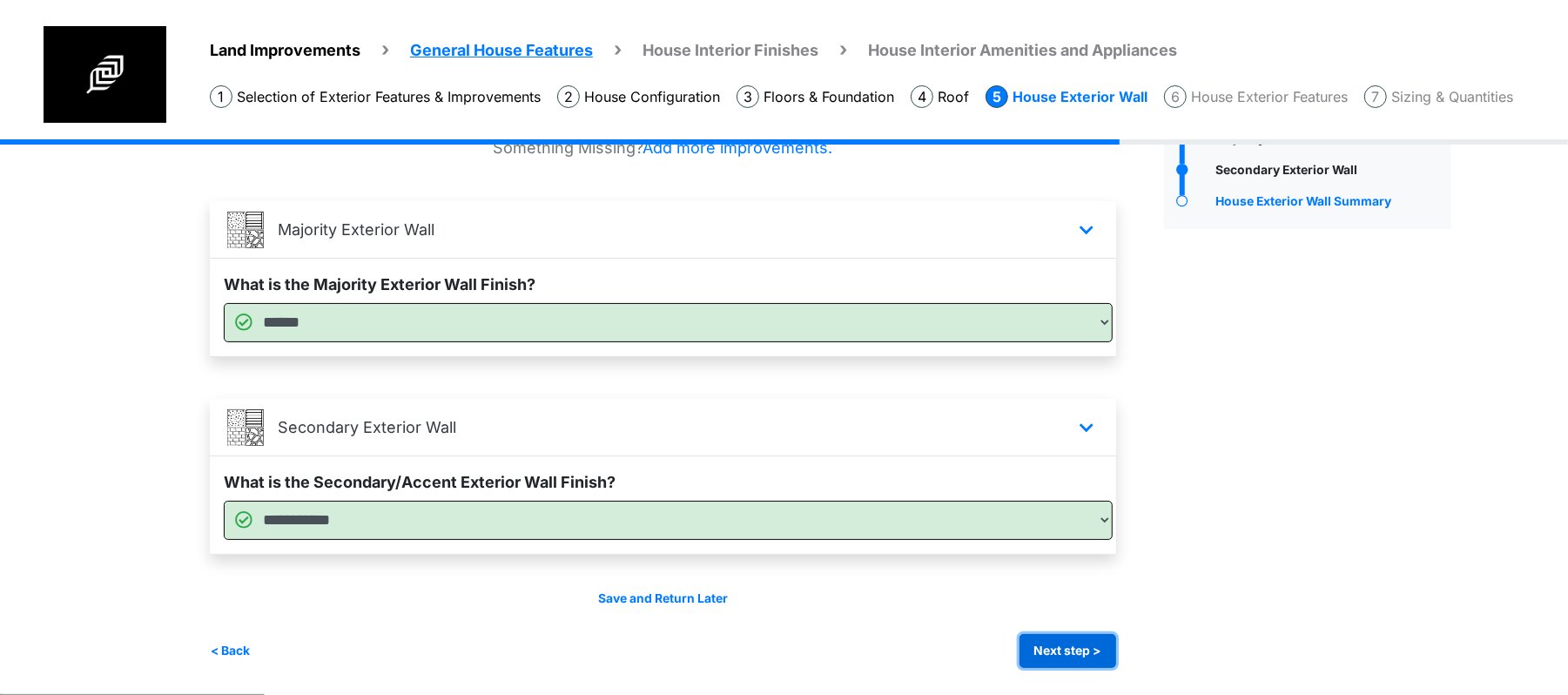
click at [1081, 653] on button "Next step >" at bounding box center [1068, 650] width 97 height 34
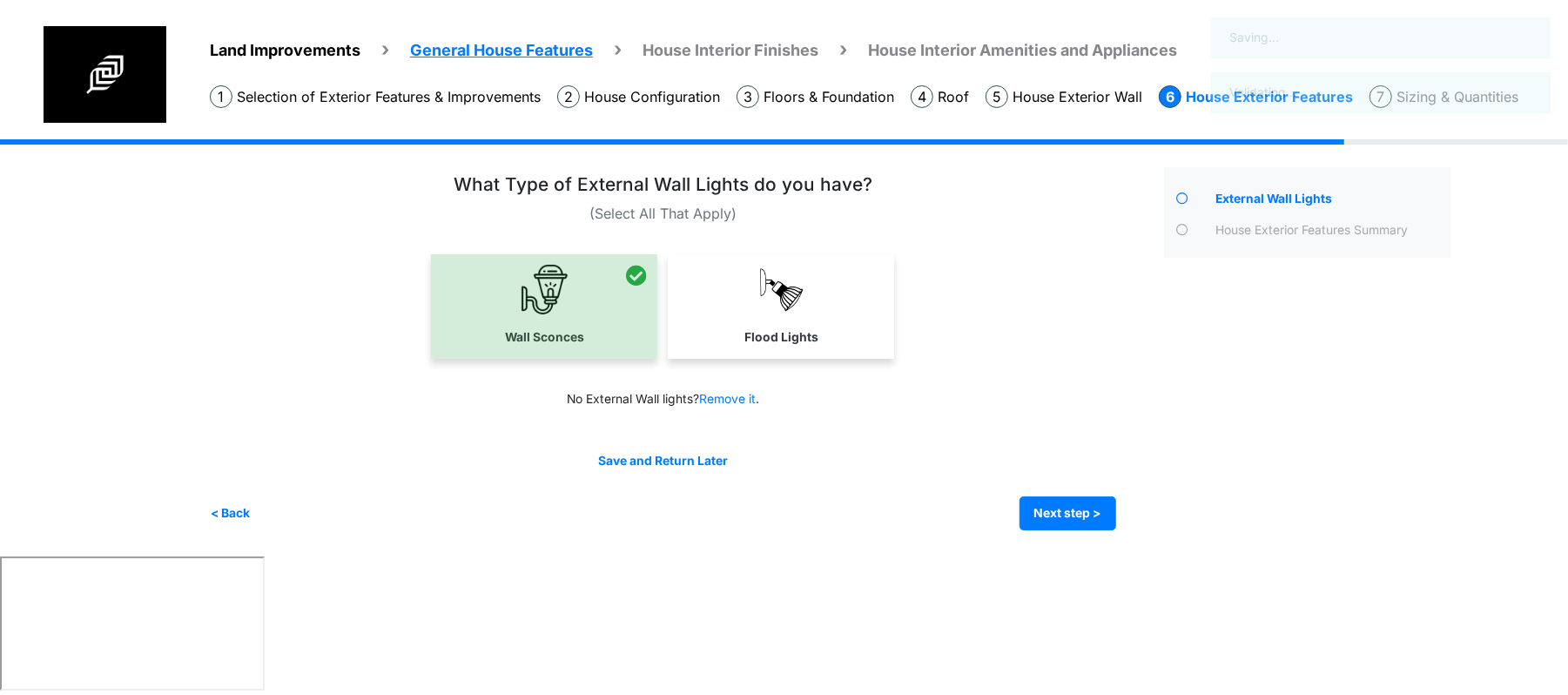
scroll to position [0, 0]
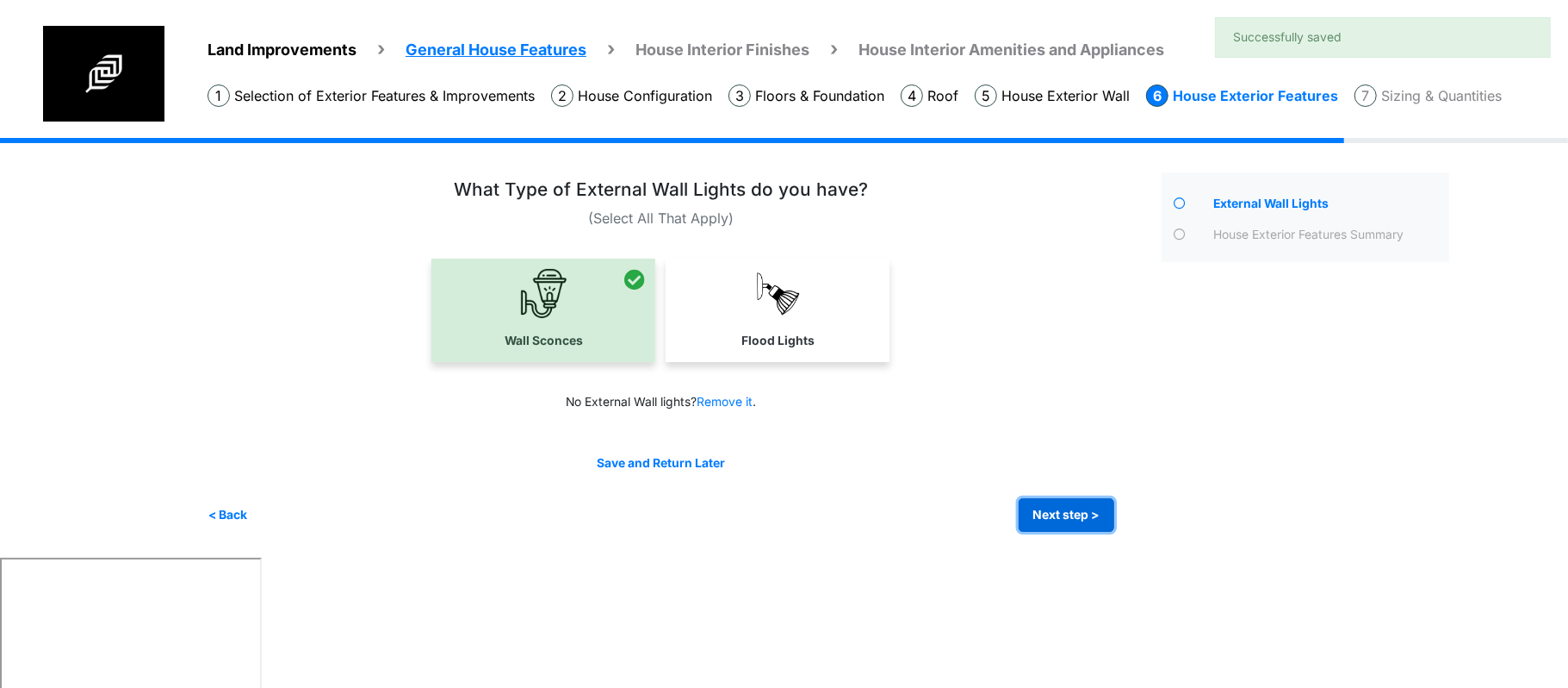
click at [1049, 512] on button "Next step >" at bounding box center [1067, 514] width 96 height 34
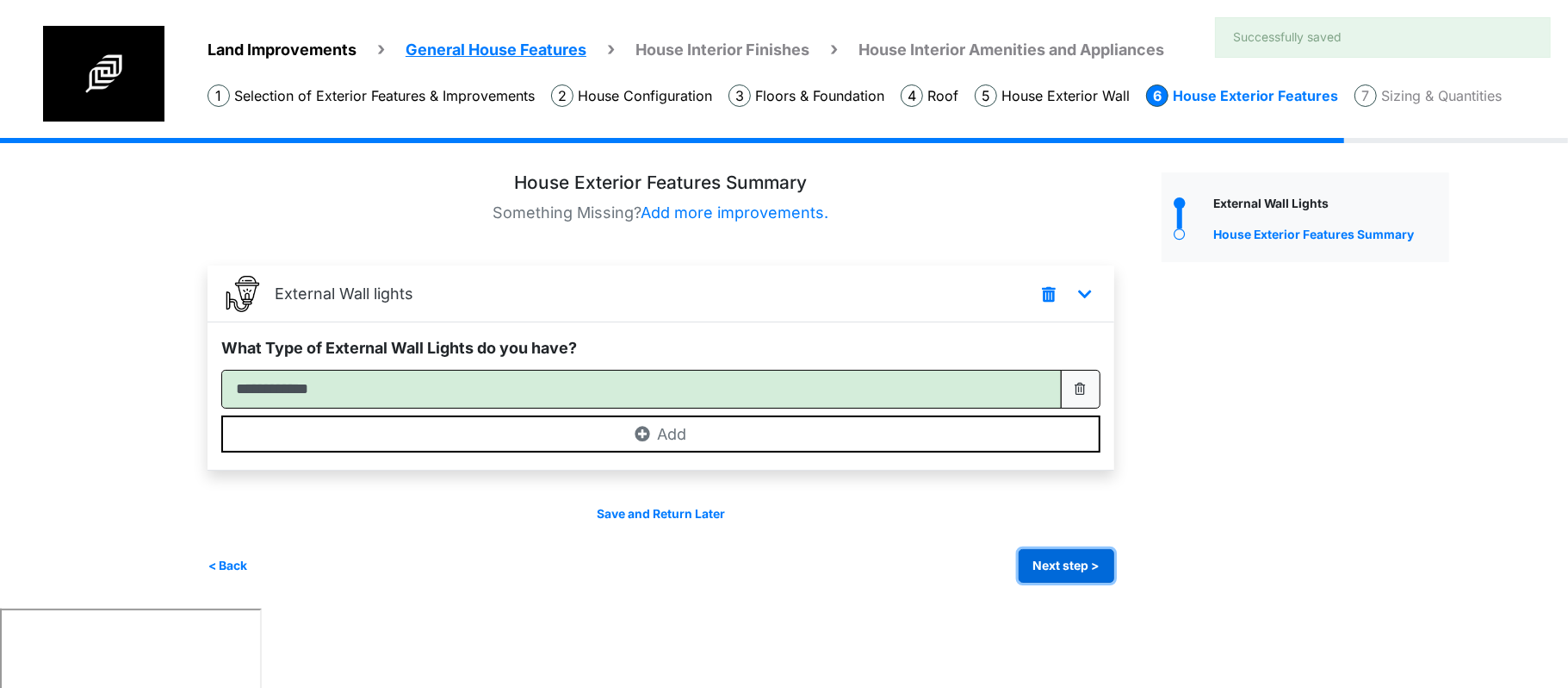
click at [1055, 576] on button "Next step >" at bounding box center [1067, 565] width 96 height 34
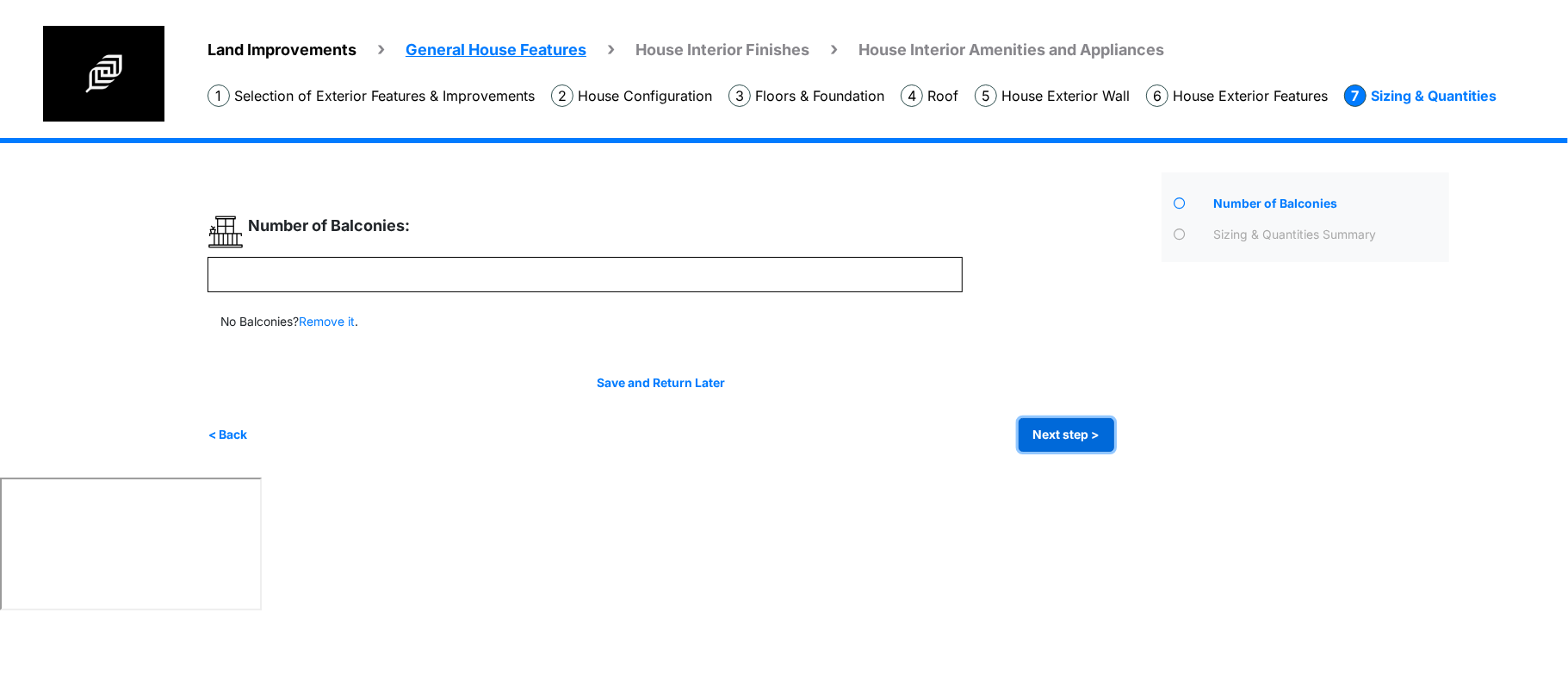
click at [1065, 433] on button "Next step >" at bounding box center [1067, 434] width 96 height 34
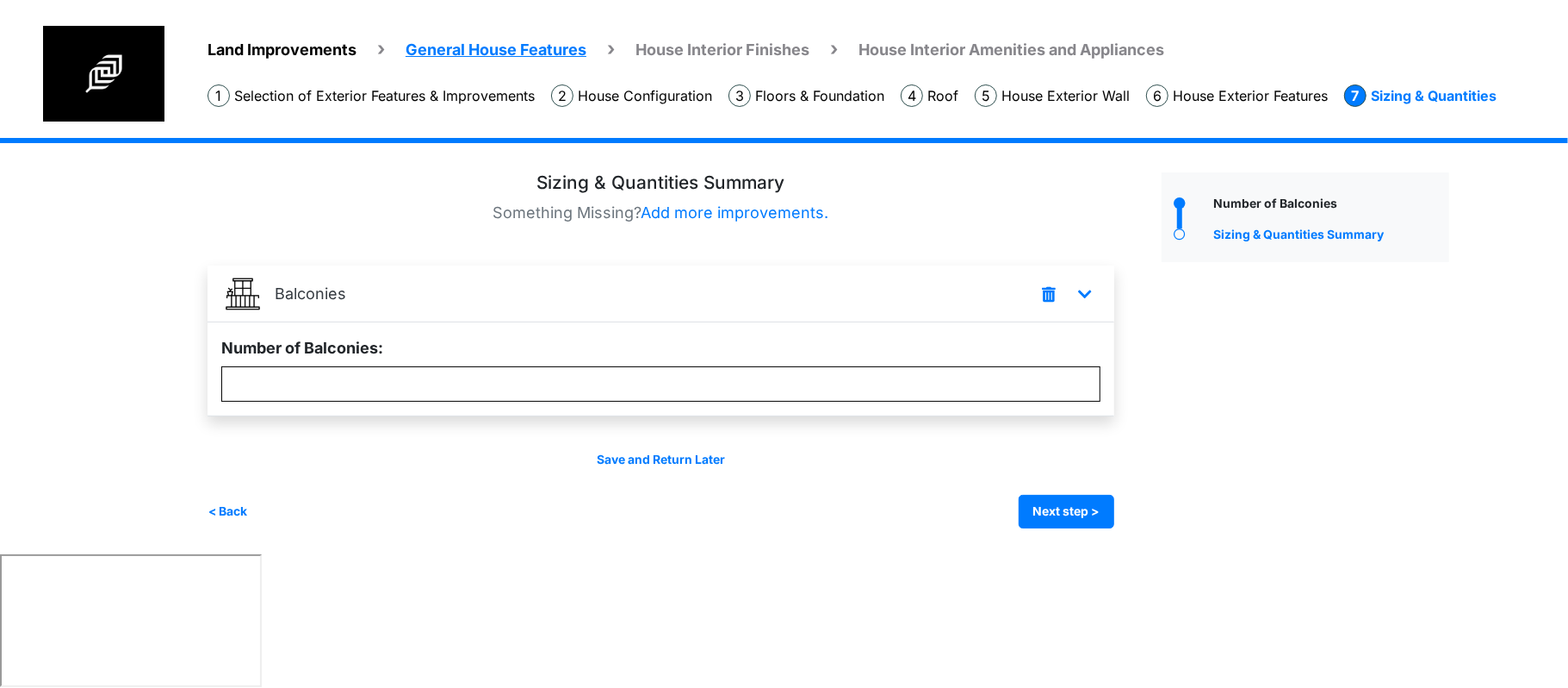
click at [666, 107] on div "Land Improvements General House Features House Interior Finishes House Interior…" at bounding box center [871, 82] width 1395 height 112
click at [655, 99] on li "House Configuration" at bounding box center [631, 96] width 161 height 23
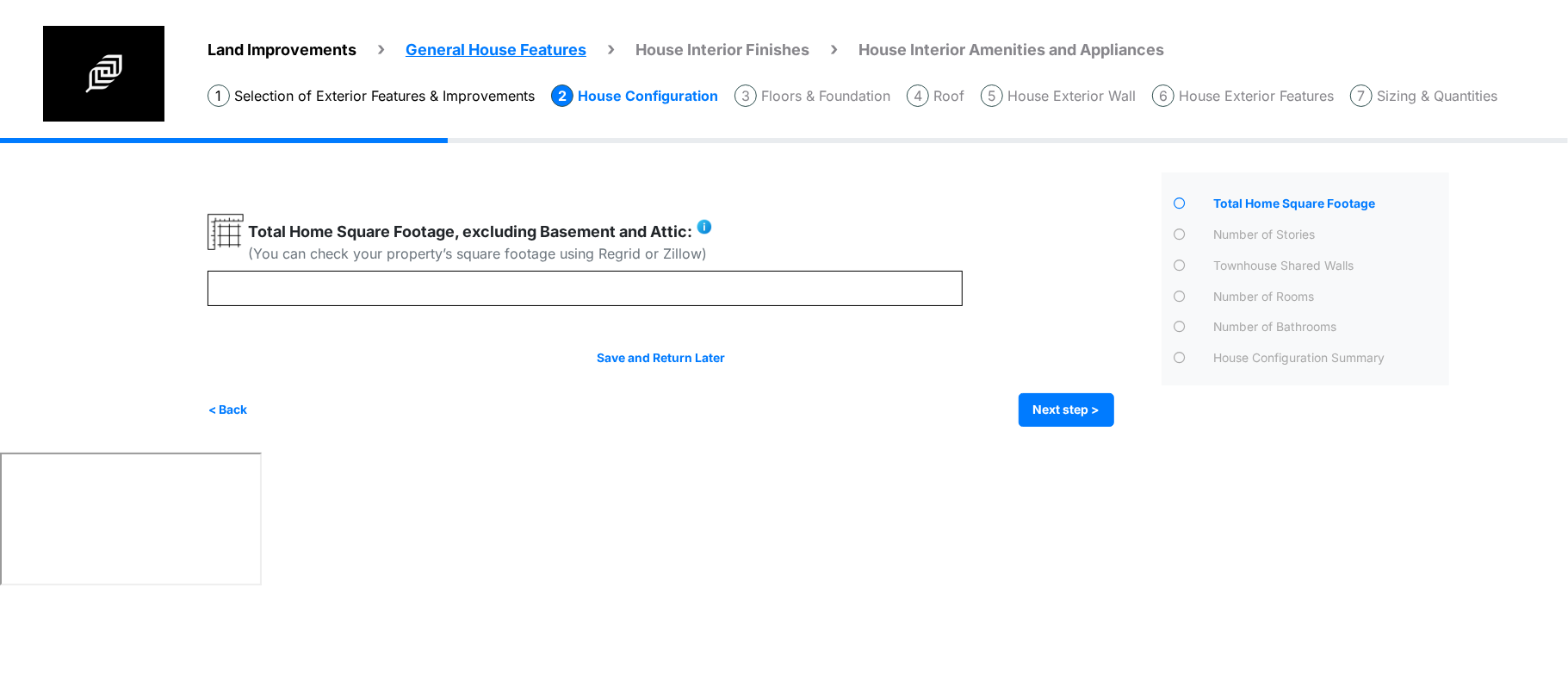
click at [322, 107] on div "Land Improvements General House Features House Interior Finishes House Interior…" at bounding box center [871, 82] width 1395 height 112
click at [318, 87] on li "Selection of Exterior Features & Improvements" at bounding box center [371, 96] width 328 height 23
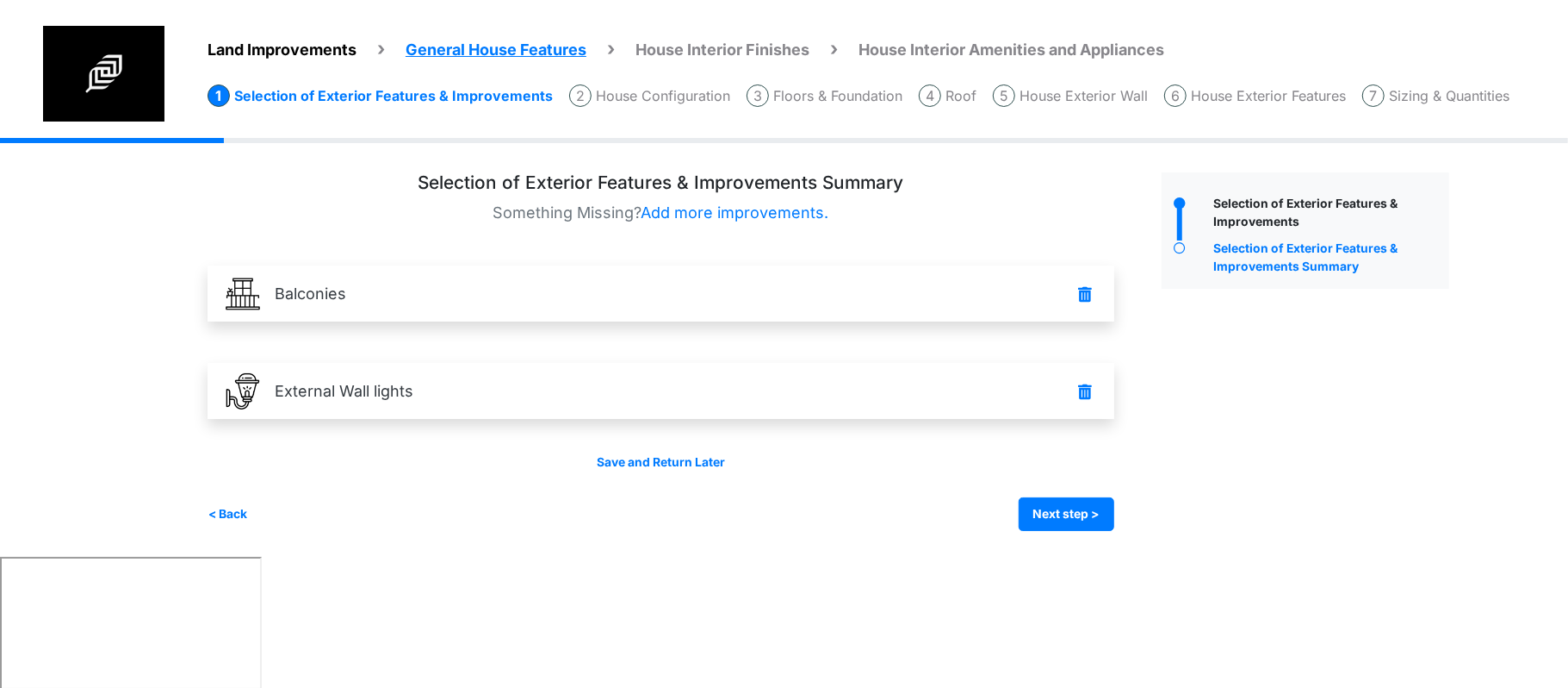
click at [296, 41] on span "Land Improvements" at bounding box center [282, 49] width 149 height 18
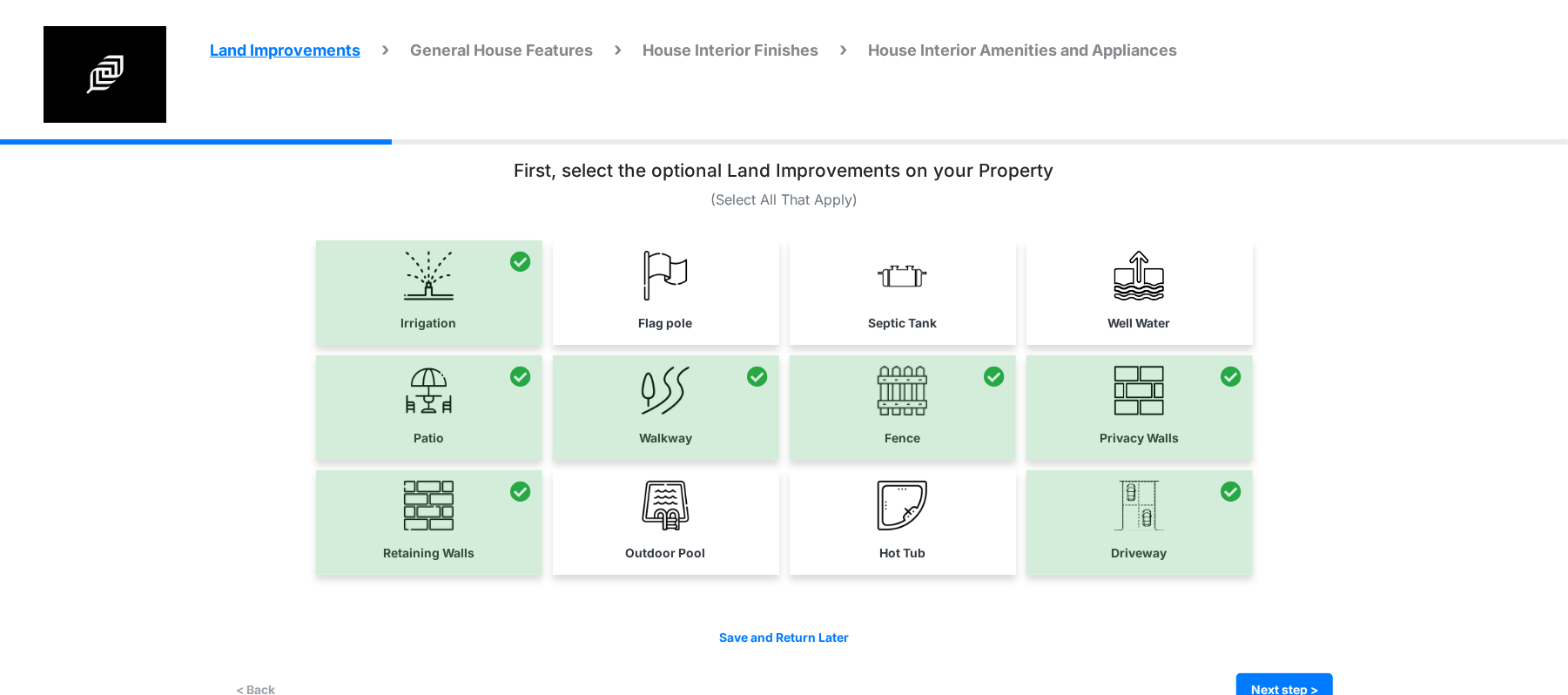
scroll to position [59, 0]
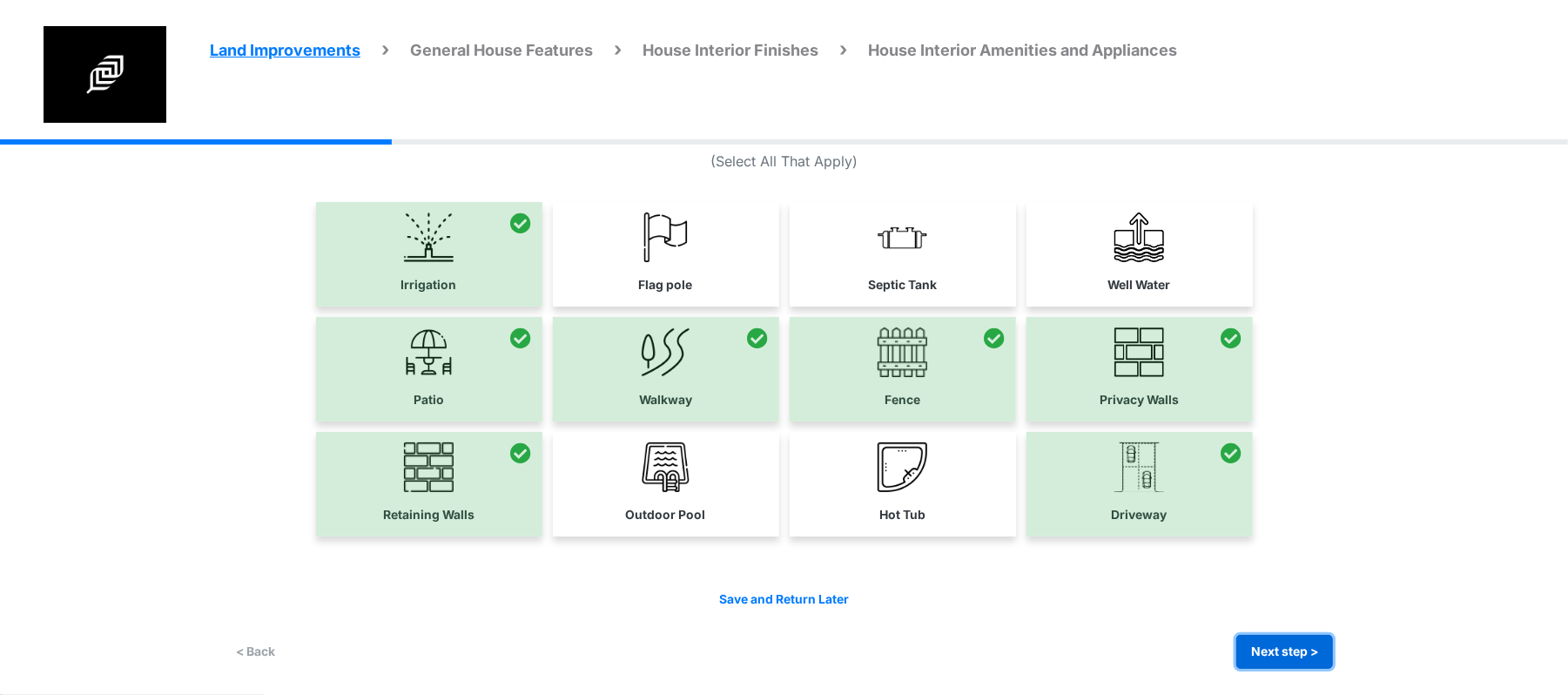
click at [1261, 641] on button "Next step >" at bounding box center [1284, 651] width 97 height 34
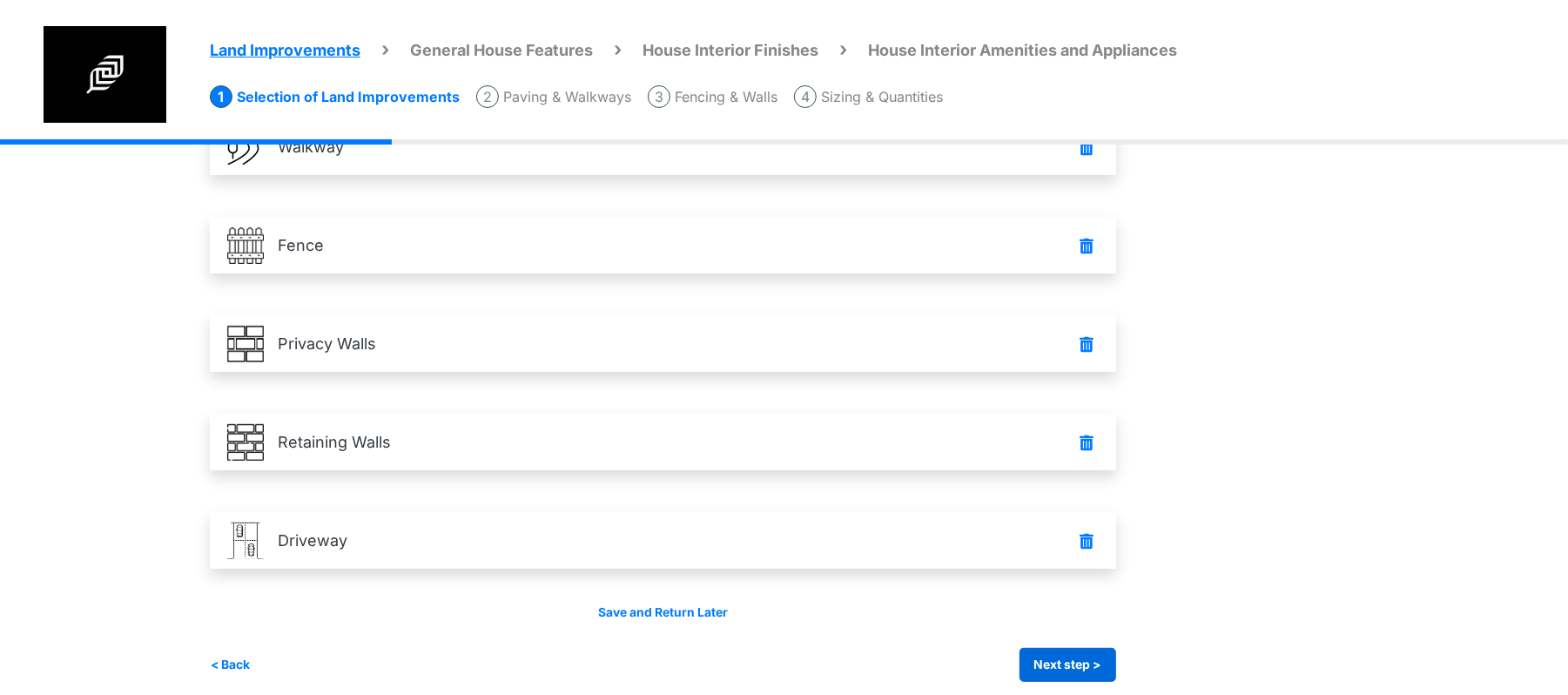
scroll to position [359, 0]
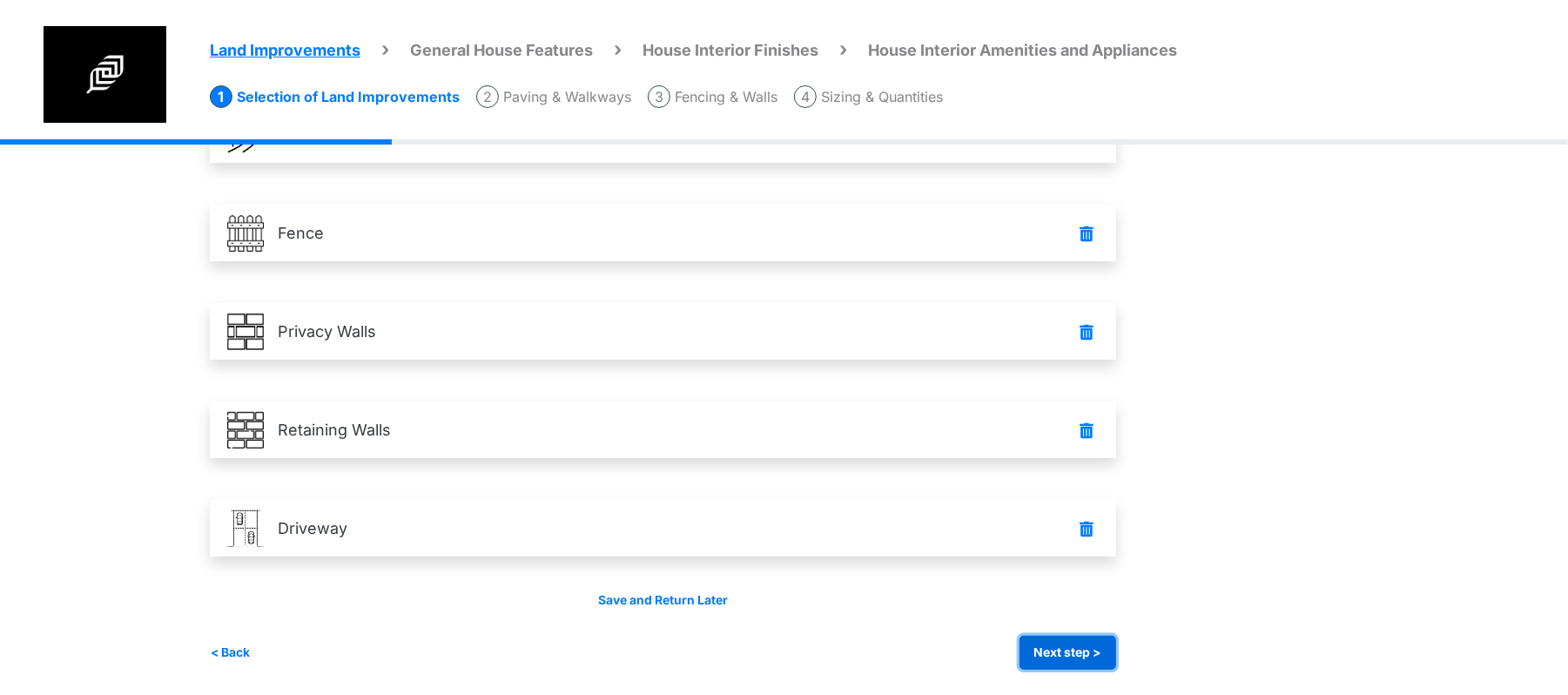
click at [1056, 641] on button "Next step >" at bounding box center [1068, 652] width 97 height 34
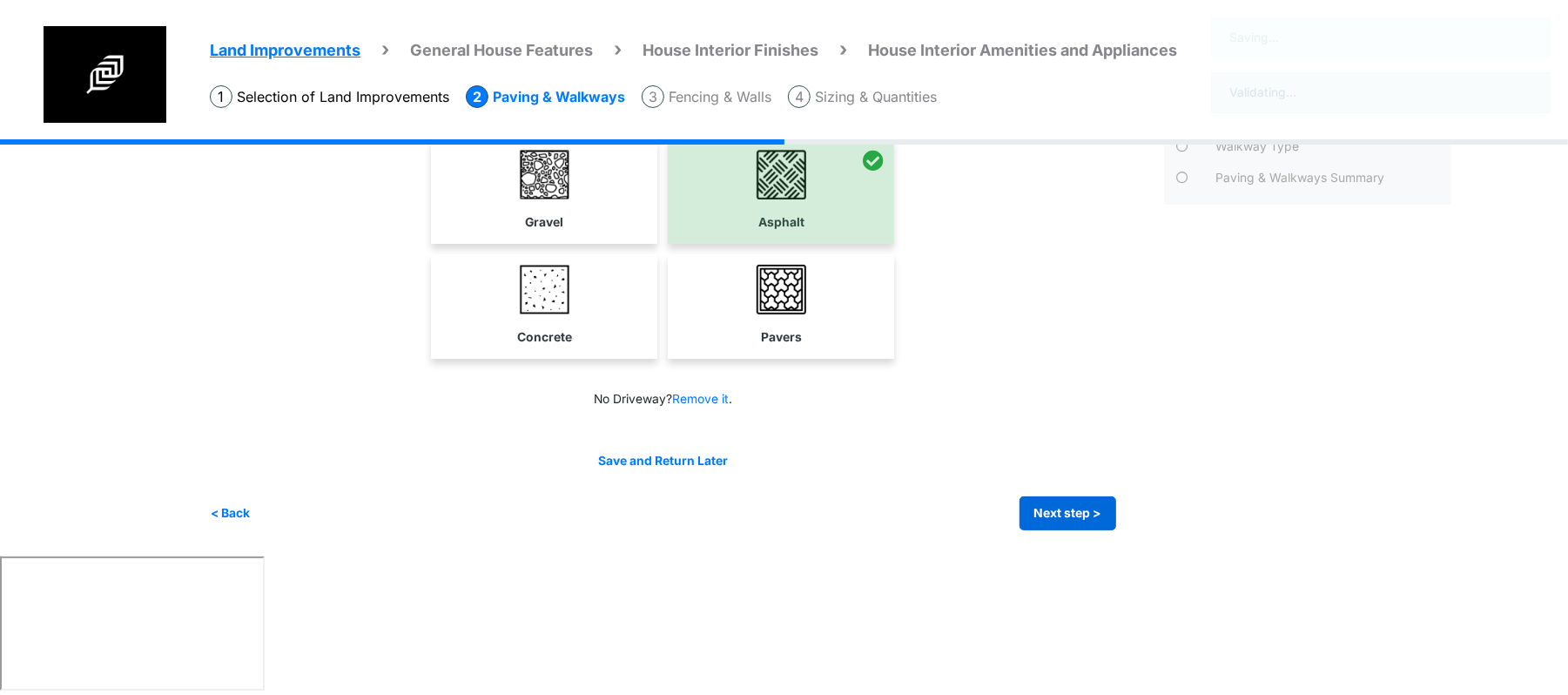
scroll to position [0, 0]
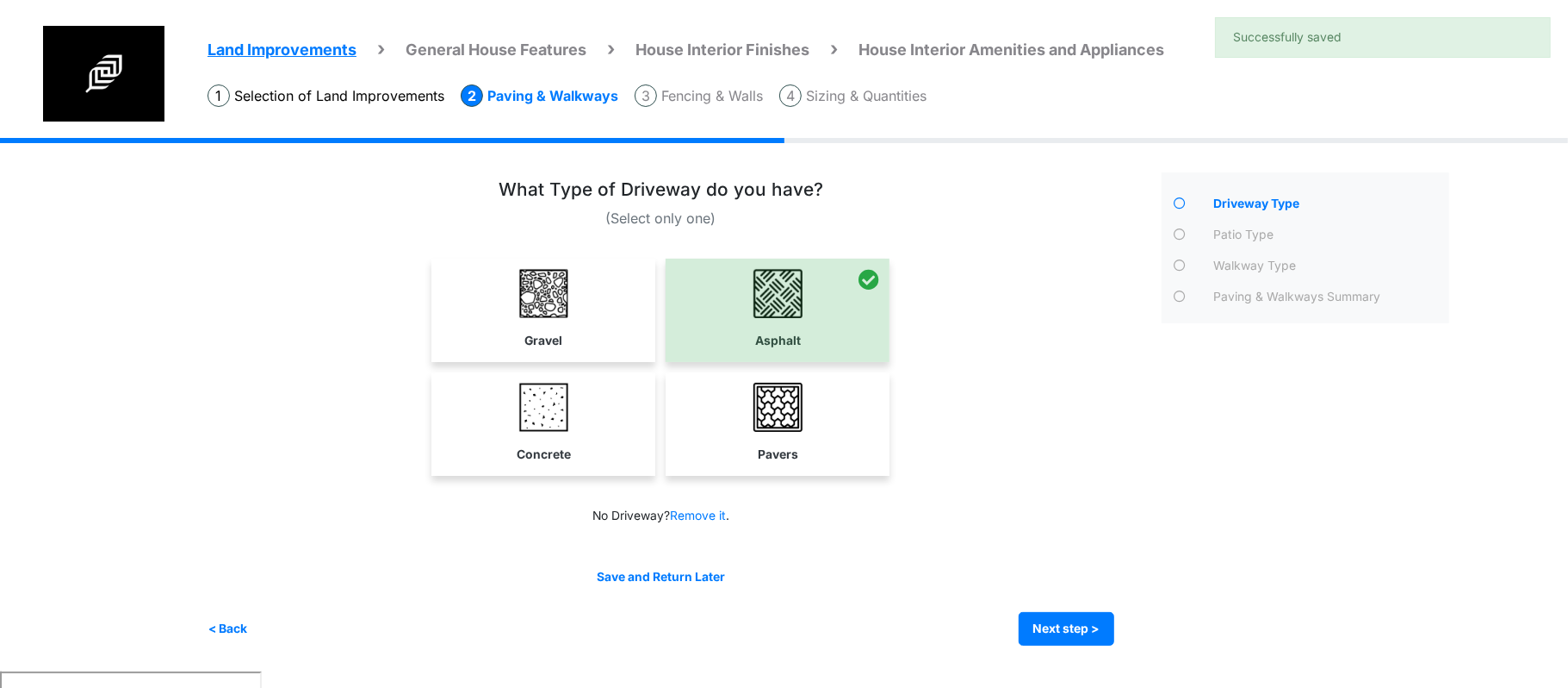
click at [1076, 608] on div "Save and Return Later < Back Next step > Save and submit" at bounding box center [661, 606] width 907 height 78
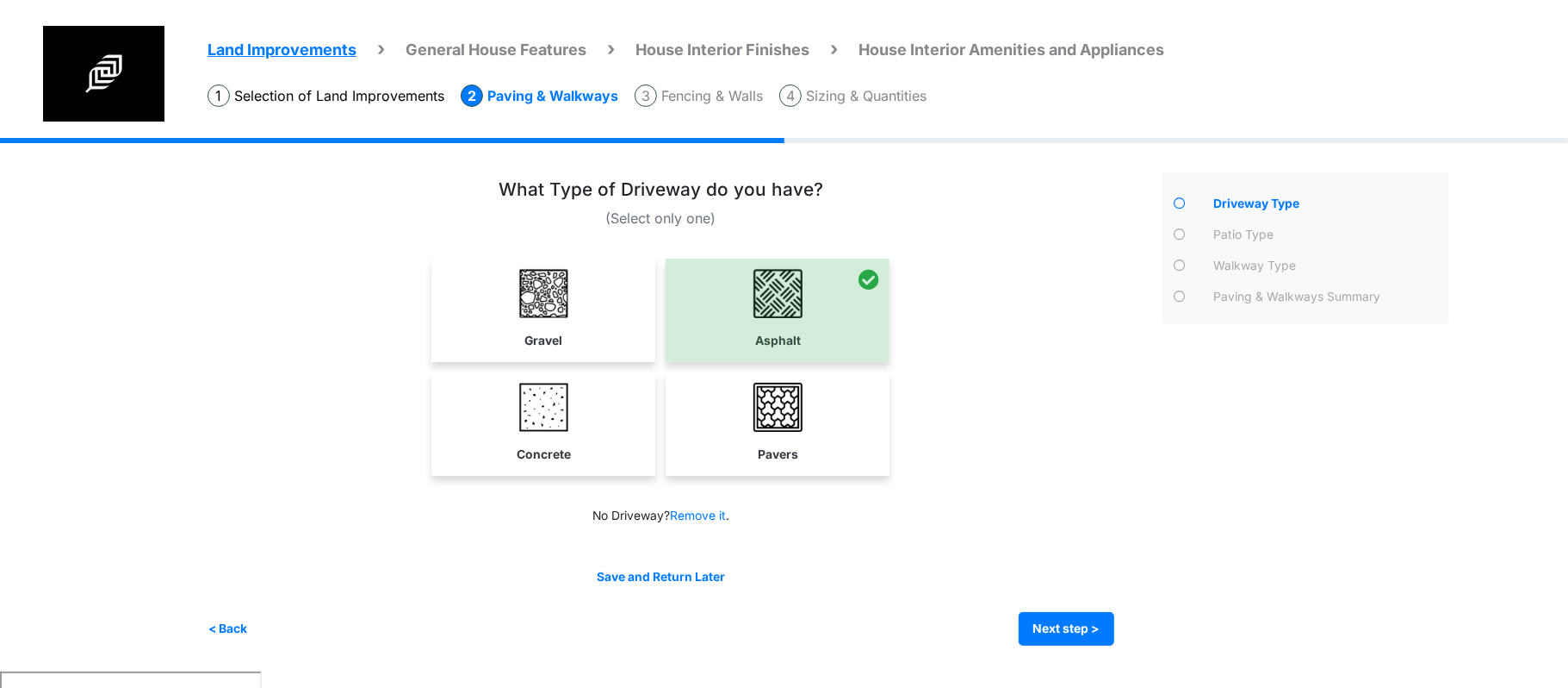
click at [540, 48] on span "General House Features" at bounding box center [496, 49] width 181 height 18
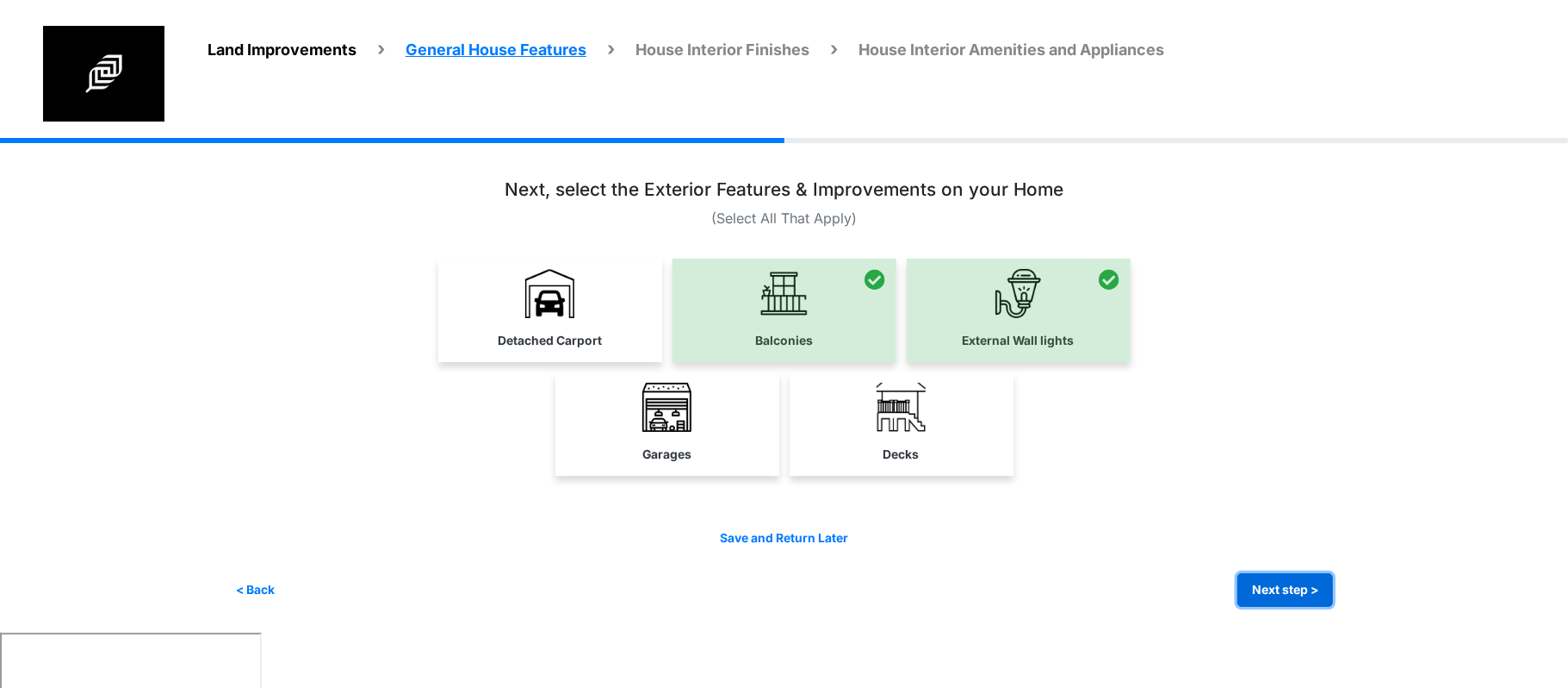
click at [1309, 576] on button "Next step >" at bounding box center [1286, 589] width 96 height 34
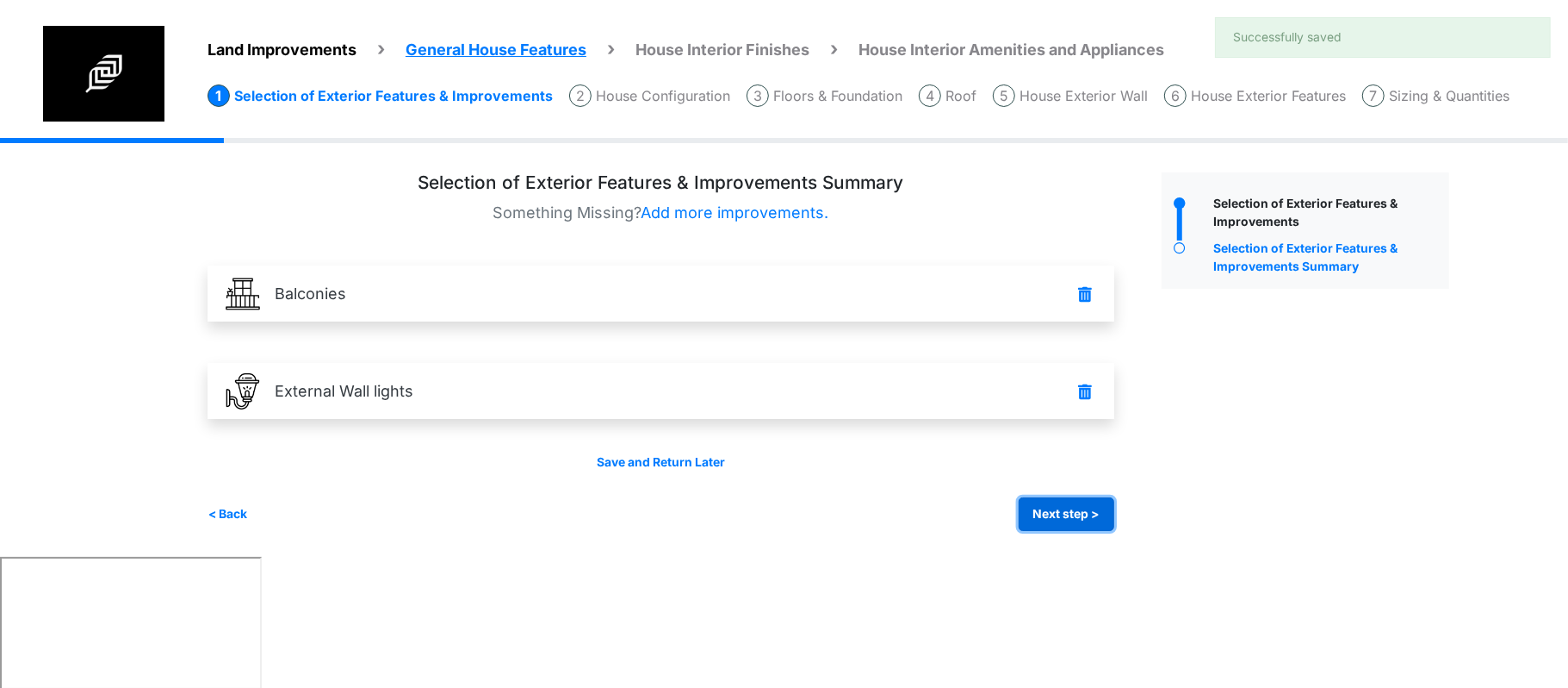
click at [1039, 518] on button "Next step >" at bounding box center [1067, 514] width 96 height 34
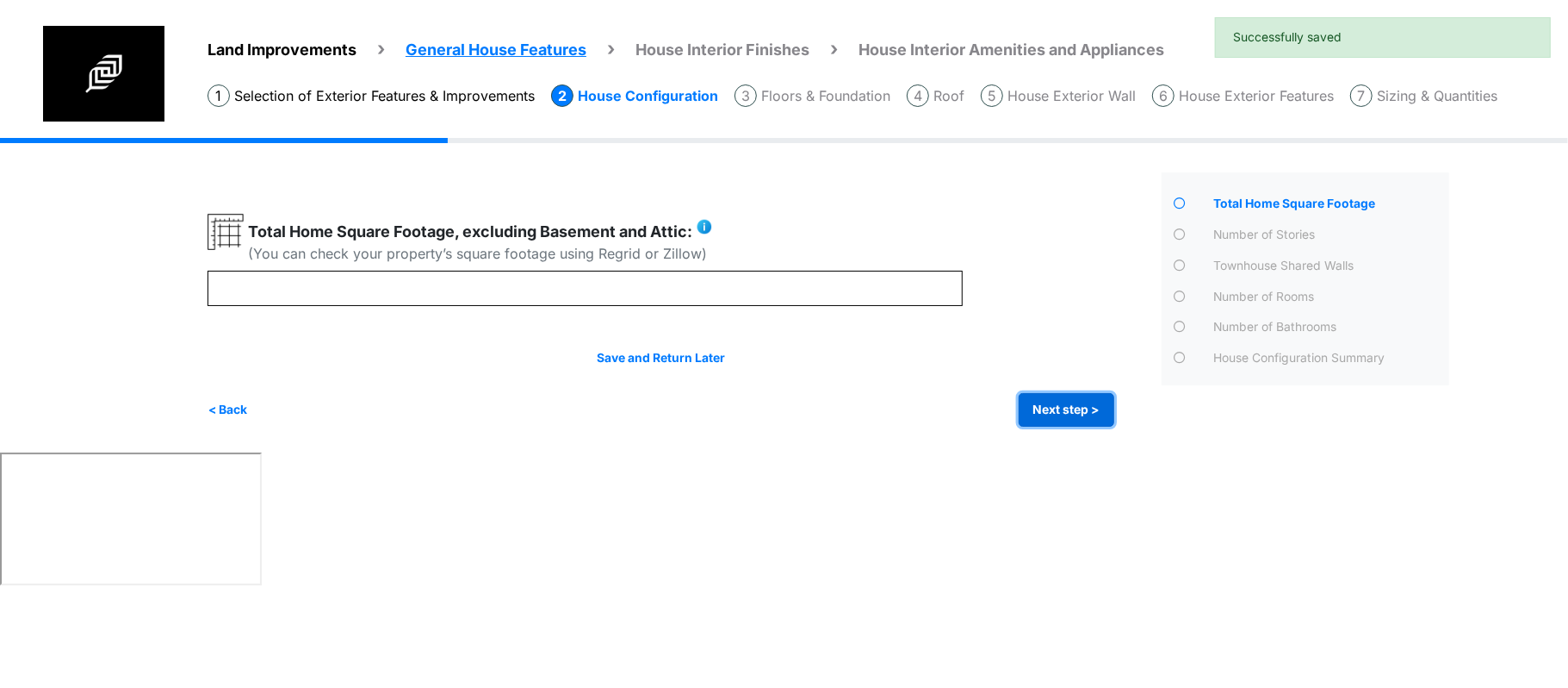
click at [1046, 417] on button "Next step >" at bounding box center [1067, 410] width 96 height 34
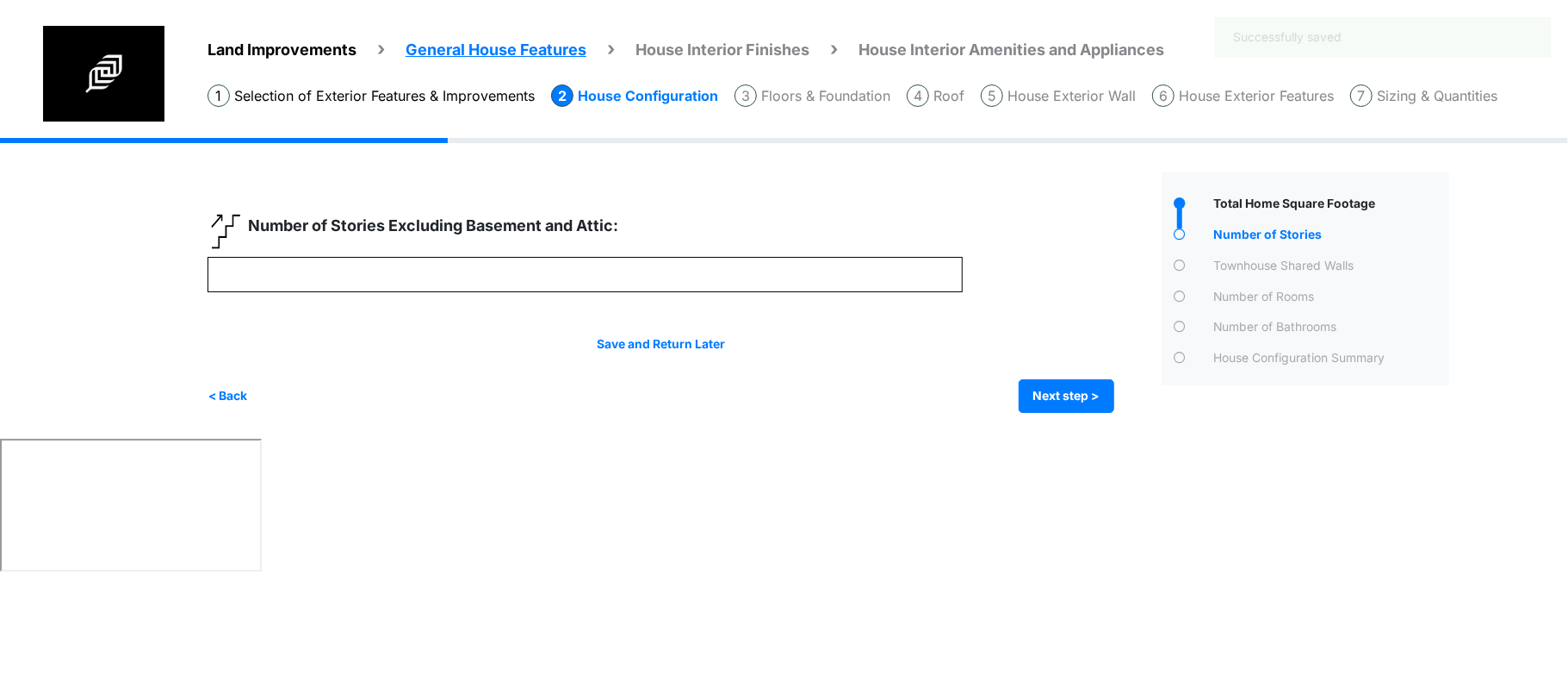
click at [1046, 415] on div "Irrigation Flag pole" at bounding box center [835, 288] width 1255 height 301
click at [1052, 398] on button "Next step >" at bounding box center [1067, 396] width 96 height 34
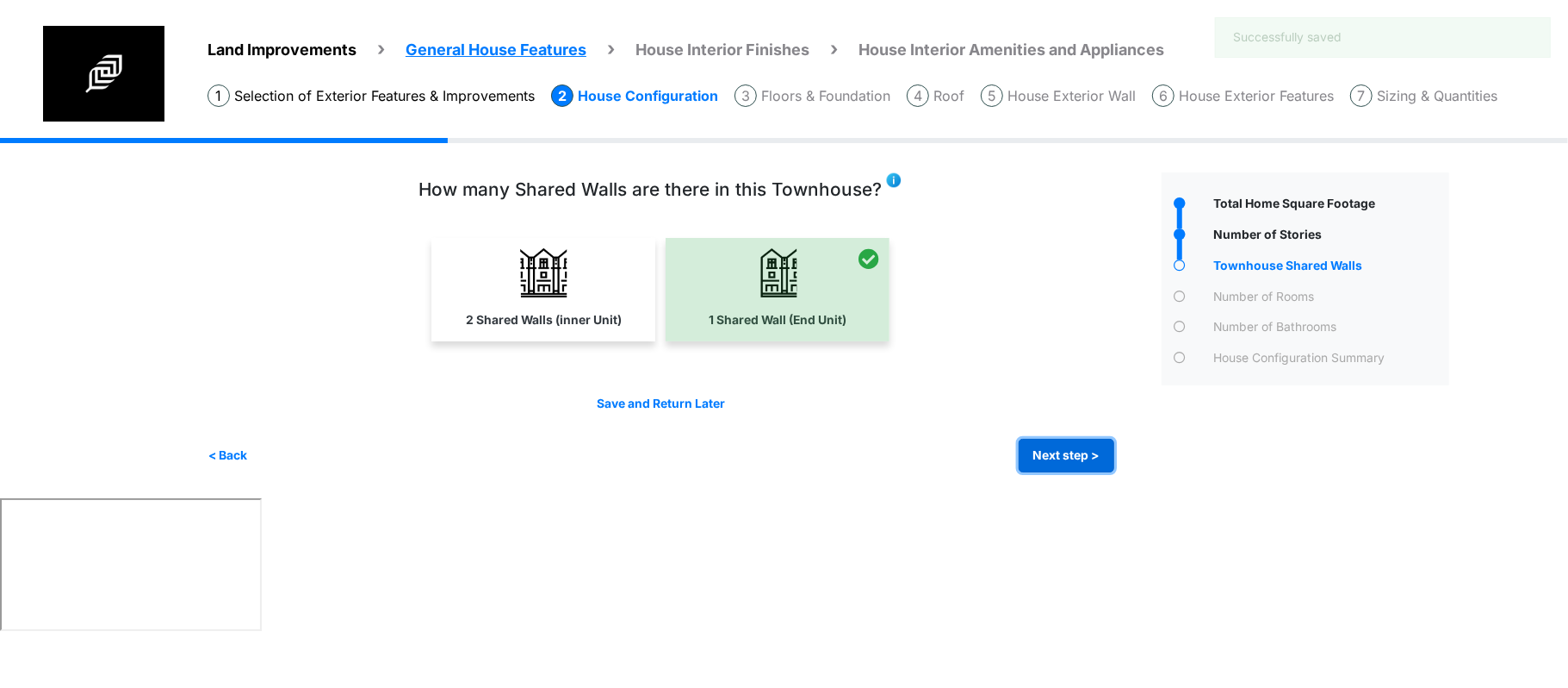
click at [1058, 462] on button "Next step >" at bounding box center [1067, 455] width 96 height 34
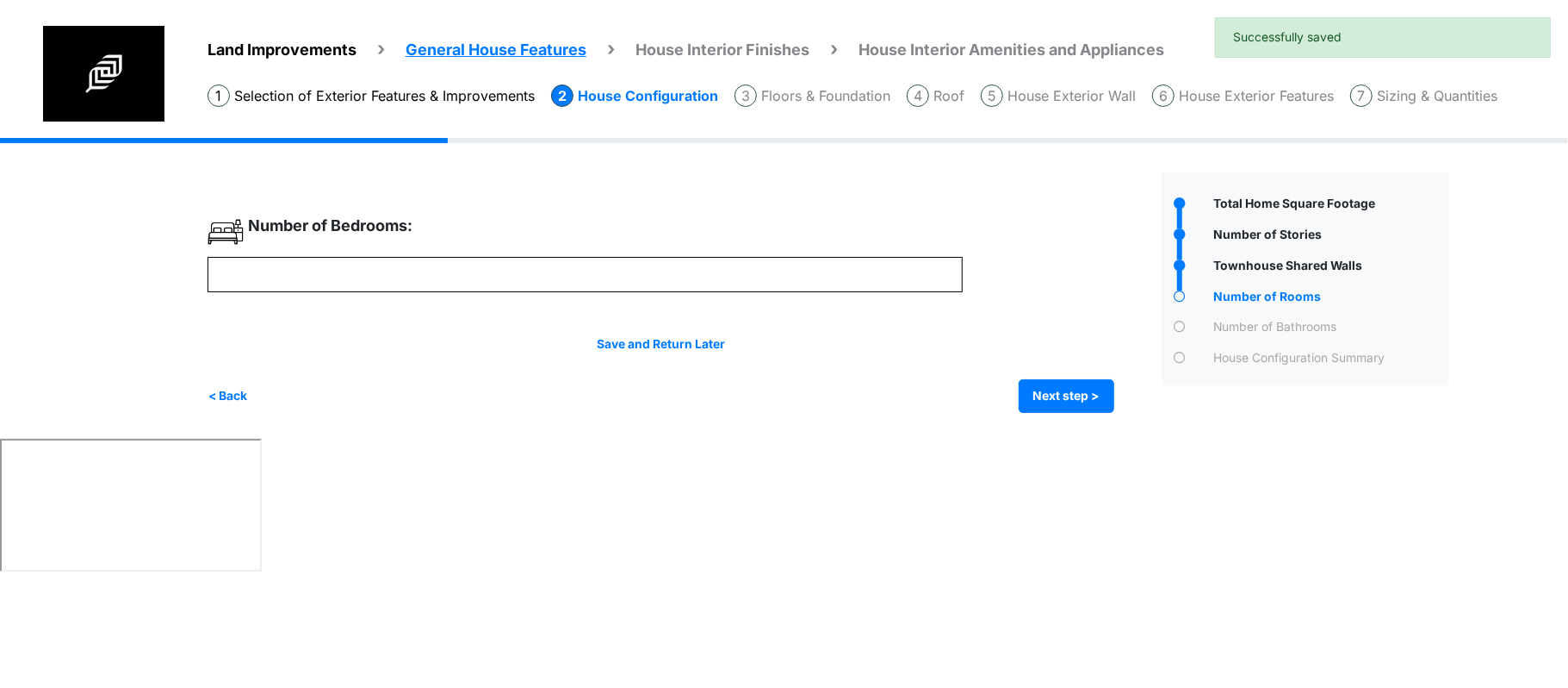
click at [1069, 426] on div "Irrigation Flag pole" at bounding box center [835, 288] width 1255 height 301
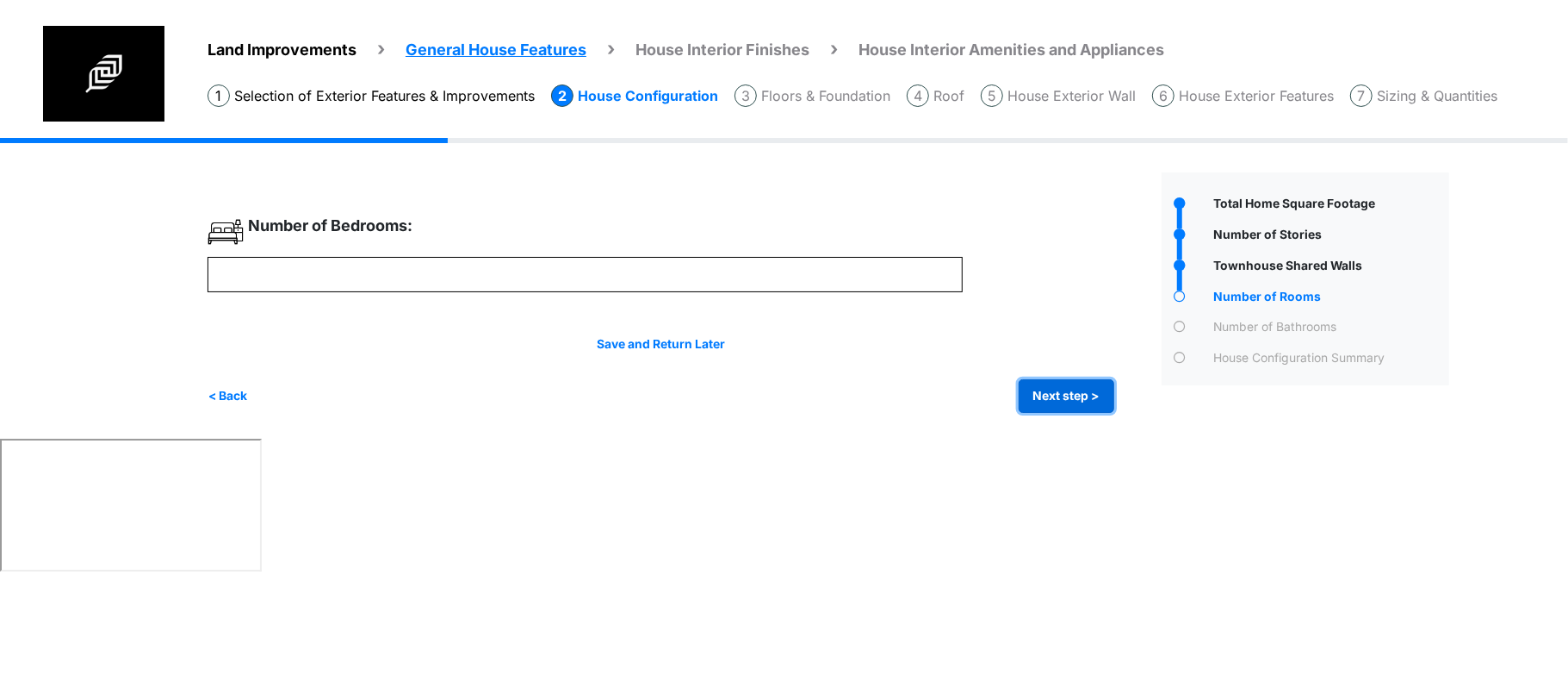
click at [1068, 408] on button "Next step >" at bounding box center [1067, 396] width 96 height 34
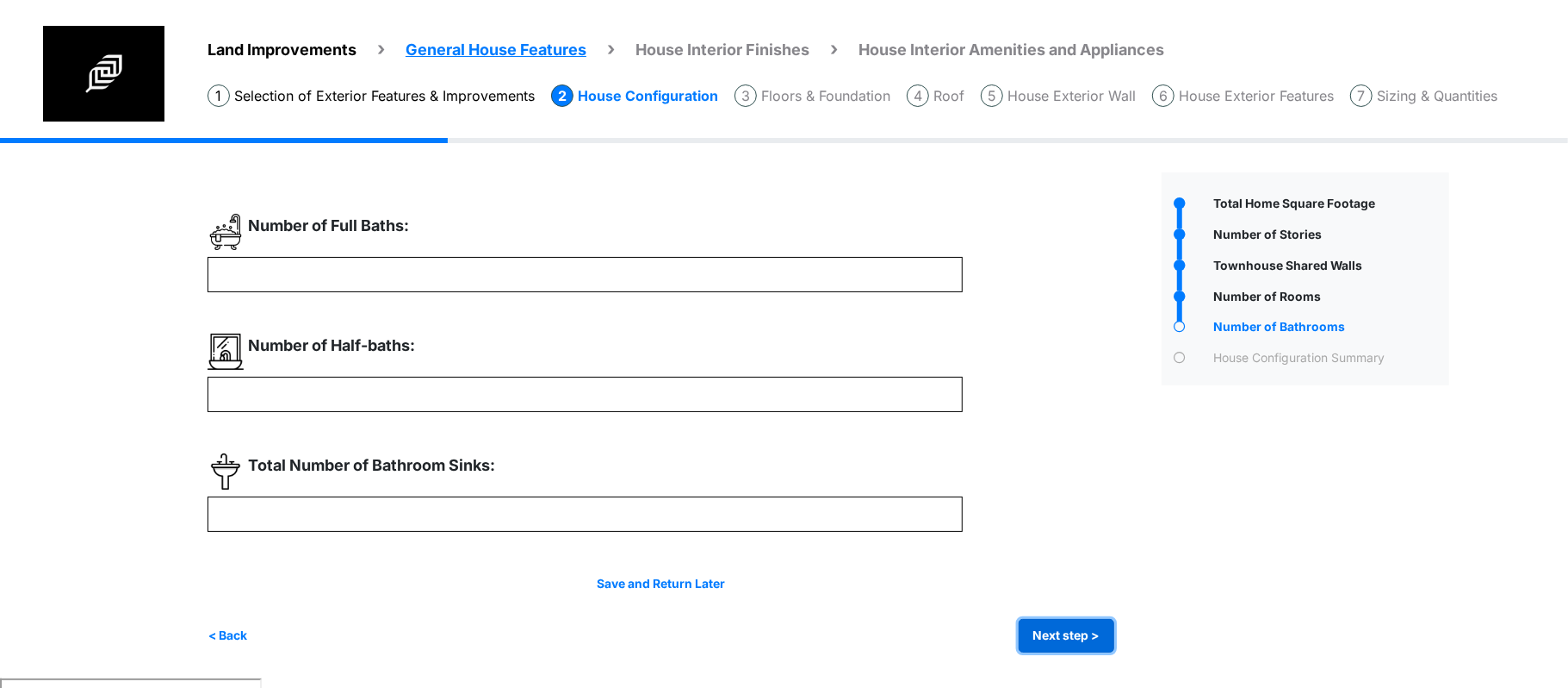
click at [1055, 634] on button "Next step >" at bounding box center [1067, 635] width 96 height 34
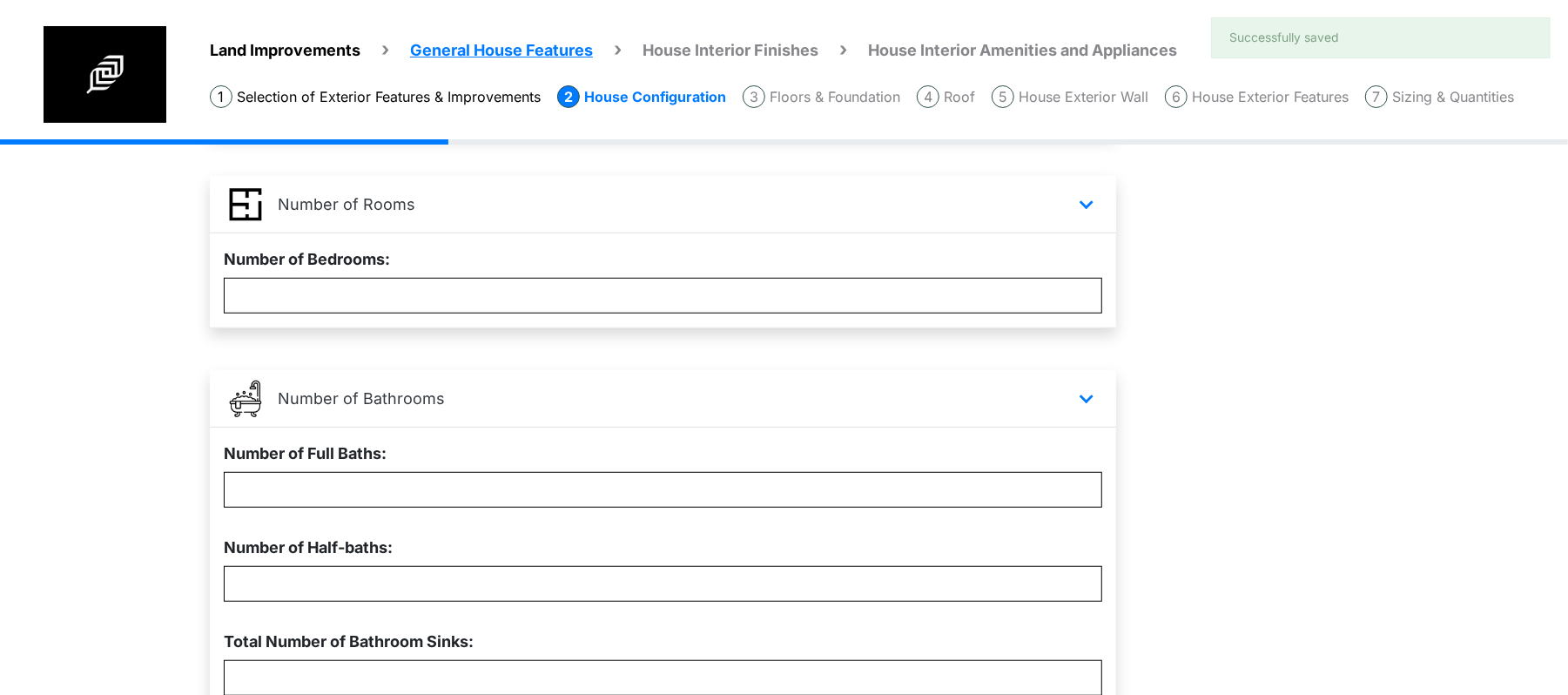
scroll to position [824, 0]
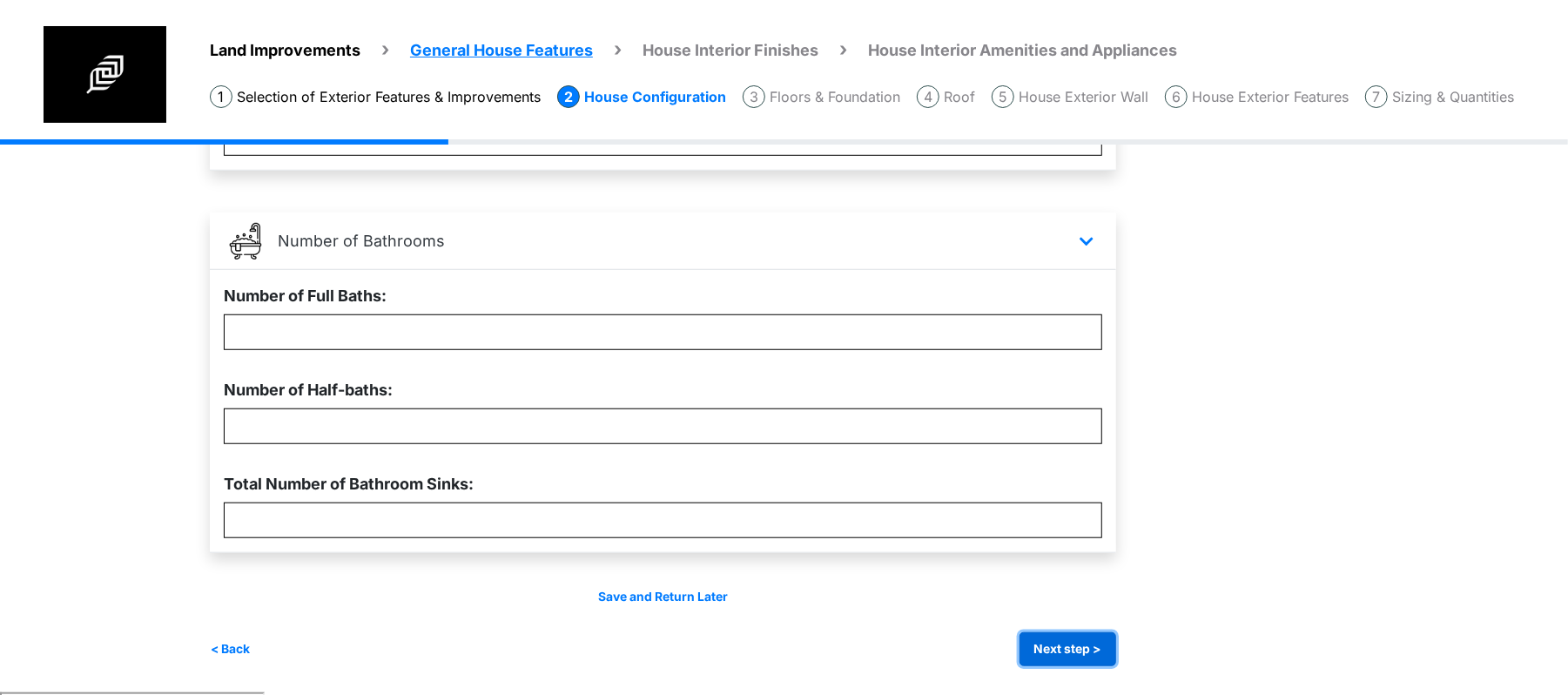
click at [1050, 640] on button "Next step >" at bounding box center [1068, 648] width 97 height 34
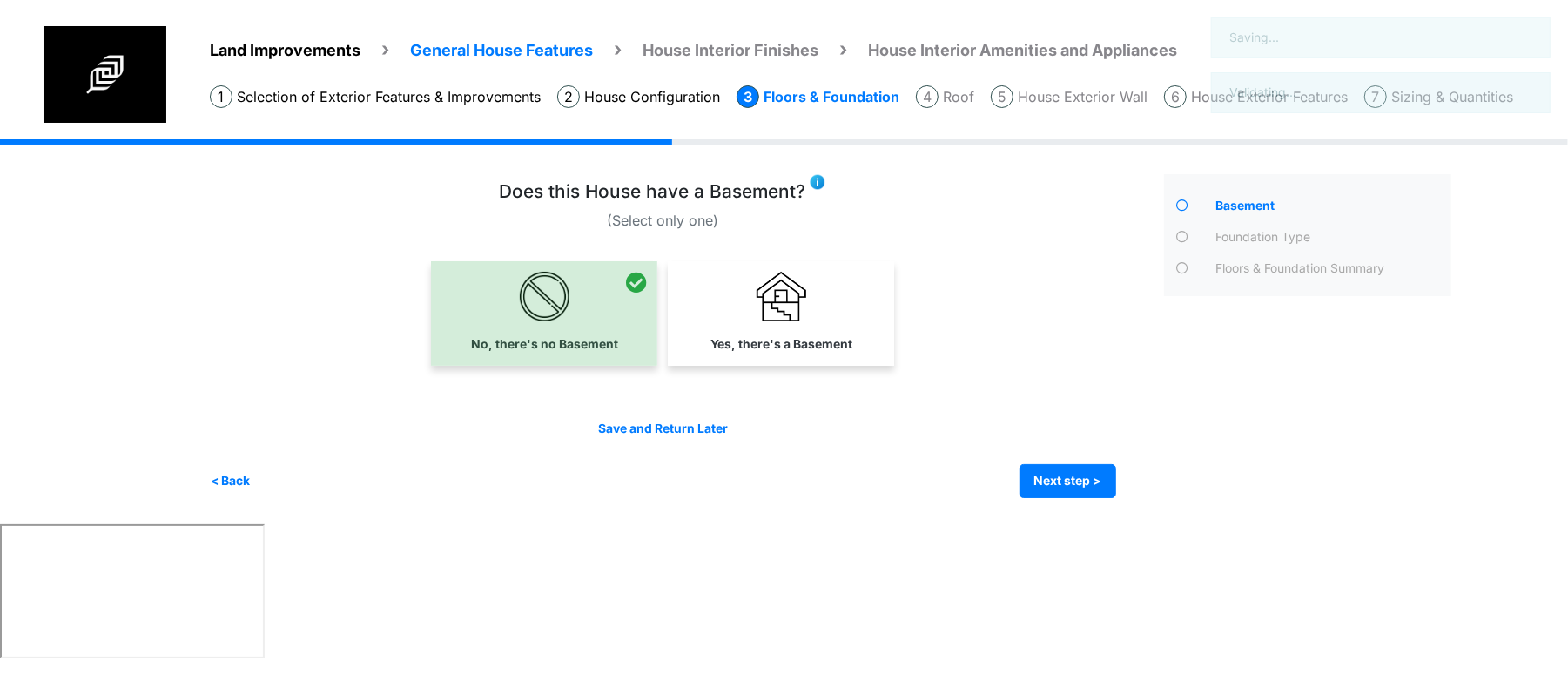
scroll to position [0, 0]
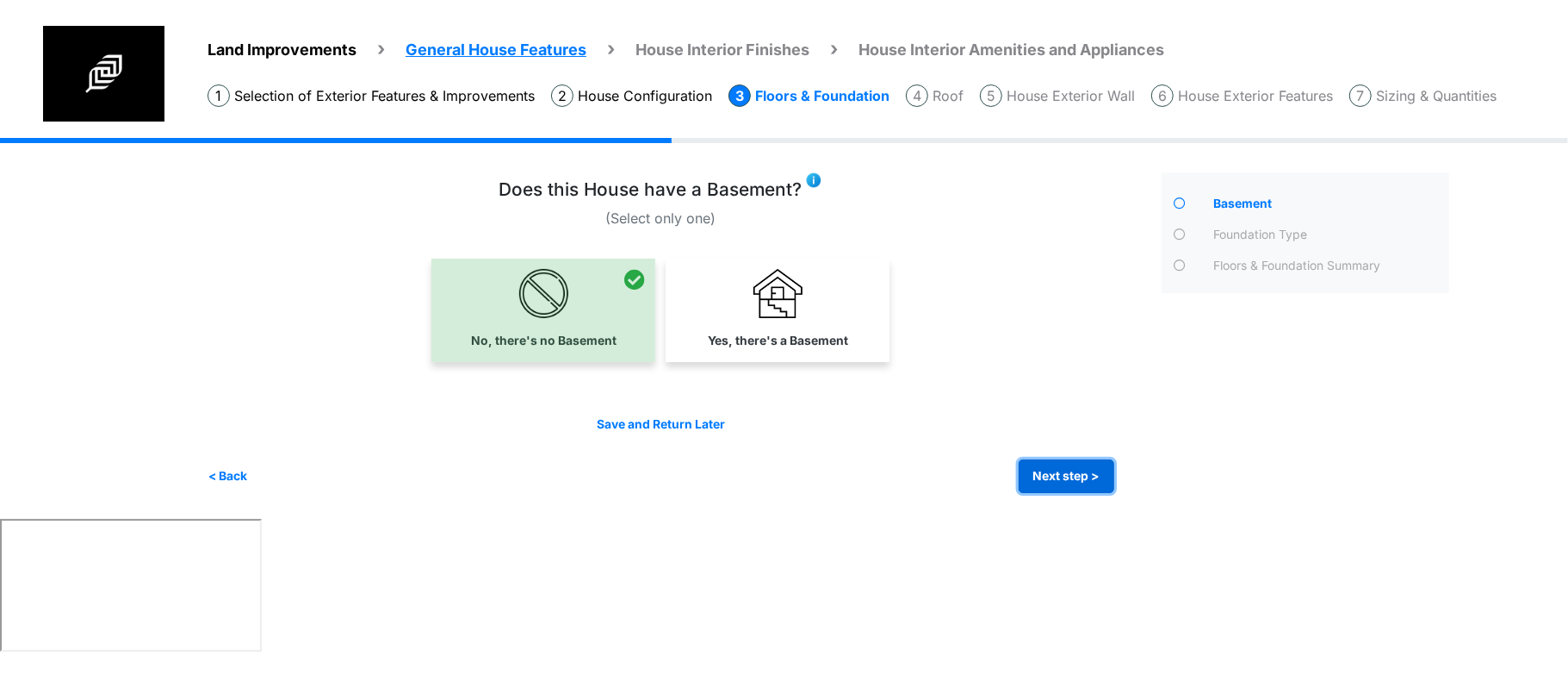
click at [1064, 469] on button "Next step >" at bounding box center [1067, 476] width 96 height 34
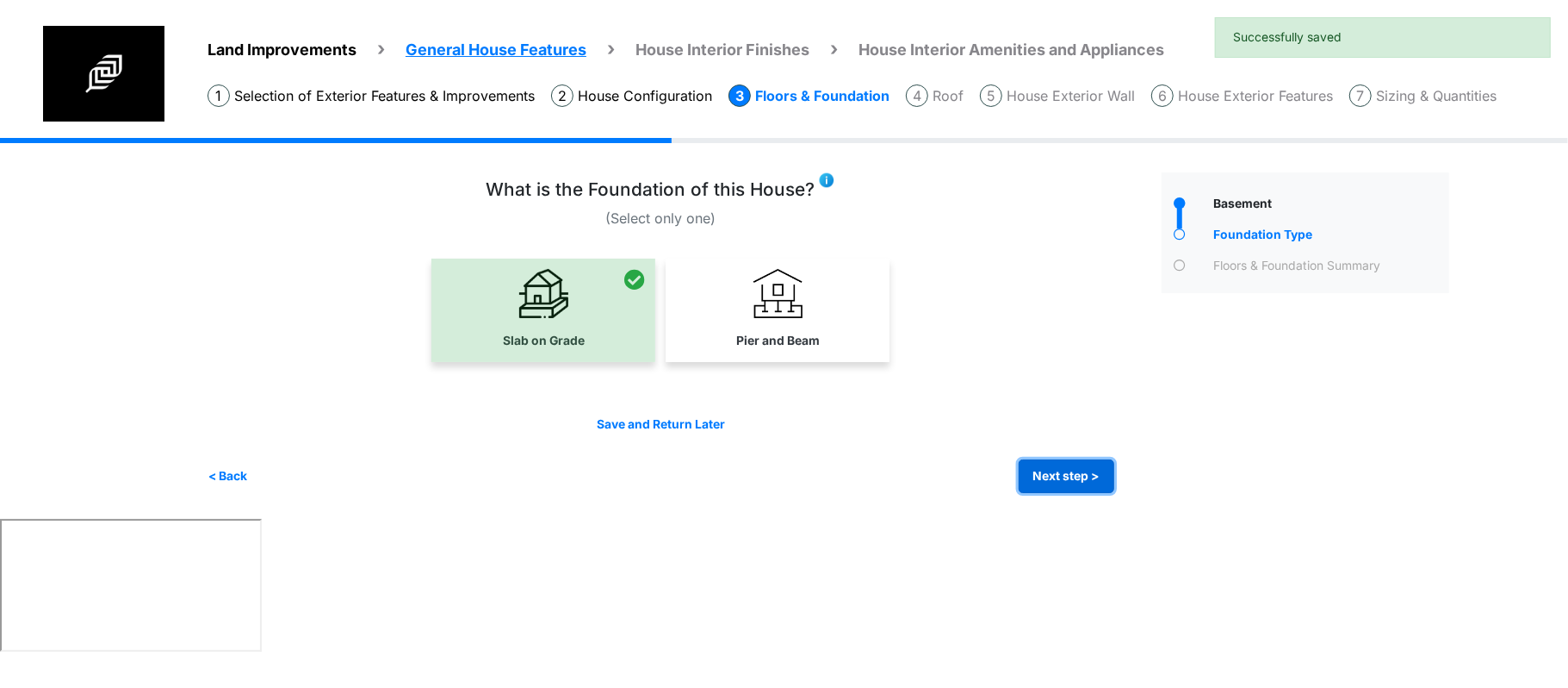
click at [1062, 467] on button "Next step >" at bounding box center [1067, 476] width 96 height 34
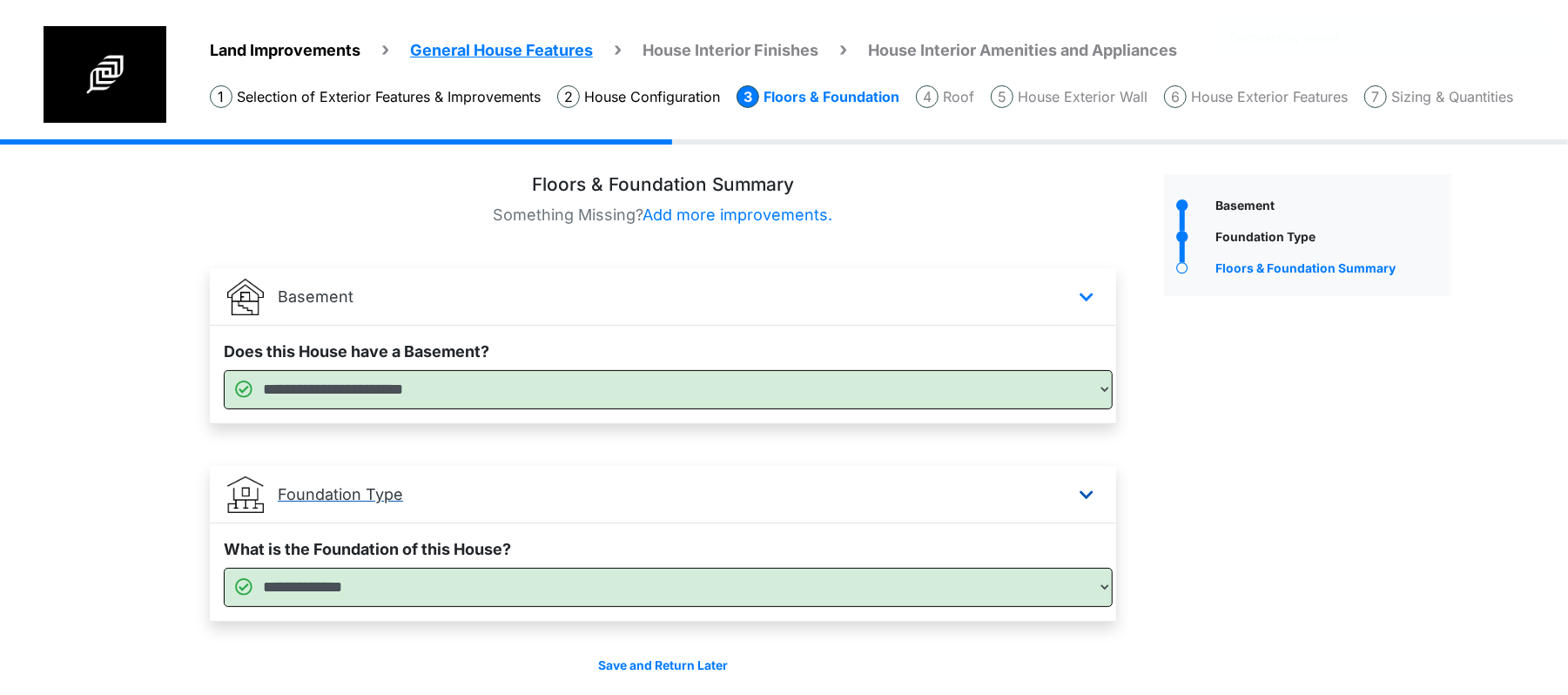
scroll to position [67, 0]
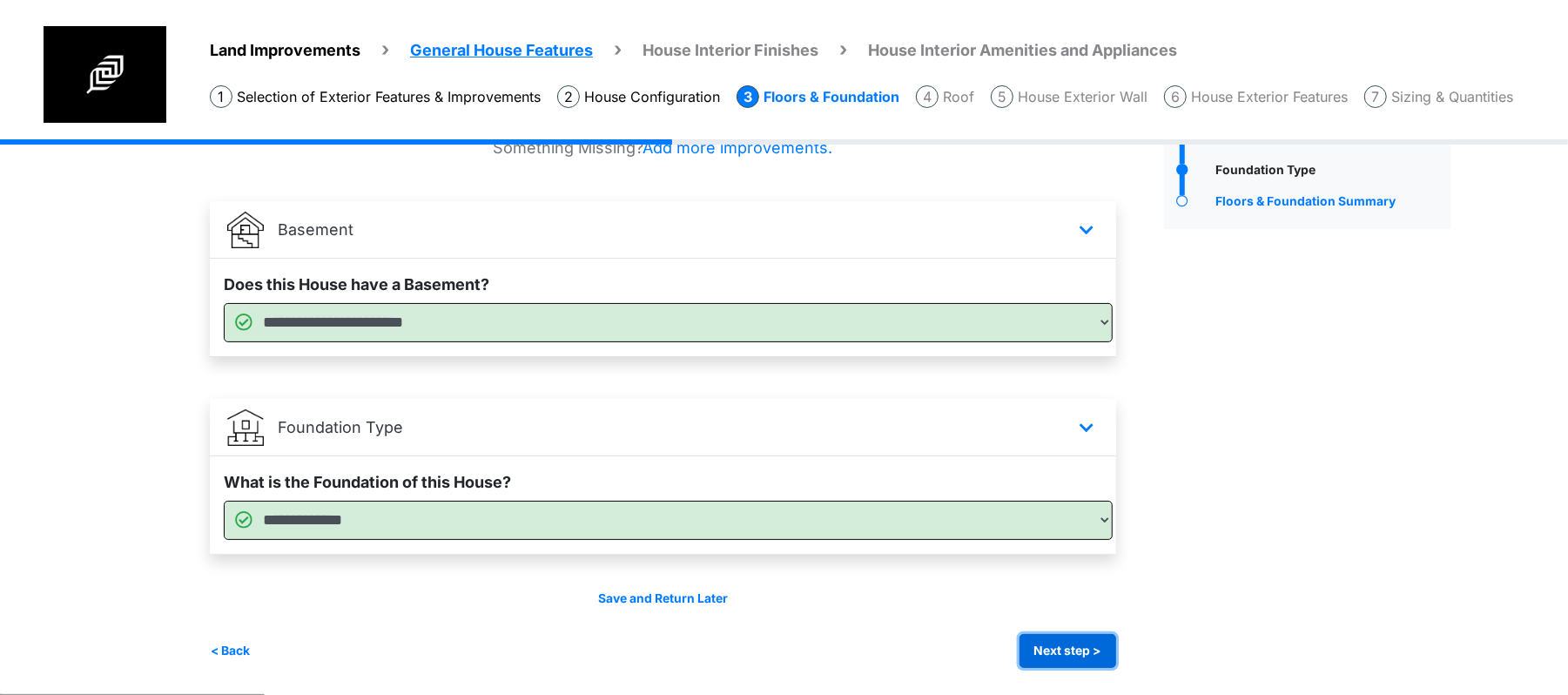
click at [1076, 646] on button "Next step >" at bounding box center [1068, 650] width 97 height 34
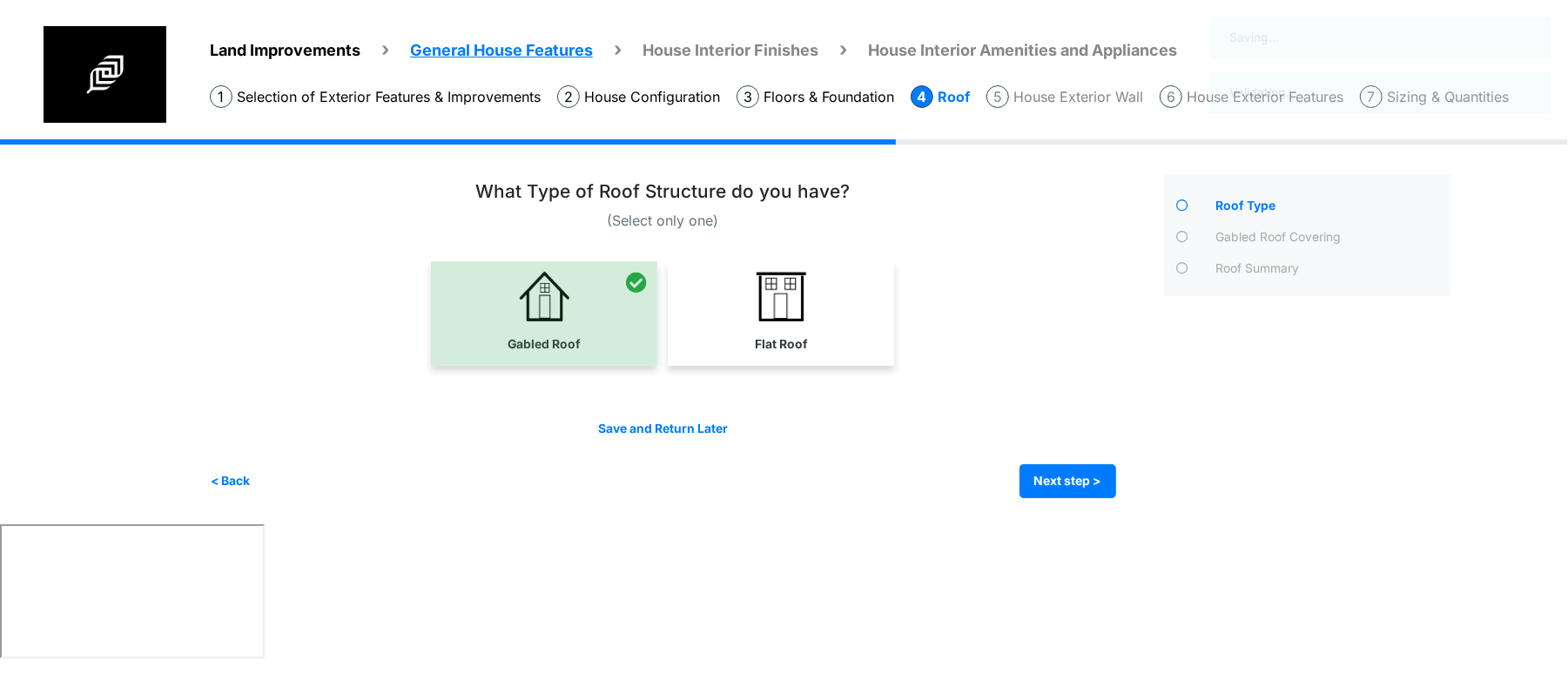
scroll to position [0, 0]
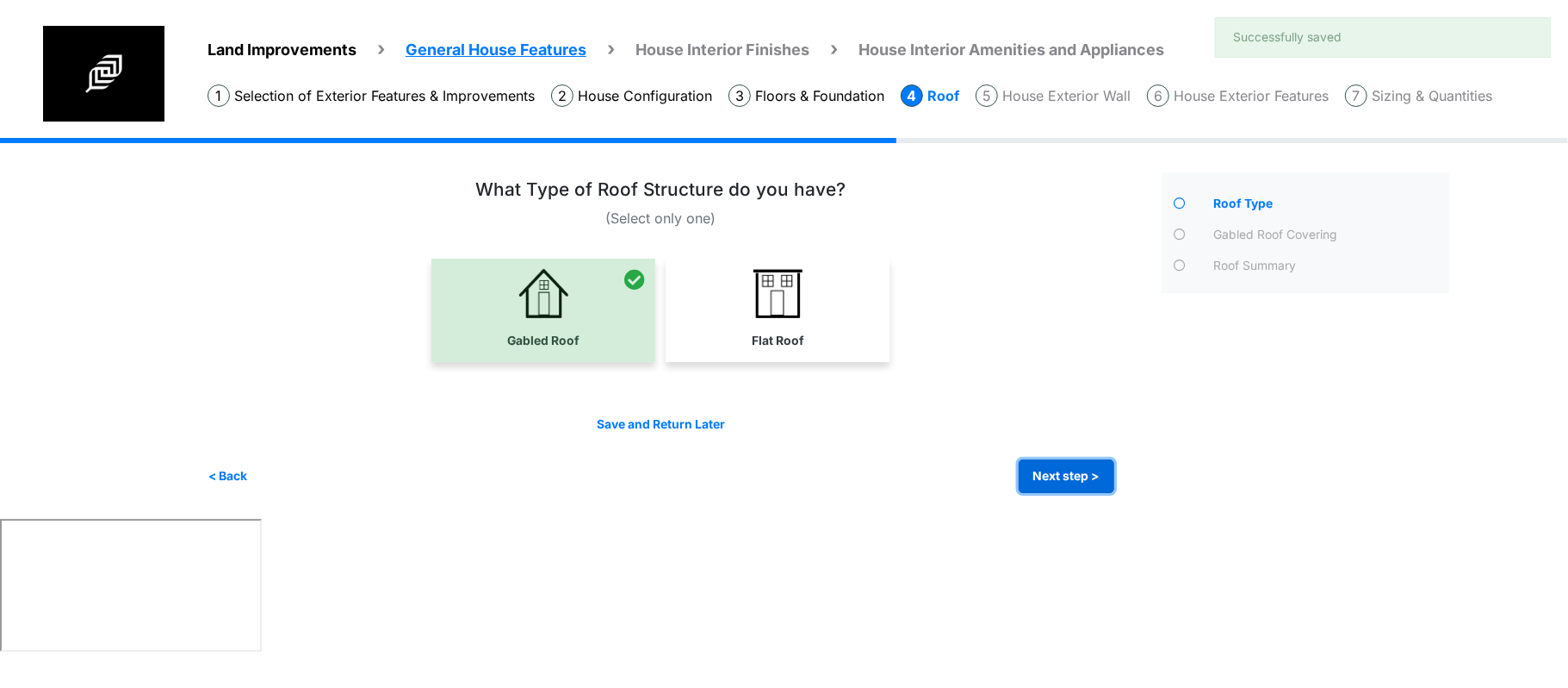
click at [1062, 470] on button "Next step >" at bounding box center [1067, 476] width 96 height 34
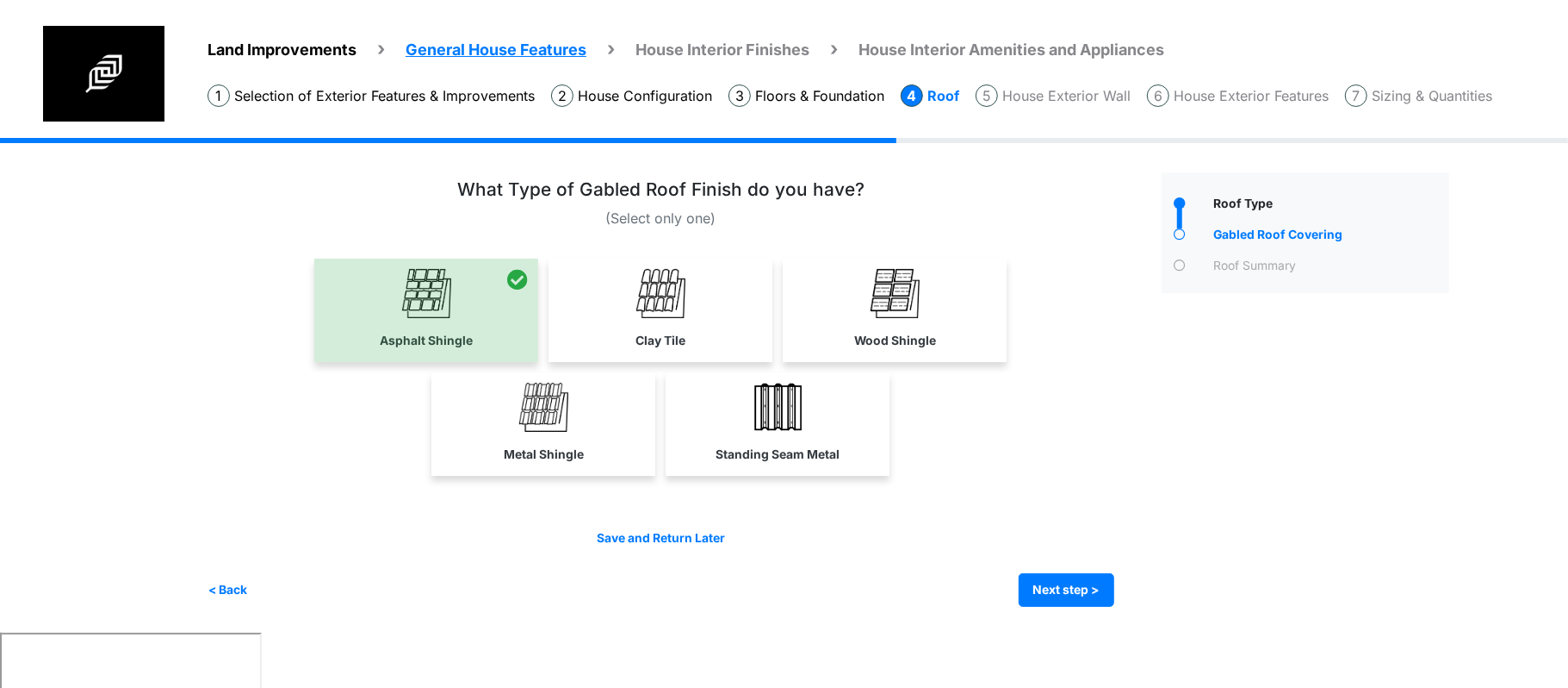
click at [1066, 609] on div "Irrigation Flag pole" at bounding box center [835, 385] width 1255 height 494
click at [1068, 597] on button "Next step >" at bounding box center [1067, 589] width 96 height 34
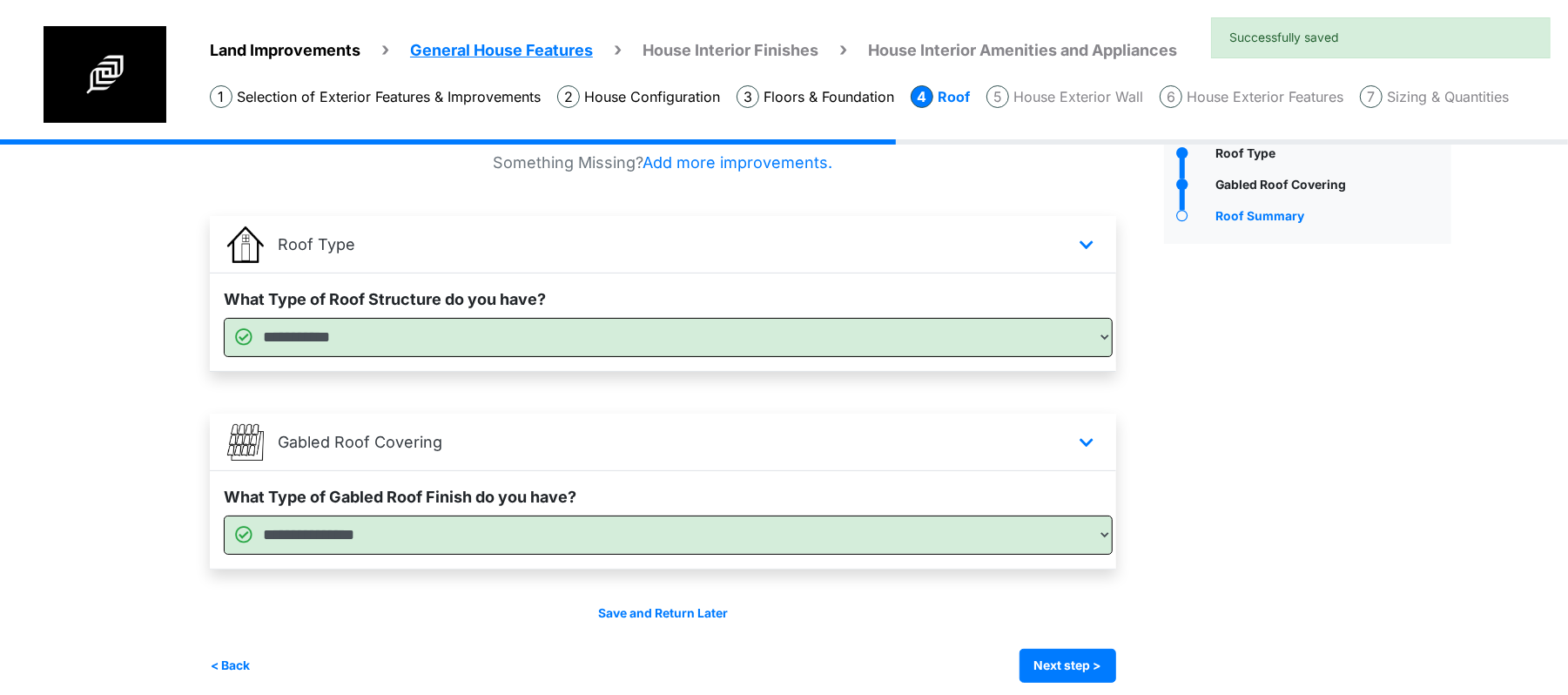
scroll to position [67, 0]
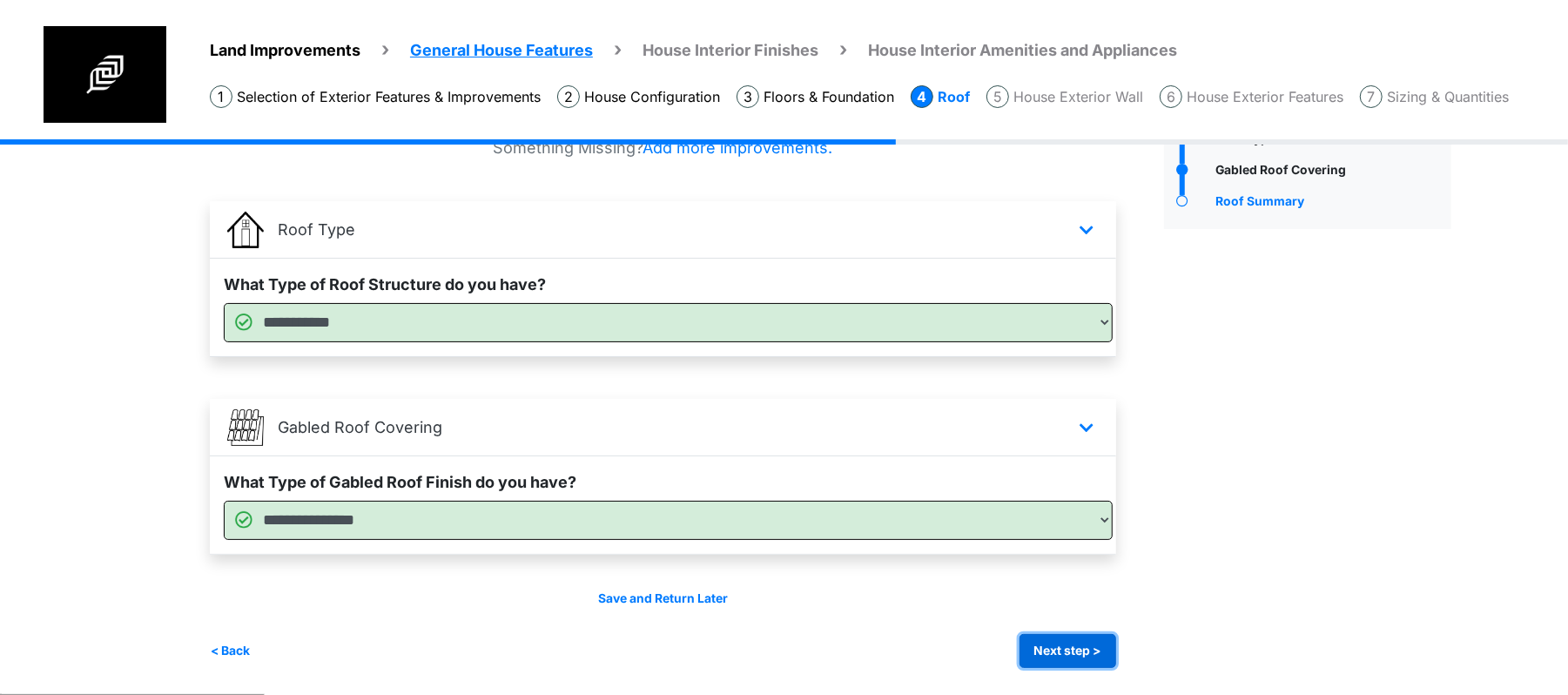
click at [1074, 660] on button "Next step >" at bounding box center [1068, 650] width 97 height 34
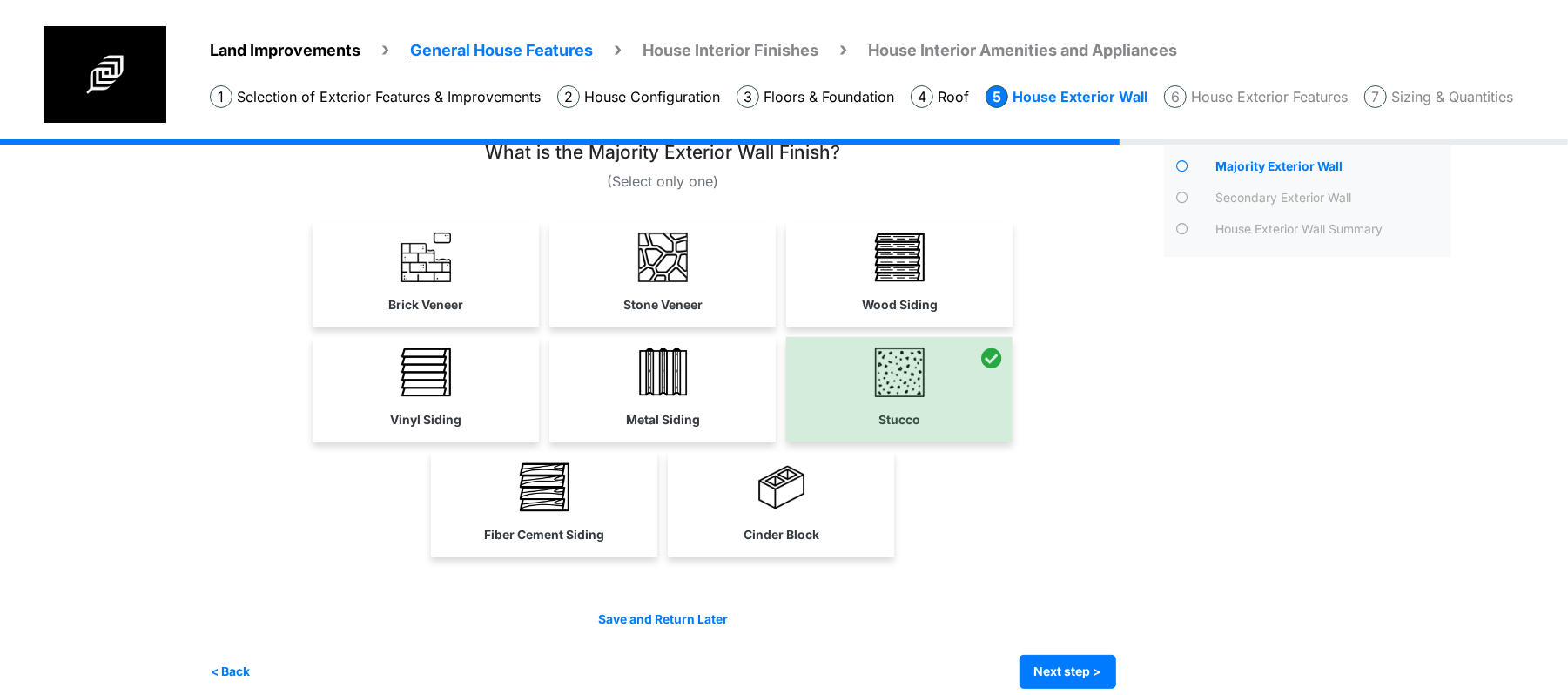
scroll to position [59, 0]
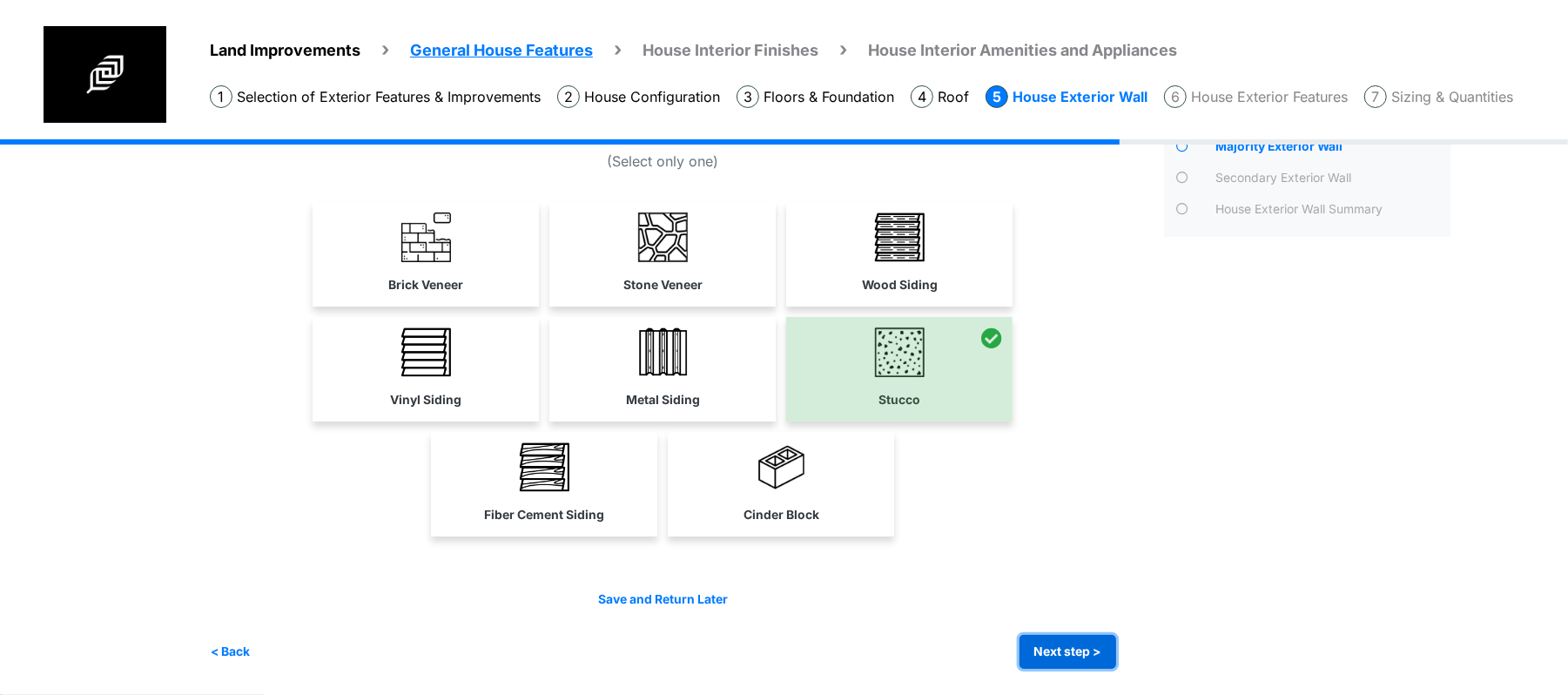
click at [1066, 651] on button "Next step >" at bounding box center [1068, 651] width 97 height 34
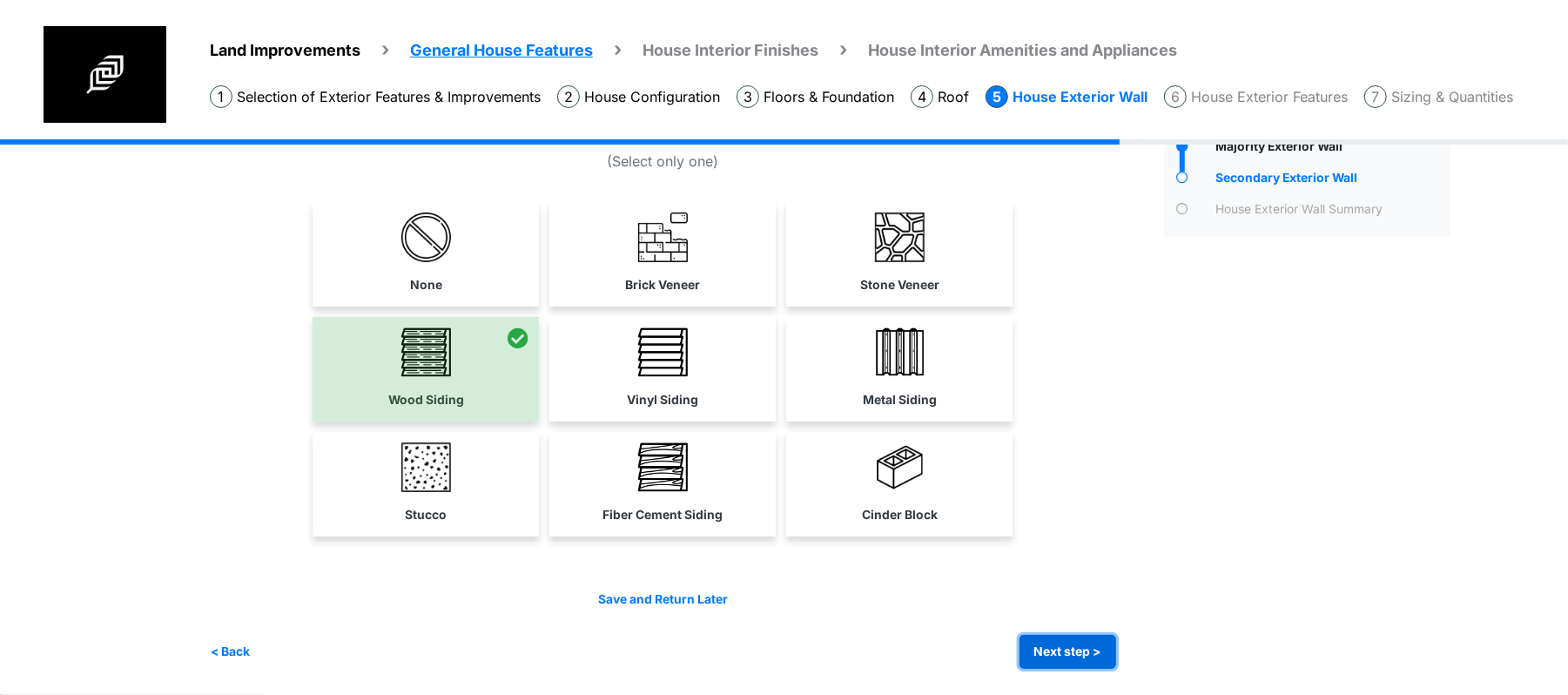
click at [1063, 653] on button "Next step >" at bounding box center [1068, 651] width 97 height 34
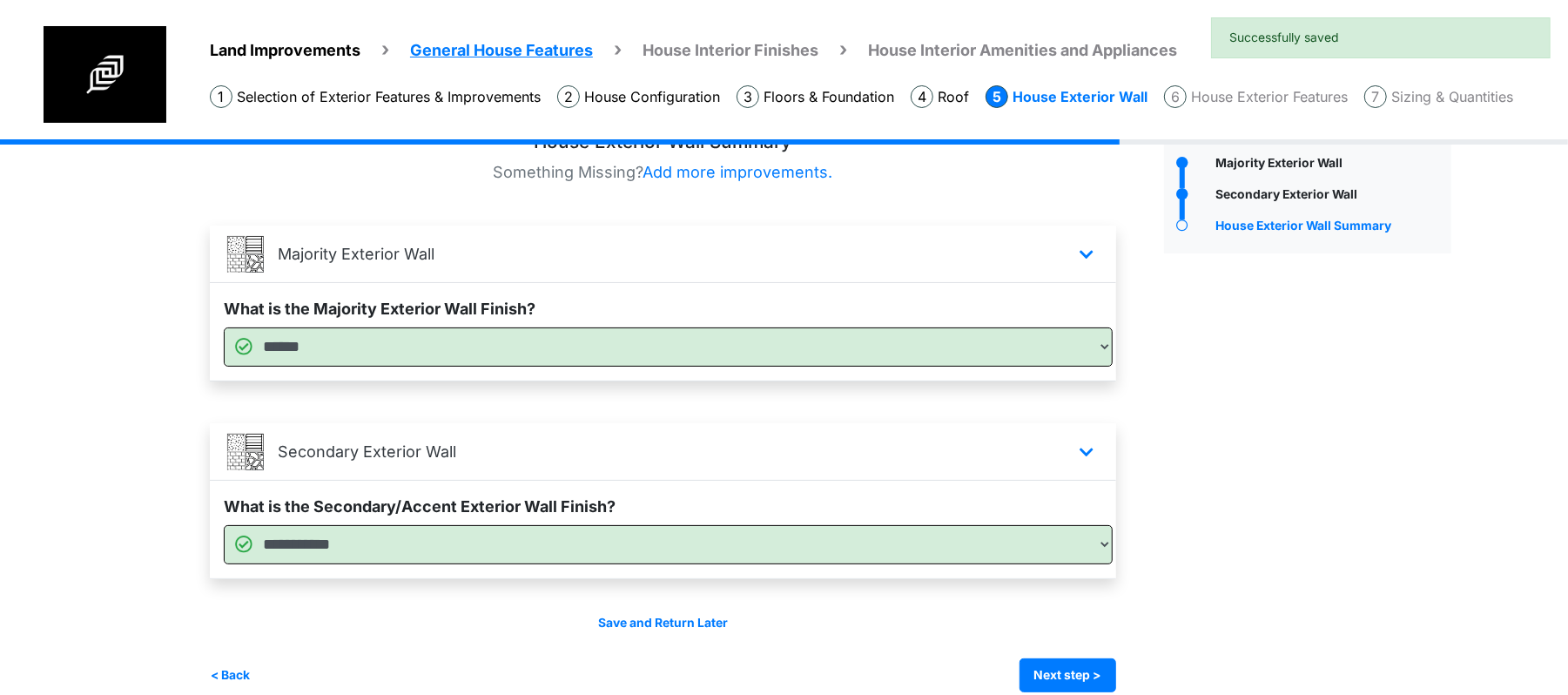
scroll to position [67, 0]
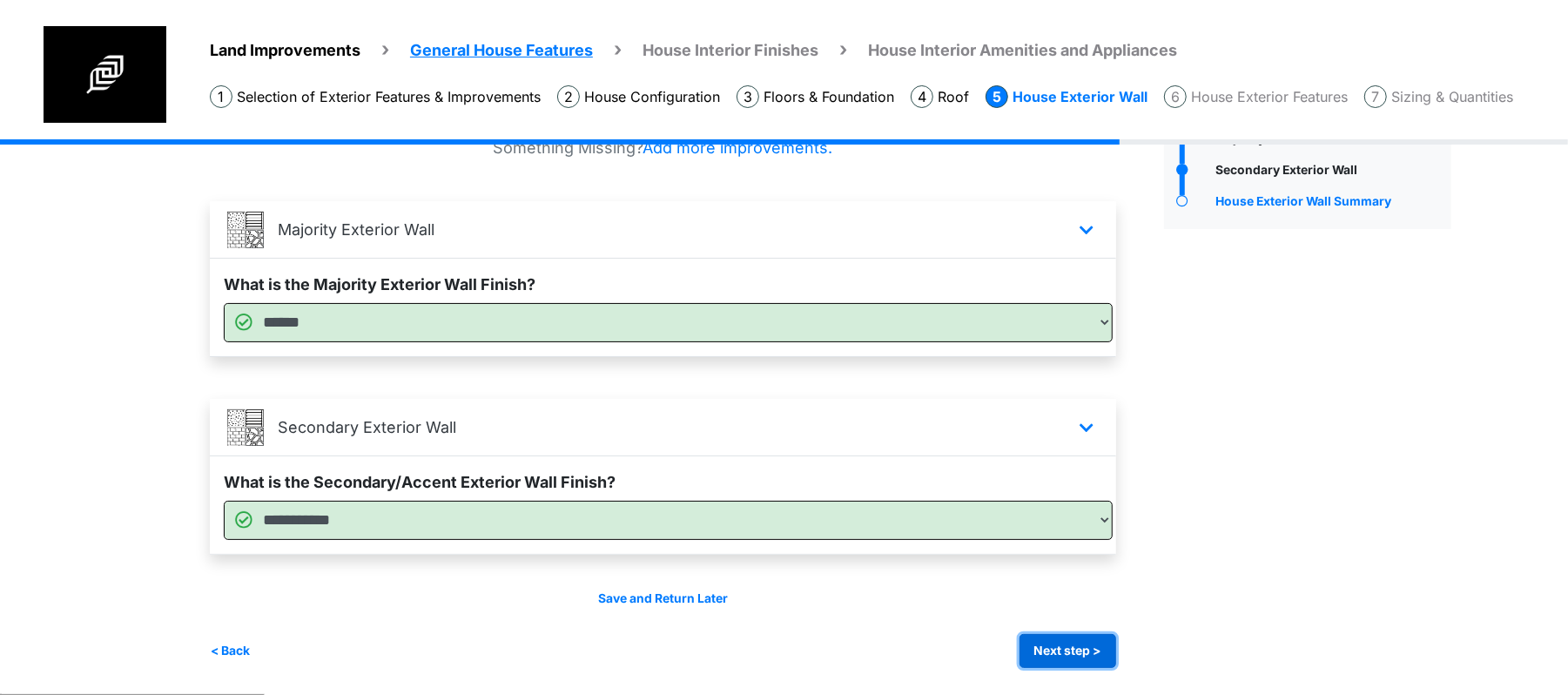
click at [1062, 644] on button "Next step >" at bounding box center [1068, 650] width 97 height 34
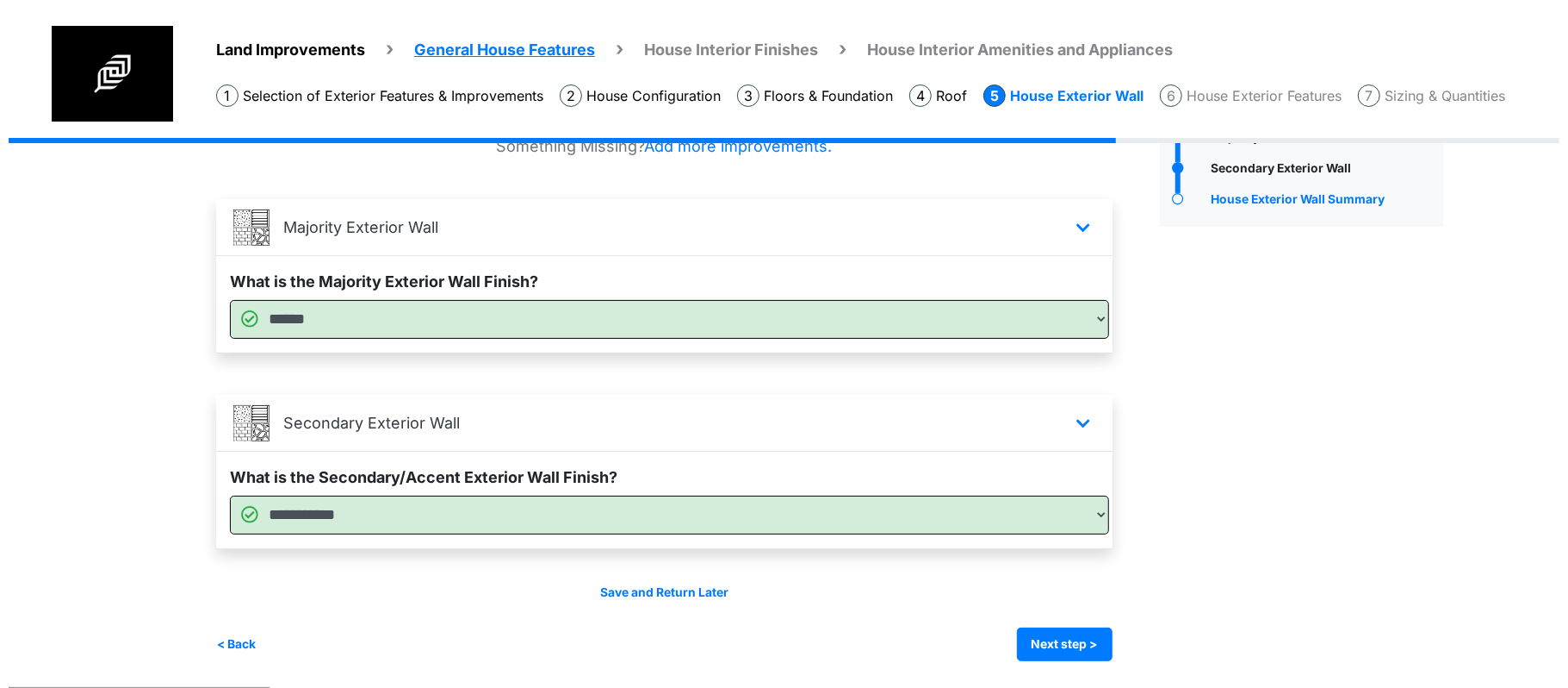
scroll to position [0, 0]
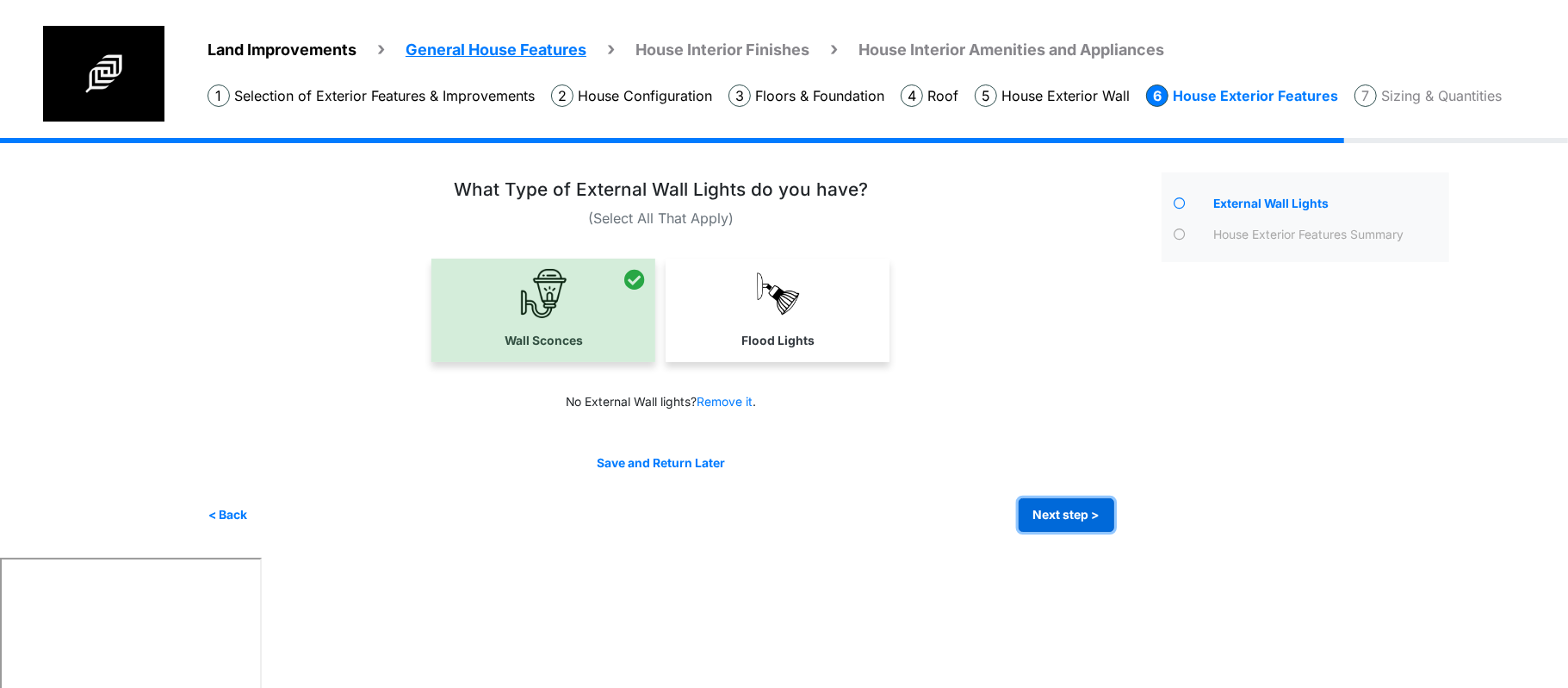
click at [1064, 514] on button "Next step >" at bounding box center [1067, 514] width 96 height 34
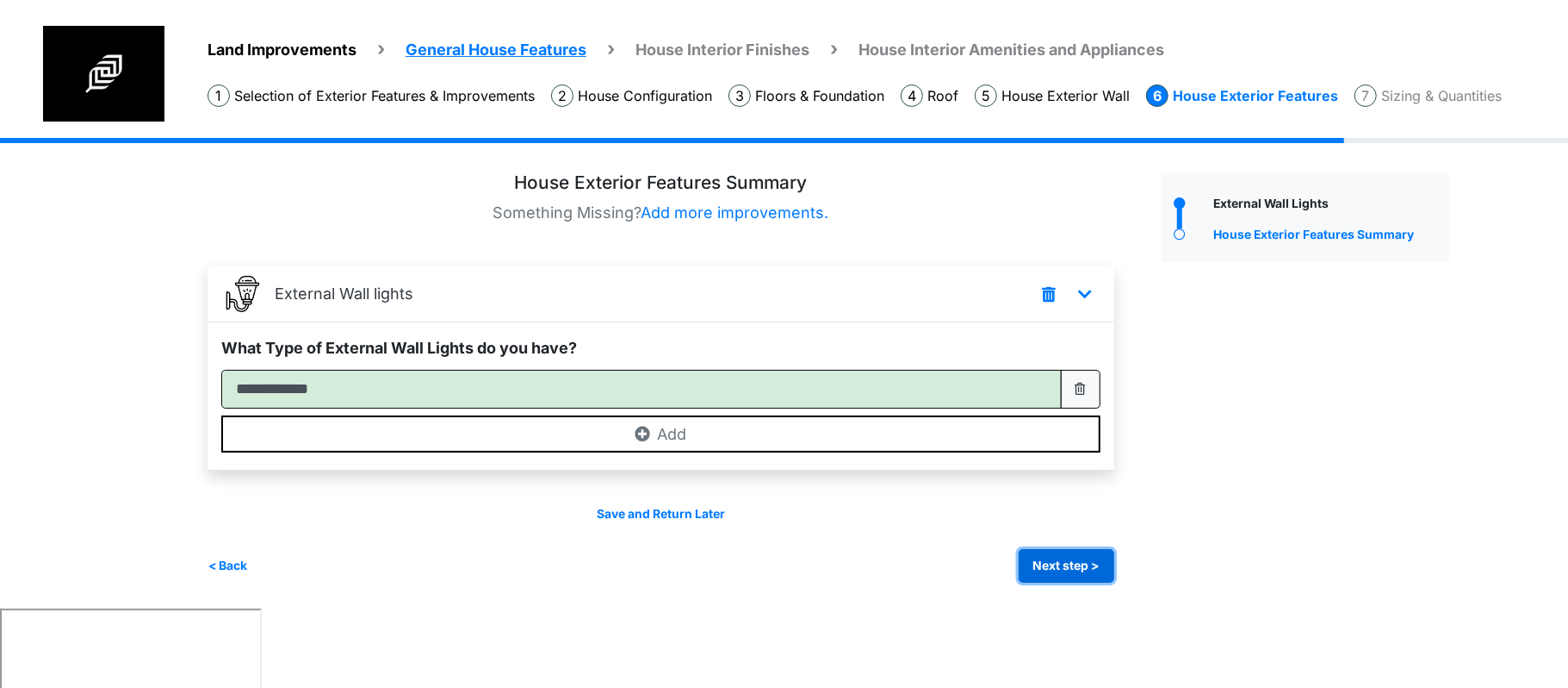
click at [1059, 556] on button "Next step >" at bounding box center [1067, 565] width 96 height 34
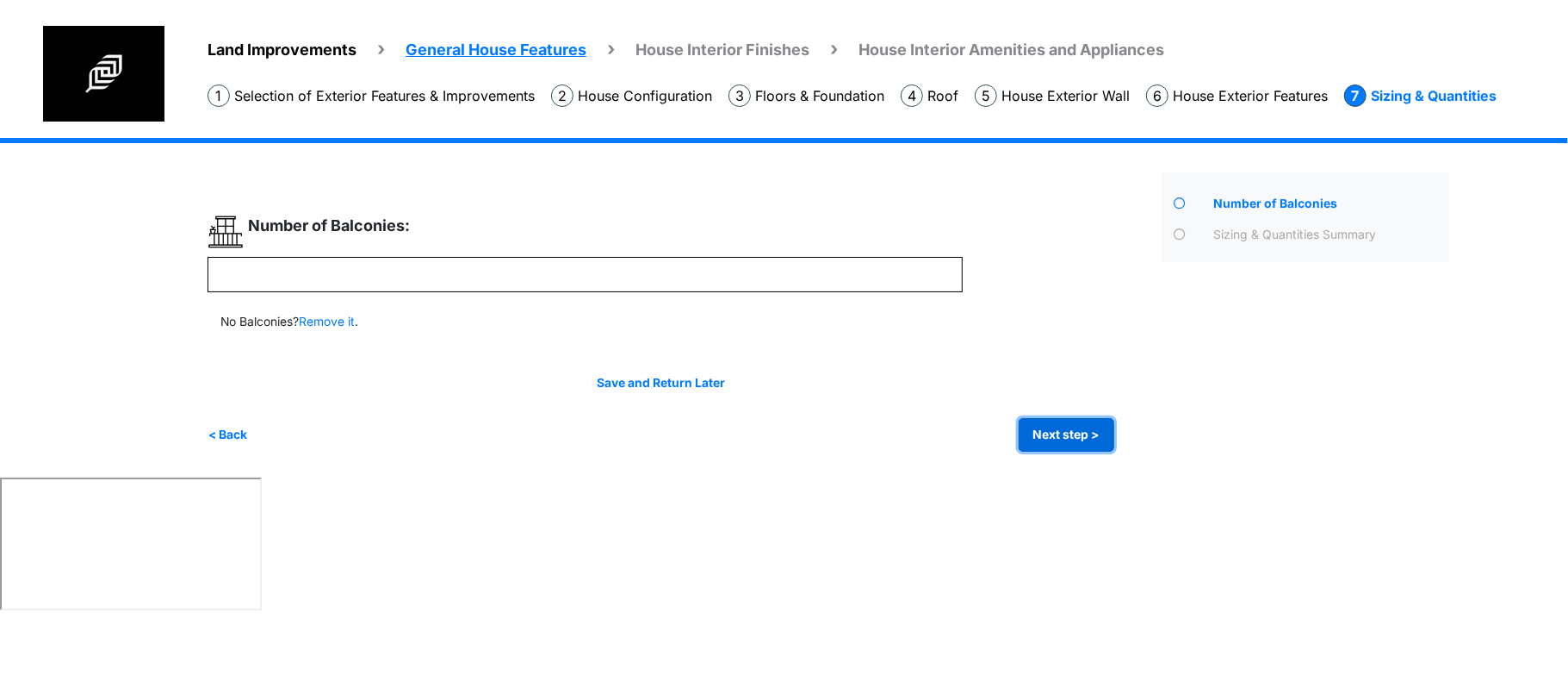
click at [1058, 428] on button "Next step >" at bounding box center [1067, 434] width 96 height 34
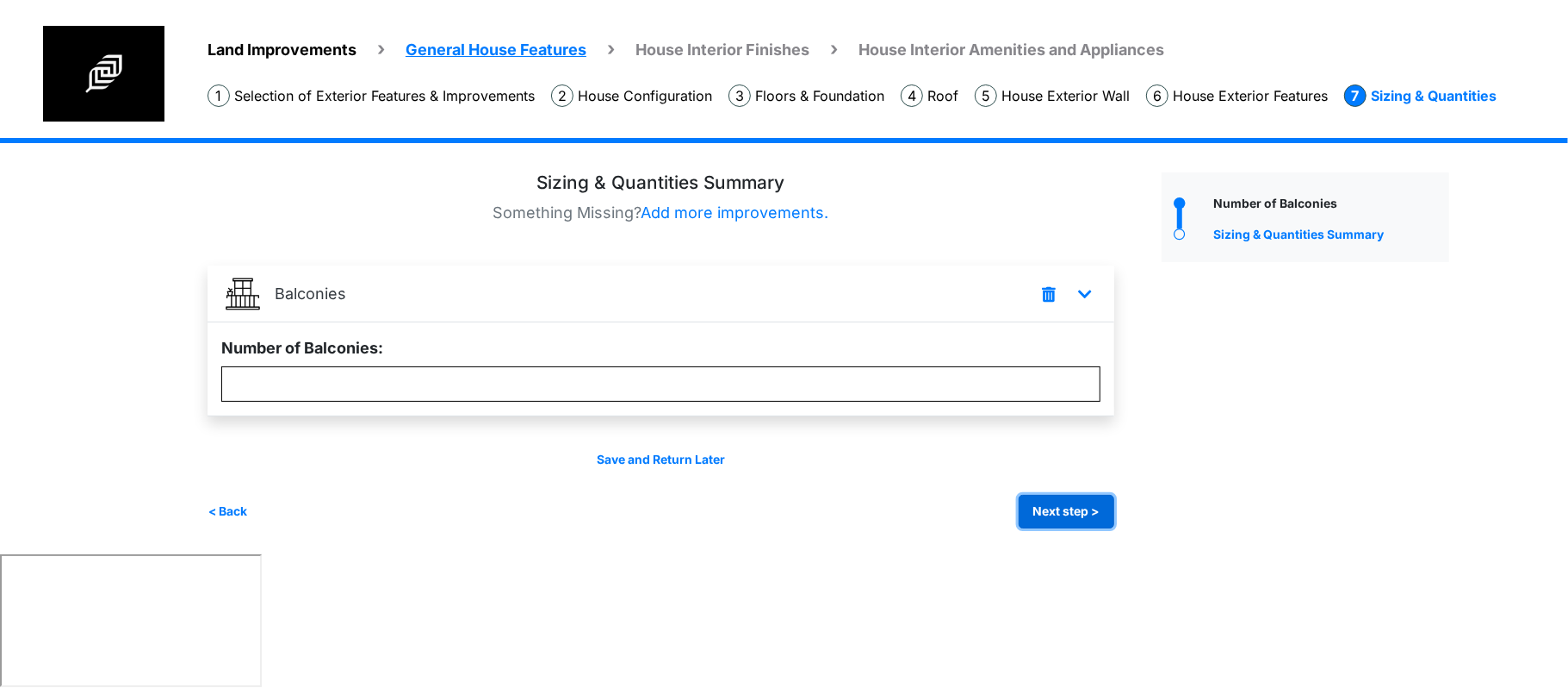
click at [1068, 505] on button "Next step >" at bounding box center [1067, 511] width 96 height 34
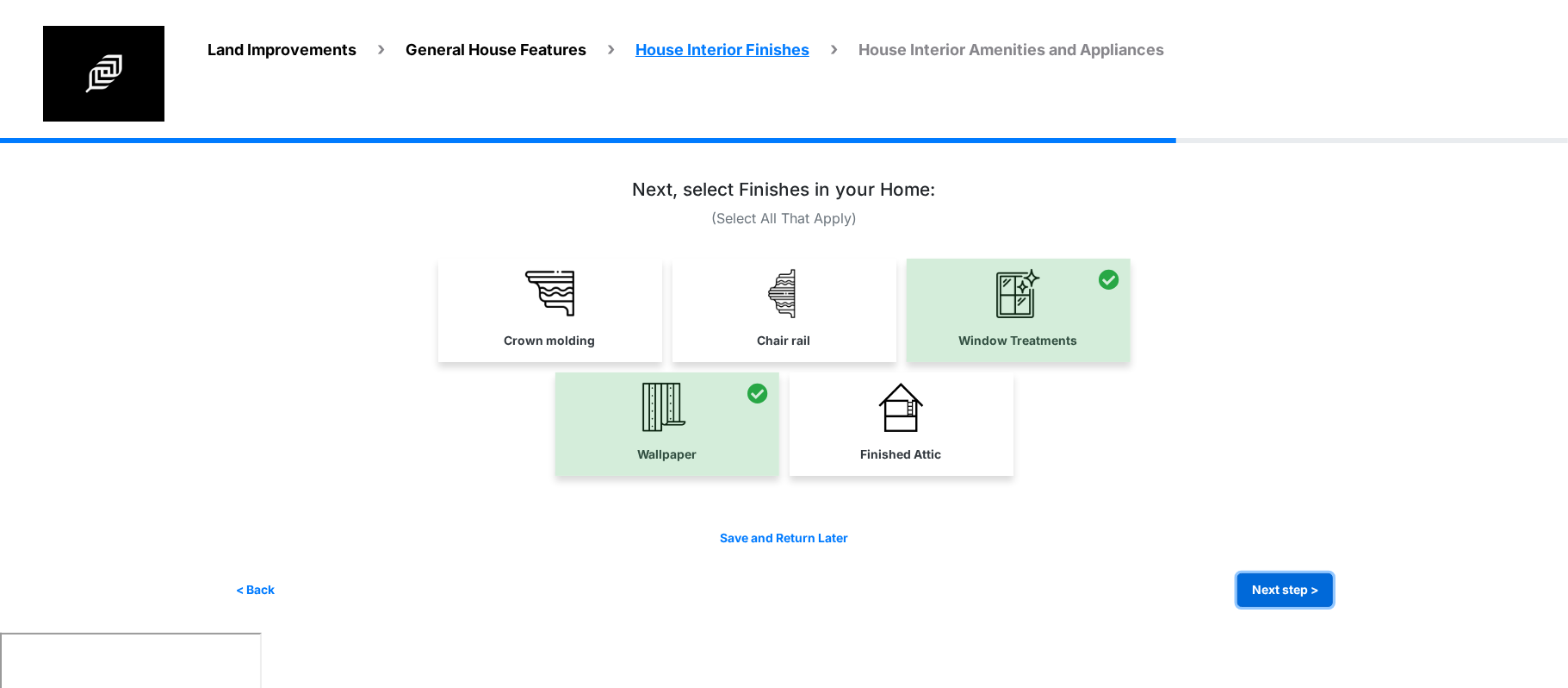
click at [1270, 591] on button "Next step >" at bounding box center [1286, 589] width 96 height 34
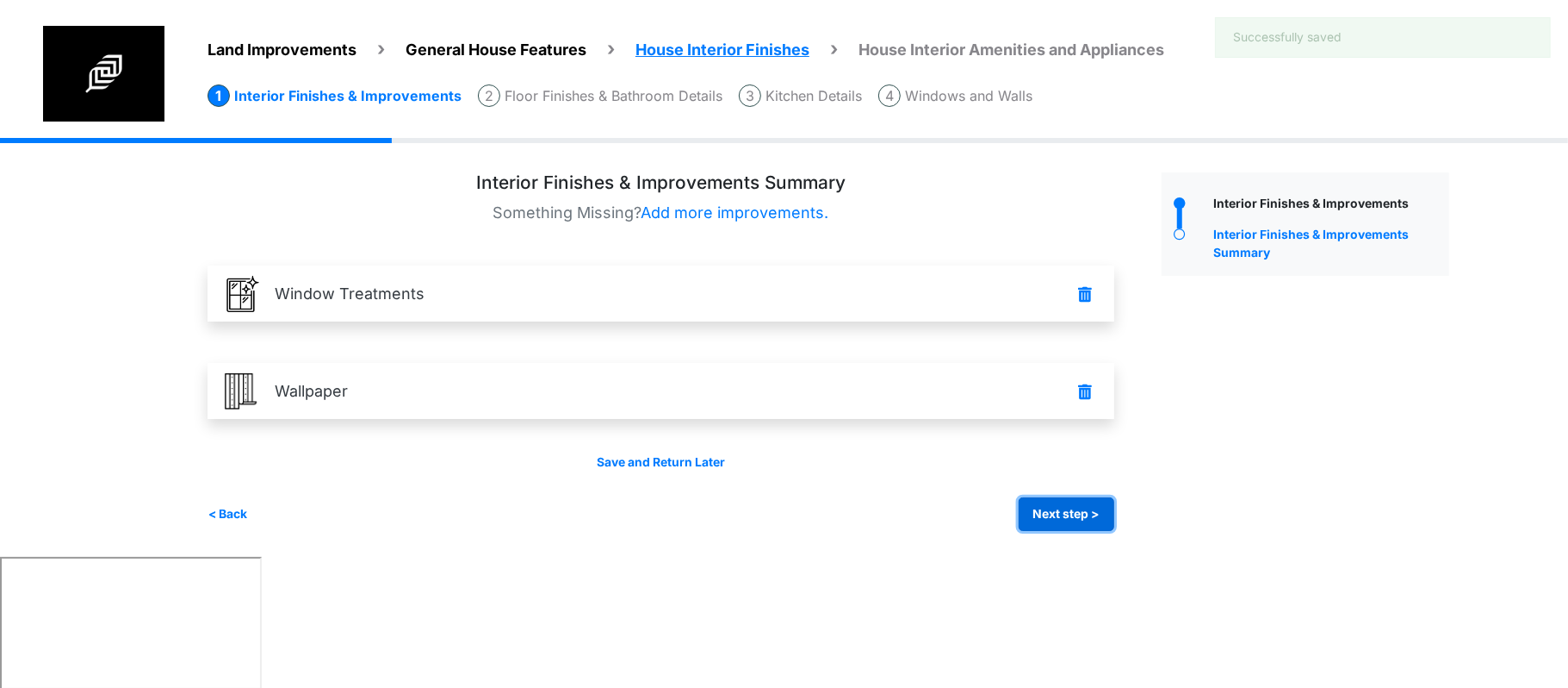
click at [1107, 514] on button "Next step >" at bounding box center [1067, 514] width 96 height 34
